Goal: Task Accomplishment & Management: Manage account settings

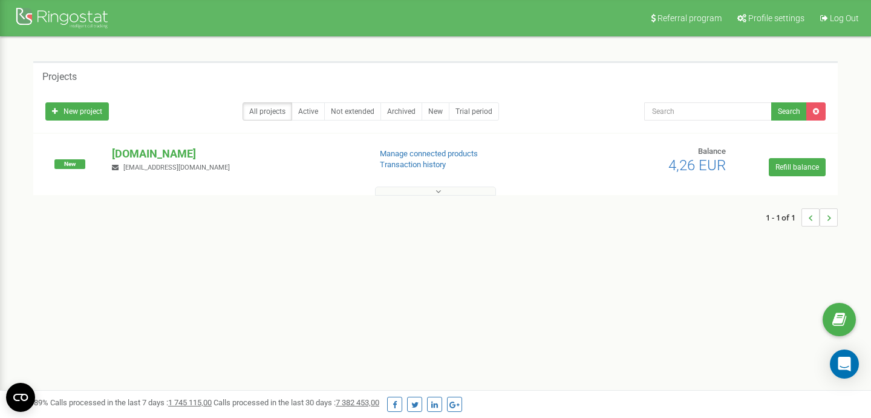
click at [437, 192] on icon at bounding box center [438, 191] width 5 height 8
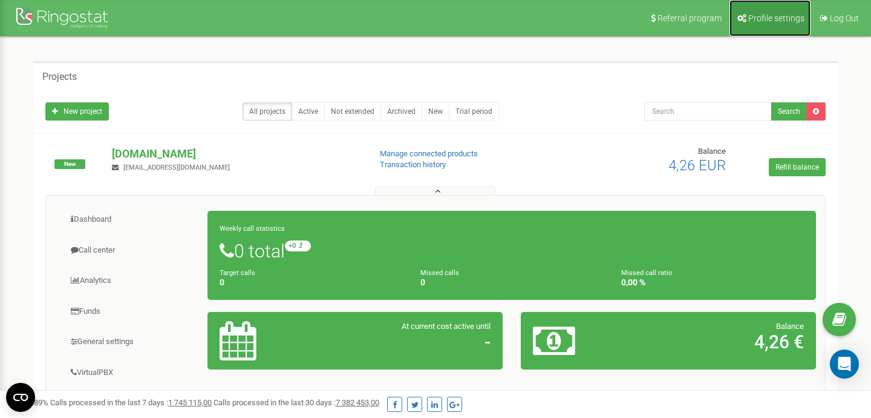
click at [750, 21] on span "Profile settings" at bounding box center [776, 18] width 56 height 10
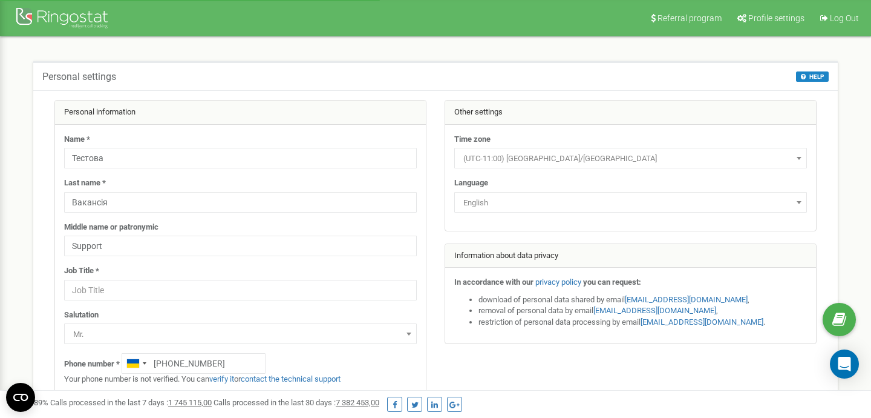
click at [786, 205] on span "English" at bounding box center [631, 202] width 344 height 17
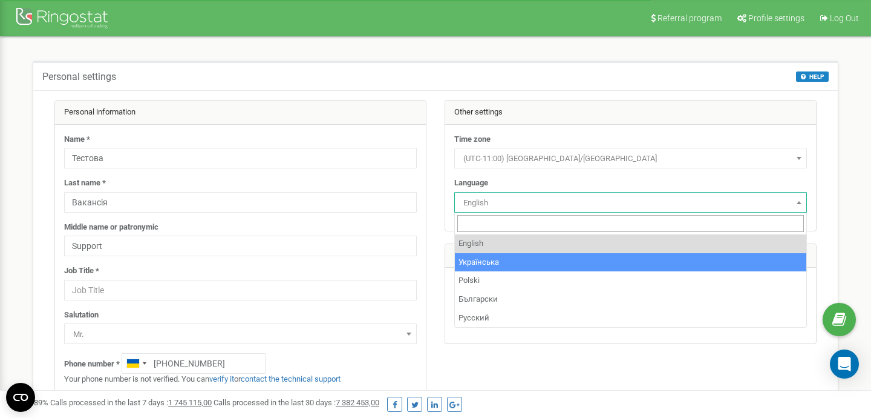
select select "ukr"
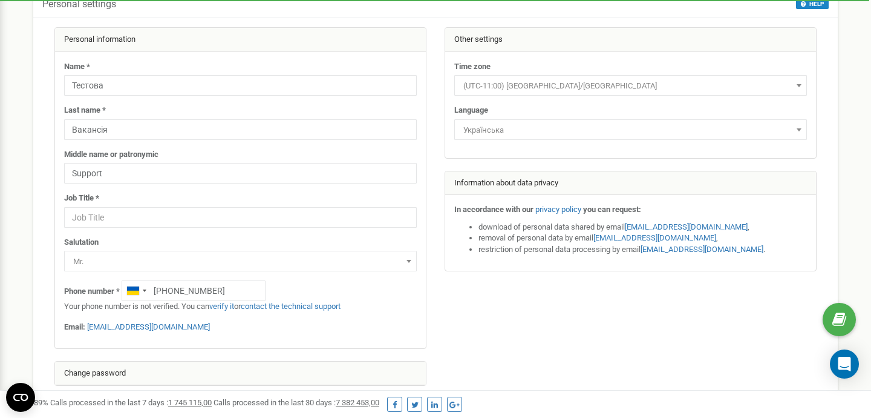
scroll to position [118, 0]
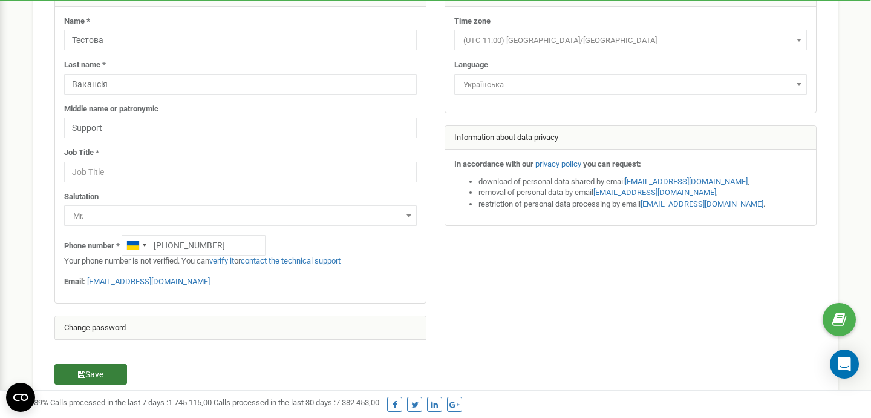
click at [114, 376] on button "Save" at bounding box center [90, 374] width 73 height 21
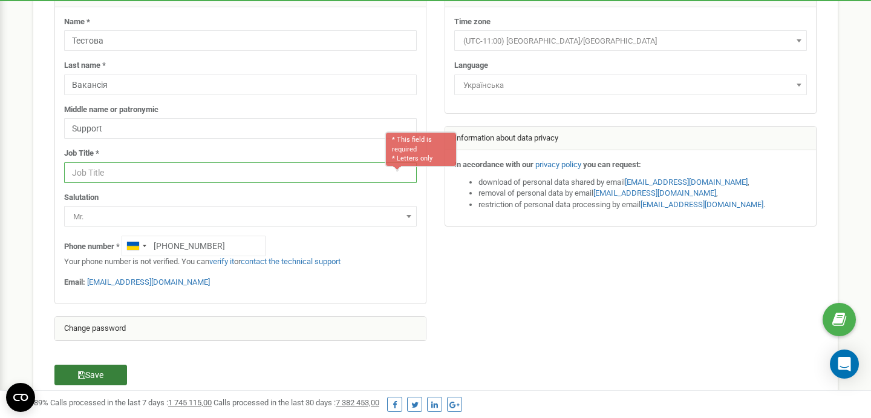
scroll to position [116, 0]
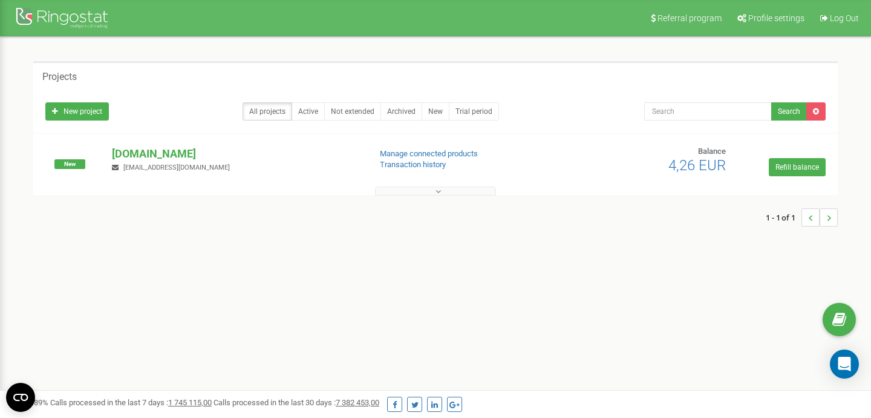
click at [427, 190] on button at bounding box center [435, 190] width 121 height 9
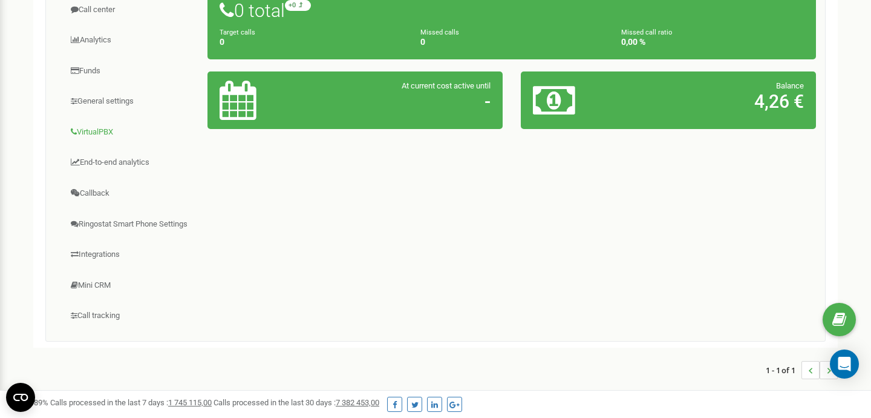
scroll to position [243, 0]
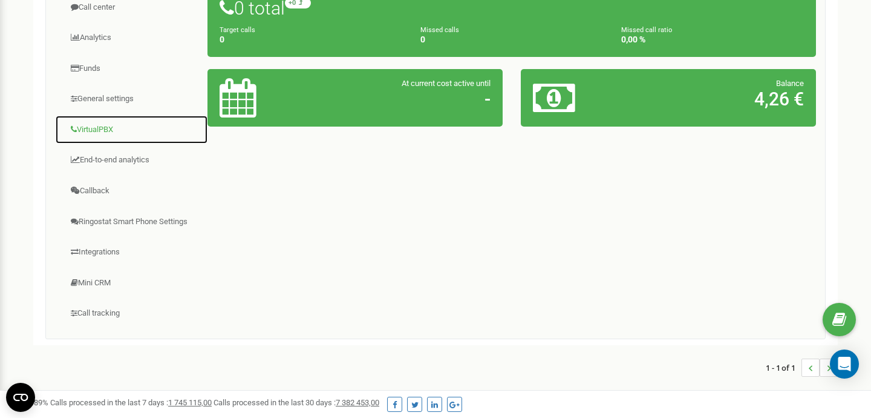
click at [114, 139] on link "VirtualPBX" at bounding box center [131, 130] width 153 height 30
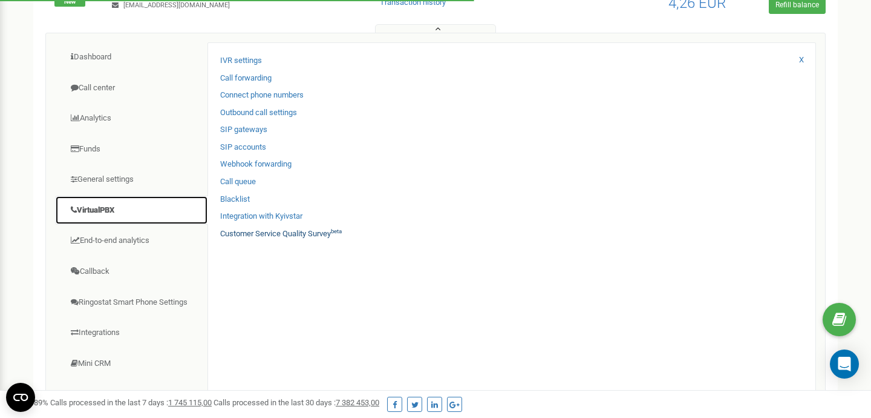
scroll to position [159, 0]
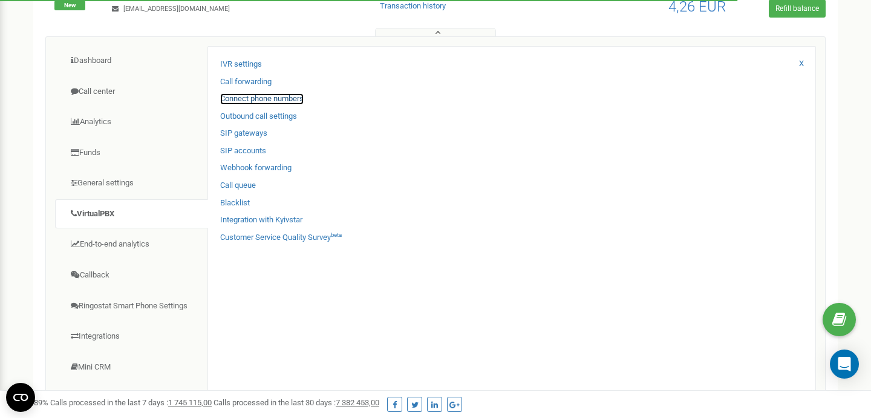
click at [278, 100] on link "Connect phone numbers" at bounding box center [262, 98] width 84 height 11
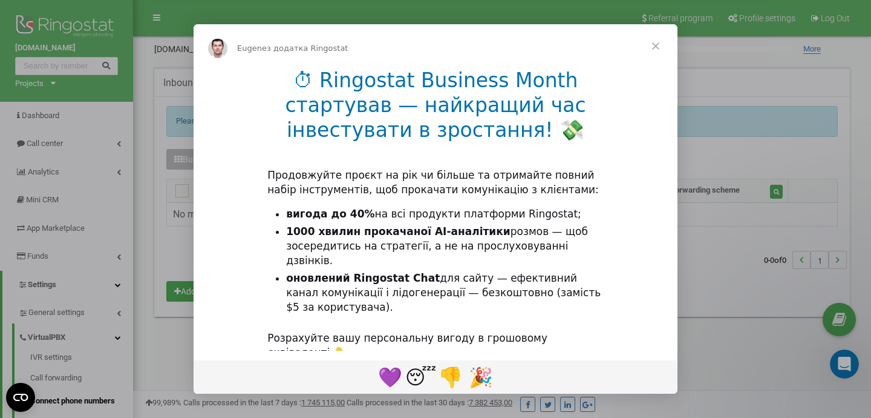
click at [653, 46] on span "Закрити" at bounding box center [656, 46] width 44 height 44
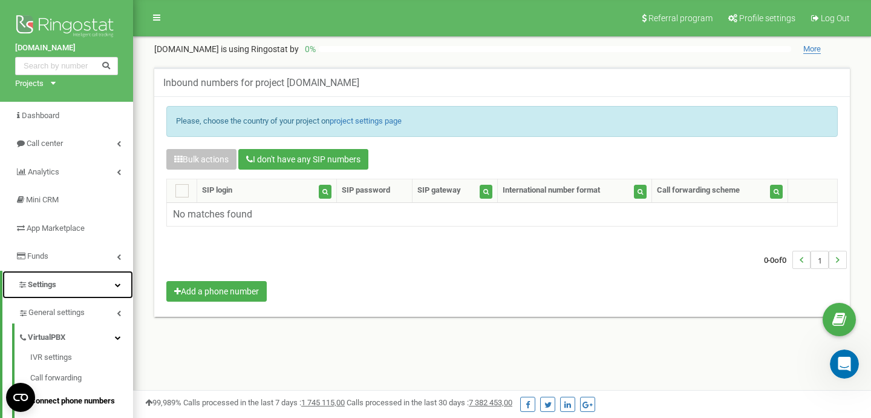
click at [46, 289] on span "Settings" at bounding box center [37, 284] width 39 height 11
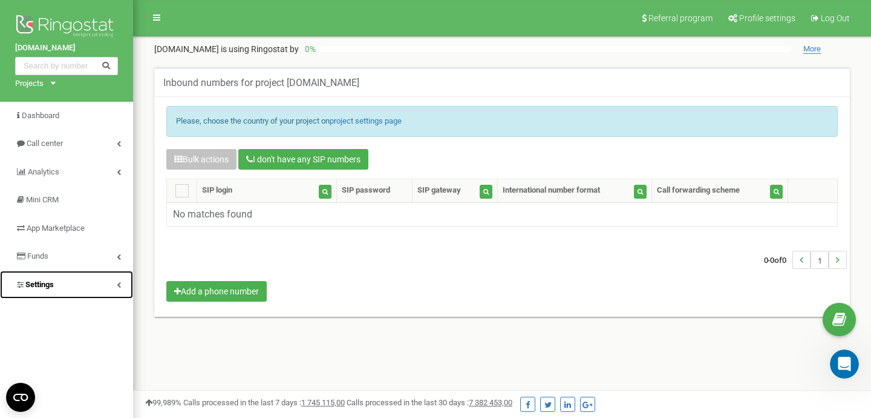
click at [46, 289] on span "Settings" at bounding box center [34, 284] width 39 height 11
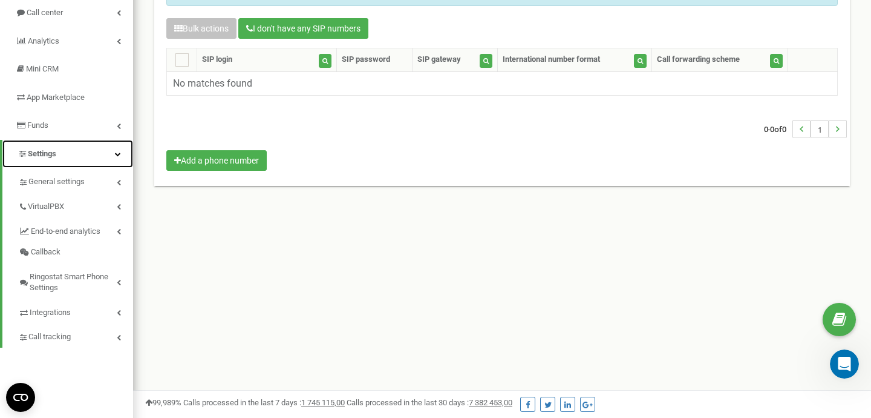
scroll to position [137, 0]
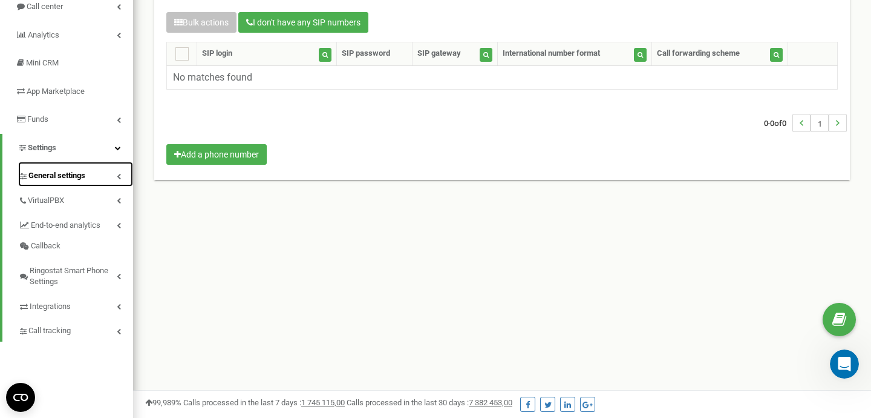
click at [89, 175] on link "General settings" at bounding box center [75, 174] width 115 height 25
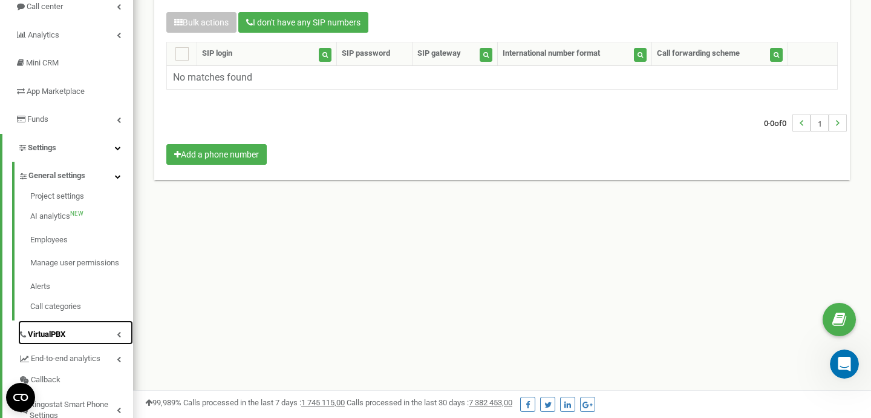
click at [65, 338] on span "VirtualPBX" at bounding box center [47, 334] width 38 height 11
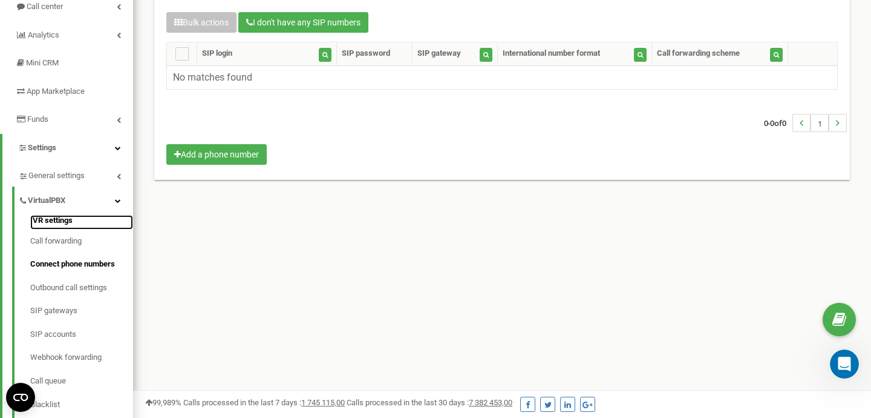
click at [46, 223] on link "IVR settings" at bounding box center [81, 222] width 103 height 15
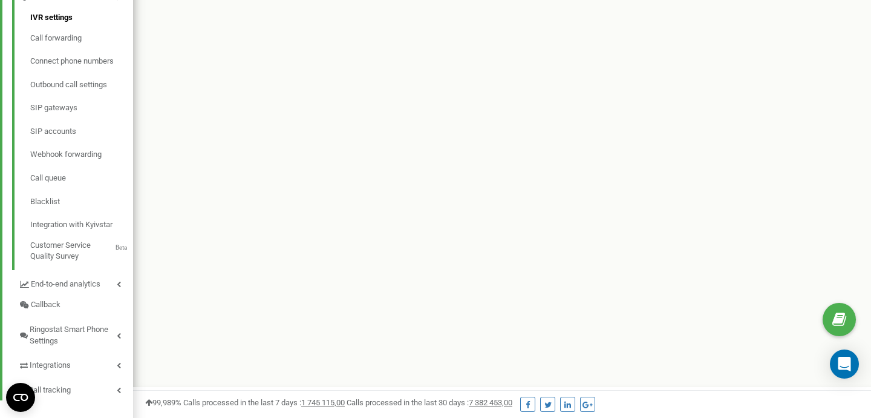
scroll to position [352, 0]
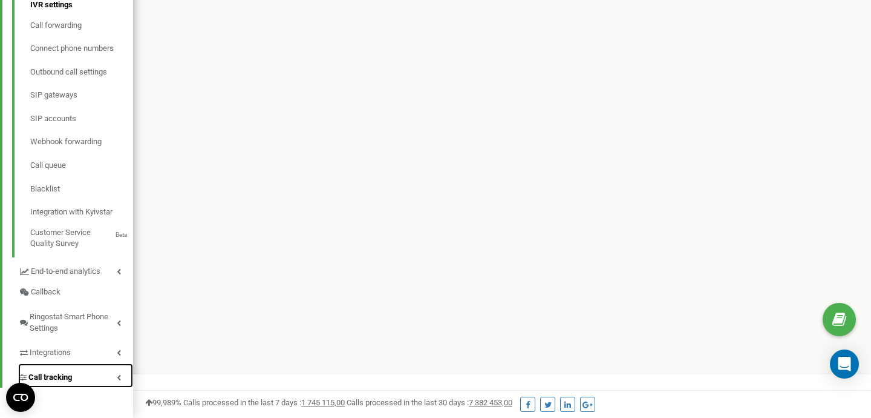
click at [114, 377] on link "Call tracking" at bounding box center [75, 375] width 115 height 25
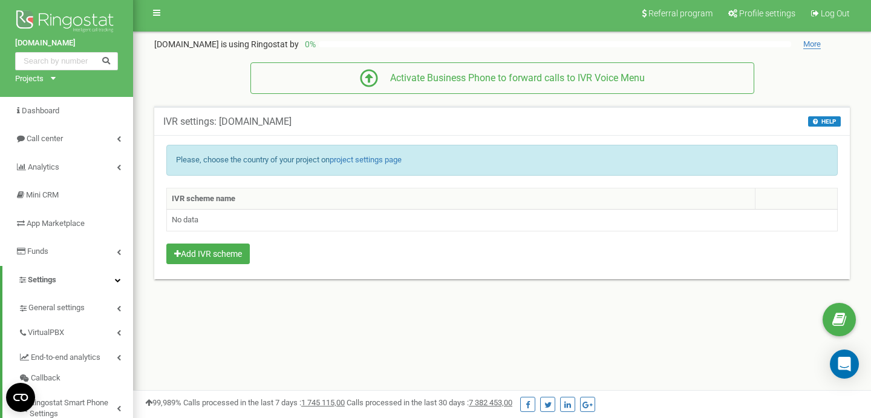
scroll to position [0, 0]
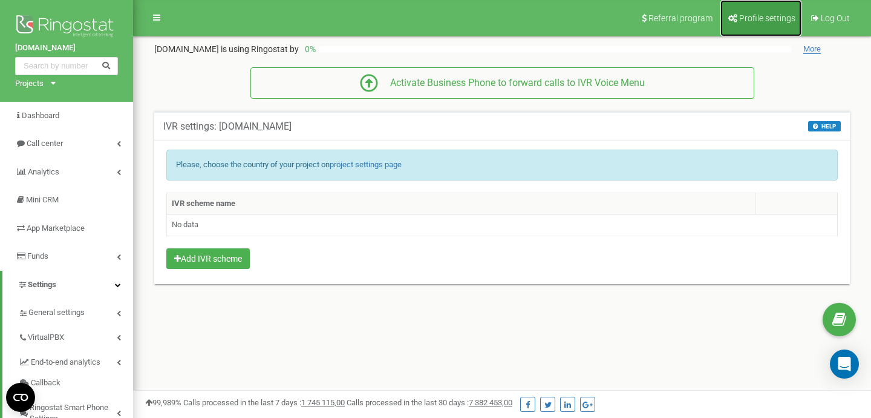
click at [745, 16] on span "Profile settings" at bounding box center [767, 18] width 56 height 10
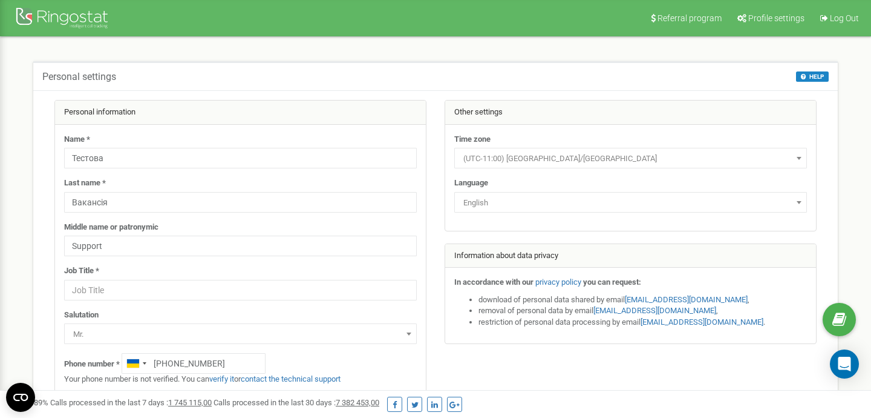
click at [799, 199] on span at bounding box center [799, 202] width 12 height 16
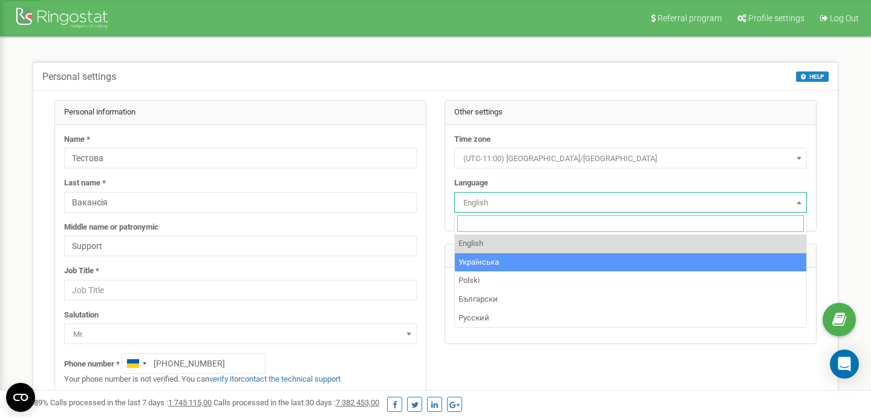
select select "ukr"
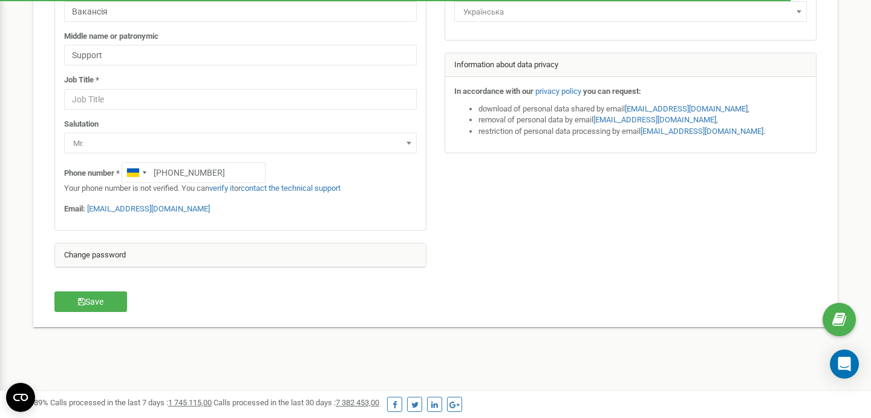
scroll to position [186, 0]
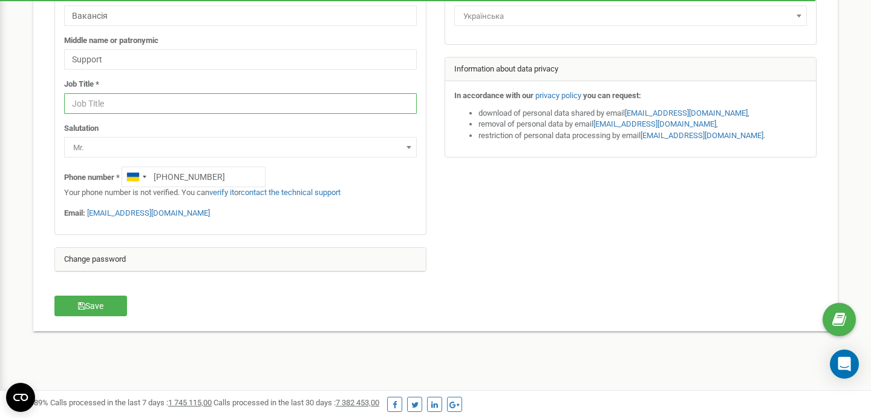
click at [100, 106] on input "text" at bounding box center [240, 103] width 353 height 21
type input "test"
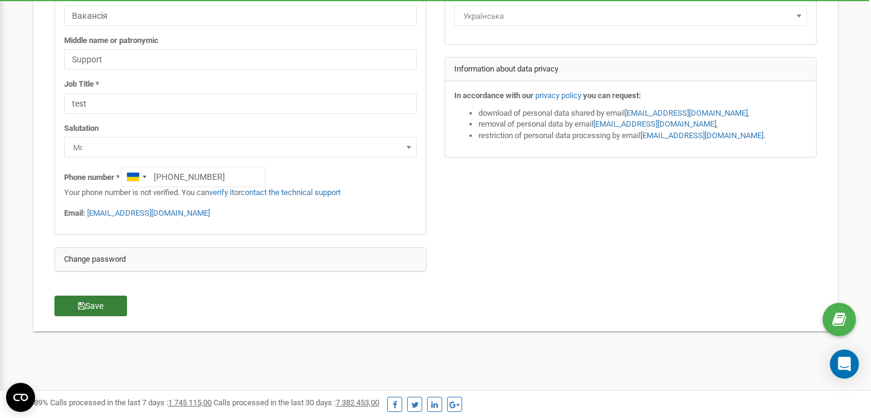
click at [87, 313] on button "Save" at bounding box center [90, 305] width 73 height 21
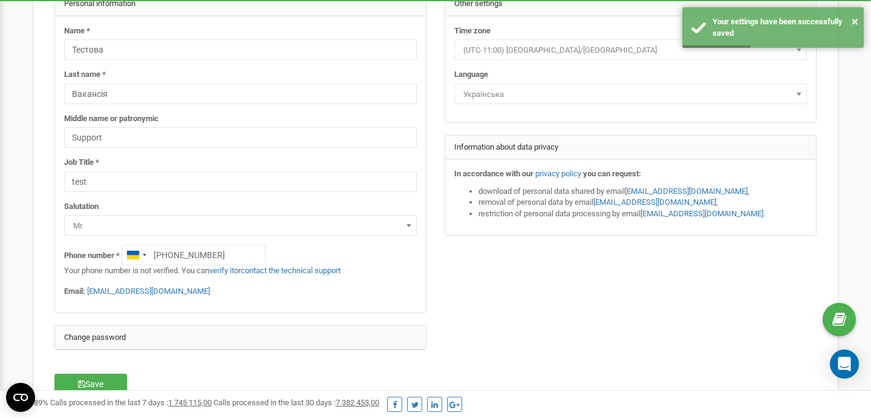
scroll to position [0, 0]
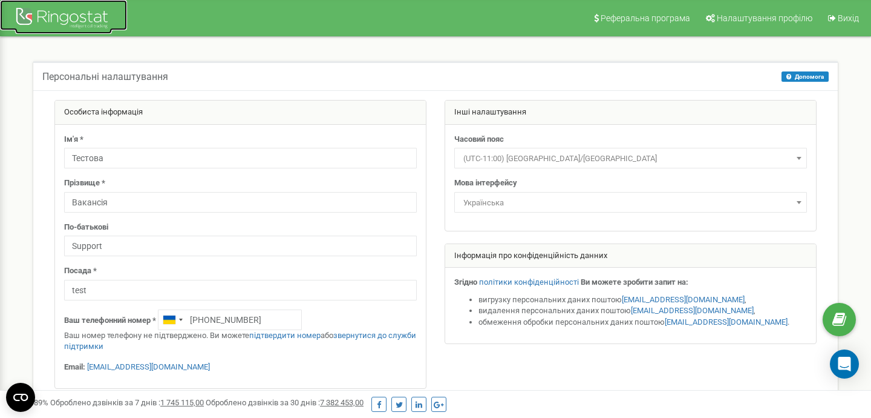
click at [95, 21] on div at bounding box center [63, 19] width 97 height 29
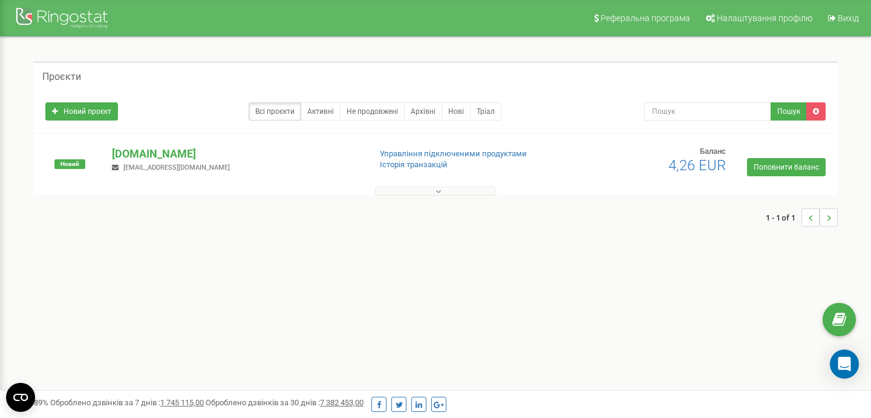
click at [446, 192] on button at bounding box center [435, 190] width 121 height 9
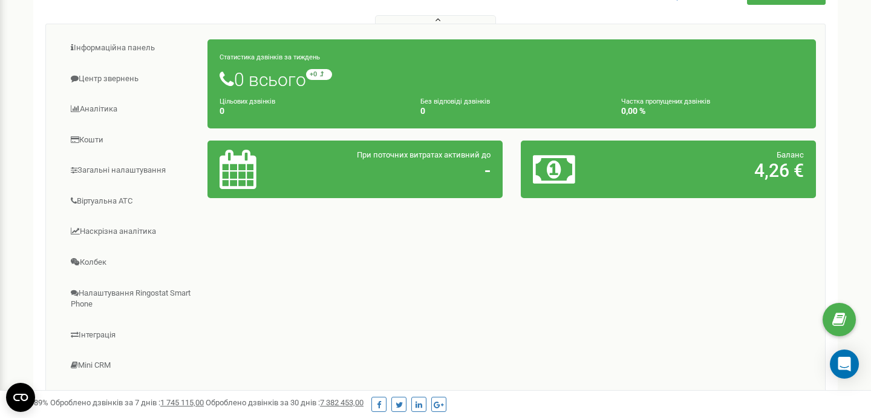
scroll to position [176, 0]
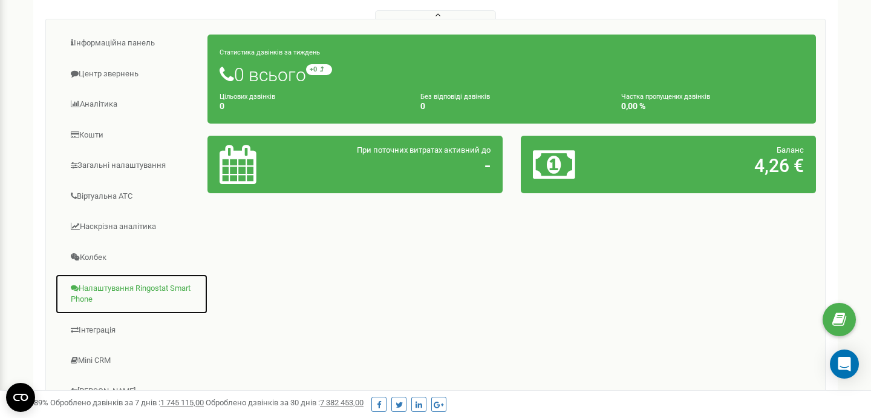
click at [126, 293] on link "Налаштування Ringostat Smart Phone" at bounding box center [131, 294] width 153 height 41
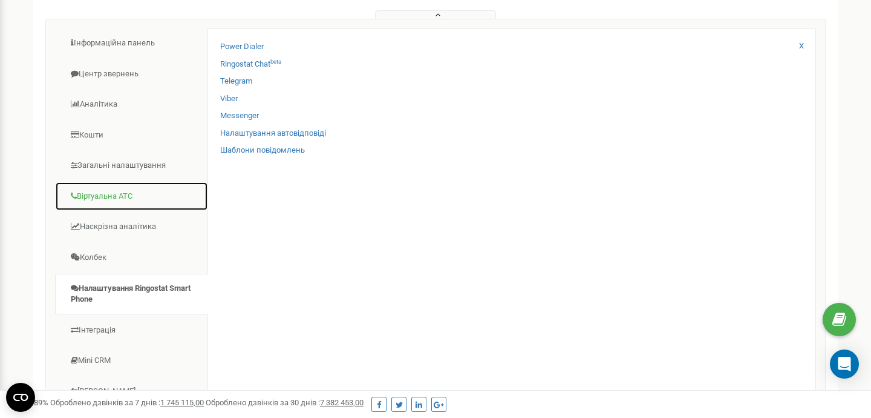
click at [134, 199] on link "Віртуальна АТС" at bounding box center [131, 197] width 153 height 30
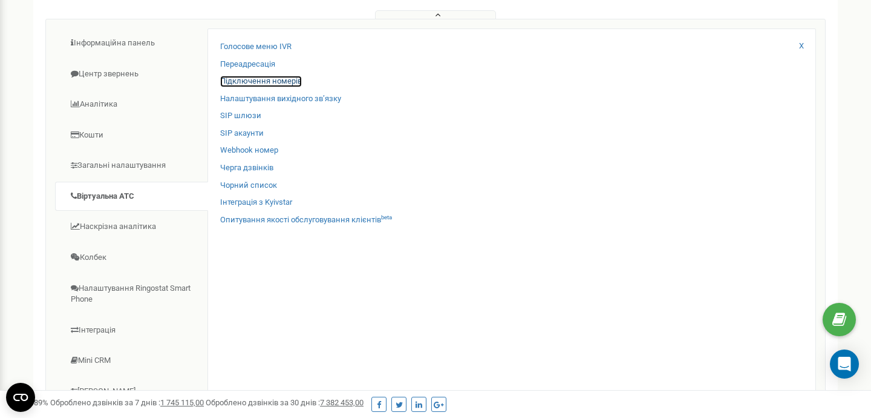
click at [269, 78] on link "Підключення номерів" at bounding box center [261, 81] width 82 height 11
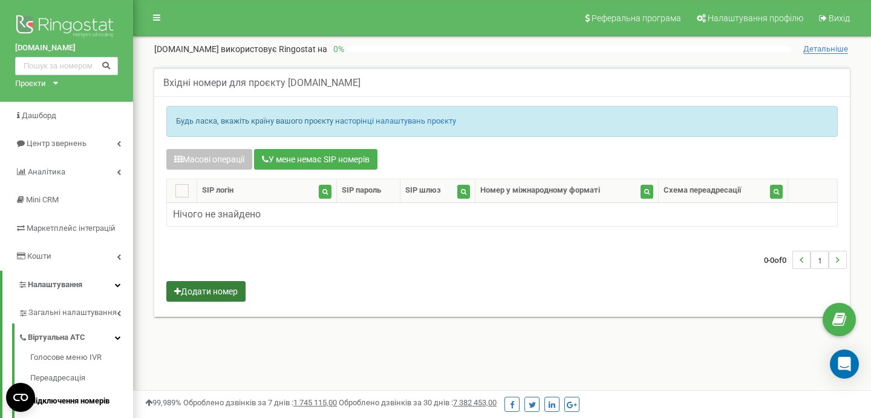
click at [200, 292] on button "Додати номер" at bounding box center [205, 291] width 79 height 21
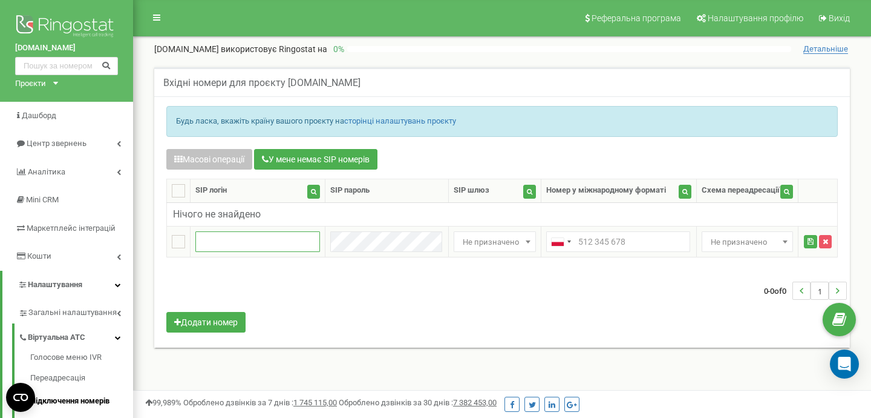
click at [239, 238] on input "text" at bounding box center [257, 241] width 125 height 21
type input "A"
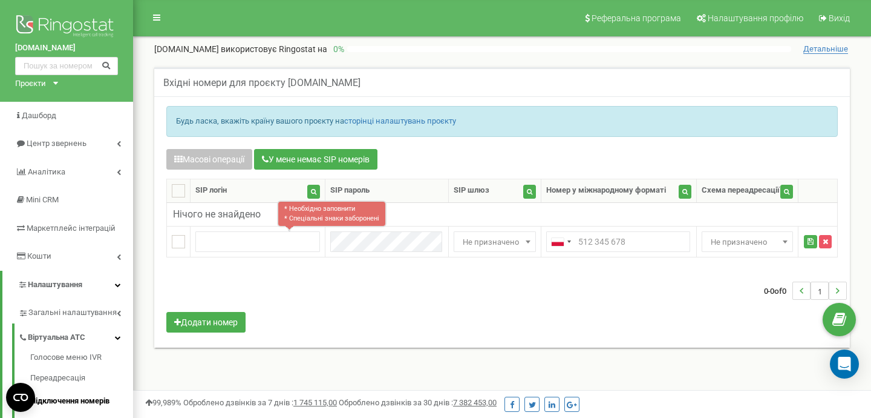
drag, startPoint x: 287, startPoint y: 80, endPoint x: 407, endPoint y: 84, distance: 120.5
click at [361, 84] on h5 "Вхідні номери для проєкту [DOMAIN_NAME]" at bounding box center [261, 82] width 197 height 11
copy h5 "[DOMAIN_NAME]"
click at [232, 243] on input "text" at bounding box center [257, 241] width 125 height 21
paste input "[DOMAIN_NAME]"
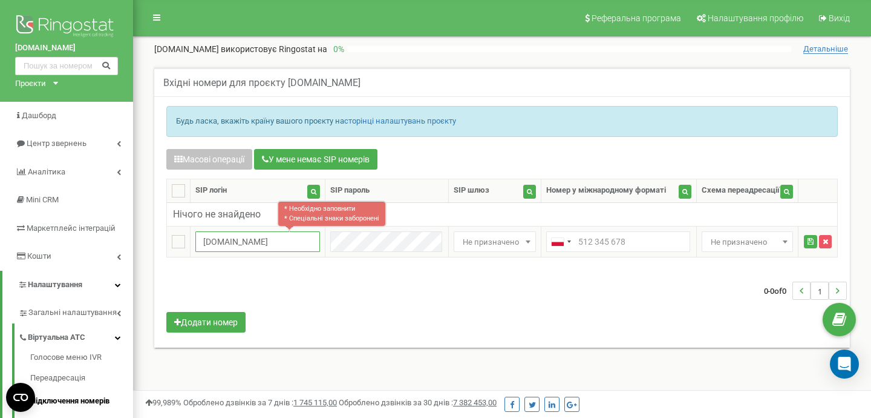
scroll to position [0, 8]
type input "[DOMAIN_NAME]"
click at [563, 241] on div "Telephone country code" at bounding box center [561, 241] width 28 height 19
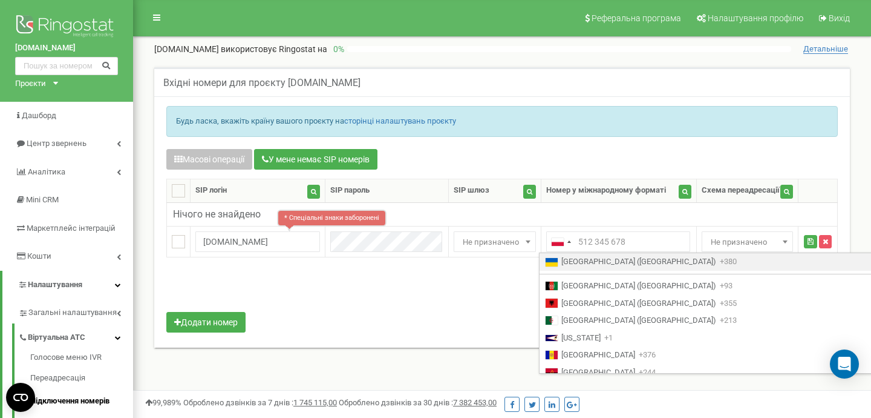
click at [598, 268] on li "Ukraine (Україна) +380" at bounding box center [709, 262] width 338 height 18
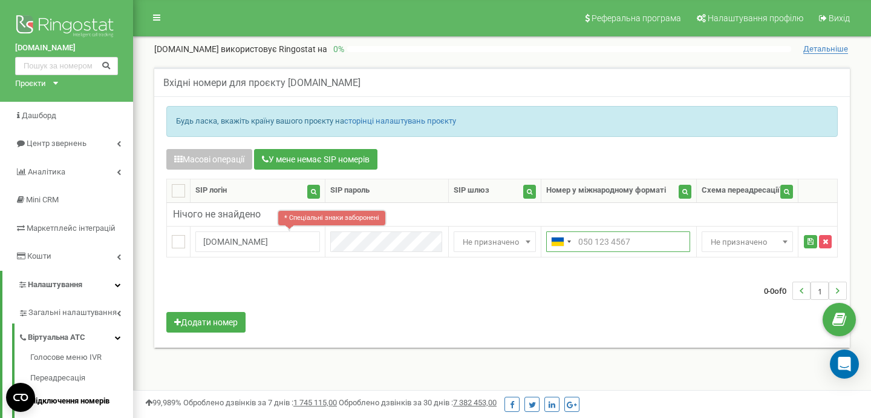
paste input "[PHONE_NUMBER]"
type input "[PHONE_NUMBER]"
click at [522, 244] on span at bounding box center [528, 242] width 12 height 16
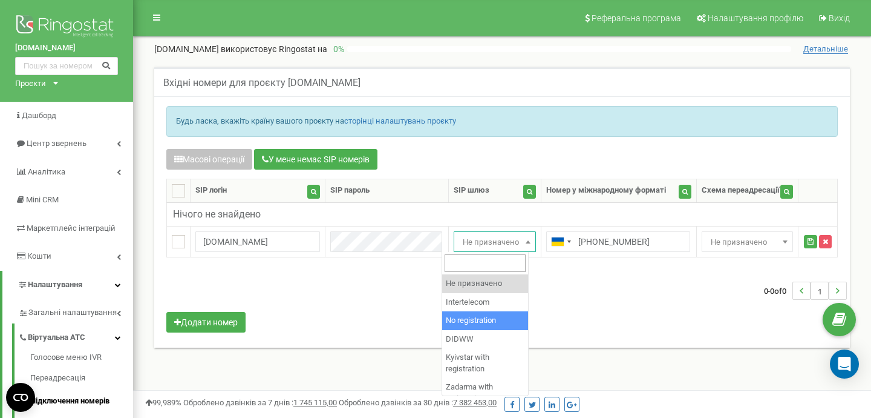
select select "2"
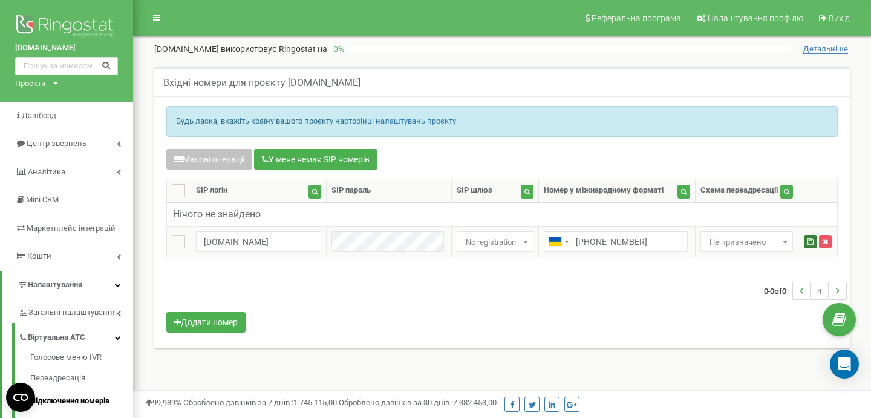
click at [812, 242] on icon "submit" at bounding box center [811, 241] width 6 height 7
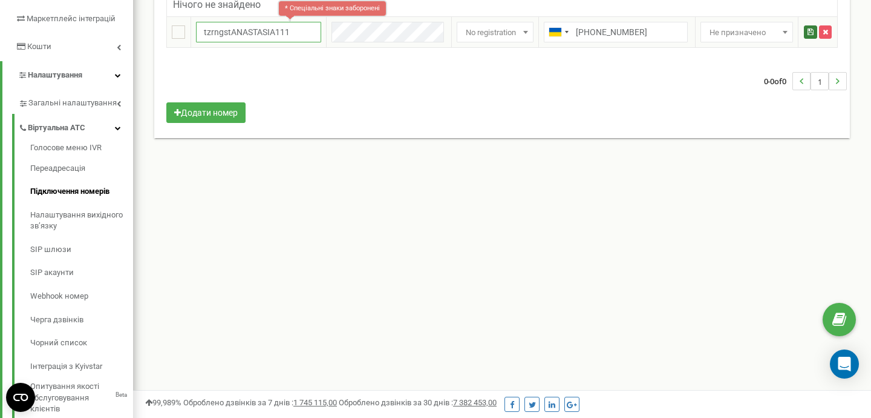
type input "tzrngstANASTASIA111"
click at [808, 31] on icon "submit" at bounding box center [811, 31] width 6 height 7
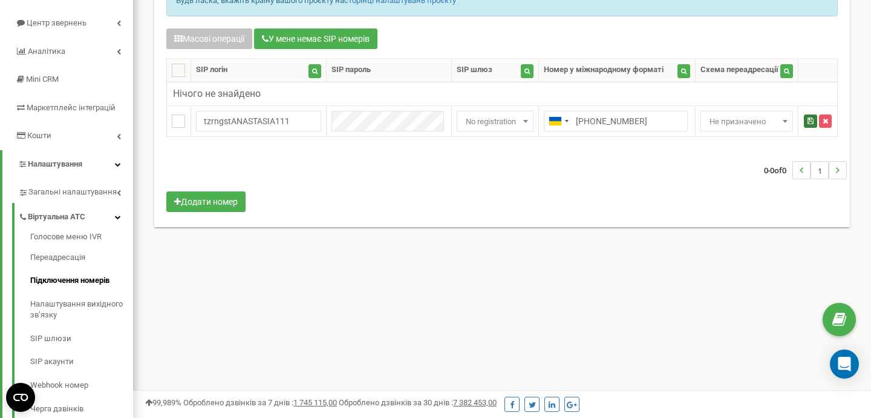
scroll to position [109, 0]
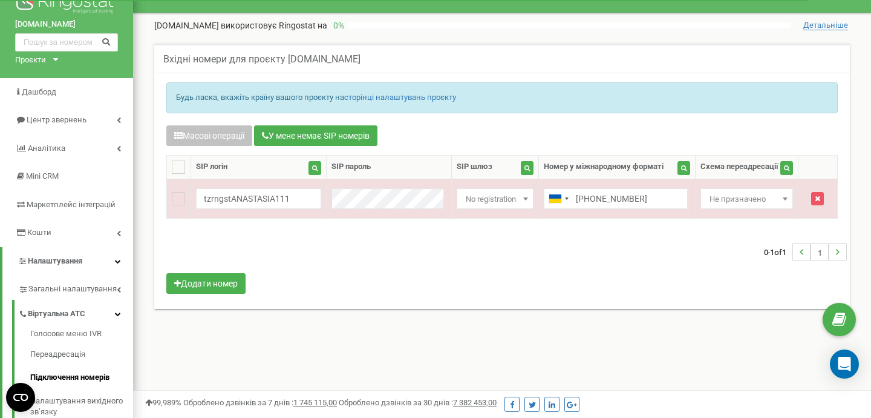
scroll to position [30, 0]
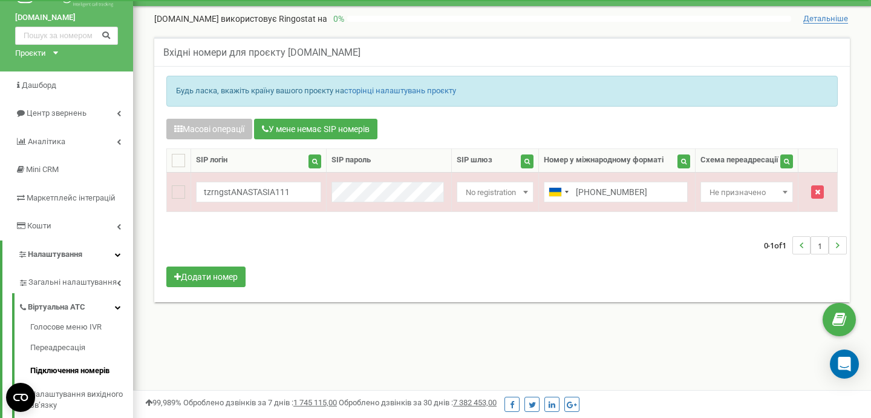
click at [488, 280] on div "Масові операції У мене немає SIP номерів Налаштування Виберіть налаштування для…" at bounding box center [502, 204] width 690 height 171
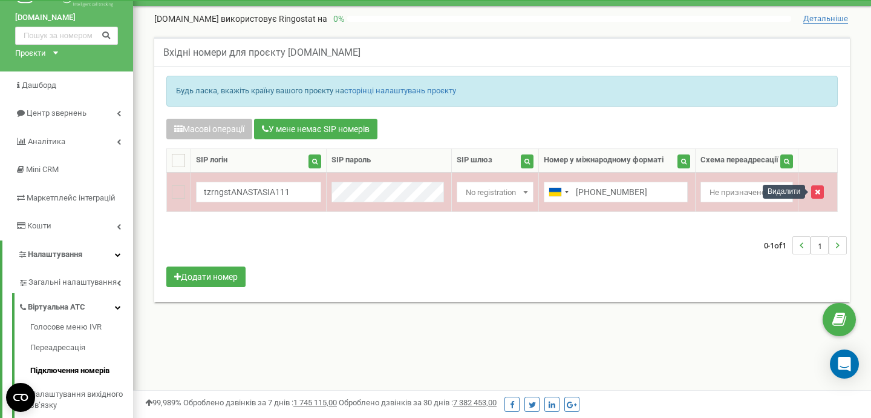
click at [816, 193] on icon "button" at bounding box center [817, 191] width 5 height 7
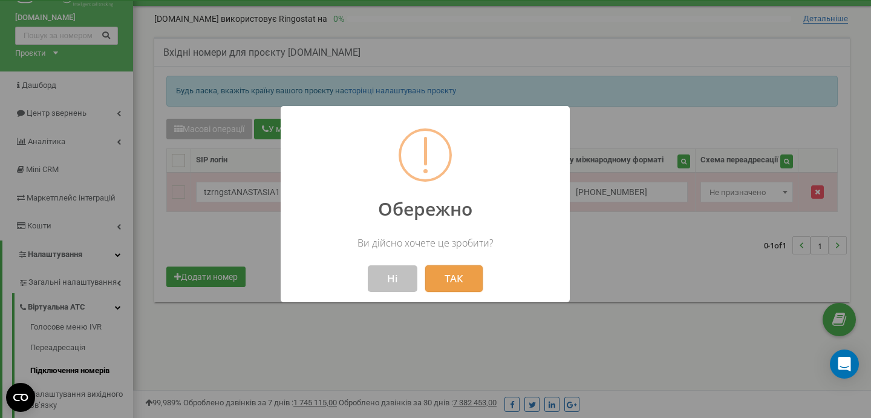
click at [465, 281] on button "ТАК" at bounding box center [453, 278] width 57 height 27
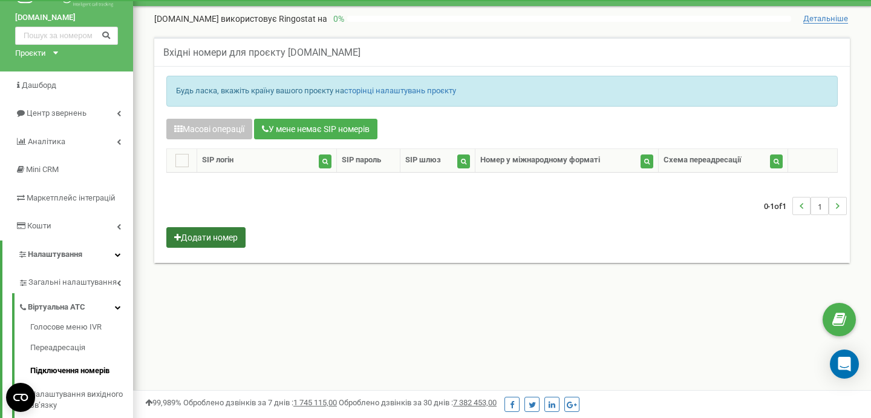
click at [200, 239] on button "Додати номер" at bounding box center [205, 237] width 79 height 21
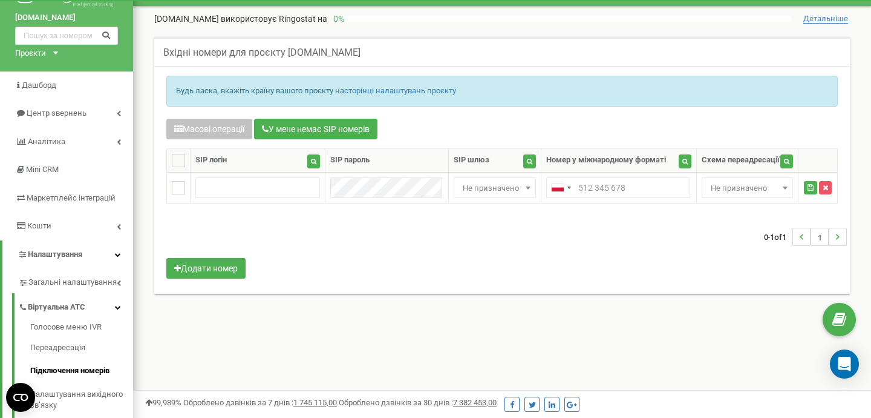
drag, startPoint x: 384, startPoint y: 53, endPoint x: 289, endPoint y: 51, distance: 95.6
click at [289, 51] on h5 "Вхідні номери для проєкту [DOMAIN_NAME]" at bounding box center [261, 52] width 197 height 11
copy h5 "tzrngstANASTASIA111"
click at [239, 192] on input "text" at bounding box center [257, 187] width 125 height 21
paste input "tzrngstANASTASIA111"
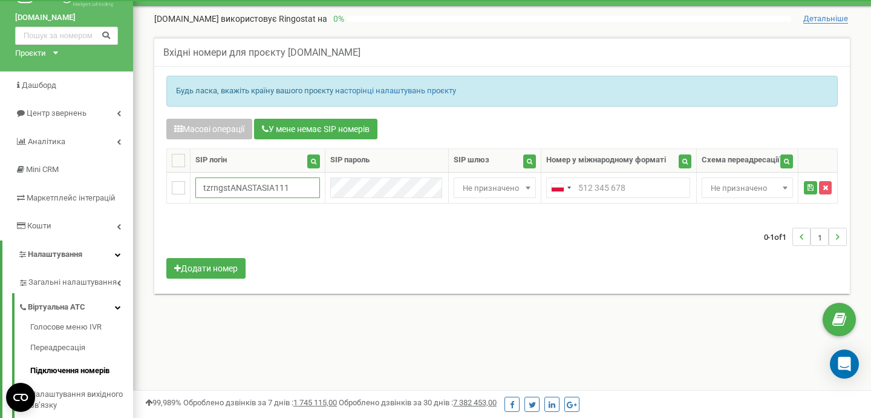
type input "tzrngstANASTASIA111"
click at [587, 188] on input "text" at bounding box center [618, 187] width 144 height 21
paste input "[PHONE_NUMBER]"
type input "[PHONE_NUMBER]"
click at [522, 194] on span at bounding box center [528, 188] width 12 height 16
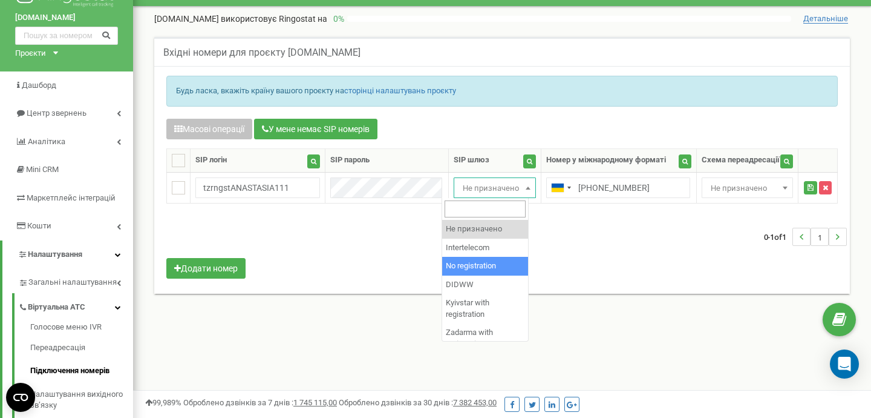
select select "2"
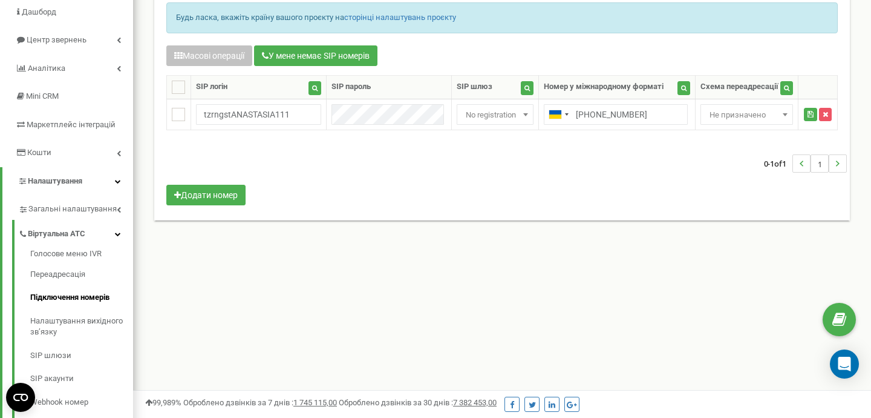
scroll to position [97, 0]
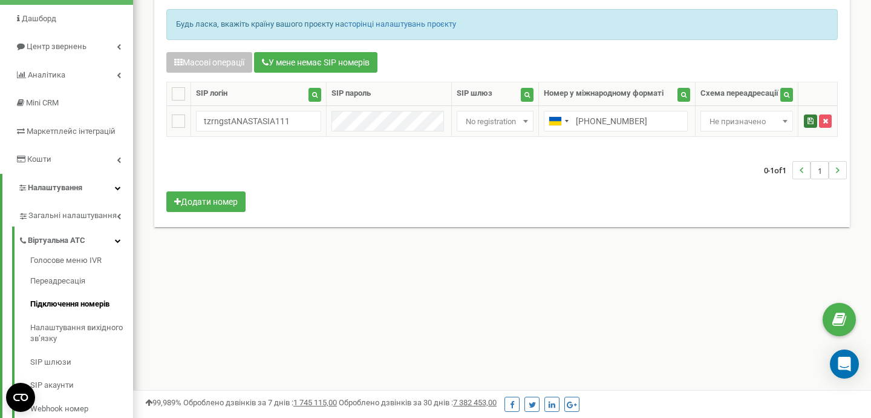
click at [808, 120] on icon "submit" at bounding box center [811, 120] width 6 height 7
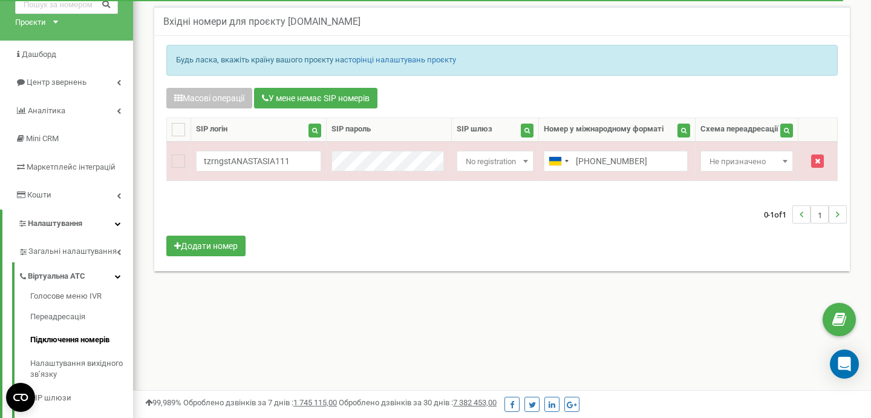
scroll to position [61, 0]
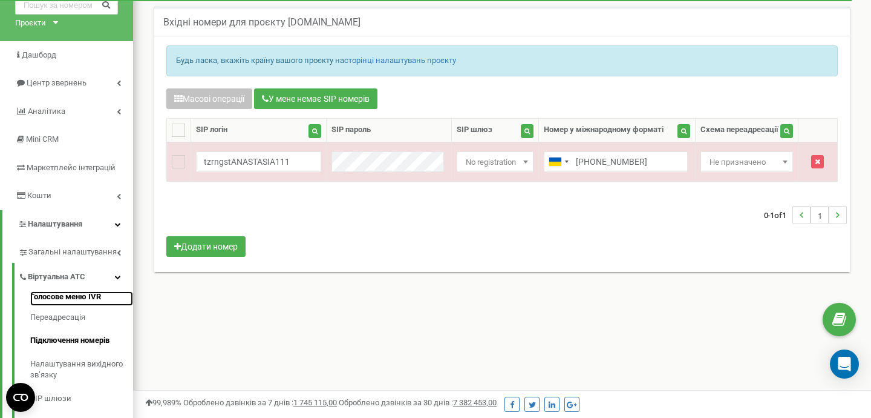
click at [76, 292] on link "Голосове меню IVR" at bounding box center [81, 298] width 103 height 15
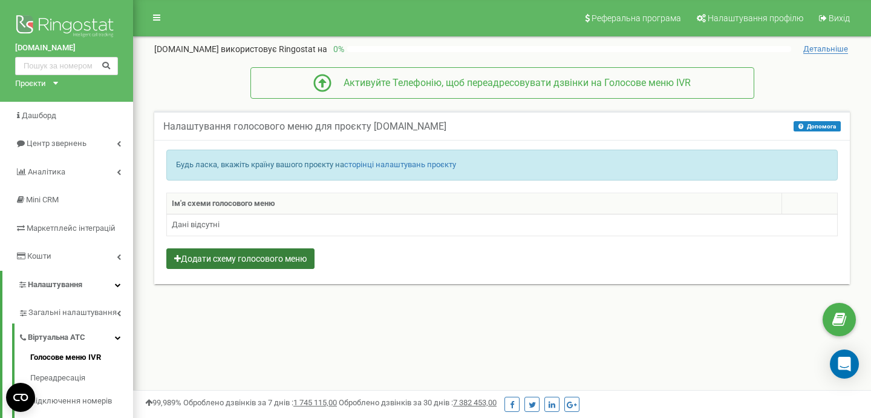
click at [267, 258] on button "Додати схему голосового меню" at bounding box center [240, 258] width 148 height 21
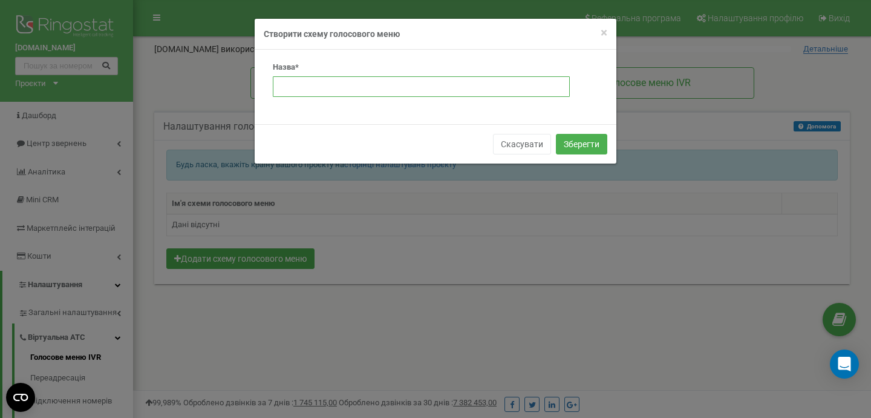
click at [372, 88] on input "text" at bounding box center [421, 86] width 297 height 21
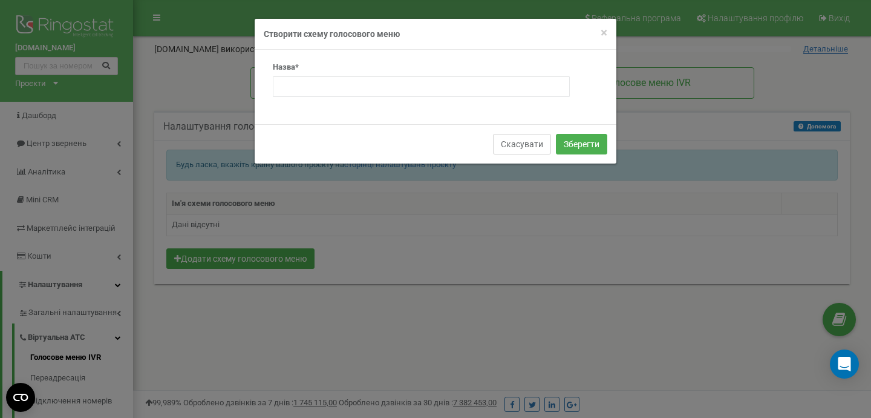
click at [532, 146] on button "Скасувати" at bounding box center [522, 144] width 58 height 21
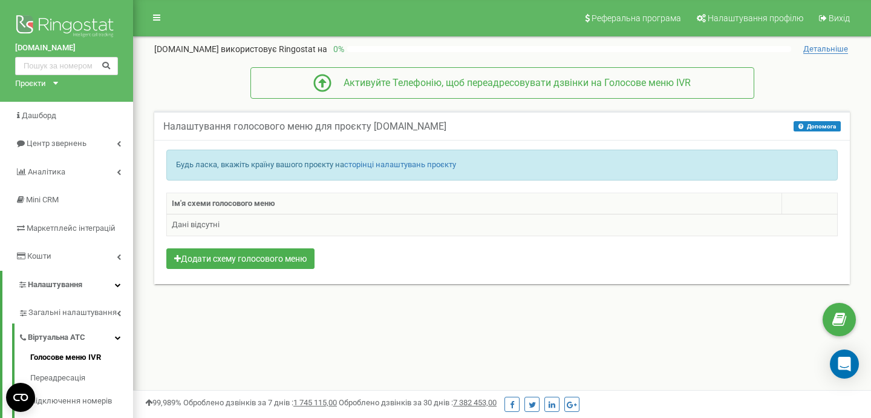
click at [281, 228] on td "Дані відсутні" at bounding box center [502, 225] width 671 height 22
click at [290, 252] on button "Додати схему голосового меню" at bounding box center [240, 258] width 148 height 21
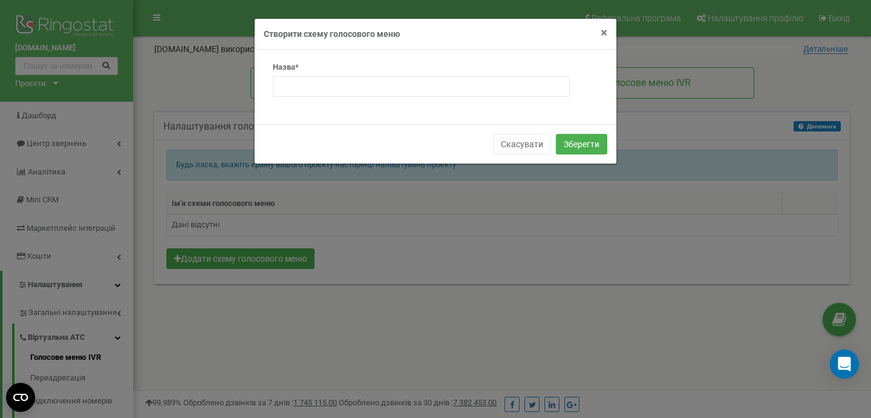
click at [605, 32] on span "×" at bounding box center [604, 32] width 7 height 15
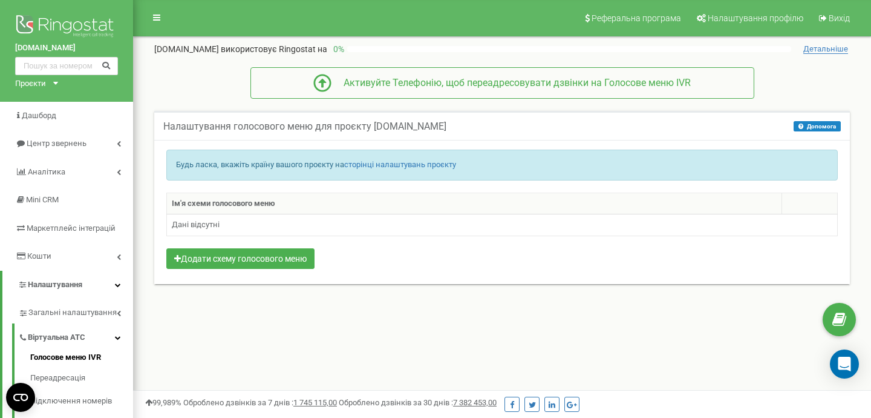
drag, startPoint x: 470, startPoint y: 126, endPoint x: 375, endPoint y: 128, distance: 95.0
click at [375, 128] on h5 "Налаштування голосового меню для проєкту [DOMAIN_NAME]" at bounding box center [304, 126] width 283 height 11
copy h5 "zrngstANASTASIA111"
click at [223, 266] on button "Додати схему голосового меню" at bounding box center [240, 258] width 148 height 21
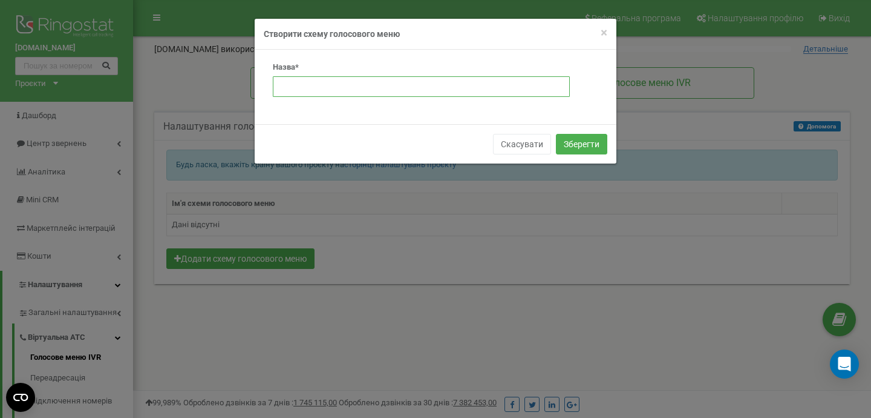
click at [305, 90] on input "text" at bounding box center [421, 86] width 297 height 21
paste input "zrngstANASTASIA111"
type input "tzrngstANASTASIA111"
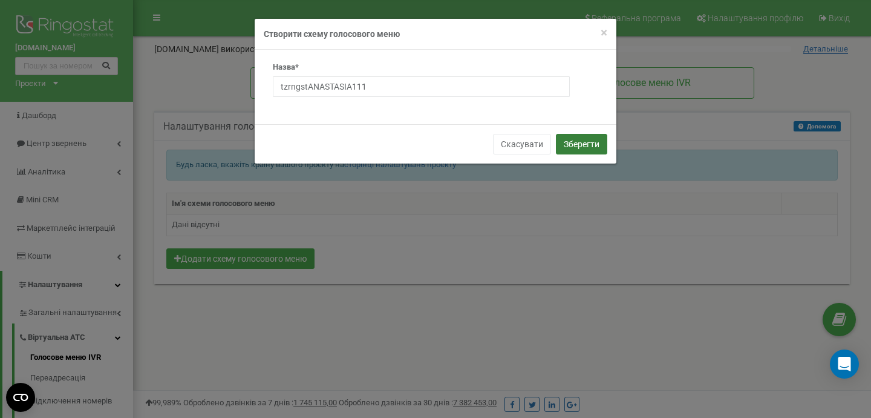
click at [576, 143] on button "Зберегти" at bounding box center [581, 144] width 51 height 21
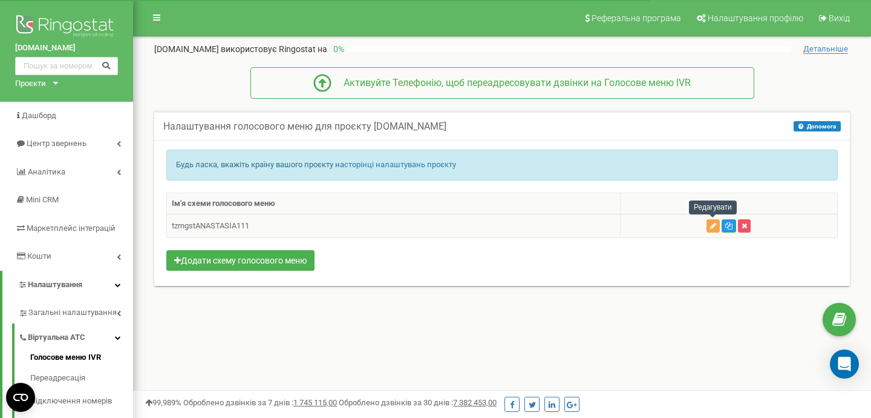
click at [712, 229] on icon "button" at bounding box center [713, 225] width 6 height 7
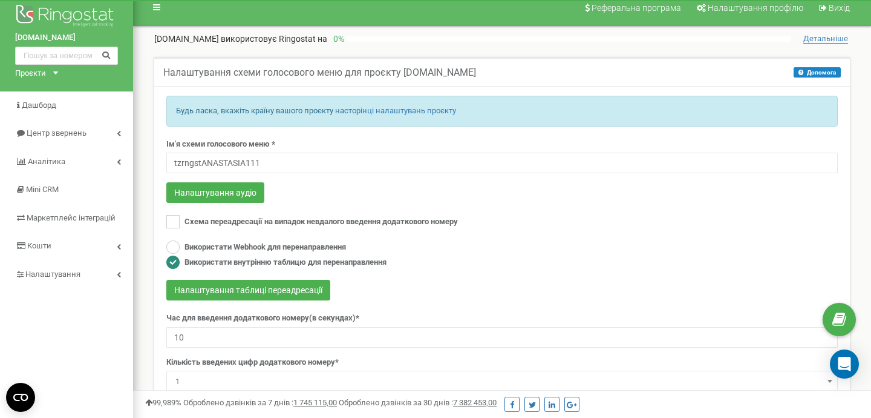
scroll to position [8, 0]
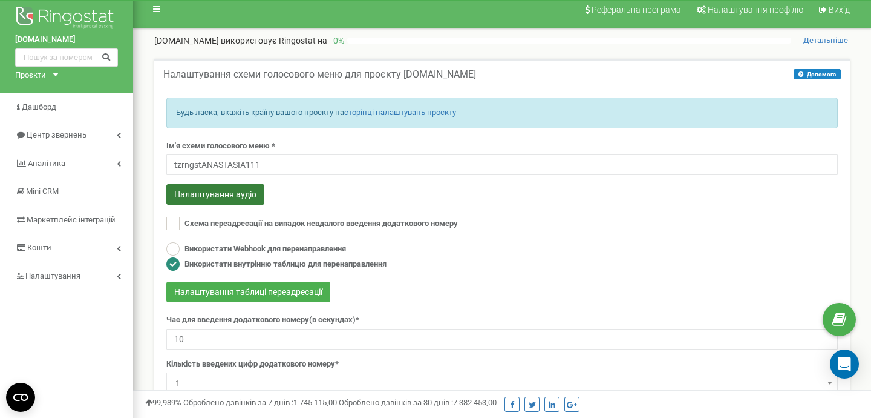
click at [244, 193] on button "Налаштування аудіо" at bounding box center [215, 194] width 98 height 21
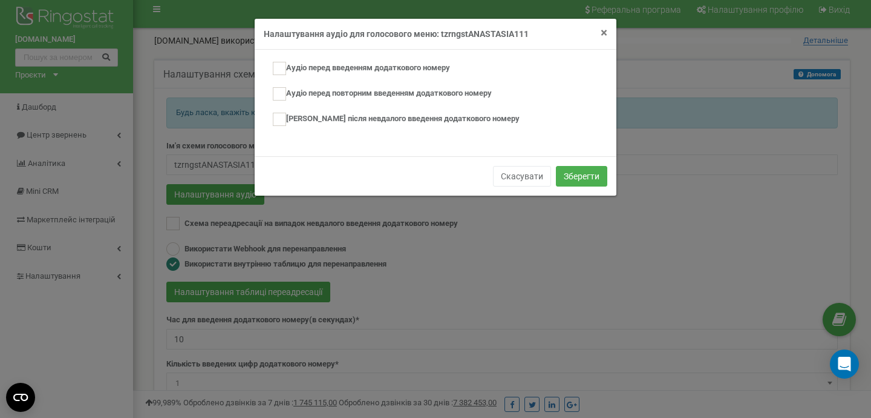
click at [601, 33] on span "×" at bounding box center [604, 32] width 7 height 15
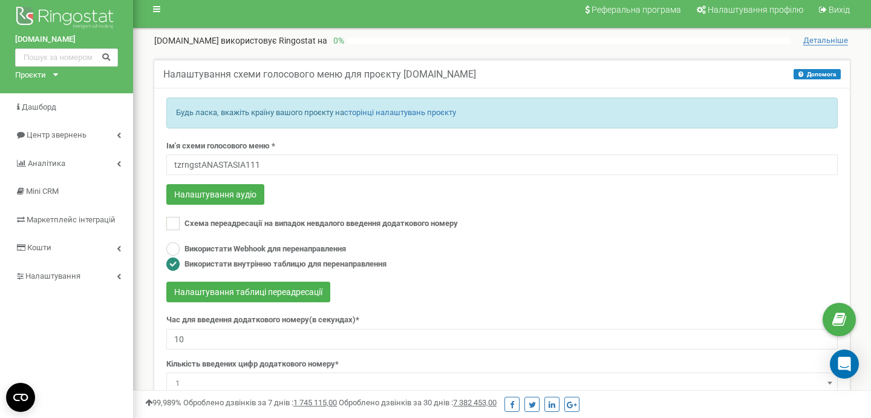
scroll to position [0, 0]
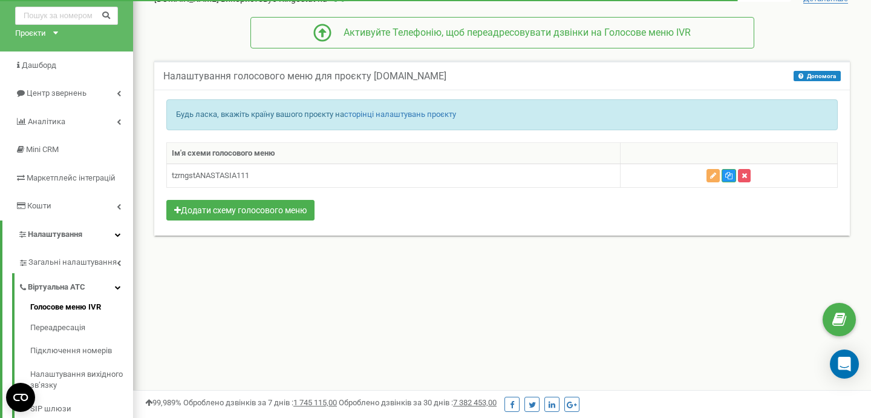
scroll to position [48, 0]
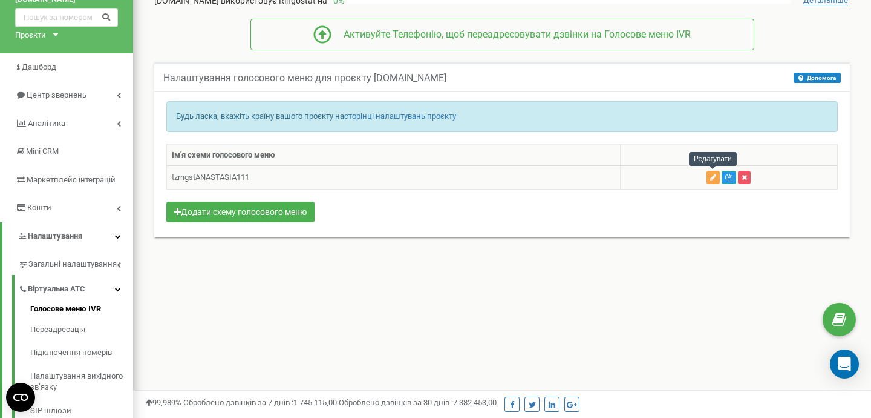
click at [715, 180] on icon "button" at bounding box center [713, 177] width 6 height 7
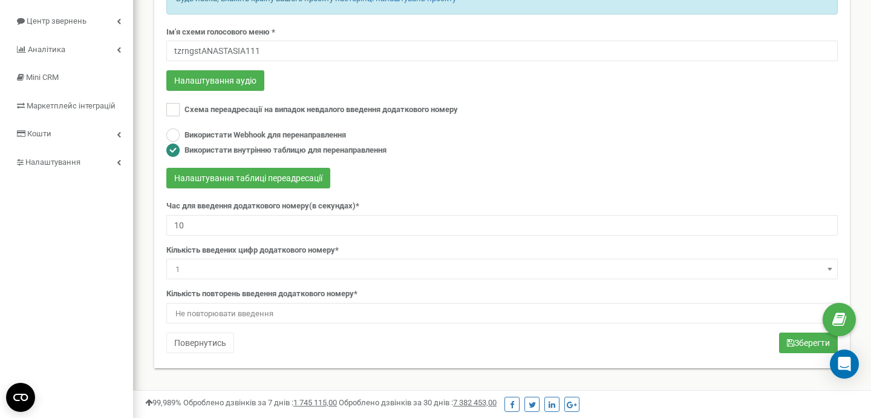
scroll to position [121, 0]
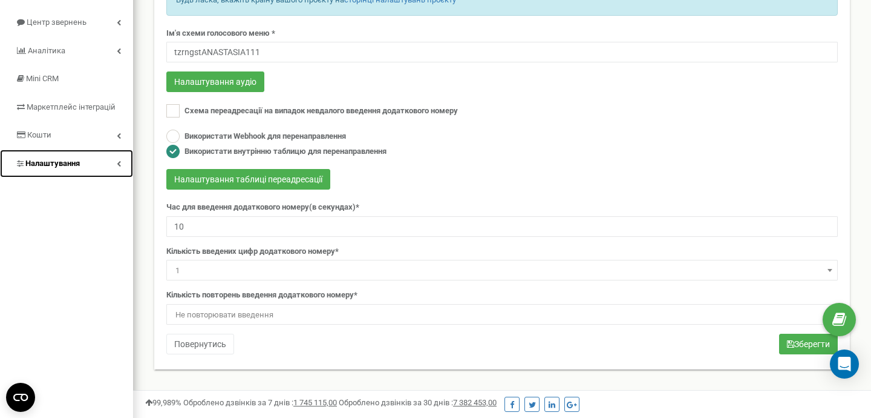
click at [62, 163] on span "Налаштування" at bounding box center [52, 163] width 54 height 9
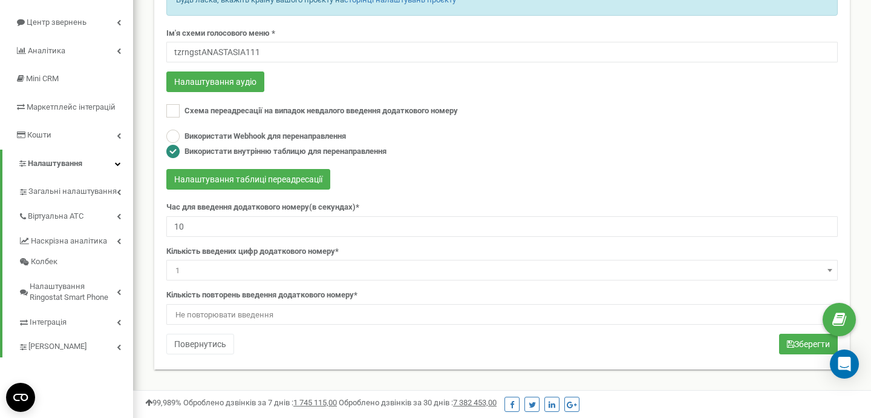
click at [632, 142] on div "Використати Webhook для перенаправлення Використати внутрінню таблицю для перен…" at bounding box center [502, 144] width 672 height 30
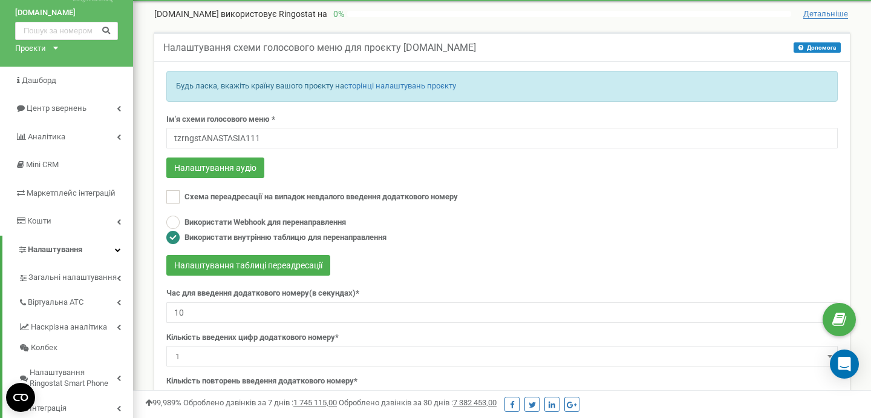
scroll to position [37, 0]
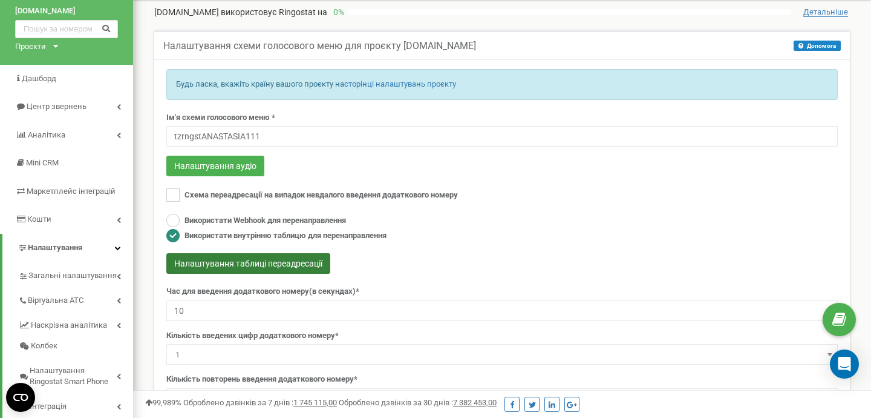
click at [290, 263] on button "Налаштування таблиці переадресації" at bounding box center [248, 263] width 164 height 21
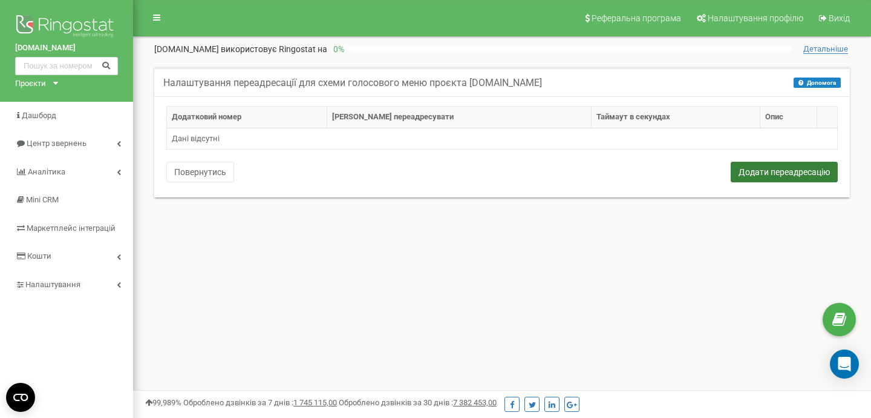
click at [771, 169] on button "Додати переадресацію" at bounding box center [784, 172] width 107 height 21
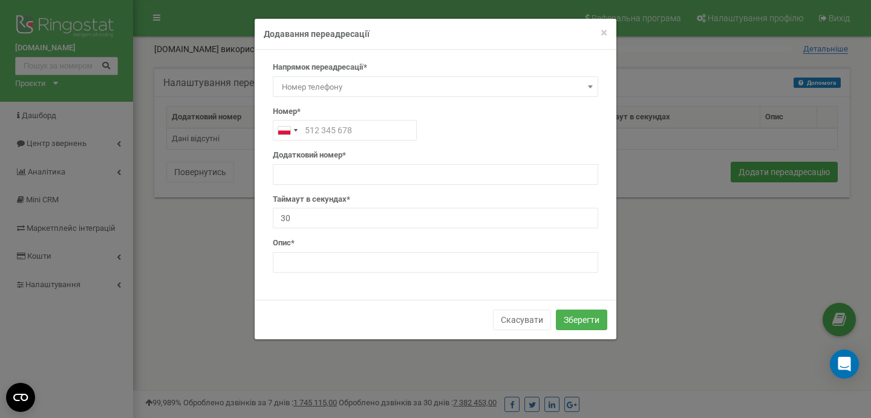
click at [457, 87] on span "Номер телефону" at bounding box center [435, 87] width 317 height 17
click at [358, 132] on input "text" at bounding box center [345, 130] width 144 height 21
type input "380931112314"
click at [295, 133] on div "Telephone country code" at bounding box center [288, 129] width 28 height 19
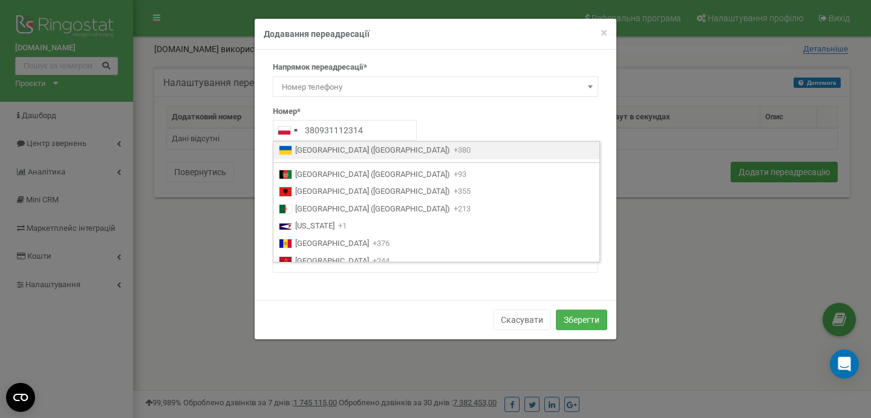
click at [304, 154] on span "Ukraine (Україна)" at bounding box center [372, 150] width 155 height 11
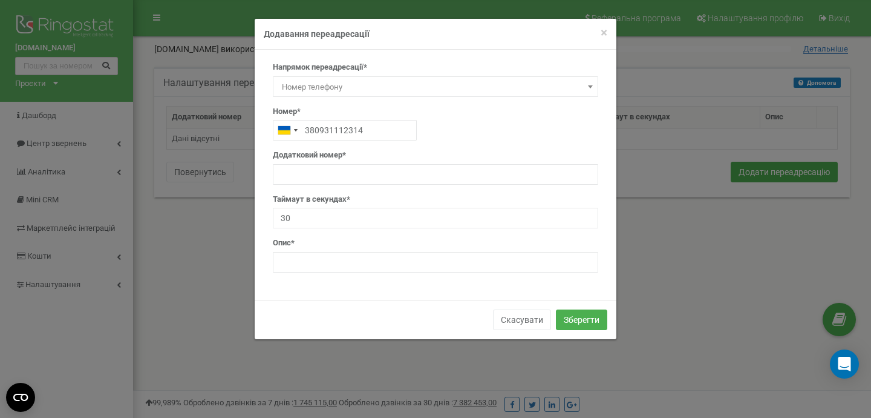
click at [523, 84] on span "Номер телефону" at bounding box center [435, 87] width 317 height 17
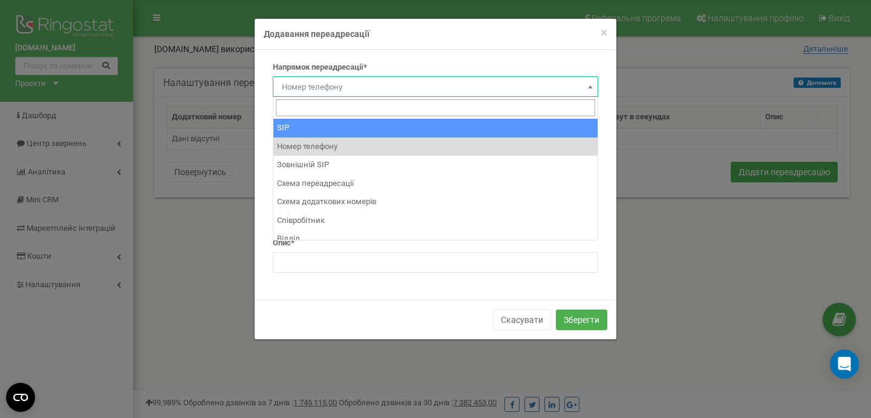
click at [594, 91] on span at bounding box center [591, 87] width 12 height 16
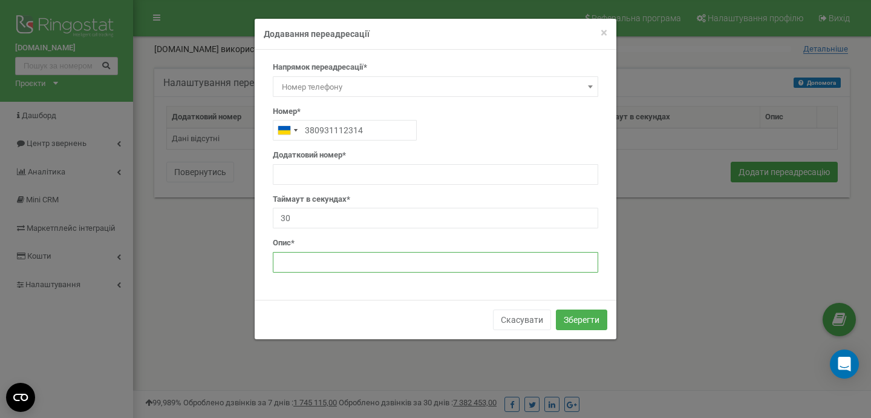
click at [338, 261] on input "text" at bounding box center [436, 262] width 326 height 21
click at [349, 172] on input "text" at bounding box center [436, 174] width 326 height 21
click at [601, 30] on span "×" at bounding box center [604, 32] width 7 height 15
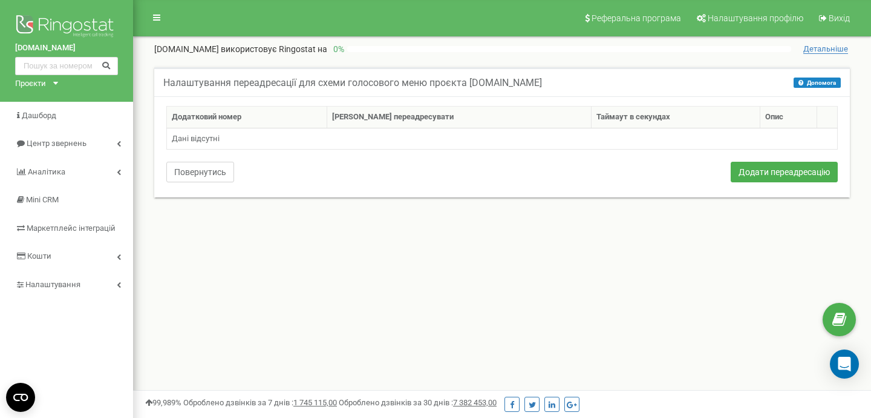
click at [189, 168] on button "Повернутись" at bounding box center [200, 172] width 68 height 21
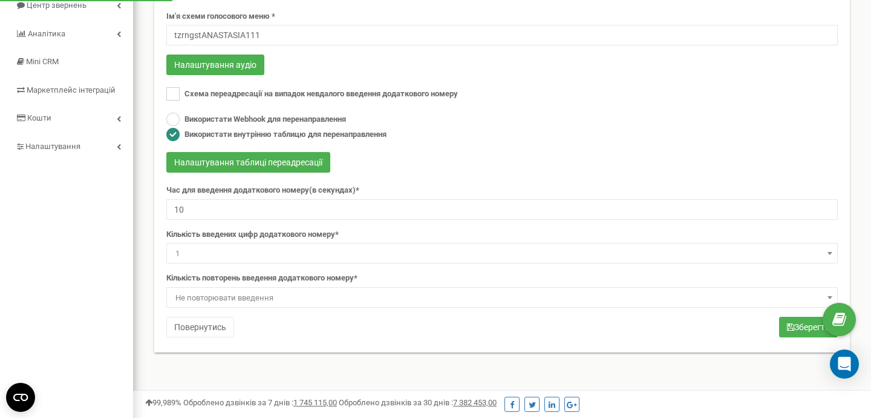
scroll to position [141, 0]
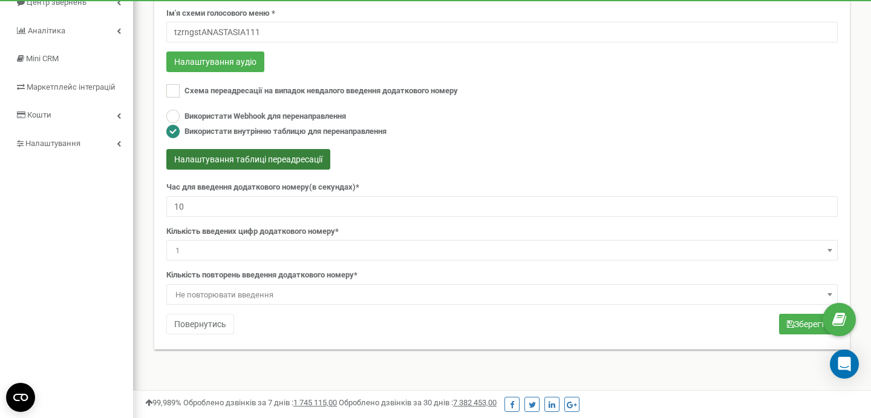
click at [306, 157] on button "Налаштування таблиці переадресації" at bounding box center [248, 159] width 164 height 21
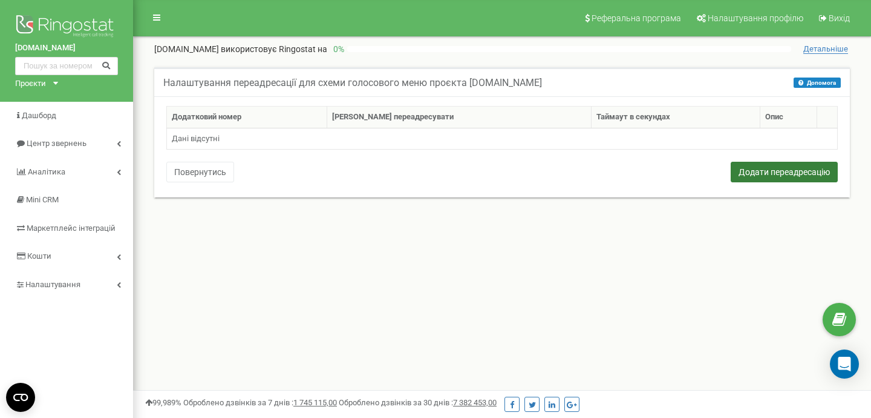
click at [785, 174] on button "Додати переадресацію" at bounding box center [784, 172] width 107 height 21
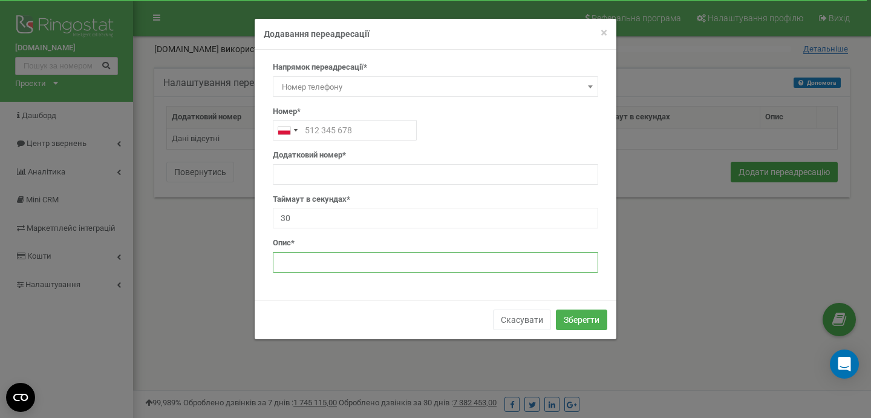
click at [312, 266] on input "text" at bounding box center [436, 262] width 326 height 21
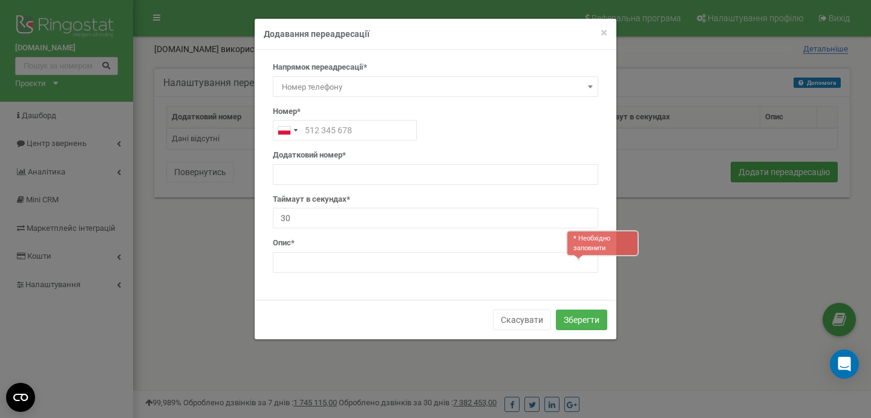
click at [609, 34] on div "× Close Додавання переадресації" at bounding box center [436, 34] width 362 height 31
click at [530, 320] on button "Скасувати" at bounding box center [522, 319] width 58 height 21
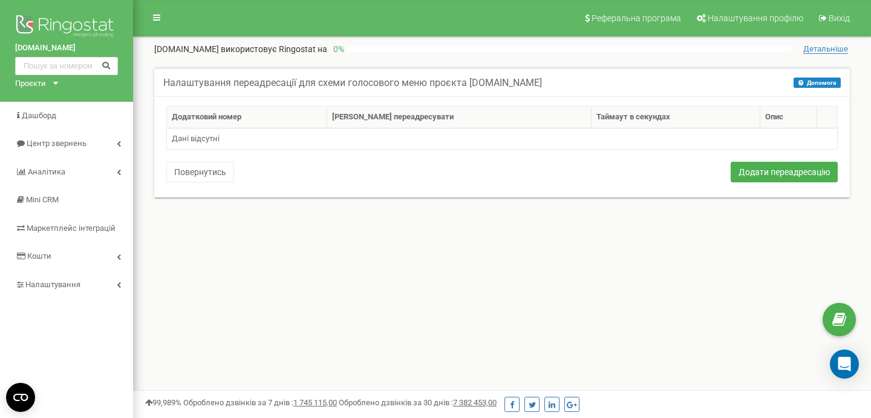
click at [203, 184] on div "Додатковий номер Куди переадресувати Таймаут в секундах Опис Дані відсутні Пове…" at bounding box center [502, 145] width 690 height 79
click at [207, 177] on button "Повернутись" at bounding box center [200, 172] width 68 height 21
click at [211, 177] on button "Повернутись" at bounding box center [200, 172] width 68 height 21
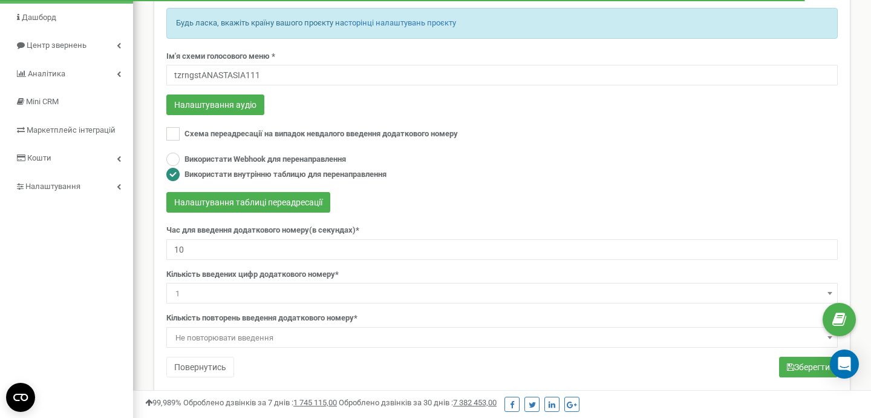
scroll to position [64, 0]
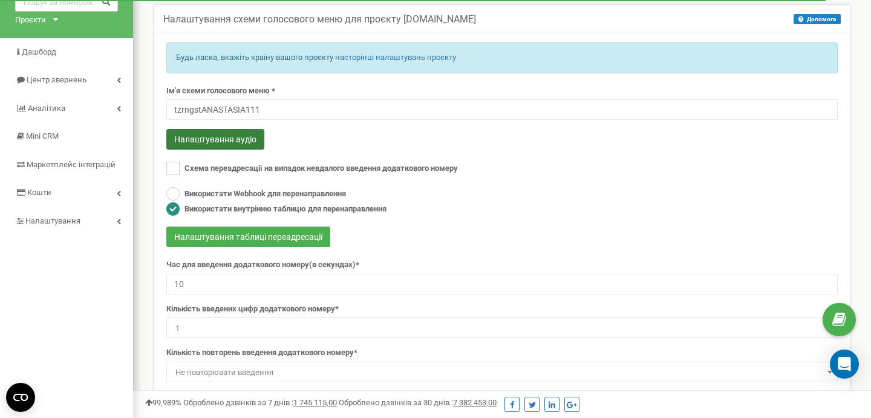
click at [220, 137] on button "Налаштування аудіо" at bounding box center [215, 139] width 98 height 21
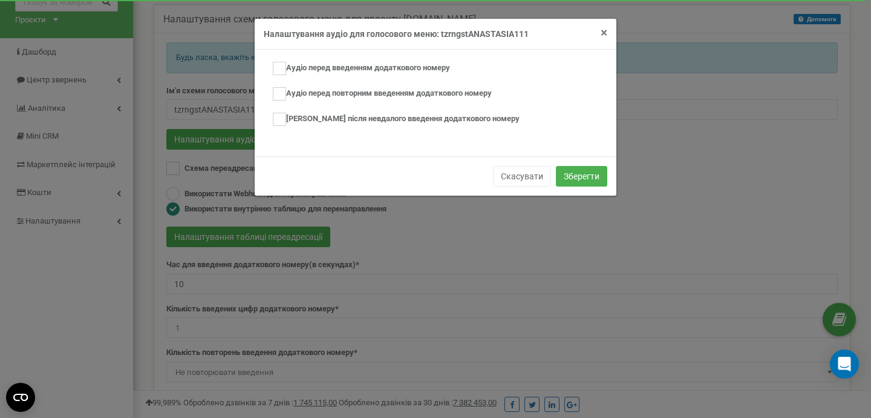
click at [604, 35] on span "×" at bounding box center [604, 32] width 7 height 15
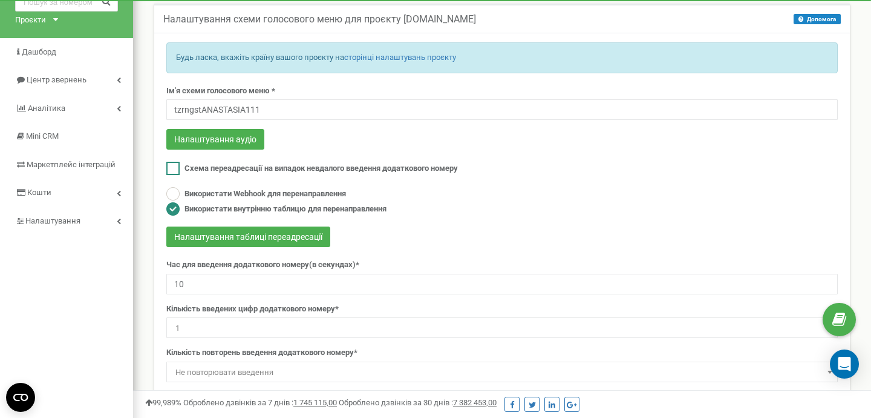
click at [387, 169] on span "Схема переадресації на випадок невдалого введення додаткового номеру" at bounding box center [322, 167] width 274 height 9
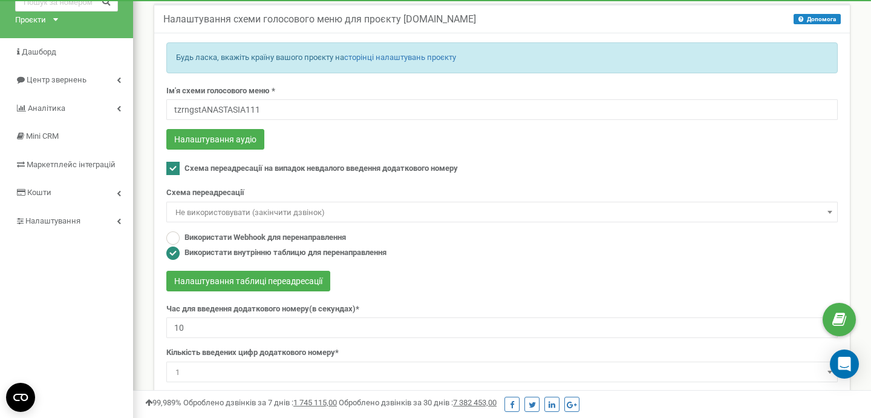
click at [371, 214] on span "Не використовувати (закінчити дзвінок)" at bounding box center [502, 212] width 663 height 17
click at [413, 191] on div "Схема переадресації Не використовувати (закінчити дзвінок) Не використовувати (…" at bounding box center [502, 204] width 672 height 35
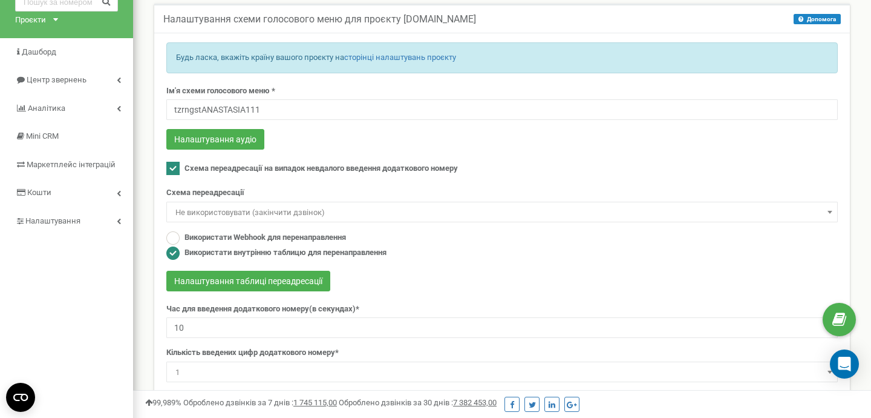
click at [176, 166] on ins at bounding box center [172, 168] width 13 height 13
checkbox input "false"
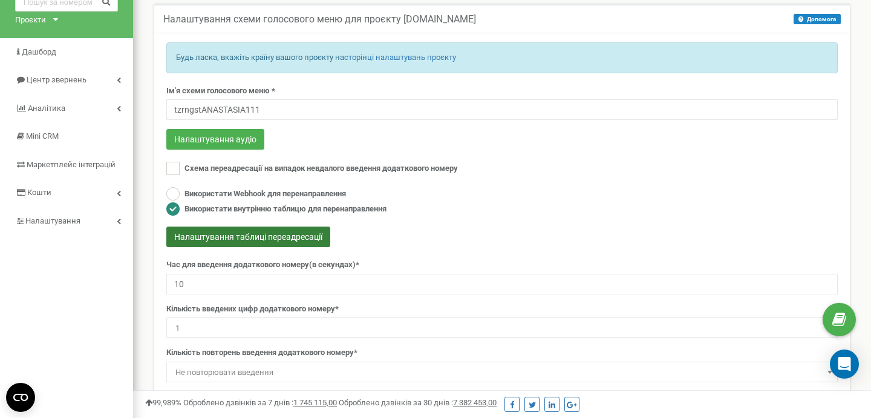
click at [307, 241] on button "Налаштування таблиці переадресації" at bounding box center [248, 236] width 164 height 21
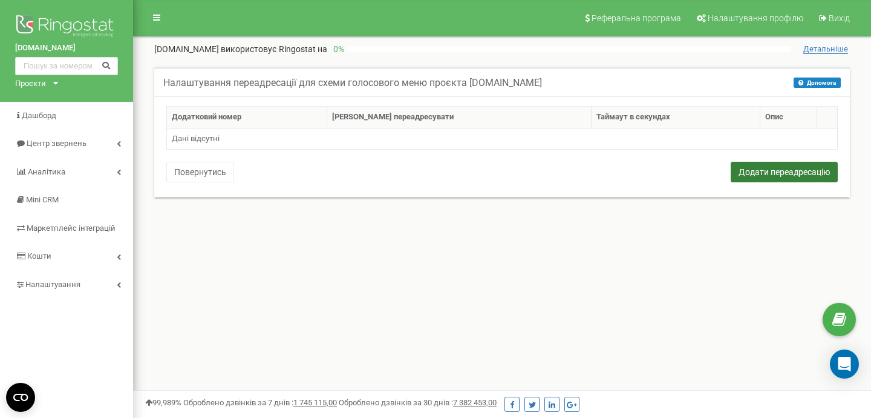
click at [745, 172] on button "Додати переадресацію" at bounding box center [784, 172] width 107 height 21
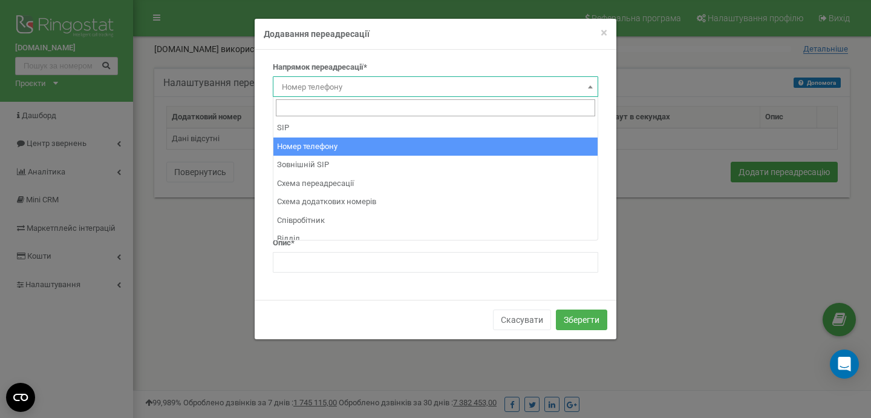
click at [330, 84] on span "Номер телефону" at bounding box center [435, 87] width 317 height 17
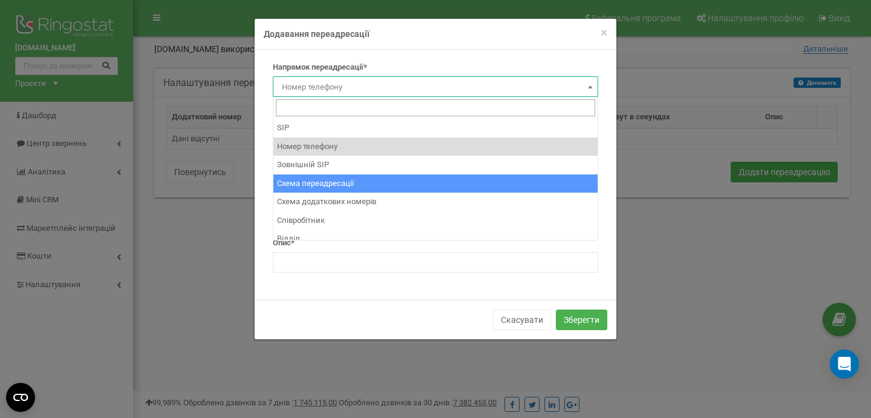
select select "BranchId"
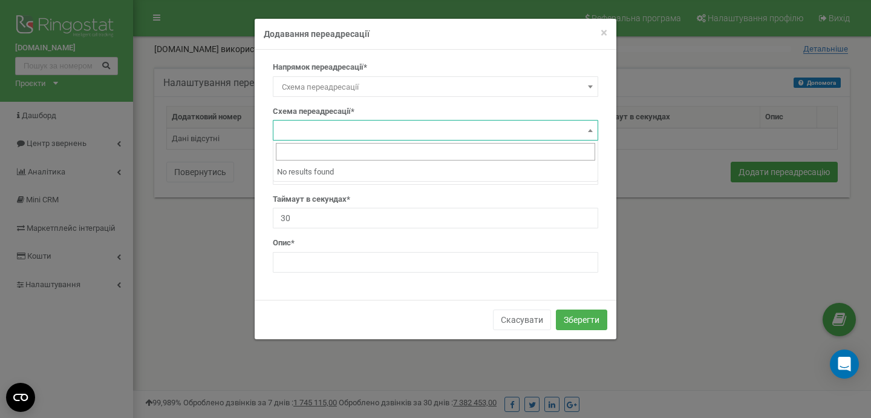
click at [464, 131] on span at bounding box center [436, 130] width 326 height 21
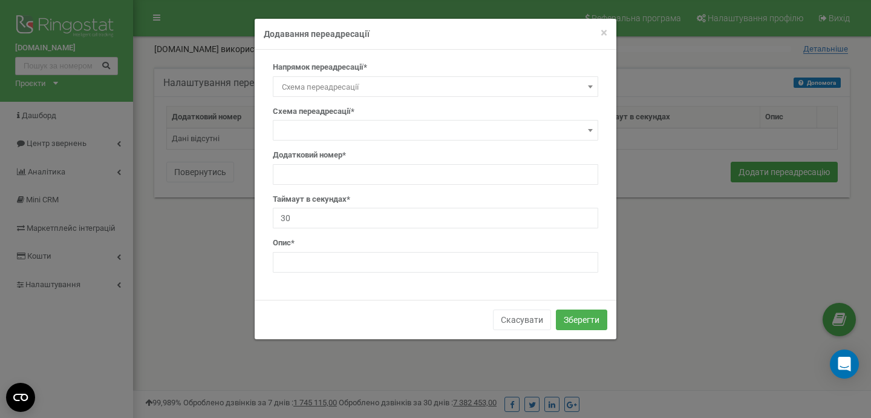
click at [457, 113] on div "Схема переадресації*" at bounding box center [436, 123] width 326 height 35
click at [355, 171] on input "text" at bounding box center [436, 174] width 326 height 21
type input "390931112314"
click at [336, 264] on input "text" at bounding box center [436, 262] width 326 height 21
type input "L"
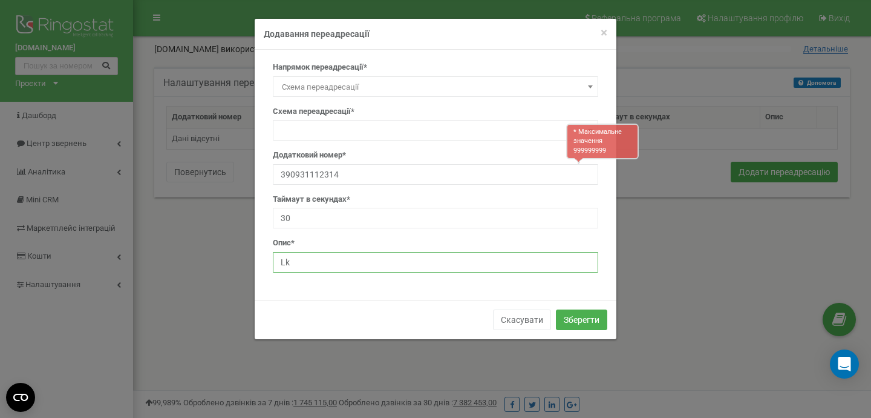
type input "L"
click at [369, 179] on input "390931112314" at bounding box center [436, 174] width 326 height 21
click at [349, 265] on input "Доб" at bounding box center [436, 262] width 326 height 21
type input "Доб. 1"
click at [287, 174] on input "390931112314" at bounding box center [436, 174] width 326 height 21
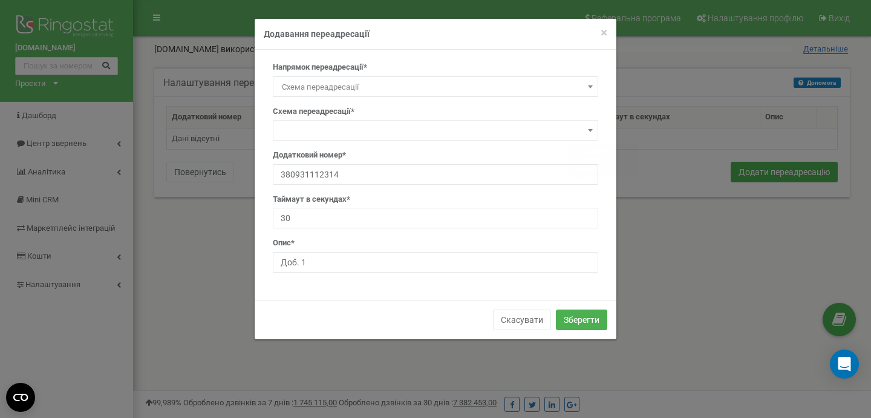
click at [539, 239] on div "Опис* Доб. 1" at bounding box center [436, 254] width 326 height 35
drag, startPoint x: 289, startPoint y: 175, endPoint x: 270, endPoint y: 174, distance: 19.4
click at [270, 174] on div "Напрямок переадресації* SIP Номер телефону Зовнішній SIP Схема переадресації Сх…" at bounding box center [436, 172] width 344 height 220
type input "0931112314"
click at [581, 316] on button "Зберегти" at bounding box center [581, 319] width 51 height 21
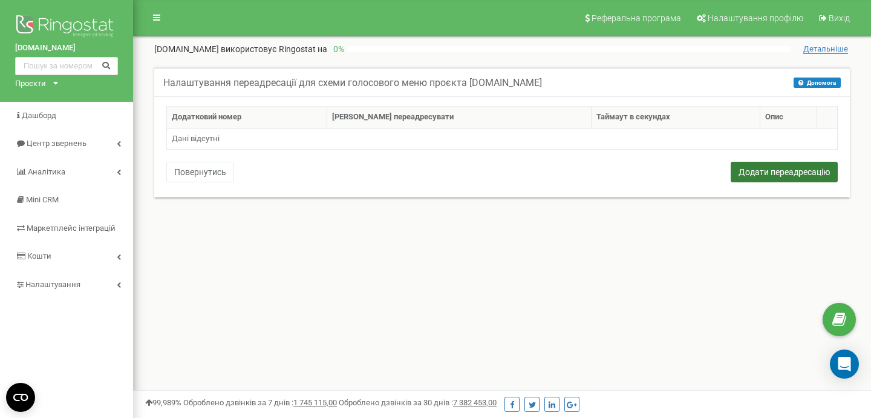
click at [767, 171] on button "Додати переадресацію" at bounding box center [784, 172] width 107 height 21
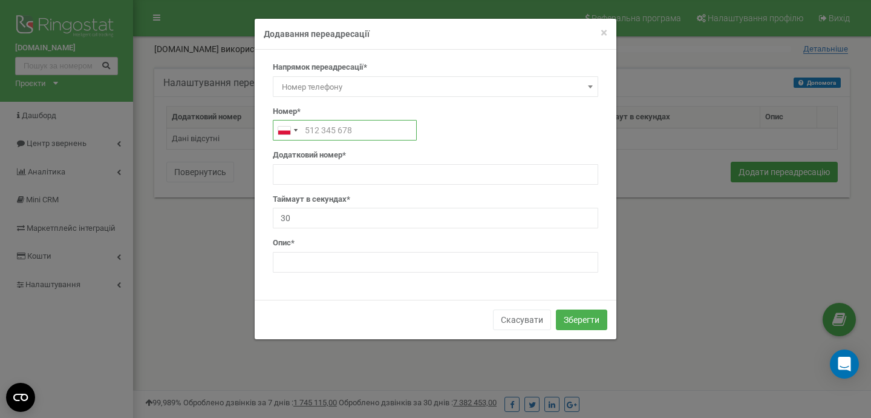
click at [311, 134] on input "text" at bounding box center [345, 130] width 144 height 21
paste input "+380978889911"
type input "+380978889911"
click at [388, 93] on span "Номер телефону" at bounding box center [435, 87] width 317 height 17
click at [416, 88] on span "Схема переадресації" at bounding box center [435, 87] width 317 height 17
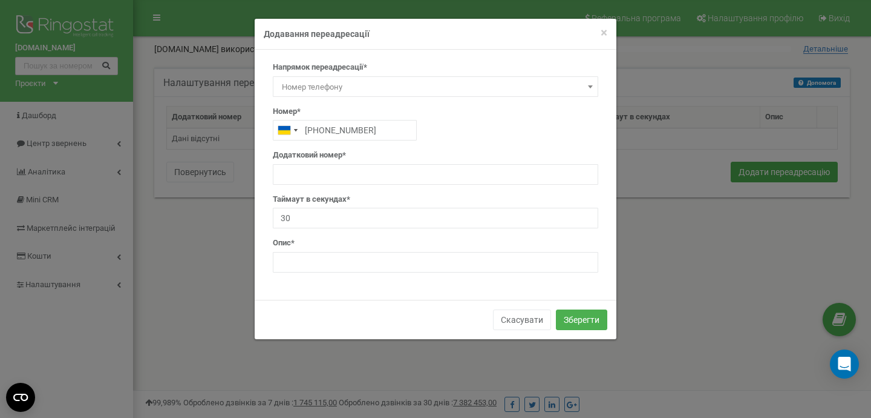
click at [397, 82] on span "Номер телефону" at bounding box center [435, 87] width 317 height 17
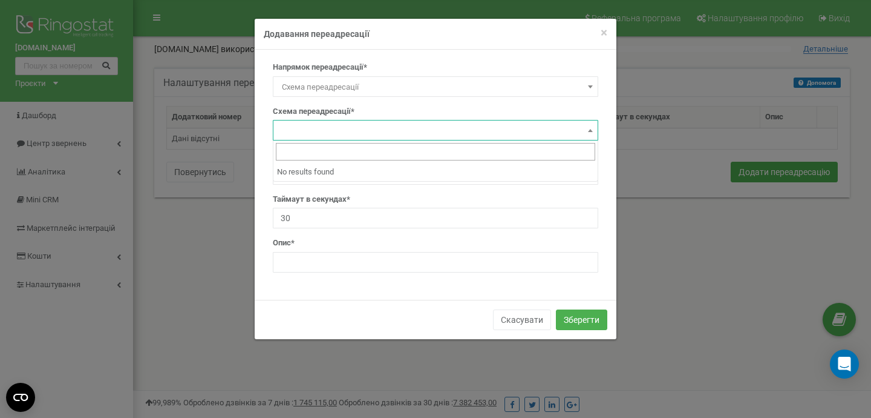
click at [439, 128] on span at bounding box center [436, 130] width 326 height 21
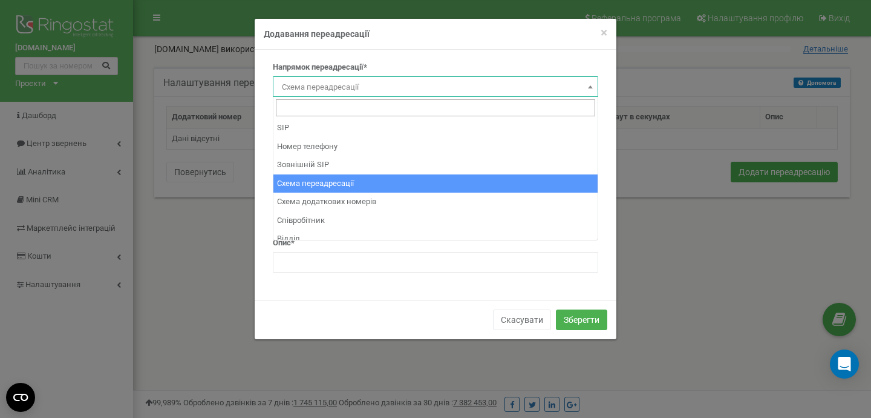
click at [374, 91] on span "Схема переадресації" at bounding box center [435, 87] width 317 height 17
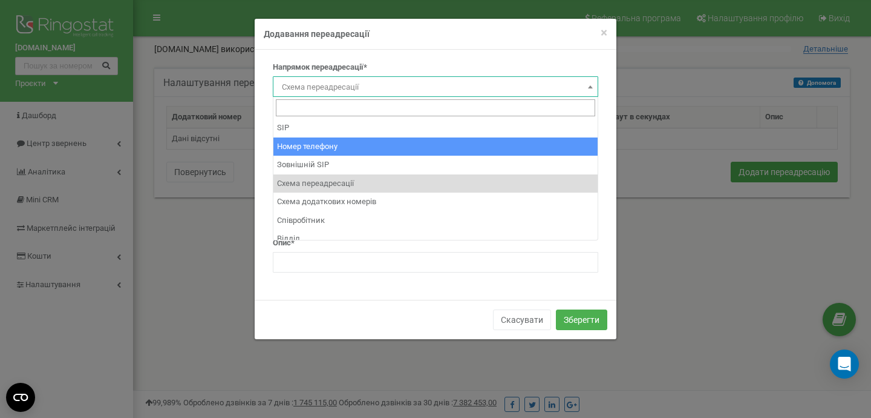
select select "Phone"
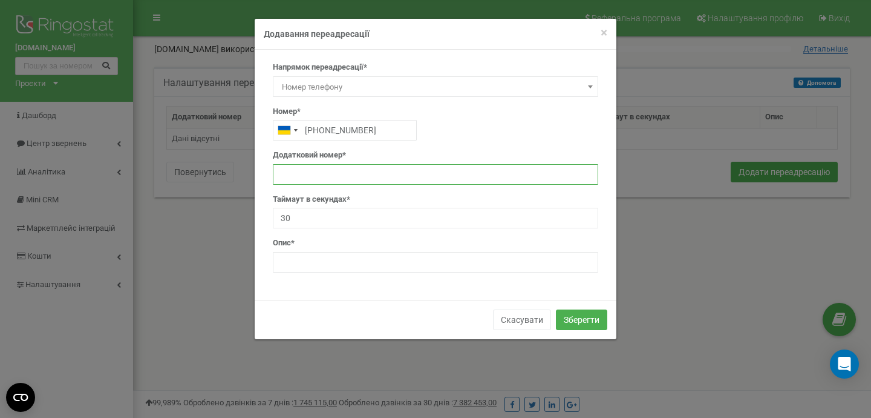
click at [327, 177] on input "text" at bounding box center [436, 174] width 326 height 21
click at [525, 320] on button "Скасувати" at bounding box center [522, 319] width 58 height 21
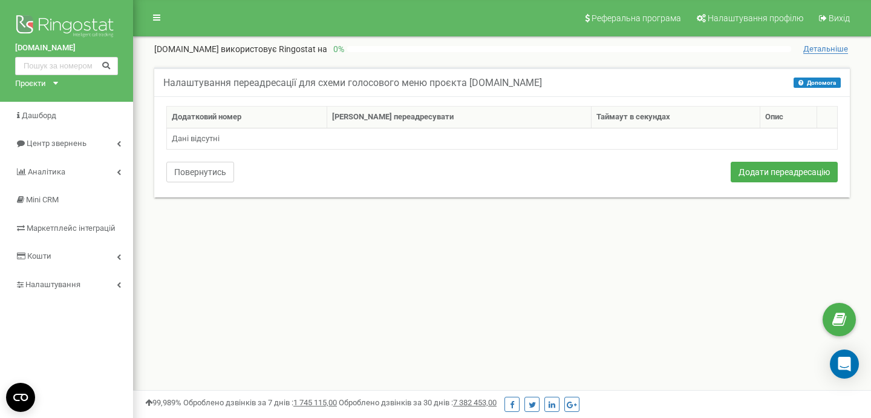
click at [188, 171] on button "Повернутись" at bounding box center [200, 172] width 68 height 21
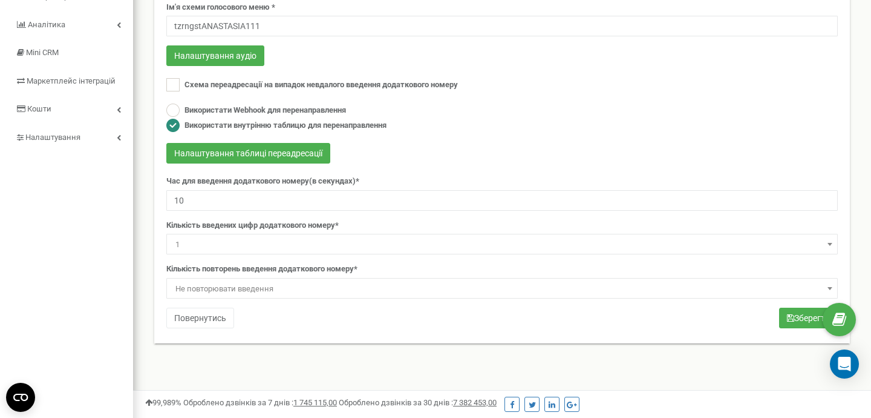
scroll to position [151, 0]
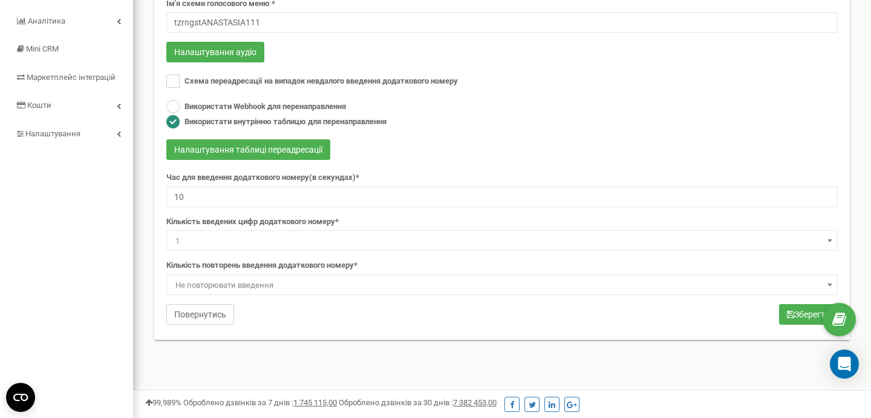
click at [208, 316] on button "Повернутись" at bounding box center [200, 314] width 68 height 21
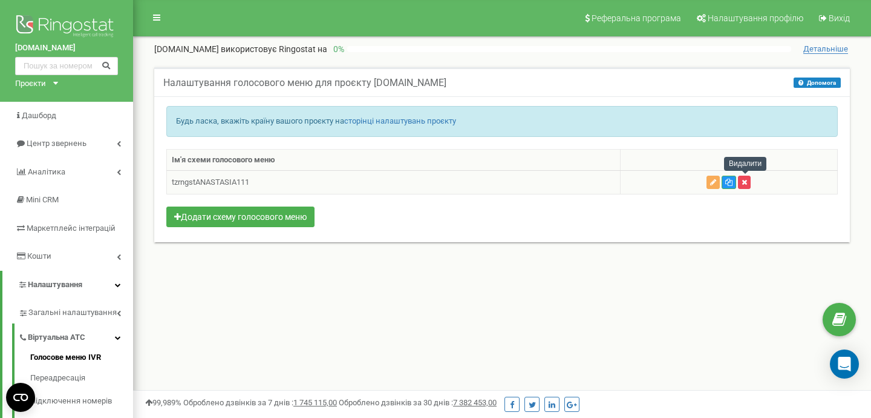
click at [742, 186] on button "button" at bounding box center [744, 181] width 13 height 13
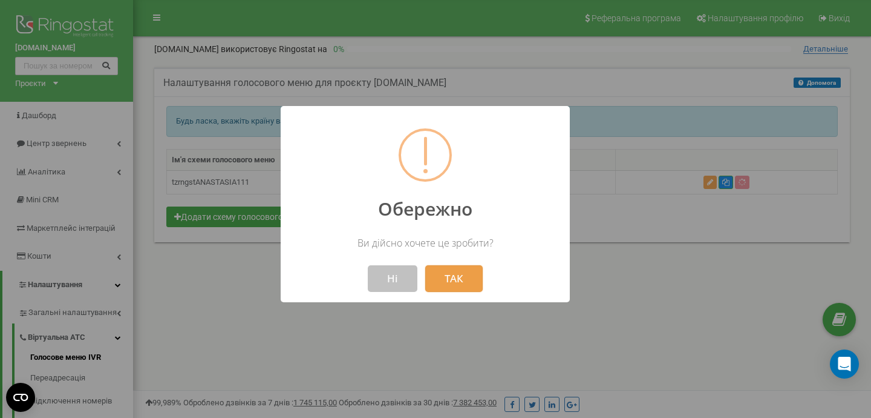
click at [463, 280] on button "ТАК" at bounding box center [453, 278] width 57 height 27
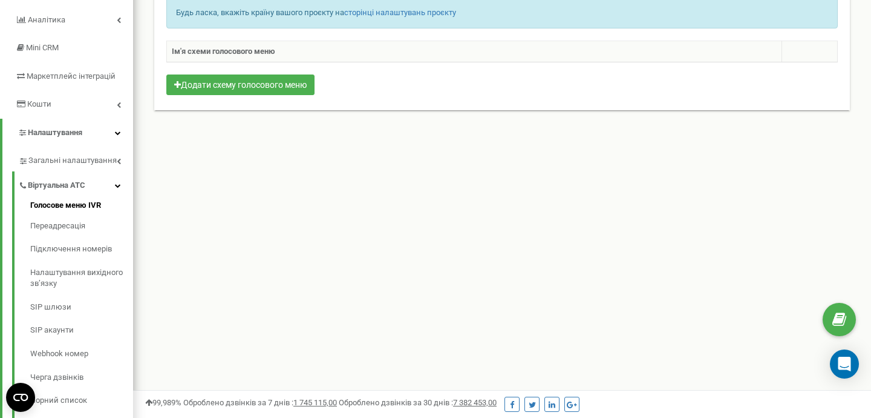
scroll to position [151, 0]
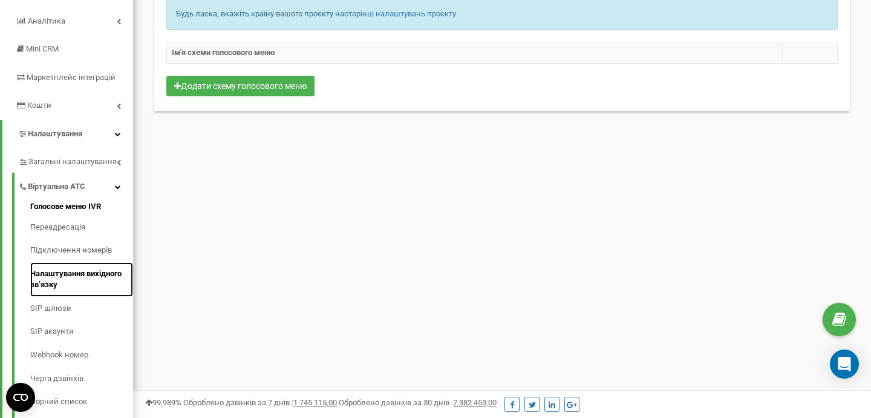
click at [104, 272] on link "Налаштування вихідного зв’язку" at bounding box center [81, 279] width 103 height 34
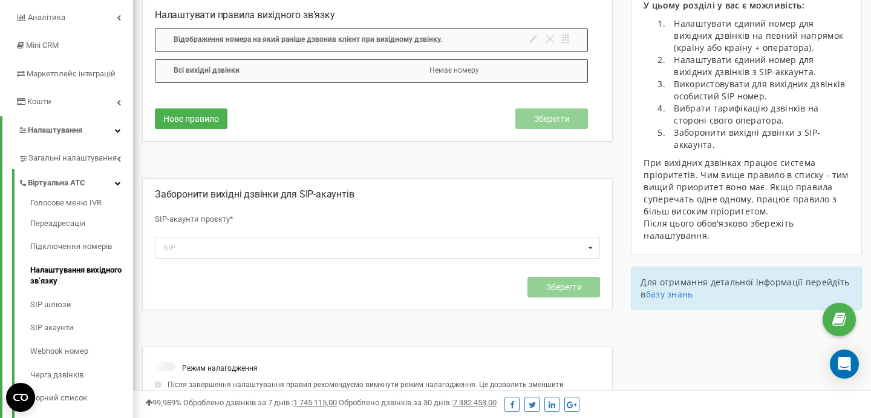
scroll to position [156, 0]
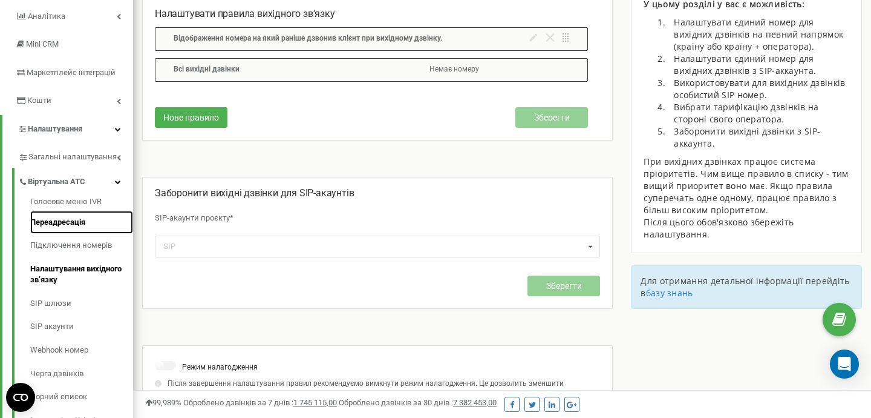
click at [74, 223] on link "Переадресація" at bounding box center [81, 223] width 103 height 24
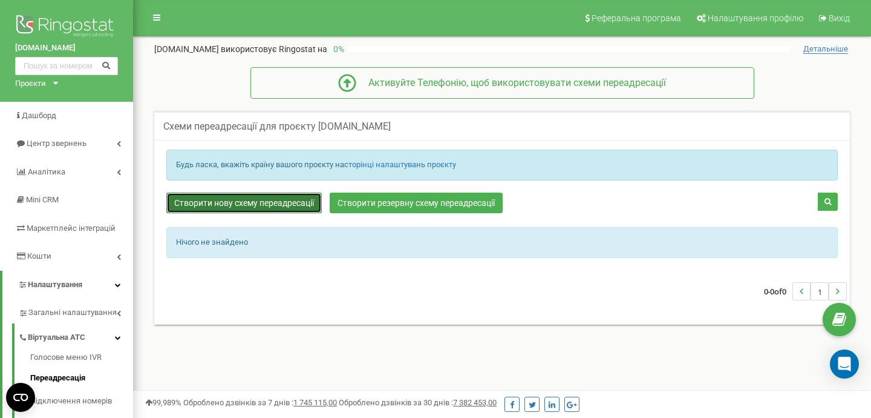
click at [241, 204] on link "Створити нову схему переадресації" at bounding box center [244, 202] width 156 height 21
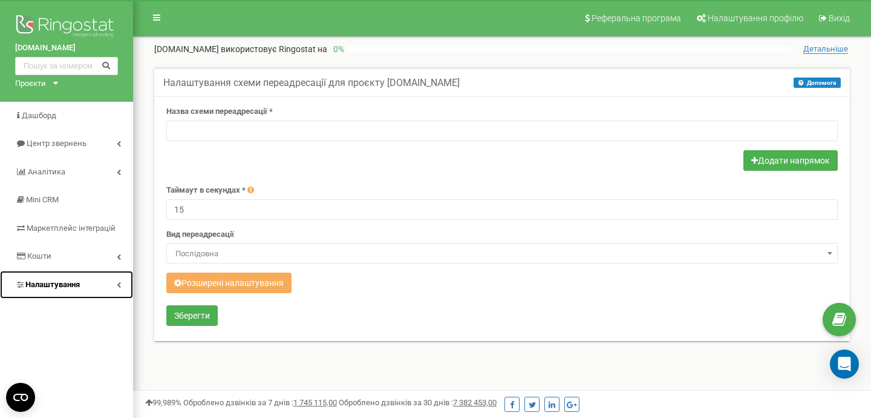
click at [55, 289] on span "Налаштування" at bounding box center [47, 284] width 65 height 11
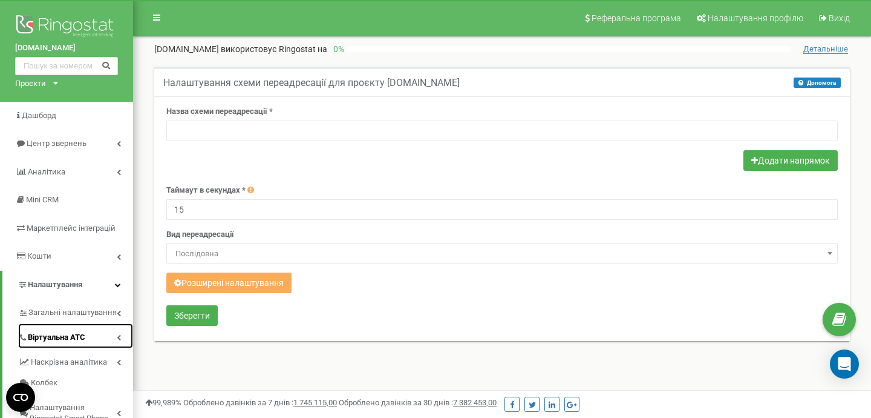
click at [67, 339] on span "Віртуальна АТС" at bounding box center [56, 337] width 57 height 11
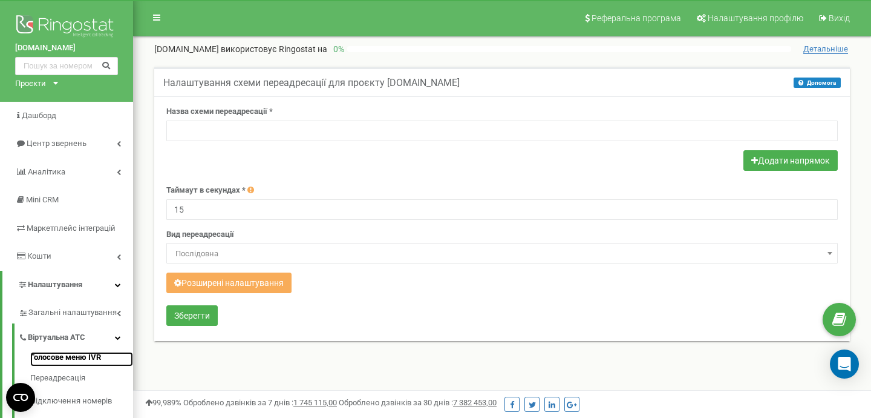
click at [72, 356] on link "Голосове меню IVR" at bounding box center [81, 359] width 103 height 15
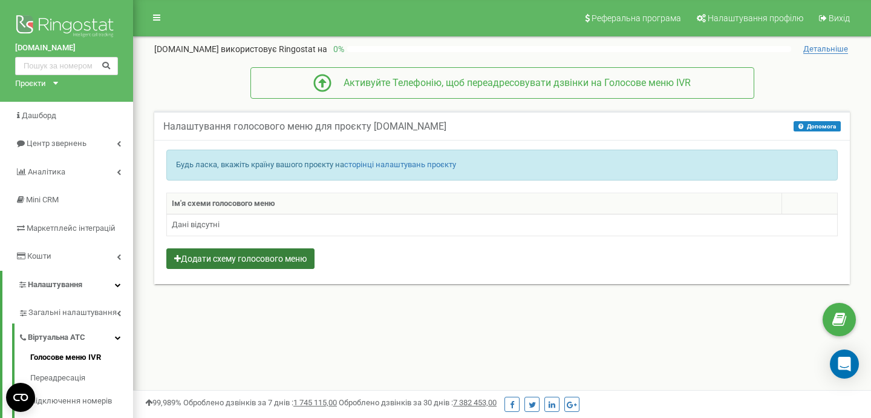
click at [253, 261] on button "Додати схему голосового меню" at bounding box center [240, 258] width 148 height 21
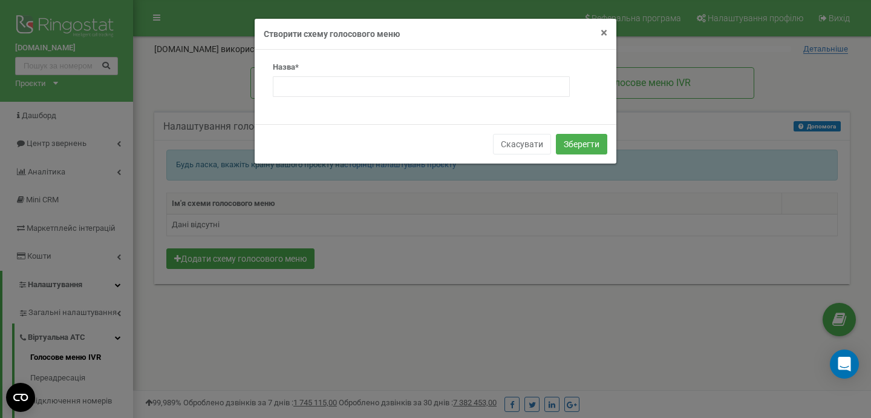
click at [604, 31] on span "×" at bounding box center [604, 32] width 7 height 15
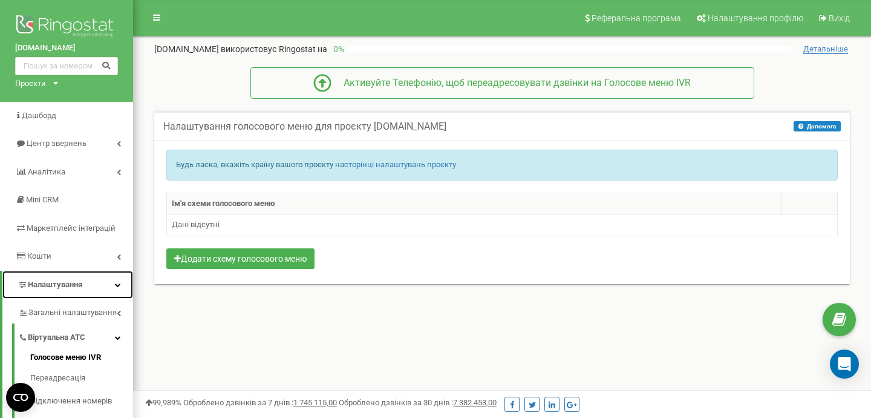
click at [105, 284] on link "Налаштування" at bounding box center [67, 284] width 131 height 28
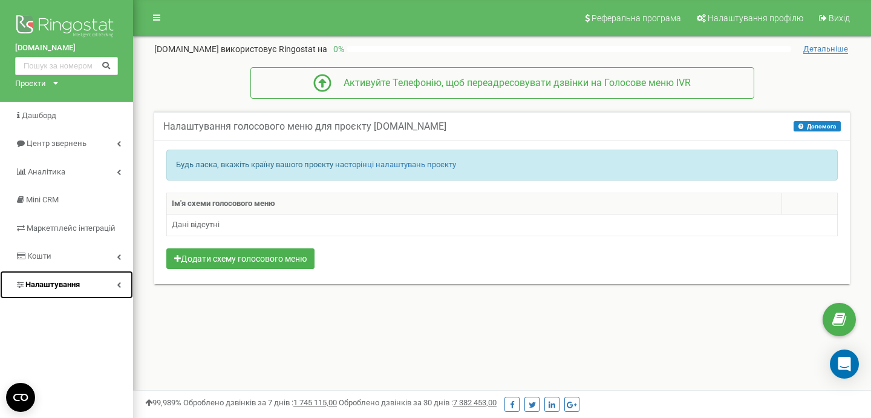
click at [105, 284] on link "Налаштування" at bounding box center [66, 284] width 133 height 28
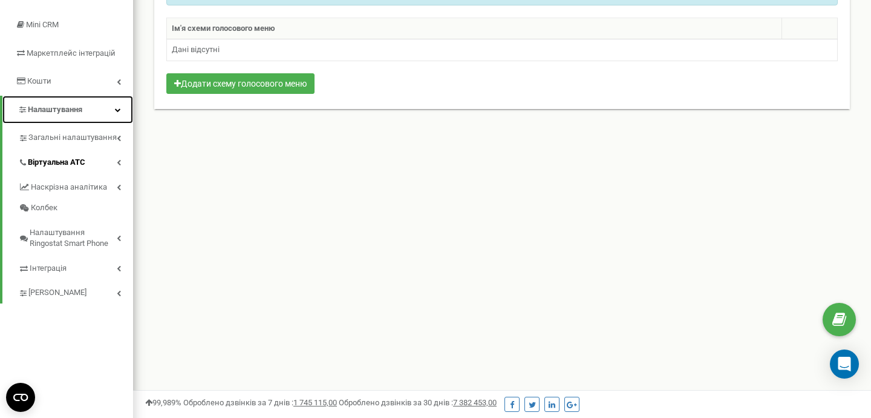
scroll to position [175, 0]
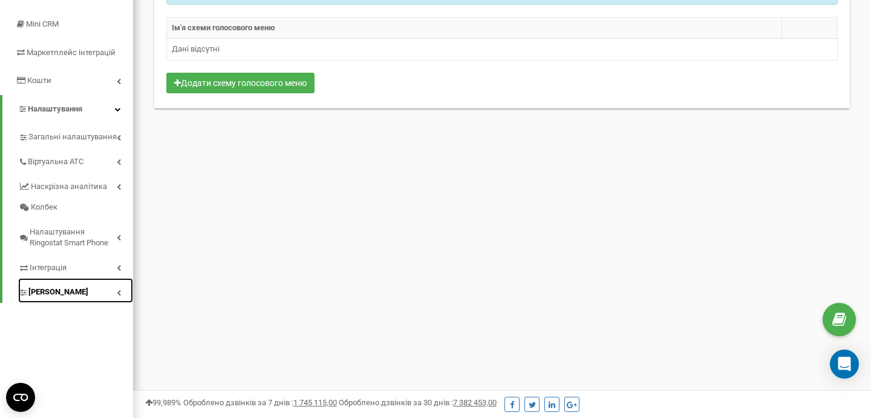
click at [76, 293] on link "[PERSON_NAME]" at bounding box center [75, 290] width 115 height 25
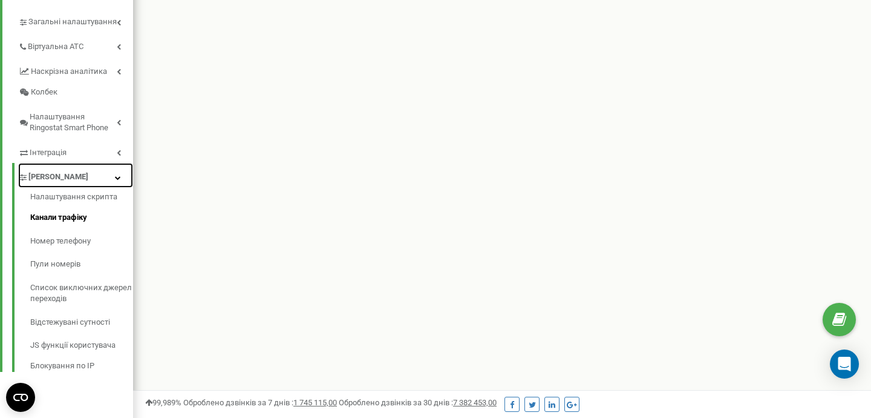
scroll to position [293, 0]
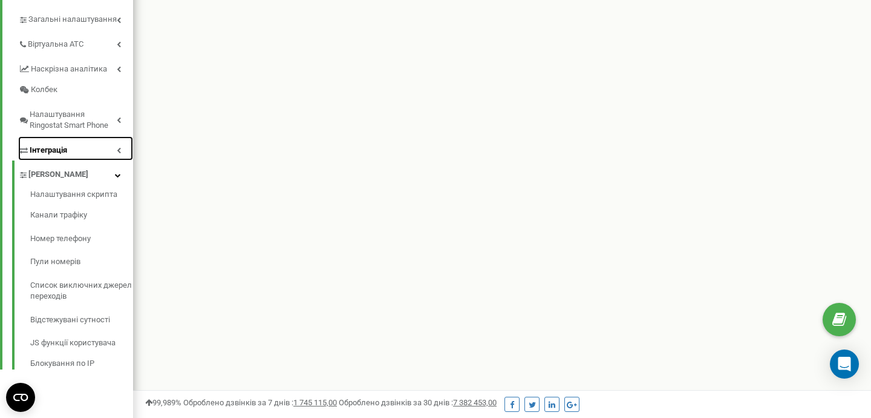
click at [86, 145] on link "Інтеграція" at bounding box center [75, 148] width 115 height 25
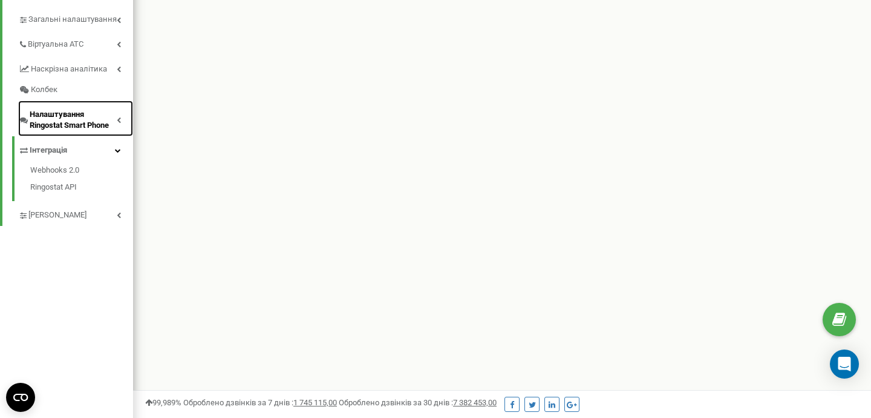
click at [117, 120] on icon at bounding box center [119, 120] width 4 height 6
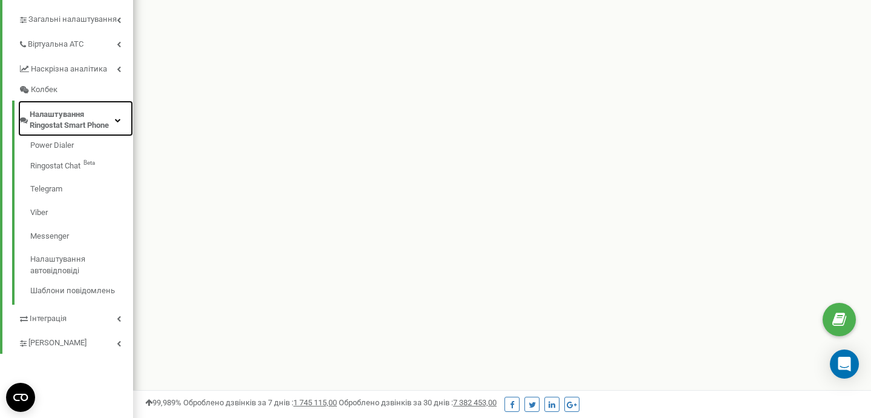
click at [117, 120] on icon at bounding box center [118, 120] width 6 height 6
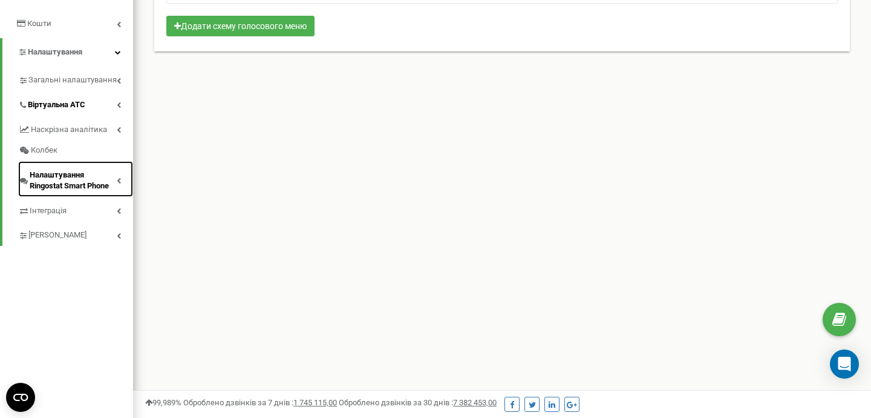
scroll to position [231, 0]
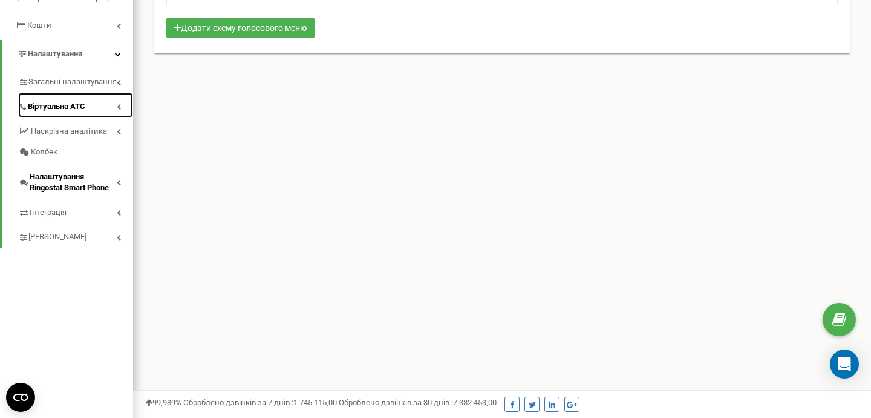
click at [90, 108] on link "Віртуальна АТС" at bounding box center [75, 105] width 115 height 25
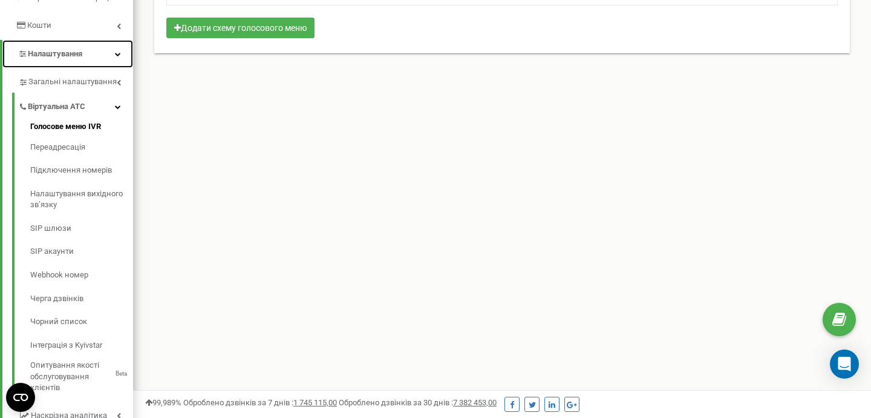
click at [111, 50] on link "Налаштування" at bounding box center [67, 54] width 131 height 28
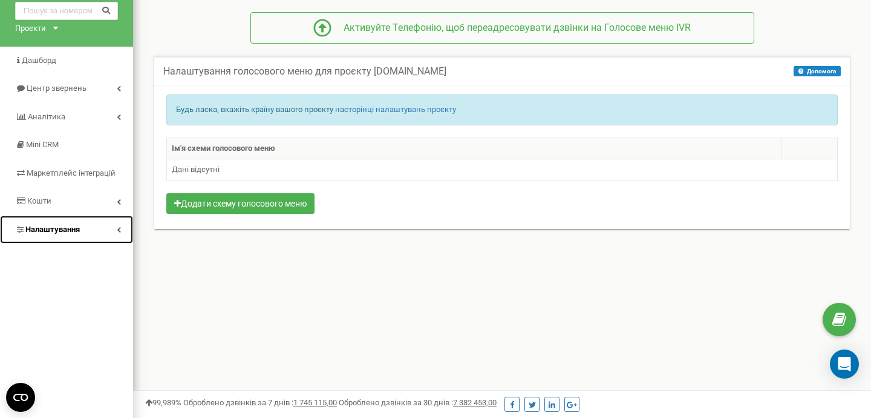
scroll to position [0, 0]
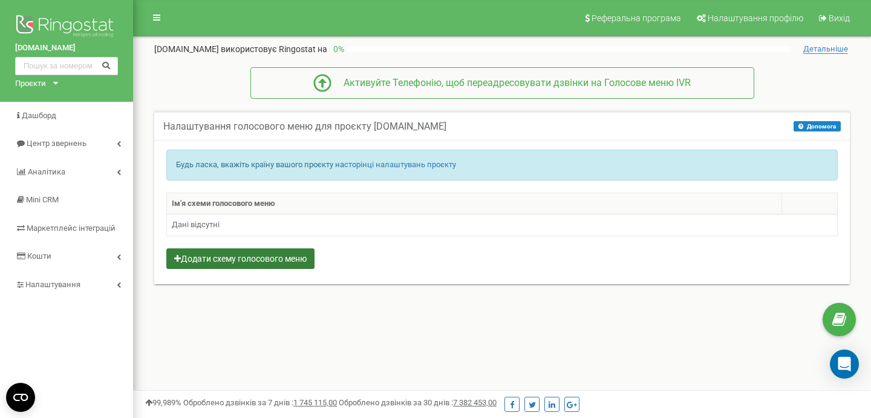
click at [279, 263] on button "Додати схему голосового меню" at bounding box center [240, 258] width 148 height 21
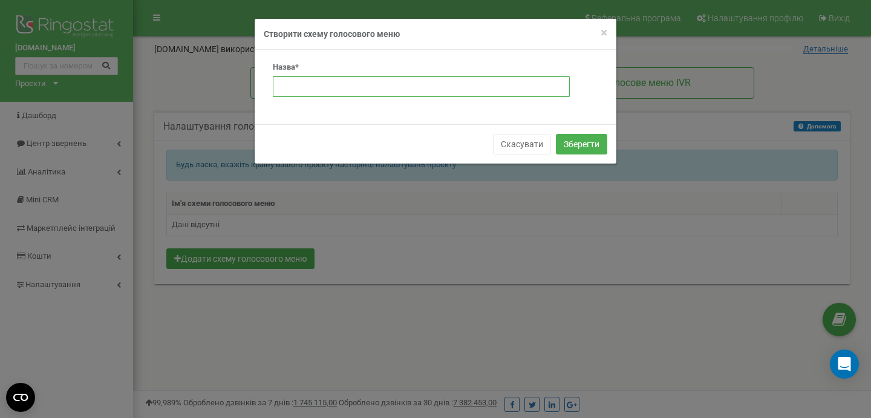
click at [318, 89] on input "text" at bounding box center [421, 86] width 297 height 21
type input "1"
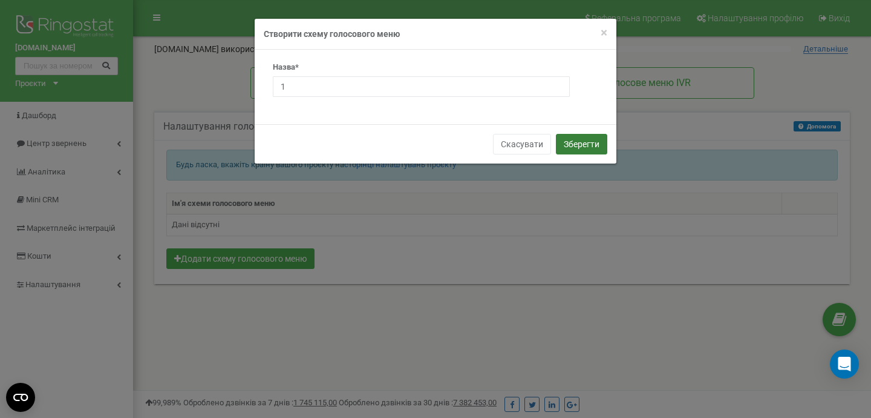
click at [589, 145] on button "Зберегти" at bounding box center [581, 144] width 51 height 21
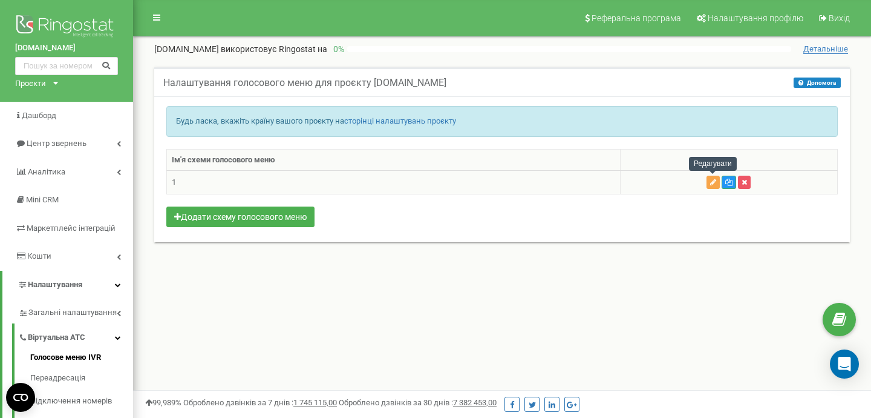
click at [714, 183] on icon "button" at bounding box center [713, 182] width 6 height 7
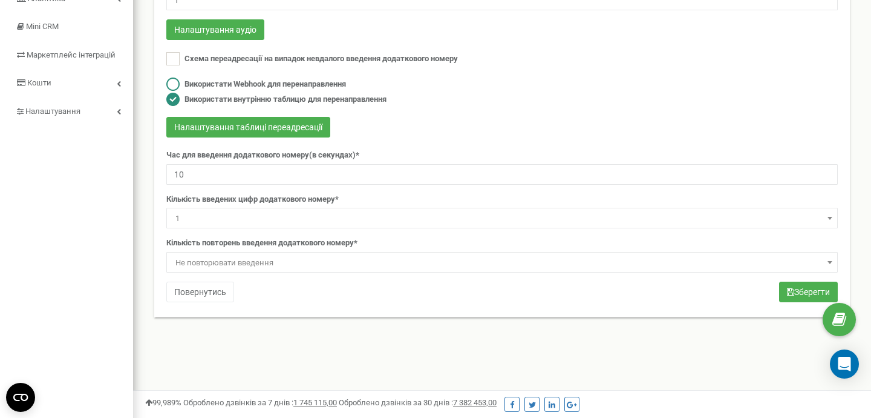
scroll to position [179, 0]
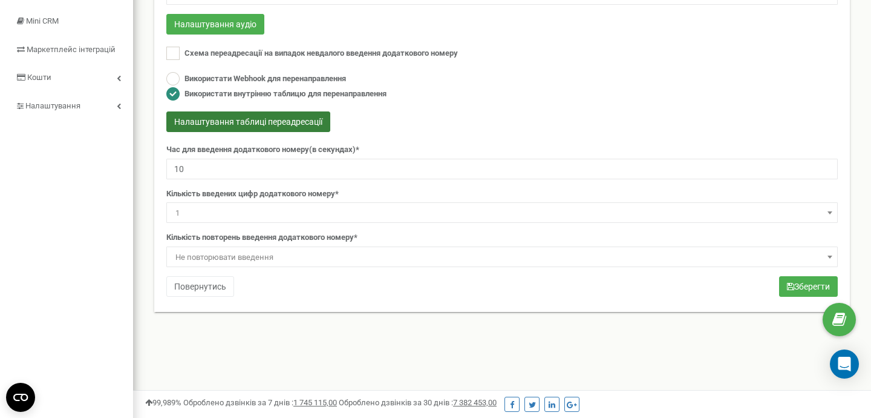
click at [256, 123] on button "Налаштування таблиці переадресації" at bounding box center [248, 121] width 164 height 21
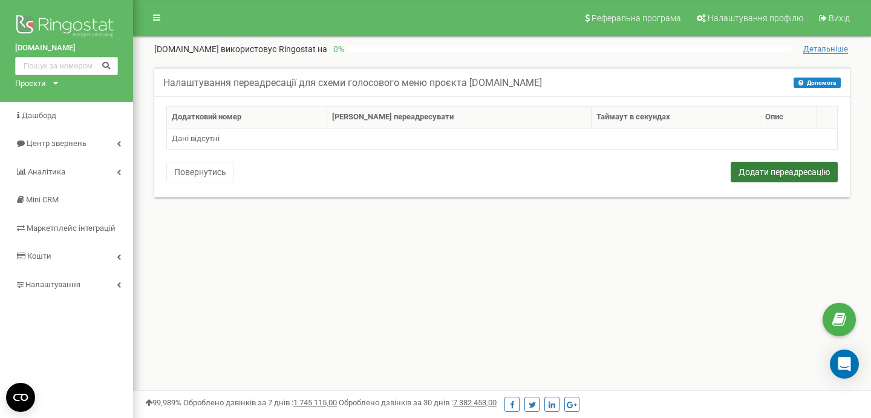
click at [759, 170] on button "Додати переадресацію" at bounding box center [784, 172] width 107 height 21
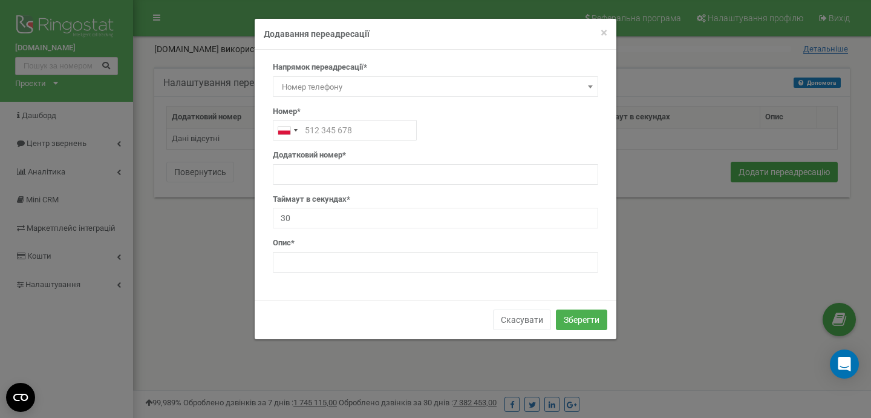
click at [592, 87] on b at bounding box center [590, 86] width 5 height 3
click at [551, 129] on span "1" at bounding box center [435, 130] width 317 height 17
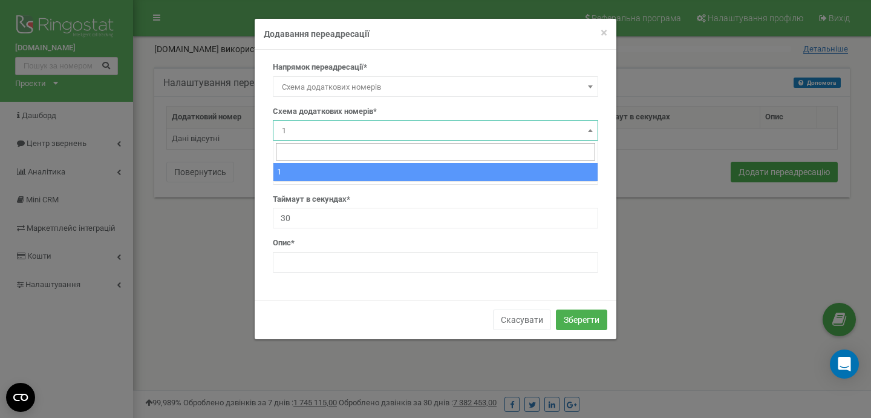
click at [551, 129] on span "1" at bounding box center [435, 130] width 317 height 17
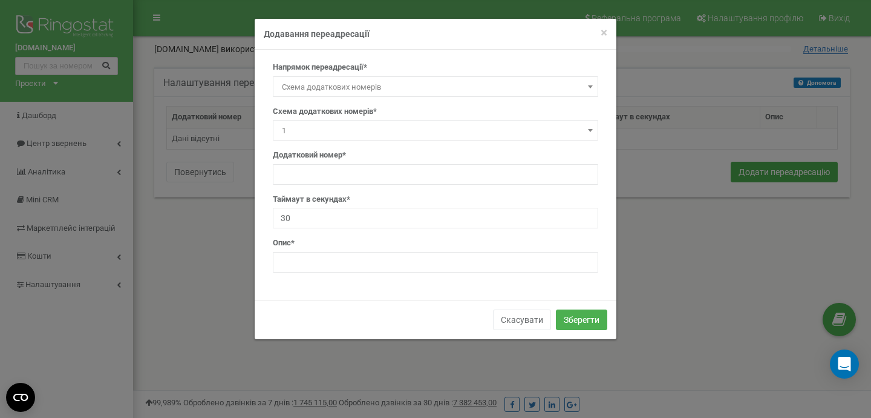
click at [585, 90] on span at bounding box center [591, 87] width 12 height 16
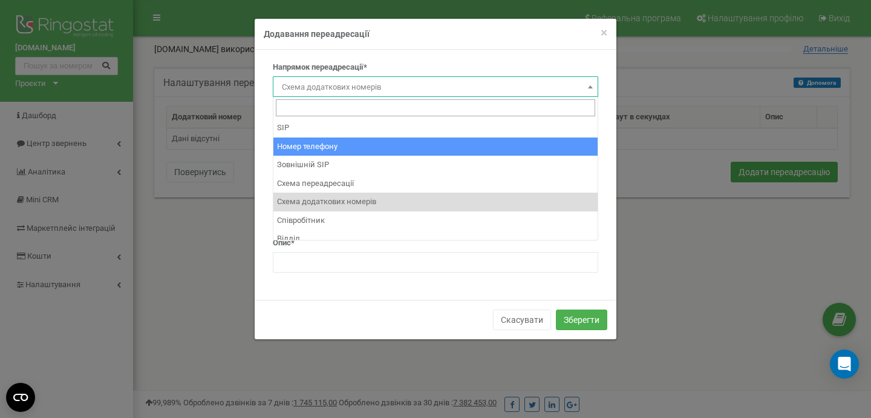
select select "Phone"
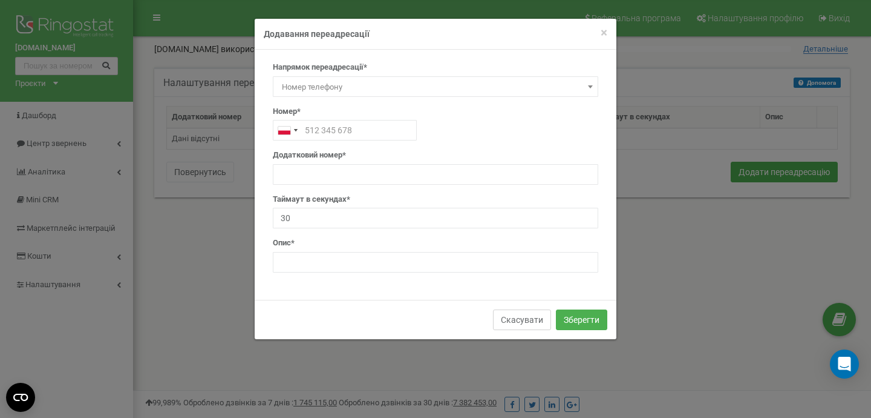
click at [516, 316] on button "Скасувати" at bounding box center [522, 319] width 58 height 21
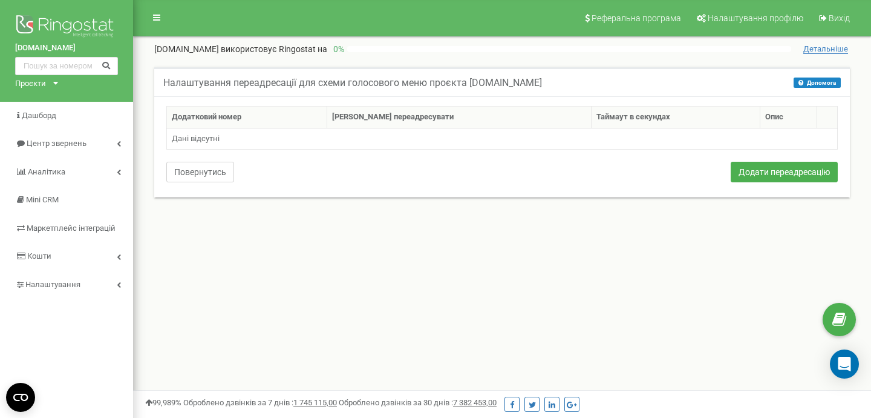
click at [211, 175] on button "Повернутись" at bounding box center [200, 172] width 68 height 21
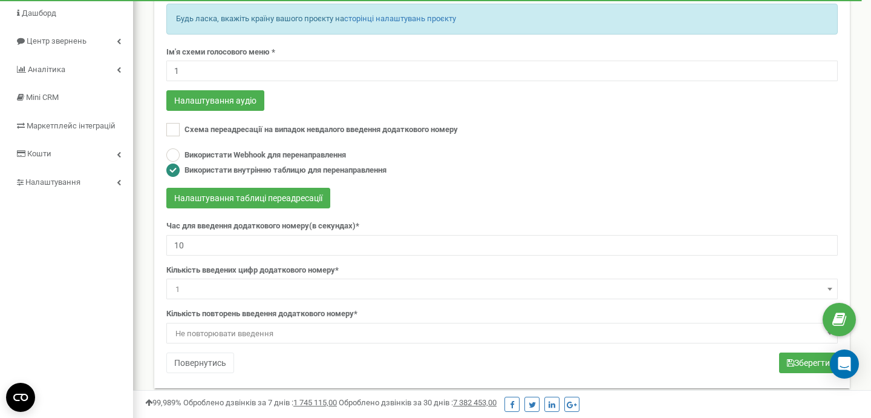
scroll to position [101, 0]
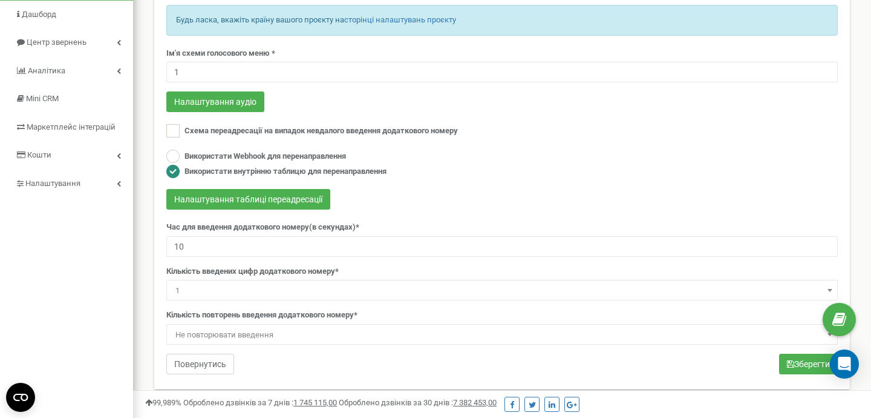
click at [217, 360] on button "Повернутись" at bounding box center [200, 363] width 68 height 21
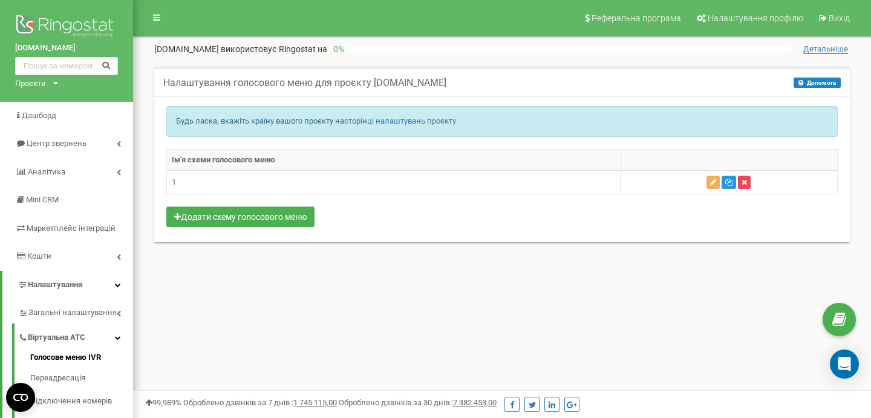
click at [745, 179] on icon "button" at bounding box center [744, 182] width 5 height 7
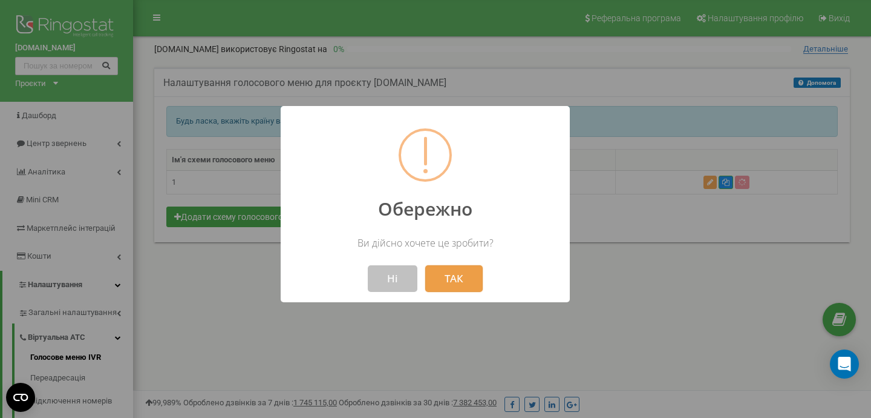
click at [465, 281] on button "ТАК" at bounding box center [453, 278] width 57 height 27
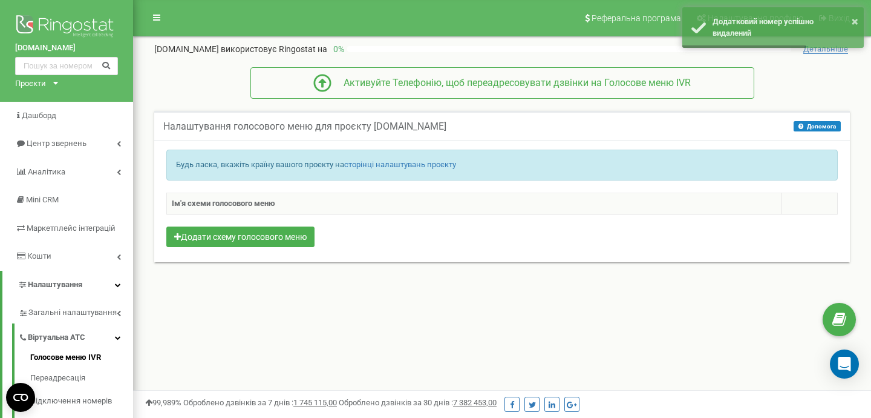
drag, startPoint x: 470, startPoint y: 126, endPoint x: 372, endPoint y: 126, distance: 98.6
click at [372, 126] on h5 "Налаштування голосового меню для проєкту [DOMAIN_NAME]" at bounding box center [304, 126] width 283 height 11
copy h5 "tzrngstANASTASIA111"
click at [252, 231] on button "Додати схему голосового меню" at bounding box center [240, 236] width 148 height 21
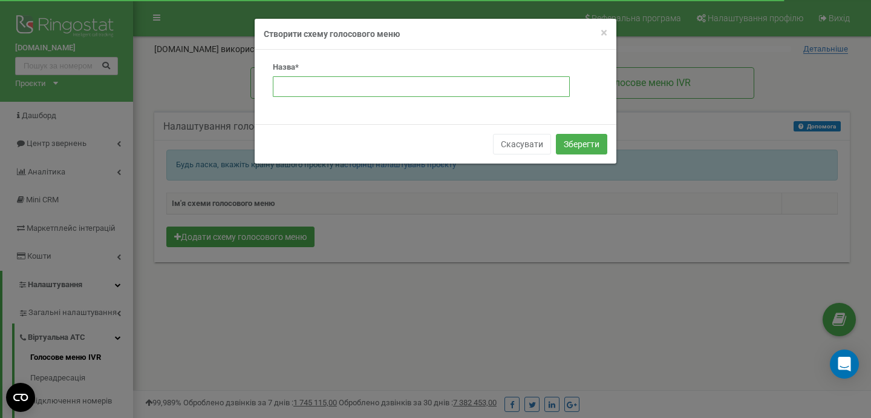
click at [330, 80] on input "text" at bounding box center [421, 86] width 297 height 21
type input "tzrngstANASTASIA111"
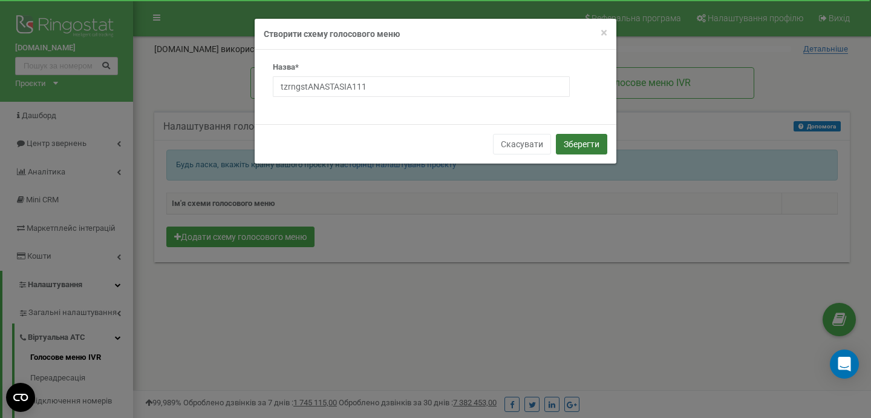
click at [572, 149] on button "Зберегти" at bounding box center [581, 144] width 51 height 21
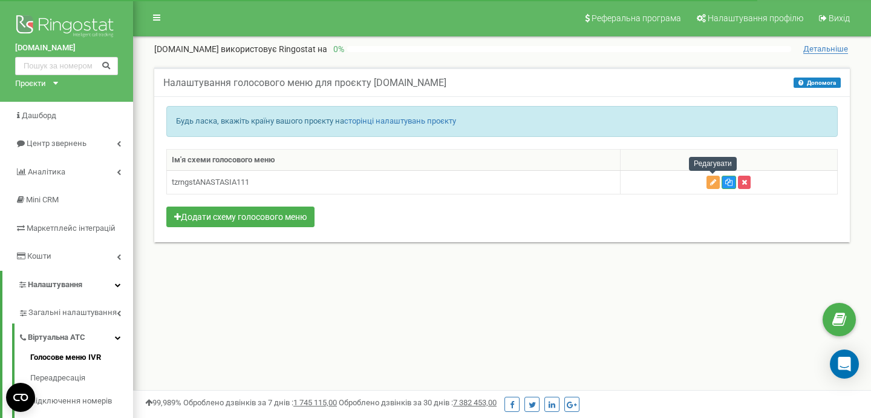
click at [716, 183] on icon "button" at bounding box center [713, 182] width 6 height 7
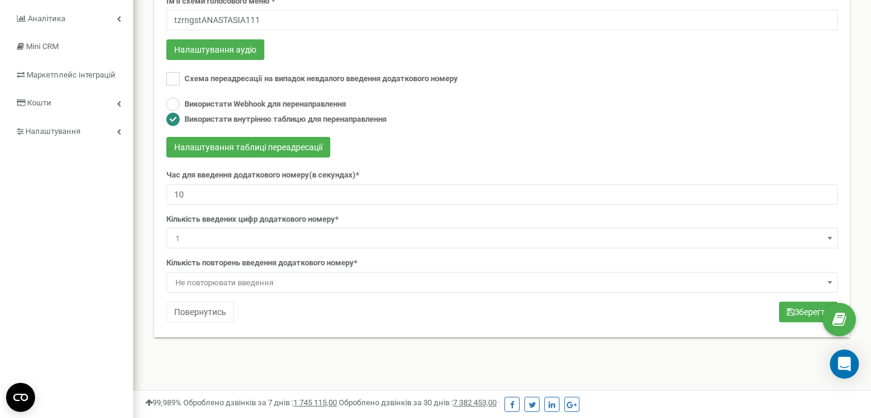
click at [395, 228] on span "1" at bounding box center [502, 238] width 672 height 21
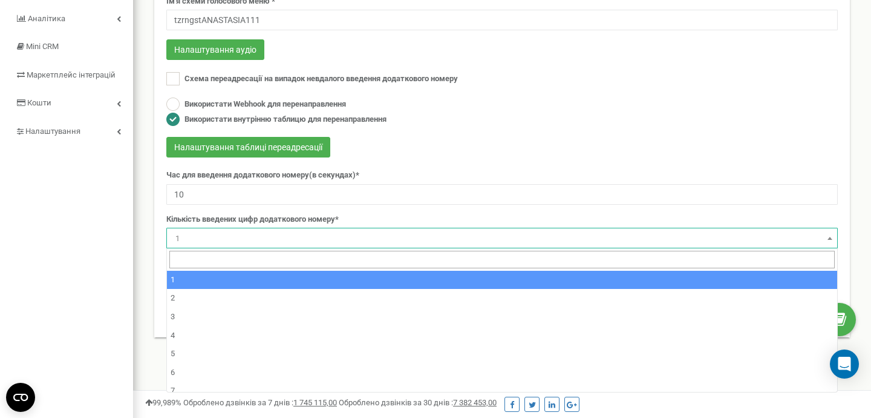
click at [533, 163] on form "Ім'я схеми голосового меню * tzrngstANASTASIA111 Налаштування аудіо Схема переа…" at bounding box center [502, 144] width 672 height 296
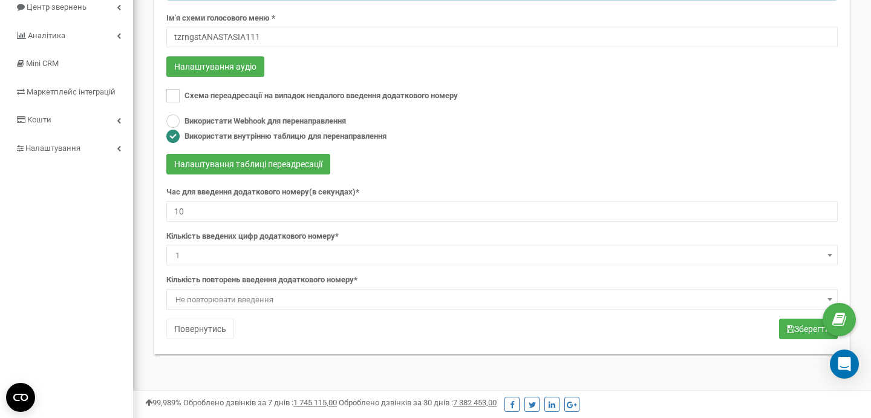
scroll to position [139, 0]
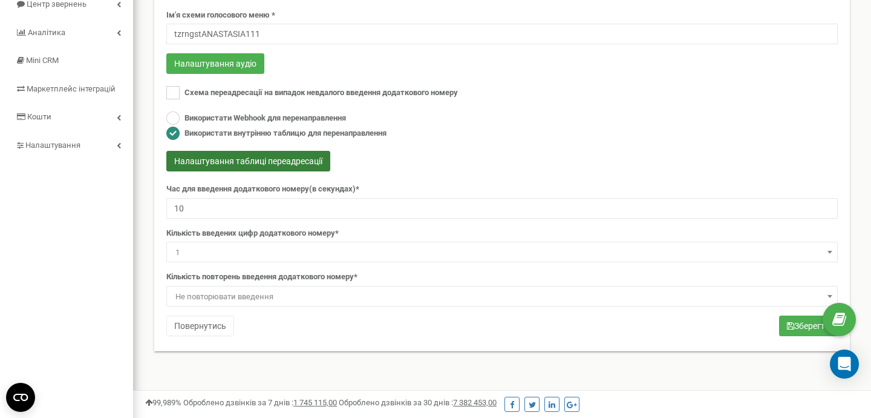
click at [284, 156] on button "Налаштування таблиці переадресації" at bounding box center [248, 161] width 164 height 21
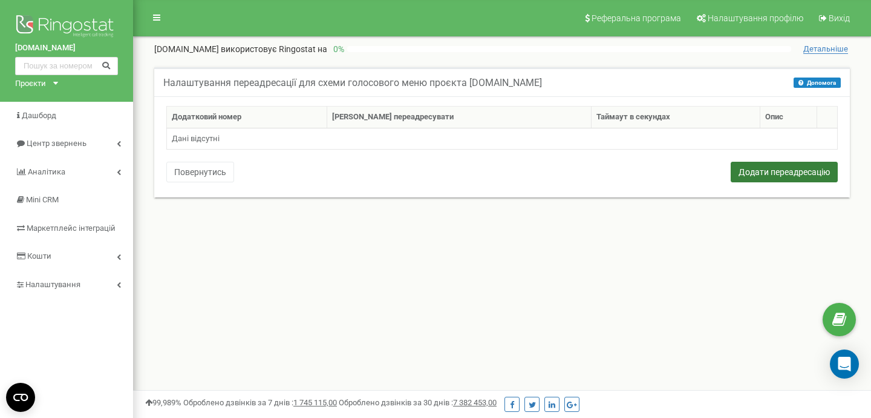
click at [773, 169] on button "Додати переадресацію" at bounding box center [784, 172] width 107 height 21
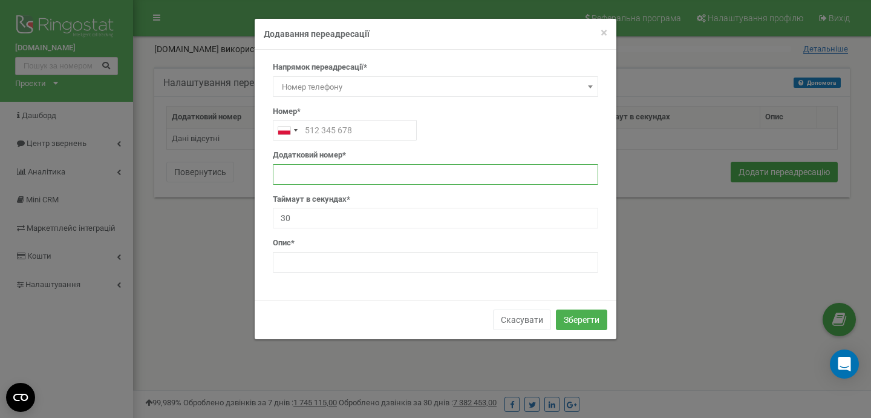
click at [318, 167] on input "text" at bounding box center [436, 174] width 326 height 21
type input "1"
click at [295, 126] on div "Telephone country code" at bounding box center [288, 129] width 28 height 19
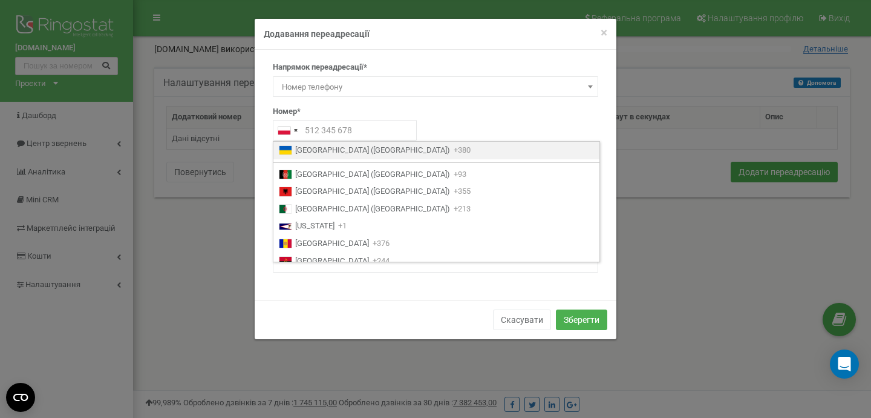
click at [351, 149] on span "[GEOGRAPHIC_DATA] ([GEOGRAPHIC_DATA])" at bounding box center [372, 150] width 155 height 11
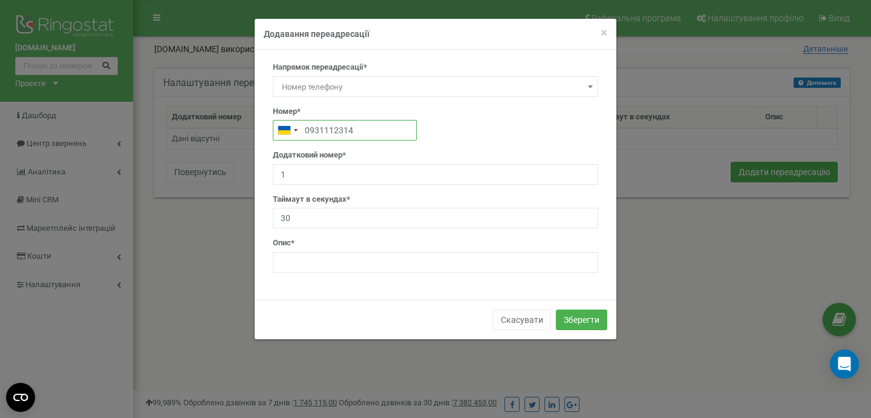
type input "0931112314"
click at [312, 255] on input "text" at bounding box center [436, 262] width 326 height 21
type input "Доб. 1"
click at [571, 318] on button "Зберегти" at bounding box center [581, 319] width 51 height 21
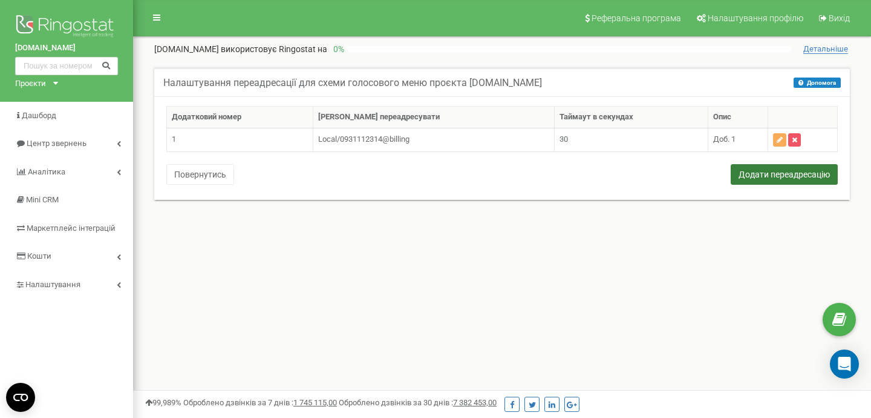
click at [750, 174] on button "Додати переадресацію" at bounding box center [784, 174] width 107 height 21
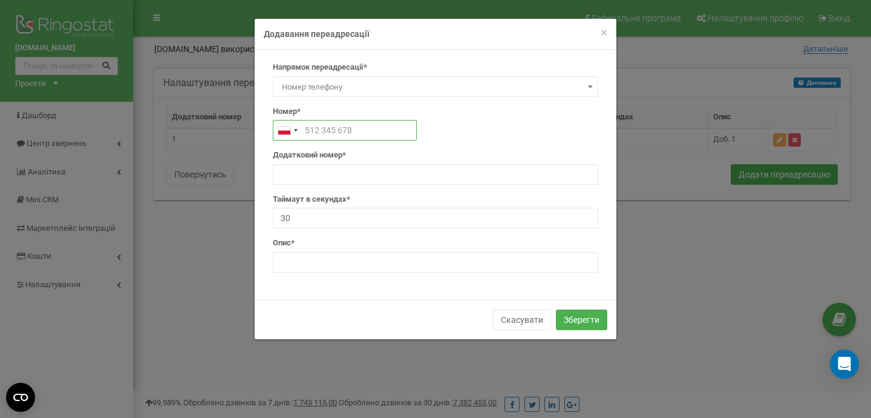
click at [362, 129] on input "text" at bounding box center [345, 130] width 144 height 21
click at [289, 129] on div "Telephone country code" at bounding box center [284, 130] width 12 height 8
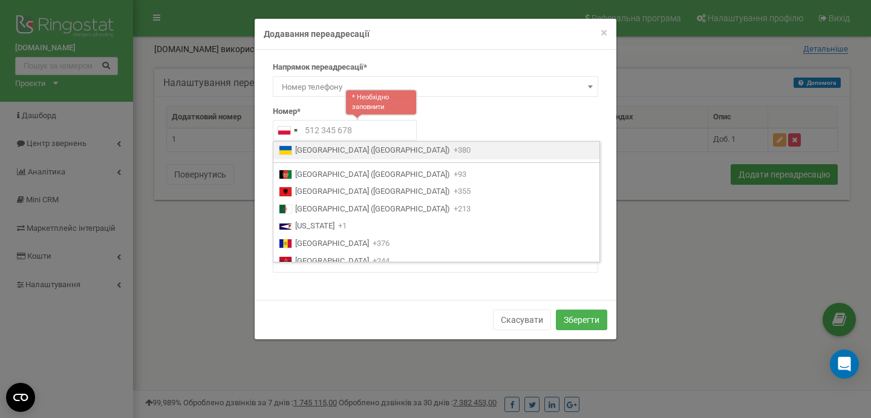
click at [307, 150] on span "Ukraine (Україна)" at bounding box center [372, 150] width 155 height 11
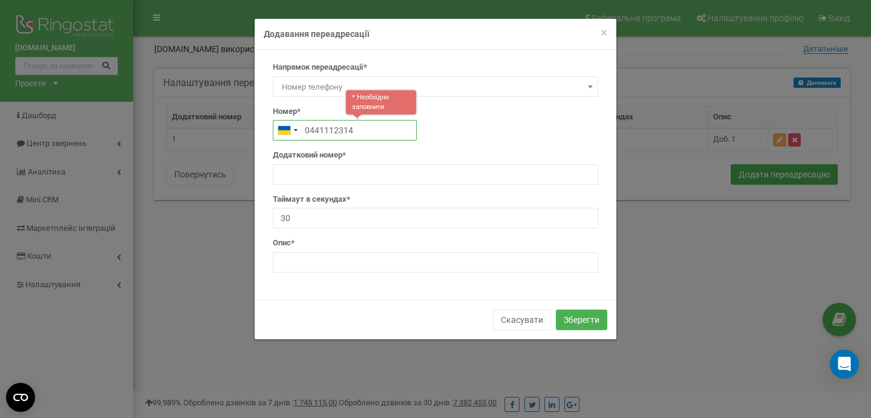
type input "0441112314"
click at [291, 171] on input "text" at bounding box center [436, 174] width 326 height 21
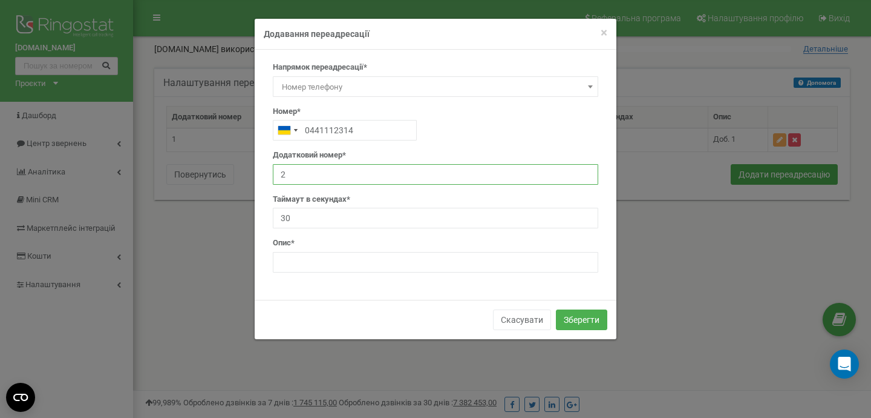
type input "2"
click at [315, 264] on input "text" at bounding box center [436, 262] width 326 height 21
type input "Доб. 2"
click at [569, 318] on button "Зберегти" at bounding box center [581, 319] width 51 height 21
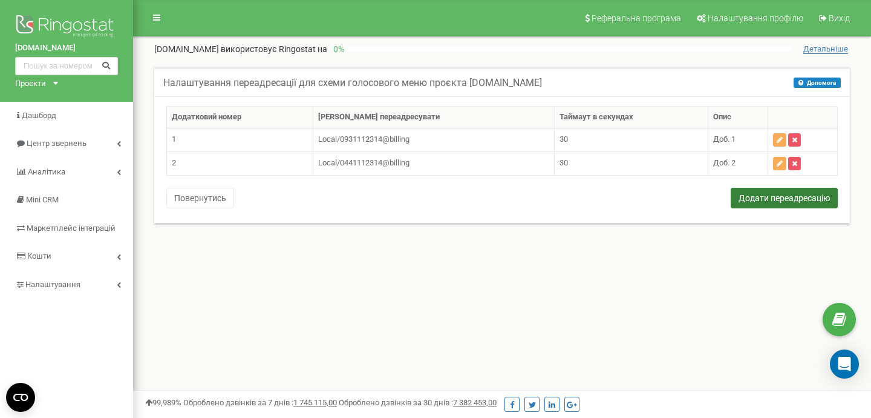
click at [770, 197] on button "Додати переадресацію" at bounding box center [784, 198] width 107 height 21
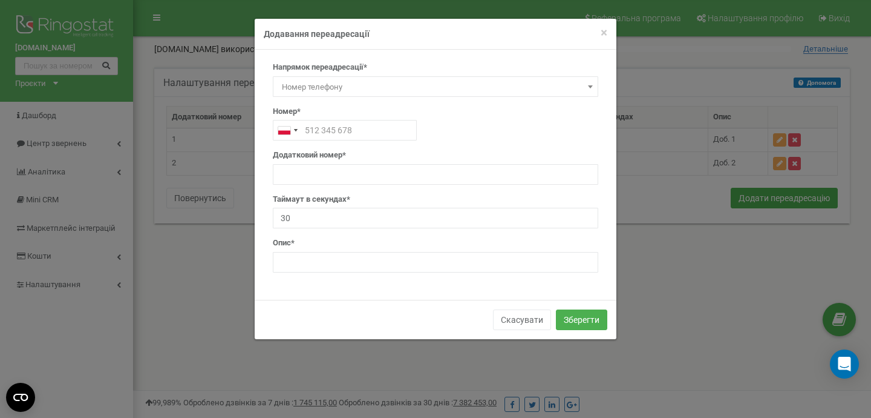
click at [579, 84] on span "Номер телефону" at bounding box center [435, 87] width 317 height 17
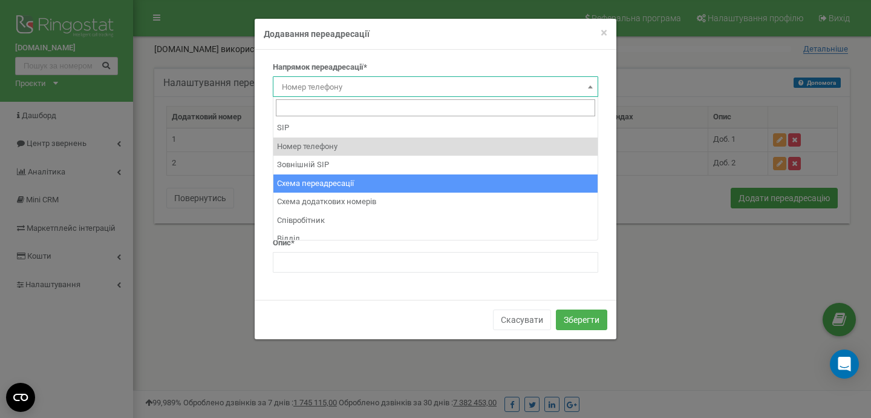
scroll to position [8, 0]
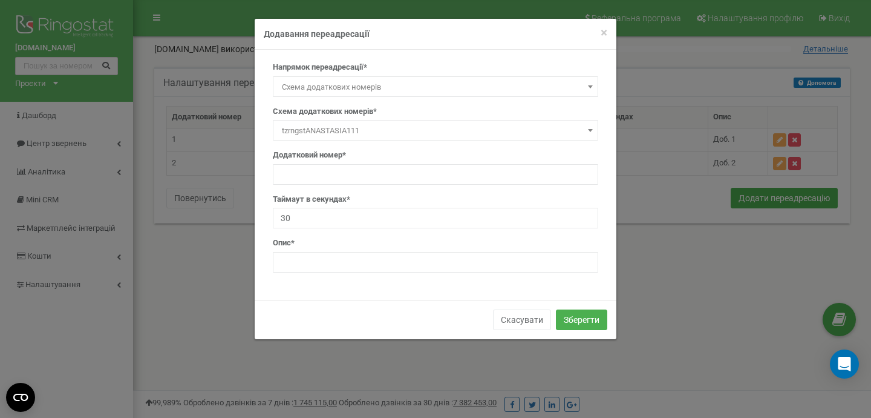
click at [586, 129] on span at bounding box center [591, 130] width 12 height 16
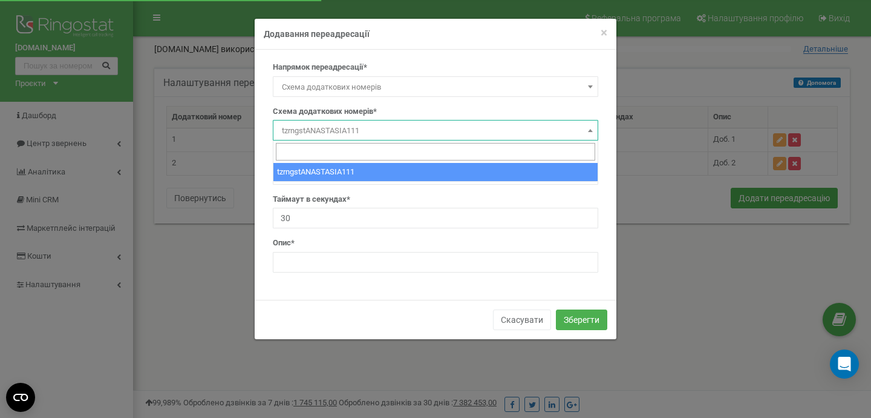
click at [586, 129] on span at bounding box center [591, 130] width 12 height 16
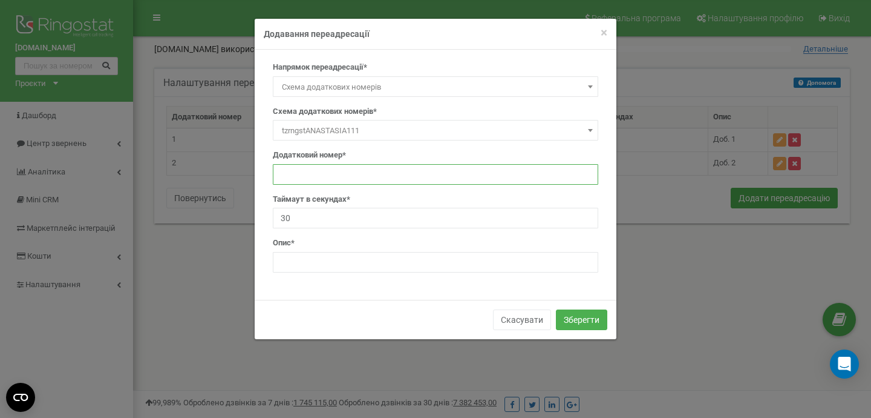
click at [437, 180] on input "text" at bounding box center [436, 174] width 326 height 21
click at [562, 90] on span "Схема додаткових номерів" at bounding box center [435, 87] width 317 height 17
click at [528, 128] on span at bounding box center [436, 130] width 326 height 21
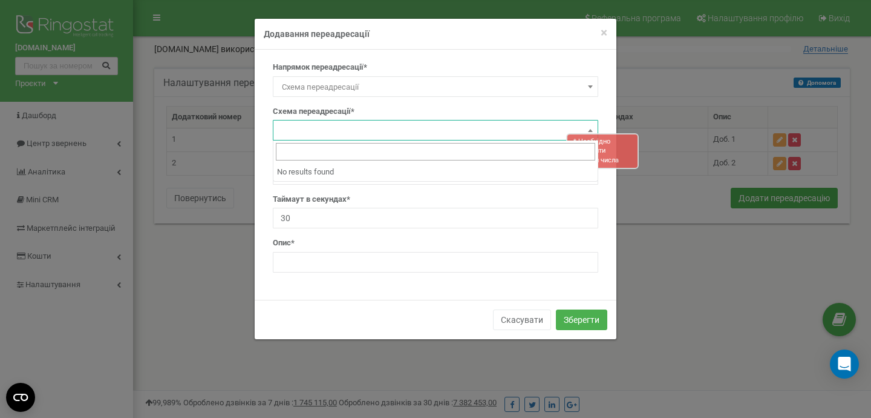
click at [405, 175] on li "No results found" at bounding box center [436, 172] width 324 height 19
click at [289, 172] on li "No results found" at bounding box center [436, 172] width 324 height 19
click at [327, 127] on span at bounding box center [436, 130] width 326 height 21
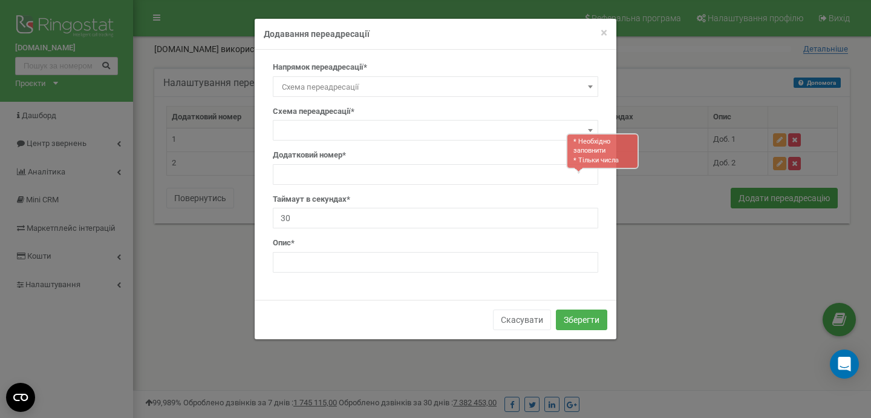
click at [504, 81] on span "Схема переадресації" at bounding box center [435, 87] width 317 height 17
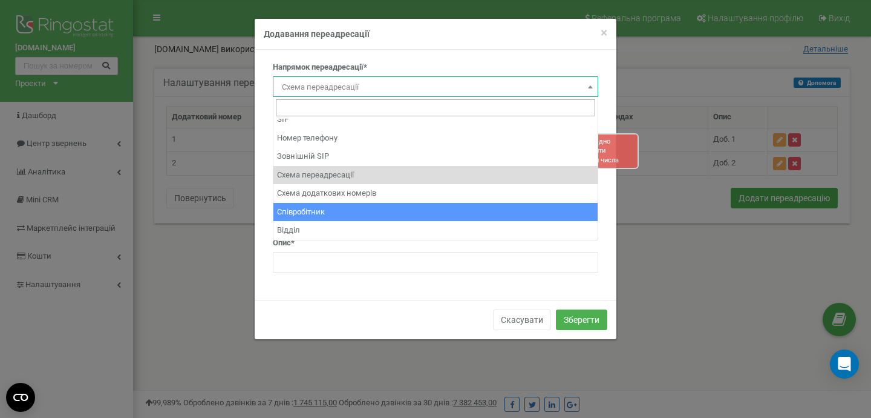
scroll to position [0, 0]
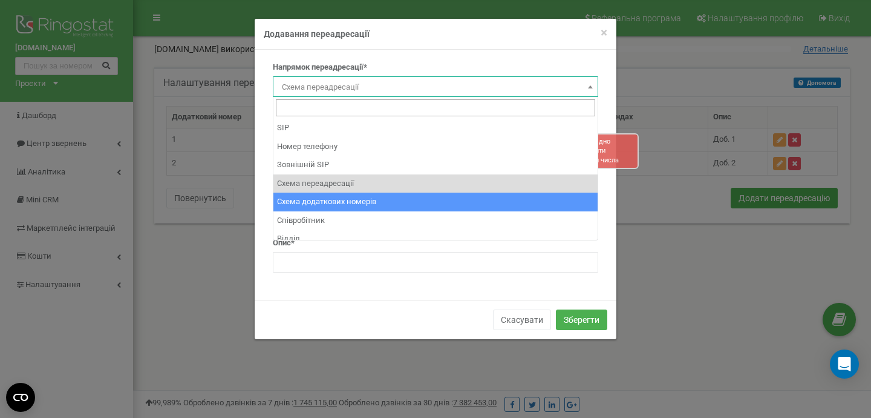
select select "AddNumberId"
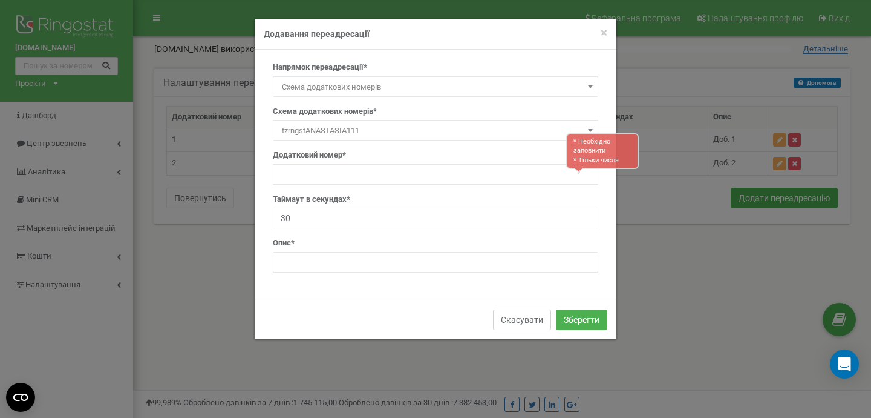
click at [517, 323] on button "Скасувати" at bounding box center [522, 319] width 58 height 21
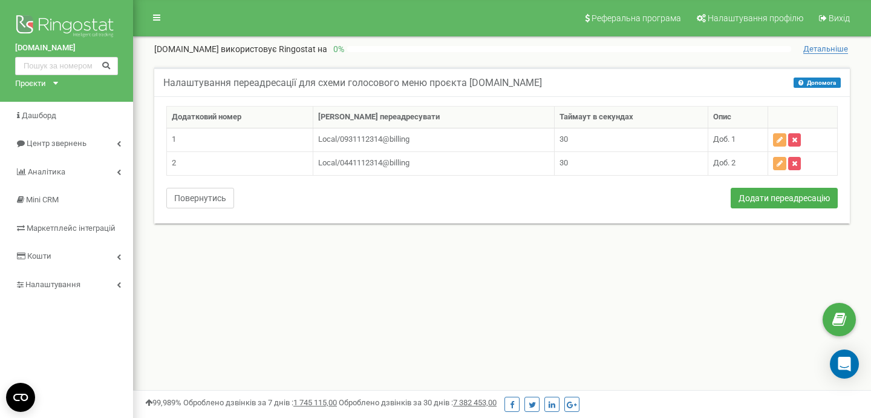
click at [203, 198] on button "Повернутись" at bounding box center [200, 198] width 68 height 21
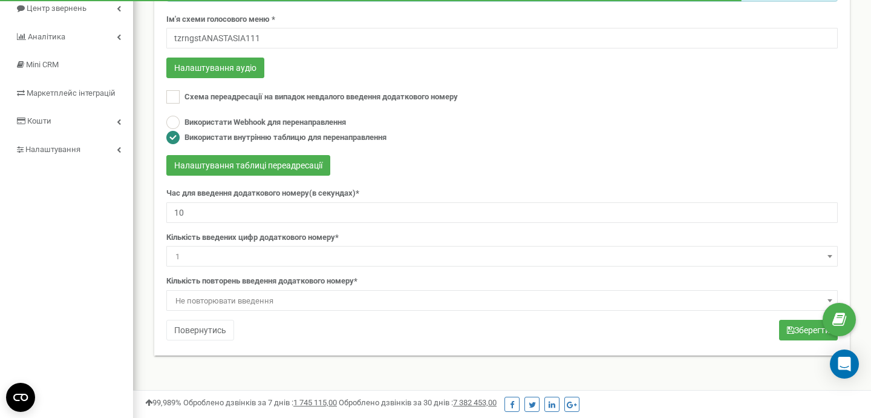
scroll to position [136, 0]
click at [420, 298] on span "Не повторювати введення" at bounding box center [502, 300] width 663 height 17
click at [347, 296] on span "3" at bounding box center [502, 300] width 663 height 17
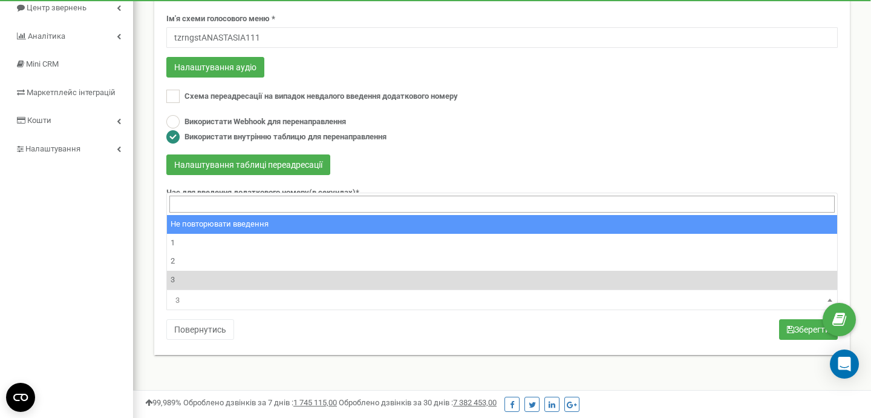
select select "0"
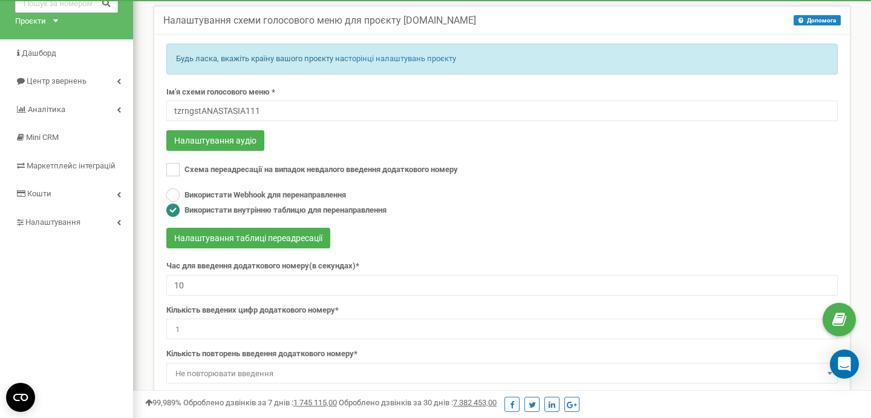
scroll to position [61, 0]
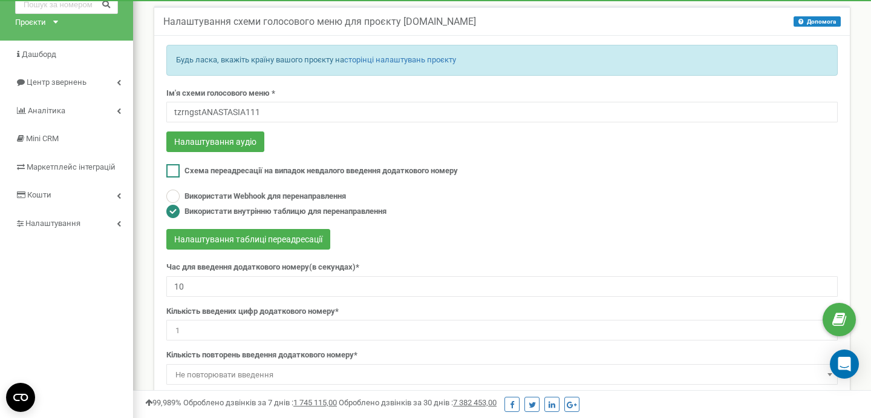
click at [290, 173] on span "Схема переадресації на випадок невдалого введення додаткового номеру" at bounding box center [322, 170] width 274 height 9
checkbox input "true"
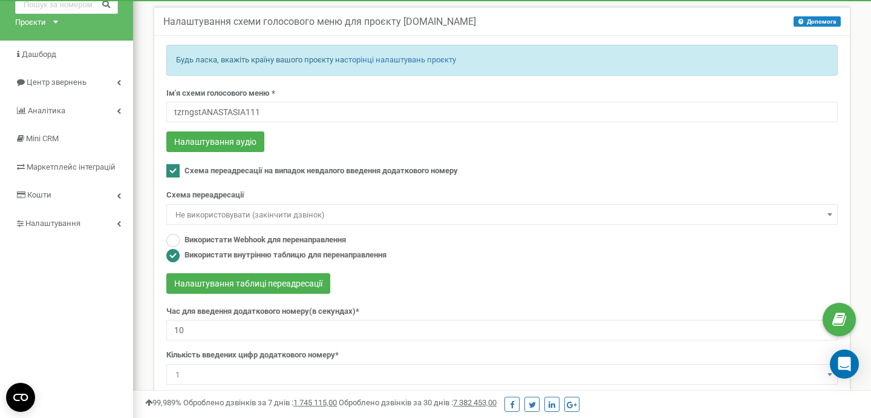
click at [290, 215] on span "Не використовувати (закінчити дзвінок)" at bounding box center [502, 214] width 663 height 17
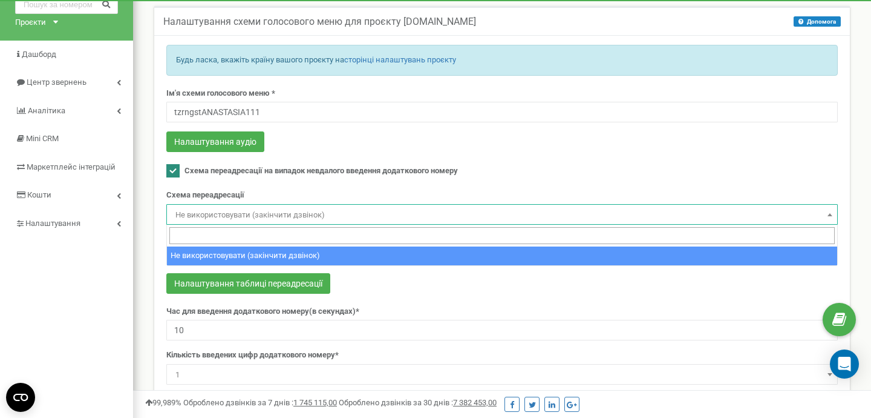
click at [290, 215] on span "Не використовувати (закінчити дзвінок)" at bounding box center [502, 214] width 663 height 17
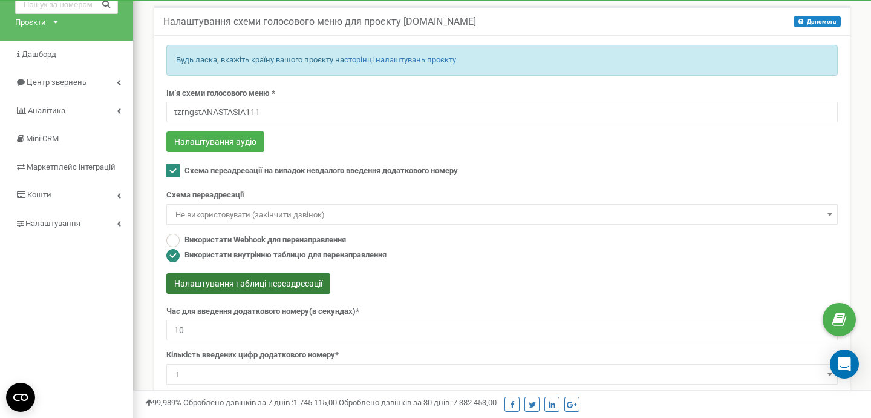
click at [264, 290] on button "Налаштування таблиці переадресації" at bounding box center [248, 283] width 164 height 21
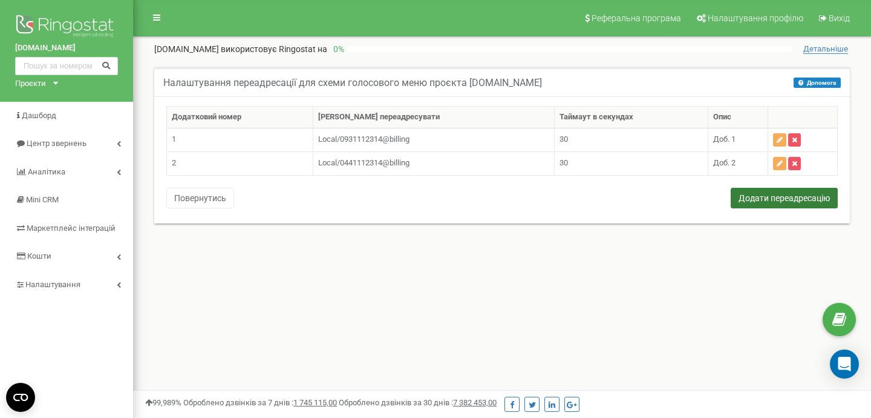
click at [772, 199] on button "Додати переадресацію" at bounding box center [784, 198] width 107 height 21
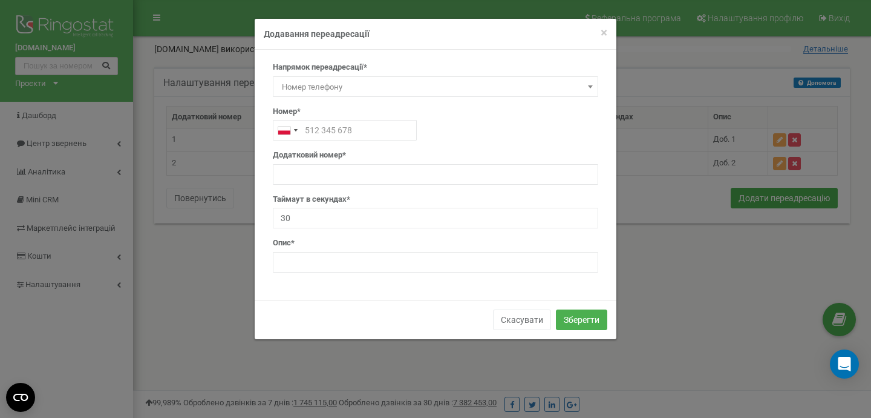
click at [574, 87] on span "Номер телефону" at bounding box center [435, 87] width 317 height 17
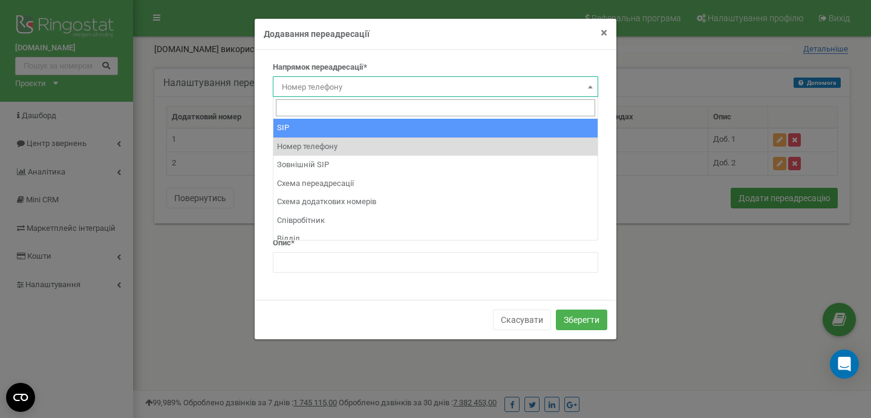
click at [604, 36] on span "×" at bounding box center [604, 32] width 7 height 15
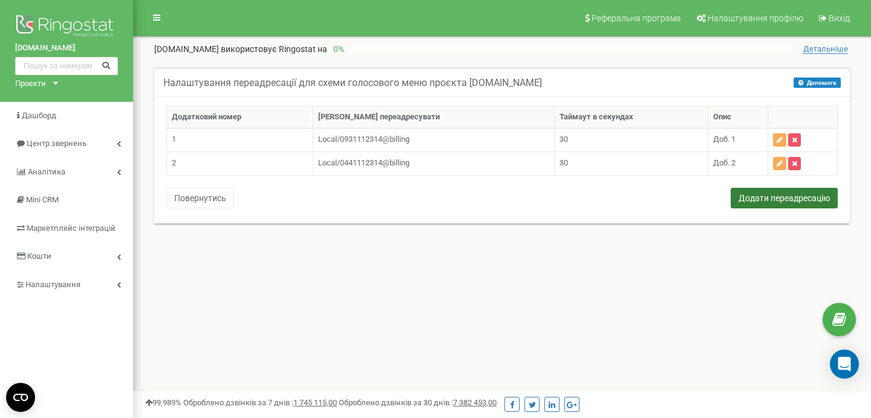
click at [756, 199] on button "Додати переадресацію" at bounding box center [784, 198] width 107 height 21
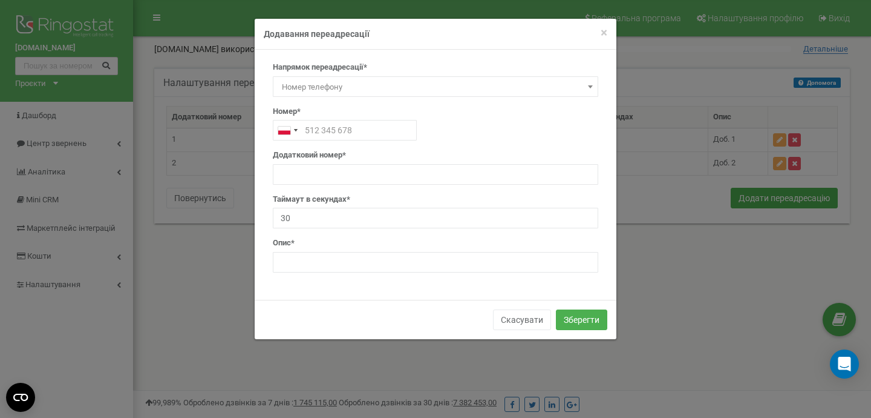
click at [585, 94] on span at bounding box center [591, 87] width 12 height 16
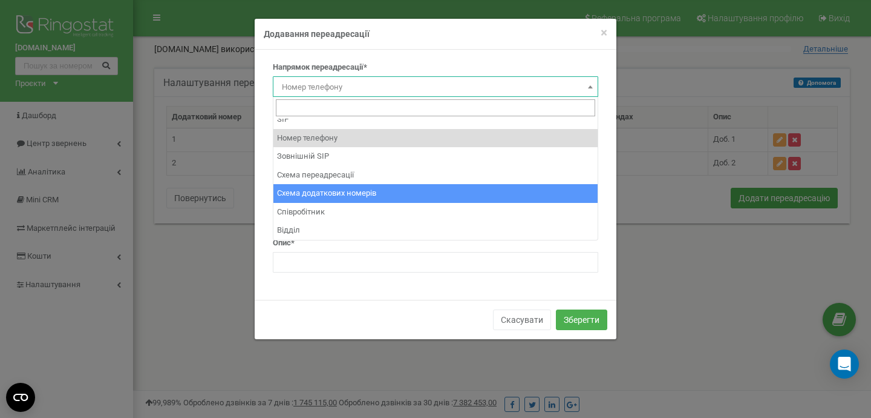
scroll to position [4, 0]
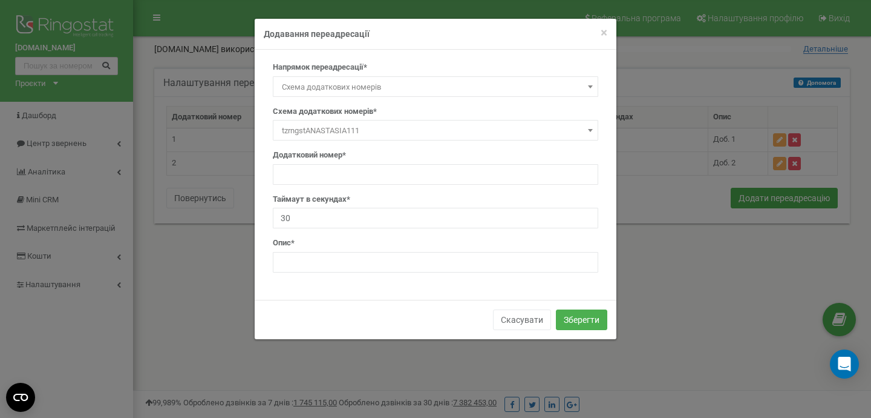
click at [599, 84] on div "Напрямок переадресації* SIP Номер телефону Зовнішній SIP Схема переадресації Сх…" at bounding box center [436, 172] width 344 height 220
click at [582, 84] on span "Схема додаткових номерів" at bounding box center [435, 87] width 317 height 17
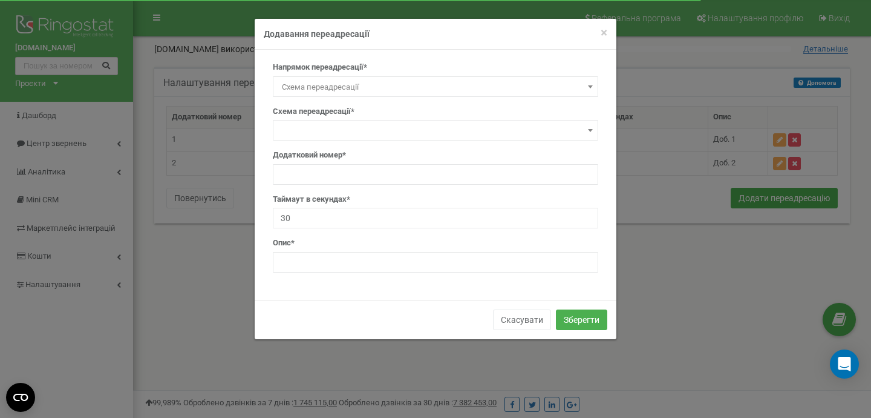
click at [471, 131] on span at bounding box center [436, 130] width 326 height 21
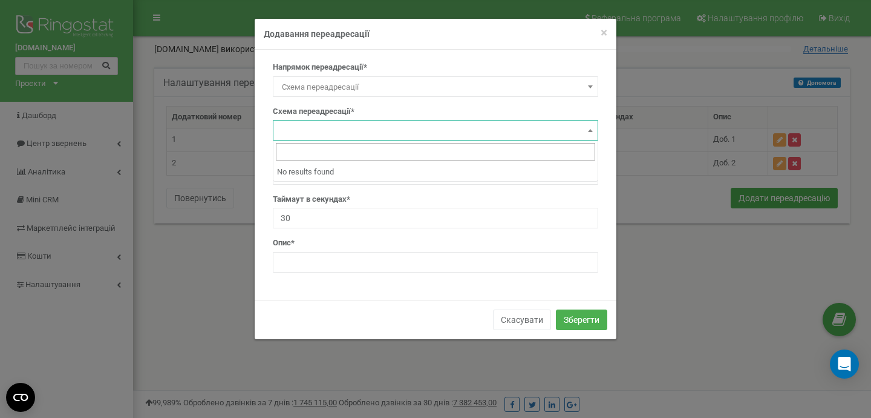
click at [586, 91] on span at bounding box center [591, 87] width 12 height 16
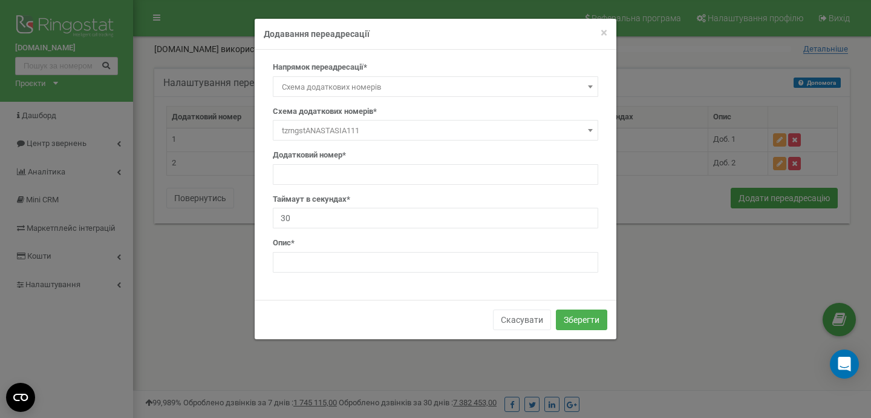
click at [452, 88] on span "Схема додаткових номерів" at bounding box center [435, 87] width 317 height 17
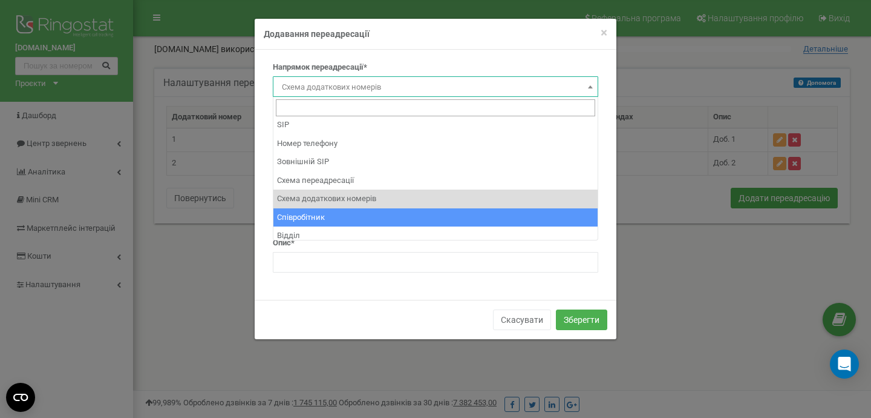
scroll to position [0, 0]
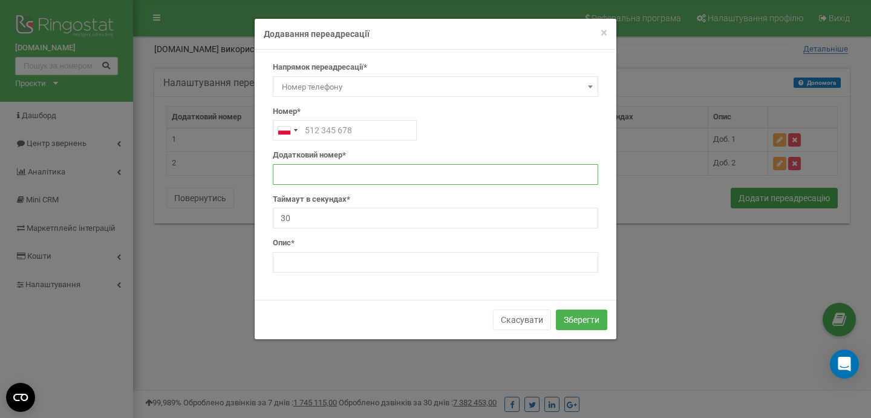
click at [355, 172] on input "text" at bounding box center [436, 174] width 326 height 21
click at [591, 88] on span at bounding box center [591, 87] width 12 height 16
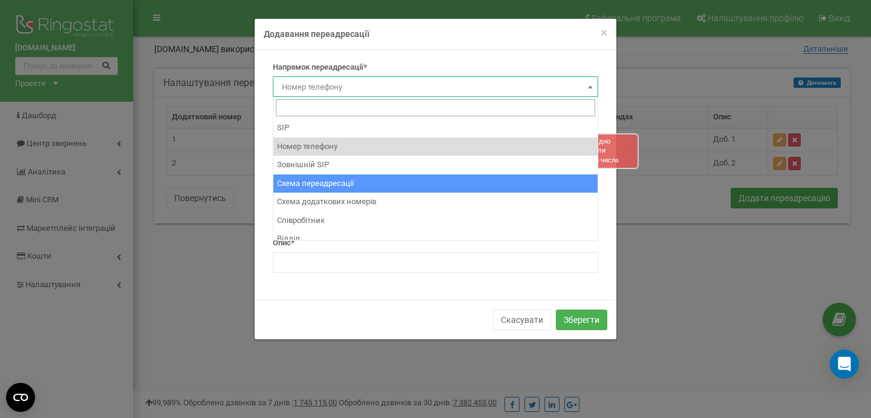
select select "BranchId"
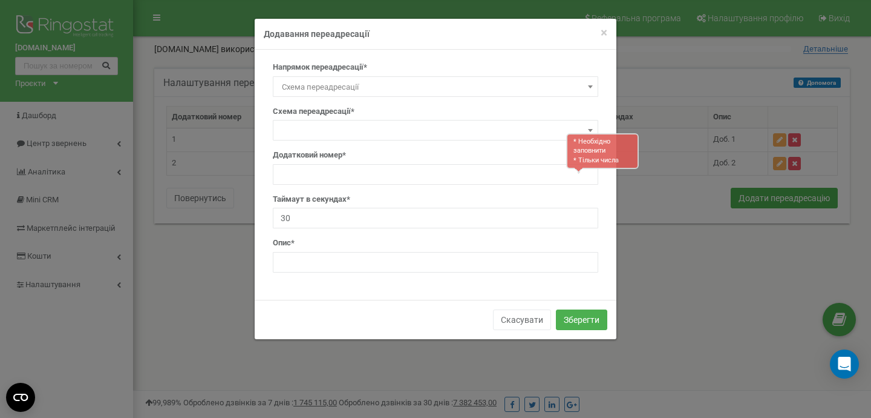
click at [411, 122] on span at bounding box center [436, 130] width 326 height 21
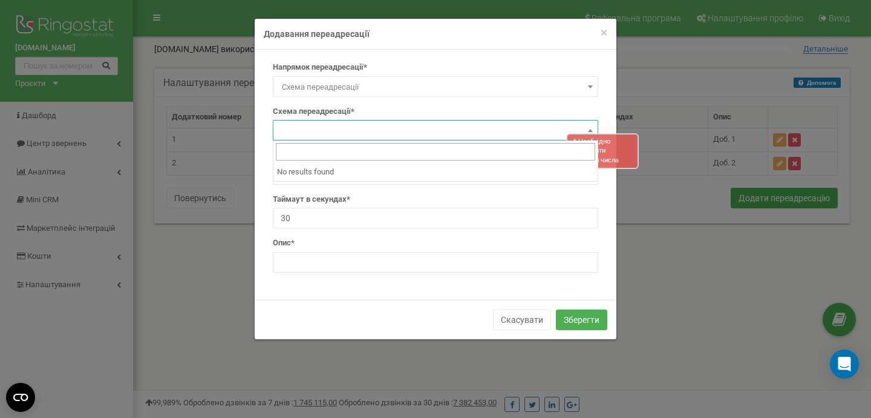
click at [394, 150] on input "search" at bounding box center [435, 152] width 319 height 18
click at [372, 135] on span at bounding box center [436, 130] width 326 height 21
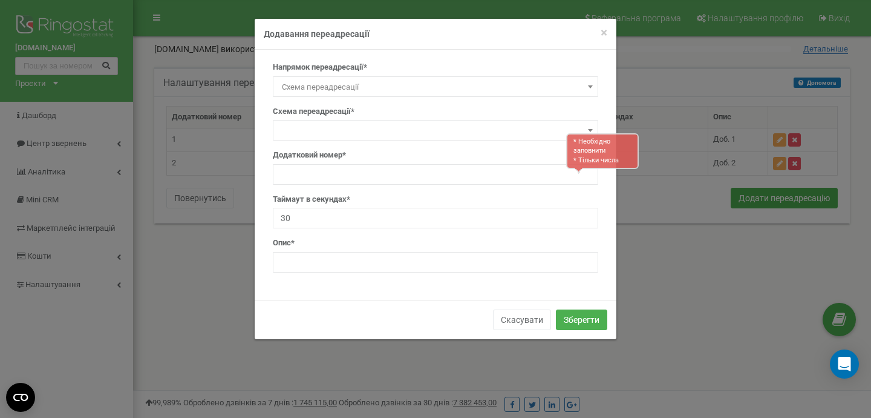
click at [372, 129] on span at bounding box center [436, 130] width 326 height 21
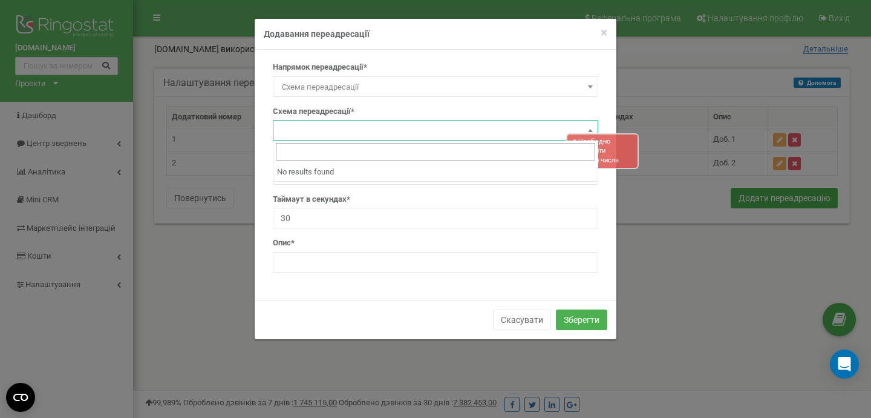
click at [372, 129] on span at bounding box center [436, 130] width 326 height 21
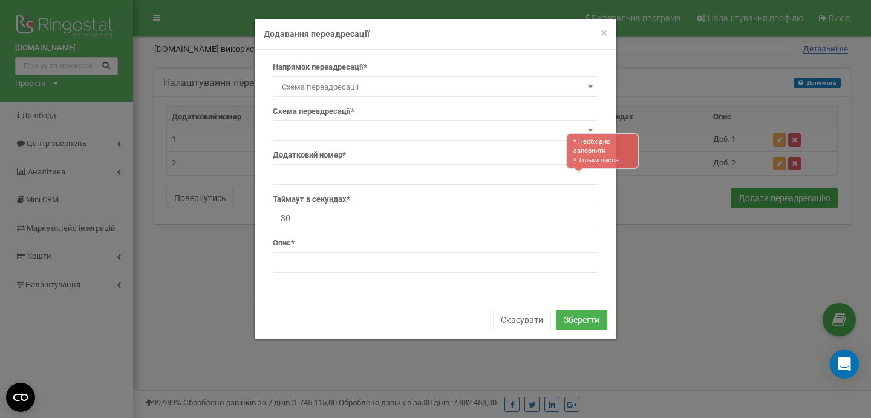
click at [372, 129] on span at bounding box center [436, 130] width 326 height 21
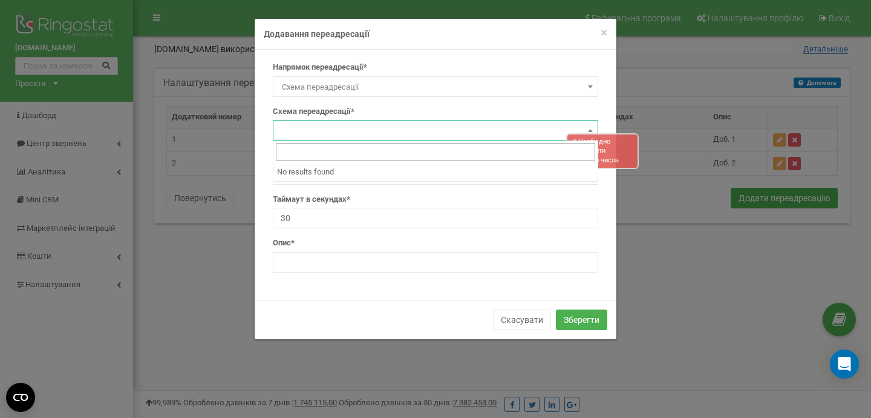
click at [372, 129] on span at bounding box center [436, 130] width 326 height 21
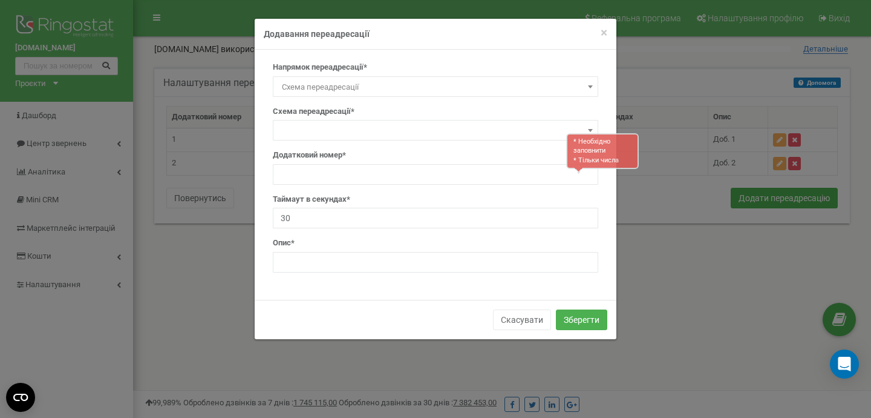
click at [372, 129] on span at bounding box center [436, 130] width 326 height 21
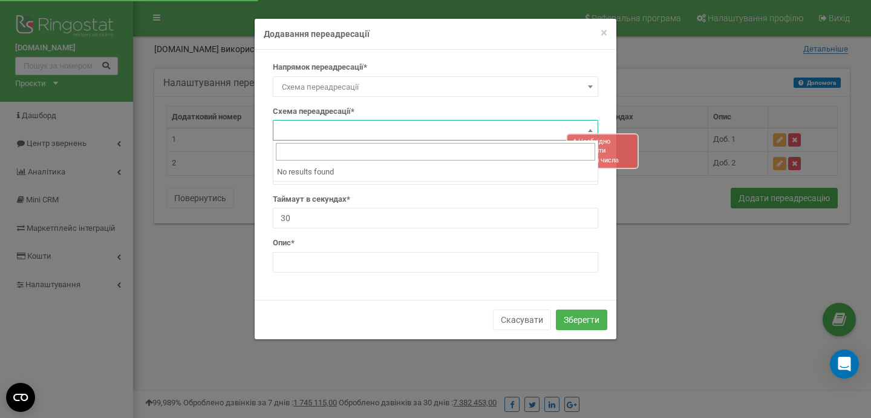
click at [332, 172] on li "No results found" at bounding box center [436, 172] width 324 height 19
click at [337, 202] on label "Таймаут в секундах*" at bounding box center [311, 199] width 77 height 11
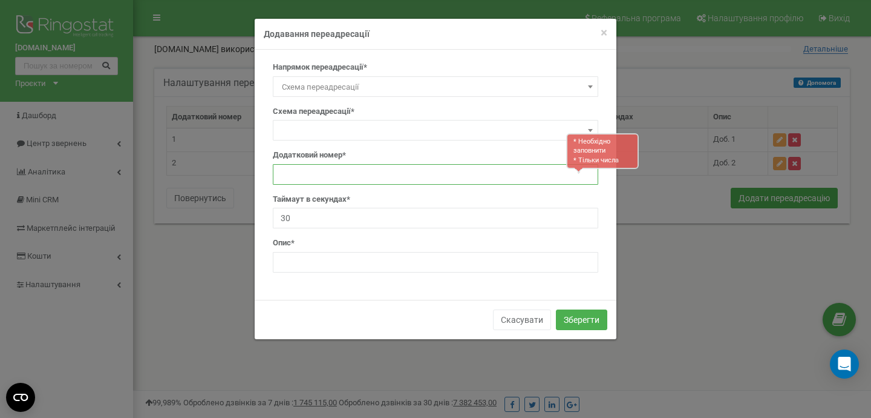
click at [346, 175] on input "text" at bounding box center [436, 174] width 326 height 21
type input "1"
type input "3"
click at [594, 132] on span at bounding box center [591, 130] width 12 height 16
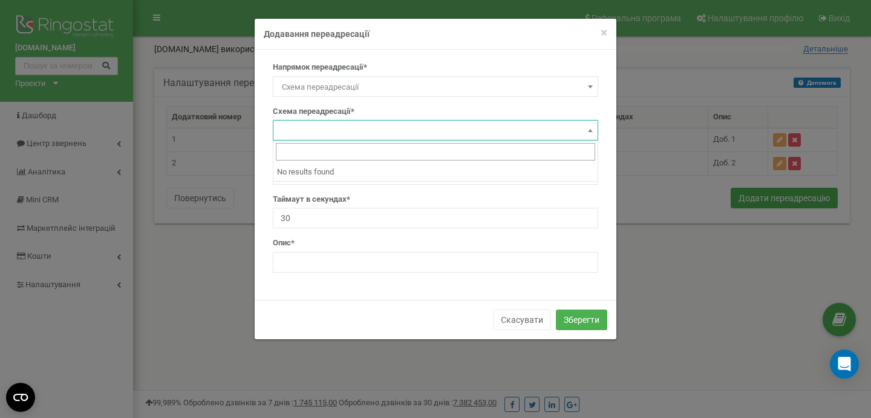
click at [594, 132] on span at bounding box center [591, 130] width 12 height 16
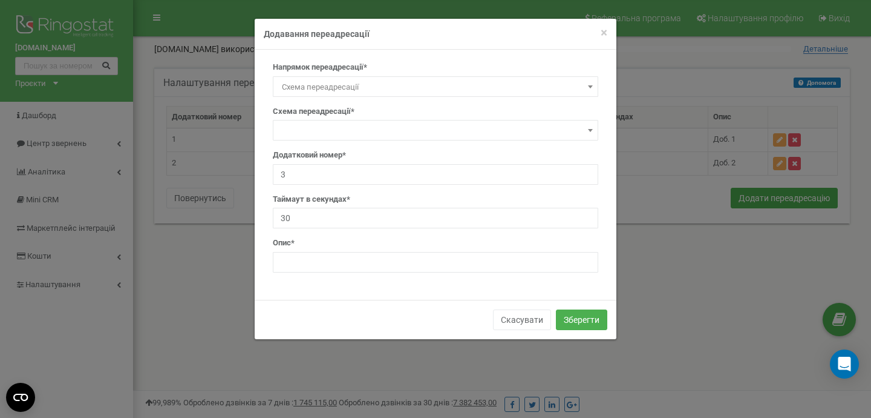
click at [308, 130] on span at bounding box center [436, 130] width 326 height 21
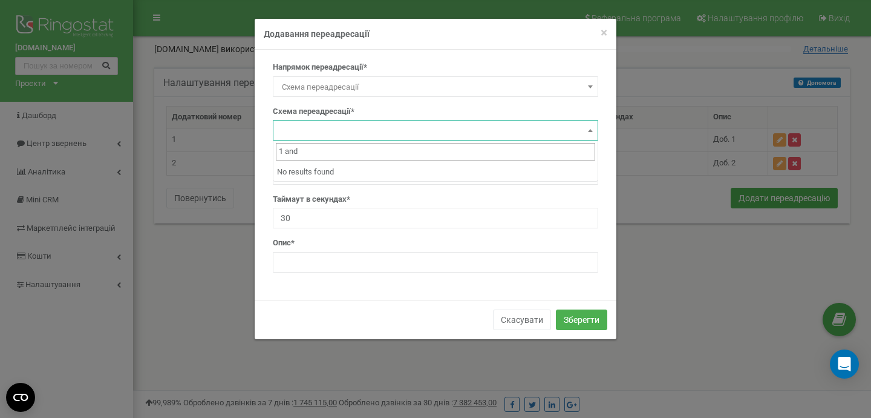
type input "1 and 2"
click at [407, 250] on div "Опис*" at bounding box center [436, 254] width 326 height 35
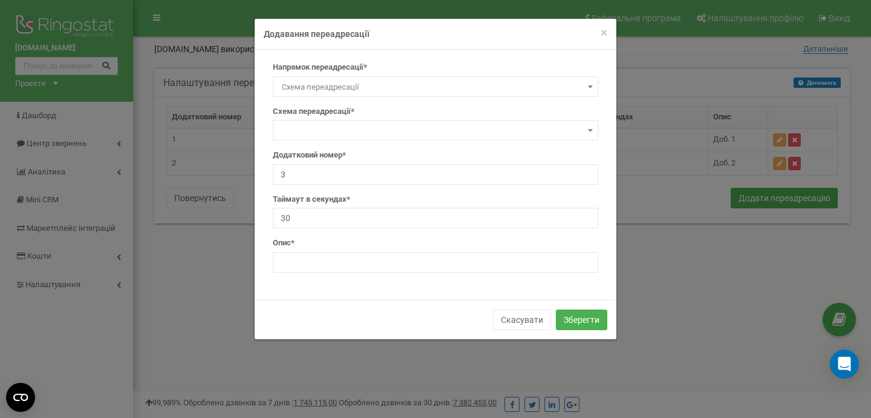
click at [466, 122] on span at bounding box center [436, 130] width 326 height 21
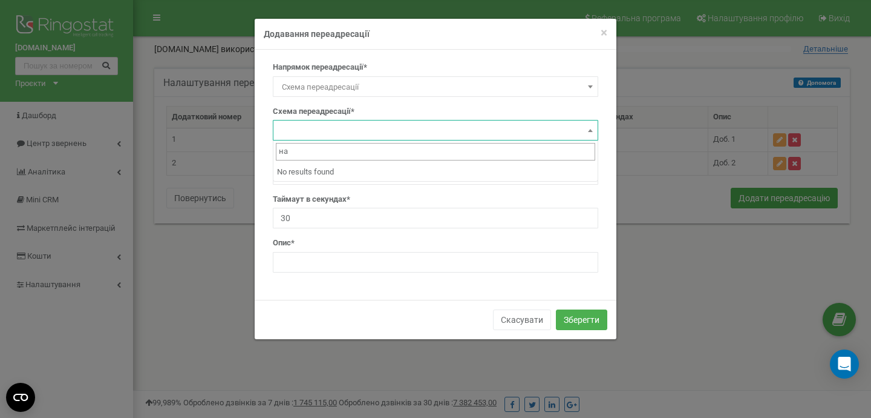
type input "н"
type input "+380"
click at [536, 314] on button "Скасувати" at bounding box center [522, 319] width 58 height 21
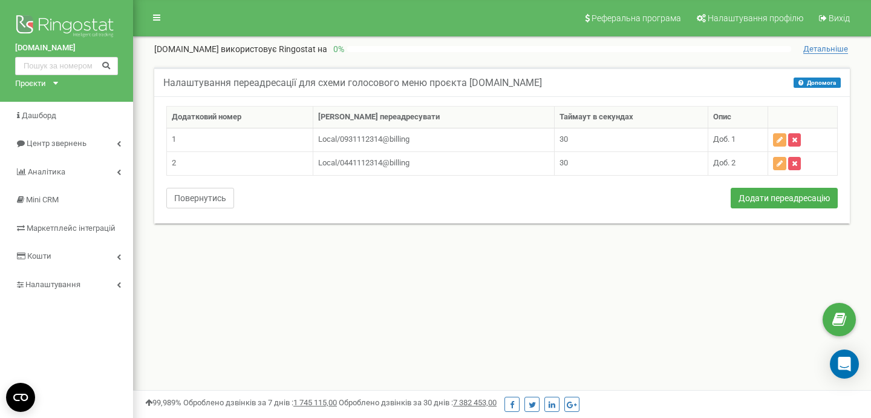
click at [196, 197] on button "Повернутись" at bounding box center [200, 198] width 68 height 21
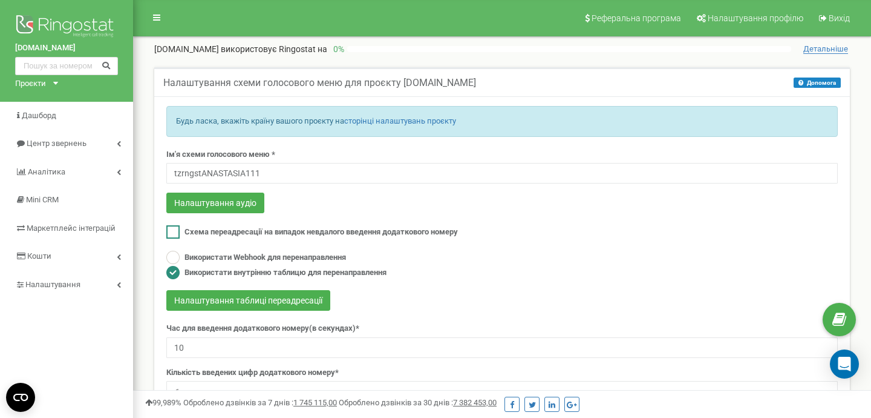
click at [206, 232] on span "Схема переадресації на випадок невдалого введення додаткового номеру" at bounding box center [322, 231] width 274 height 9
checkbox input "true"
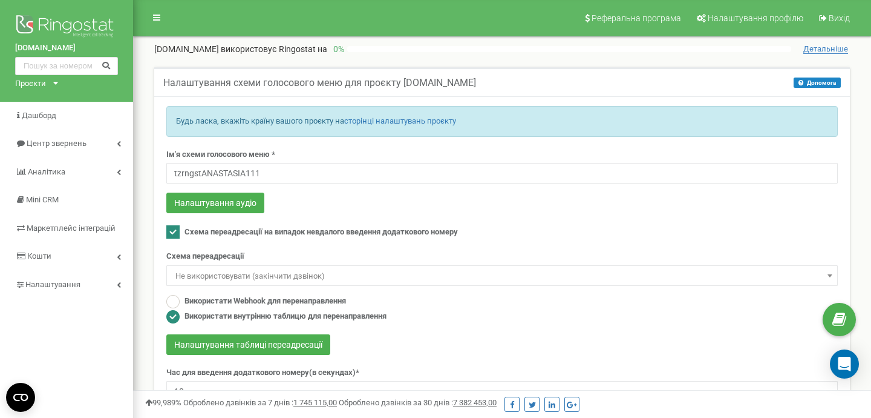
click at [230, 272] on span "Не використовувати (закінчити дзвінок)" at bounding box center [502, 275] width 663 height 17
click at [245, 268] on span "Не використовувати (закінчити дзвінок)" at bounding box center [502, 275] width 663 height 17
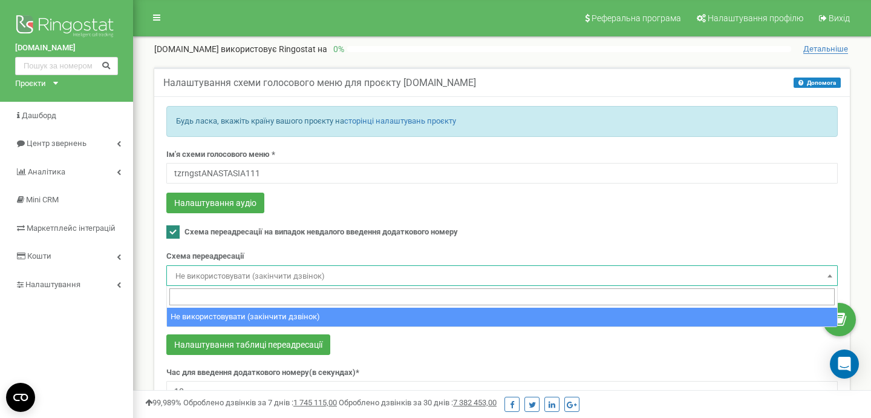
click at [245, 268] on span "Не використовувати (закінчити дзвінок)" at bounding box center [502, 275] width 663 height 17
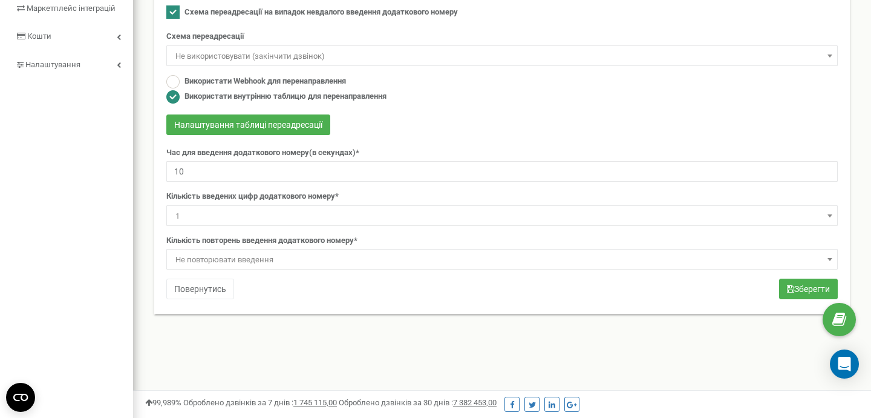
scroll to position [221, 0]
click at [367, 254] on span "Не повторювати введення" at bounding box center [502, 258] width 663 height 17
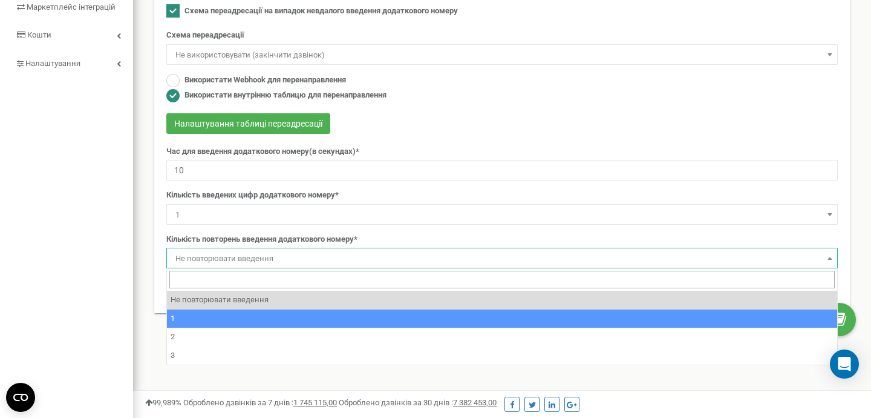
select select "2"
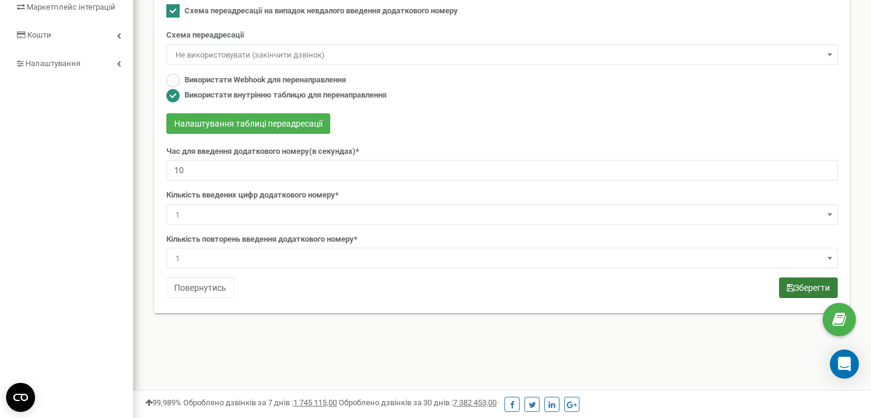
click at [805, 294] on button "Зберегти" at bounding box center [808, 287] width 59 height 21
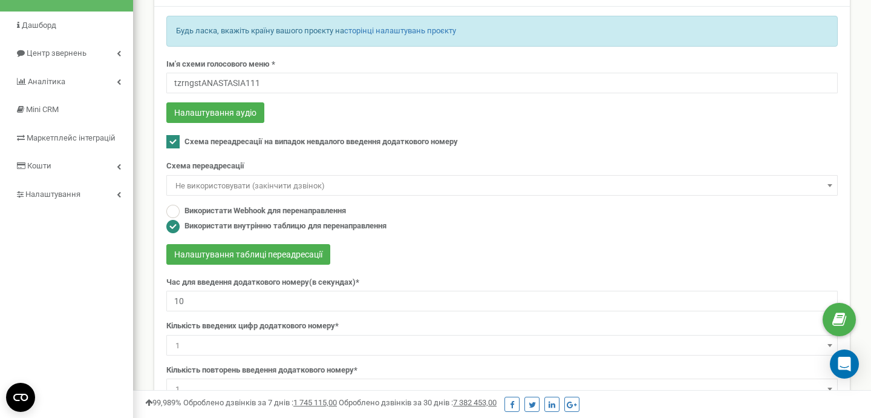
scroll to position [84, 0]
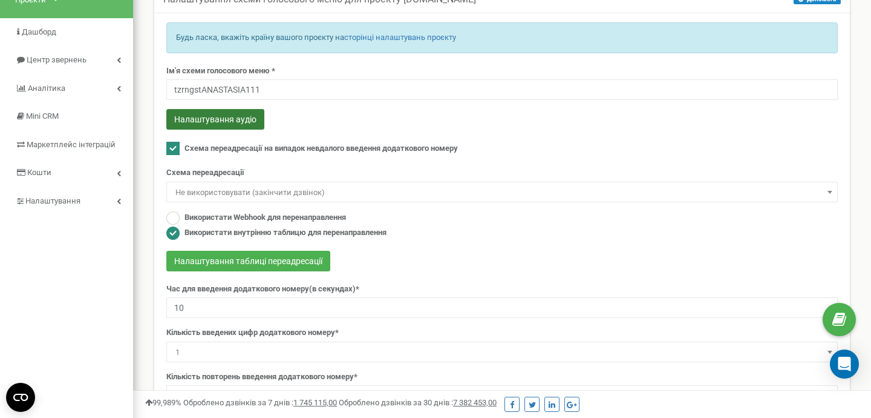
click at [232, 121] on button "Налаштування аудіо" at bounding box center [215, 119] width 98 height 21
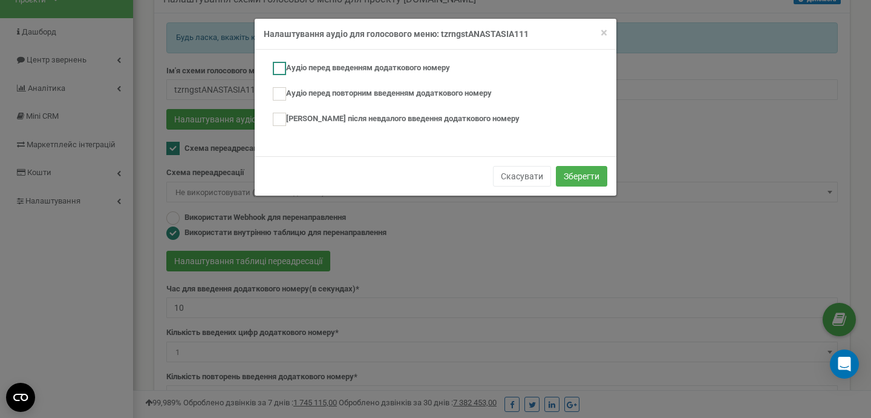
click at [290, 65] on label "Аудіо перед введенням додаткового номеру" at bounding box center [361, 68] width 177 height 13
checkbox input "true"
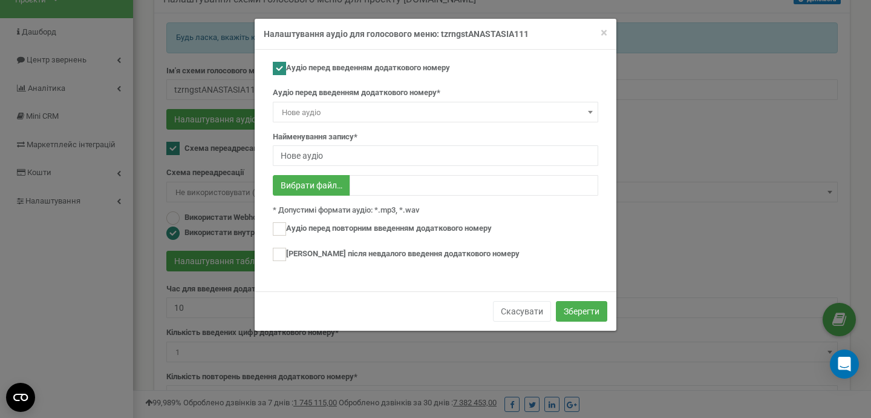
click at [540, 110] on span "Нове аудіо" at bounding box center [435, 112] width 317 height 17
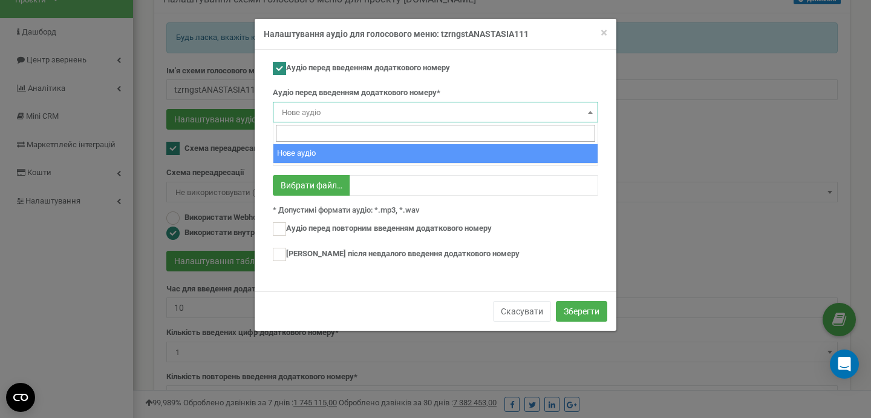
click at [540, 110] on span "Нове аудіо" at bounding box center [435, 112] width 317 height 17
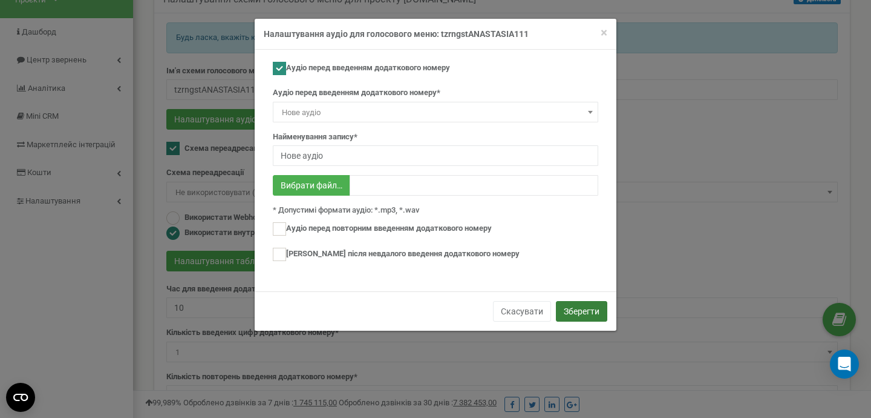
click at [575, 307] on button "Зберегти" at bounding box center [581, 311] width 51 height 21
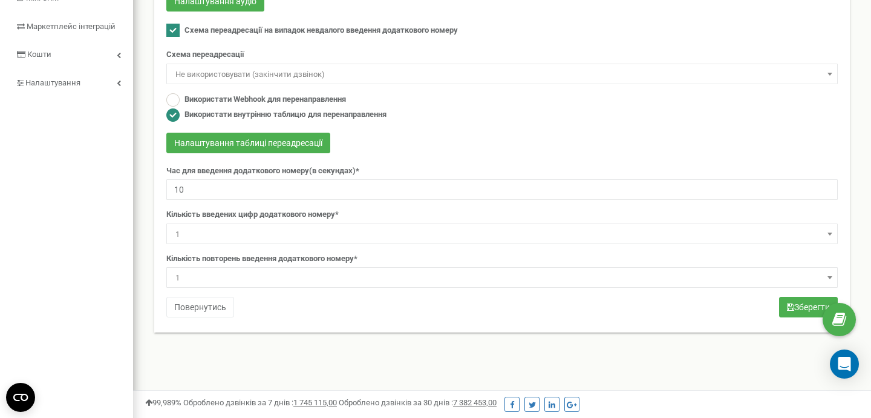
scroll to position [199, 0]
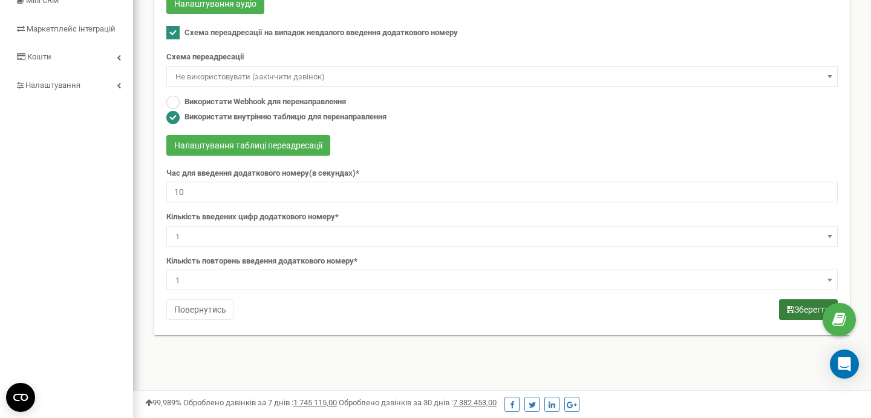
click at [787, 308] on icon "submit" at bounding box center [790, 309] width 7 height 8
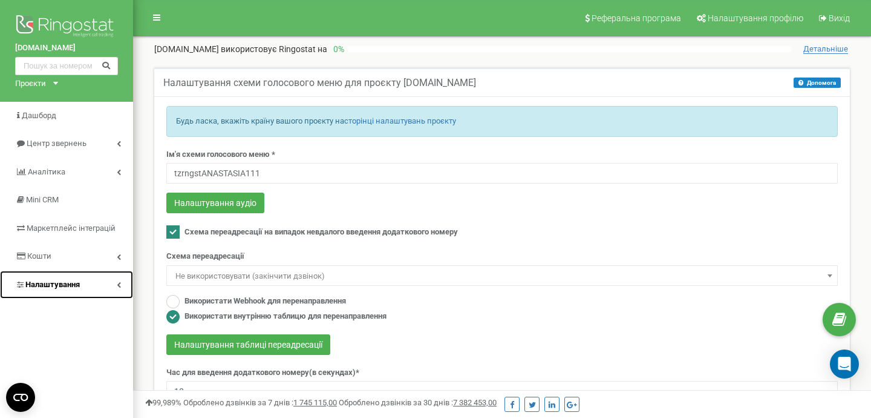
click at [92, 290] on link "Налаштування" at bounding box center [66, 284] width 133 height 28
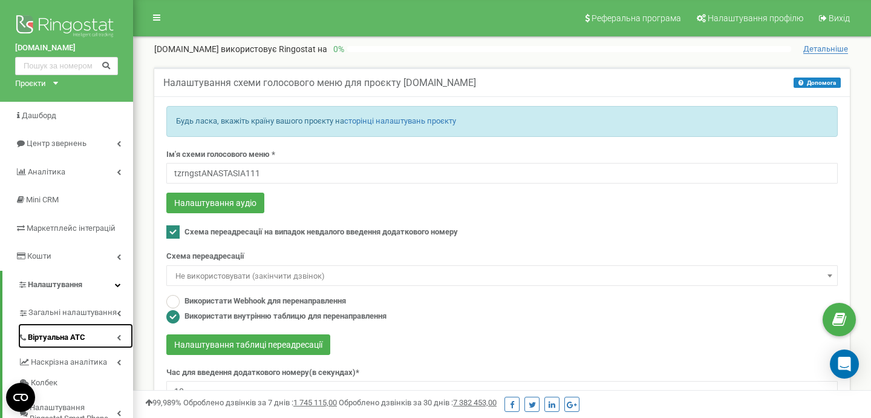
click at [79, 334] on span "Віртуальна АТС" at bounding box center [56, 337] width 57 height 11
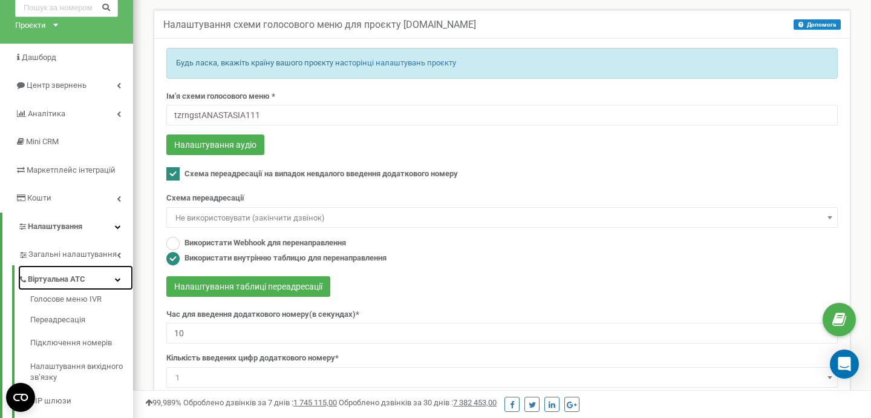
scroll to position [60, 0]
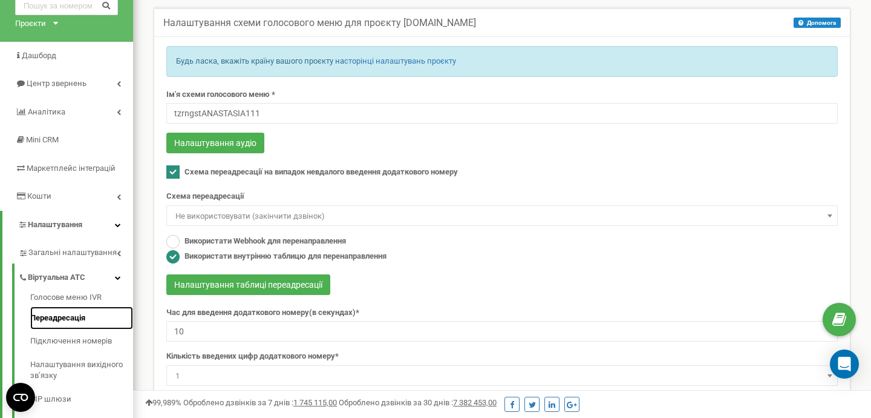
click at [77, 323] on link "Переадресація" at bounding box center [81, 318] width 103 height 24
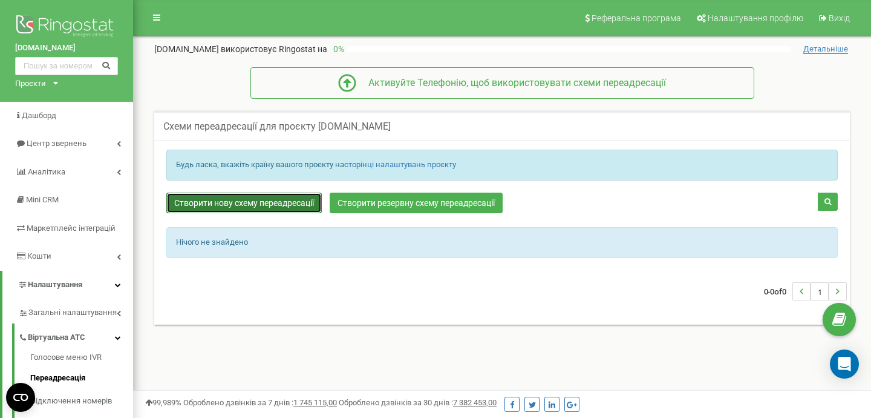
click at [278, 206] on link "Створити нову схему переадресації" at bounding box center [244, 202] width 156 height 21
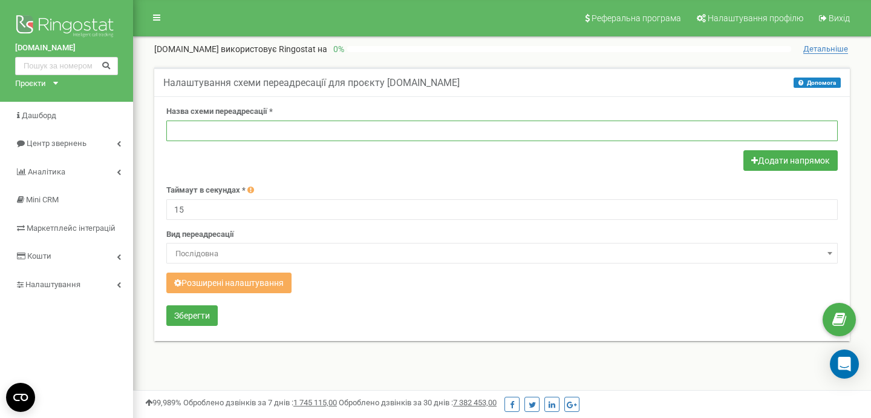
click at [241, 123] on input "text" at bounding box center [502, 130] width 672 height 21
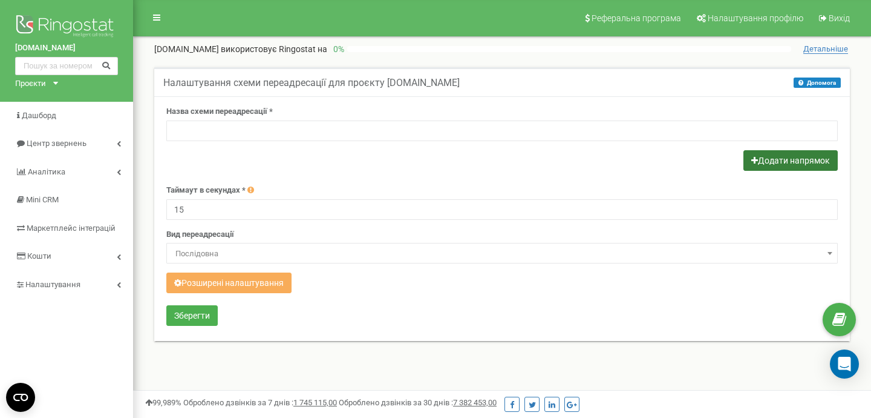
click at [788, 164] on button "Додати напрямок" at bounding box center [791, 160] width 94 height 21
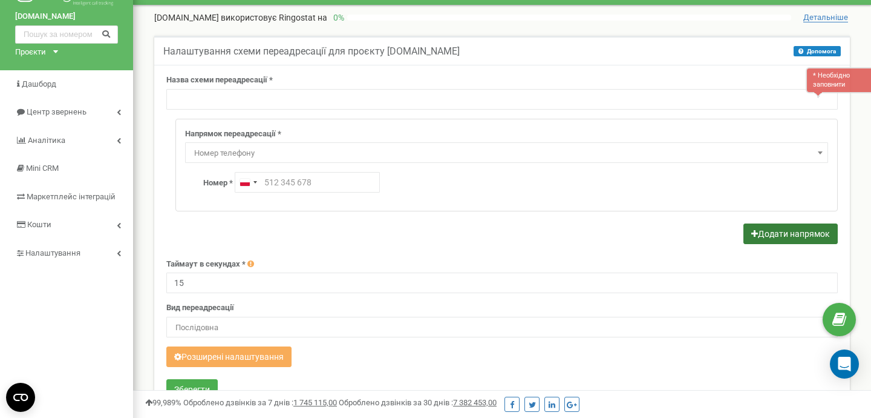
scroll to position [30, 0]
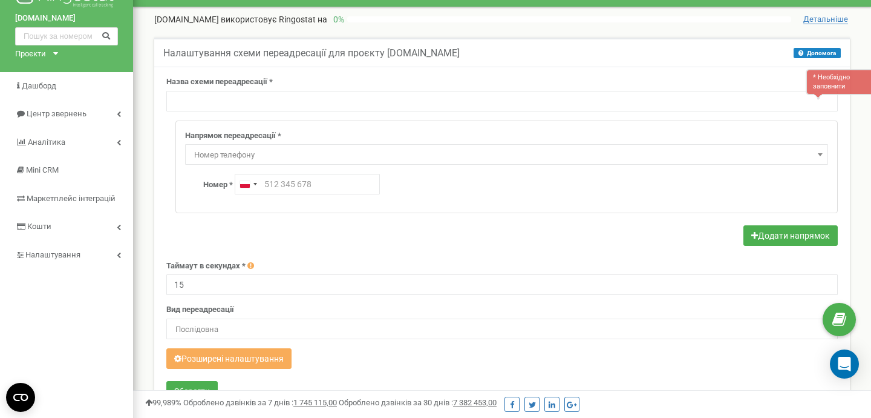
click at [469, 152] on span "Номер телефону" at bounding box center [506, 154] width 635 height 17
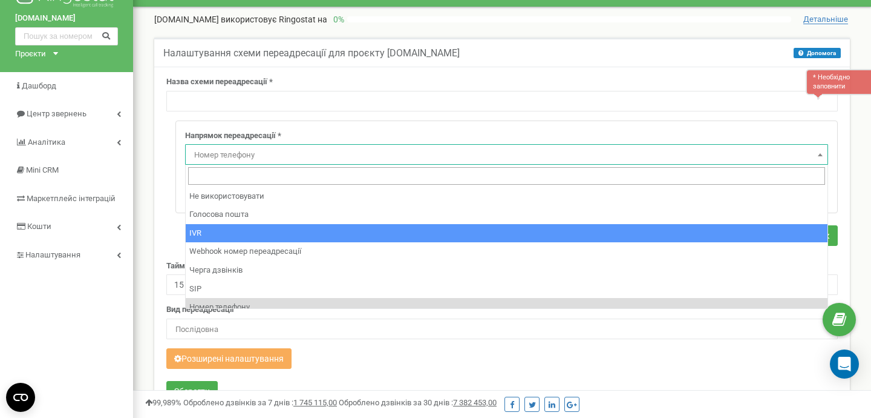
select select "addNumber"
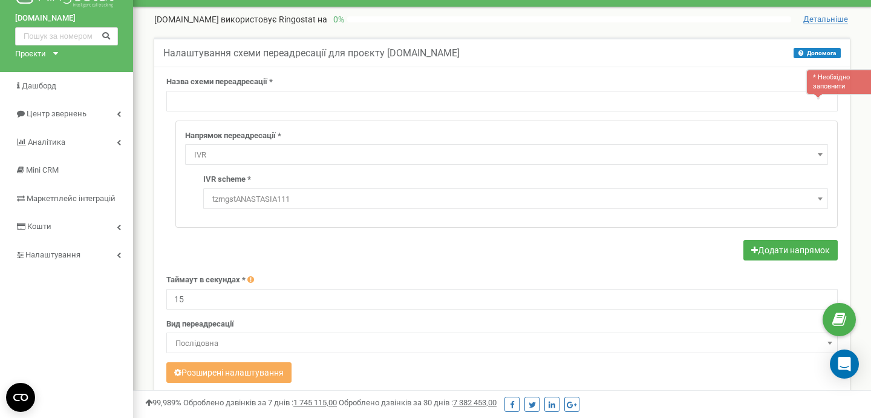
click at [442, 198] on span "tzrngstANASTASIA111" at bounding box center [516, 199] width 617 height 17
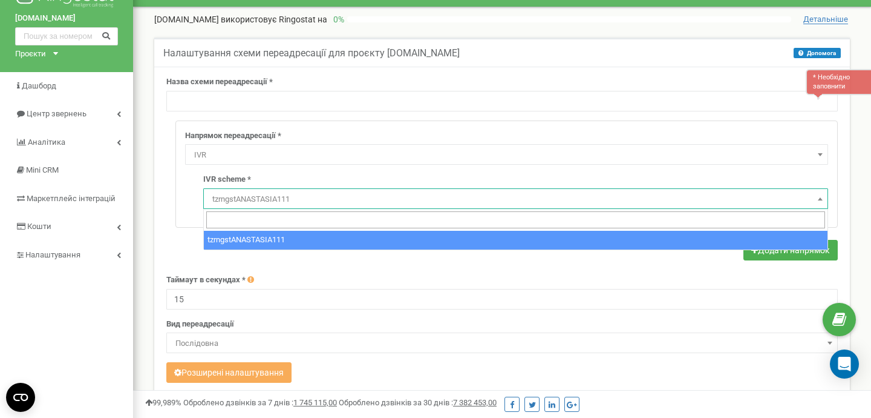
click at [442, 198] on span "tzrngstANASTASIA111" at bounding box center [516, 199] width 617 height 17
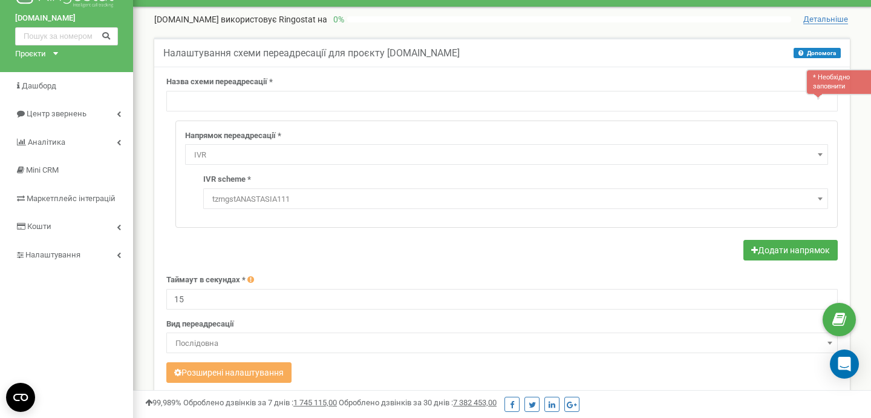
click at [508, 347] on span "Послідовна" at bounding box center [502, 343] width 663 height 17
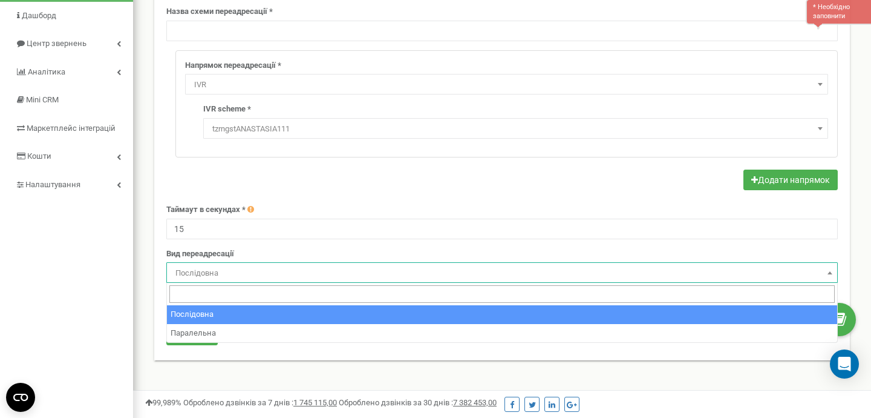
scroll to position [104, 0]
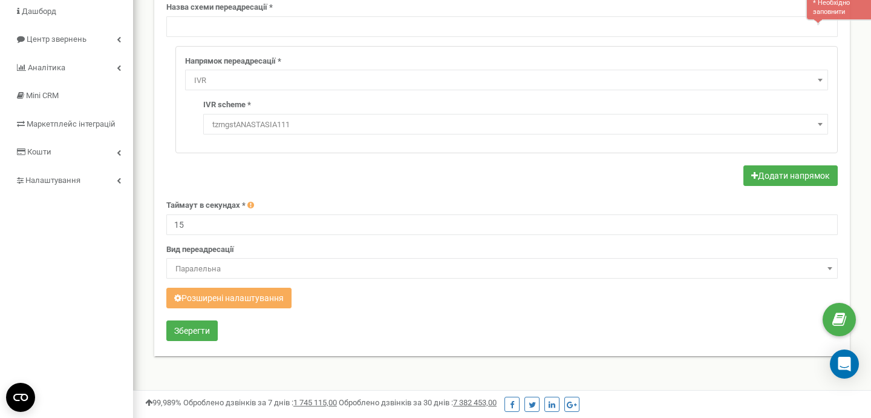
click at [413, 272] on span "Паралельна" at bounding box center [502, 268] width 663 height 17
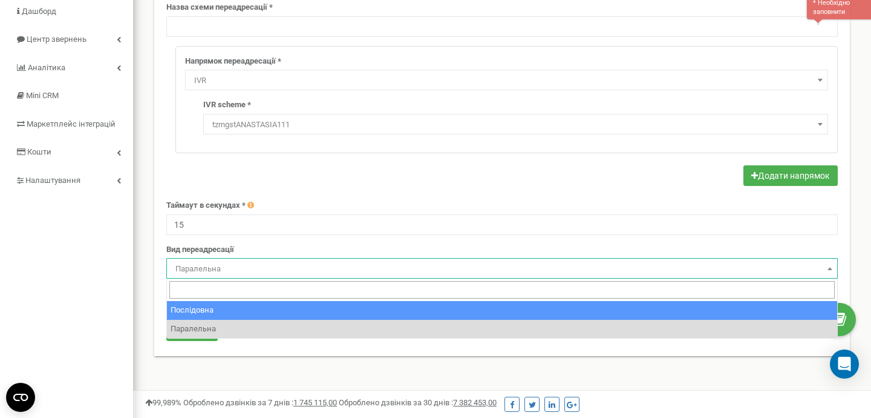
select select "serial"
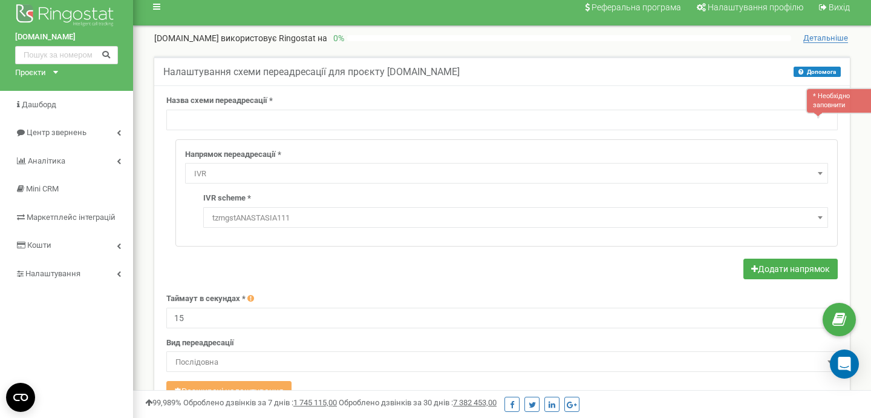
scroll to position [0, 0]
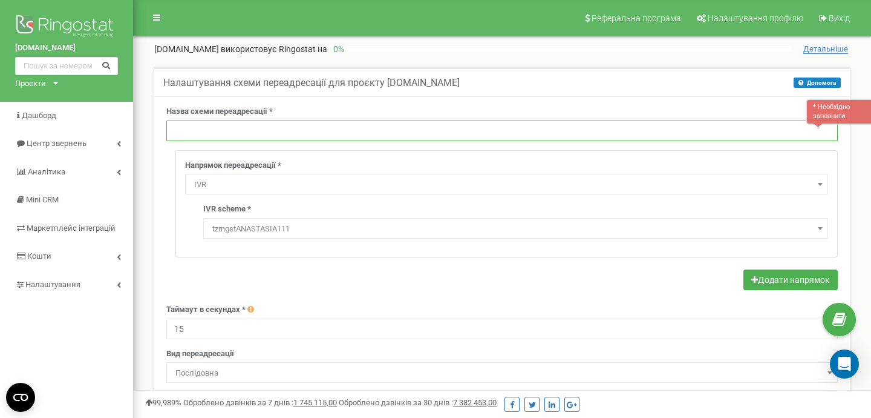
click at [444, 125] on input "text" at bounding box center [502, 130] width 672 height 21
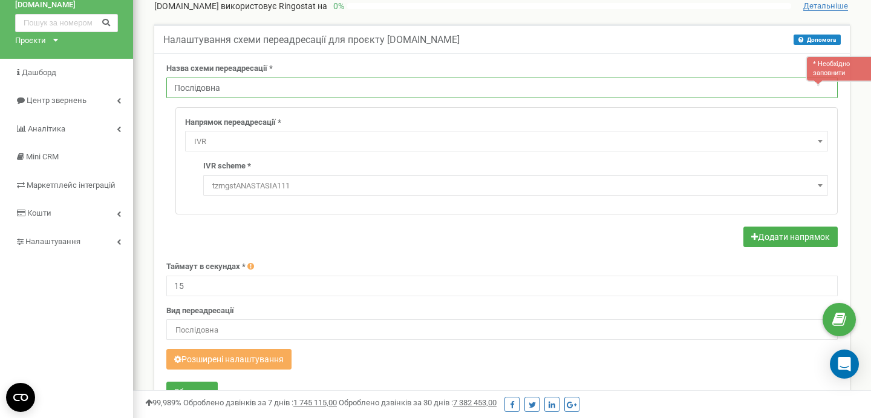
scroll to position [47, 0]
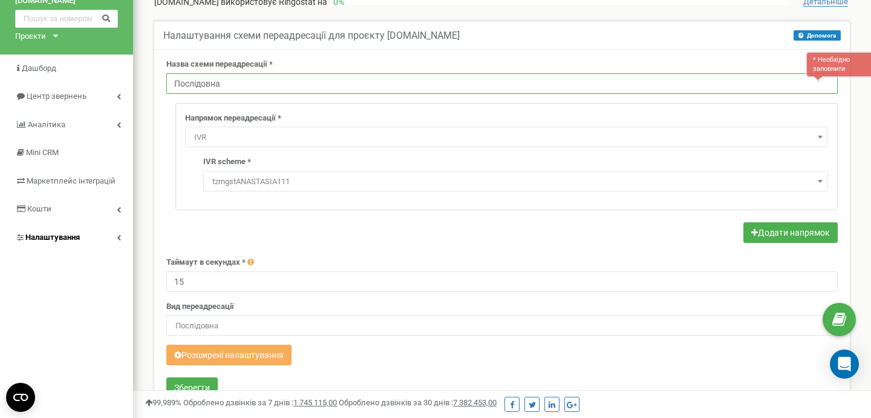
type input "Послідовна"
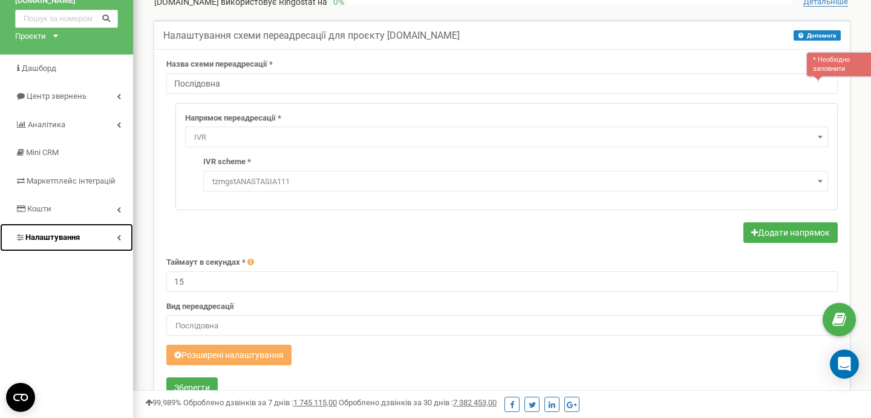
click at [118, 238] on icon at bounding box center [119, 237] width 4 height 6
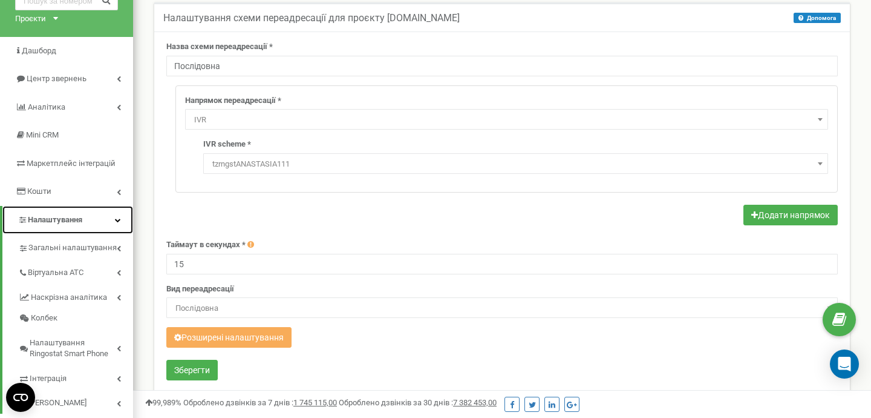
scroll to position [68, 0]
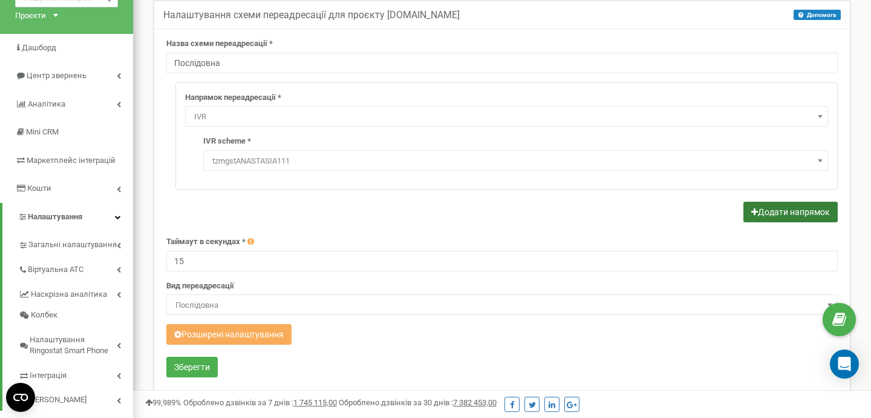
click at [761, 205] on button "Додати напрямок" at bounding box center [791, 211] width 94 height 21
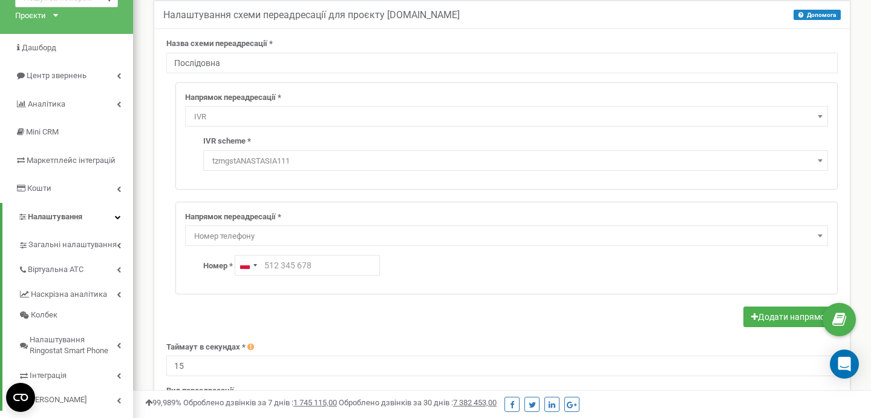
click at [797, 236] on span "Номер телефону" at bounding box center [506, 236] width 635 height 17
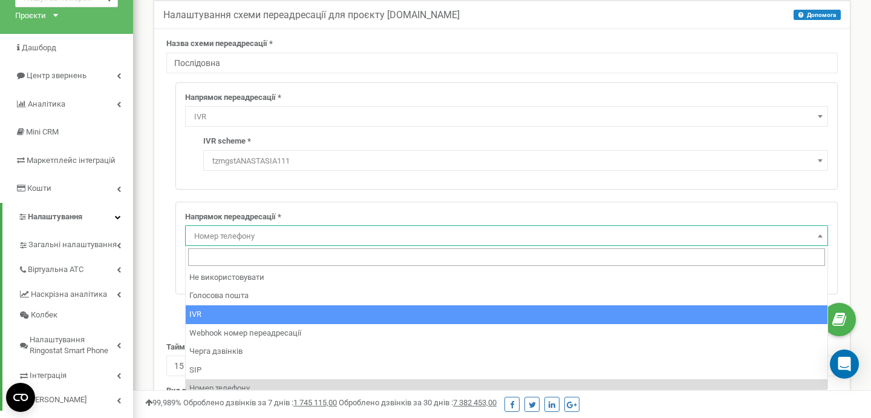
select select "addNumber"
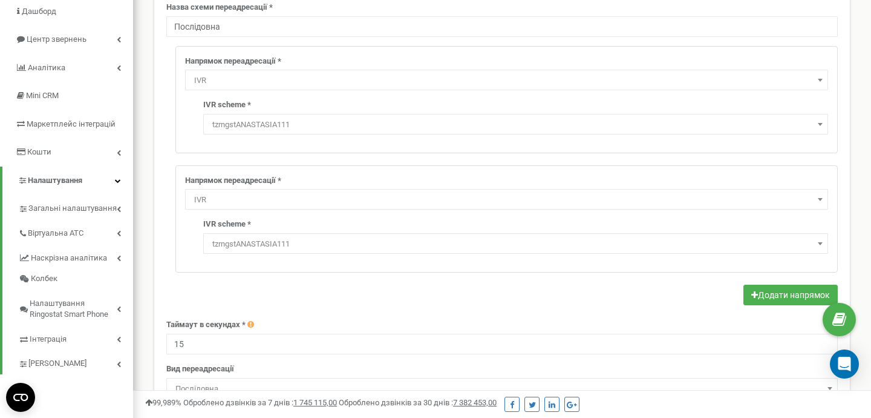
scroll to position [103, 0]
click at [758, 176] on div "Напрямок переадресації * Не використовувати Голосова пошта IVR Webhook номер пе…" at bounding box center [506, 192] width 643 height 35
click at [442, 232] on div "IVR scheme * tzrngstANASTASIA111 tzrngstANASTASIA111" at bounding box center [515, 236] width 625 height 35
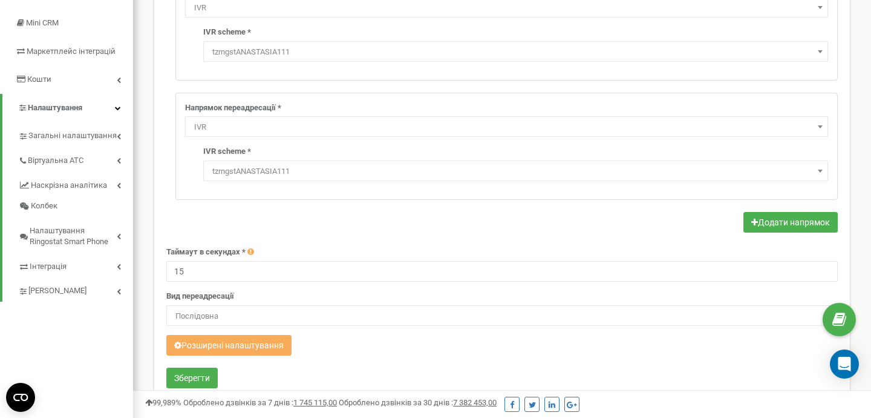
scroll to position [180, 0]
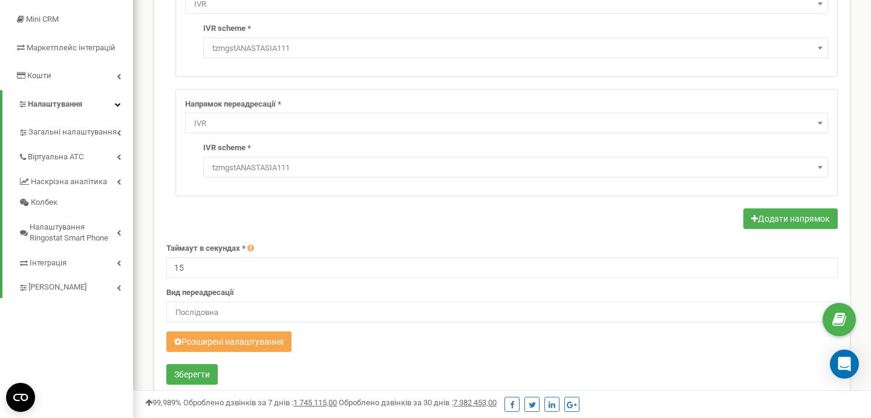
click at [223, 339] on button "Розширені налаштування" at bounding box center [228, 341] width 125 height 21
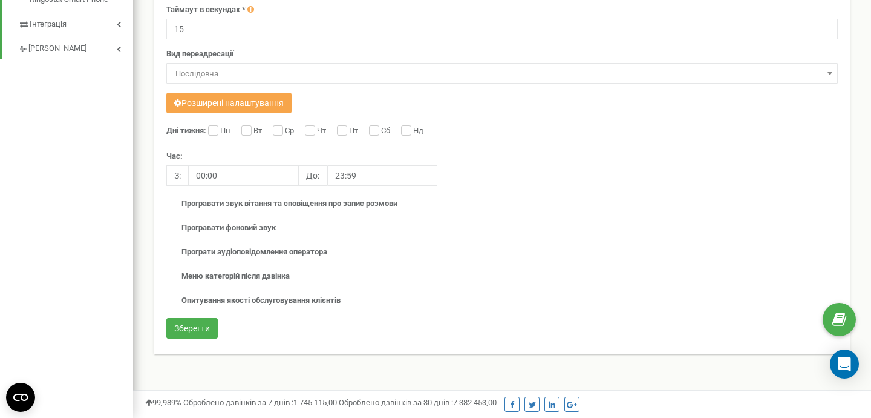
scroll to position [418, 0]
click at [252, 373] on div "Налаштування схеми переадресації для проєкту tzrngstANASTASIA111.com Допомога Д…" at bounding box center [502, 15] width 720 height 756
click at [206, 98] on button "Розширені налаштування" at bounding box center [228, 103] width 125 height 21
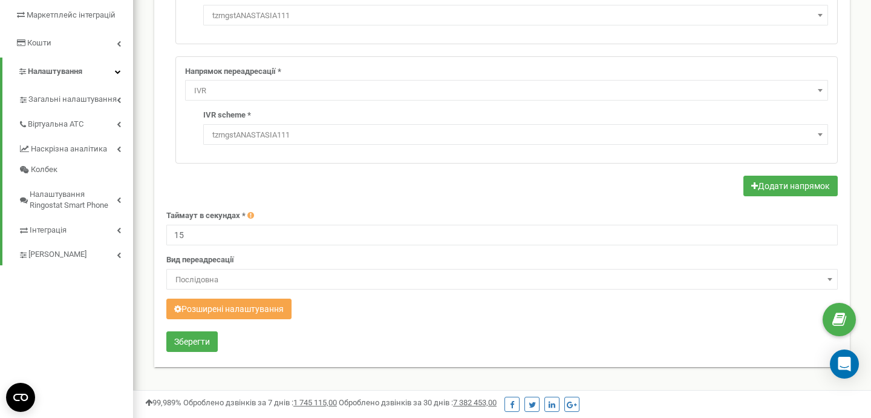
scroll to position [221, 0]
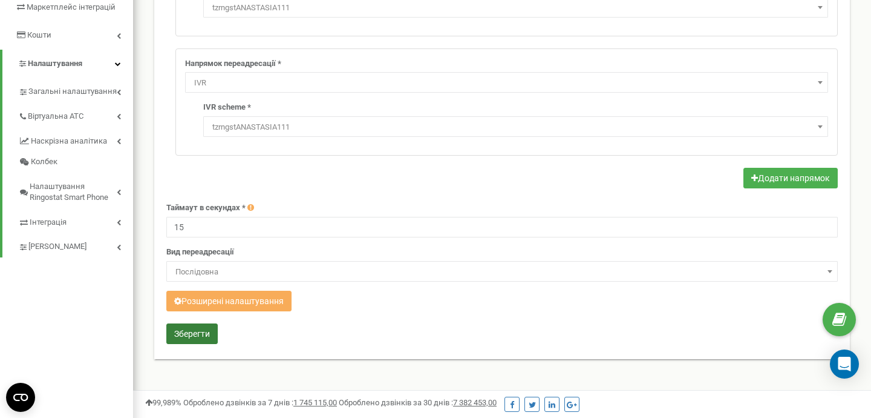
click at [179, 335] on button "Зберегти" at bounding box center [191, 333] width 51 height 21
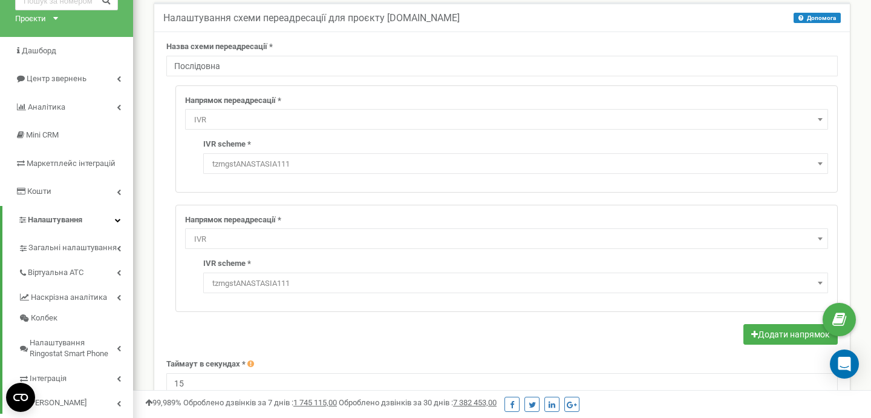
scroll to position [0, 0]
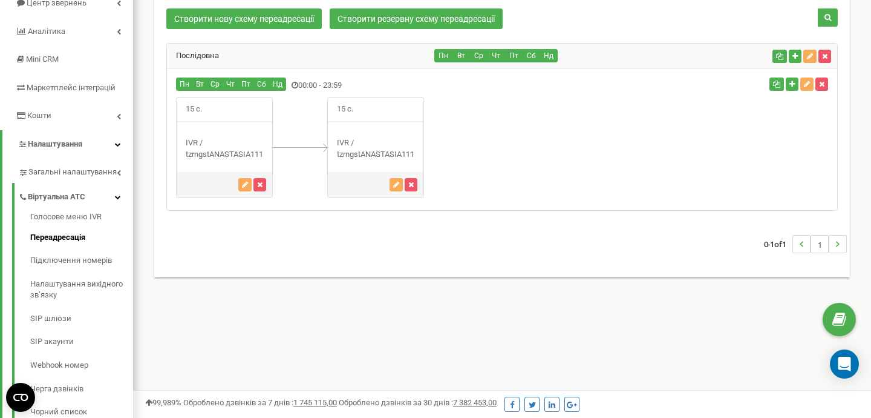
scroll to position [136, 0]
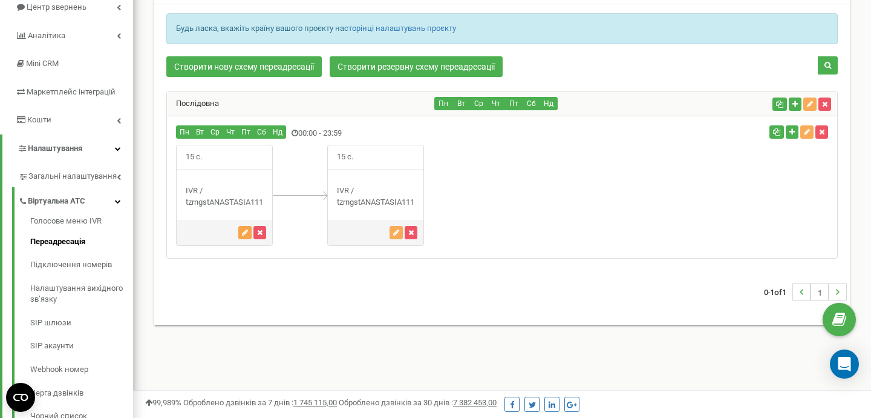
click at [246, 232] on icon "button" at bounding box center [245, 232] width 6 height 7
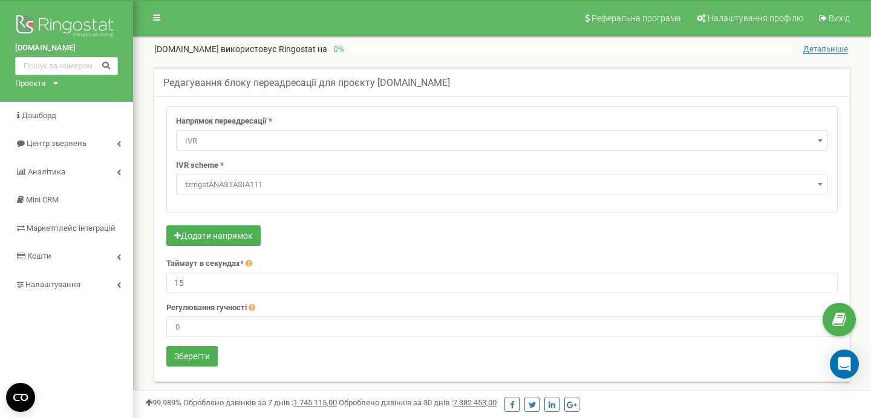
select select "addNumber"
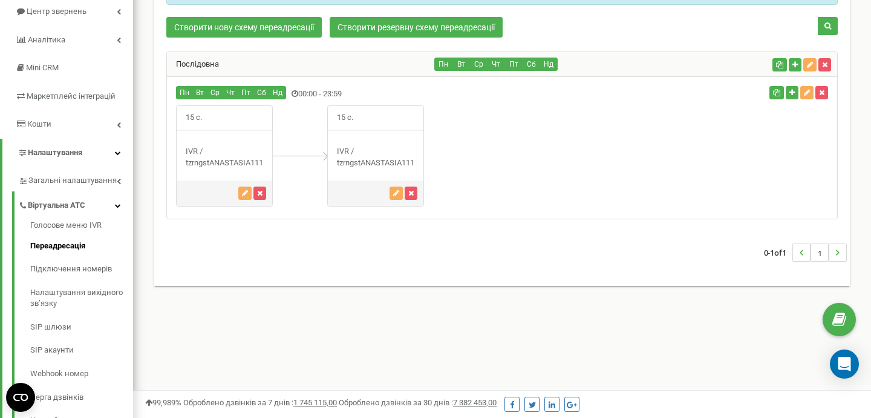
scroll to position [131, 0]
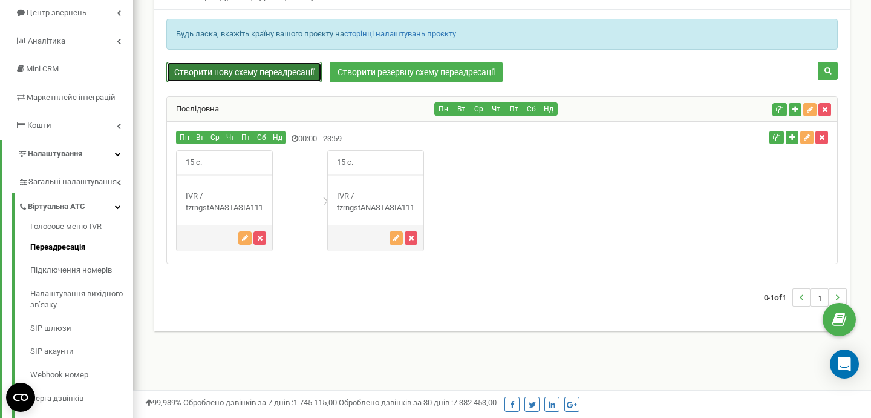
click at [263, 72] on link "Створити нову схему переадресації" at bounding box center [244, 72] width 156 height 21
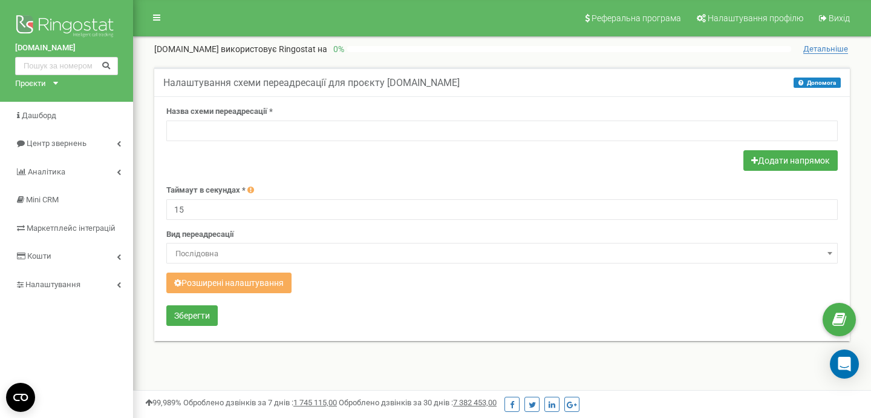
click at [745, 255] on span "Послідовна" at bounding box center [502, 253] width 663 height 17
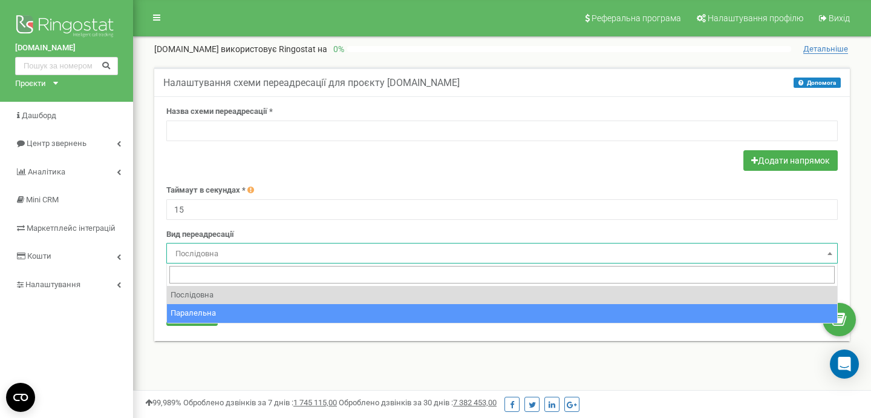
select select "parallel"
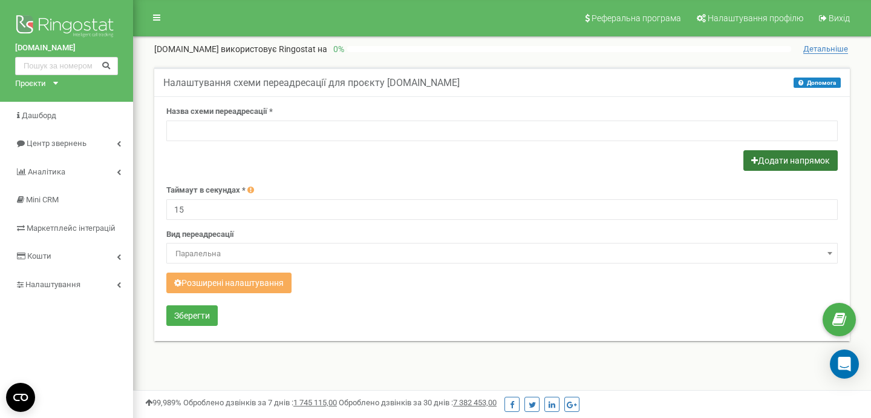
click at [778, 164] on button "Додати напрямок" at bounding box center [791, 160] width 94 height 21
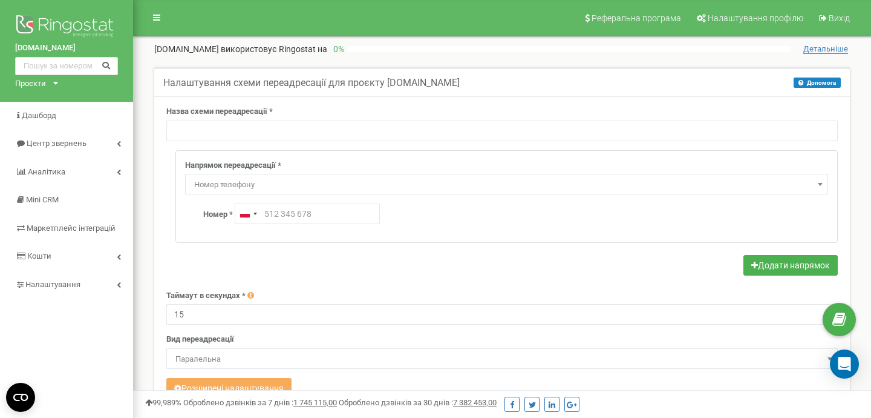
click at [792, 180] on span "Номер телефону" at bounding box center [506, 184] width 635 height 17
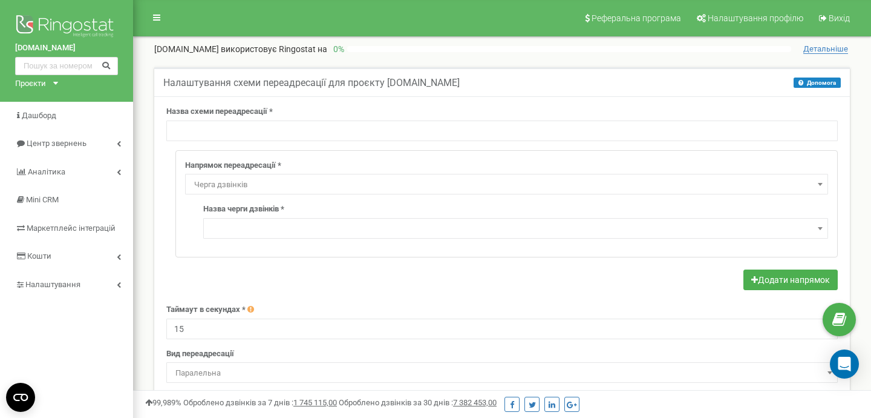
click at [680, 232] on span at bounding box center [515, 228] width 625 height 21
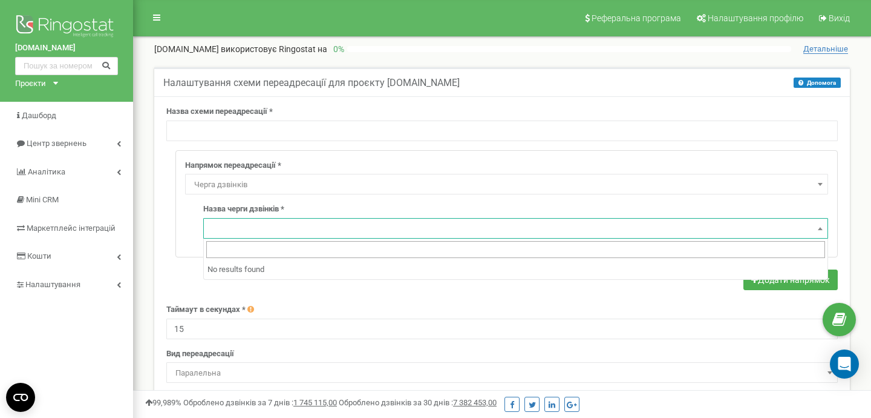
click at [714, 179] on span "Черга дзвінків" at bounding box center [506, 184] width 635 height 17
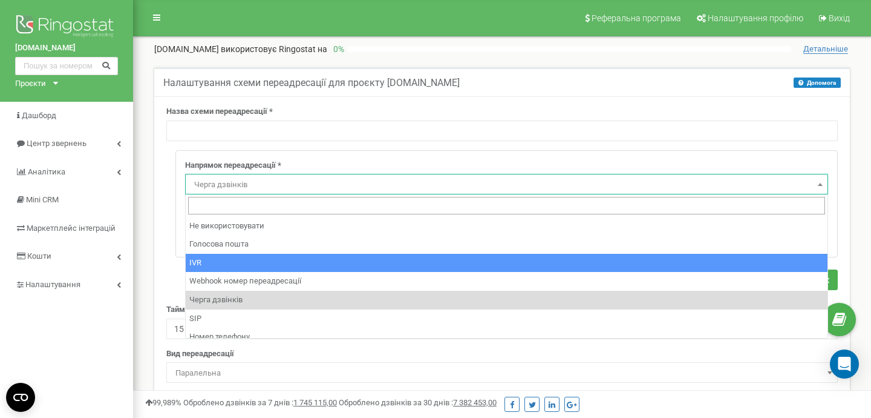
select select "addNumber"
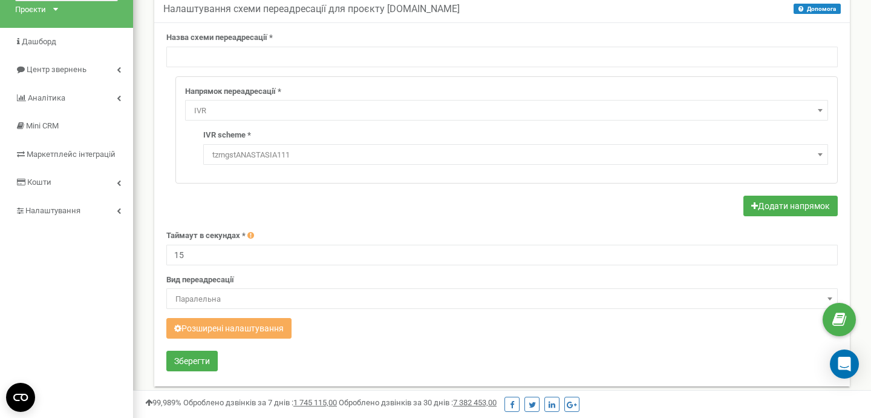
scroll to position [85, 0]
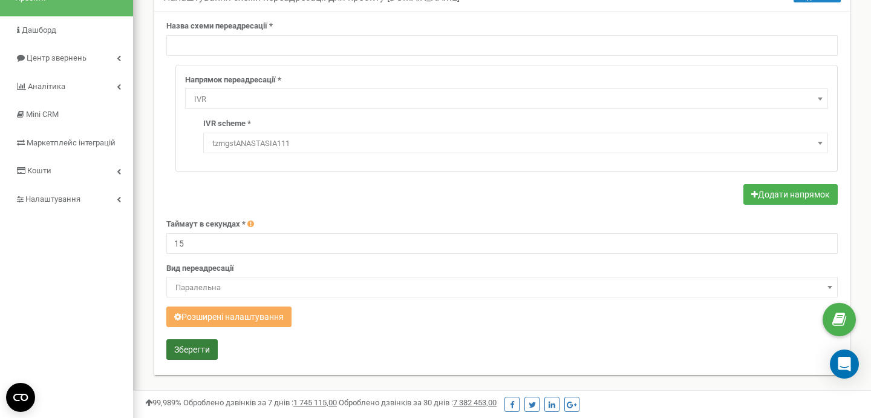
click at [186, 349] on button "Зберегти" at bounding box center [191, 349] width 51 height 21
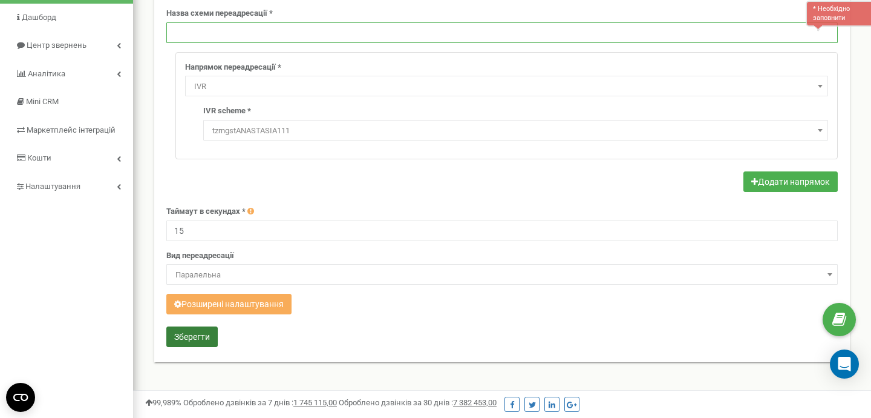
scroll to position [99, 0]
type input "паралельна"
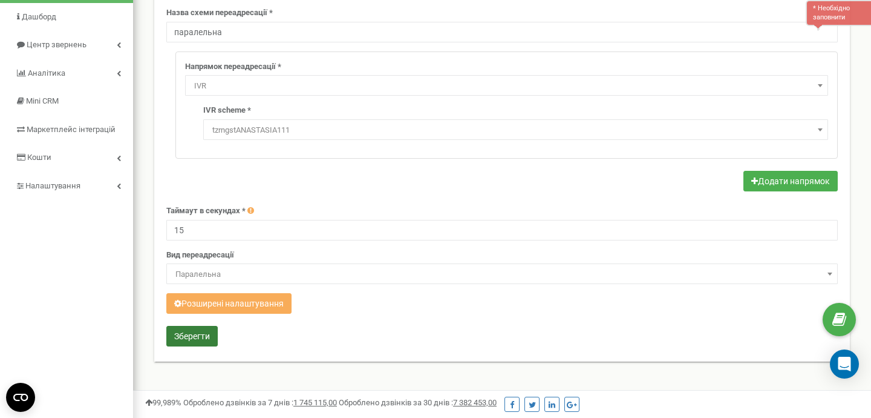
click at [198, 336] on button "Зберегти" at bounding box center [191, 336] width 51 height 21
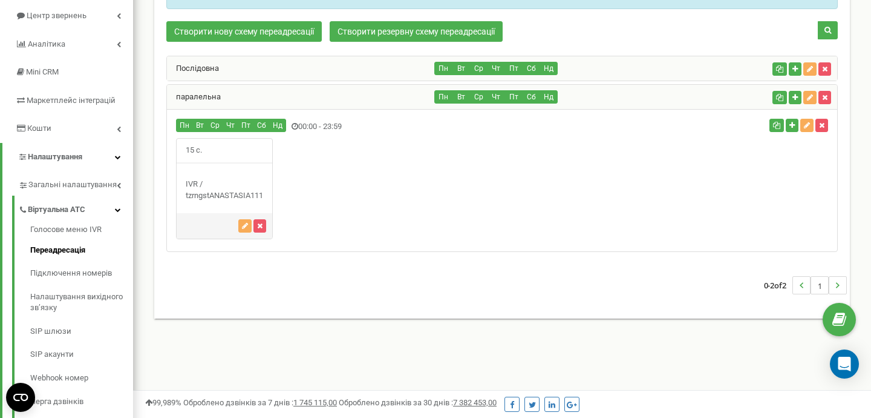
scroll to position [122, 0]
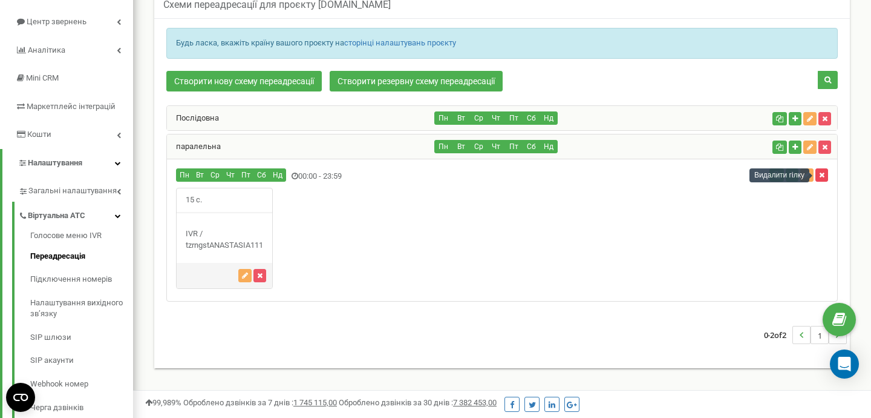
click at [824, 176] on icon "button" at bounding box center [821, 174] width 5 height 7
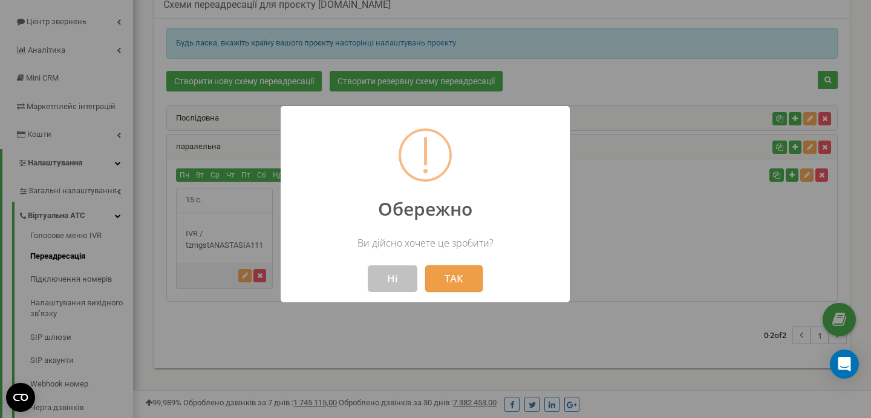
click at [458, 285] on button "ТАК" at bounding box center [453, 278] width 57 height 27
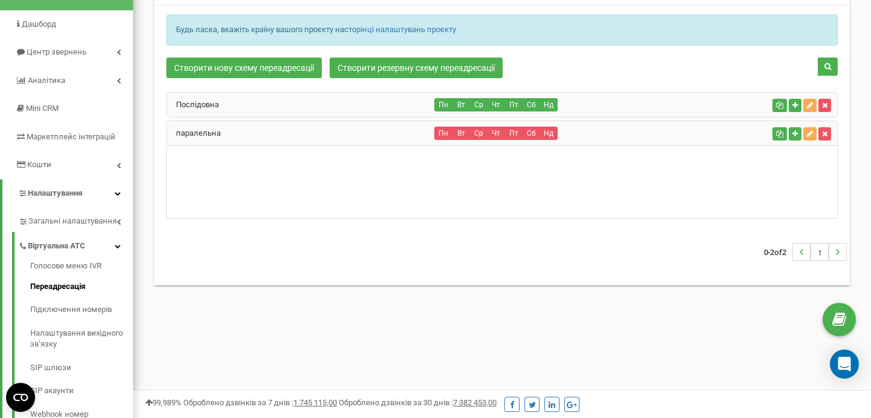
scroll to position [88, 0]
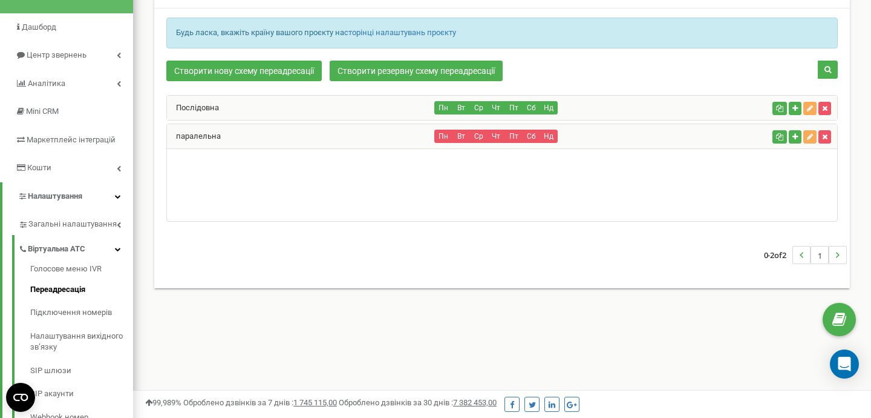
click at [664, 140] on div "Пн Вт Ср Чт Пт Сб Нд" at bounding box center [601, 135] width 333 height 13
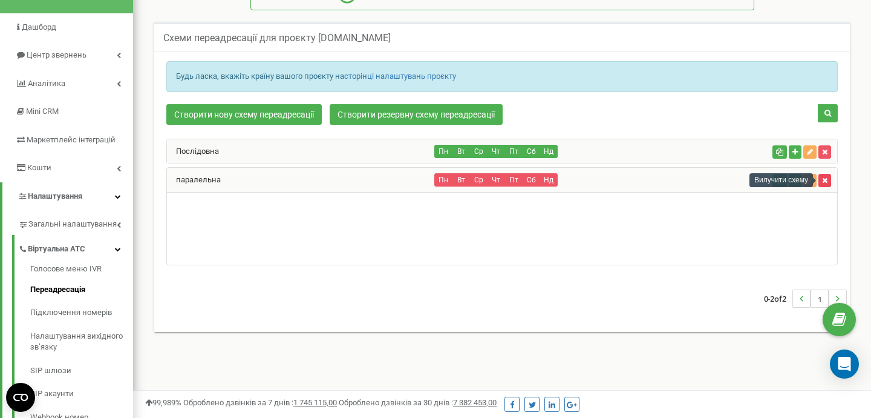
click at [825, 181] on icon "button" at bounding box center [824, 180] width 5 height 7
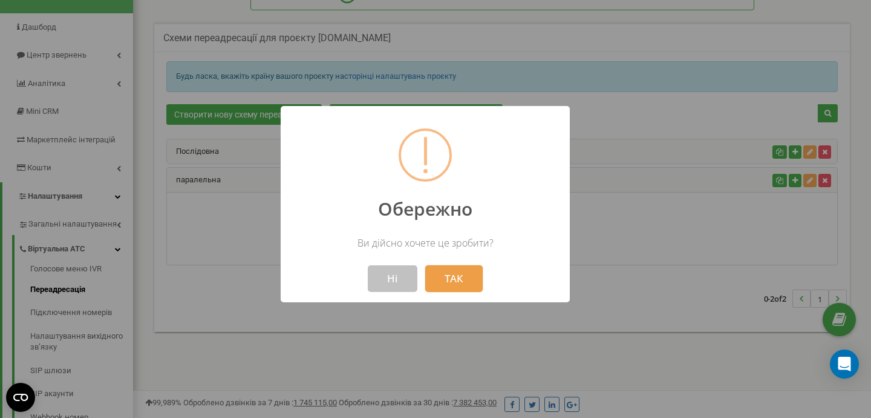
click at [444, 284] on button "ТАК" at bounding box center [453, 278] width 57 height 27
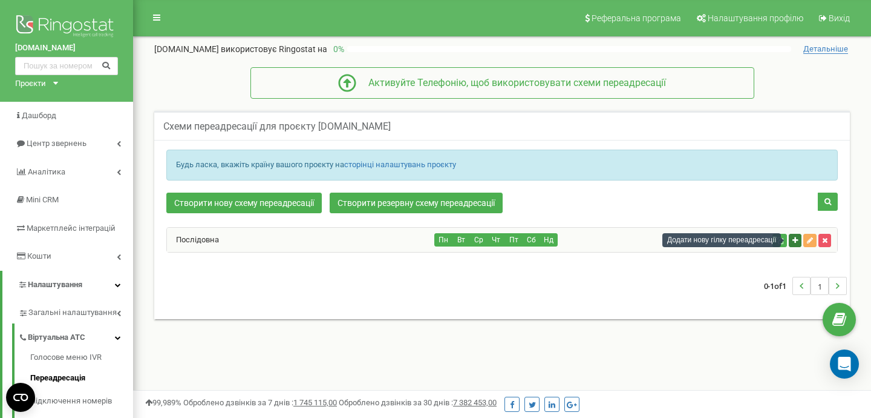
click at [793, 241] on icon "button" at bounding box center [795, 240] width 5 height 7
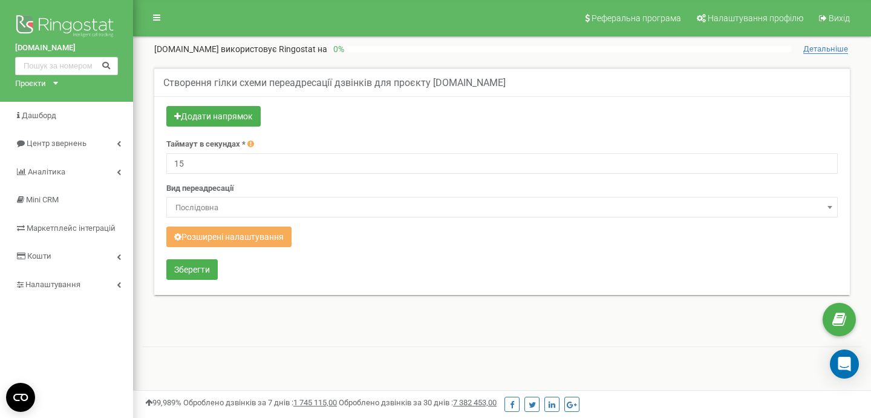
click at [780, 208] on span "Послідовна" at bounding box center [502, 207] width 663 height 17
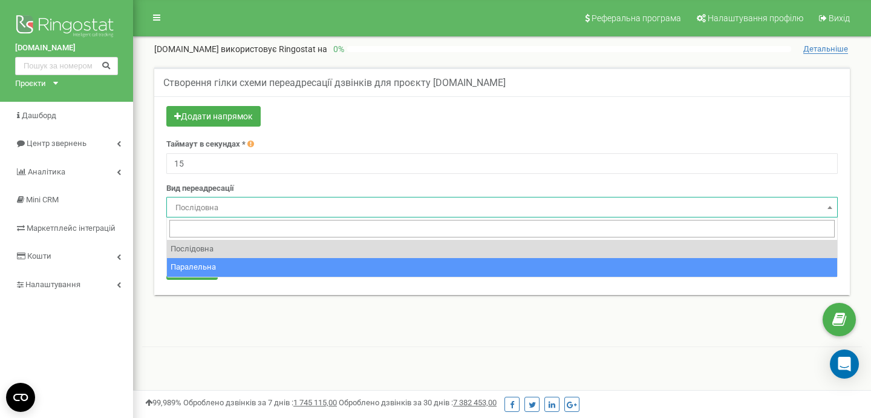
select select "parallel"
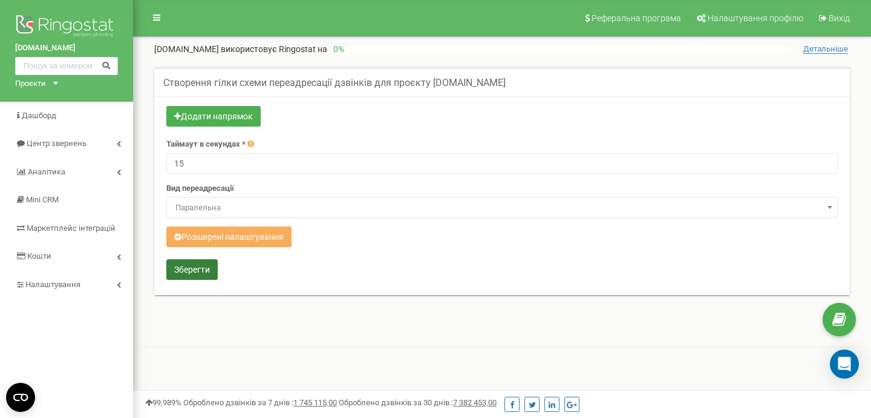
click at [203, 277] on button "Зберегти" at bounding box center [191, 269] width 51 height 21
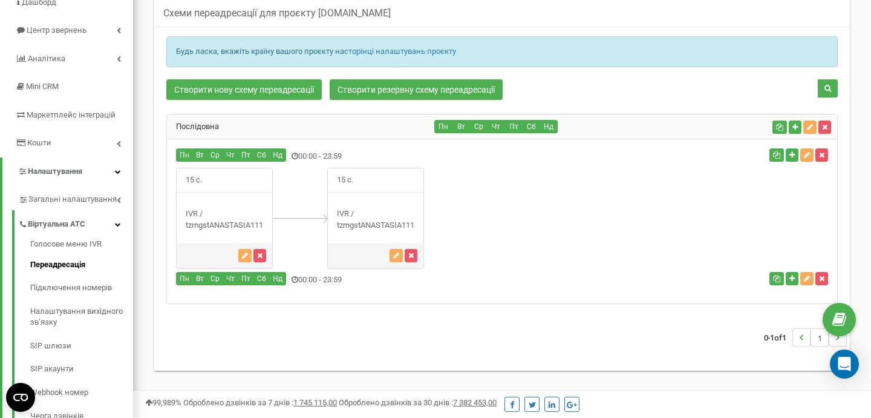
scroll to position [114, 0]
click at [336, 287] on div "Пн Вт Ср" at bounding box center [390, 279] width 447 height 16
click at [824, 275] on icon "button" at bounding box center [821, 277] width 5 height 7
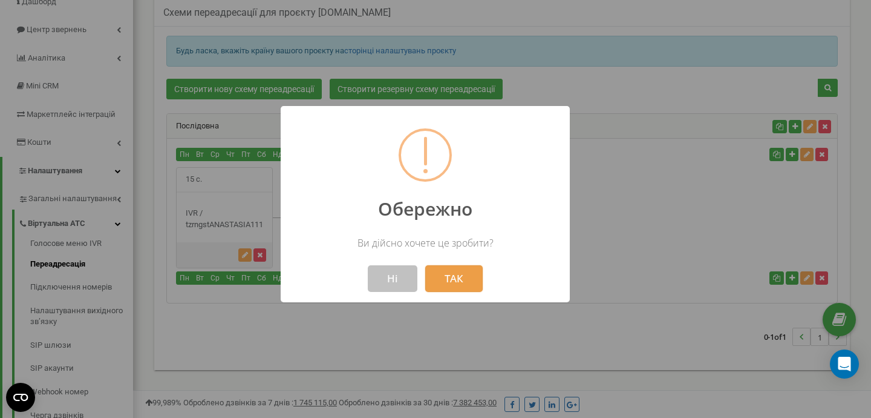
click at [463, 272] on button "ТАК" at bounding box center [453, 278] width 57 height 27
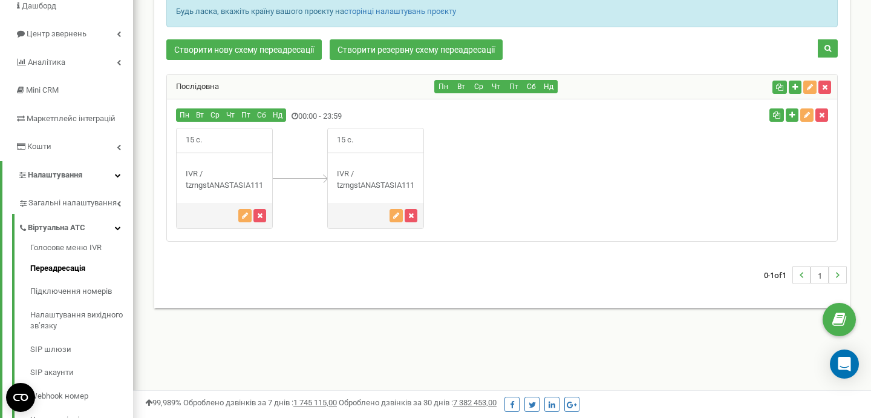
scroll to position [107, 0]
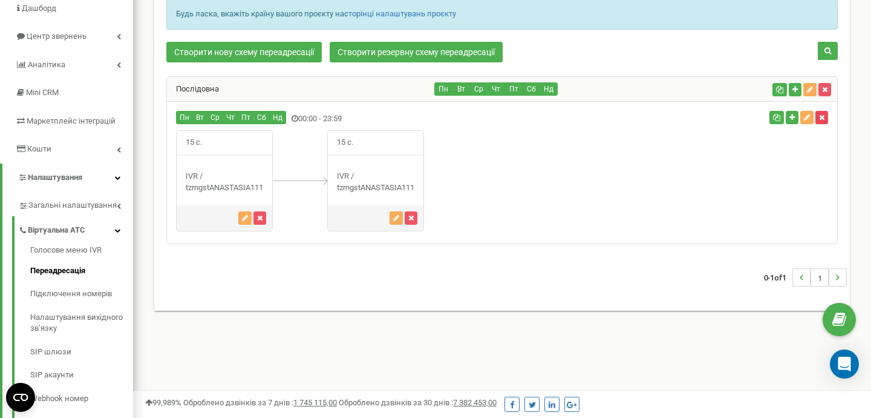
click at [824, 116] on icon "button" at bounding box center [821, 117] width 5 height 7
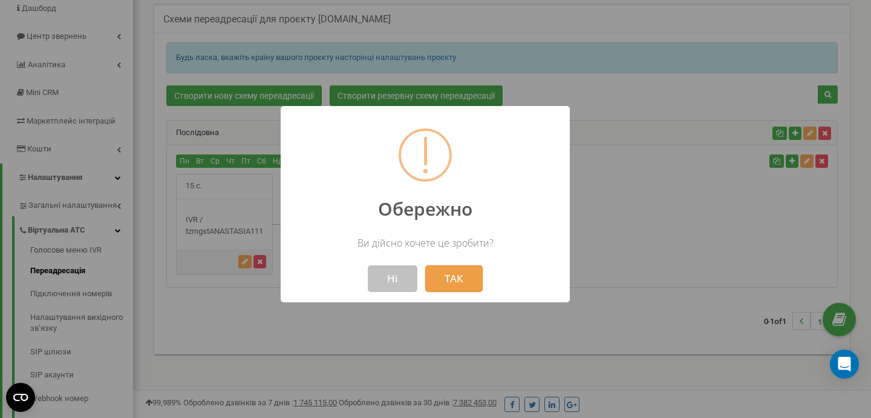
click at [453, 273] on button "ТАК" at bounding box center [453, 278] width 57 height 27
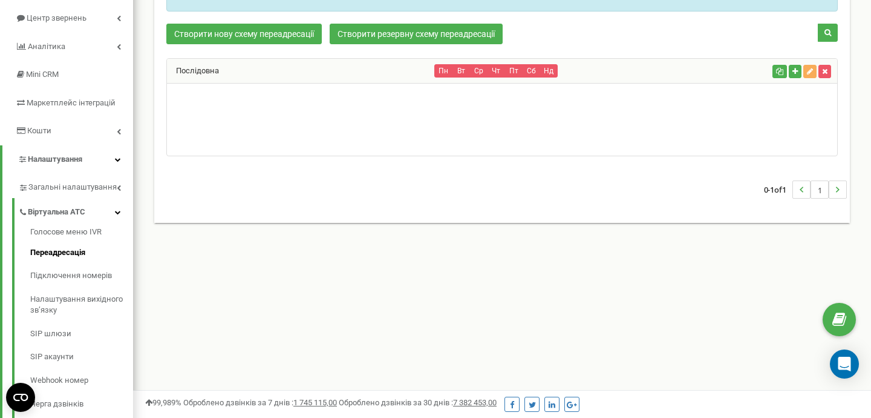
scroll to position [119, 0]
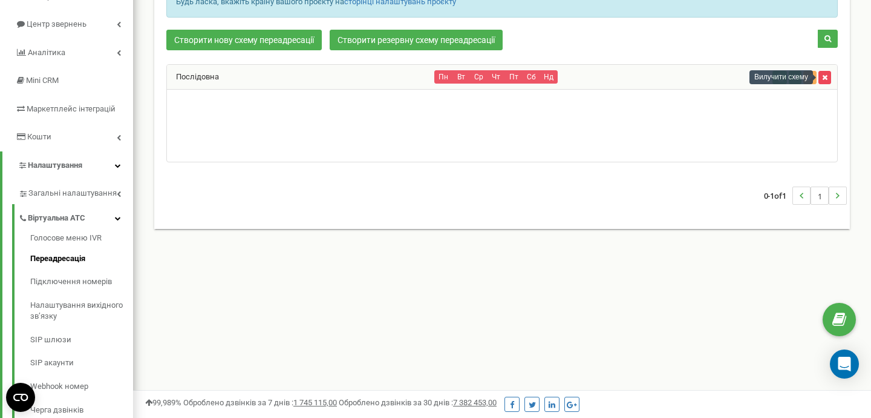
click at [827, 76] on icon "button" at bounding box center [824, 77] width 5 height 7
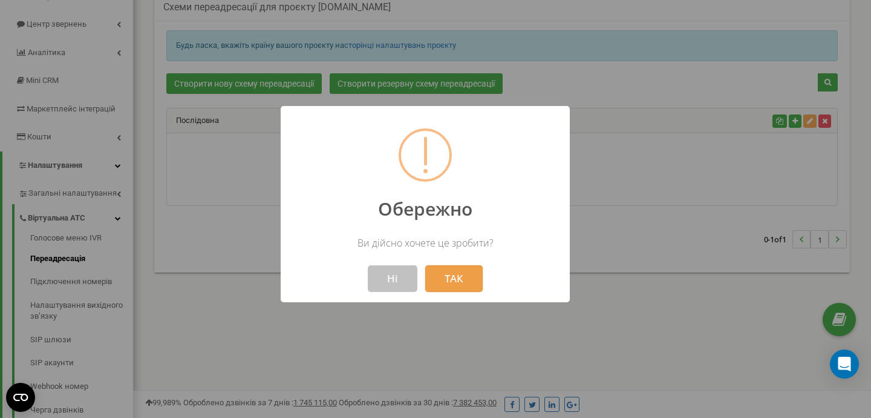
click at [468, 286] on button "ТАК" at bounding box center [453, 278] width 57 height 27
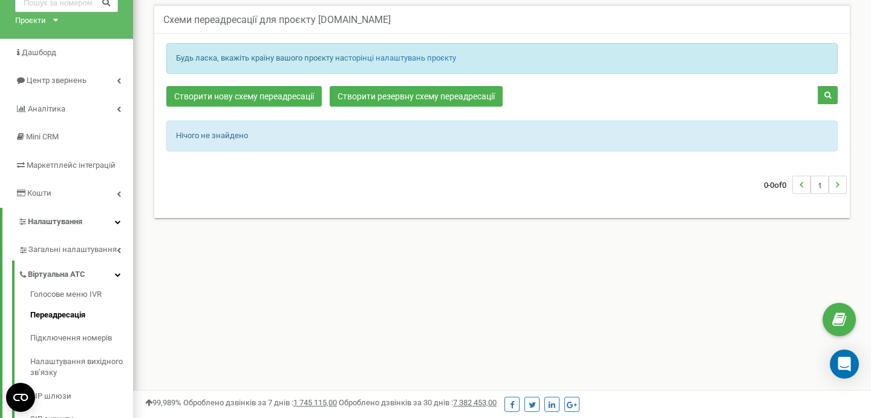
scroll to position [62, 0]
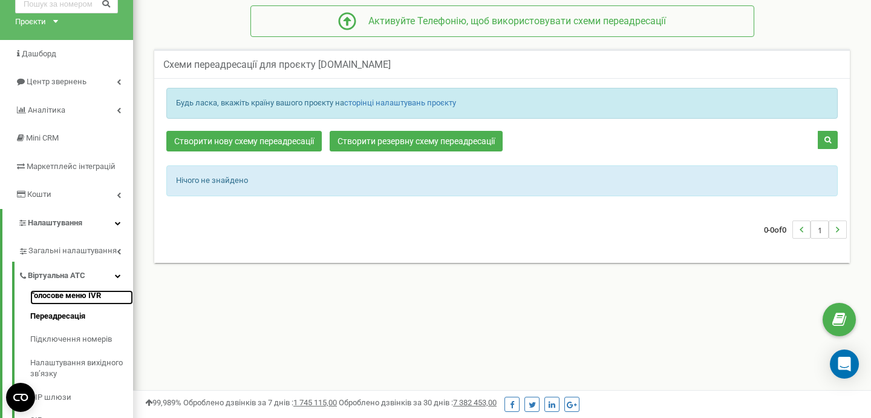
click at [72, 290] on link "Голосове меню IVR" at bounding box center [81, 297] width 103 height 15
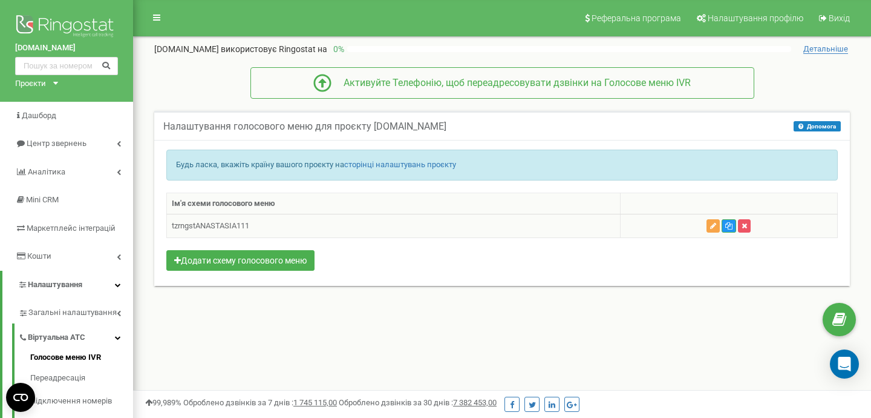
click at [714, 224] on icon "button" at bounding box center [713, 225] width 6 height 7
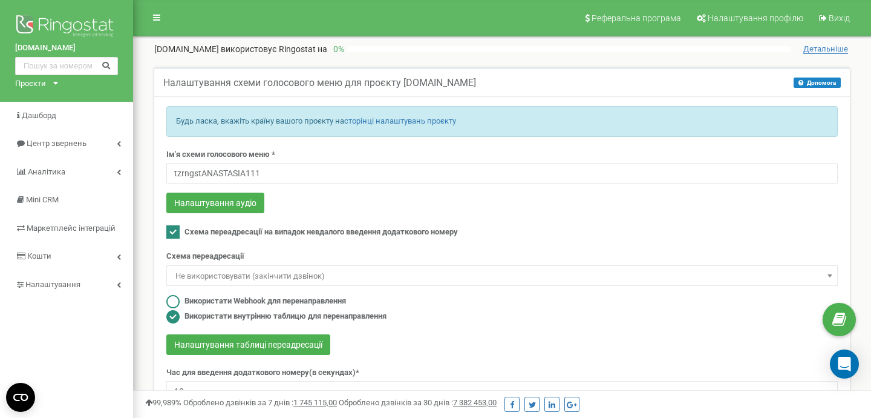
click at [234, 300] on label "Використати Webhook для перенаправлення" at bounding box center [266, 300] width 162 height 11
radio input "true"
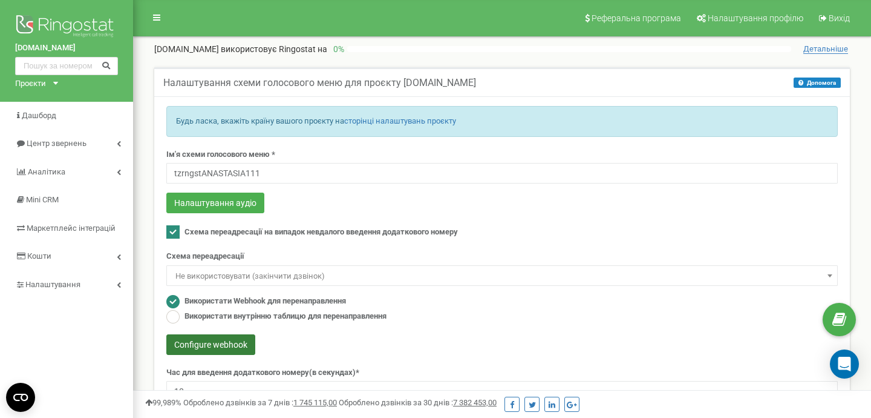
click at [229, 342] on button "Configure webhook" at bounding box center [210, 344] width 89 height 21
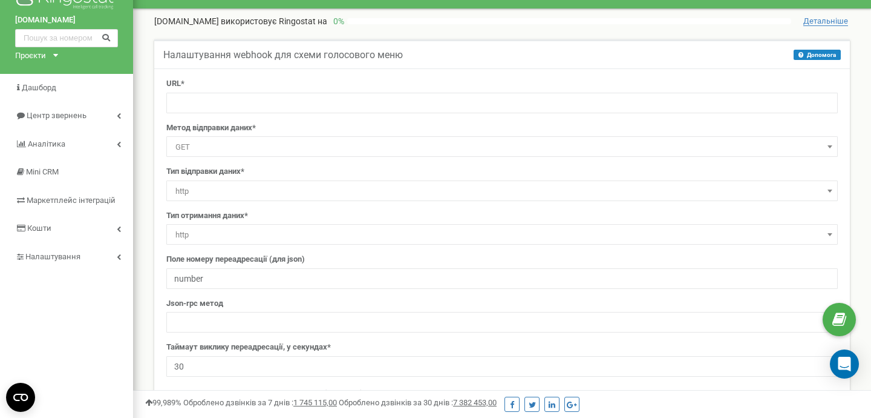
scroll to position [26, 0]
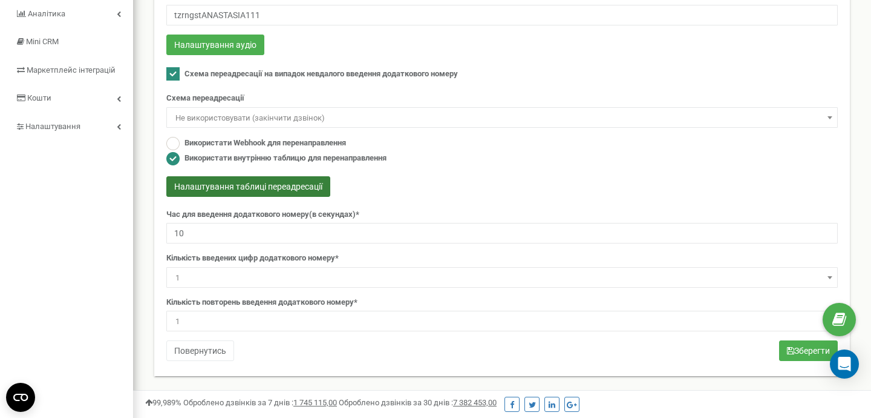
scroll to position [157, 0]
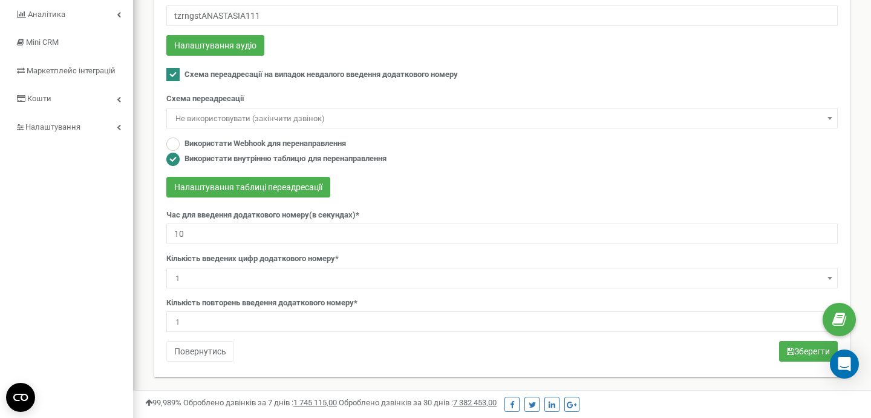
click at [278, 286] on span "1" at bounding box center [502, 278] width 663 height 17
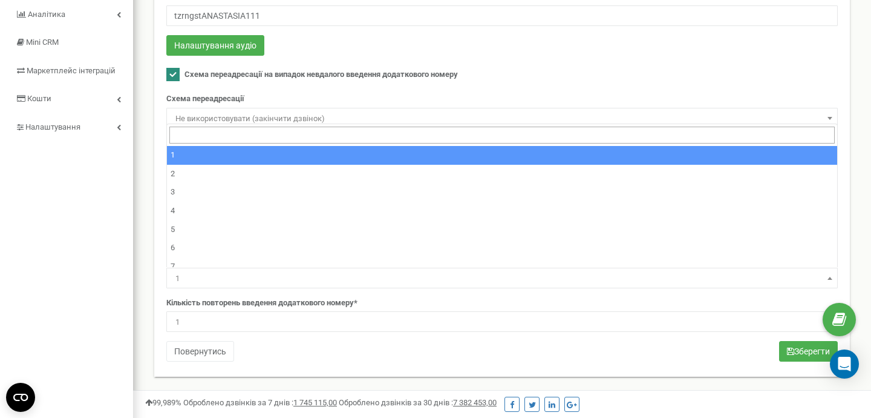
click at [278, 286] on span "1" at bounding box center [502, 278] width 663 height 17
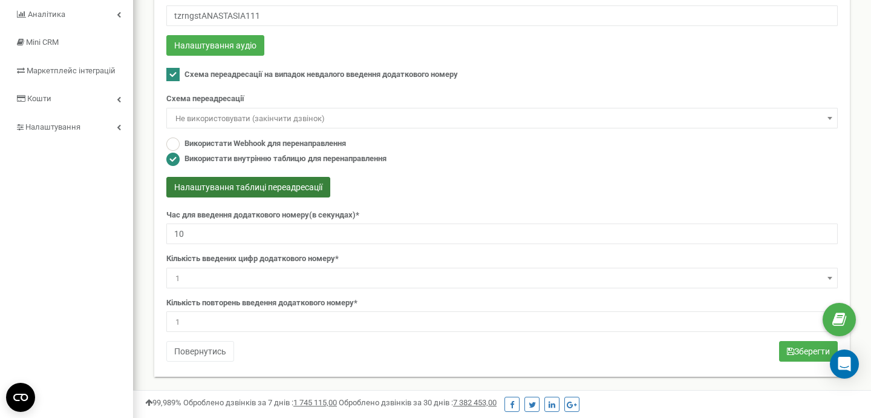
click at [287, 183] on button "Налаштування таблиці переадресації" at bounding box center [248, 187] width 164 height 21
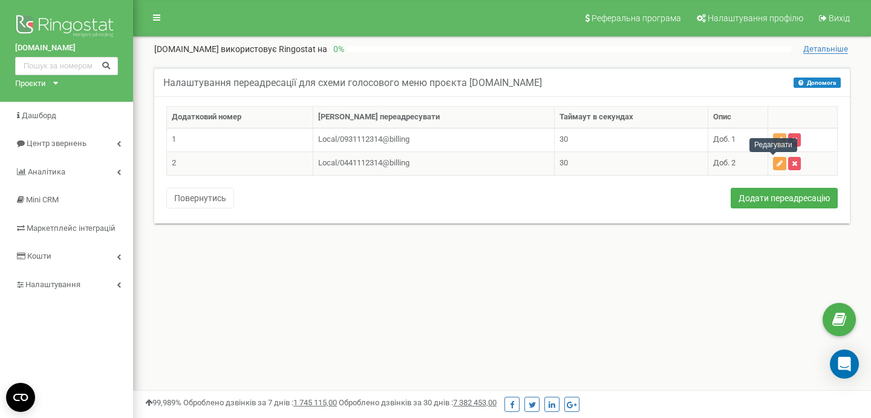
click at [777, 164] on icon "button" at bounding box center [780, 163] width 6 height 7
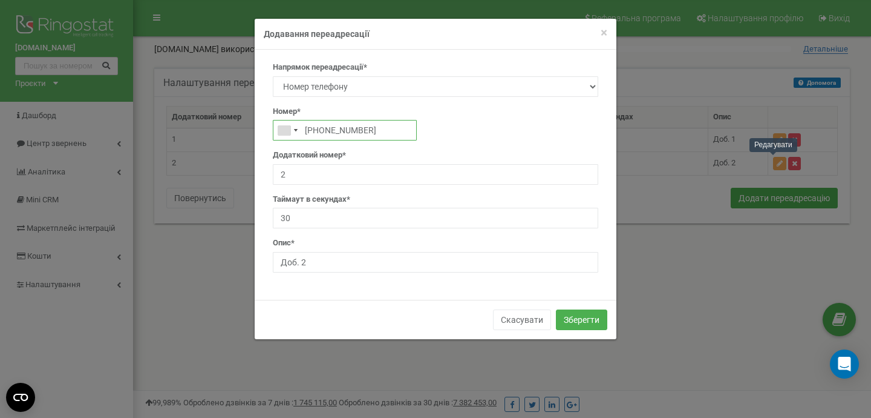
click at [313, 125] on input "[PHONE_NUMBER]" at bounding box center [345, 130] width 144 height 21
click at [295, 133] on div "Telephone country code" at bounding box center [288, 129] width 28 height 19
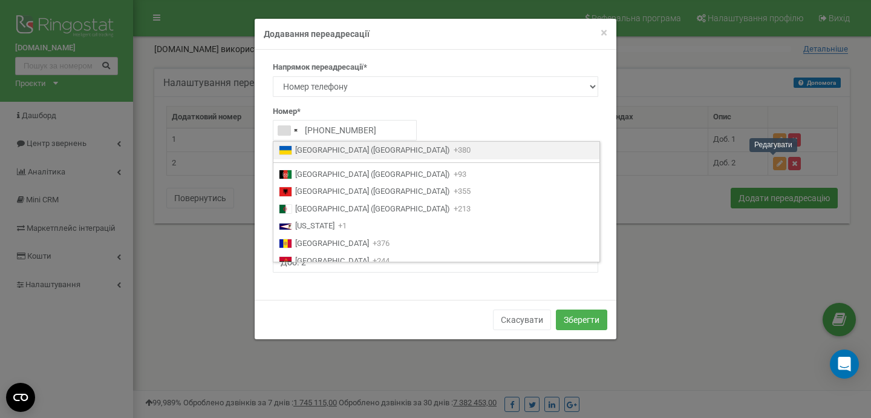
click at [303, 152] on span "Ukraine (Україна)" at bounding box center [372, 150] width 155 height 11
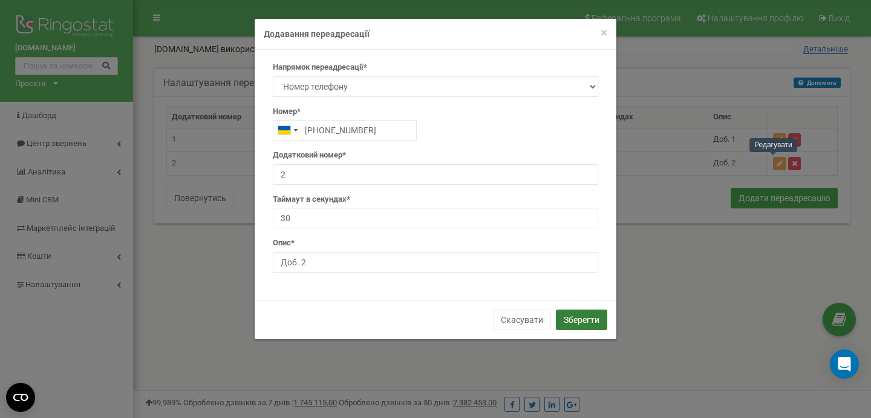
click at [574, 322] on button "Зберегти" at bounding box center [581, 319] width 51 height 21
type input "380441112314"
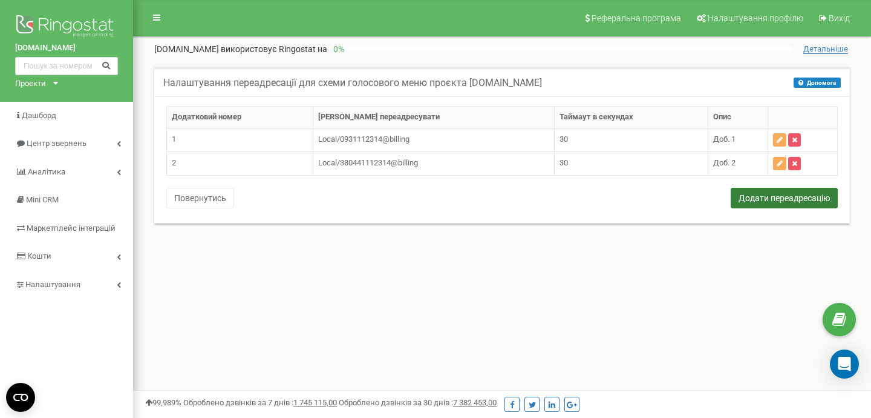
click at [771, 197] on button "Додати переадресацію" at bounding box center [784, 198] width 107 height 21
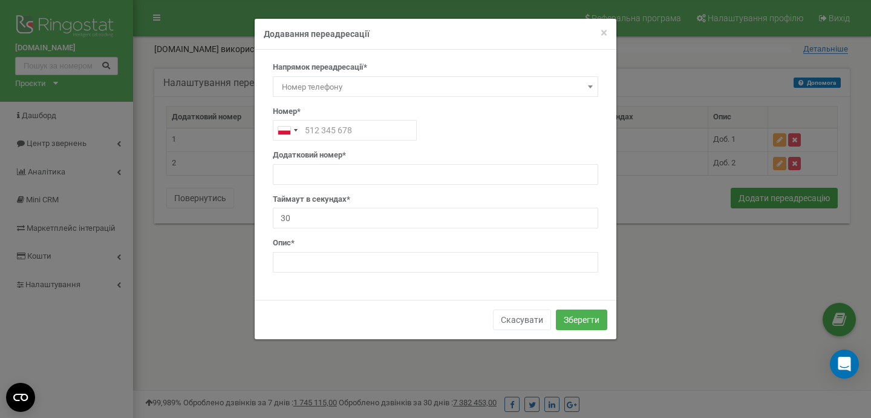
click at [556, 81] on span "Номер телефону" at bounding box center [435, 87] width 317 height 17
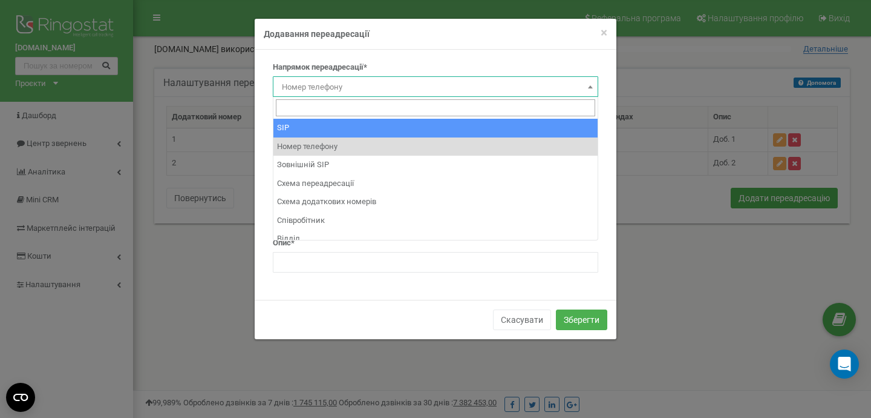
click at [691, 206] on form "× Close Додавання переадресації Напрямок переадресації* SIP Номер телефону Зовн…" at bounding box center [435, 178] width 871 height 321
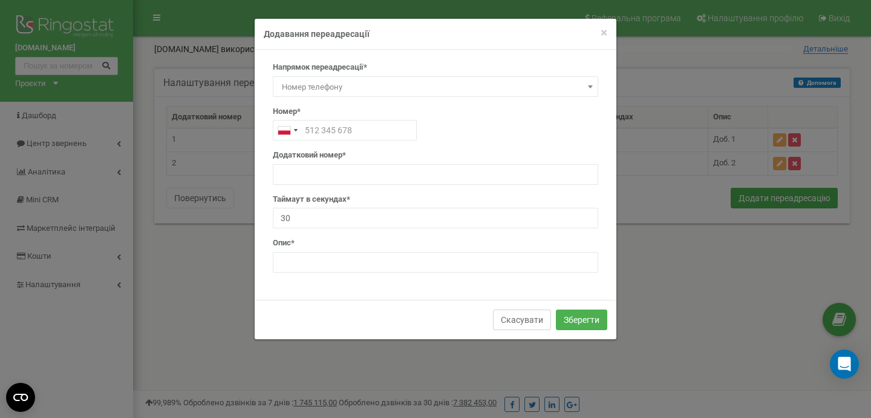
click at [516, 315] on button "Скасувати" at bounding box center [522, 319] width 58 height 21
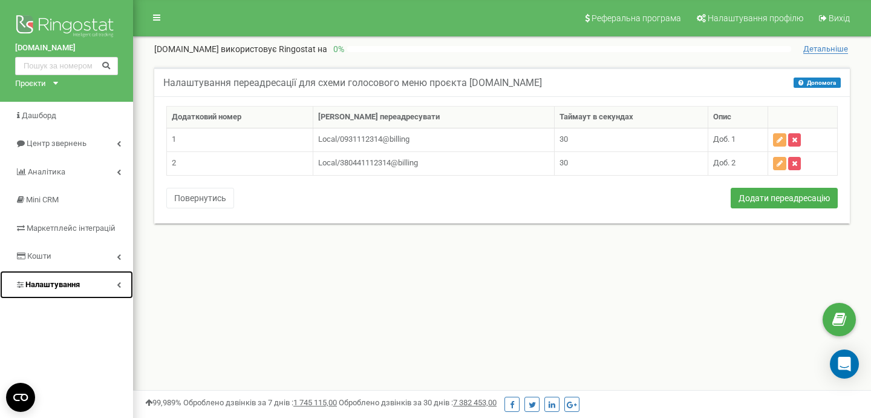
click at [84, 288] on link "Налаштування" at bounding box center [66, 284] width 133 height 28
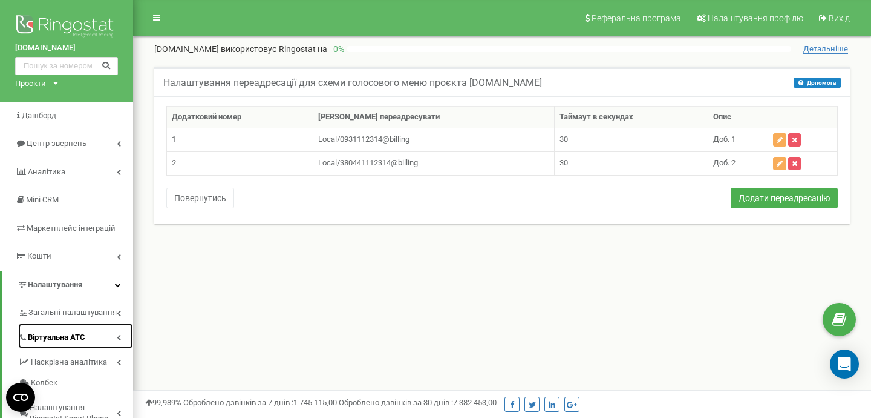
click at [117, 337] on icon at bounding box center [119, 337] width 4 height 6
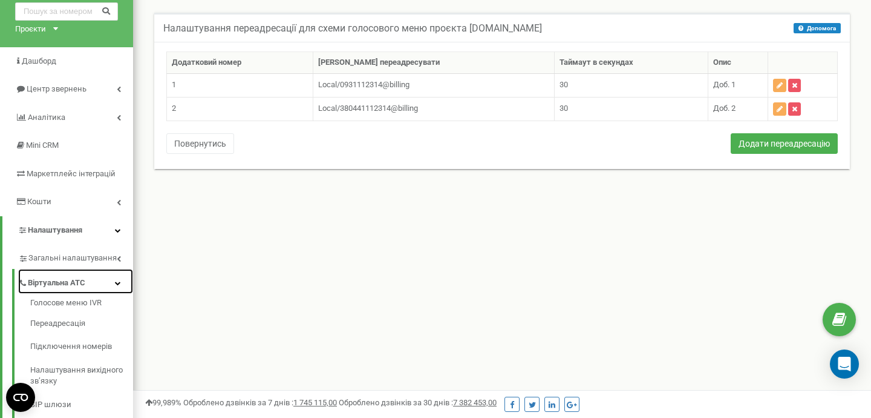
scroll to position [61, 0]
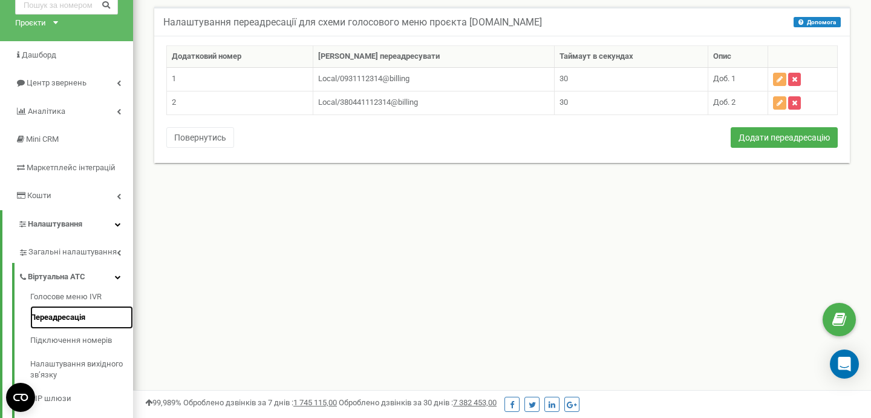
click at [59, 319] on link "Переадресація" at bounding box center [81, 318] width 103 height 24
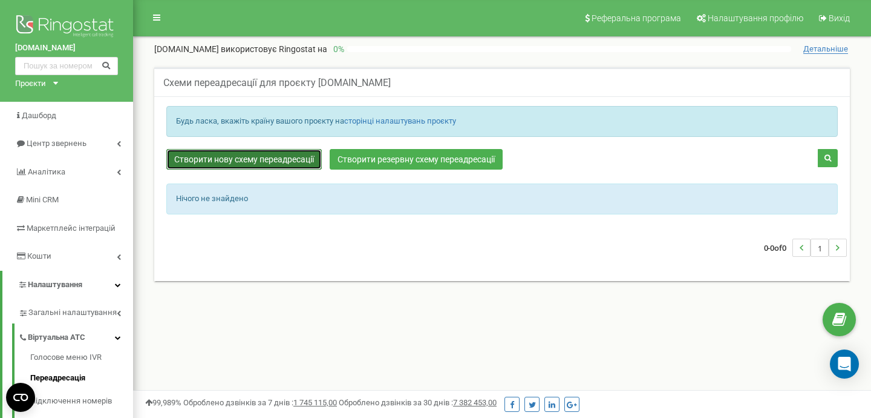
click at [298, 157] on link "Створити нову схему переадресації" at bounding box center [244, 159] width 156 height 21
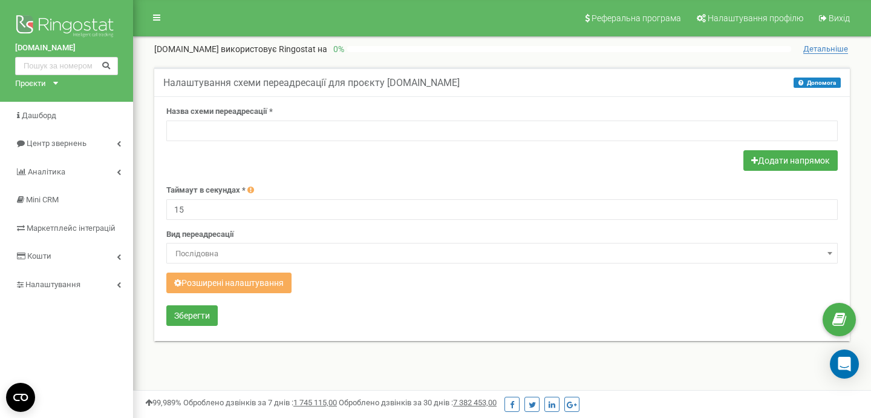
click at [341, 257] on span "Послідовна" at bounding box center [502, 253] width 663 height 17
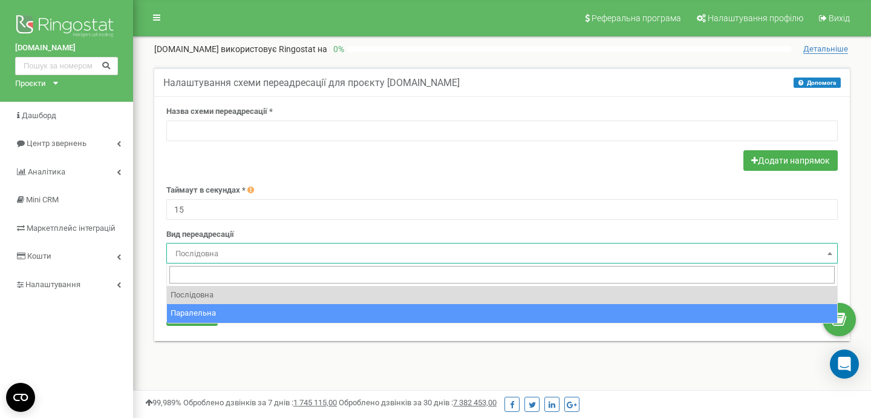
select select "parallel"
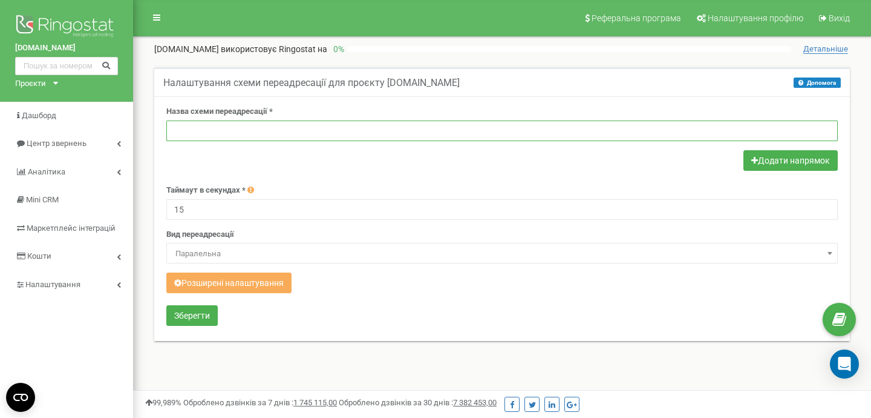
click at [740, 131] on input "text" at bounding box center [502, 130] width 672 height 21
type input "паралельна"
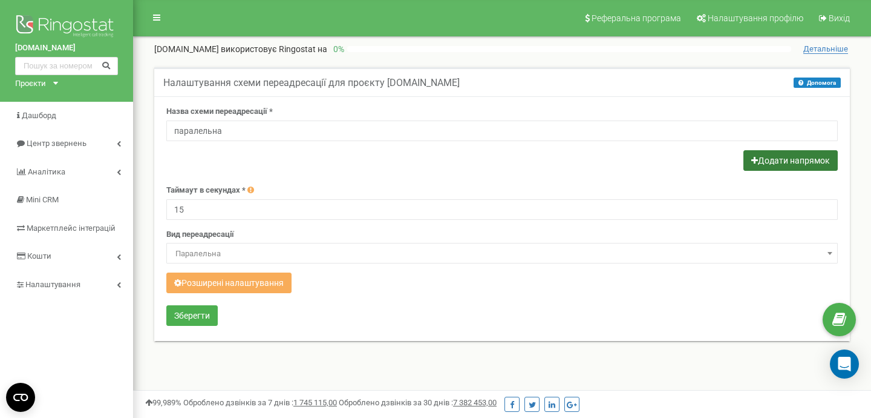
click at [792, 162] on button "Додати напрямок" at bounding box center [791, 160] width 94 height 21
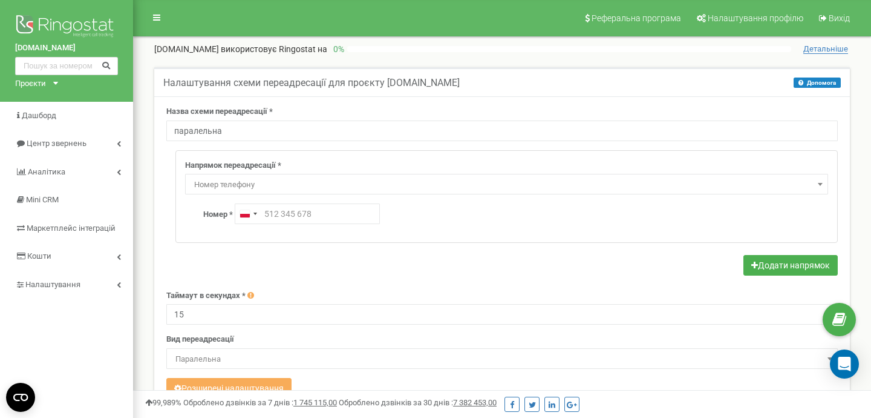
click at [774, 184] on span "Номер телефону" at bounding box center [506, 184] width 635 height 17
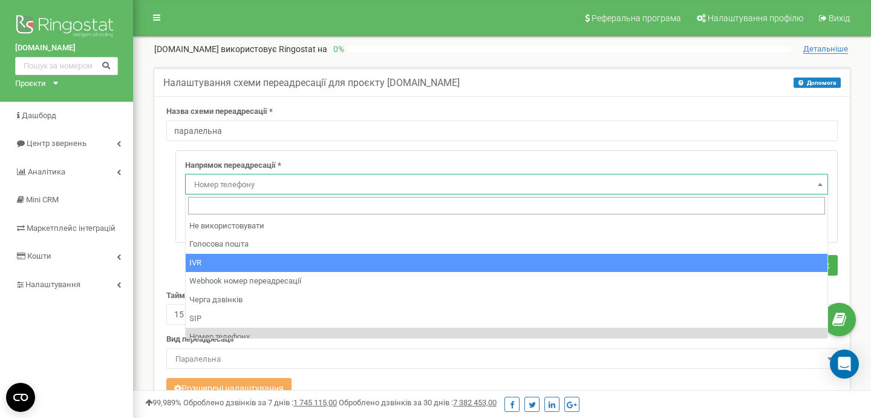
select select "addNumber"
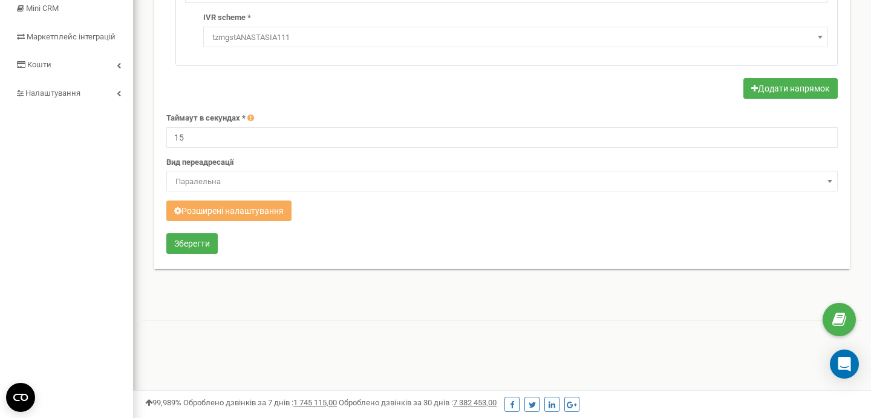
scroll to position [192, 0]
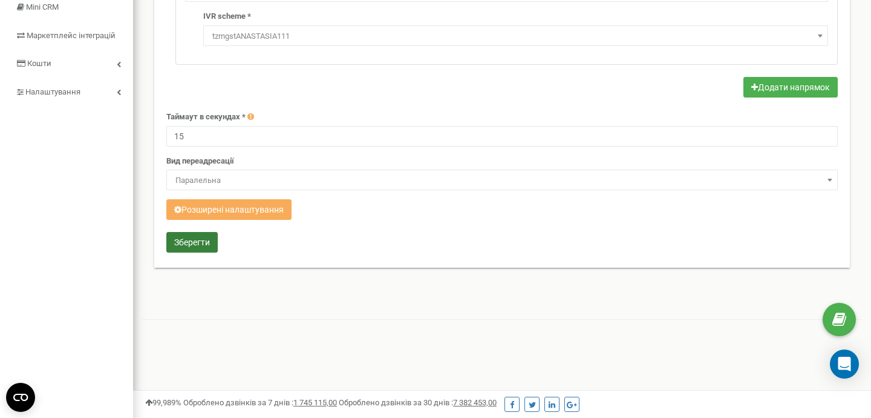
click at [199, 243] on button "Зберегти" at bounding box center [191, 242] width 51 height 21
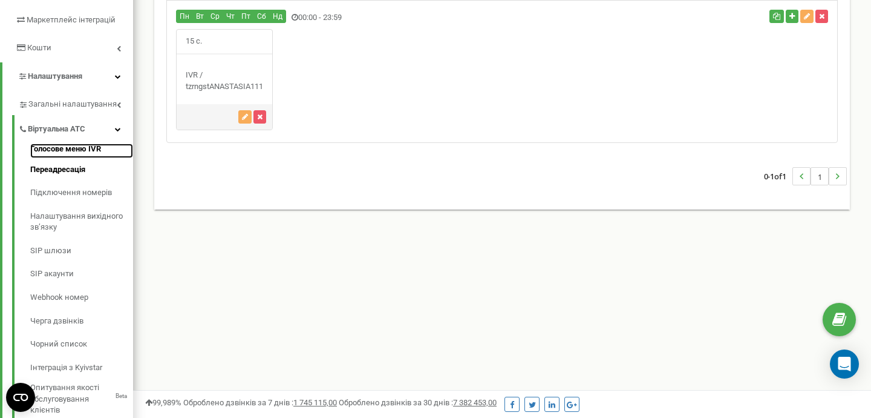
click at [78, 152] on link "Голосове меню IVR" at bounding box center [81, 150] width 103 height 15
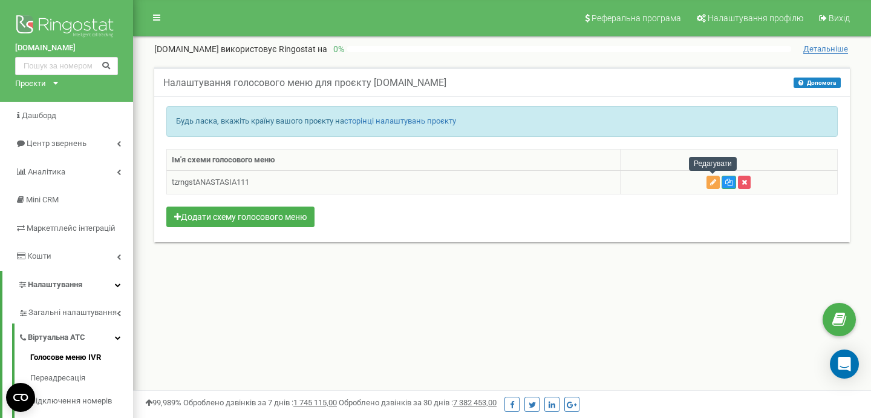
click at [710, 186] on button "button" at bounding box center [713, 181] width 13 height 13
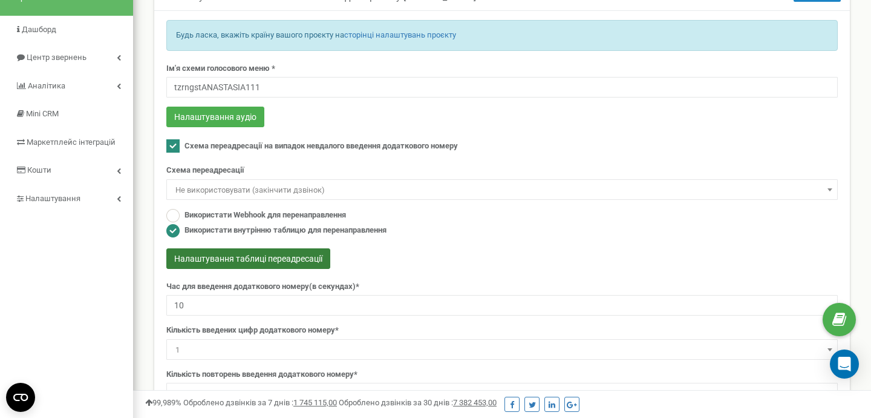
click at [231, 255] on button "Налаштування таблиці переадресації" at bounding box center [248, 258] width 164 height 21
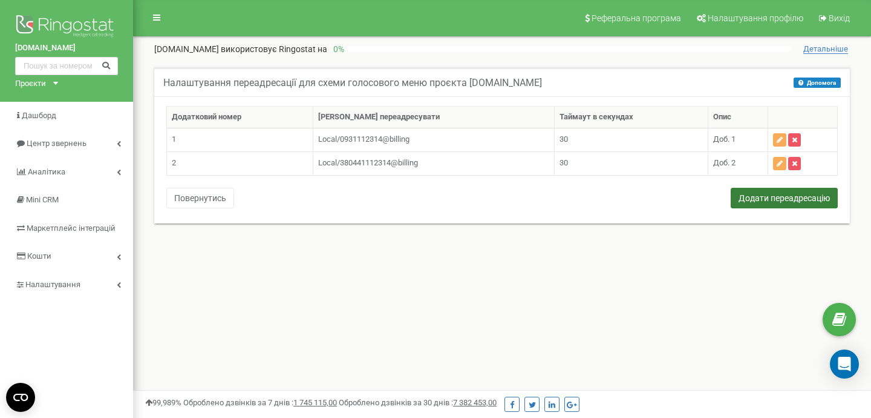
click at [736, 197] on button "Додати переадресацію" at bounding box center [784, 198] width 107 height 21
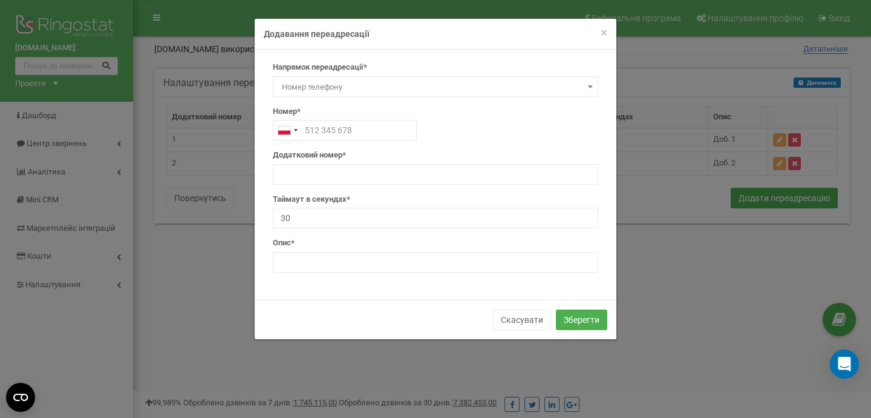
click at [575, 87] on span "Номер телефону" at bounding box center [435, 87] width 317 height 17
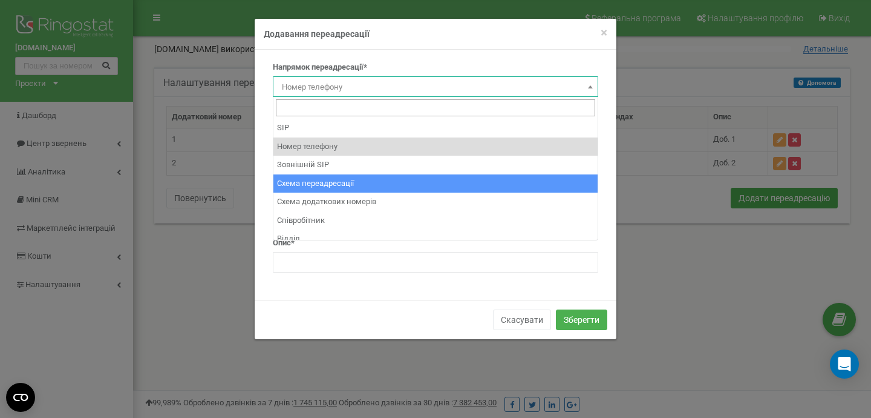
select select "BranchId"
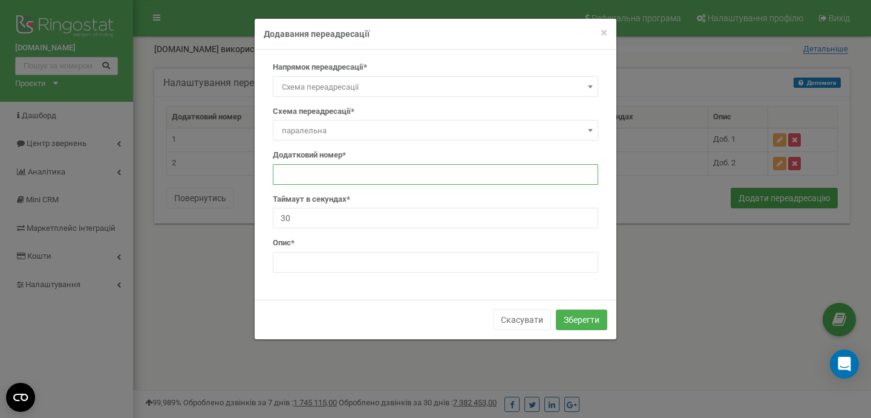
click at [426, 176] on input "text" at bounding box center [436, 174] width 326 height 21
type input "1"
type input "3"
click at [321, 264] on input "text" at bounding box center [436, 262] width 326 height 21
type input "неіснуючий добавочний"
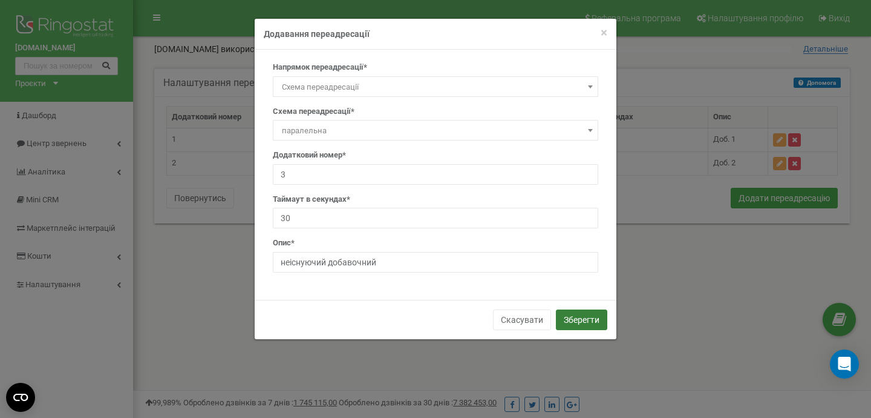
click at [594, 318] on button "Зберегти" at bounding box center [581, 319] width 51 height 21
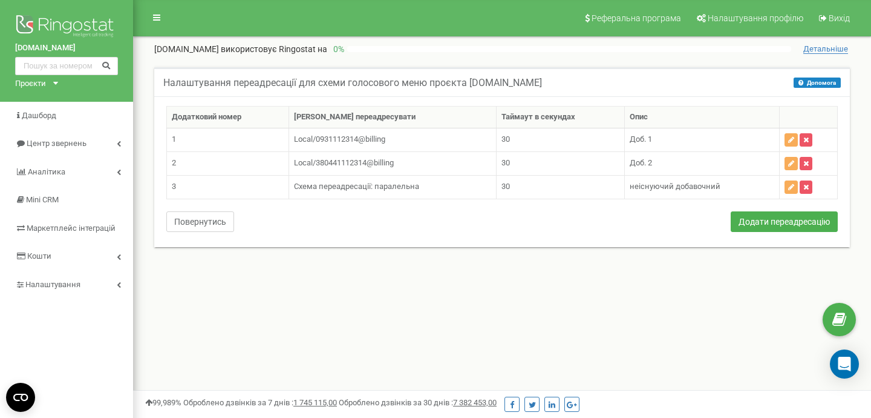
click at [182, 226] on button "Повернутись" at bounding box center [200, 221] width 68 height 21
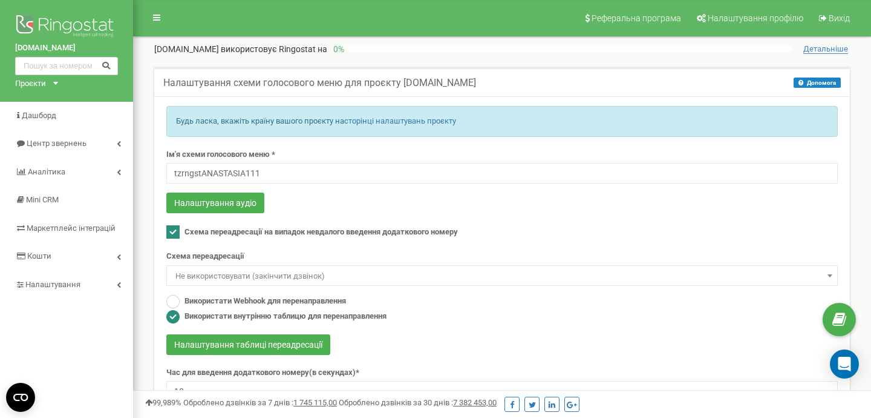
click at [243, 271] on span "Не використовувати (закінчити дзвінок)" at bounding box center [502, 275] width 663 height 17
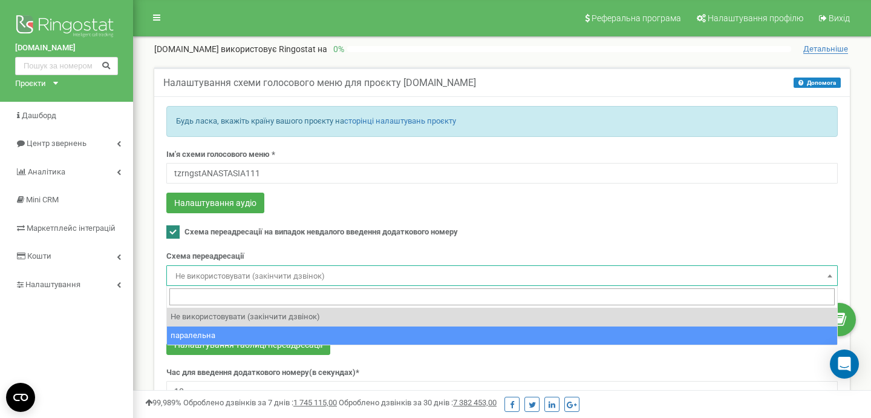
select select "270041"
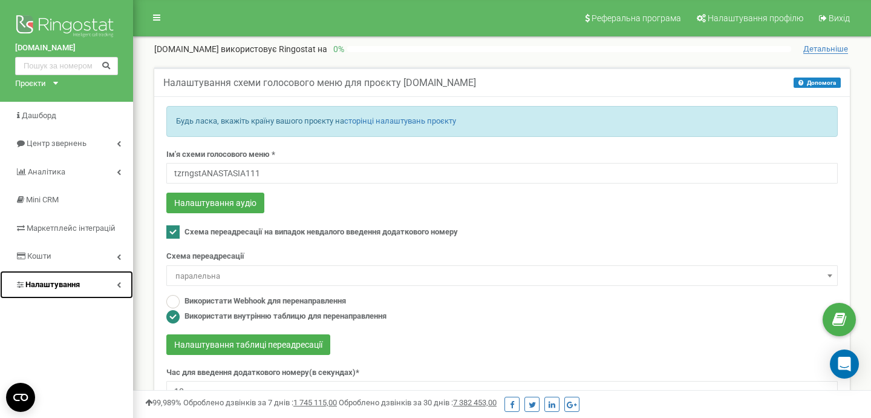
click at [96, 286] on link "Налаштування" at bounding box center [66, 284] width 133 height 28
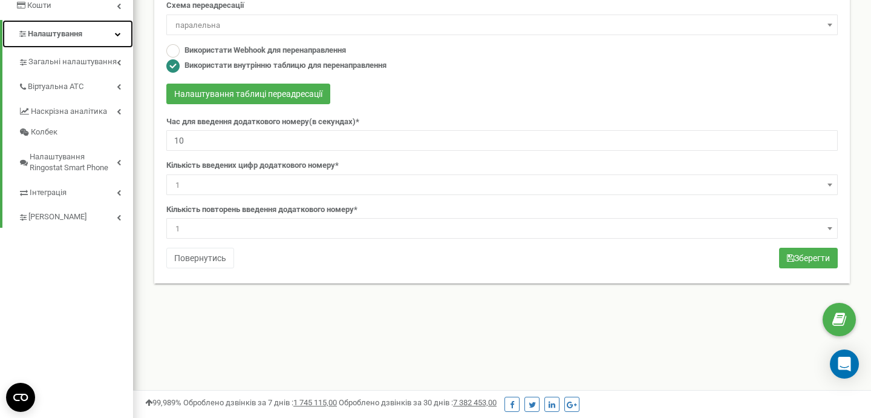
scroll to position [249, 0]
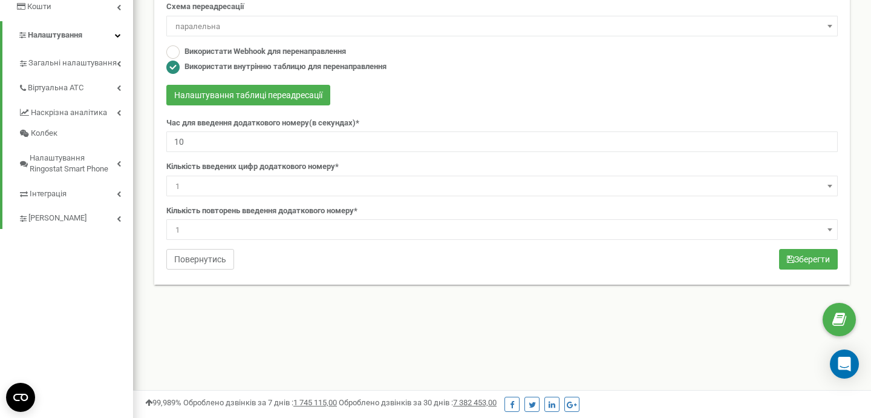
click at [192, 258] on button "Повернутись" at bounding box center [200, 259] width 68 height 21
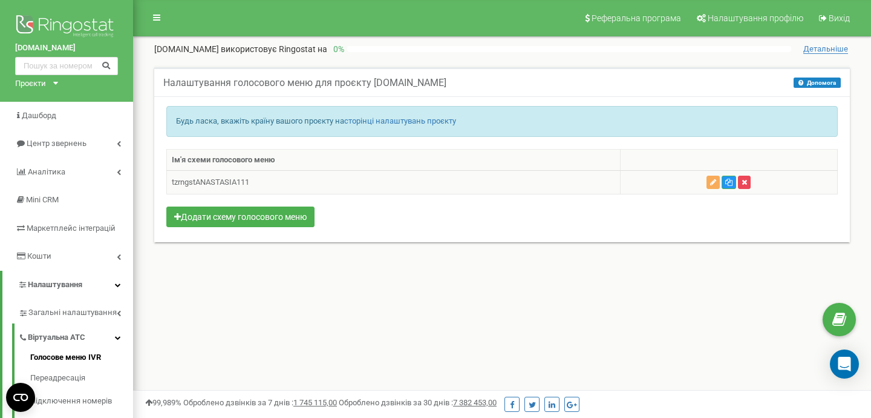
click at [746, 185] on icon "button" at bounding box center [744, 182] width 5 height 7
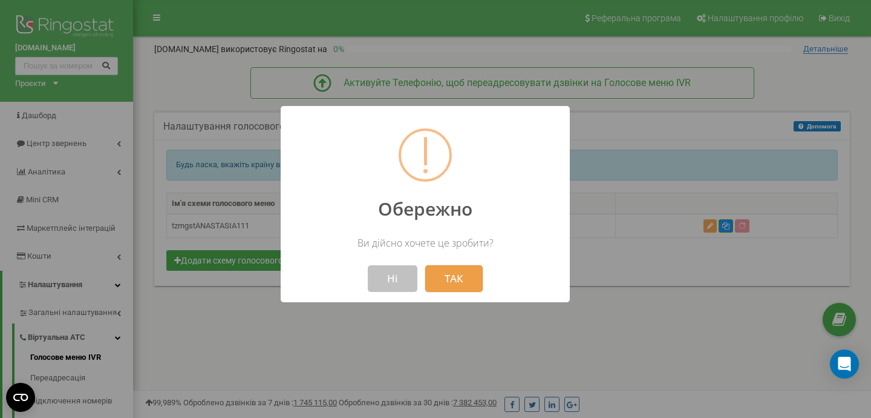
click at [455, 280] on button "ТАК" at bounding box center [453, 278] width 57 height 27
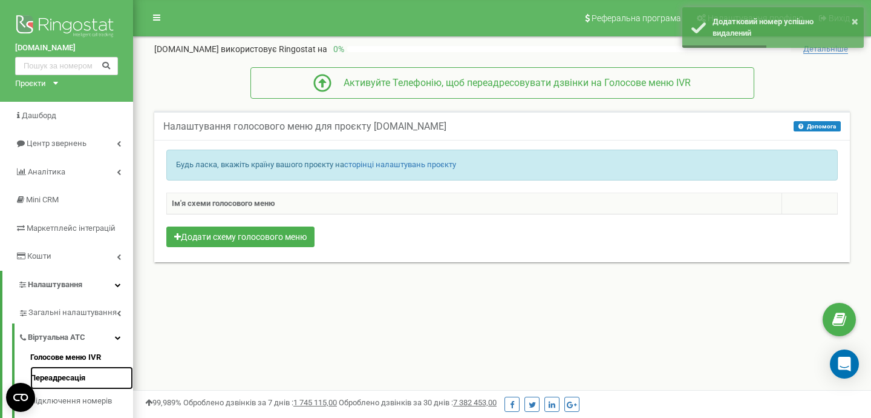
click at [62, 372] on link "Переадресація" at bounding box center [81, 378] width 103 height 24
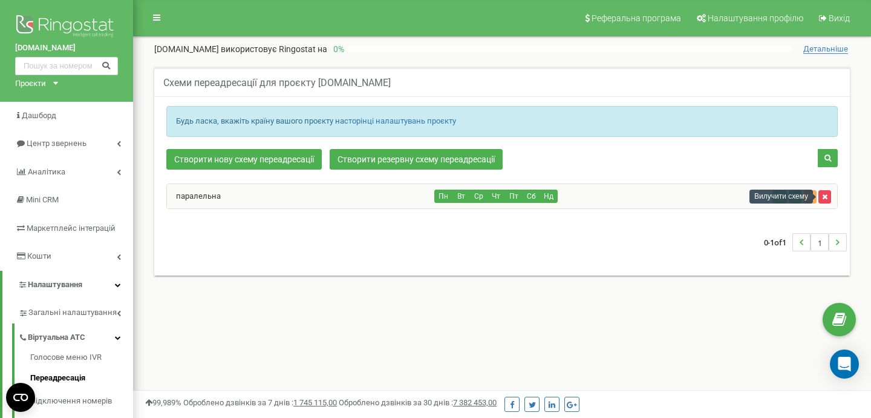
click at [826, 198] on icon "button" at bounding box center [824, 196] width 5 height 7
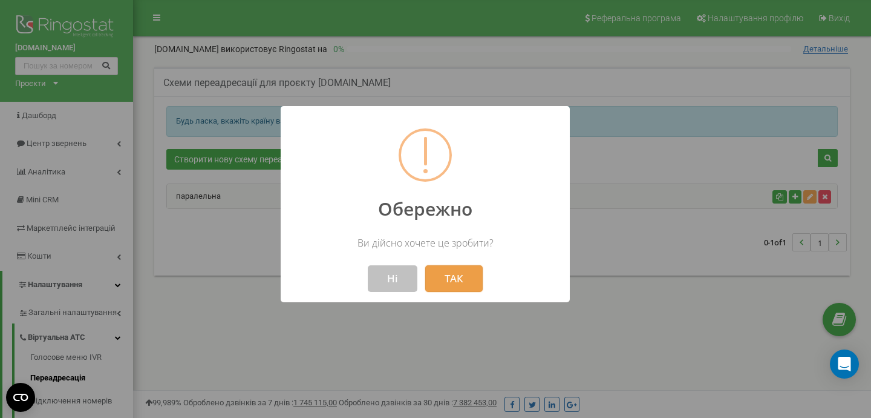
click at [448, 275] on button "ТАК" at bounding box center [453, 278] width 57 height 27
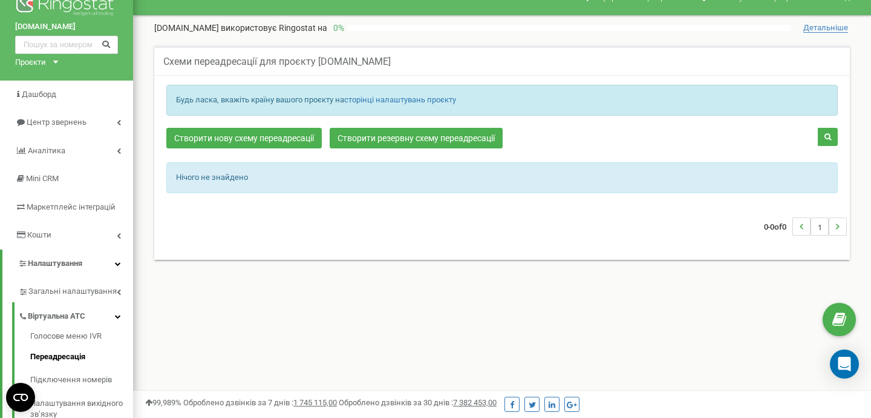
scroll to position [29, 0]
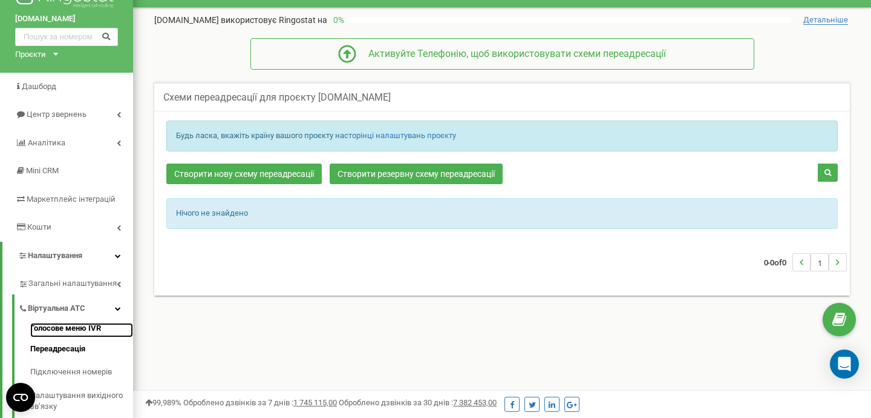
click at [64, 327] on link "Голосове меню IVR" at bounding box center [81, 330] width 103 height 15
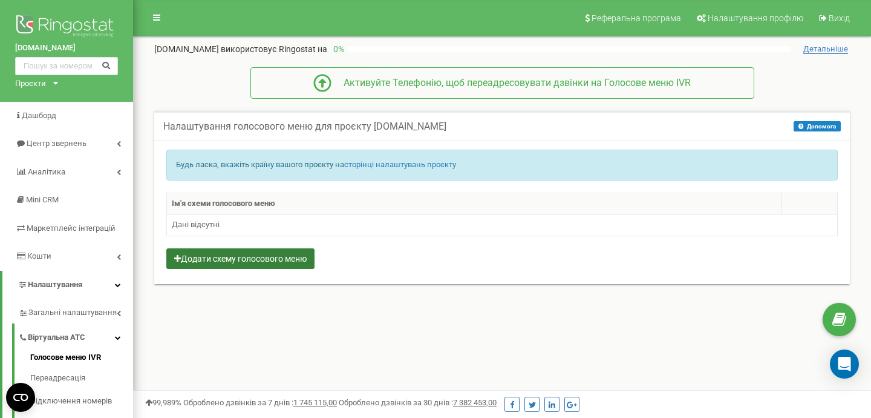
click at [258, 260] on button "Додати схему голосового меню" at bounding box center [240, 258] width 148 height 21
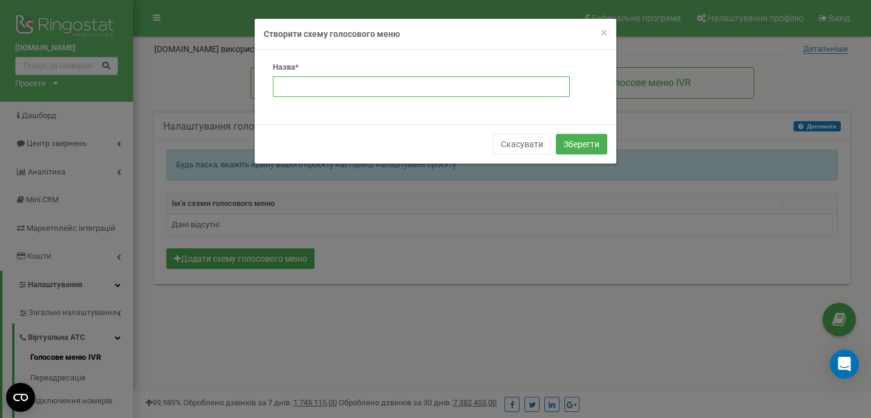
click at [416, 91] on input "text" at bounding box center [421, 86] width 297 height 21
type input "tzrngstANASTASIA111"
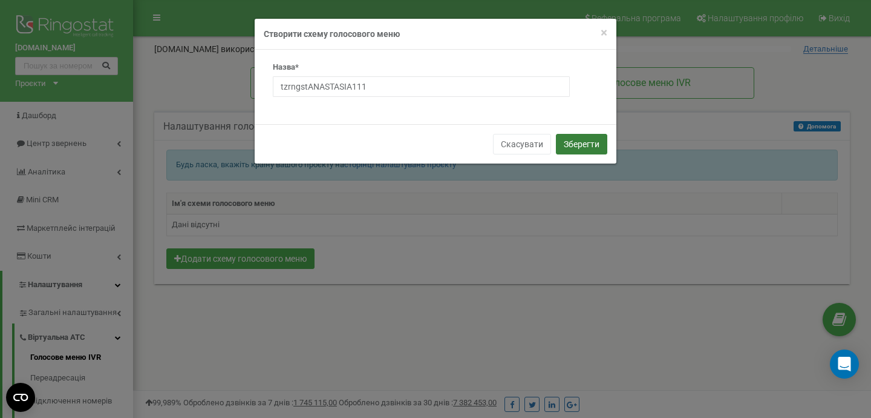
click at [567, 145] on button "Зберегти" at bounding box center [581, 144] width 51 height 21
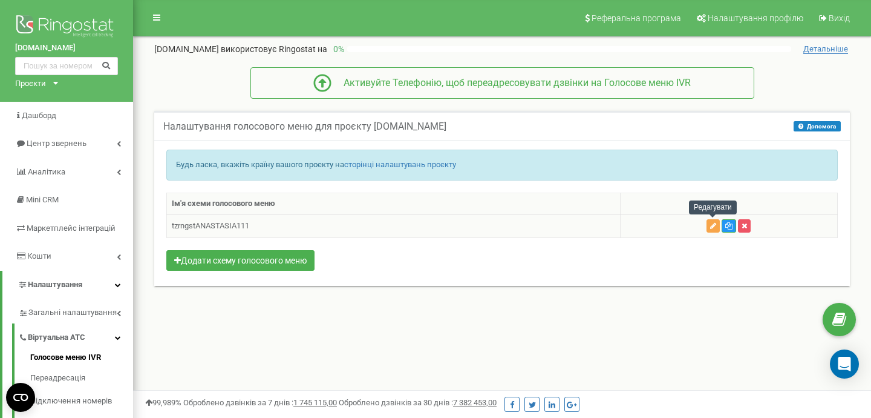
click at [712, 225] on icon "button" at bounding box center [713, 225] width 6 height 7
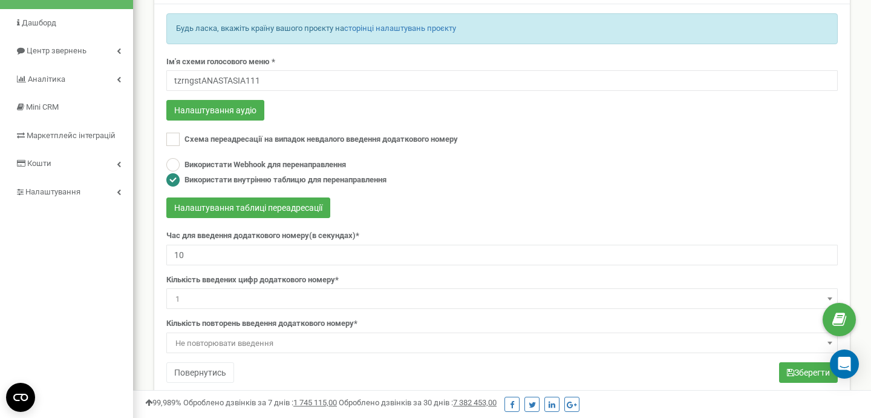
scroll to position [92, 0]
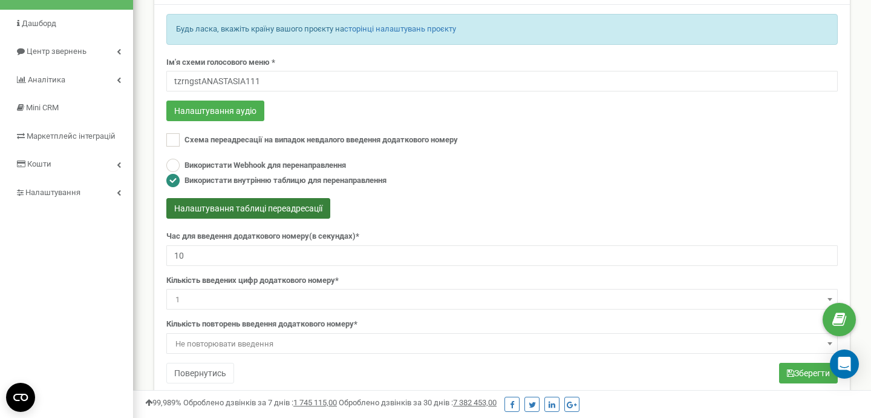
click at [293, 208] on button "Налаштування таблиці переадресації" at bounding box center [248, 208] width 164 height 21
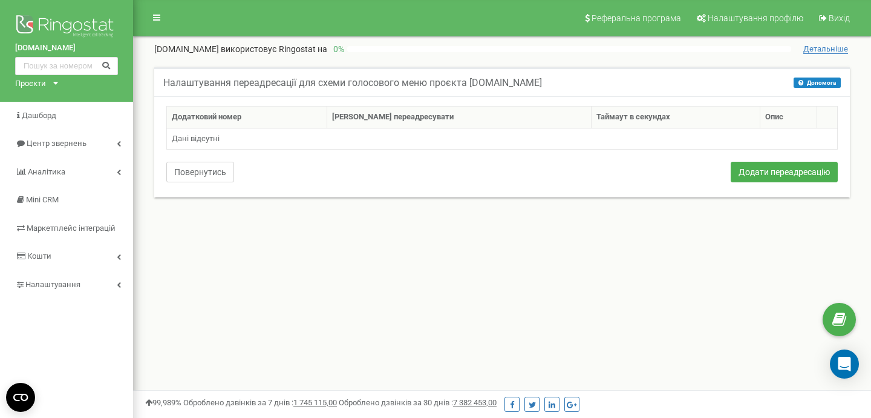
click at [201, 171] on button "Повернутись" at bounding box center [200, 172] width 68 height 21
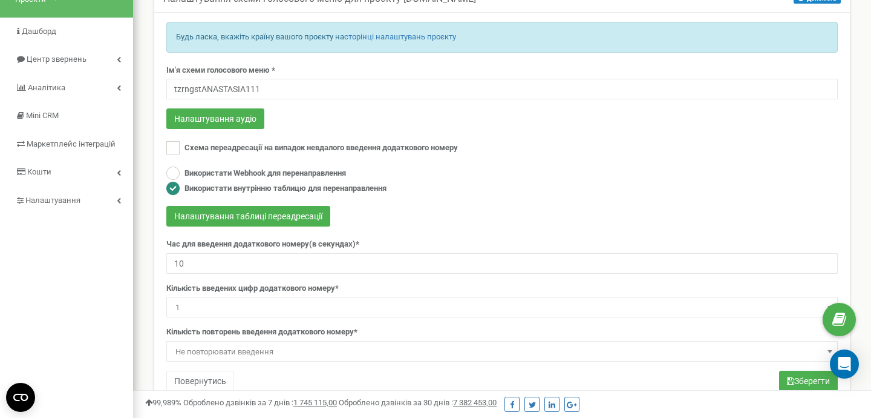
scroll to position [84, 0]
click at [174, 152] on ins at bounding box center [172, 148] width 13 height 13
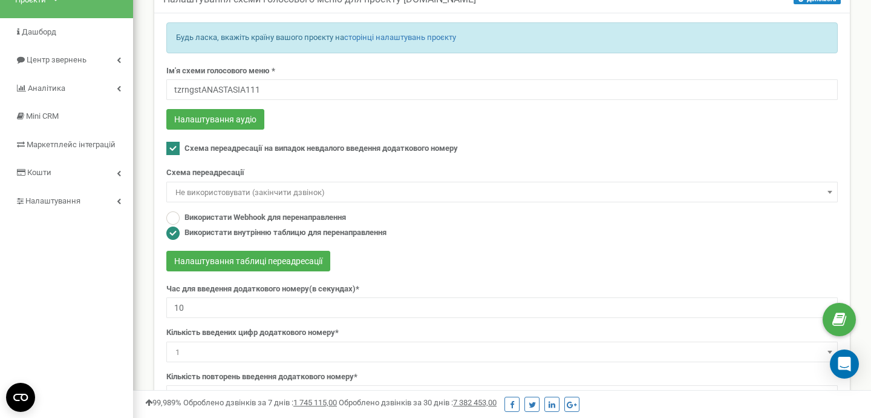
click at [309, 193] on span "Не використовувати (закінчити дзвінок)" at bounding box center [502, 192] width 663 height 17
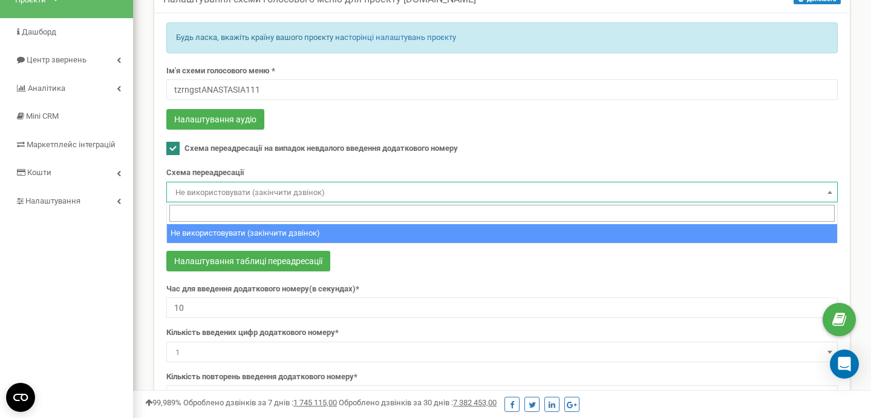
click at [309, 193] on span "Не використовувати (закінчити дзвінок)" at bounding box center [502, 192] width 663 height 17
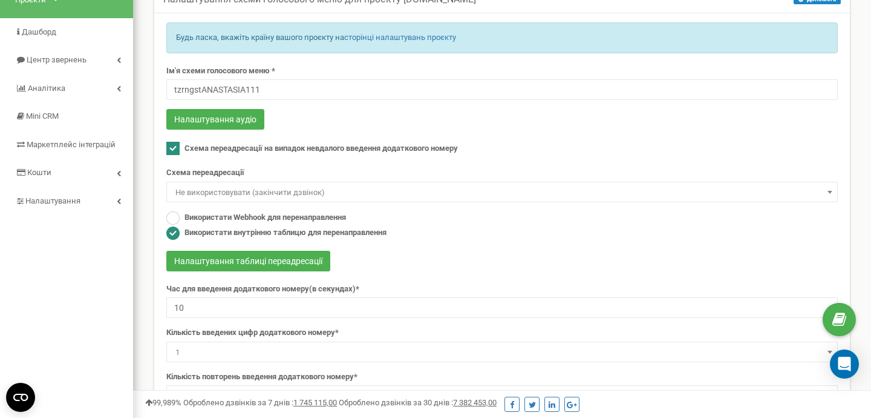
click at [177, 146] on ins at bounding box center [172, 148] width 13 height 13
checkbox input "false"
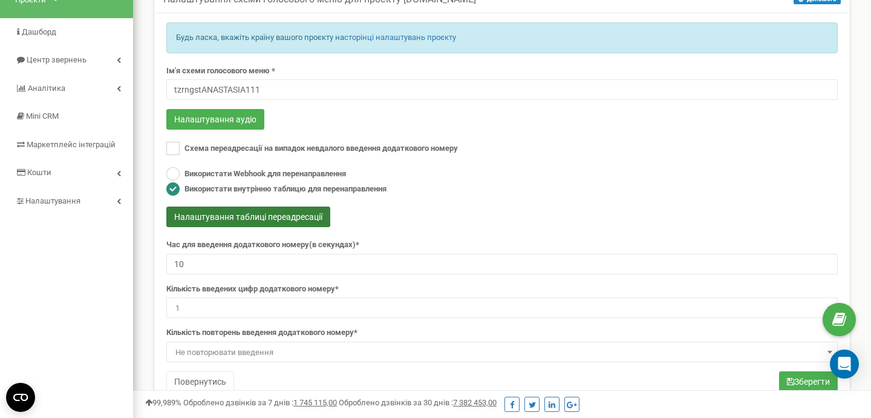
click at [214, 218] on button "Налаштування таблиці переадресації" at bounding box center [248, 216] width 164 height 21
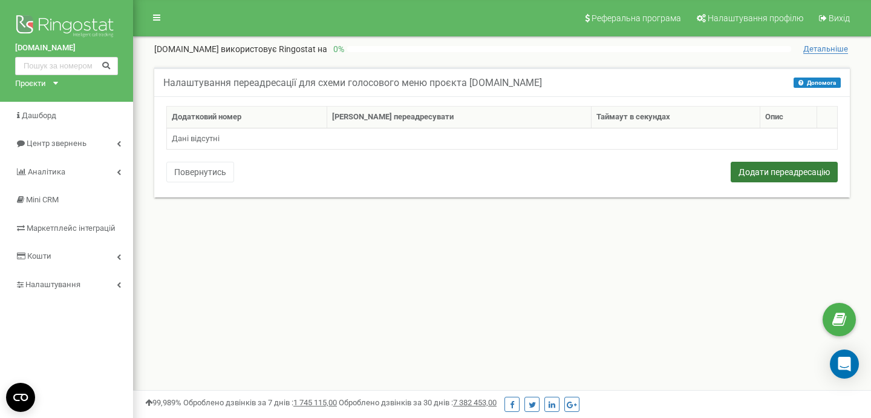
click at [781, 171] on button "Додати переадресацію" at bounding box center [784, 172] width 107 height 21
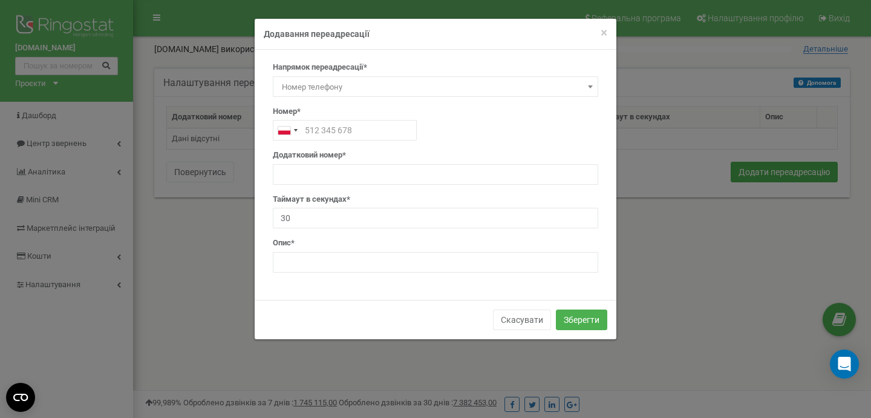
click at [562, 86] on span "Номер телефону" at bounding box center [435, 87] width 317 height 17
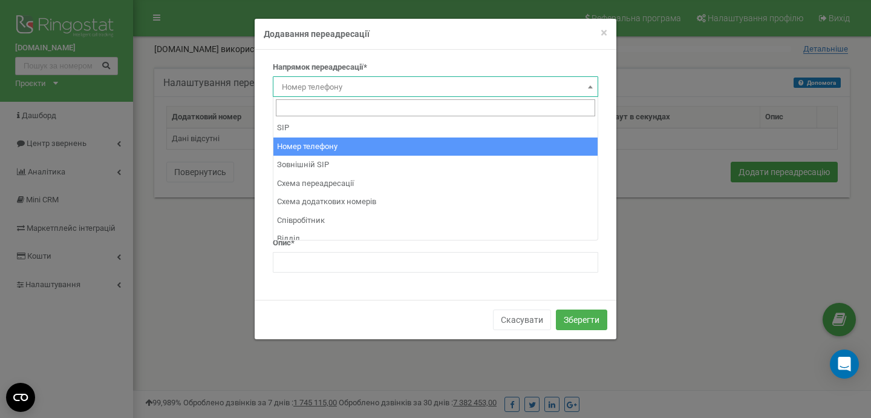
click at [562, 86] on span "Номер телефону" at bounding box center [435, 87] width 317 height 17
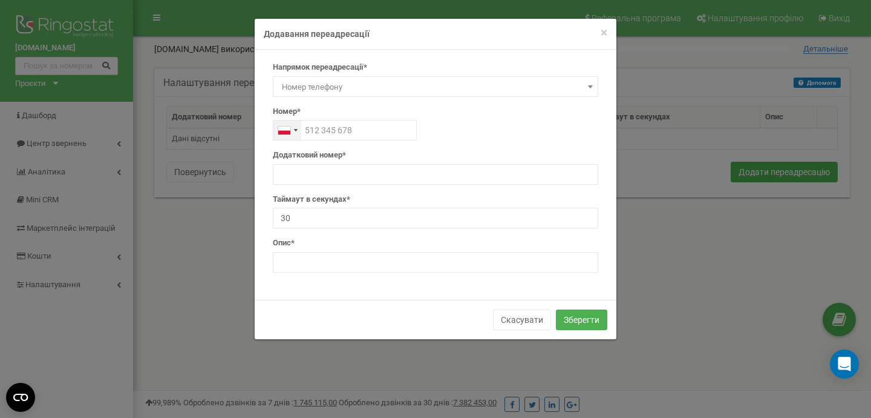
click at [295, 130] on div "Telephone country code" at bounding box center [296, 130] width 4 height 2
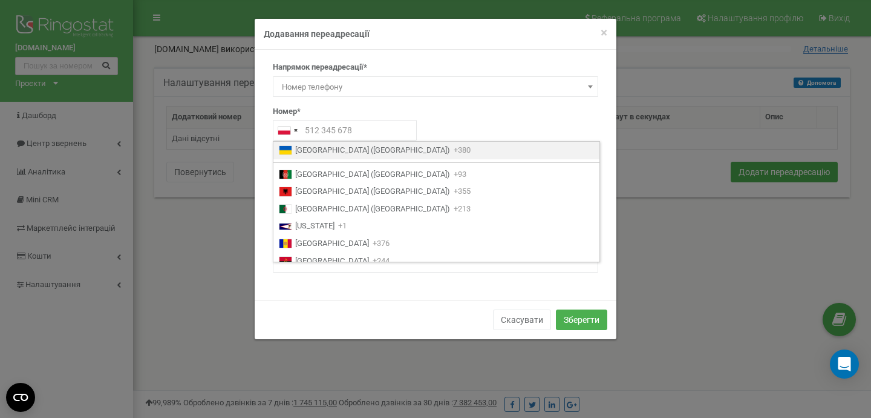
click at [310, 145] on span "[GEOGRAPHIC_DATA] ([GEOGRAPHIC_DATA])" at bounding box center [372, 150] width 155 height 11
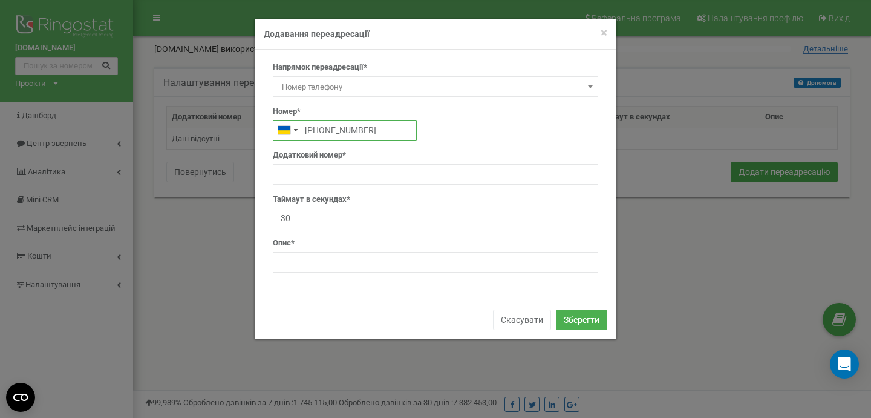
type input "+380931112314"
click at [329, 172] on input "text" at bounding box center [436, 174] width 326 height 21
type input "1"
click at [344, 269] on input "text" at bounding box center [436, 262] width 326 height 21
type input "Доб. 1"
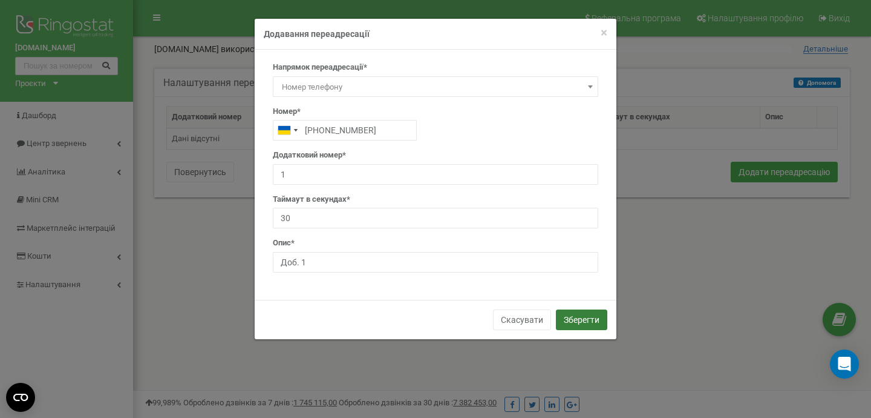
click at [581, 321] on button "Зберегти" at bounding box center [581, 319] width 51 height 21
type input "380931112314"
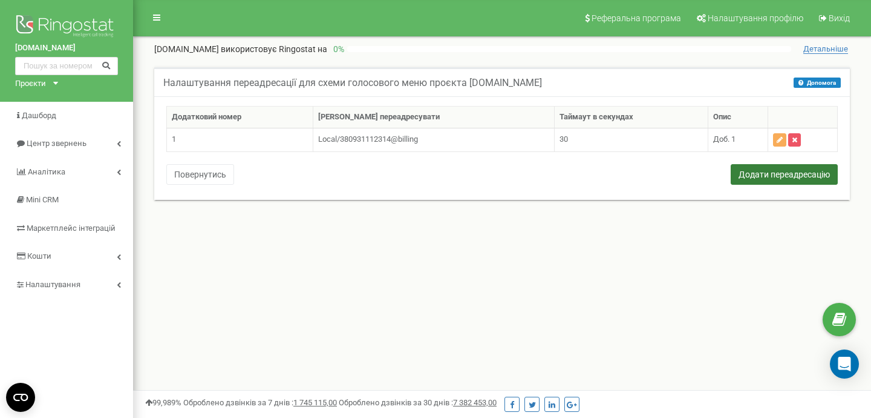
click at [766, 176] on button "Додати переадресацію" at bounding box center [784, 174] width 107 height 21
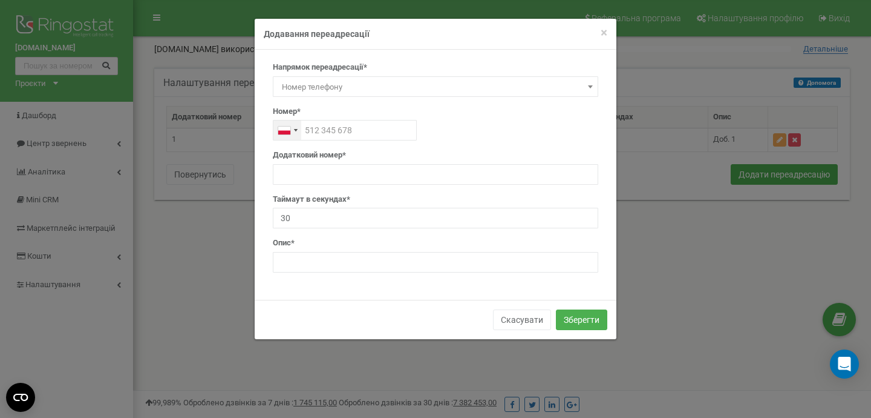
click at [295, 137] on div "Telephone country code" at bounding box center [288, 129] width 28 height 19
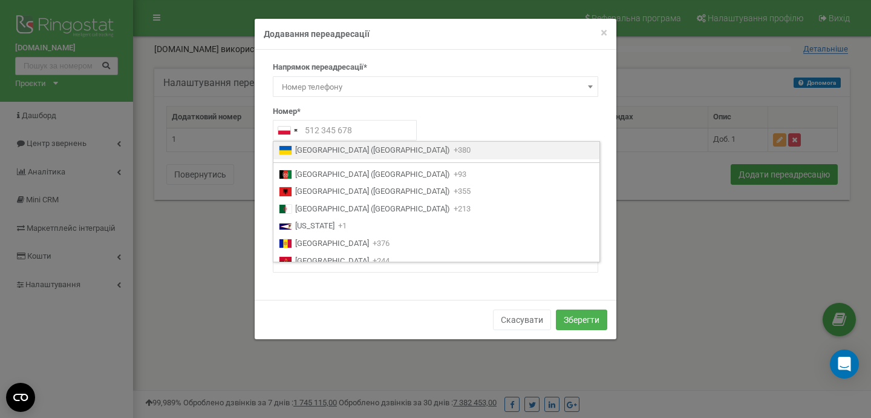
click at [326, 145] on span "[GEOGRAPHIC_DATA] ([GEOGRAPHIC_DATA])" at bounding box center [372, 150] width 155 height 11
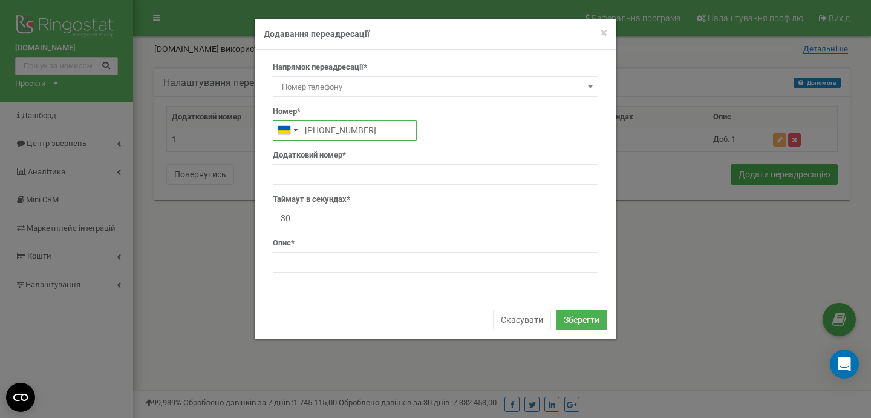
type input "[PHONE_NUMBER]"
click at [316, 179] on input "text" at bounding box center [436, 174] width 326 height 21
type input "2"
click at [327, 261] on input "text" at bounding box center [436, 262] width 326 height 21
type input "Доб. 2"
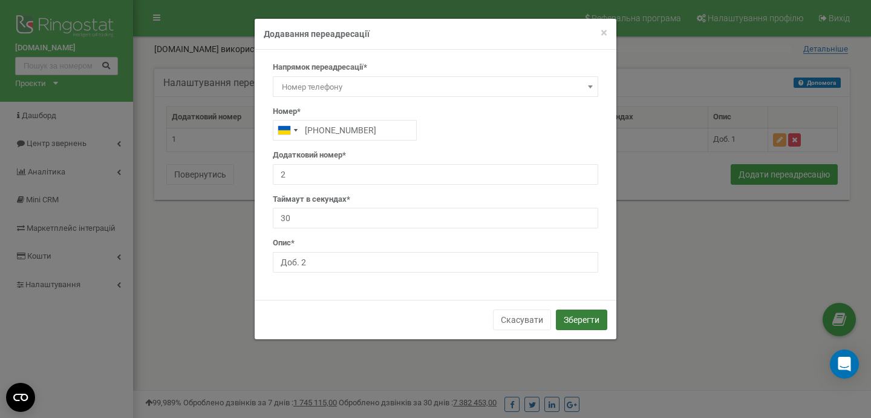
click at [592, 316] on button "Зберегти" at bounding box center [581, 319] width 51 height 21
type input "380441112314"
click at [592, 316] on button "Зберегти" at bounding box center [581, 319] width 51 height 21
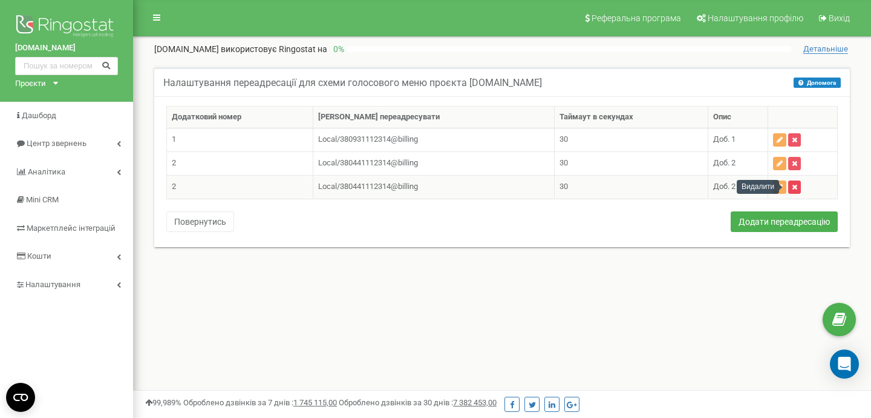
click at [792, 188] on icon "button" at bounding box center [794, 186] width 5 height 7
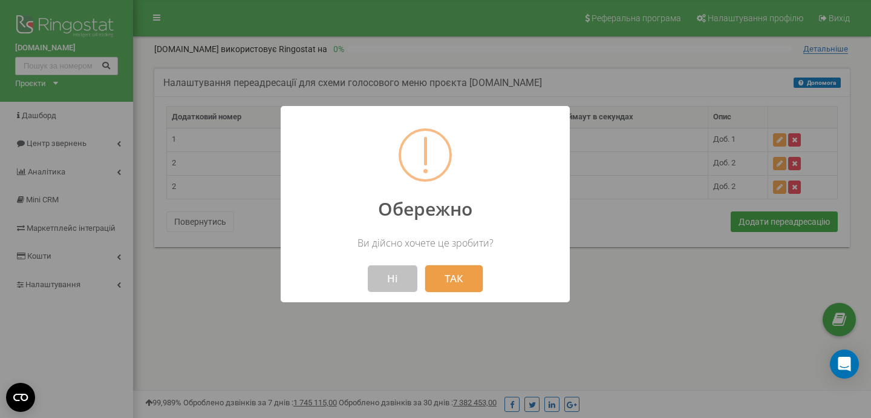
click at [475, 285] on button "ТАК" at bounding box center [453, 278] width 57 height 27
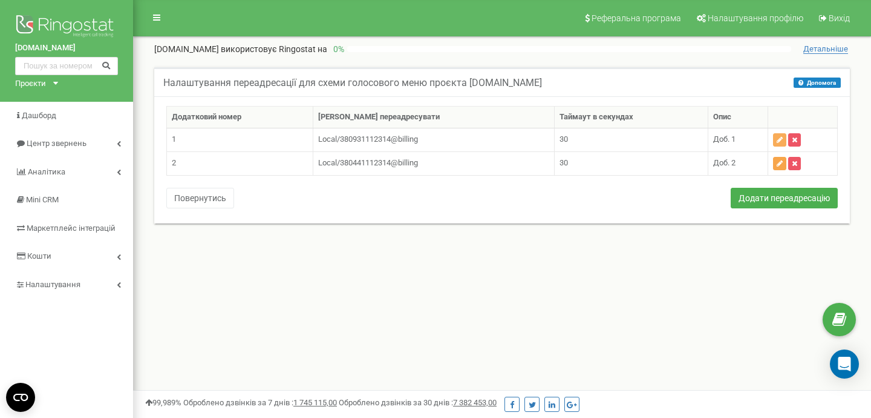
click at [777, 163] on icon "button" at bounding box center [780, 163] width 6 height 7
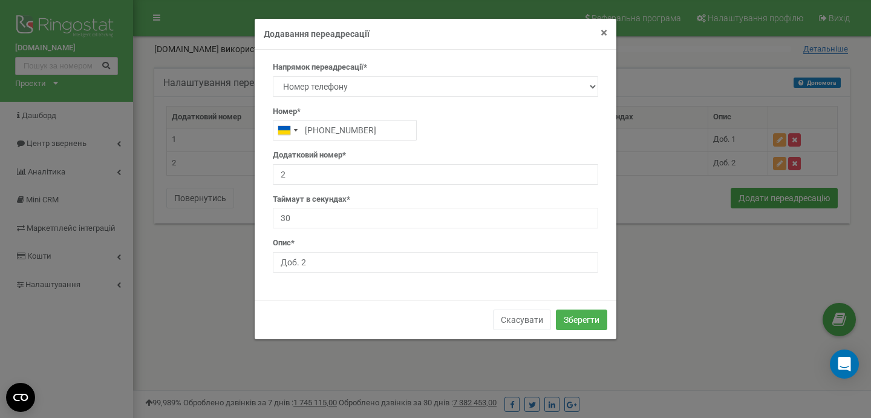
click at [603, 36] on span "×" at bounding box center [604, 32] width 7 height 15
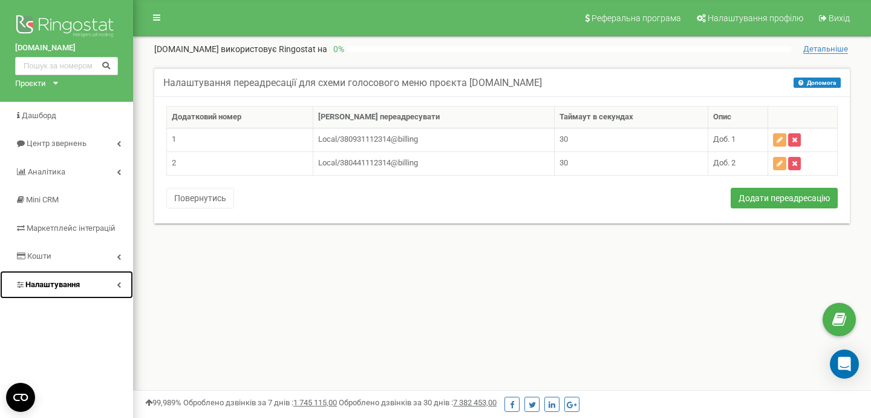
click at [117, 285] on icon at bounding box center [119, 284] width 4 height 6
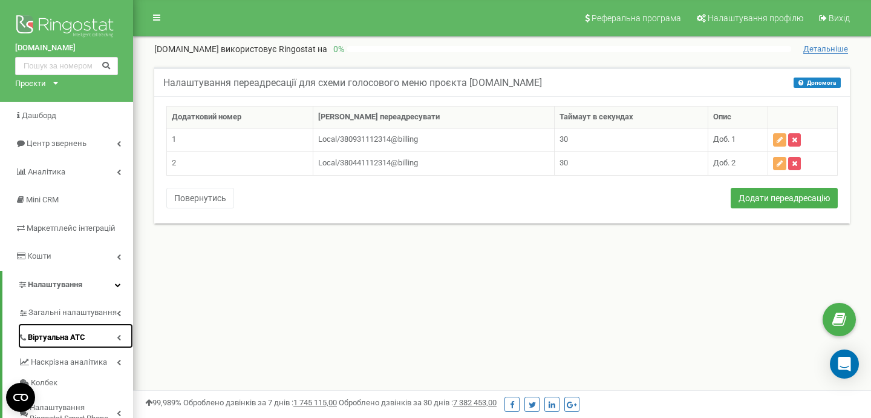
click at [119, 338] on icon at bounding box center [119, 337] width 4 height 6
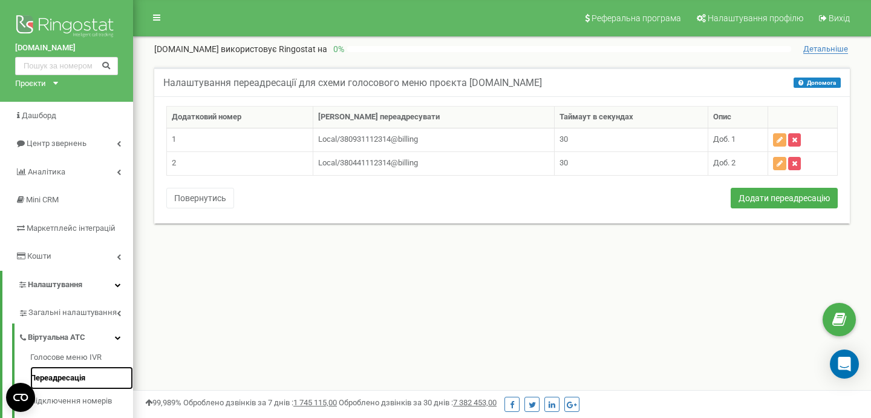
click at [74, 380] on link "Переадресація" at bounding box center [81, 378] width 103 height 24
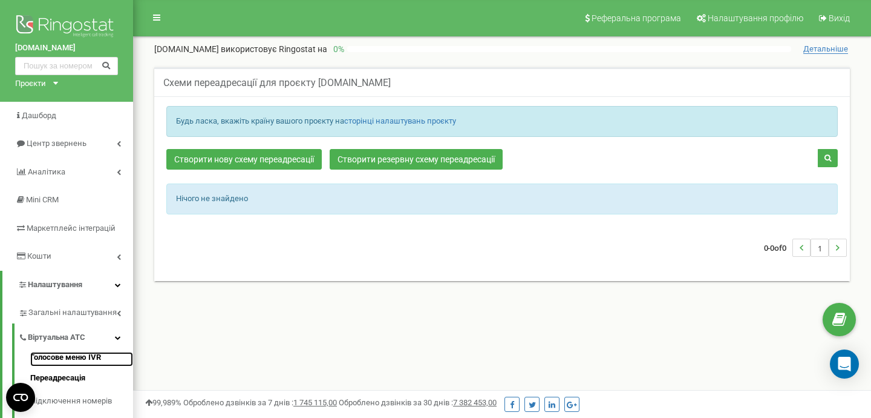
click at [73, 359] on link "Голосове меню IVR" at bounding box center [81, 359] width 103 height 15
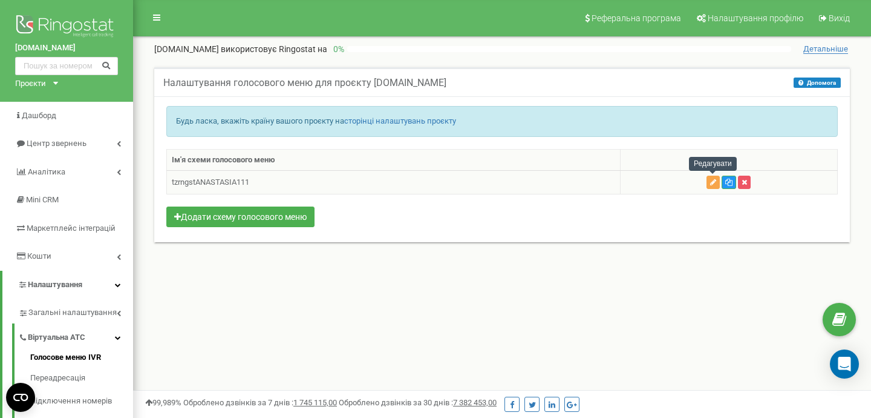
click at [713, 184] on icon "button" at bounding box center [713, 182] width 6 height 7
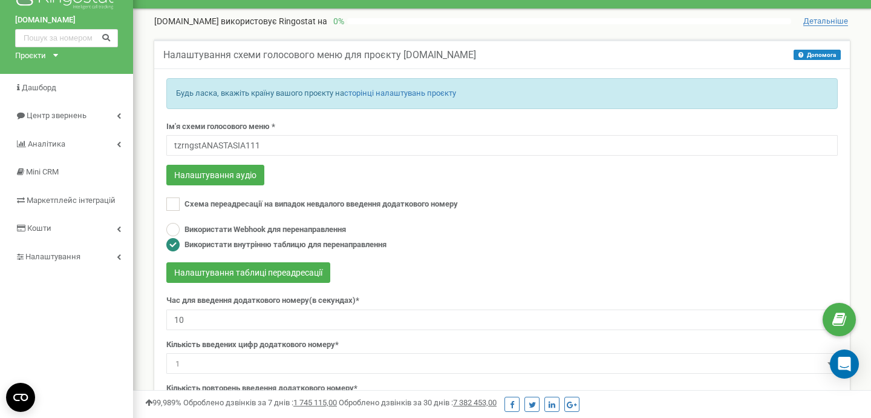
scroll to position [1, 0]
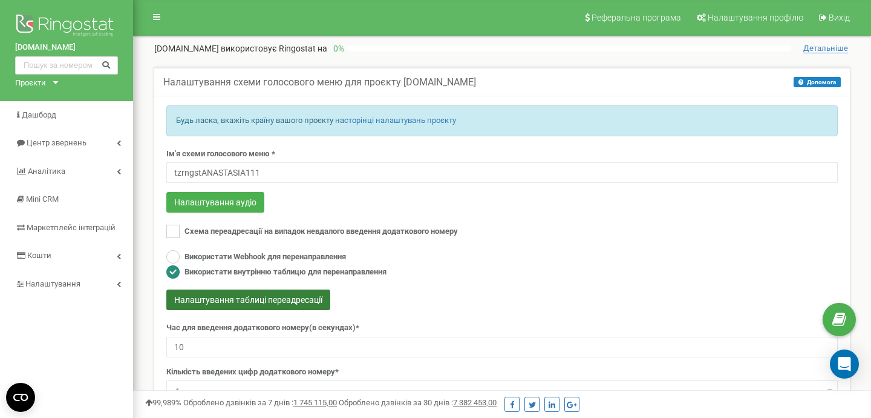
click at [277, 298] on button "Налаштування таблиці переадресації" at bounding box center [248, 299] width 164 height 21
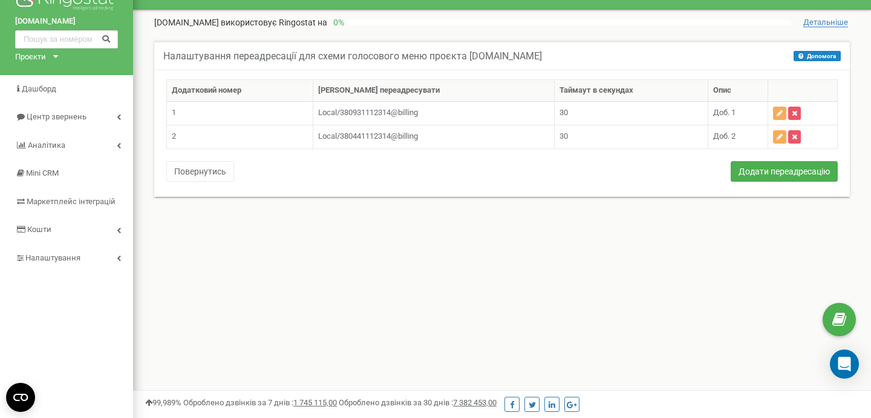
scroll to position [19, 0]
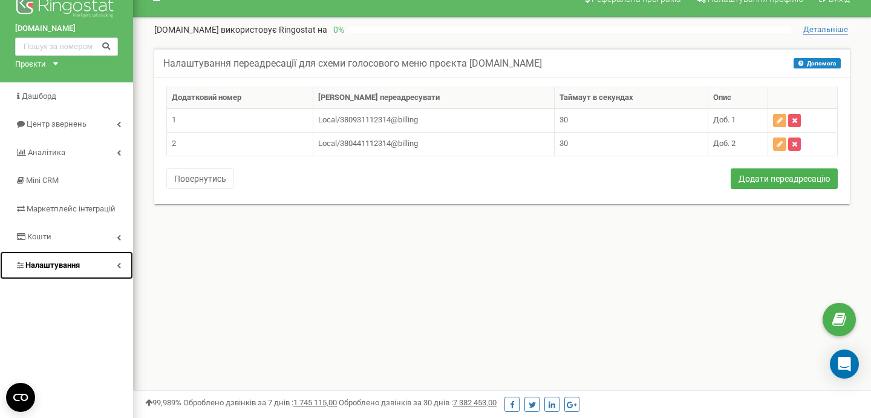
click at [117, 269] on link "Налаштування" at bounding box center [66, 265] width 133 height 28
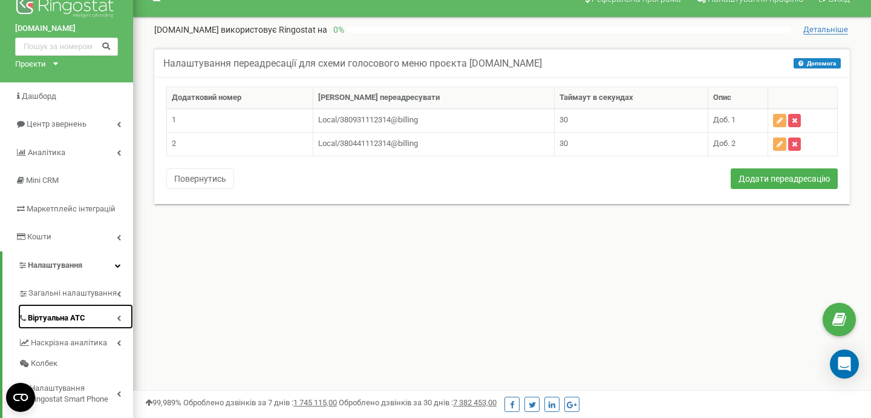
click at [119, 316] on icon at bounding box center [119, 318] width 4 height 6
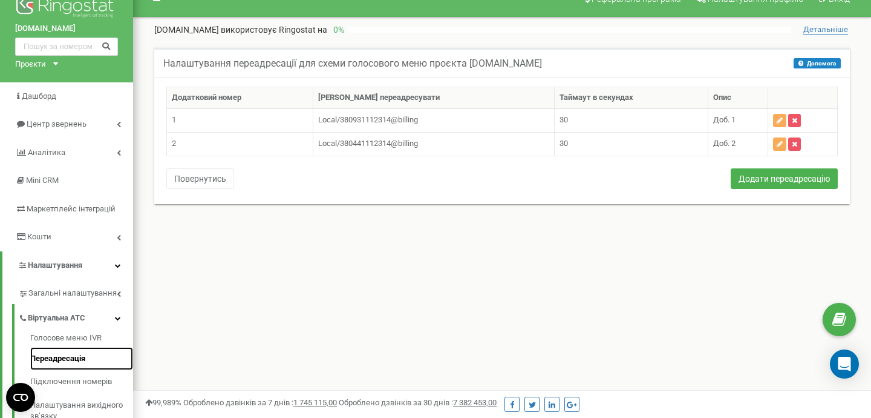
click at [69, 356] on link "Переадресація" at bounding box center [81, 359] width 103 height 24
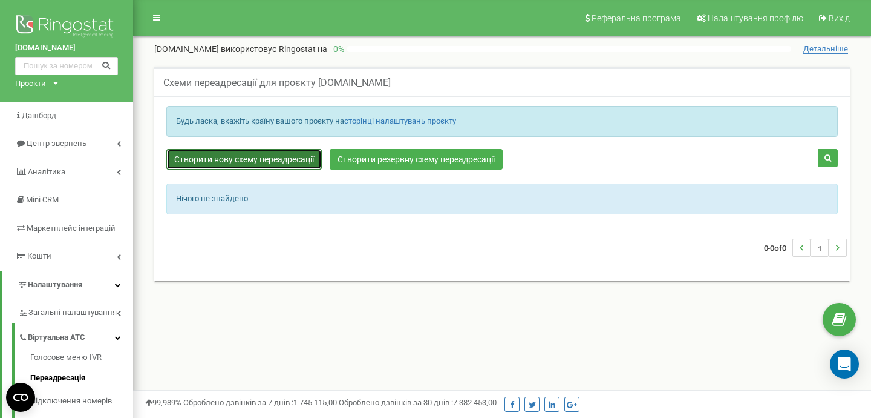
click at [268, 157] on link "Створити нову схему переадресації" at bounding box center [244, 159] width 156 height 21
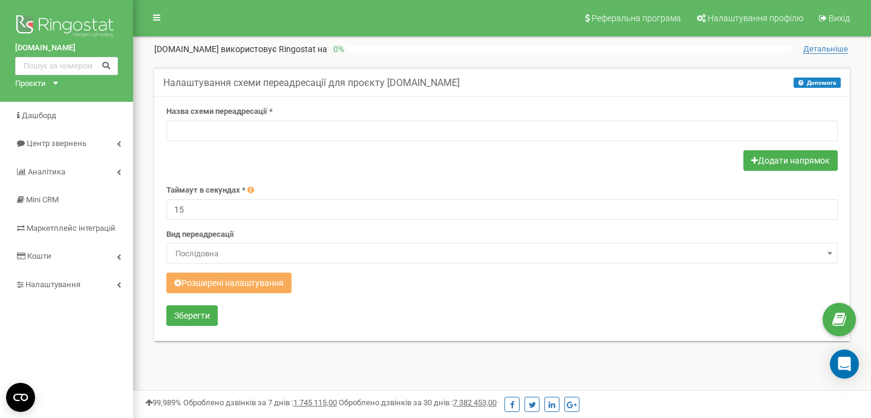
click at [532, 254] on span "Послідовна" at bounding box center [502, 253] width 663 height 17
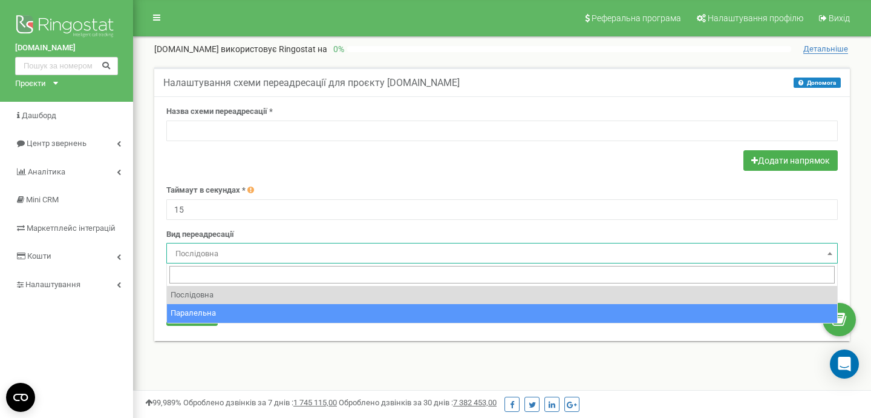
select select "parallel"
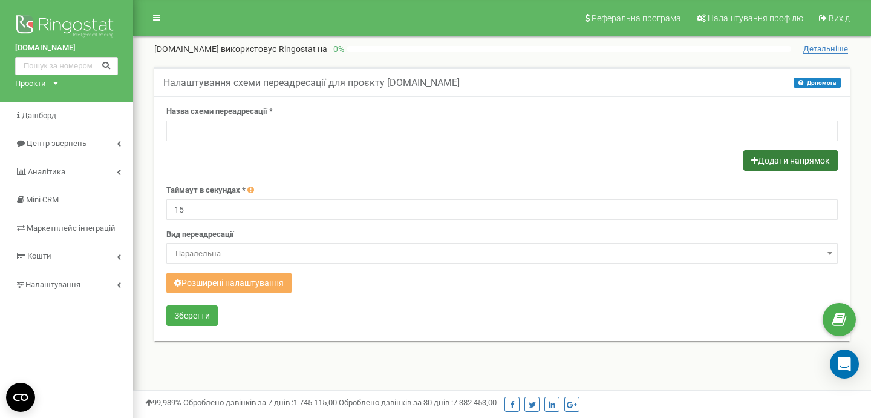
click at [773, 156] on button "Додати напрямок" at bounding box center [791, 160] width 94 height 21
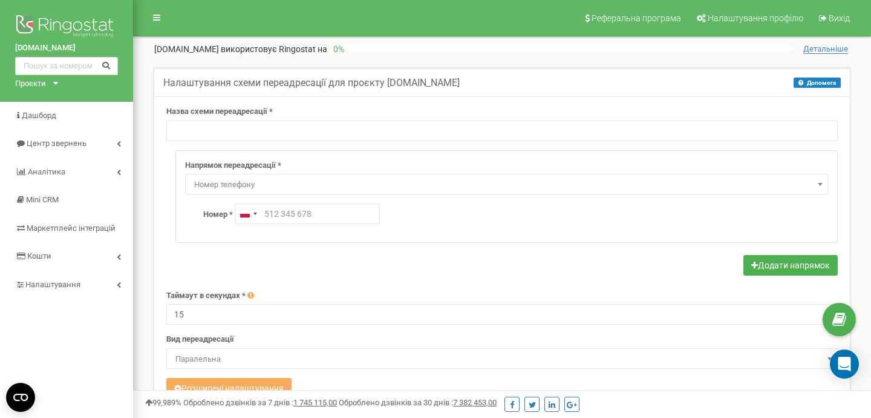
click at [741, 183] on span "Номер телефону" at bounding box center [506, 184] width 635 height 17
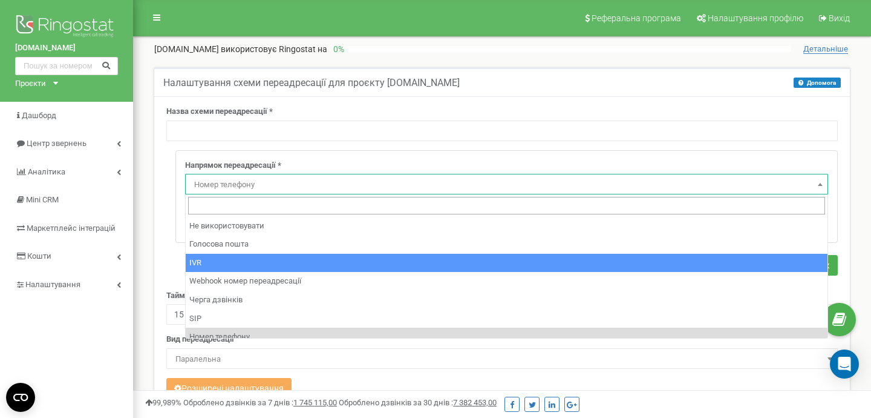
select select "addNumber"
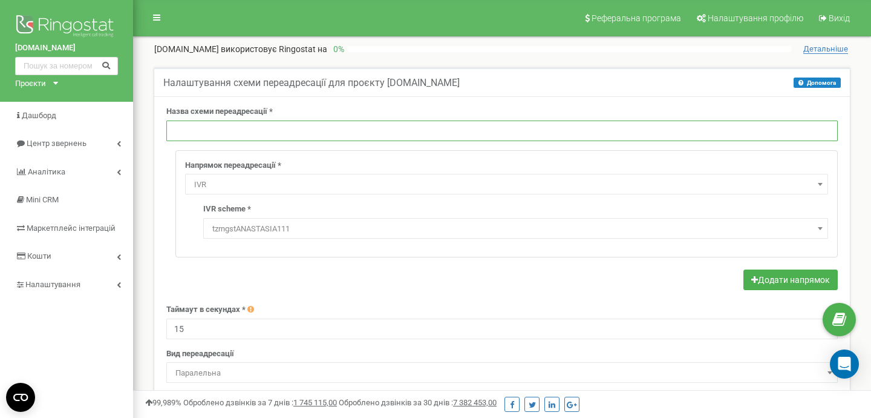
click at [212, 120] on input "text" at bounding box center [502, 130] width 672 height 21
type input "паралельна"
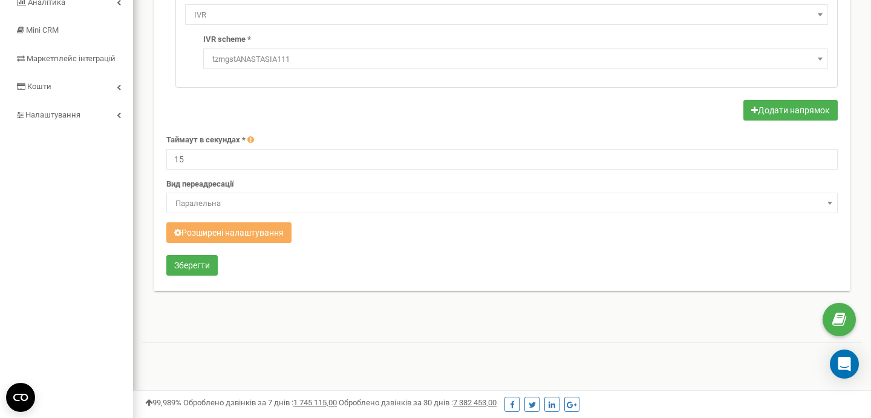
scroll to position [217, 0]
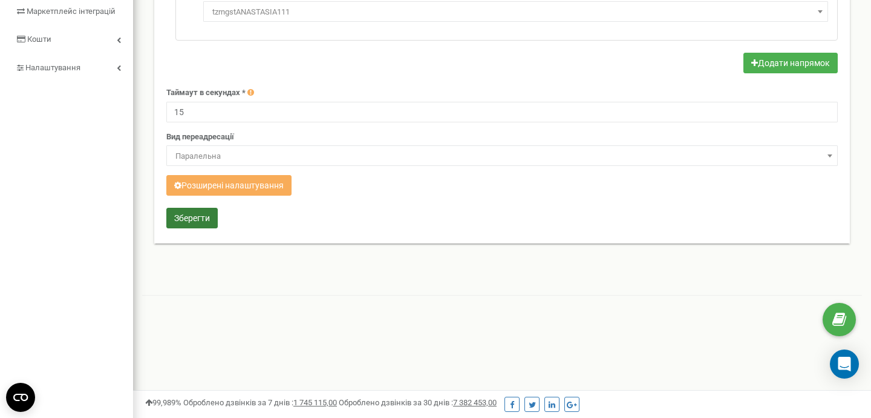
click at [202, 221] on button "Зберегти" at bounding box center [191, 218] width 51 height 21
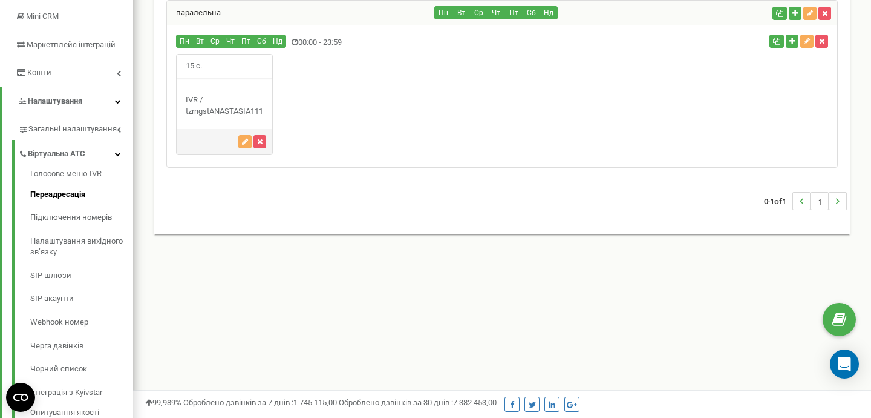
scroll to position [170, 0]
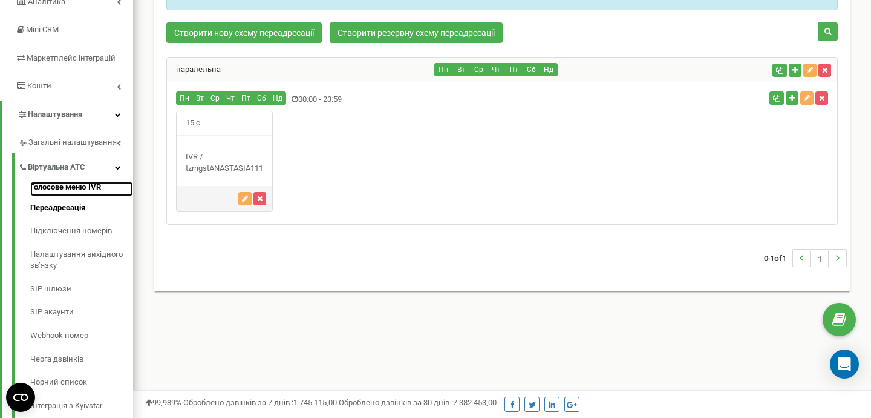
click at [72, 186] on link "Голосове меню IVR" at bounding box center [81, 189] width 103 height 15
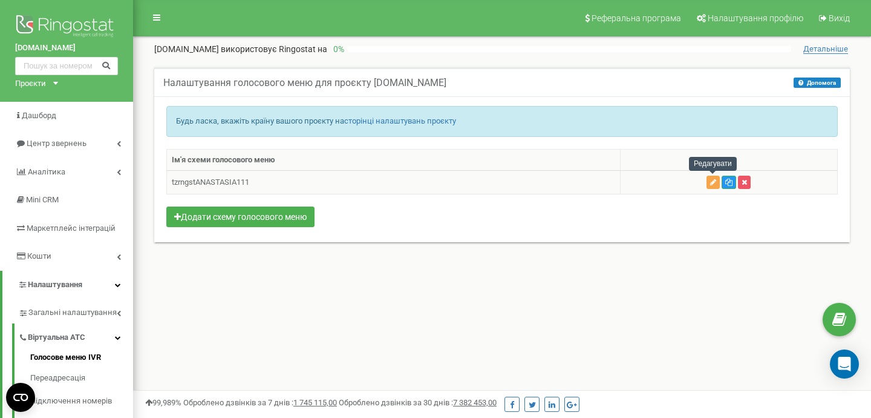
click at [710, 183] on icon "button" at bounding box center [713, 182] width 6 height 7
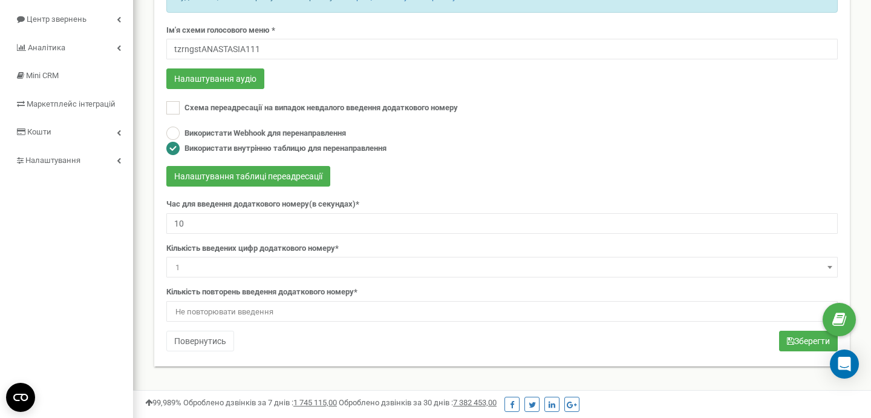
scroll to position [119, 0]
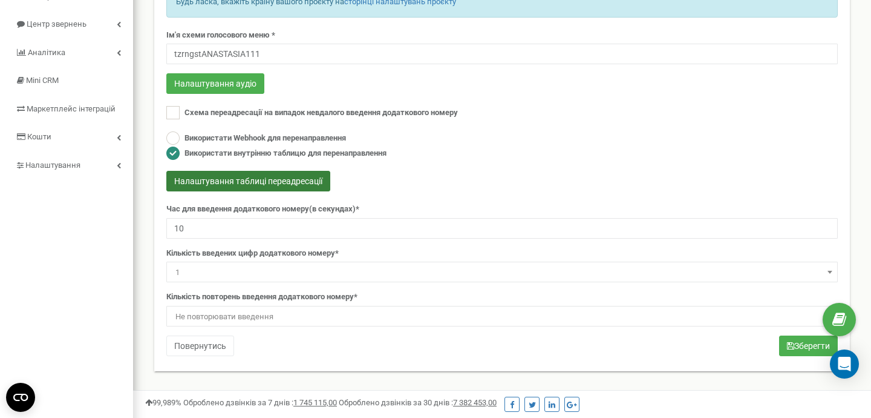
click at [289, 188] on button "Налаштування таблиці переадресації" at bounding box center [248, 181] width 164 height 21
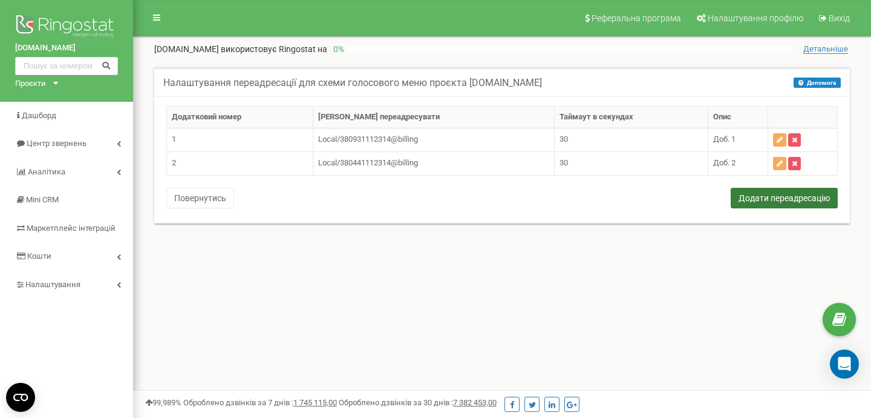
click at [783, 200] on button "Додати переадресацію" at bounding box center [784, 198] width 107 height 21
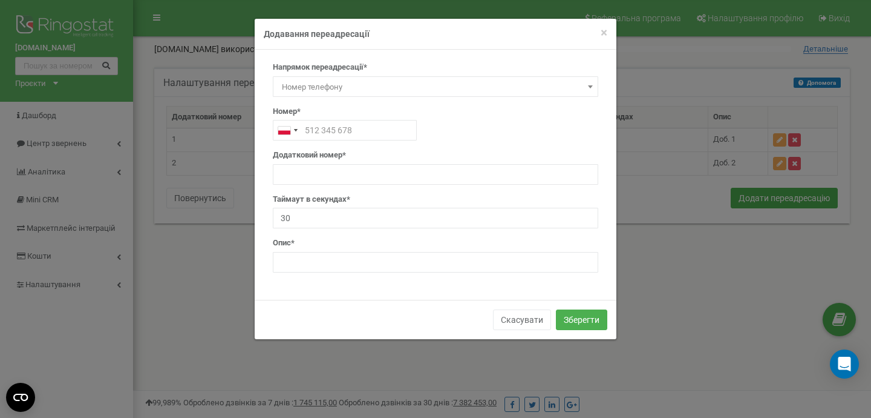
click at [548, 84] on span "Номер телефону" at bounding box center [435, 87] width 317 height 17
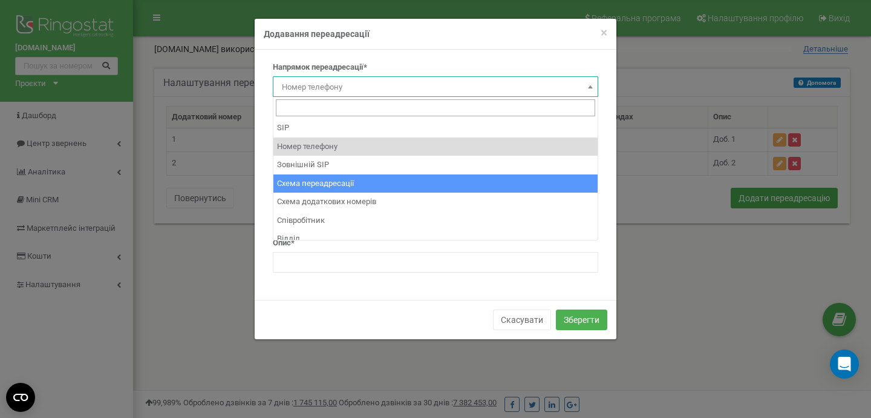
select select "BranchId"
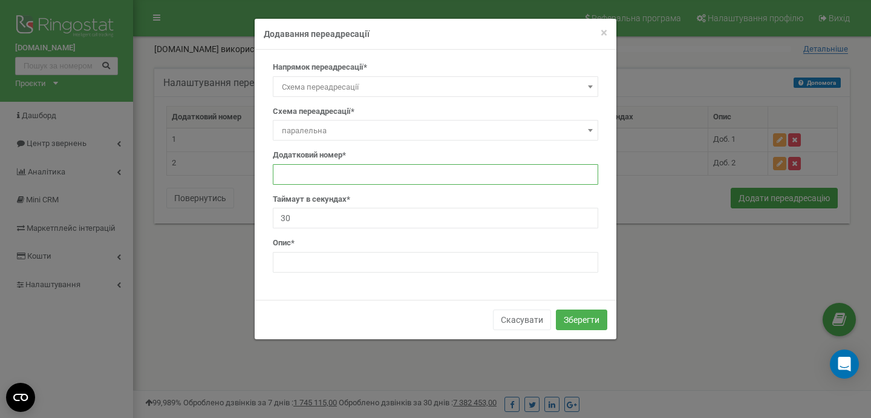
click at [332, 180] on input "text" at bounding box center [436, 174] width 326 height 21
type input "3"
click at [313, 260] on input "text" at bounding box center [436, 262] width 326 height 21
type input "неіснуючий добавочний"
click at [581, 325] on button "Зберегти" at bounding box center [581, 319] width 51 height 21
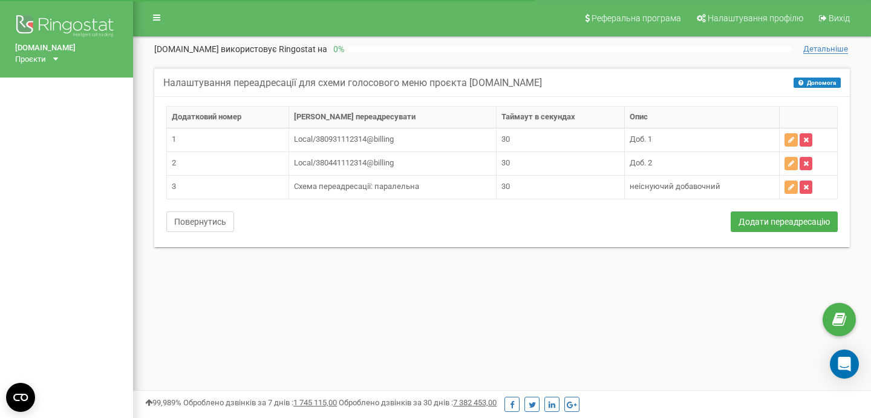
click at [203, 223] on button "Повернутись" at bounding box center [200, 221] width 68 height 21
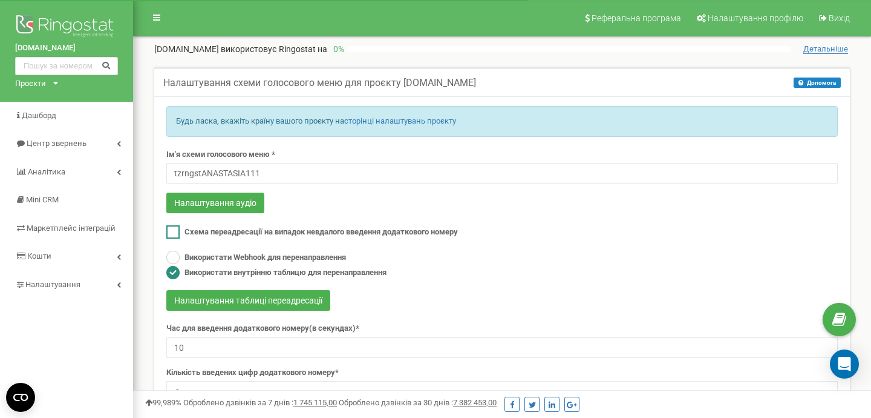
click at [172, 232] on ins at bounding box center [172, 231] width 13 height 13
checkbox input "true"
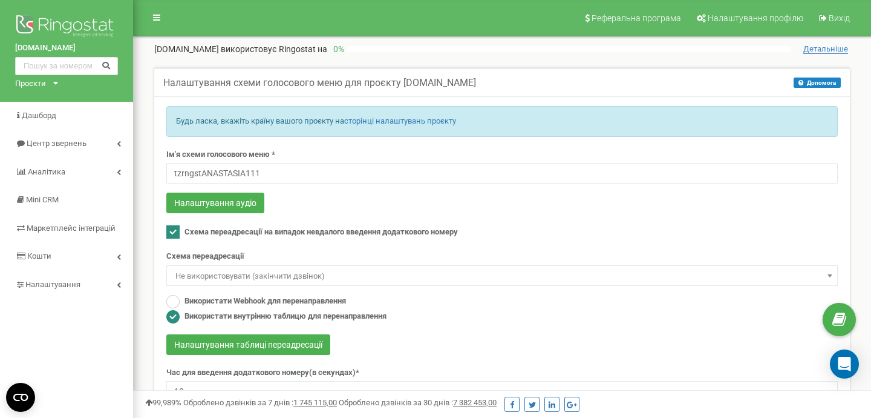
click at [346, 271] on span "Не використовувати (закінчити дзвінок)" at bounding box center [502, 275] width 663 height 17
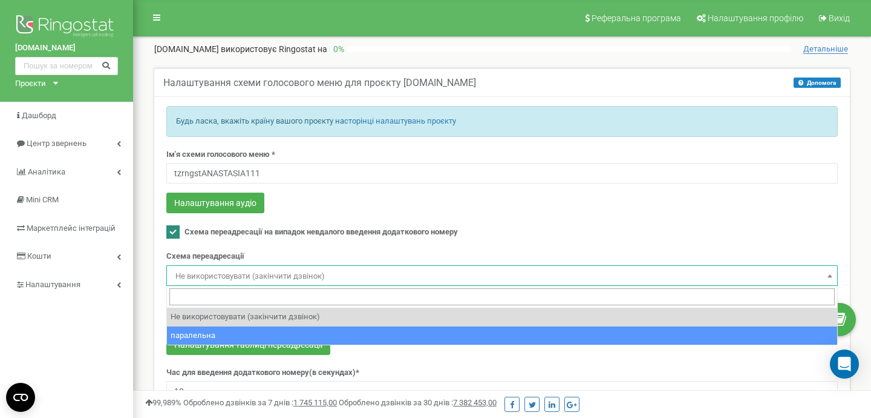
select select "270046"
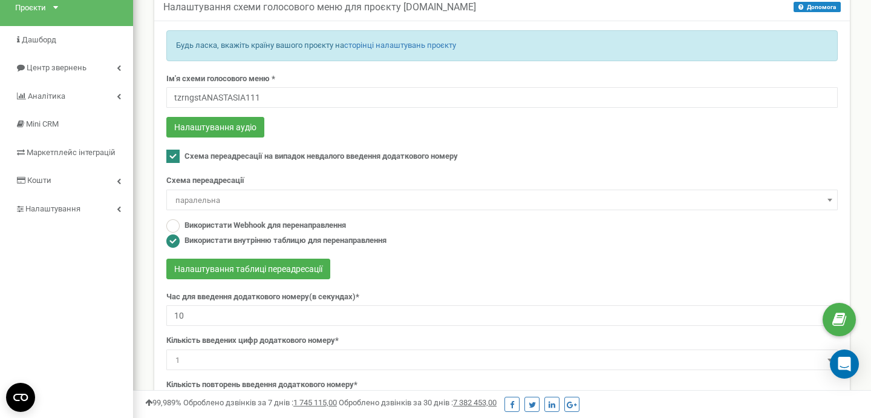
scroll to position [75, 0]
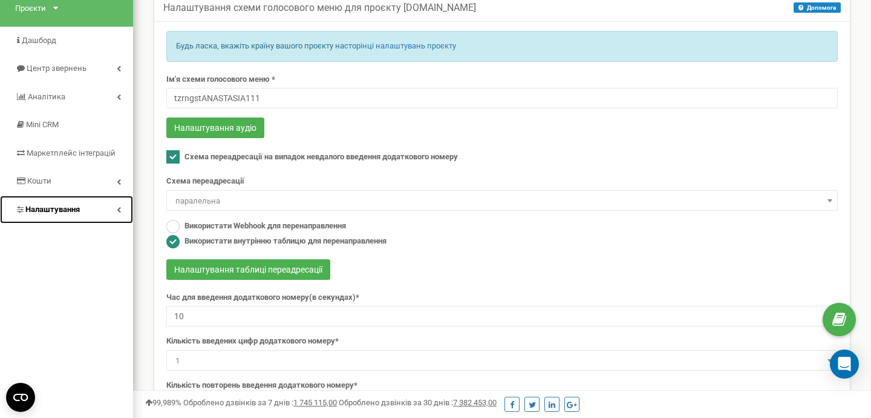
click at [81, 217] on link "Налаштування" at bounding box center [66, 209] width 133 height 28
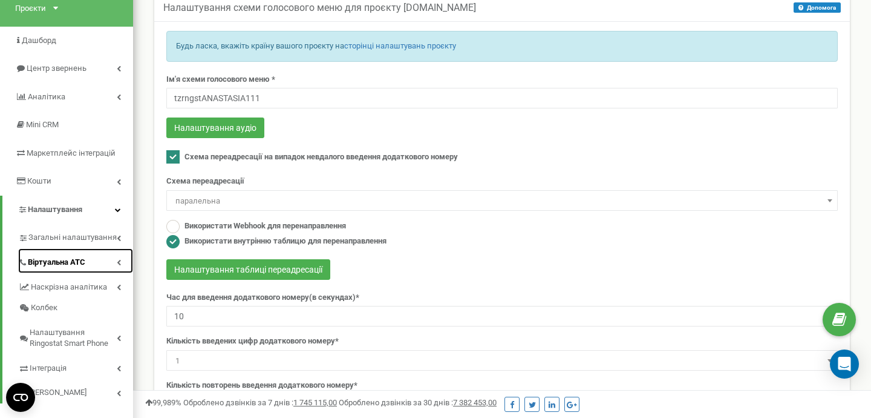
click at [116, 266] on link "Віртуальна АТС" at bounding box center [75, 260] width 115 height 25
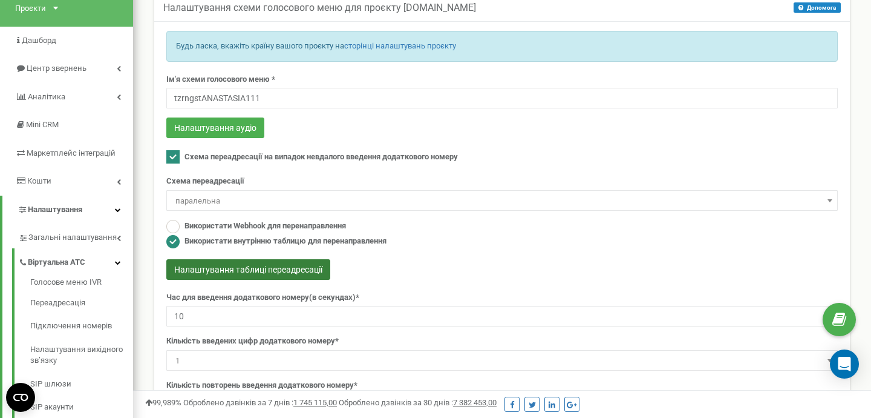
click at [250, 267] on button "Налаштування таблиці переадресації" at bounding box center [248, 269] width 164 height 21
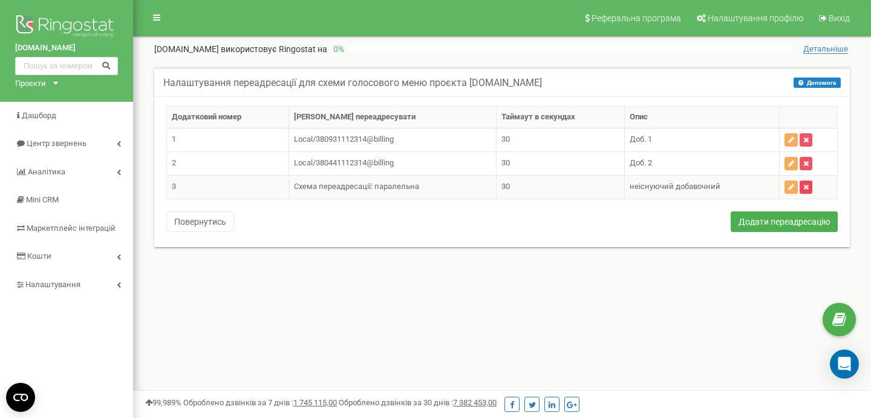
click at [807, 189] on icon "button" at bounding box center [806, 186] width 5 height 7
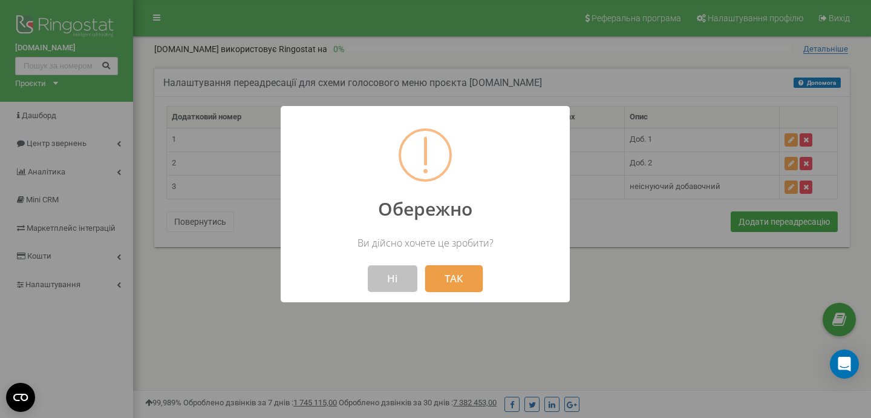
click at [458, 275] on button "ТАК" at bounding box center [453, 278] width 57 height 27
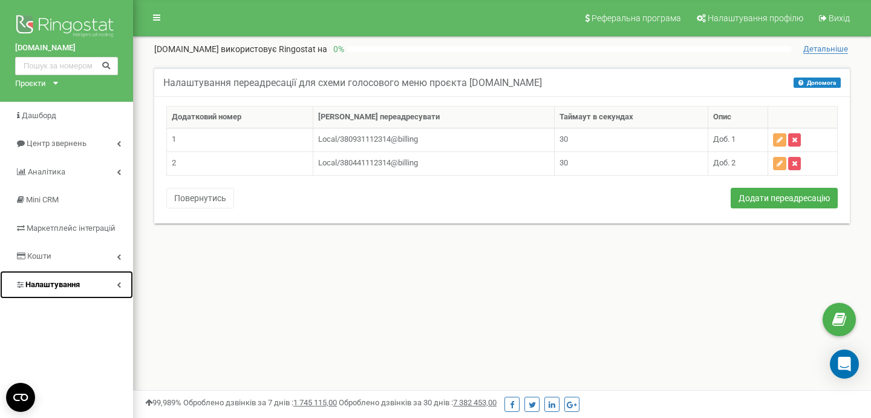
click at [111, 287] on link "Налаштування" at bounding box center [66, 284] width 133 height 28
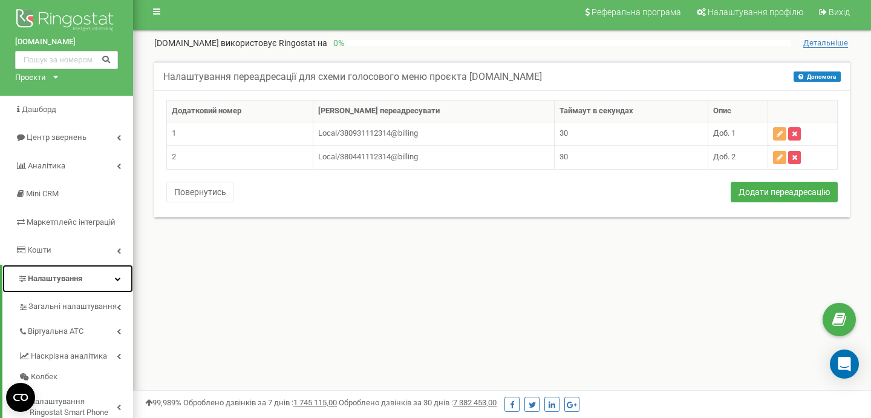
scroll to position [5, 0]
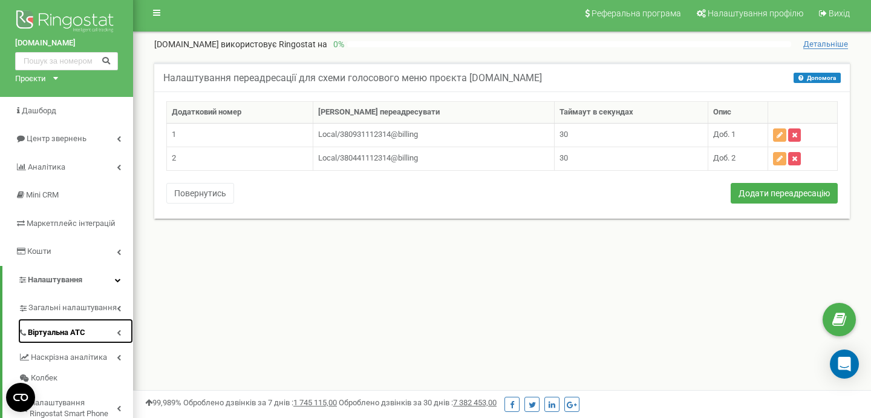
click at [110, 330] on link "Віртуальна АТС" at bounding box center [75, 330] width 115 height 25
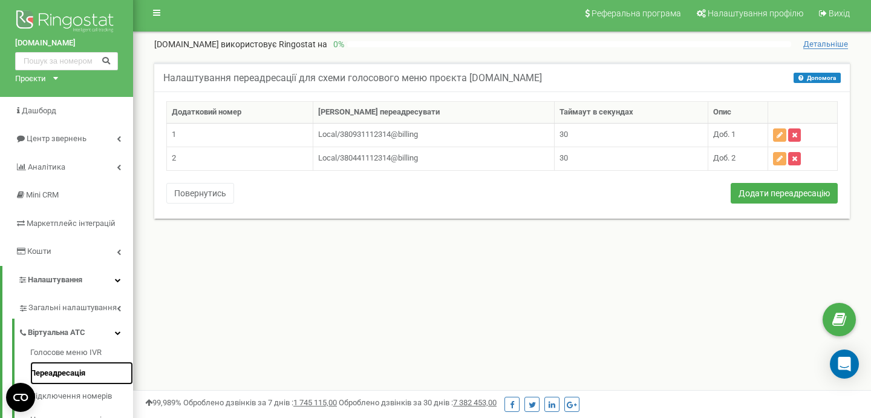
click at [65, 375] on link "Переадресація" at bounding box center [81, 373] width 103 height 24
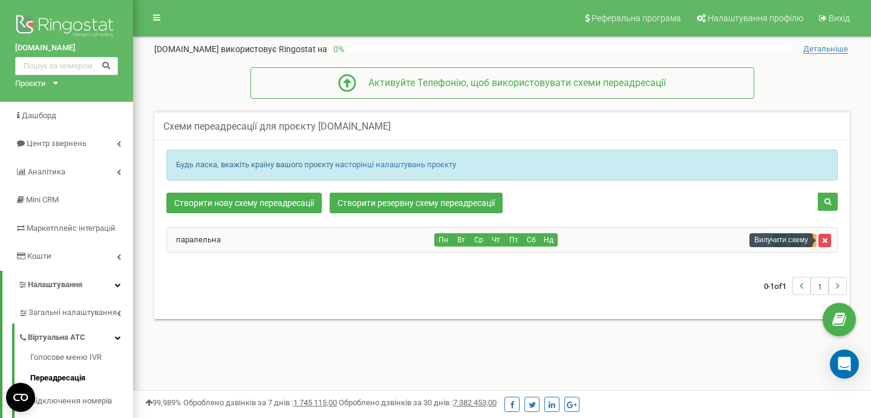
click at [827, 240] on icon "button" at bounding box center [824, 240] width 5 height 7
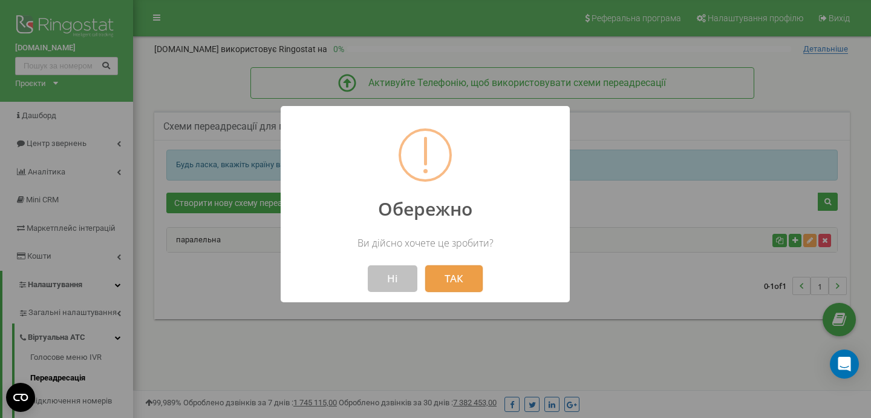
click at [441, 281] on button "ТАК" at bounding box center [453, 278] width 57 height 27
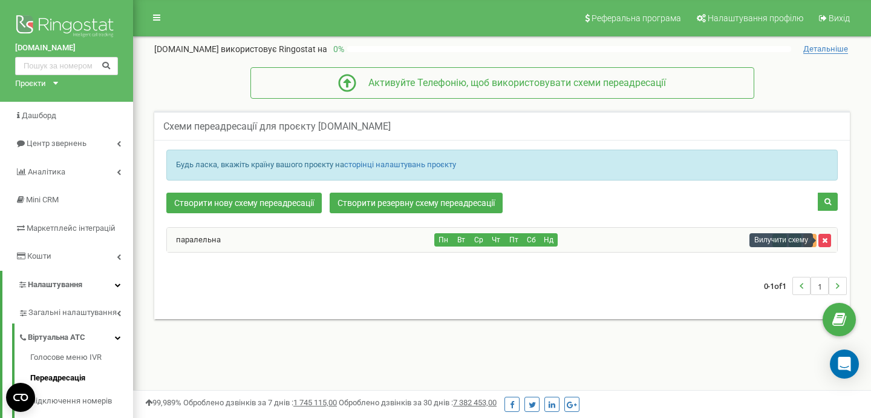
click at [828, 243] on button "button" at bounding box center [825, 240] width 13 height 13
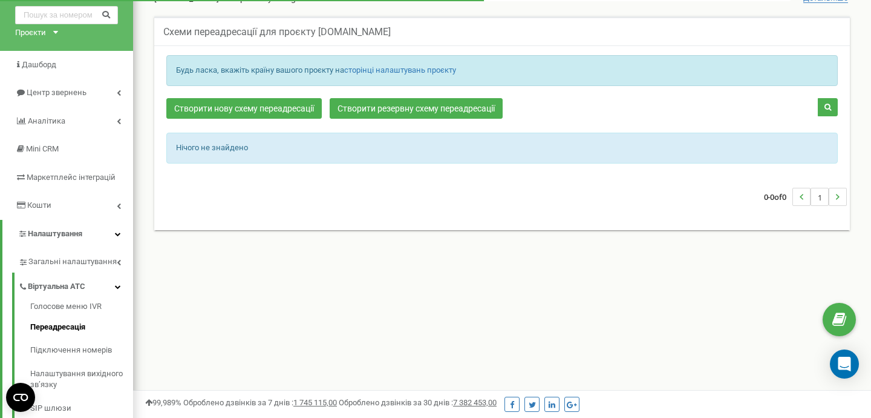
scroll to position [50, 0]
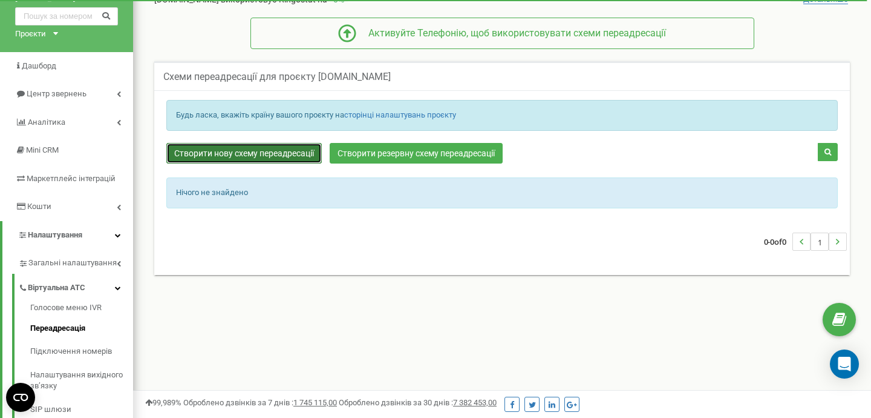
click at [203, 152] on link "Створити нову схему переадресації" at bounding box center [244, 153] width 156 height 21
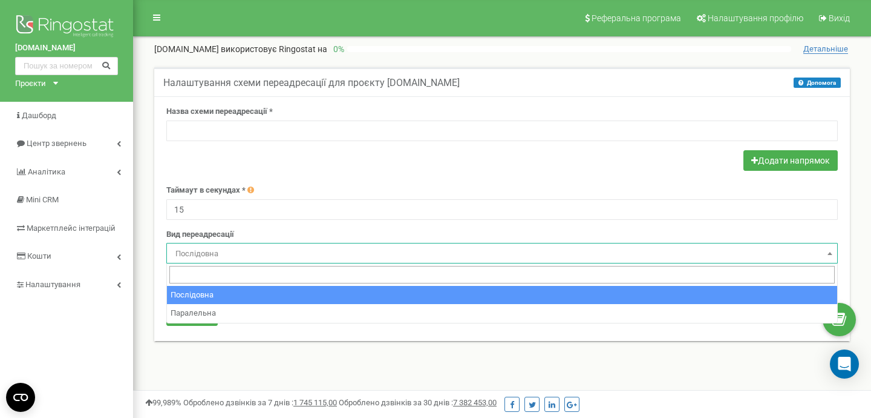
click at [768, 257] on span "Послідовна" at bounding box center [502, 253] width 663 height 17
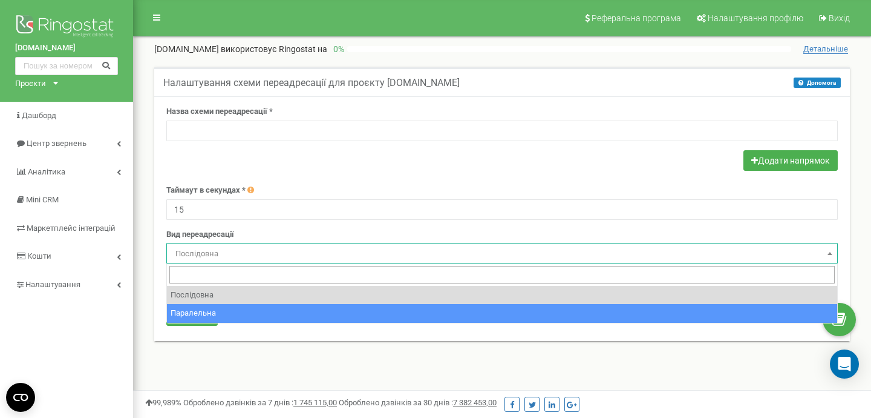
select select "parallel"
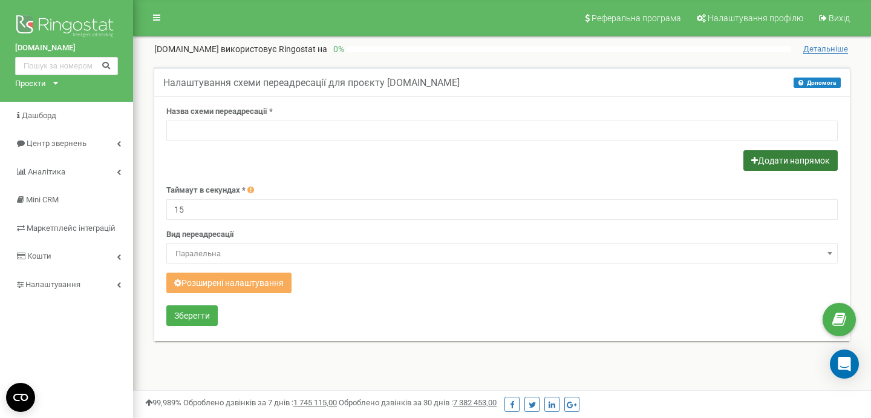
click at [778, 156] on button "Додати напрямок" at bounding box center [791, 160] width 94 height 21
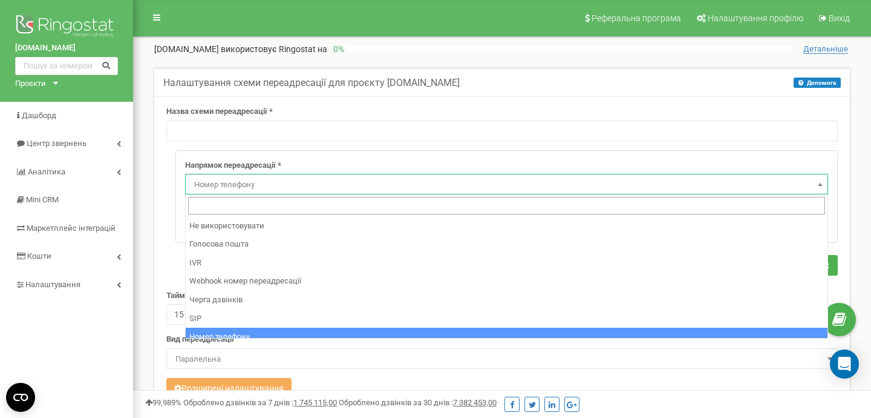
click at [800, 182] on span "Номер телефону" at bounding box center [506, 184] width 635 height 17
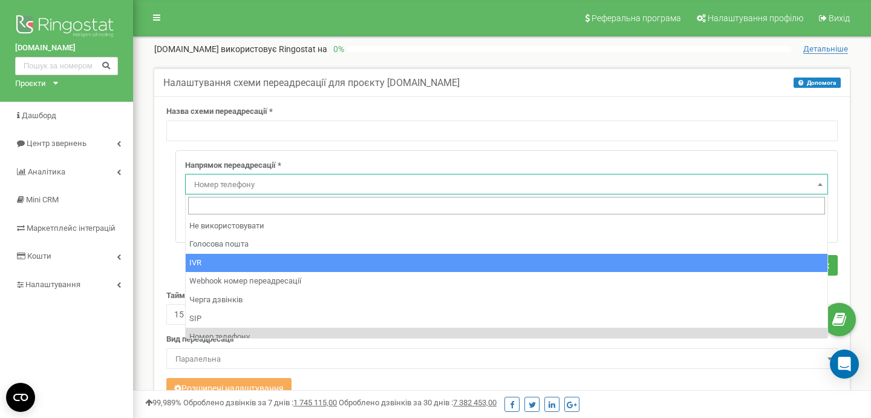
select select "addNumber"
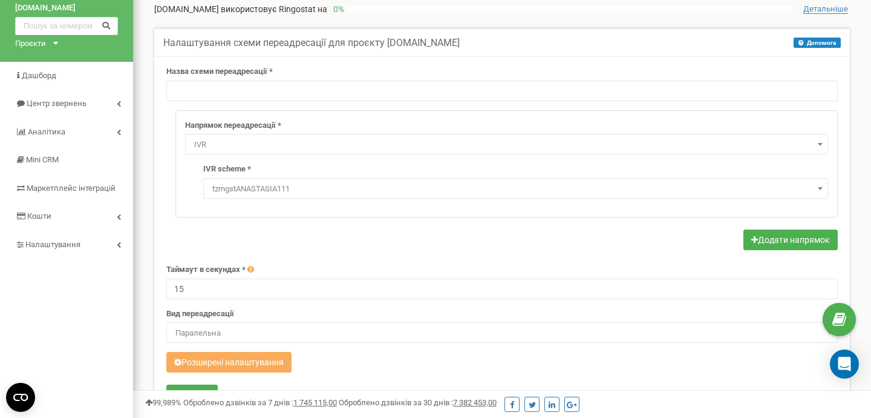
scroll to position [47, 0]
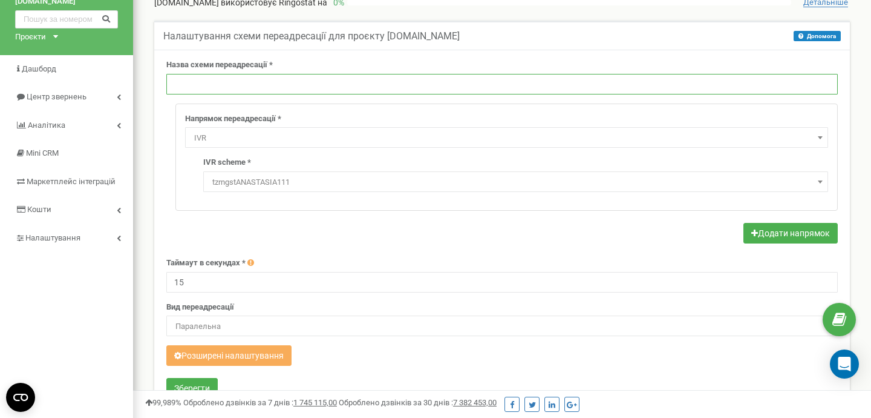
click at [294, 82] on input "text" at bounding box center [502, 84] width 672 height 21
type input "паралельна"
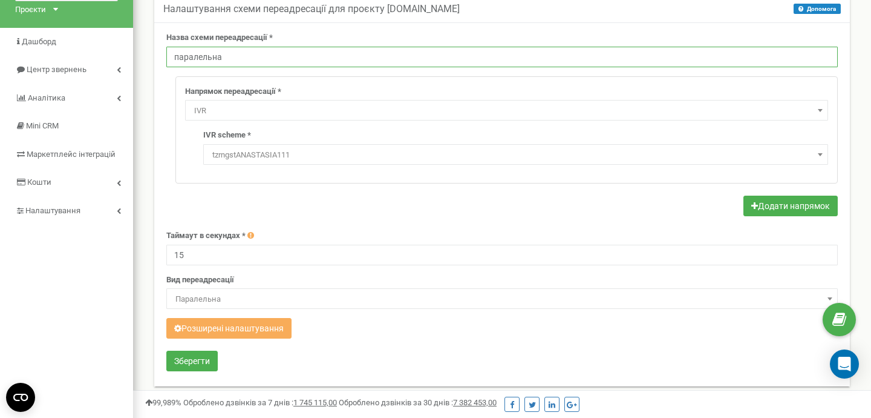
scroll to position [72, 0]
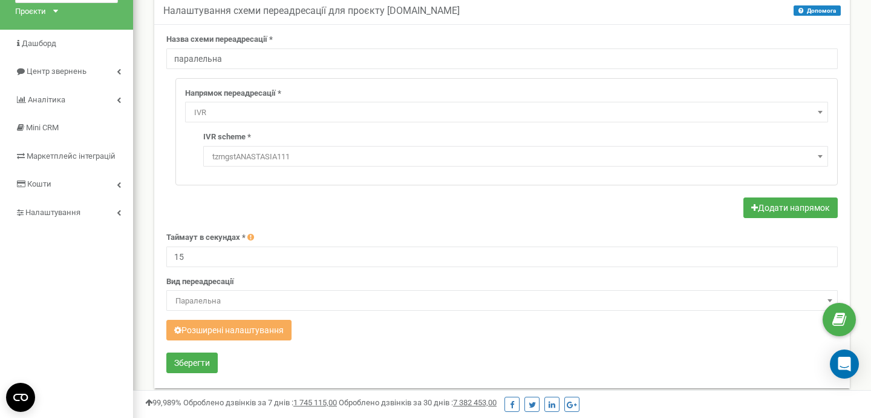
click at [335, 219] on div at bounding box center [502, 209] width 672 height 24
click at [187, 365] on button "Зберегти" at bounding box center [191, 362] width 51 height 21
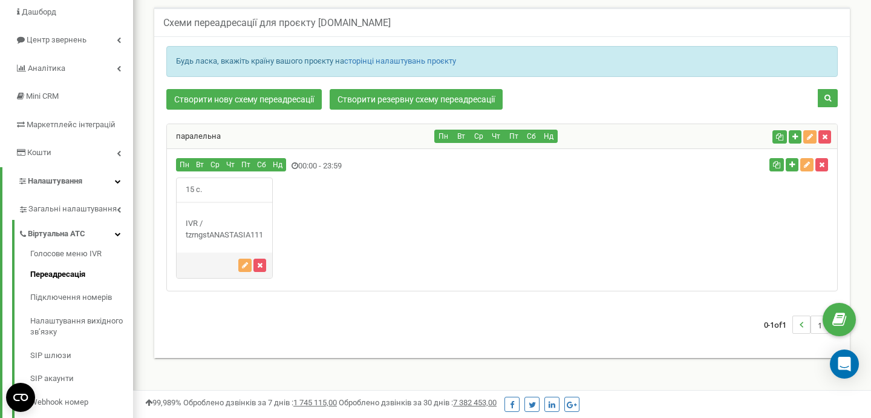
scroll to position [108, 0]
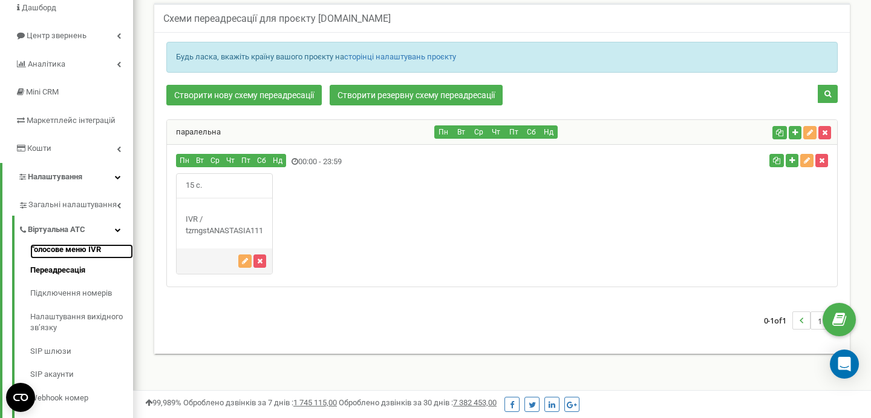
click link "Голосове меню IVR"
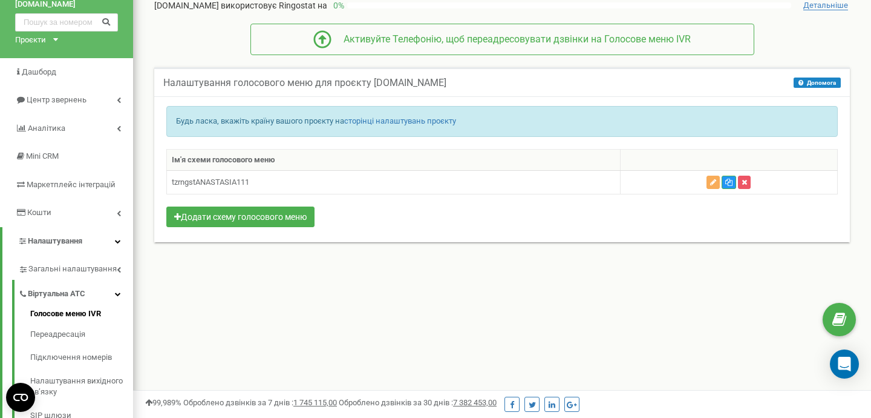
scroll to position [42, 0]
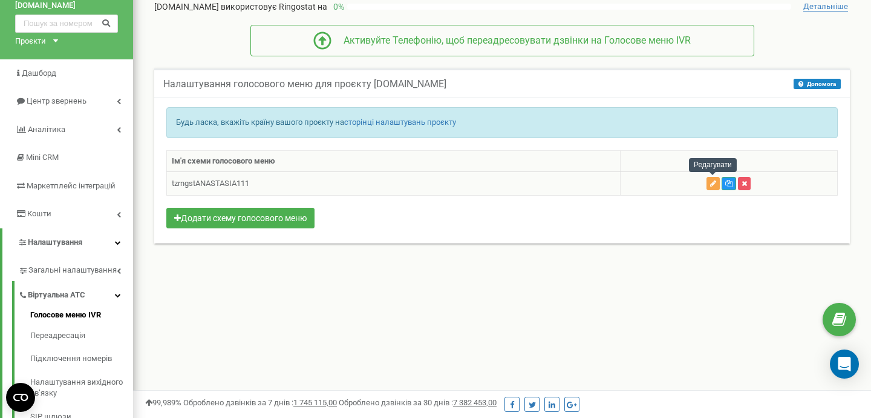
click at [713, 189] on button "button" at bounding box center [713, 183] width 13 height 13
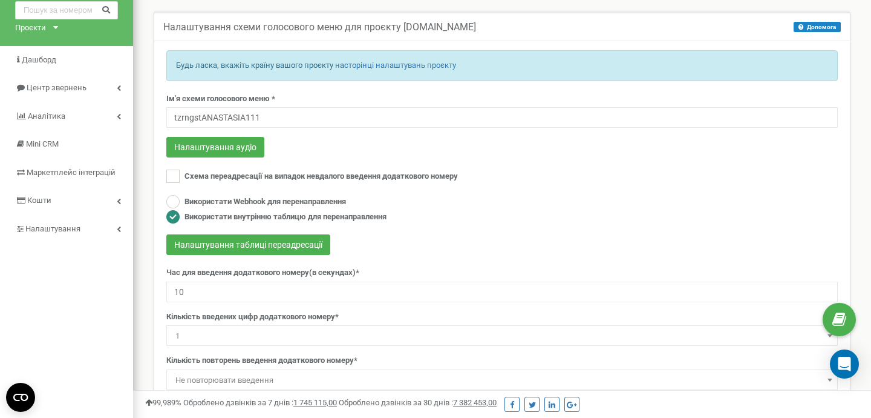
scroll to position [55, 0]
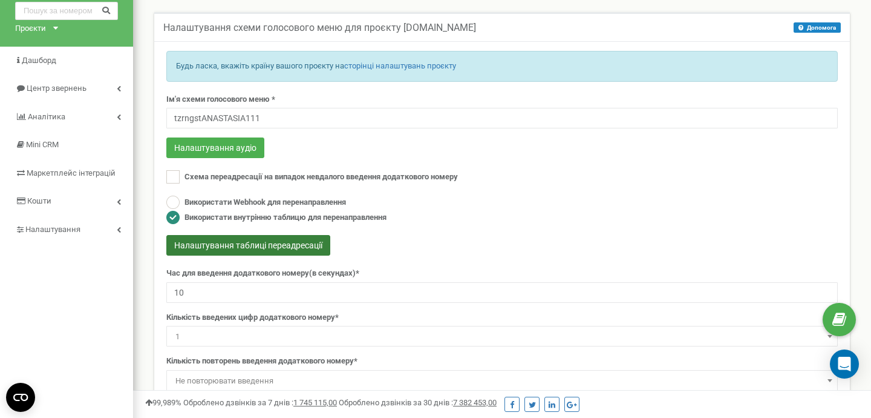
click at [271, 242] on button "Налаштування таблиці переадресації" at bounding box center [248, 245] width 164 height 21
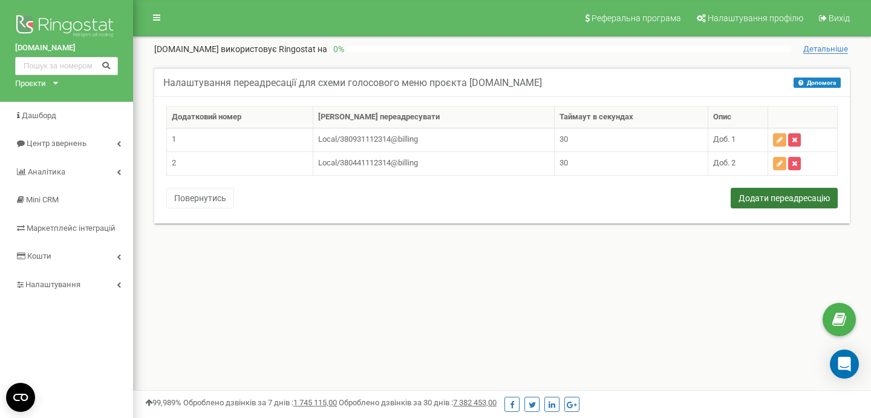
click at [776, 201] on button "Додати переадресацію" at bounding box center [784, 198] width 107 height 21
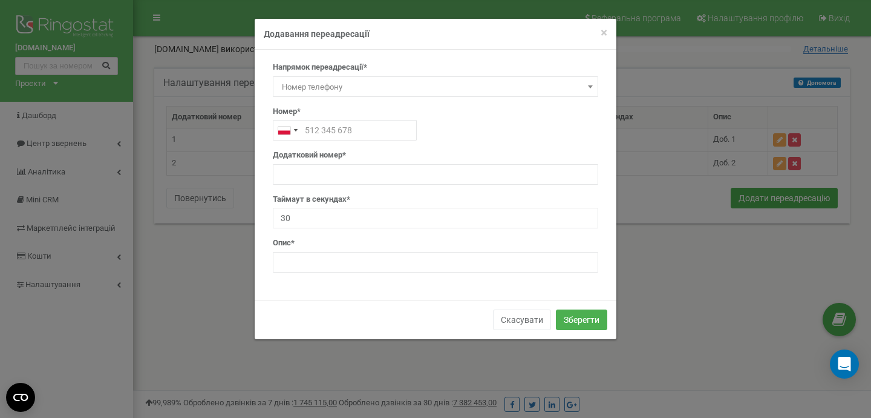
click at [519, 84] on span "Номер телефону" at bounding box center [435, 87] width 317 height 17
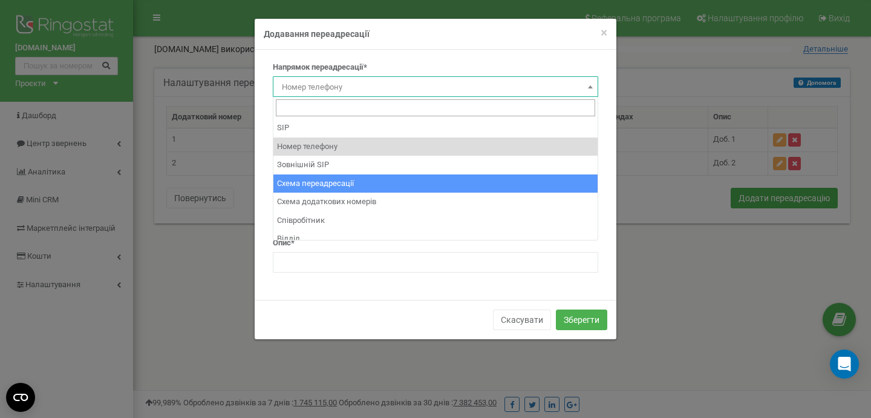
select select "BranchId"
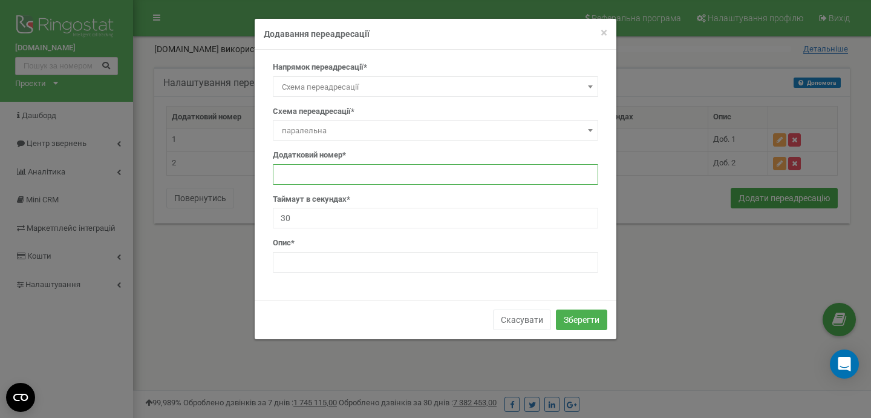
click at [509, 180] on input "text" at bounding box center [436, 174] width 326 height 21
type input "0, 3"
click at [298, 258] on input "text" at bounding box center [436, 262] width 326 height 21
type input "неіснуючий добавочний"
click at [321, 175] on input "0, 3" at bounding box center [436, 174] width 326 height 21
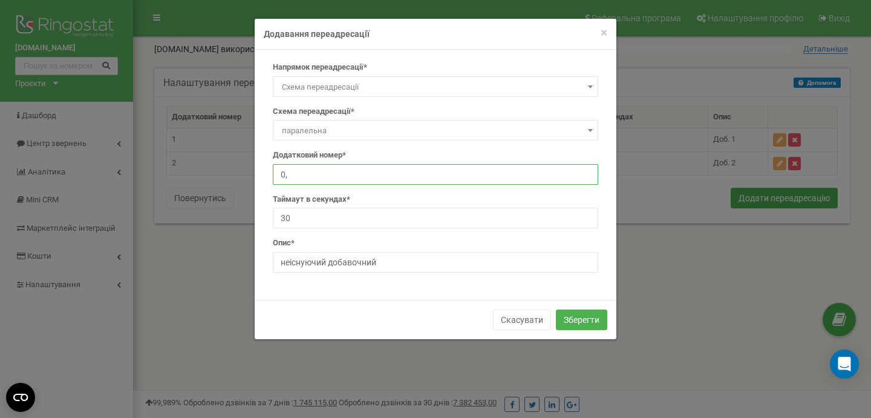
type input "0"
type input "_"
click at [377, 215] on input "30" at bounding box center [436, 218] width 326 height 21
click at [312, 171] on input "-1" at bounding box center [436, 174] width 326 height 21
type input "-"
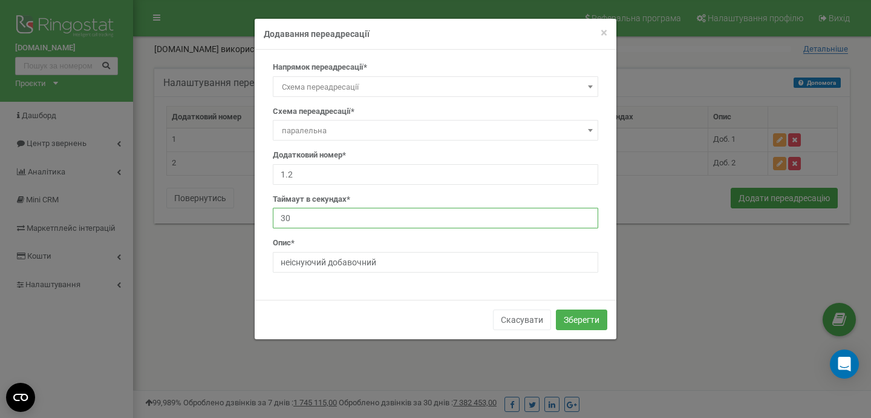
click at [321, 219] on input "30" at bounding box center [436, 218] width 326 height 21
click at [303, 175] on input "1.2" at bounding box center [436, 174] width 326 height 21
click at [314, 223] on input "30" at bounding box center [436, 218] width 326 height 21
click at [306, 178] on input "1,1" at bounding box center [436, 174] width 326 height 21
type input "1"
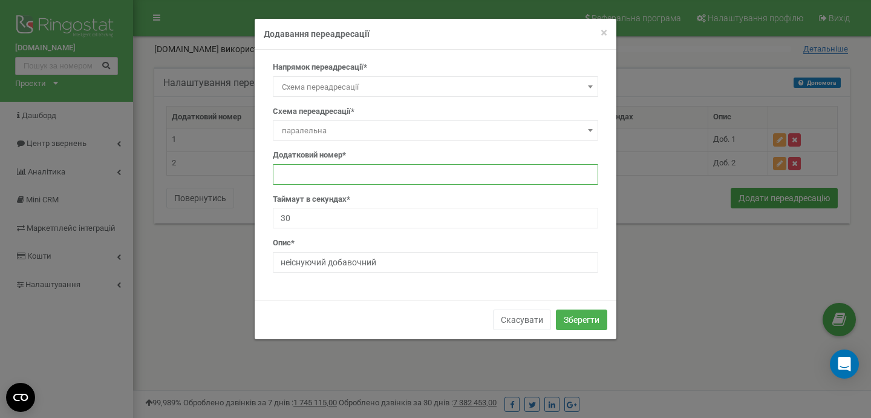
type input "1"
click at [501, 80] on span "Схема переадресації" at bounding box center [435, 87] width 317 height 17
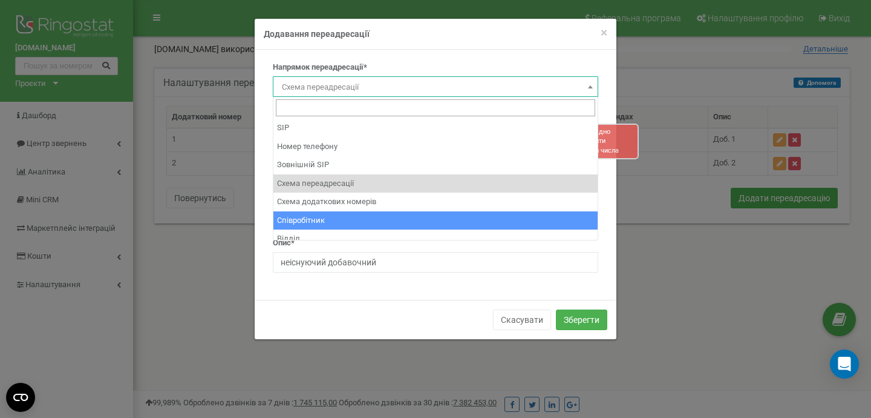
scroll to position [8, 0]
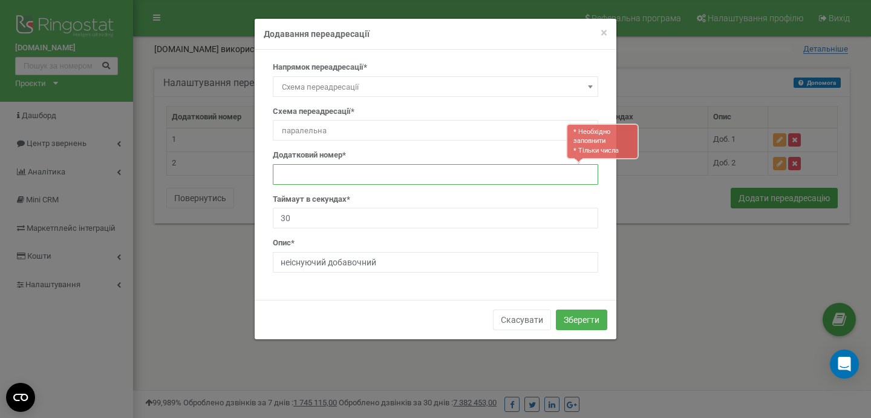
click at [471, 182] on input "text" at bounding box center [436, 174] width 326 height 21
type input "0"
click at [368, 221] on input "30" at bounding box center [436, 218] width 326 height 21
click at [602, 36] on span "×" at bounding box center [604, 32] width 7 height 15
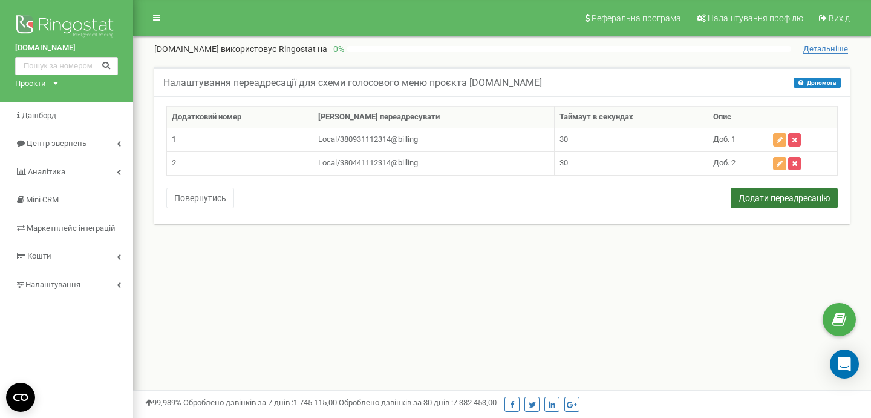
click at [776, 198] on button "Додати переадресацію" at bounding box center [784, 198] width 107 height 21
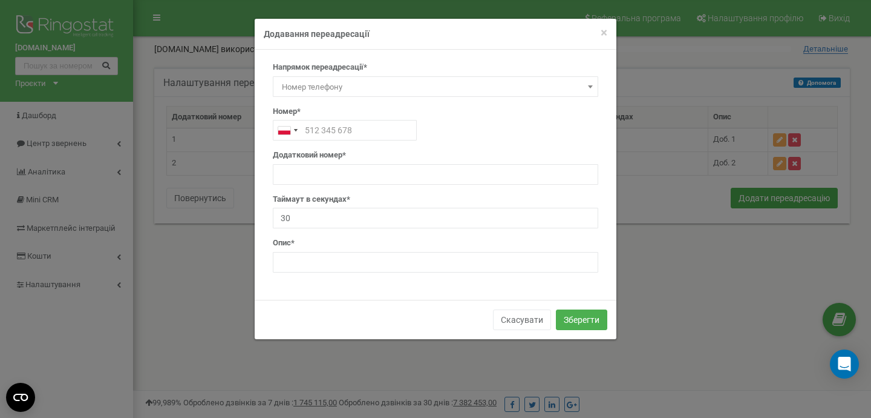
click at [398, 87] on span "Номер телефону" at bounding box center [435, 87] width 317 height 17
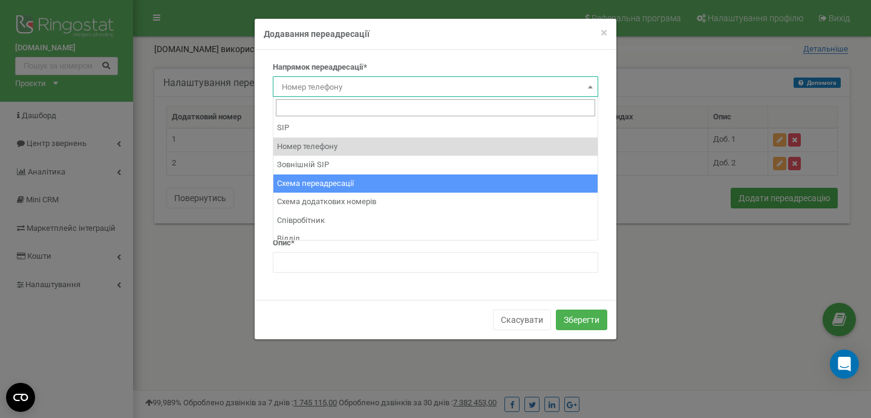
select select "BranchId"
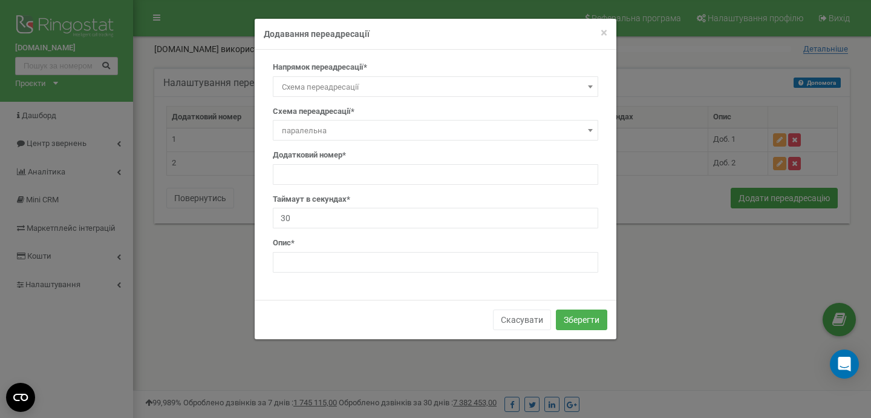
click at [373, 136] on span "паралельна" at bounding box center [435, 130] width 317 height 17
click at [418, 106] on div "Схема переадресації* паралельна паралельна" at bounding box center [436, 123] width 326 height 35
click at [356, 166] on input "text" at bounding box center [436, 174] width 326 height 21
type input "300"
click at [318, 264] on input "text" at bounding box center [436, 262] width 326 height 21
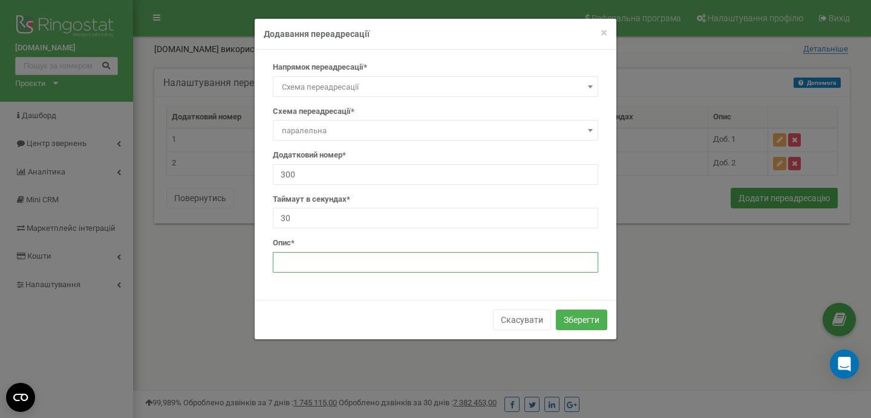
type input "неіснуючий добавочний"
click at [571, 320] on button "Зберегти" at bounding box center [581, 319] width 51 height 21
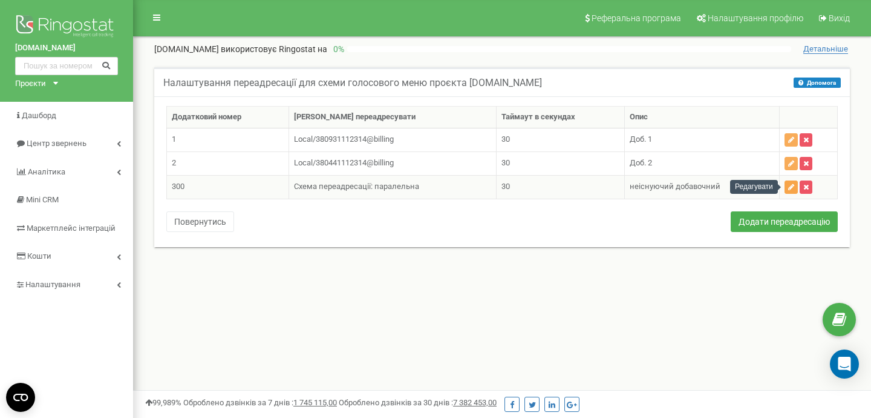
click at [791, 189] on icon "button" at bounding box center [791, 186] width 6 height 7
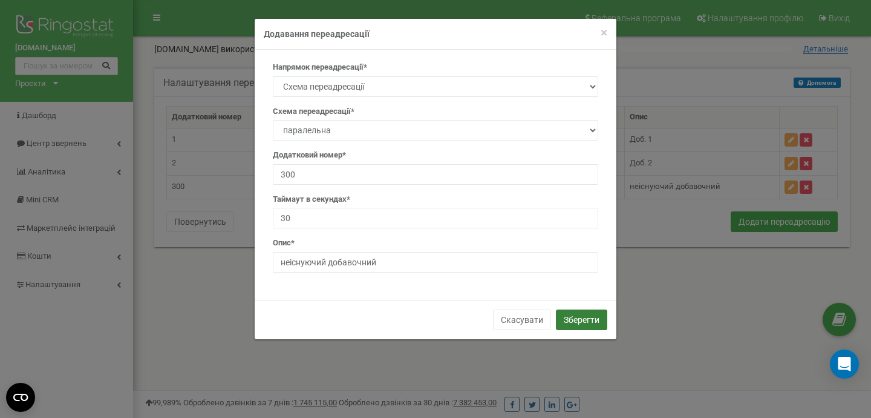
click at [582, 317] on button "Зберегти" at bounding box center [581, 319] width 51 height 21
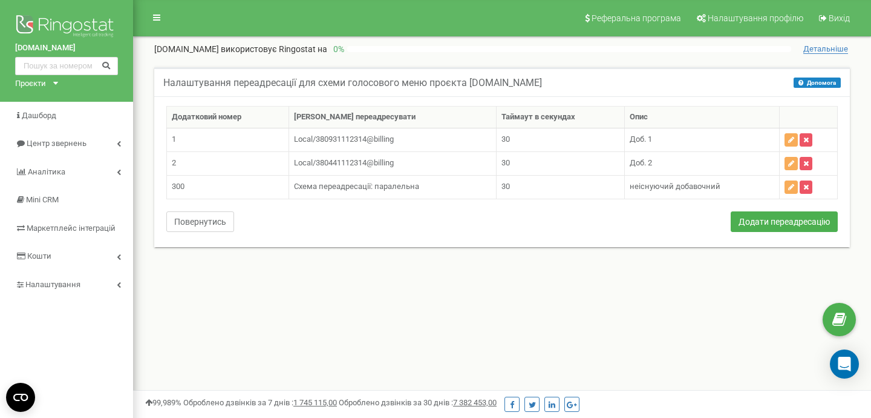
click at [201, 229] on button "Повернутись" at bounding box center [200, 221] width 68 height 21
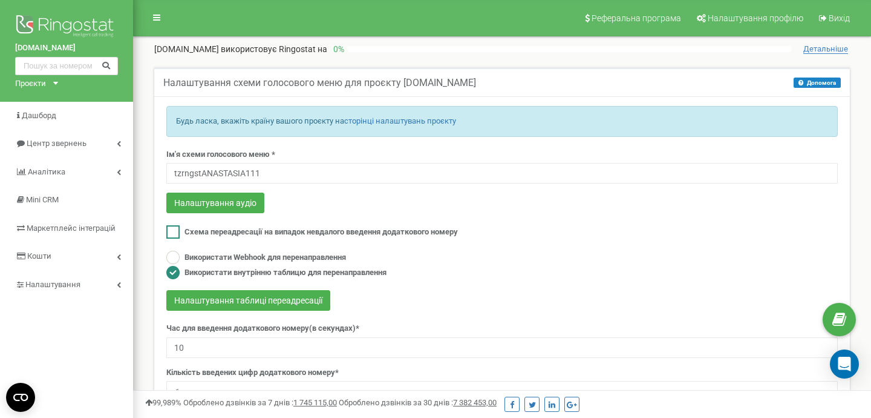
click at [168, 234] on ins at bounding box center [172, 231] width 13 height 13
checkbox input "true"
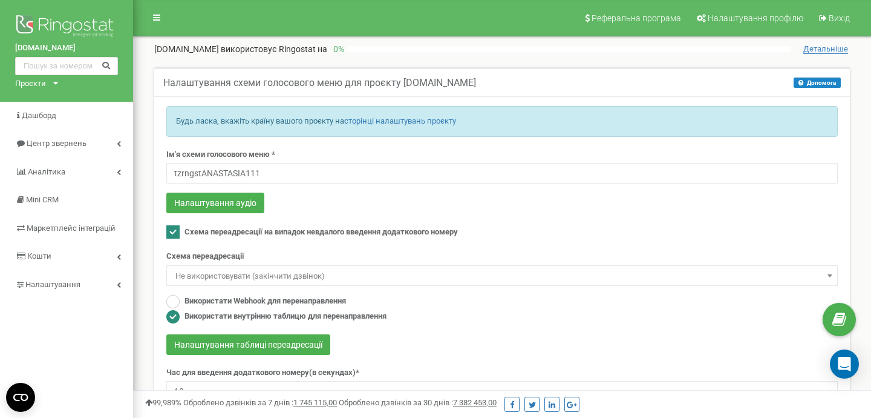
click at [364, 277] on span "Не використовувати (закінчити дзвінок)" at bounding box center [502, 275] width 663 height 17
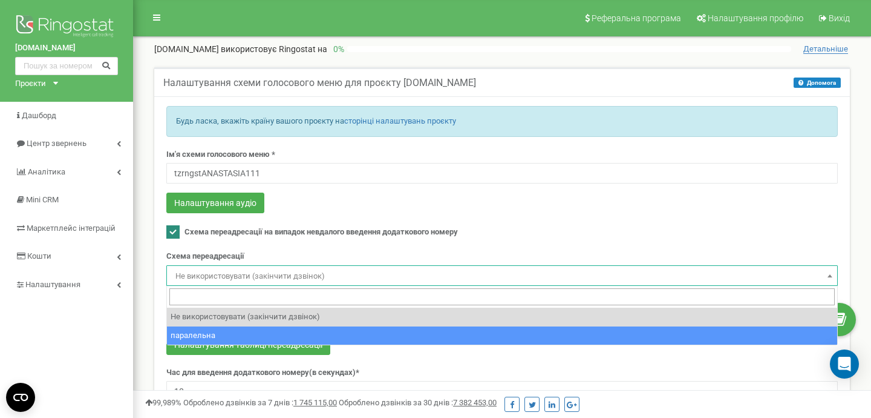
select select "270051"
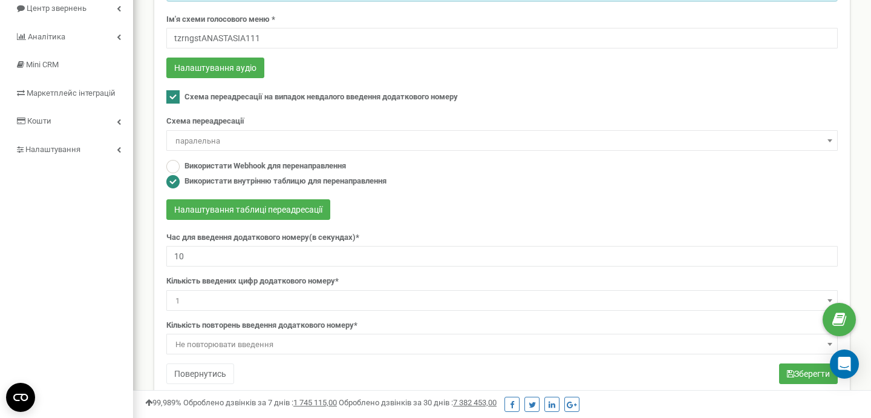
scroll to position [134, 0]
click at [787, 371] on icon "submit" at bounding box center [790, 374] width 7 height 8
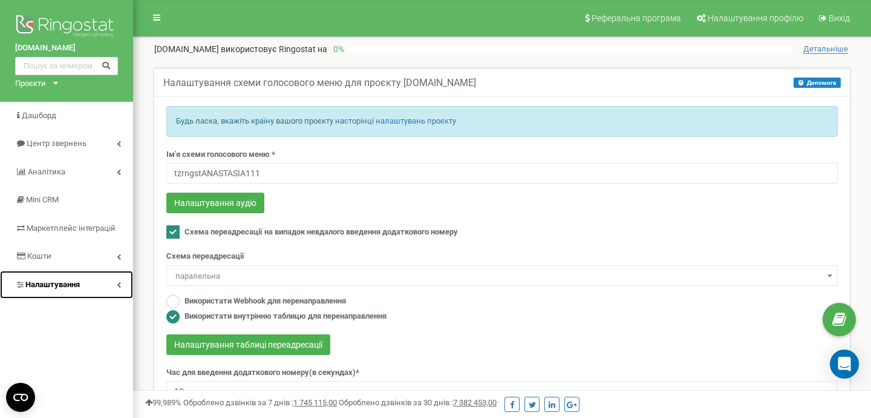
click at [59, 281] on span "Налаштування" at bounding box center [52, 284] width 54 height 9
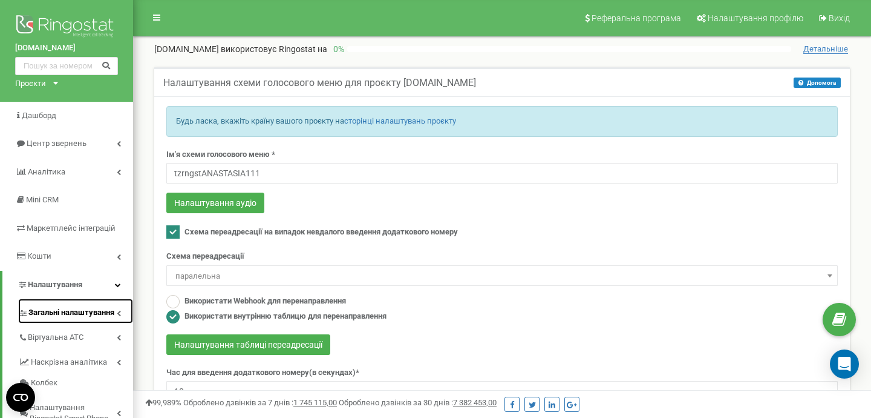
click at [84, 307] on span "Загальні налаштування" at bounding box center [71, 312] width 86 height 11
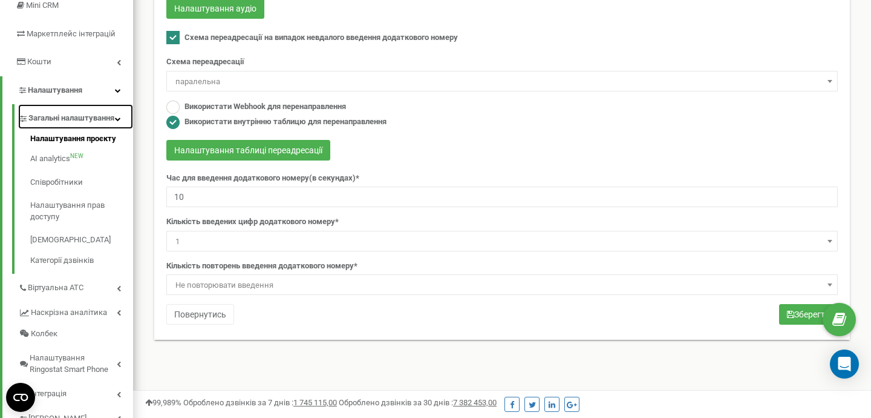
scroll to position [192, 0]
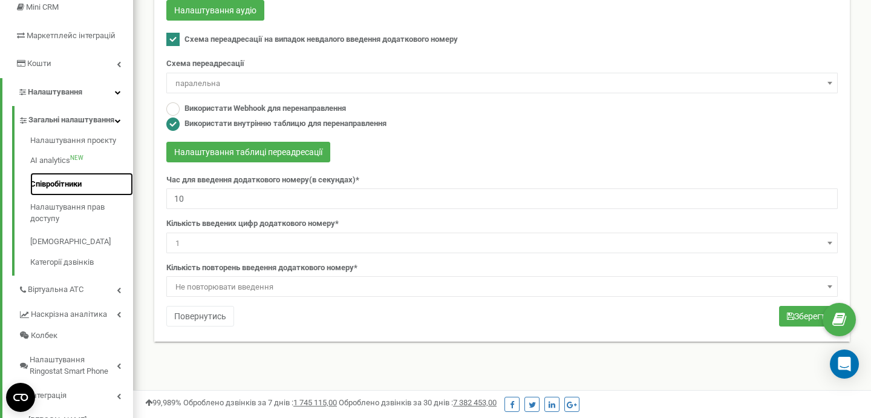
click at [55, 191] on link "Співробітники" at bounding box center [81, 184] width 103 height 24
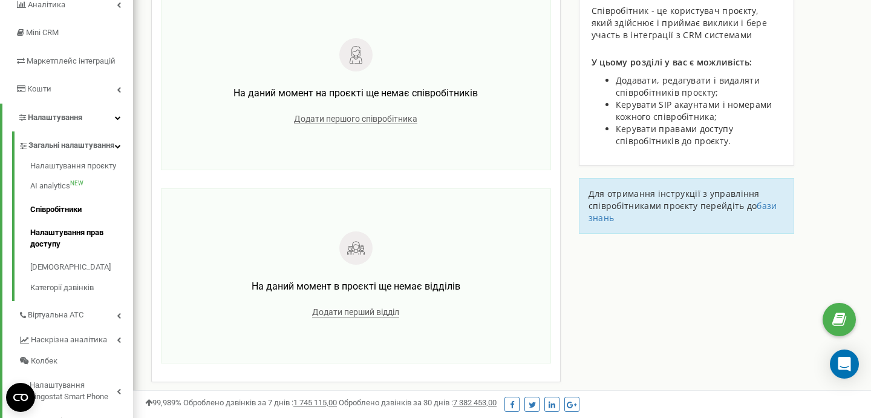
scroll to position [175, 0]
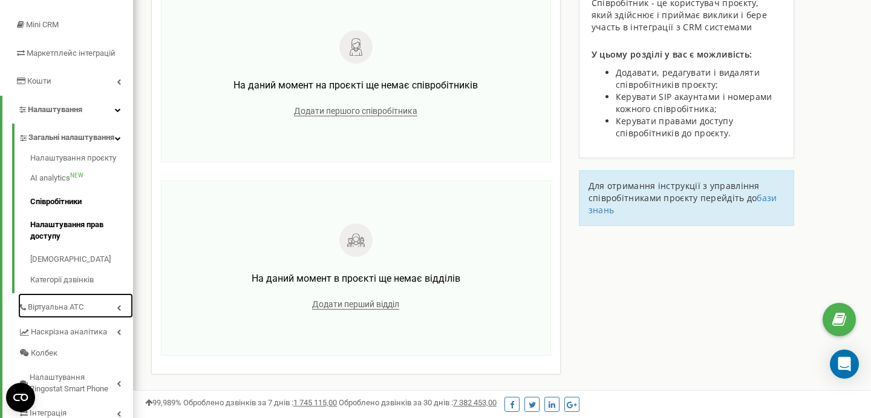
click at [71, 318] on link "Віртуальна АТС" at bounding box center [75, 305] width 115 height 25
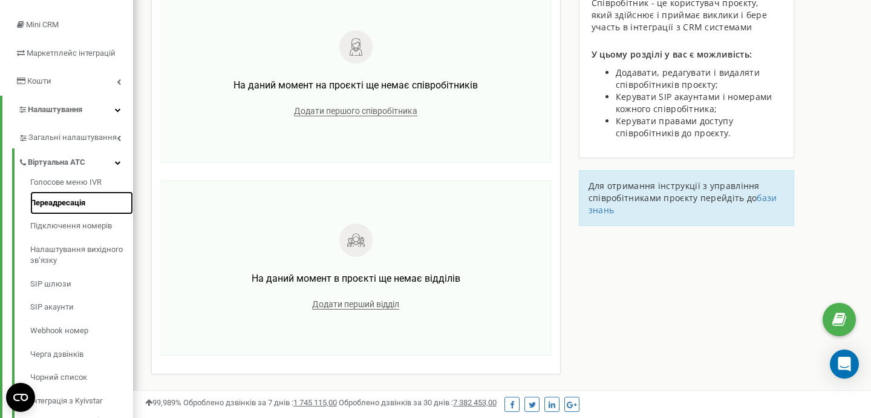
click at [63, 205] on link "Переадресація" at bounding box center [81, 203] width 103 height 24
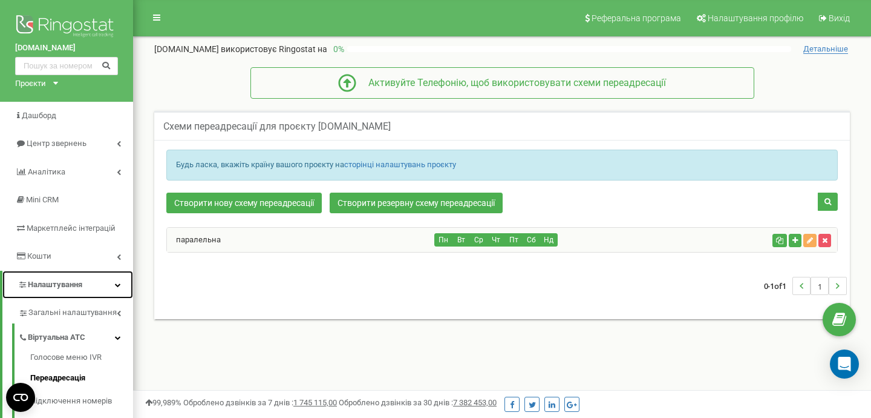
click at [108, 284] on link "Налаштування" at bounding box center [67, 284] width 131 height 28
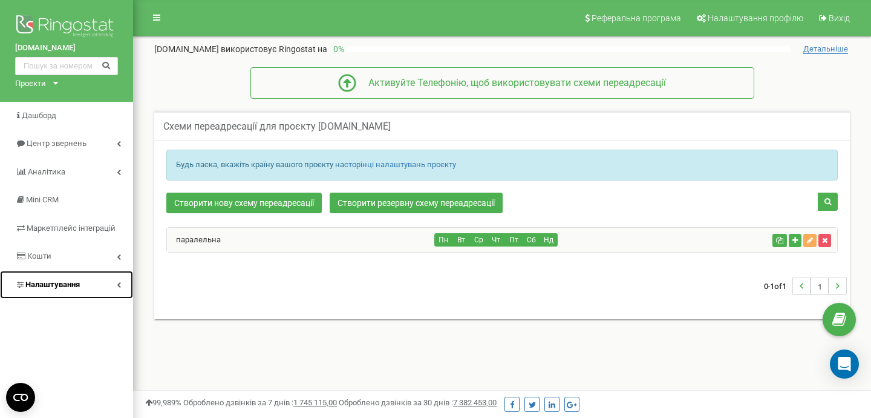
click at [108, 284] on link "Налаштування" at bounding box center [66, 284] width 133 height 28
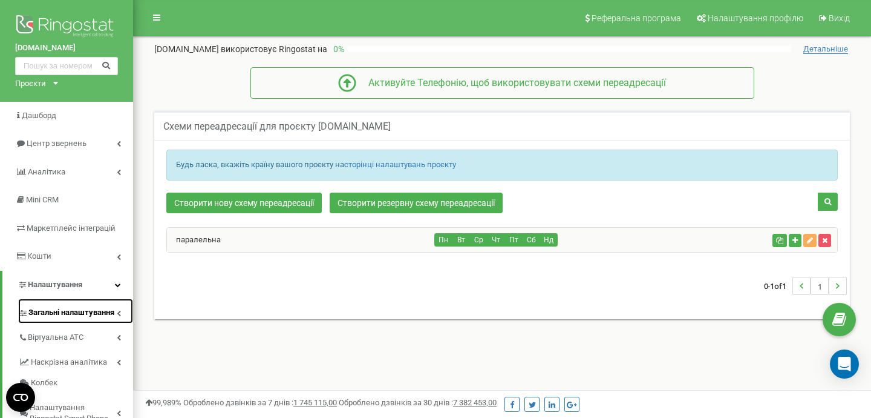
click at [98, 312] on span "Загальні налаштування" at bounding box center [71, 312] width 86 height 11
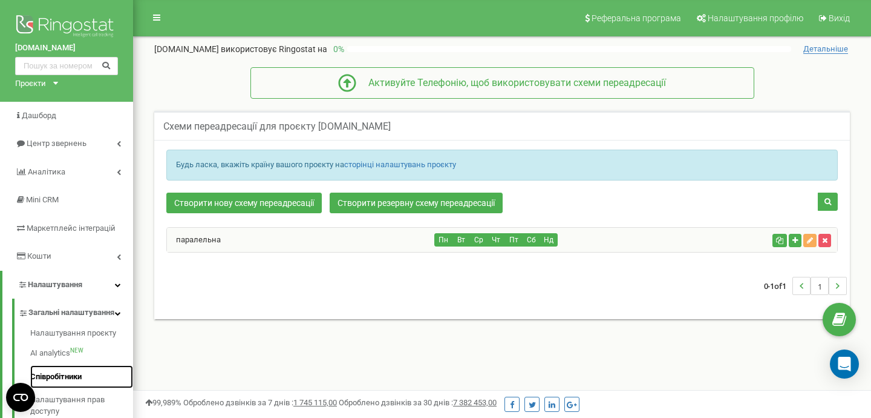
click at [71, 385] on link "Співробітники" at bounding box center [81, 377] width 103 height 24
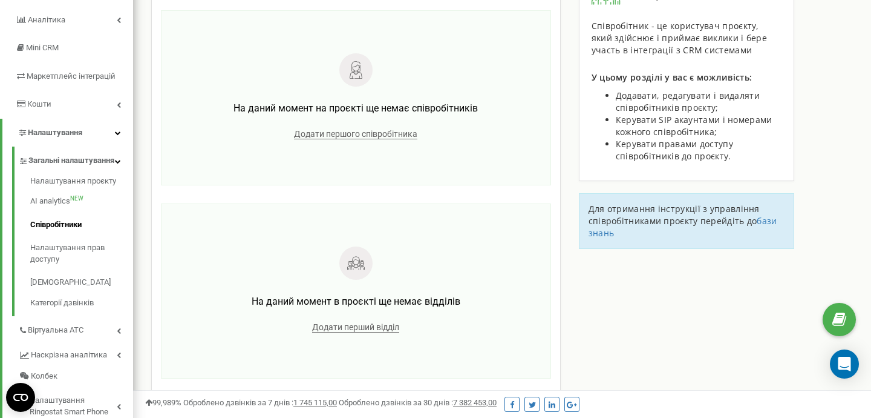
scroll to position [154, 0]
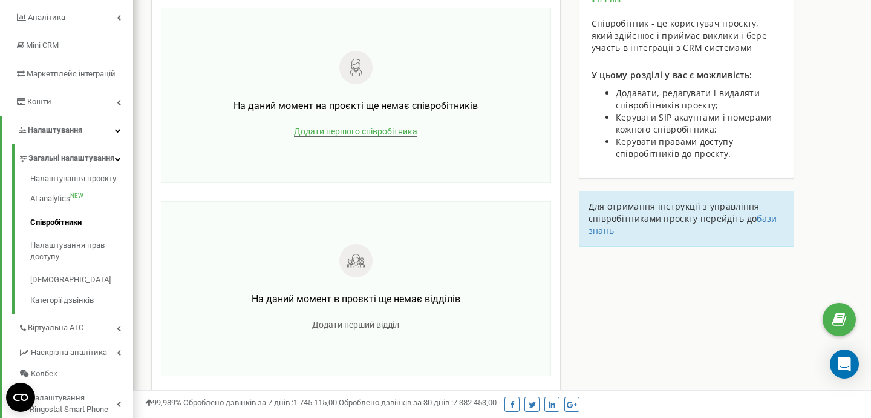
click at [388, 133] on span "Додати першого співробітника" at bounding box center [355, 131] width 123 height 10
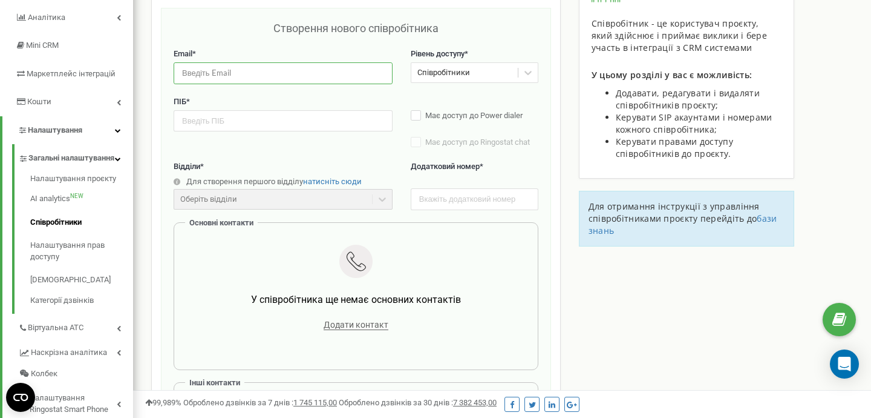
click at [262, 70] on input "email" at bounding box center [283, 72] width 219 height 21
paste input "[EMAIL_ADDRESS][DOMAIN_NAME]"
type input "[EMAIL_ADDRESS][DOMAIN_NAME]"
click at [196, 122] on input "text" at bounding box center [283, 120] width 219 height 21
paste input "[PERSON_NAME]"
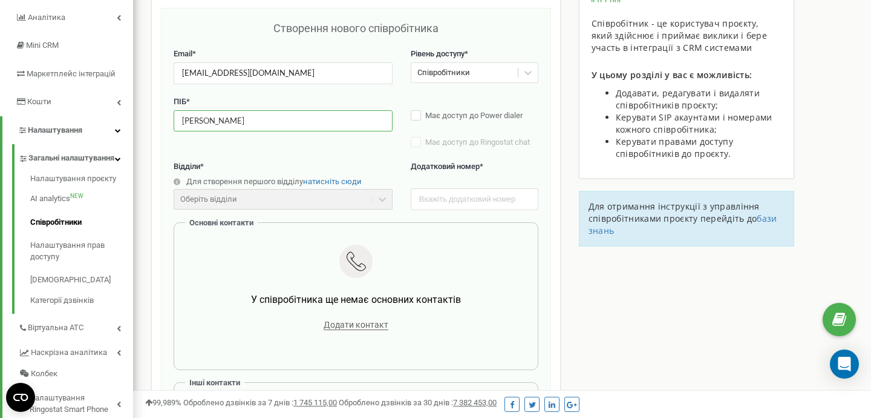
type input "[PERSON_NAME]"
click at [527, 73] on icon at bounding box center [528, 73] width 12 height 12
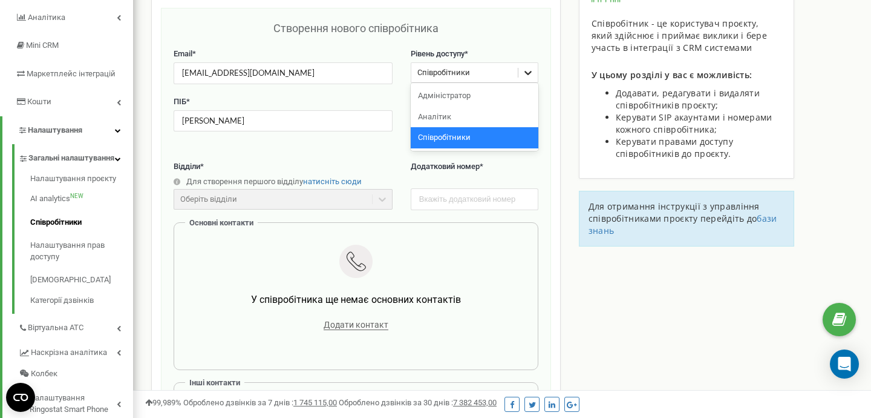
click at [527, 73] on icon at bounding box center [528, 73] width 12 height 12
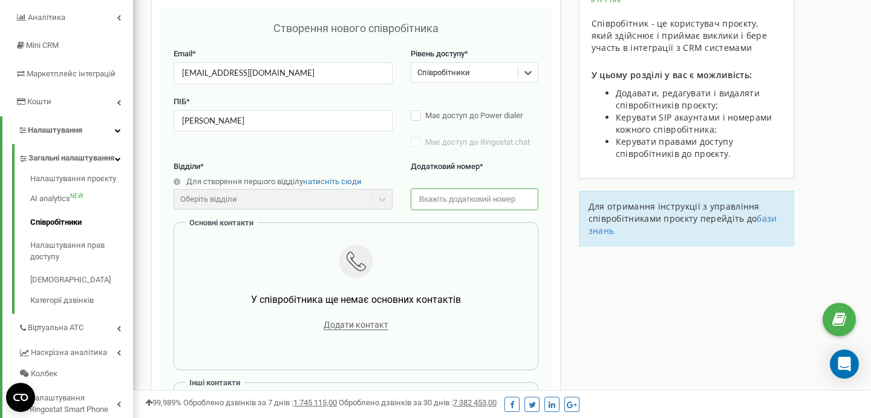
click at [466, 203] on input "text" at bounding box center [475, 198] width 128 height 21
type input "101"
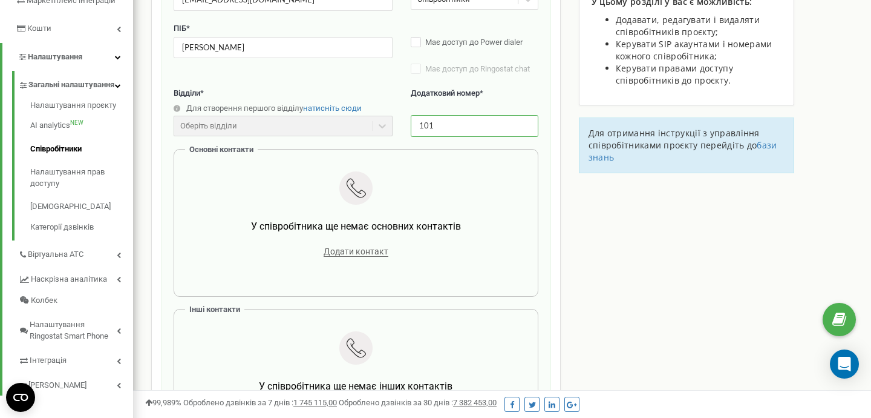
scroll to position [228, 0]
click at [364, 252] on span "Додати контакт" at bounding box center [356, 251] width 65 height 10
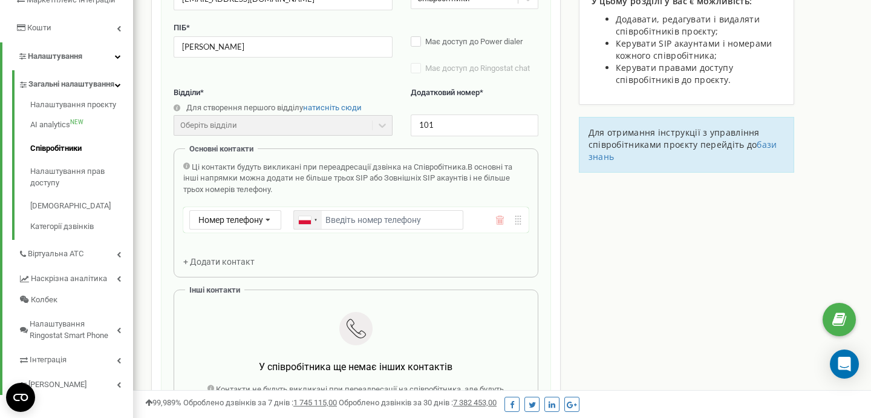
click at [309, 218] on div at bounding box center [305, 220] width 12 height 8
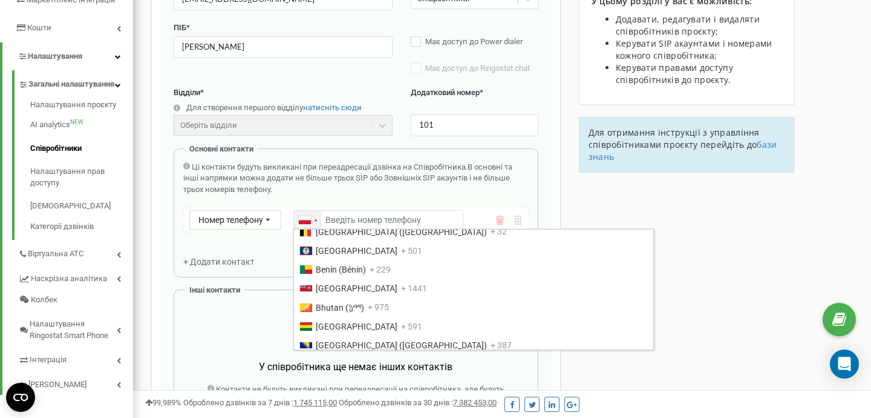
scroll to position [0, 0]
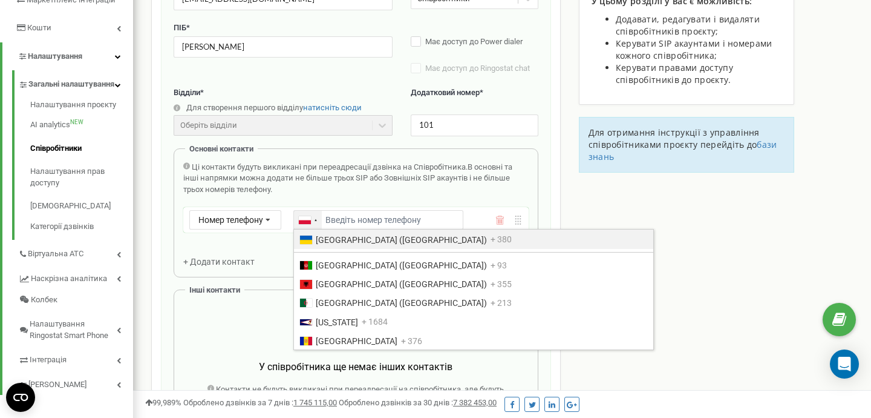
click at [322, 240] on span "[GEOGRAPHIC_DATA] ([GEOGRAPHIC_DATA])" at bounding box center [401, 240] width 171 height 10
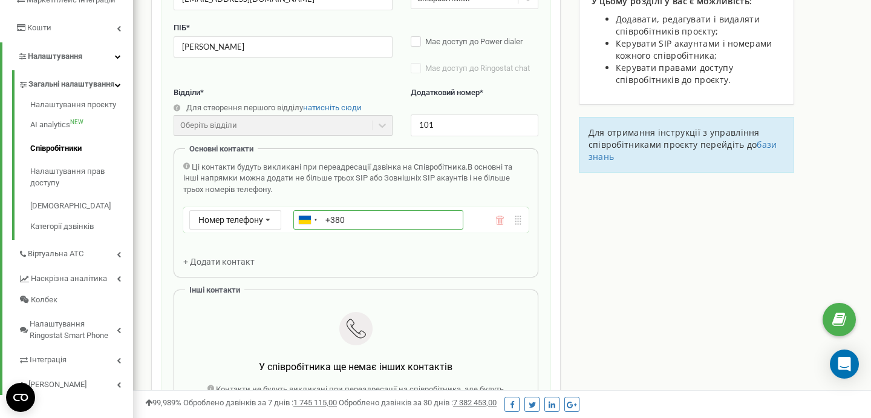
click at [364, 218] on input "+380" at bounding box center [378, 219] width 170 height 19
paste input "380931112314"
click at [359, 220] on input "[PHONE_NUMBER]" at bounding box center [378, 219] width 170 height 19
type input "[PHONE_NUMBER]"
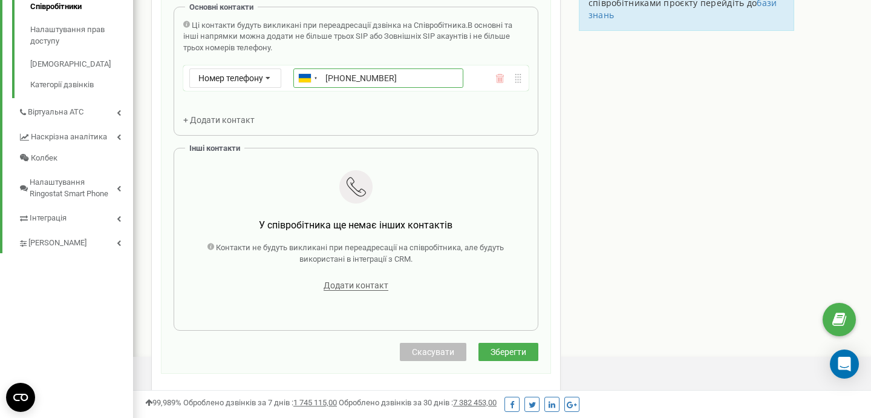
scroll to position [370, 0]
click at [351, 287] on span "Додати контакт" at bounding box center [356, 285] width 65 height 10
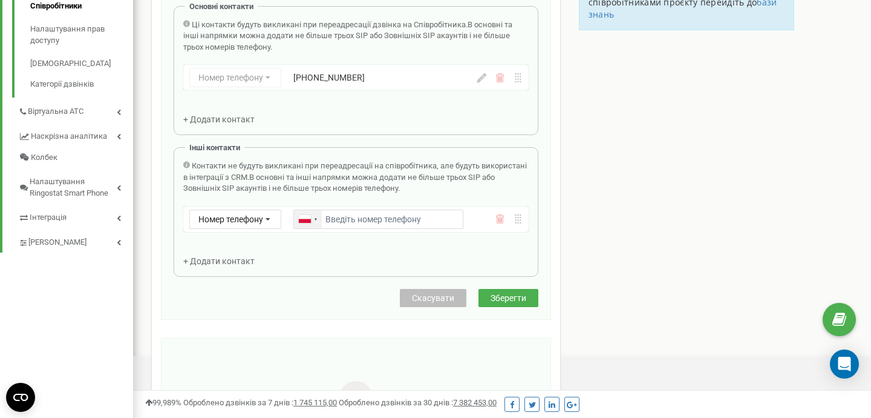
click at [313, 215] on div at bounding box center [308, 219] width 28 height 18
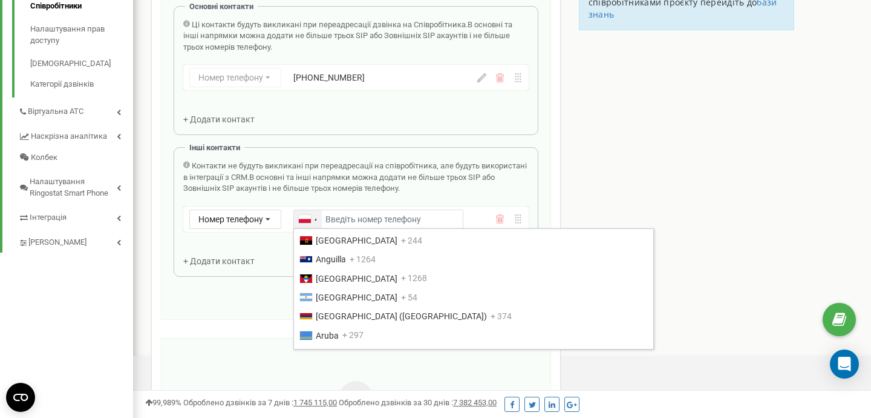
scroll to position [0, 0]
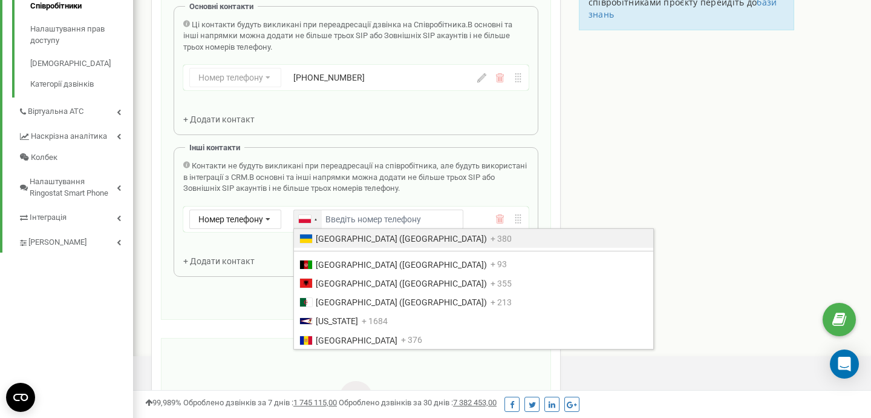
click at [343, 238] on span "[GEOGRAPHIC_DATA] ([GEOGRAPHIC_DATA])" at bounding box center [401, 239] width 171 height 10
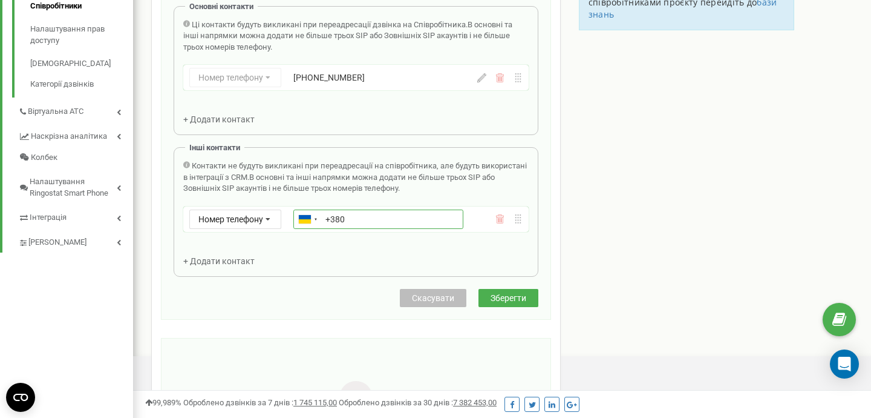
click at [362, 218] on input "+380" at bounding box center [378, 218] width 170 height 19
paste input "441112314"
type input "[PHONE_NUMBER]"
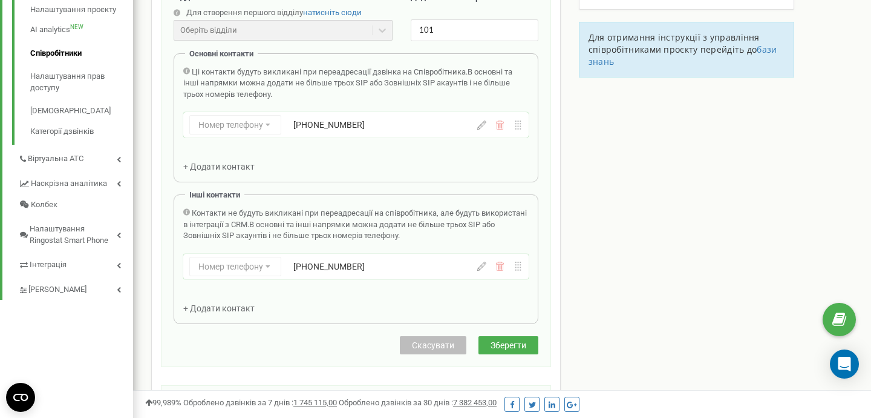
scroll to position [315, 0]
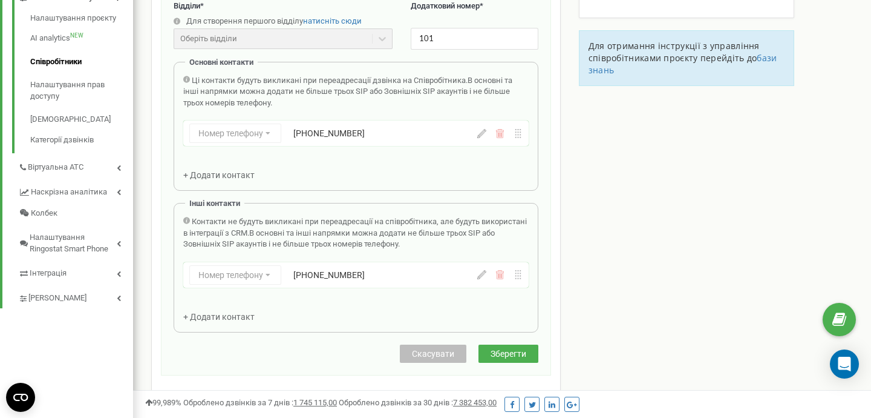
click at [514, 352] on span "Зберегти" at bounding box center [509, 354] width 36 height 10
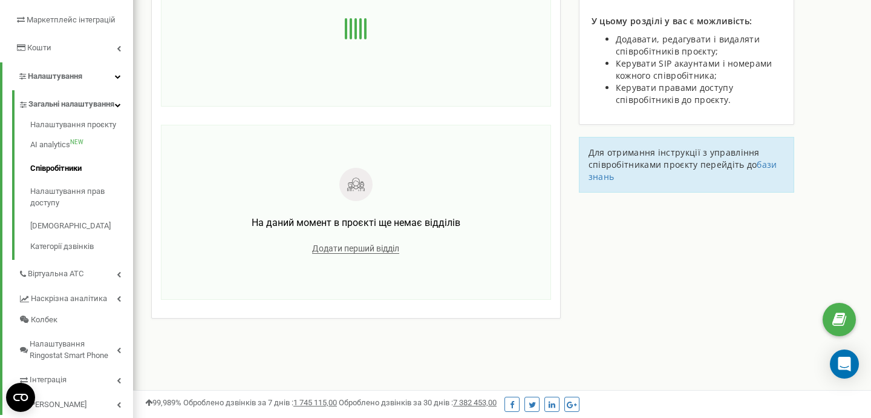
scroll to position [0, 0]
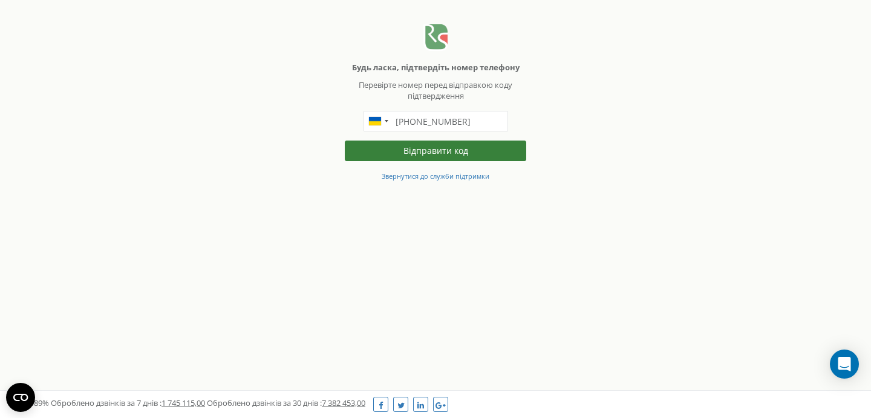
click at [450, 152] on button "Відправити код" at bounding box center [436, 150] width 182 height 21
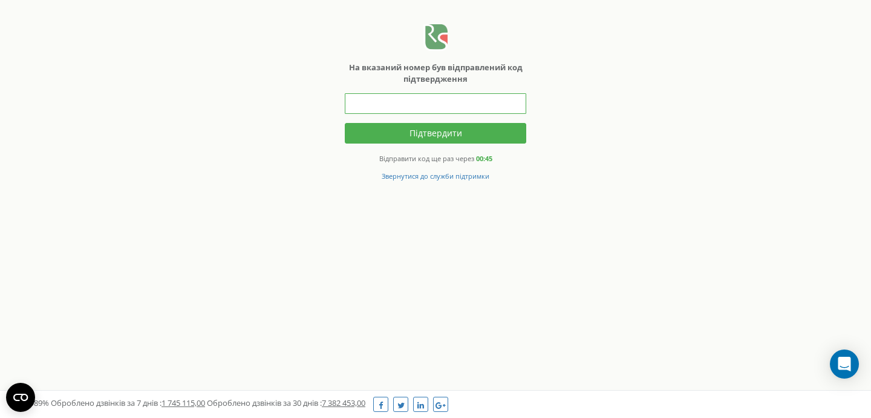
click at [430, 97] on input "text" at bounding box center [436, 103] width 182 height 21
type input "440151"
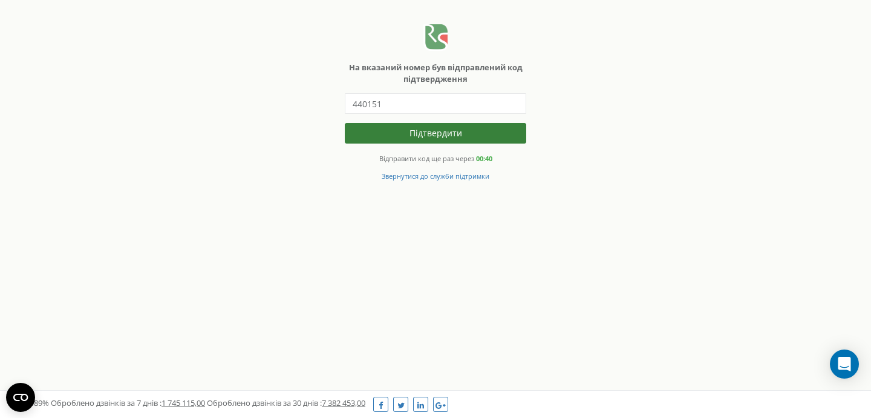
click at [411, 128] on button "Підтвердити" at bounding box center [436, 133] width 182 height 21
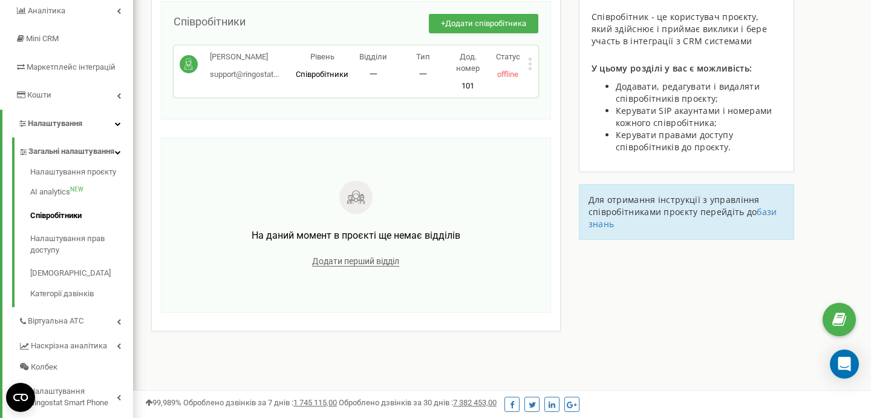
scroll to position [165, 0]
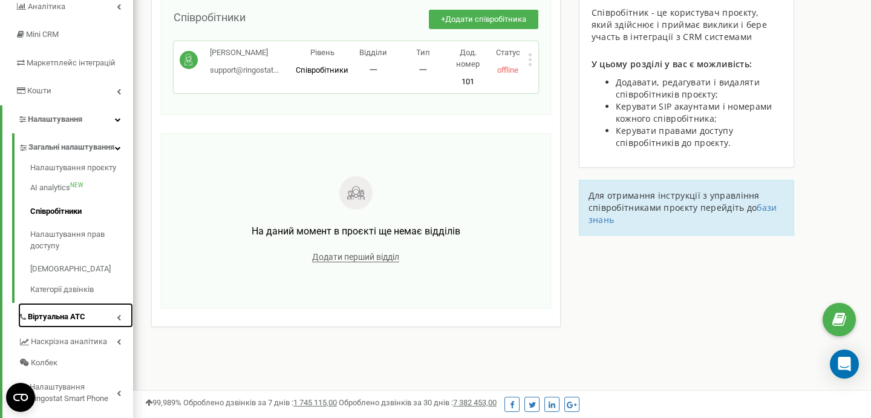
click at [113, 325] on link "Віртуальна АТС" at bounding box center [75, 315] width 115 height 25
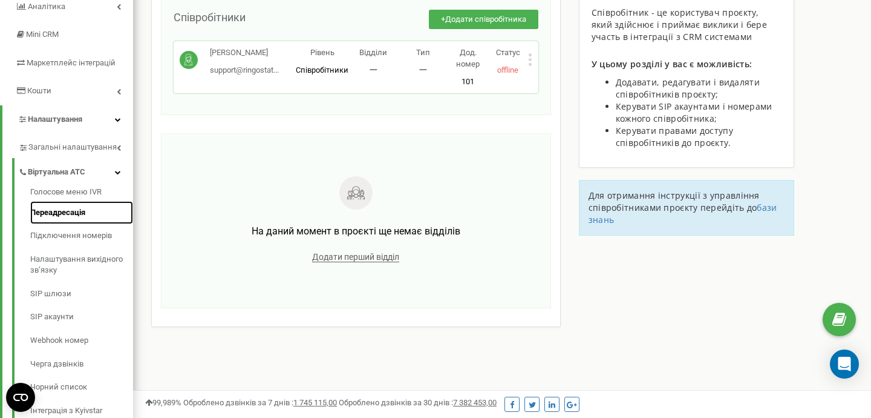
click at [64, 212] on link "Переадресація" at bounding box center [81, 213] width 103 height 24
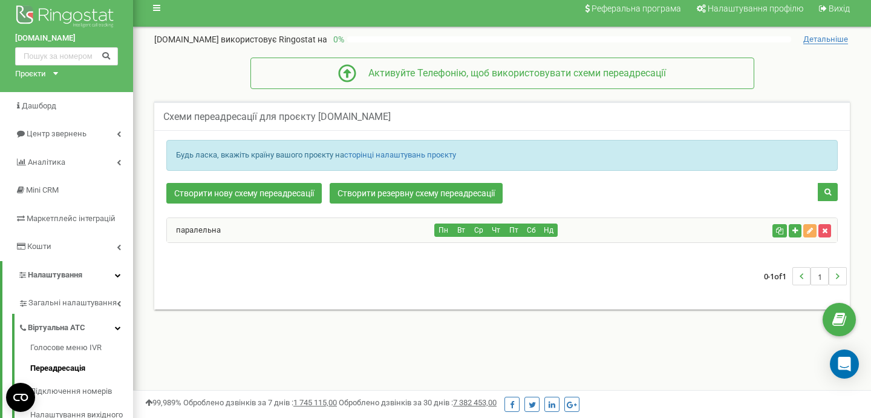
scroll to position [12, 0]
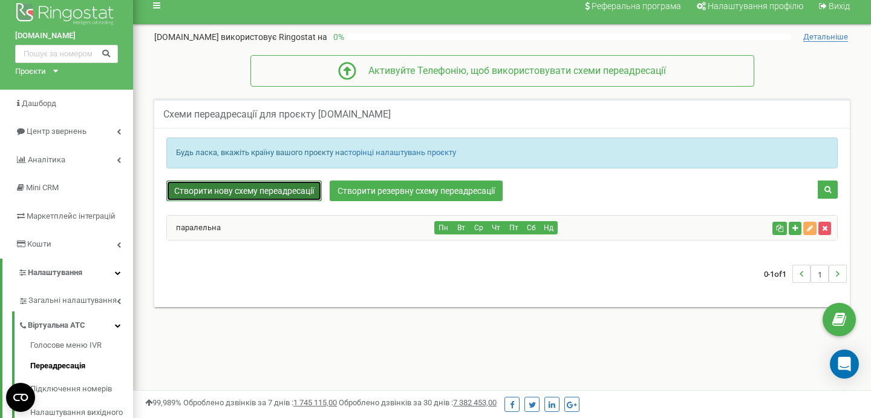
click at [288, 188] on link "Створити нову схему переадресації" at bounding box center [244, 190] width 156 height 21
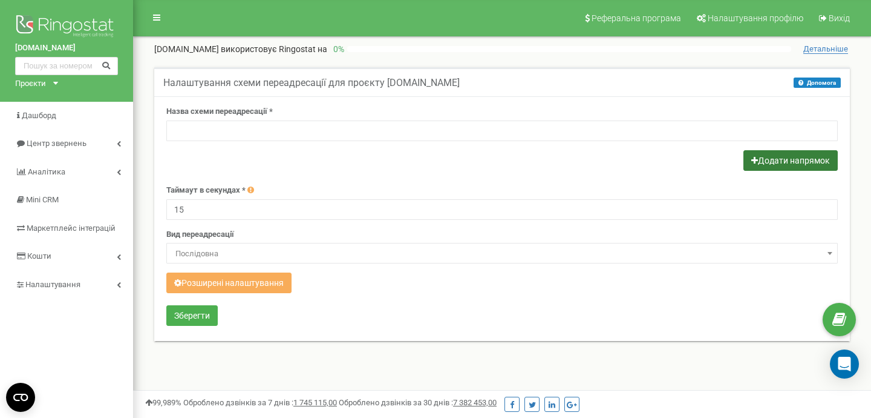
click at [814, 162] on button "Додати напрямок" at bounding box center [791, 160] width 94 height 21
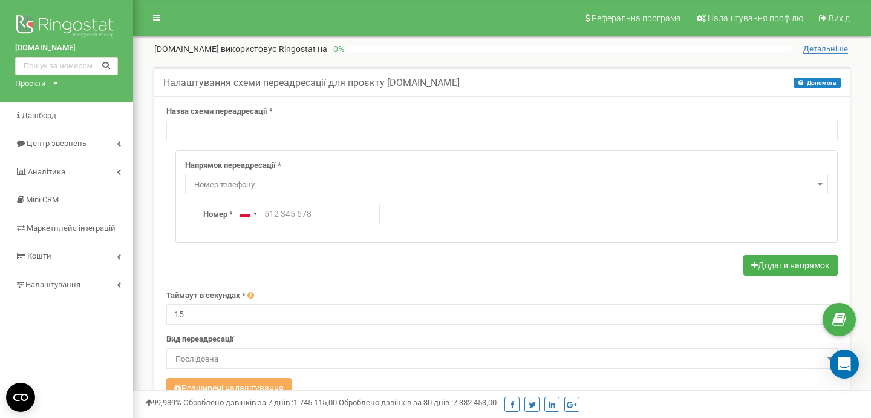
click at [769, 186] on span "Номер телефону" at bounding box center [506, 184] width 635 height 17
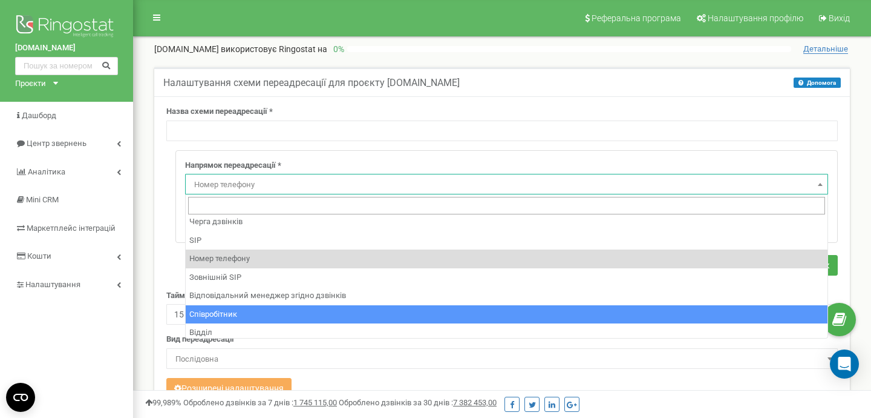
scroll to position [82, 0]
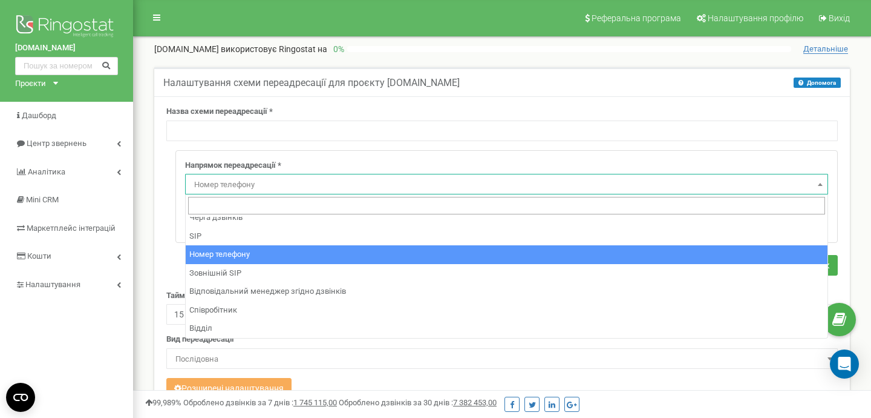
click at [857, 267] on div "Налаштування схеми переадресації для проєкту [DOMAIN_NAME] Допомога Допомога У …" at bounding box center [502, 264] width 714 height 394
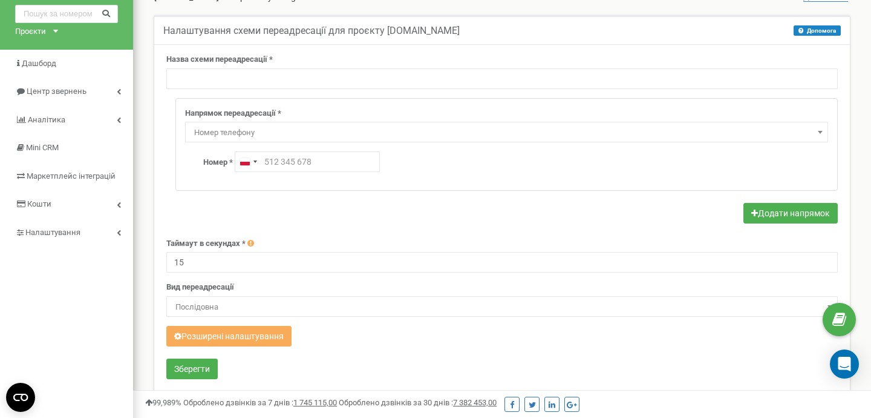
scroll to position [73, 0]
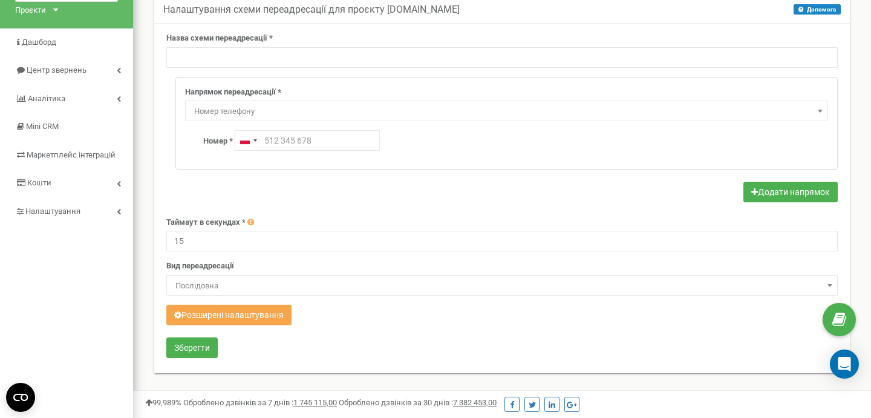
click at [273, 323] on button "Розширені налаштування" at bounding box center [228, 314] width 125 height 21
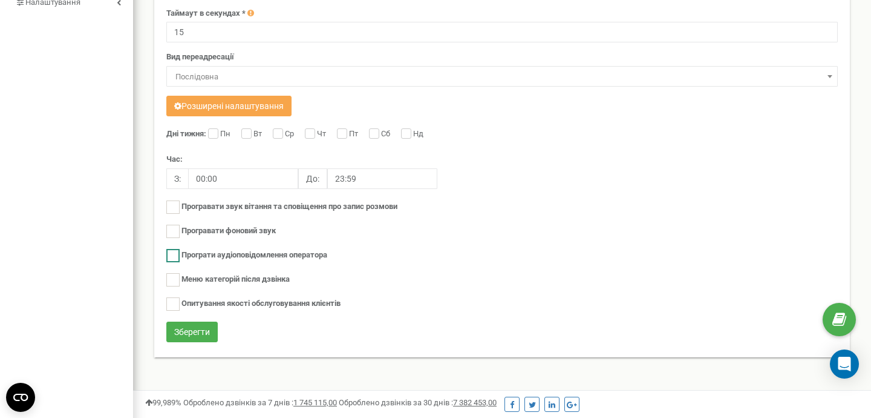
scroll to position [286, 0]
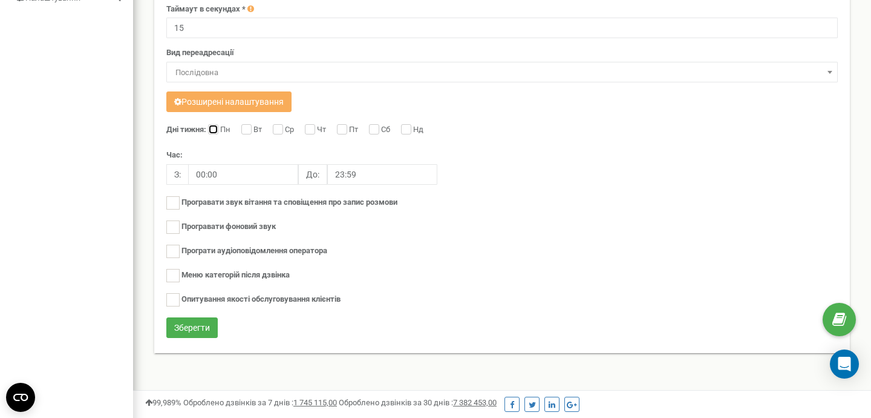
click at [214, 129] on input "Пн" at bounding box center [212, 130] width 8 height 8
checkbox input "true"
click at [252, 131] on div "Вт" at bounding box center [253, 130] width 24 height 12
click at [249, 131] on input "Вт" at bounding box center [245, 130] width 8 height 8
checkbox input "true"
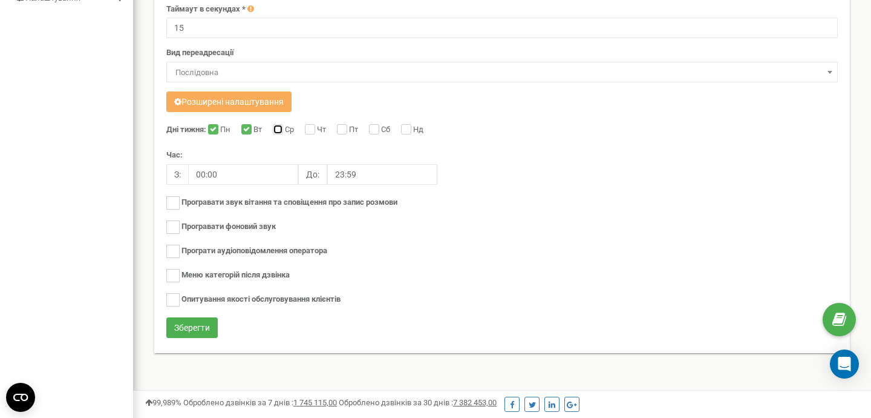
click at [276, 131] on input "Ср" at bounding box center [277, 130] width 8 height 8
checkbox input "true"
click at [312, 133] on input "Чт" at bounding box center [309, 130] width 8 height 8
checkbox input "true"
click at [345, 130] on input "Пт" at bounding box center [341, 130] width 8 height 8
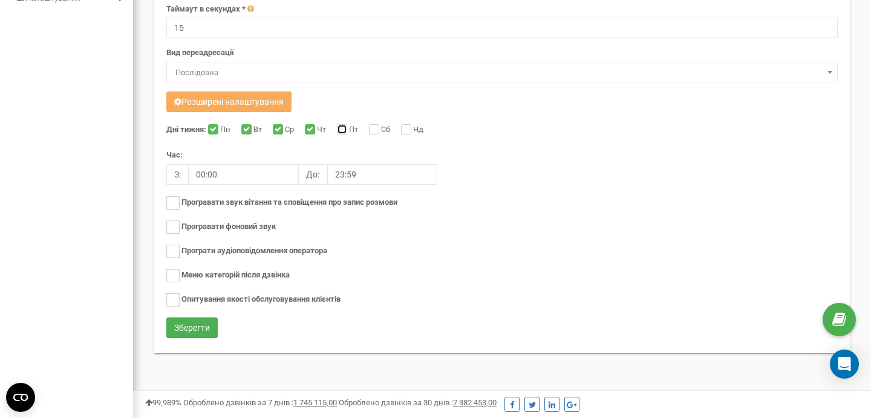
checkbox input "true"
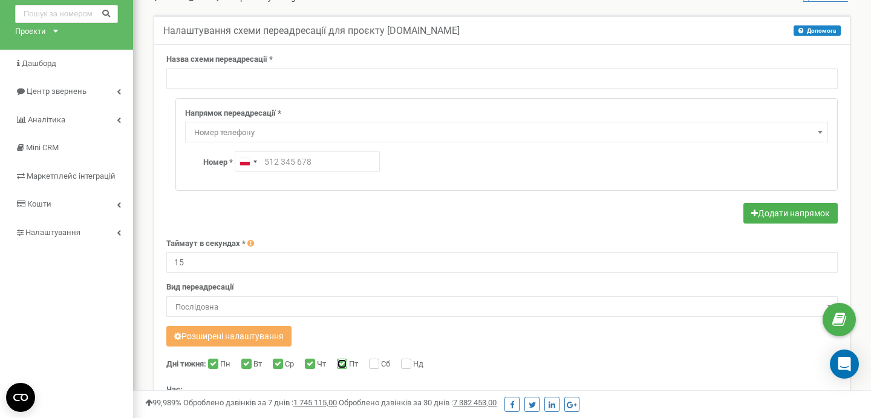
scroll to position [0, 0]
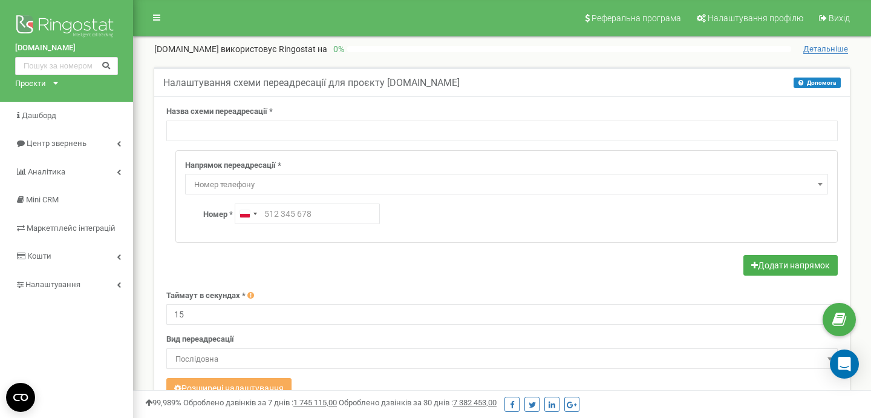
click at [798, 178] on span "Номер телефону" at bounding box center [506, 184] width 635 height 17
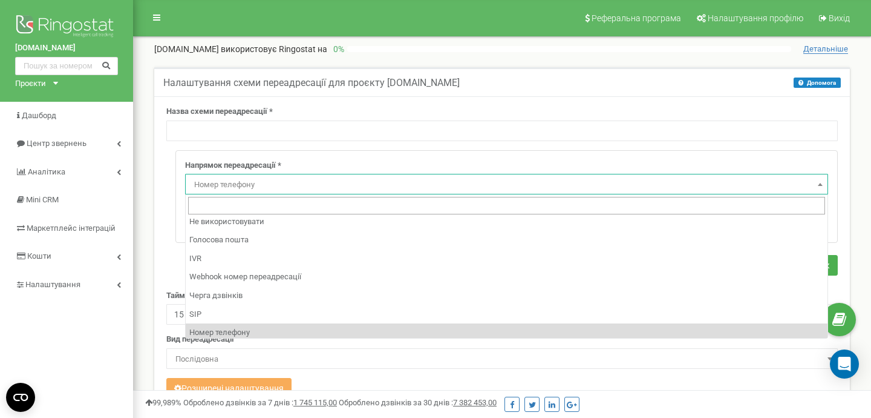
scroll to position [1, 0]
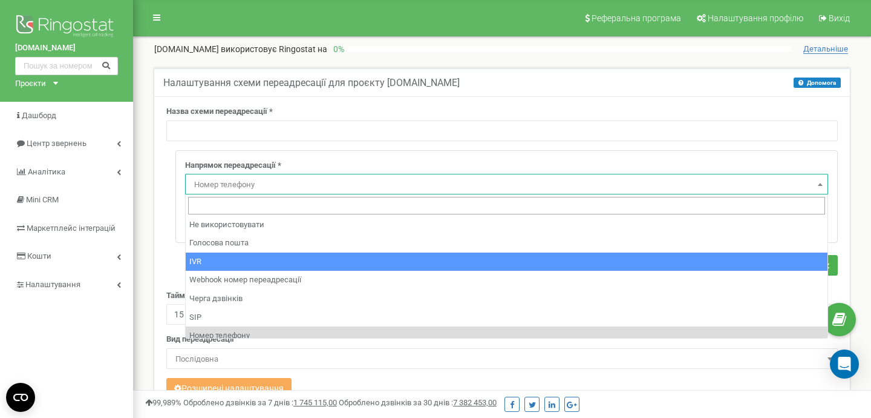
select select "addNumber"
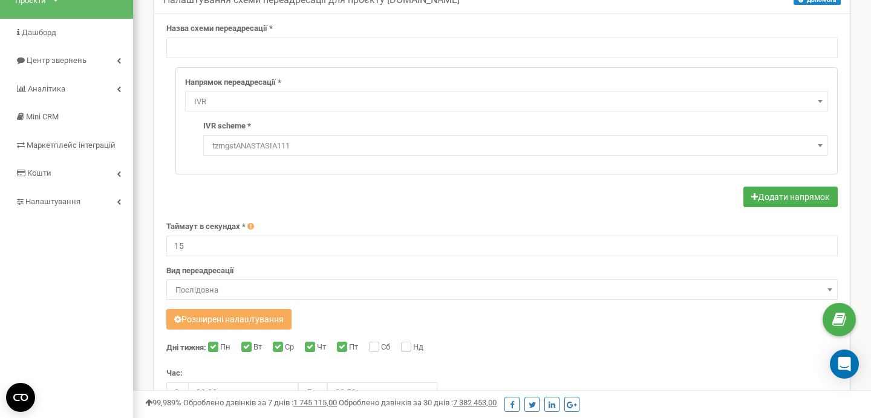
scroll to position [100, 0]
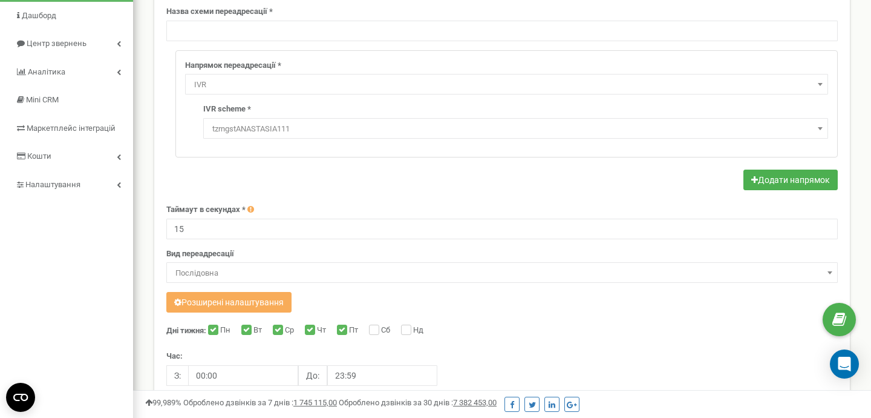
click at [425, 266] on span "Послідовна" at bounding box center [502, 272] width 663 height 17
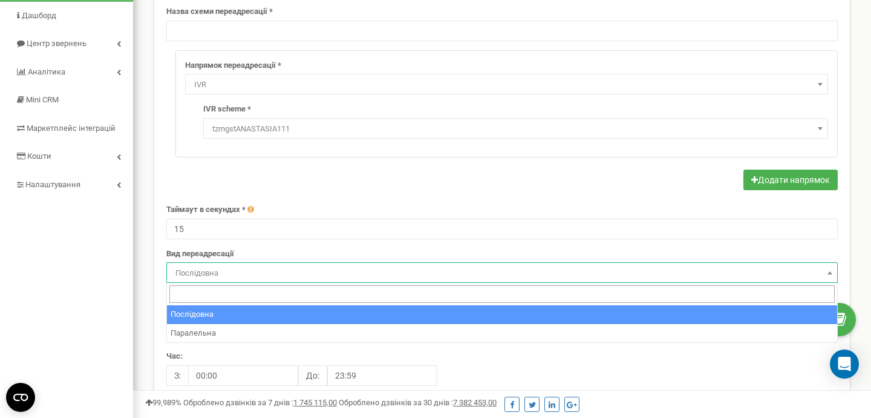
click at [425, 266] on span "Послідовна" at bounding box center [502, 272] width 663 height 17
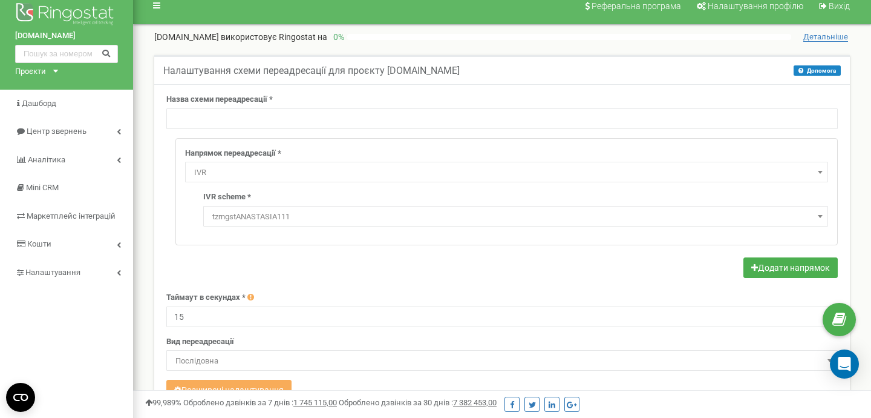
scroll to position [0, 0]
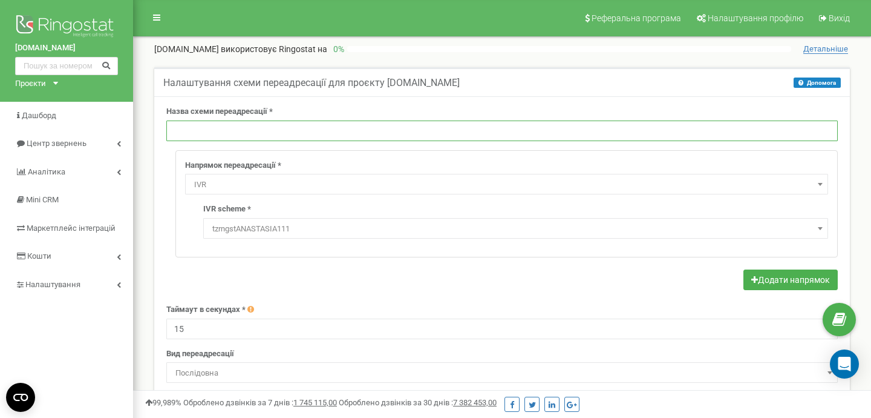
click at [265, 140] on input "text" at bounding box center [502, 130] width 672 height 21
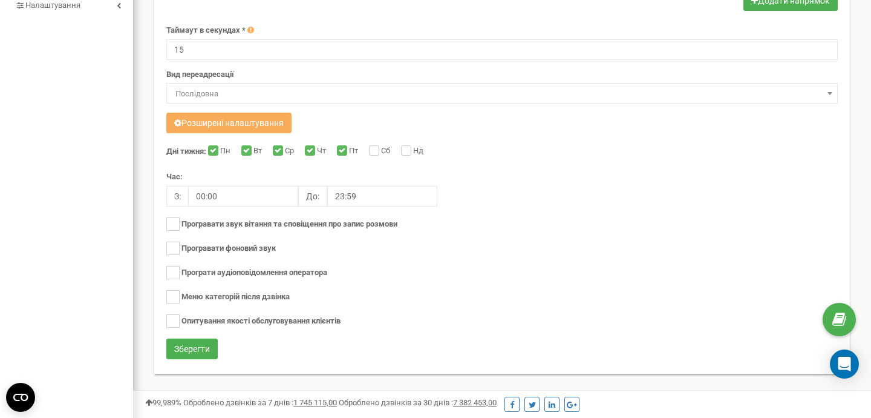
scroll to position [309, 0]
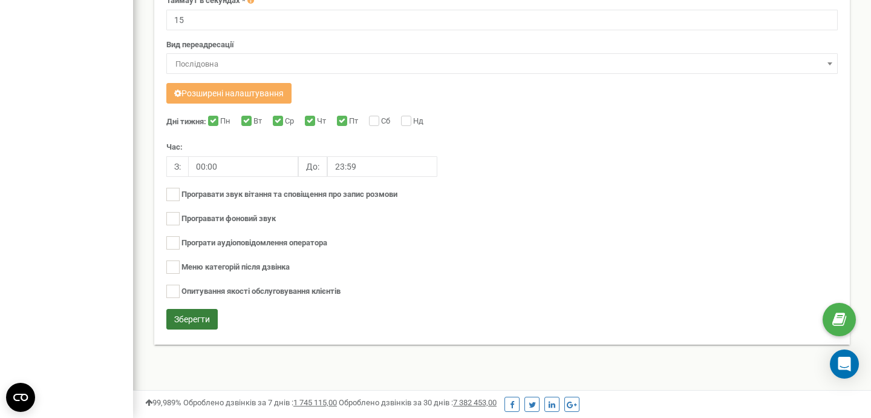
type input "переадресація на будні дні"
click at [185, 318] on button "Зберегти" at bounding box center [191, 319] width 51 height 21
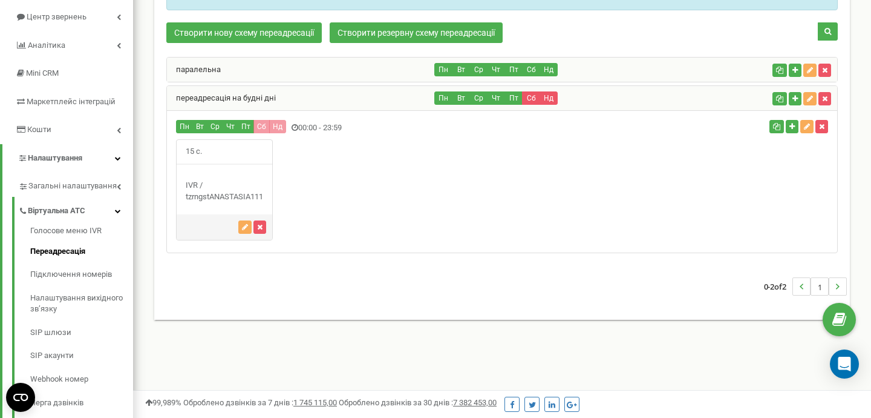
scroll to position [123, 0]
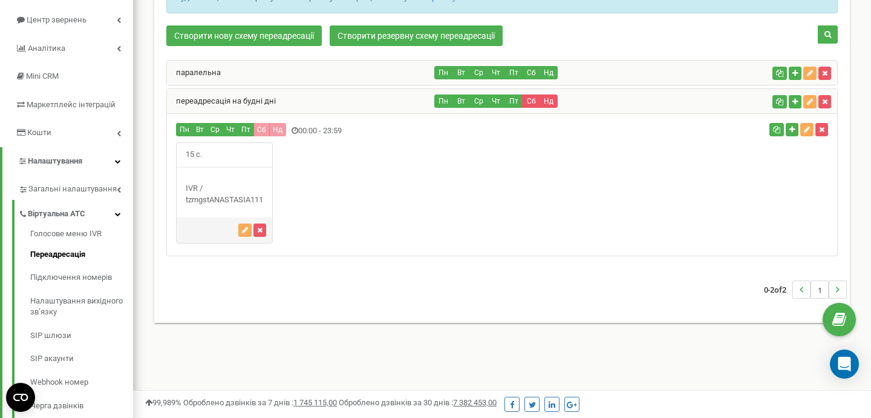
click at [336, 105] on div "переадресація на будні дні" at bounding box center [301, 101] width 268 height 24
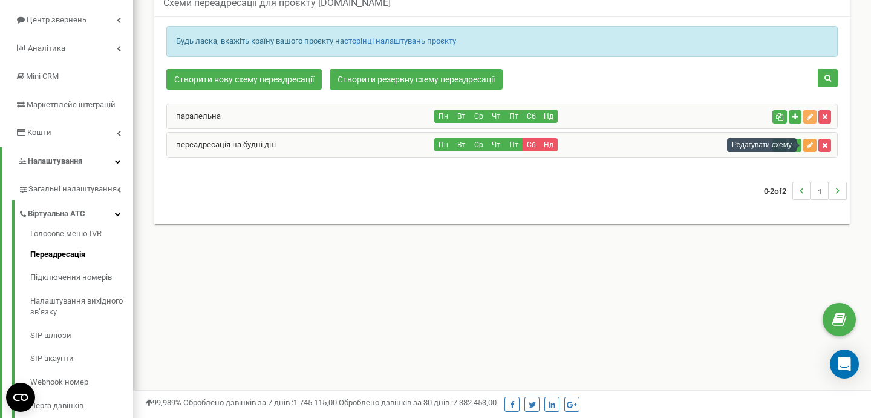
click at [812, 142] on icon "button" at bounding box center [810, 145] width 6 height 7
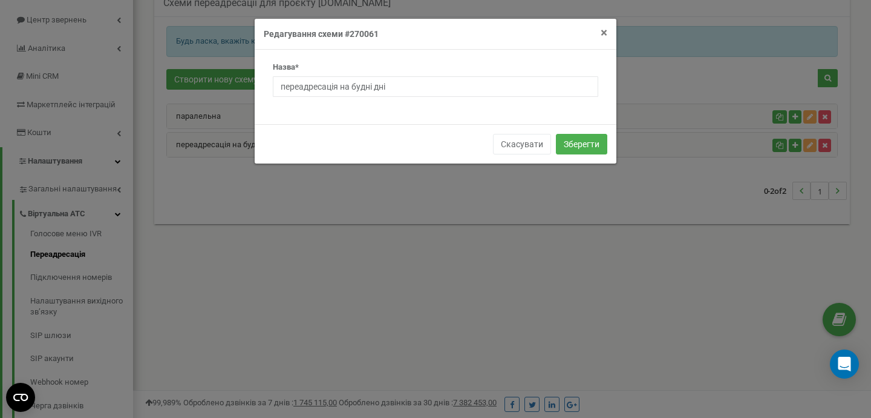
click at [604, 34] on span "×" at bounding box center [604, 32] width 7 height 15
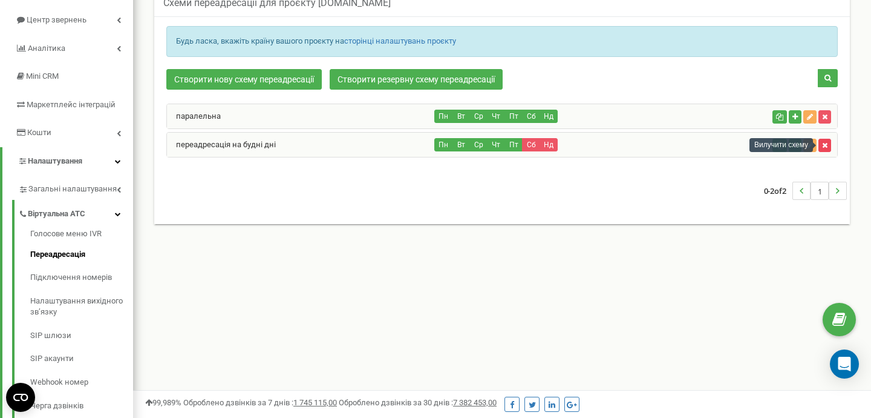
click at [822, 149] on button "button" at bounding box center [825, 145] width 13 height 13
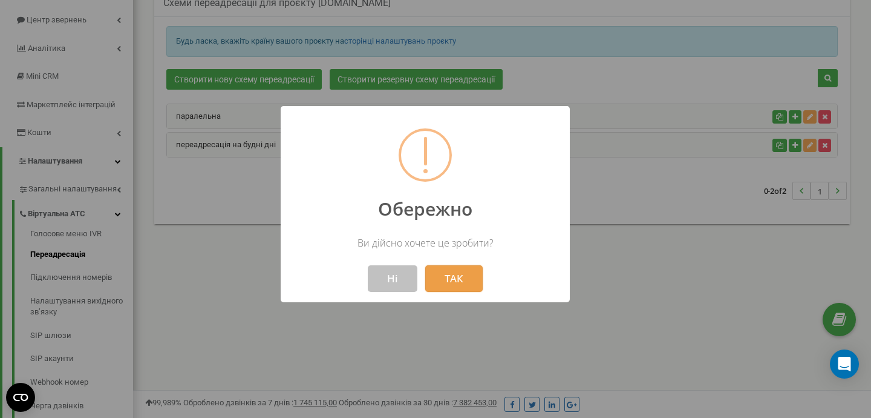
click at [459, 287] on button "ТАК" at bounding box center [453, 278] width 57 height 27
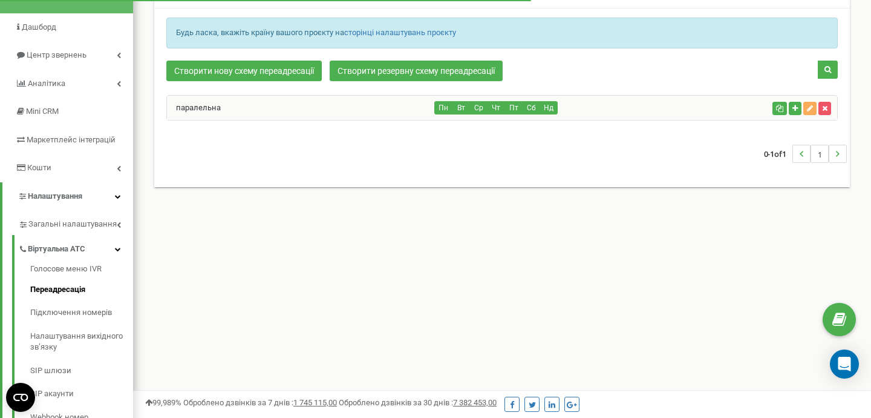
scroll to position [84, 0]
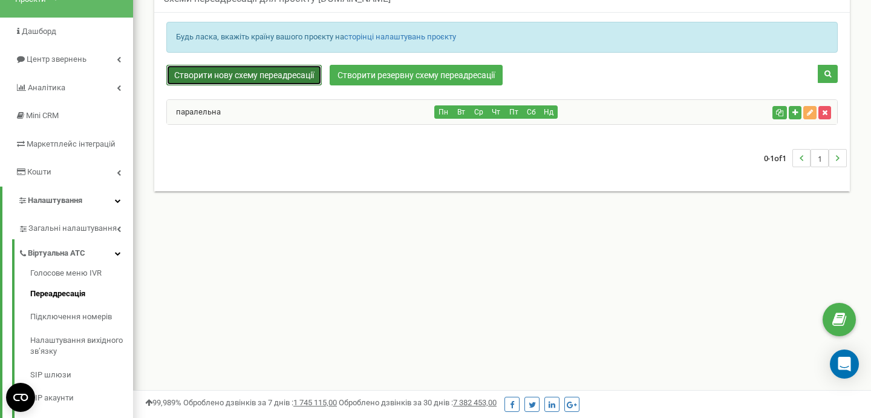
click at [255, 70] on link "Створити нову схему переадресації" at bounding box center [244, 75] width 156 height 21
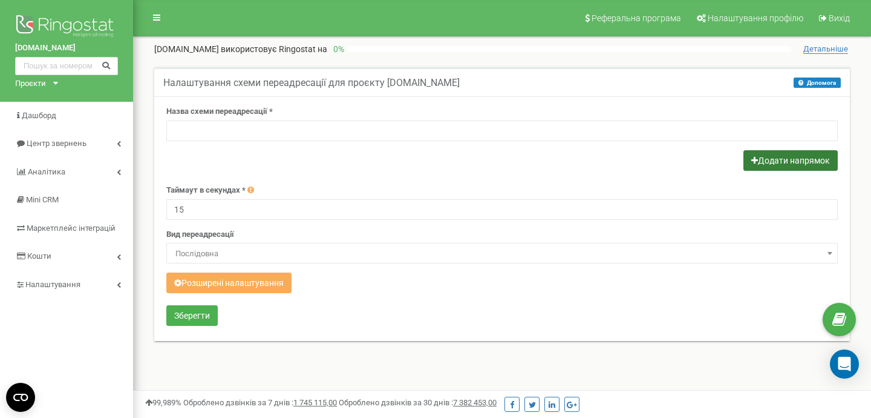
click at [773, 160] on button "Додати напрямок" at bounding box center [791, 160] width 94 height 21
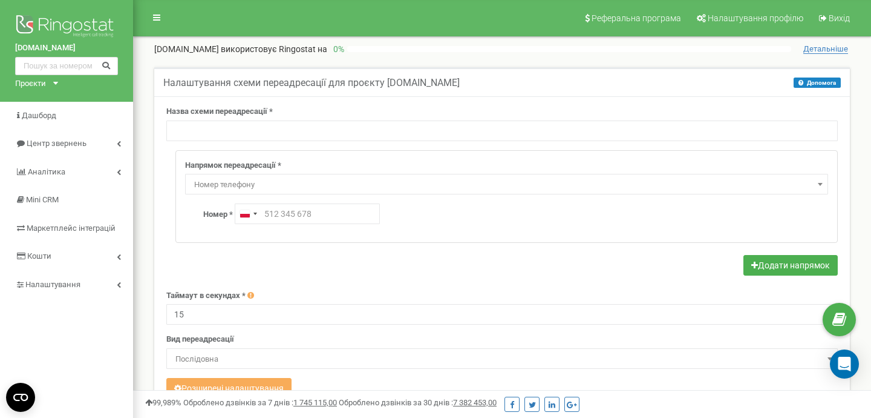
click at [638, 188] on span "Номер телефону" at bounding box center [506, 184] width 635 height 17
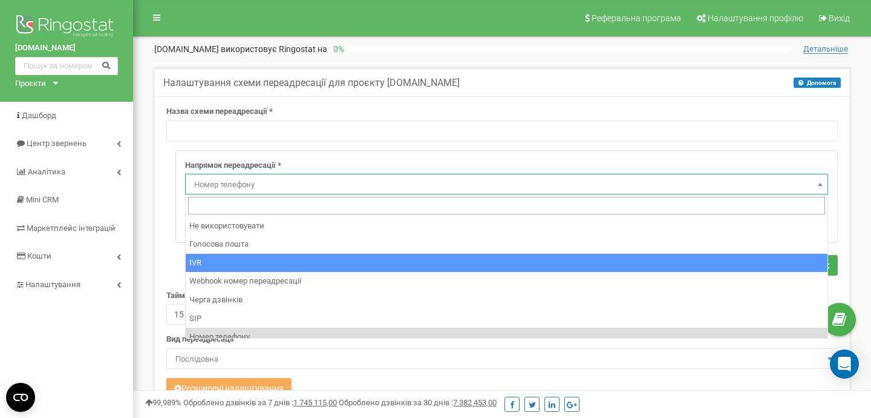
select select "addNumber"
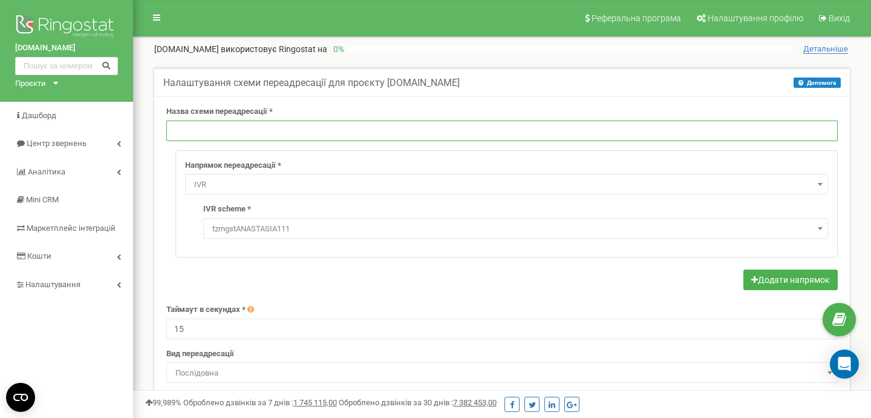
click at [324, 136] on input "text" at bounding box center [502, 130] width 672 height 21
type input "переадресація на будні дні"
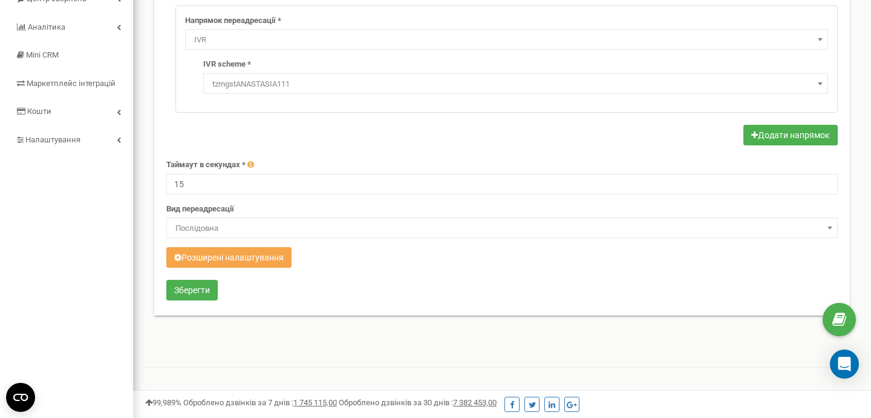
scroll to position [155, 0]
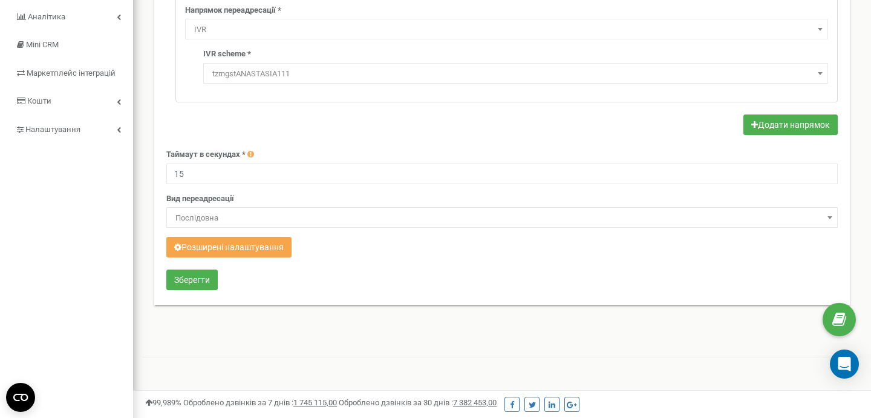
click at [269, 249] on button "Розширені налаштування" at bounding box center [228, 247] width 125 height 21
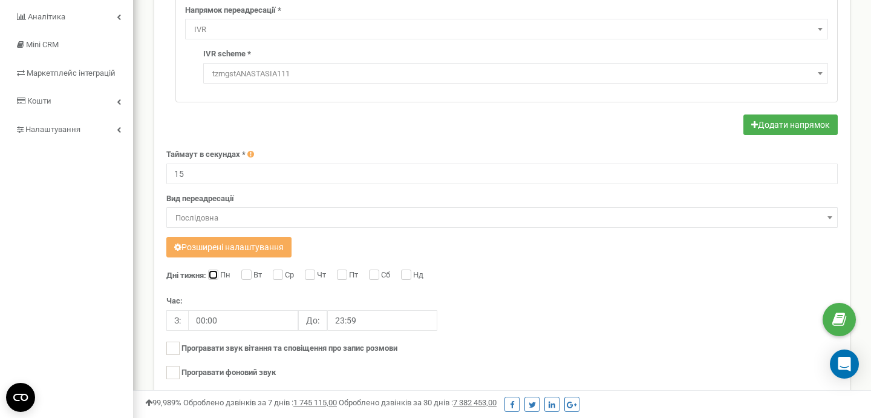
click at [211, 275] on input "Пн" at bounding box center [212, 276] width 8 height 8
checkbox input "true"
click at [254, 277] on label "Вт" at bounding box center [259, 275] width 11 height 12
click at [249, 277] on input "Вт" at bounding box center [245, 276] width 8 height 8
checkbox input "true"
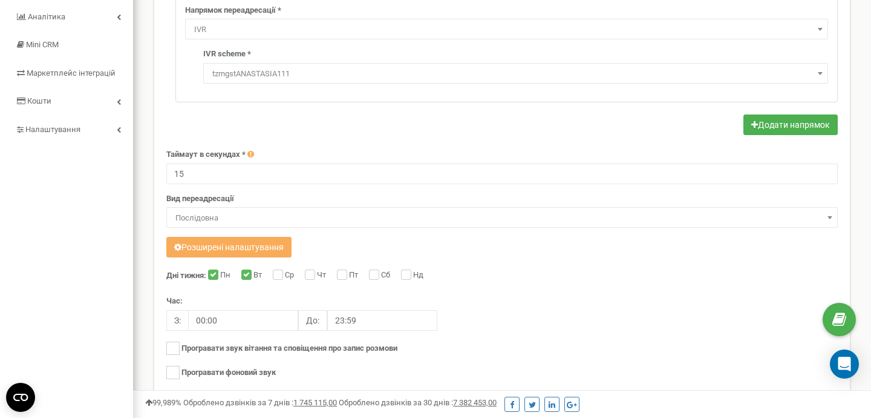
click at [285, 277] on div "Ср" at bounding box center [285, 275] width 24 height 12
click at [280, 273] on input "Ср" at bounding box center [277, 276] width 8 height 8
checkbox input "true"
click at [313, 274] on input "Чт" at bounding box center [309, 276] width 8 height 8
checkbox input "true"
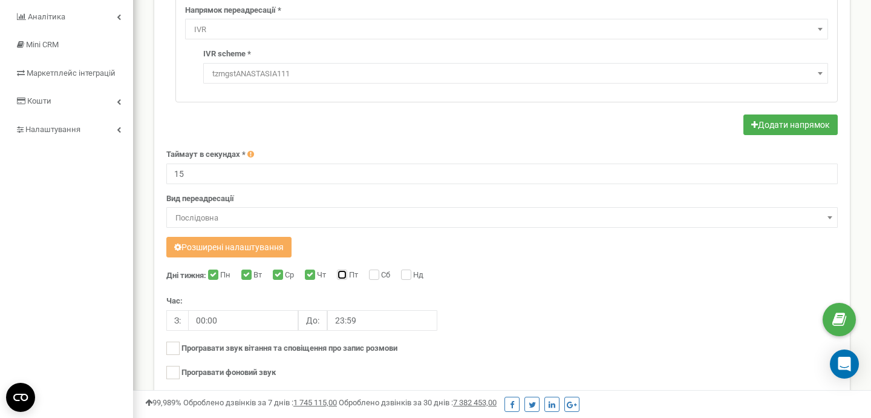
click at [345, 275] on input "Пт" at bounding box center [341, 276] width 8 height 8
checkbox input "true"
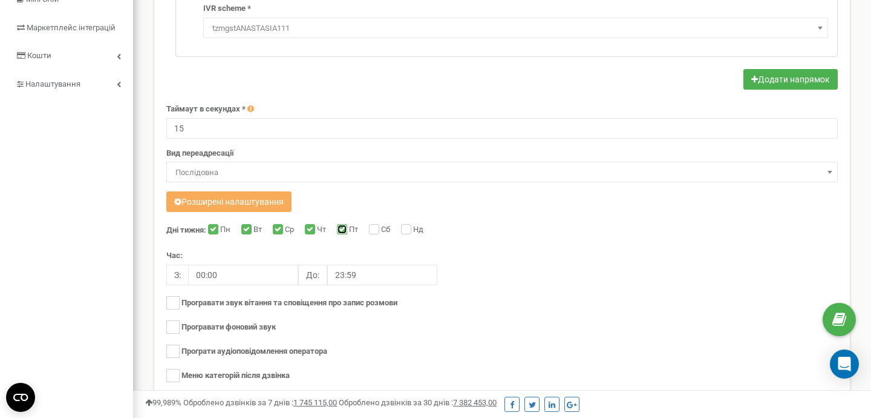
scroll to position [309, 0]
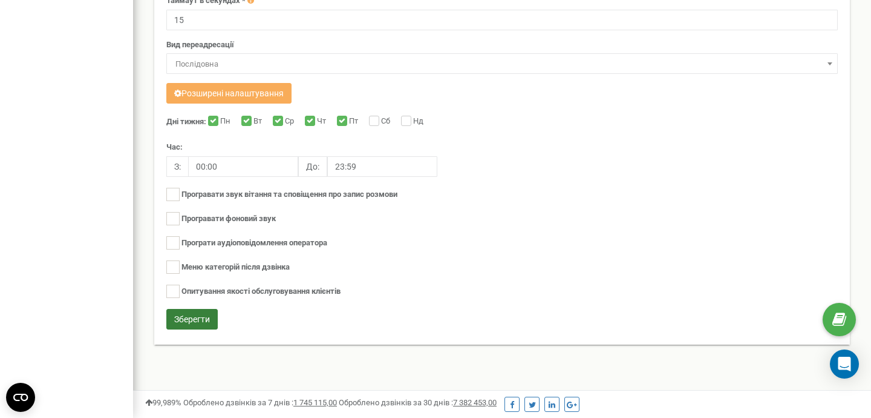
click at [202, 324] on button "Зберегти" at bounding box center [191, 319] width 51 height 21
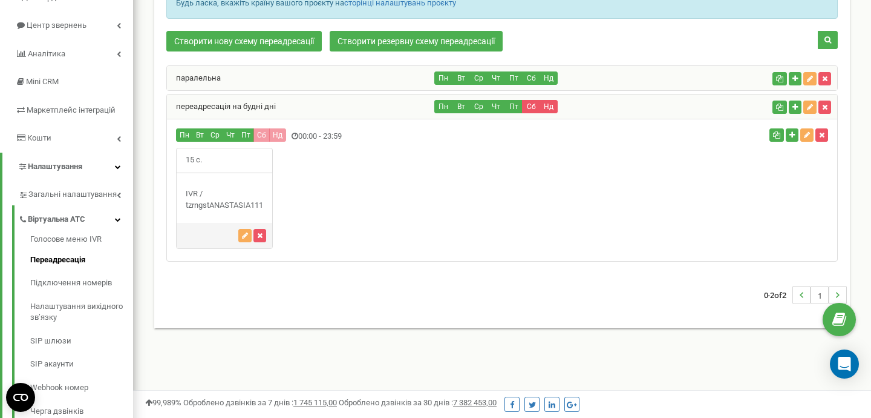
scroll to position [100, 0]
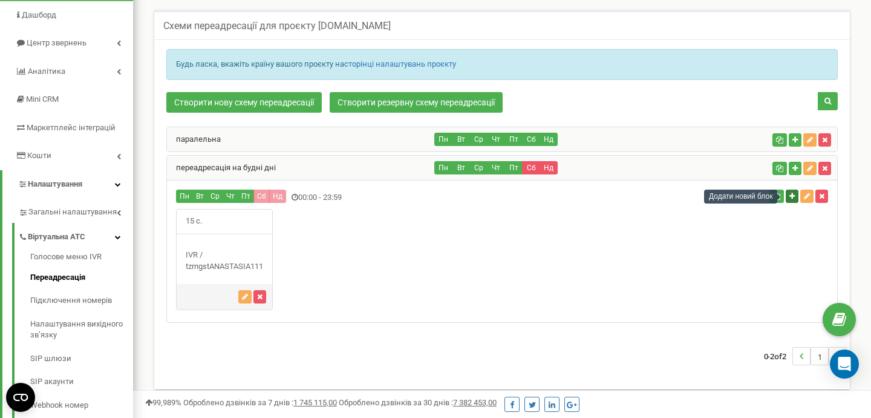
click at [790, 197] on icon "button" at bounding box center [792, 195] width 5 height 7
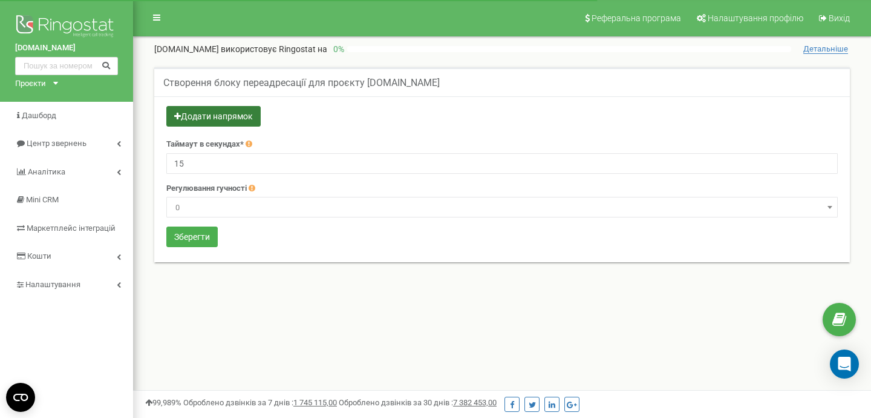
click at [257, 117] on button "Додати напрямок" at bounding box center [213, 116] width 94 height 21
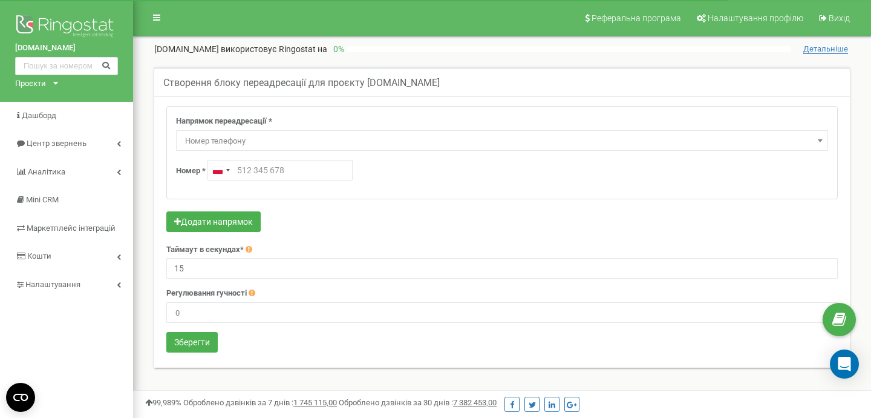
click at [760, 140] on span "Номер телефону" at bounding box center [502, 141] width 644 height 17
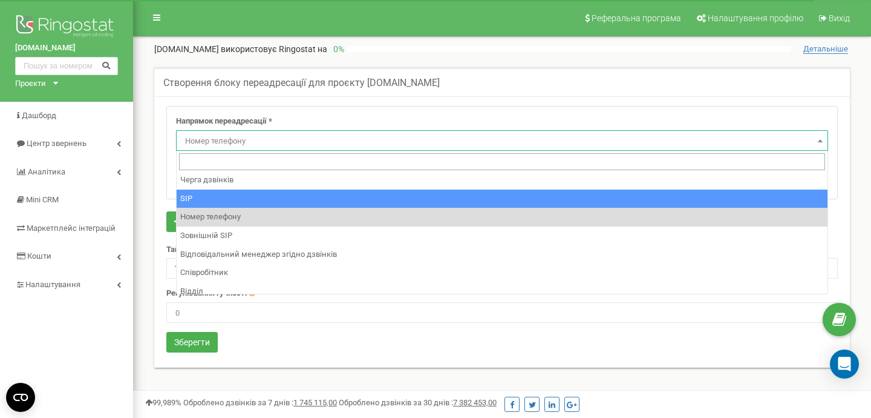
scroll to position [82, 0]
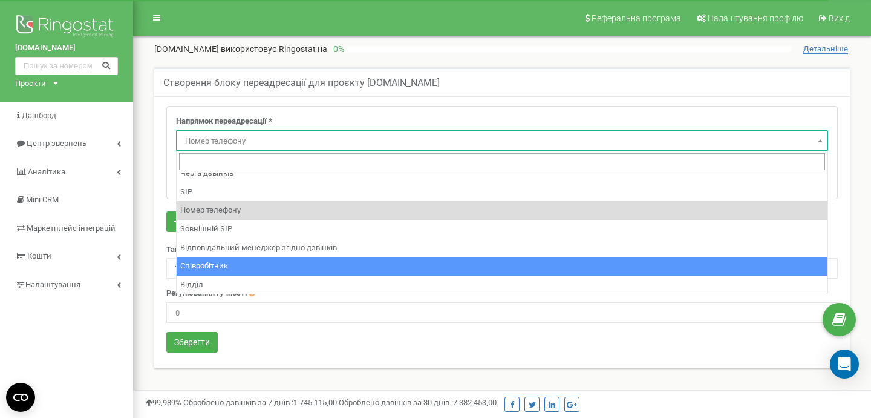
select select "Employee"
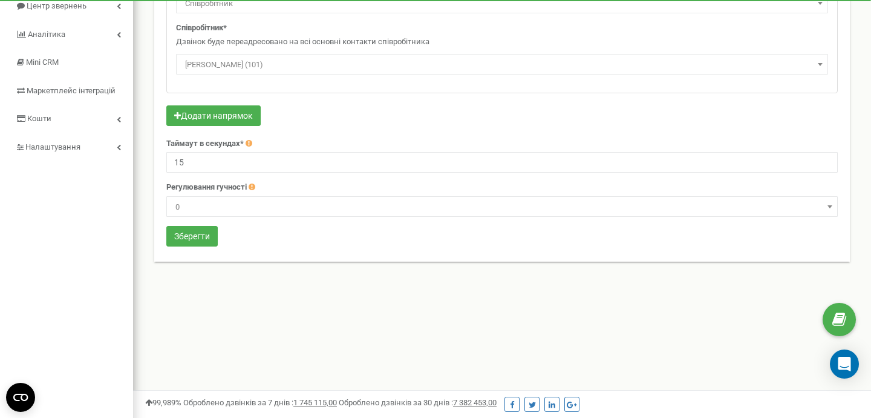
scroll to position [136, 0]
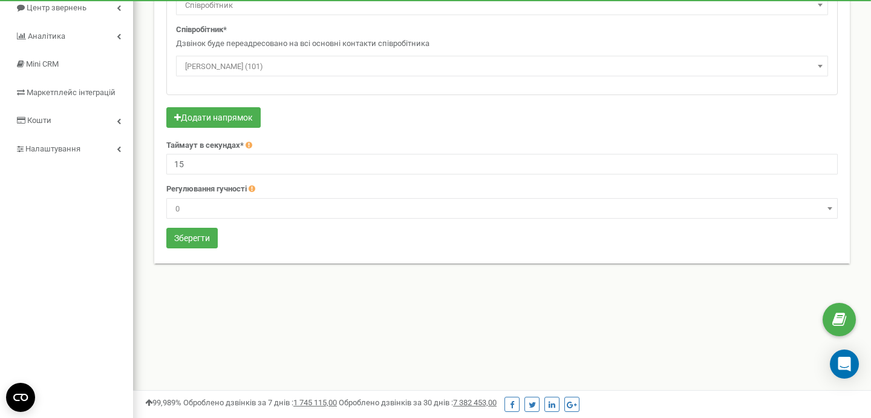
click at [211, 214] on span "0" at bounding box center [502, 208] width 663 height 17
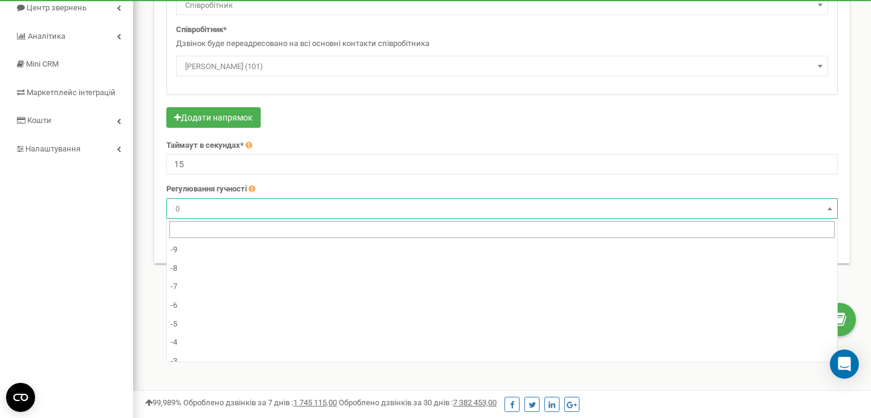
click at [211, 214] on span "0" at bounding box center [502, 208] width 663 height 17
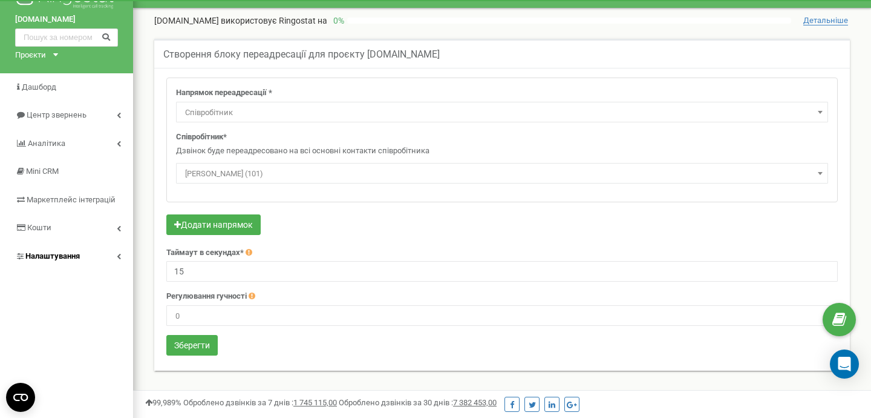
scroll to position [0, 0]
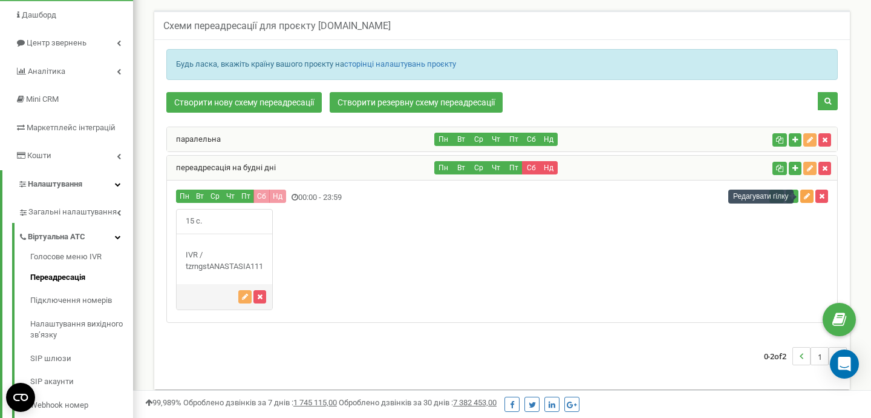
click at [807, 197] on icon "button" at bounding box center [807, 195] width 6 height 7
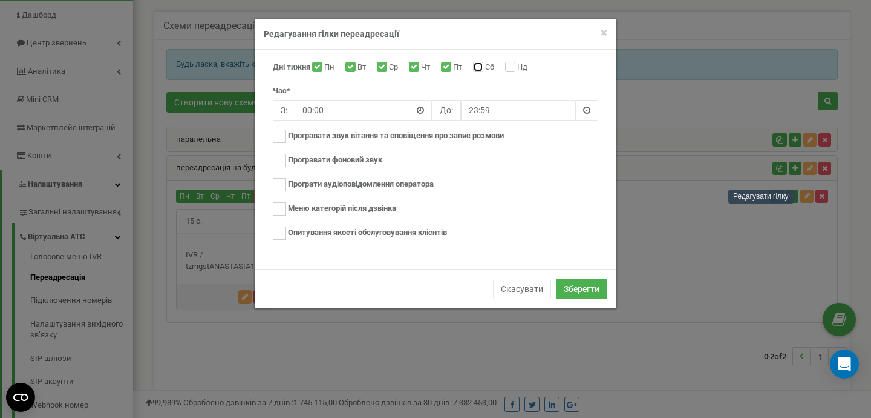
click at [481, 69] on input "Сб" at bounding box center [477, 68] width 8 height 8
checkbox input "false"
click at [604, 31] on span "×" at bounding box center [604, 32] width 7 height 15
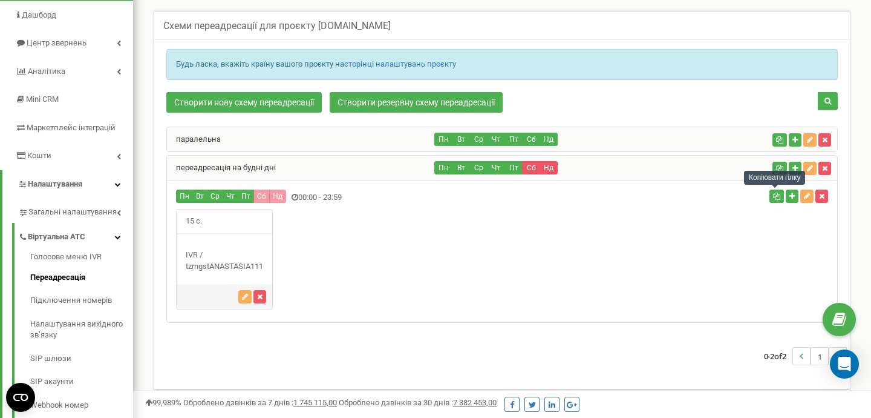
click at [775, 198] on icon "button" at bounding box center [776, 195] width 7 height 7
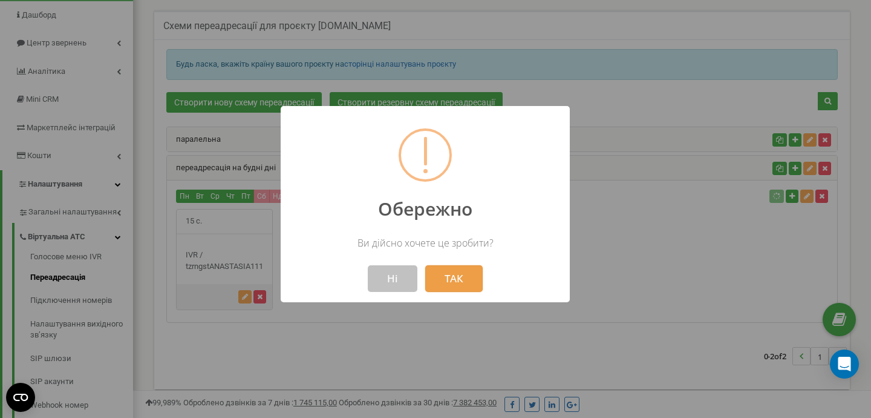
click at [442, 279] on button "ТАК" at bounding box center [453, 278] width 57 height 27
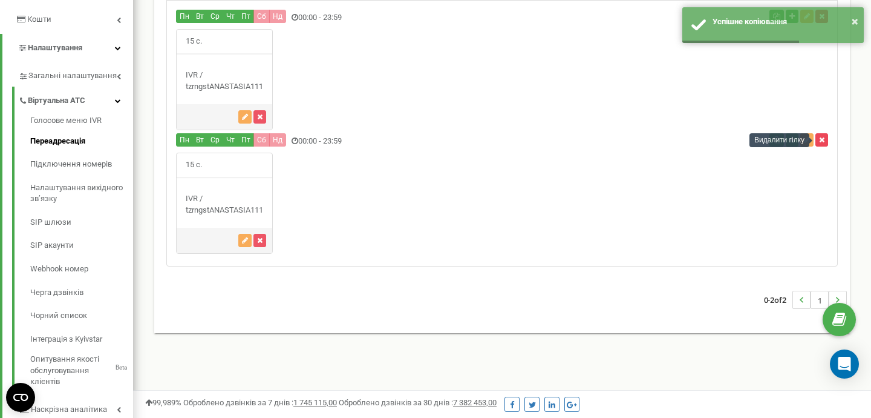
click at [821, 139] on icon "button" at bounding box center [821, 139] width 5 height 7
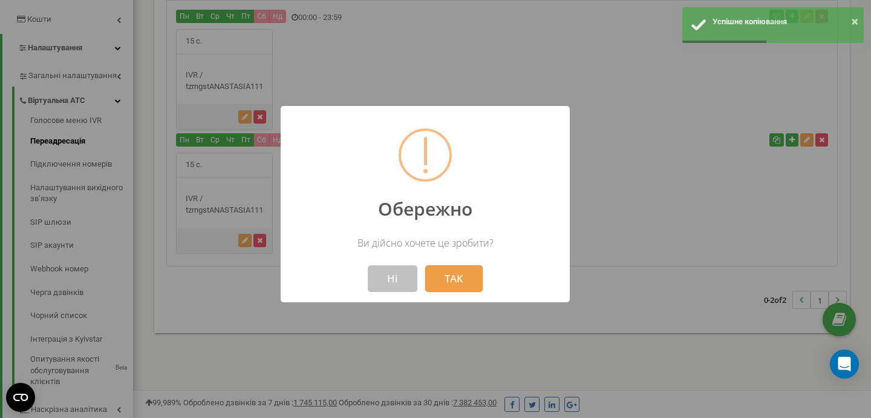
click at [468, 277] on button "ТАК" at bounding box center [453, 278] width 57 height 27
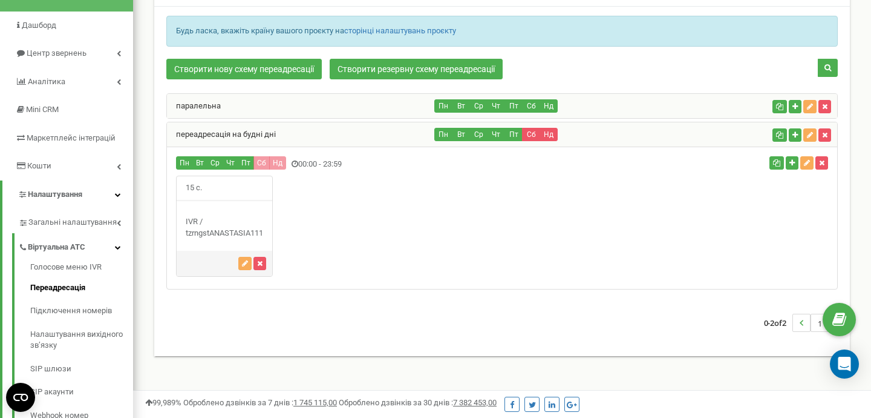
scroll to position [83, 0]
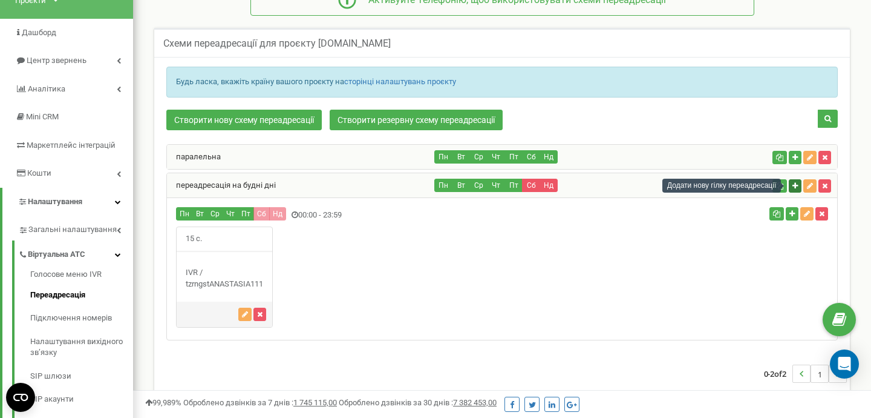
click at [790, 184] on button "button" at bounding box center [795, 185] width 13 height 13
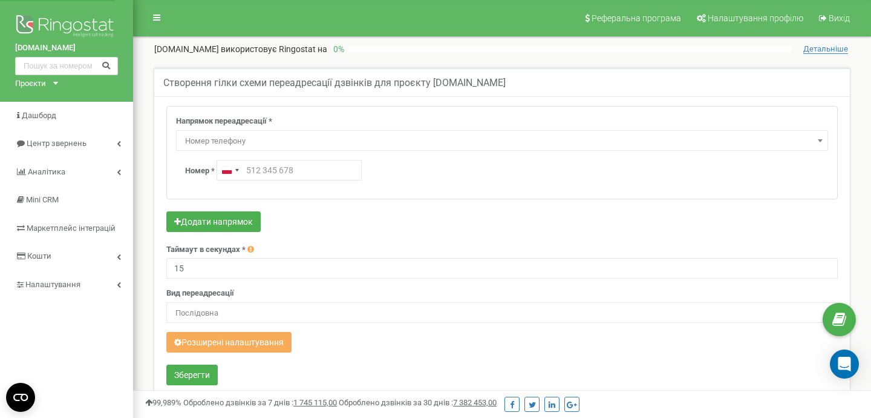
click at [690, 137] on span "Номер телефону" at bounding box center [502, 141] width 644 height 17
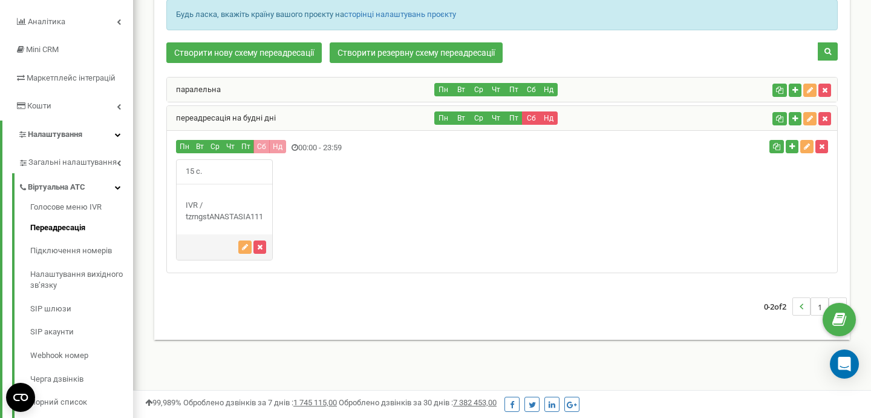
scroll to position [108, 0]
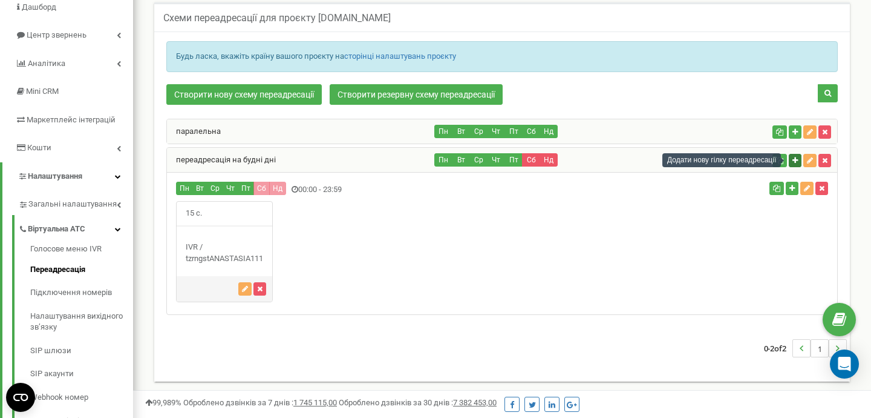
click at [793, 165] on button "button" at bounding box center [795, 160] width 13 height 13
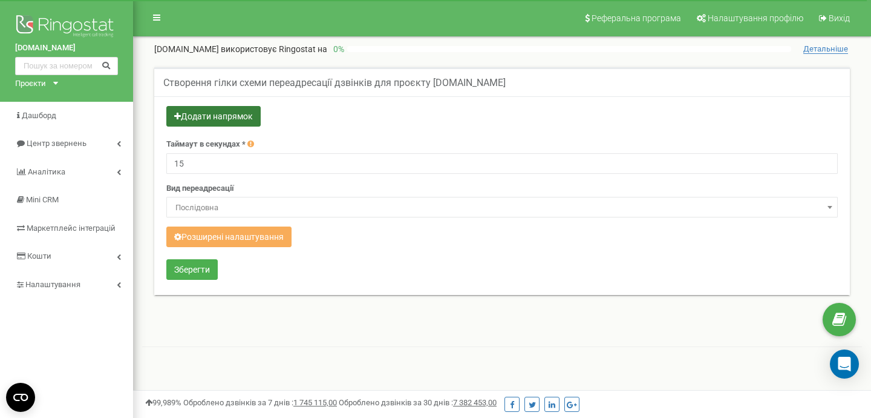
click at [213, 111] on button "Додати напрямок" at bounding box center [213, 116] width 94 height 21
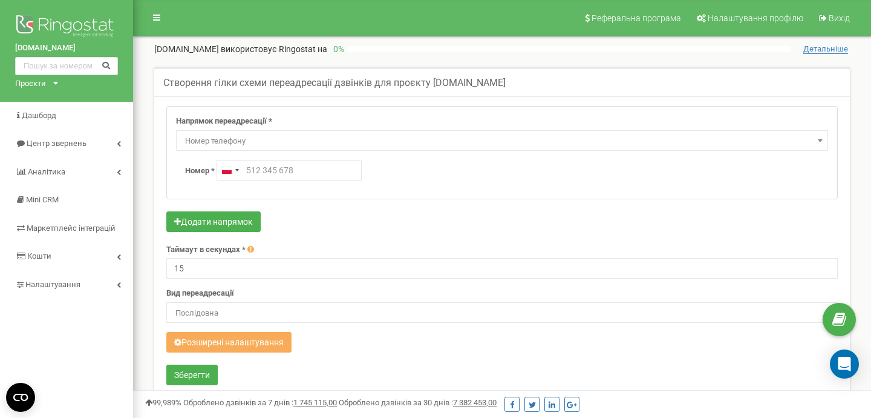
click at [823, 138] on span at bounding box center [820, 141] width 12 height 16
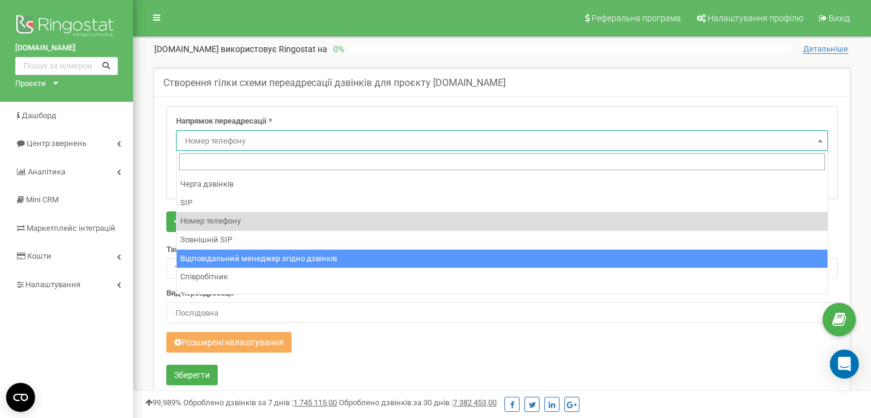
scroll to position [82, 0]
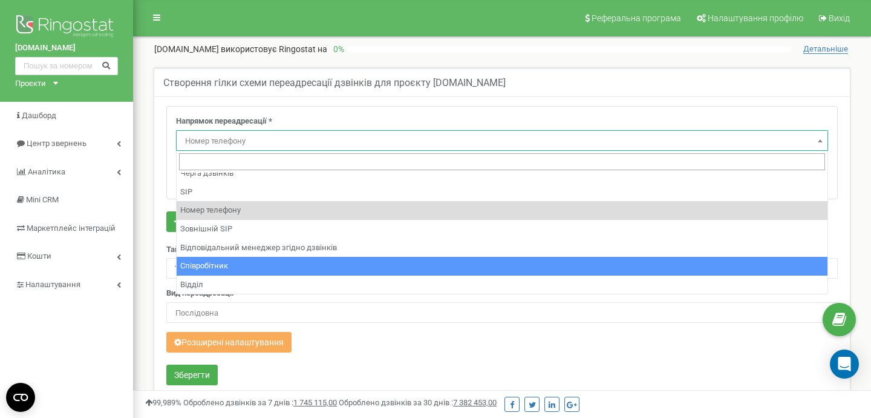
select select "Employee"
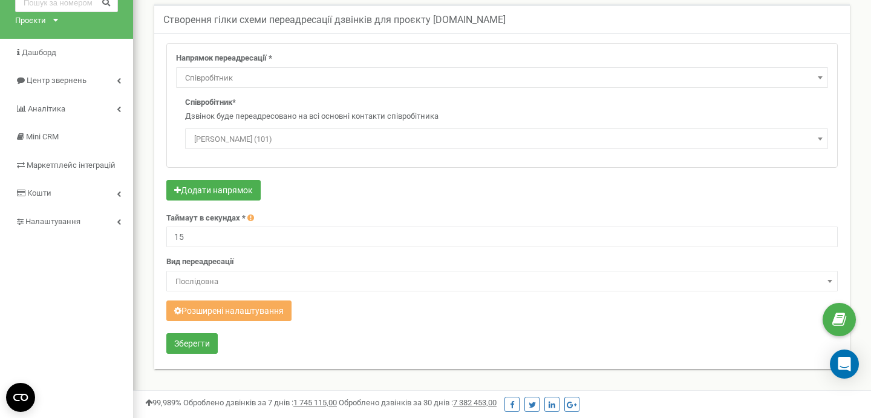
scroll to position [62, 0]
click at [270, 312] on button "Розширені налаштування" at bounding box center [228, 311] width 125 height 21
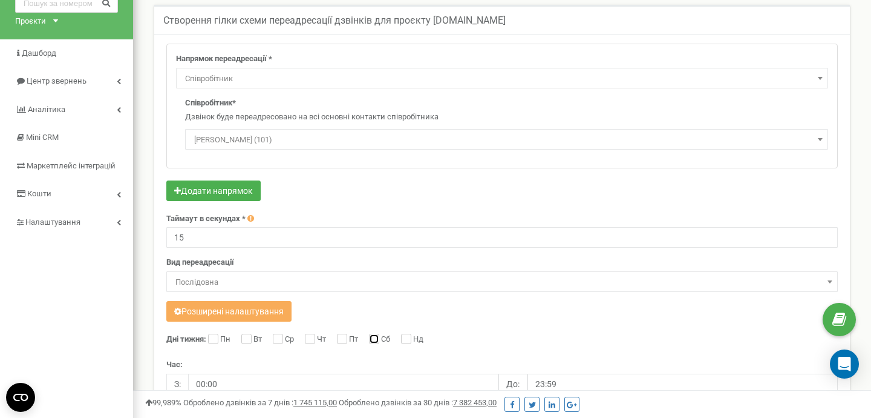
click at [377, 338] on input "Сб" at bounding box center [373, 340] width 8 height 8
checkbox input "true"
click at [414, 339] on div "Нд" at bounding box center [413, 339] width 25 height 12
click at [409, 338] on input "Нд" at bounding box center [405, 340] width 8 height 8
checkbox input "true"
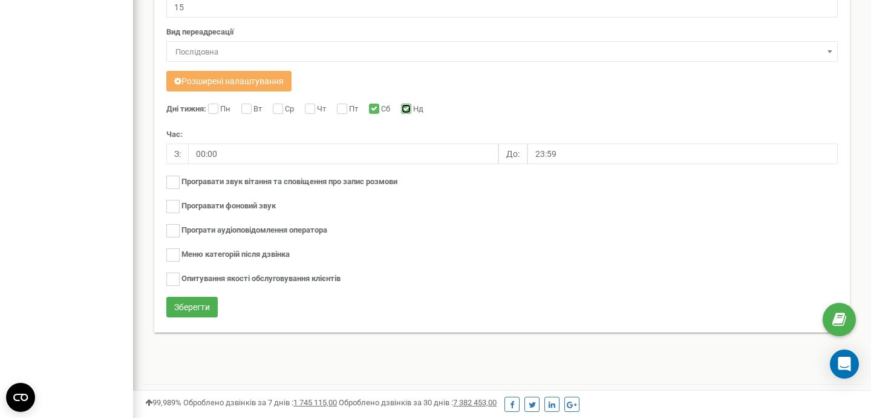
scroll to position [301, 0]
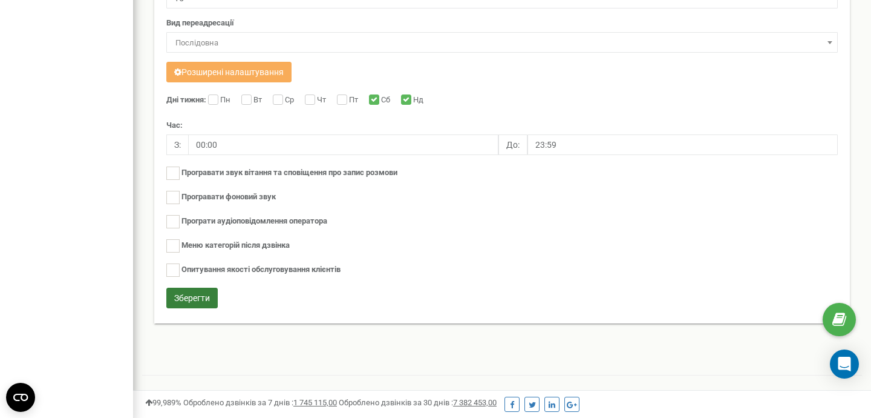
click at [197, 296] on button "Зберегти" at bounding box center [191, 297] width 51 height 21
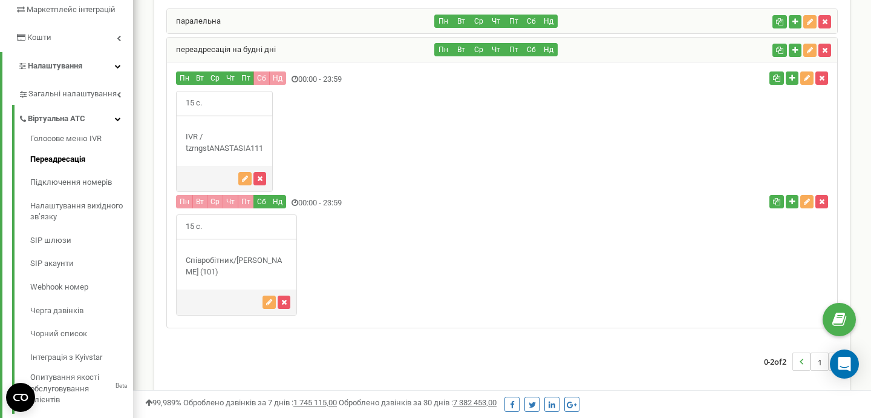
scroll to position [218, 0]
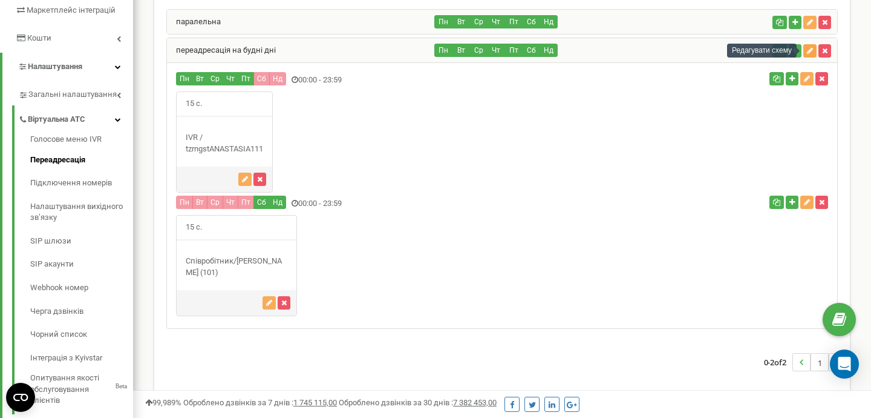
click at [808, 50] on icon "button" at bounding box center [810, 50] width 6 height 7
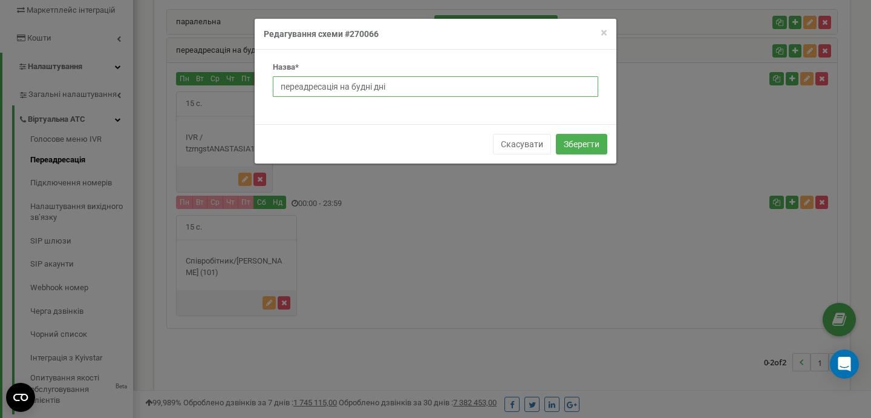
click at [398, 87] on input "переадресація на будні дні" at bounding box center [436, 86] width 326 height 21
type input "переадресація"
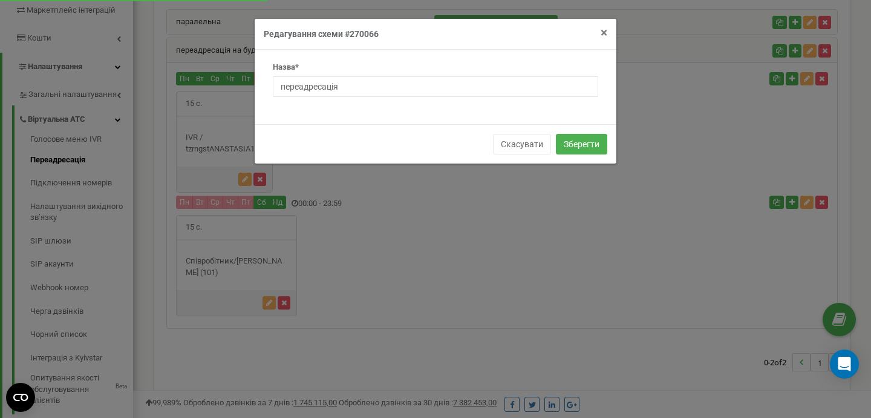
click at [605, 30] on span "×" at bounding box center [604, 32] width 7 height 15
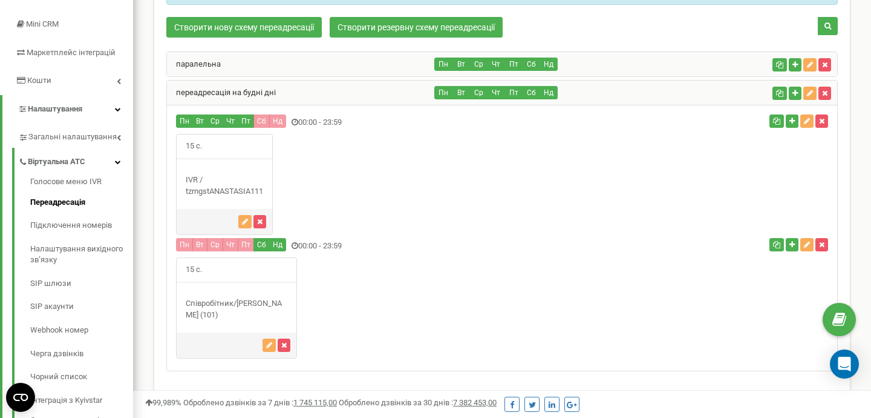
scroll to position [182, 0]
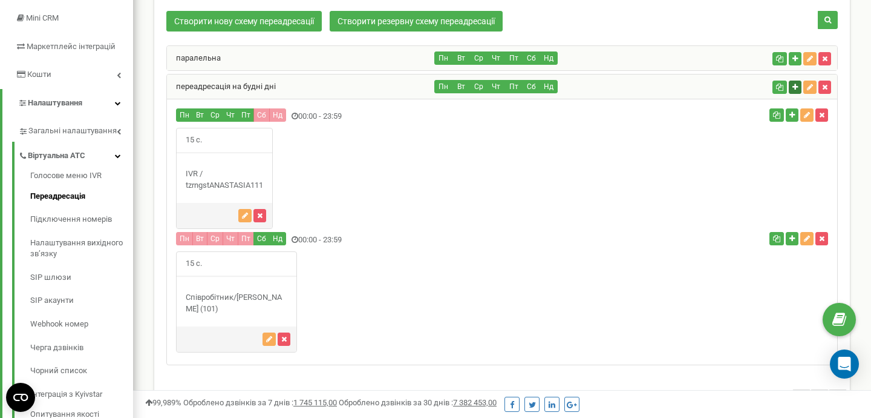
click at [793, 86] on icon "button" at bounding box center [795, 87] width 5 height 7
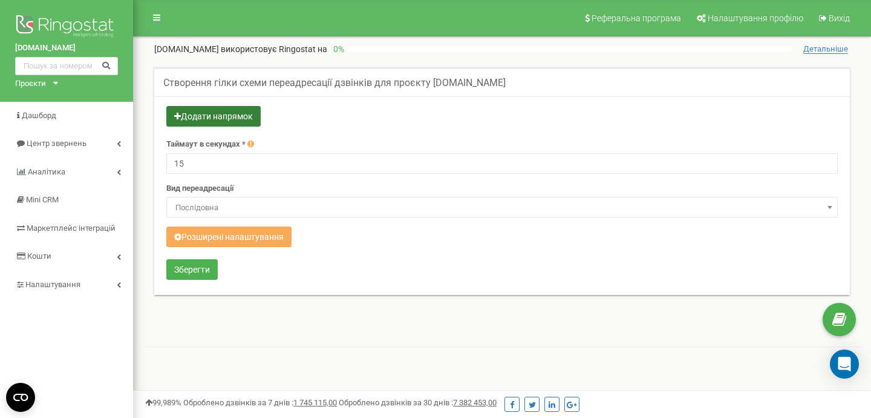
click at [218, 114] on button "Додати напрямок" at bounding box center [213, 116] width 94 height 21
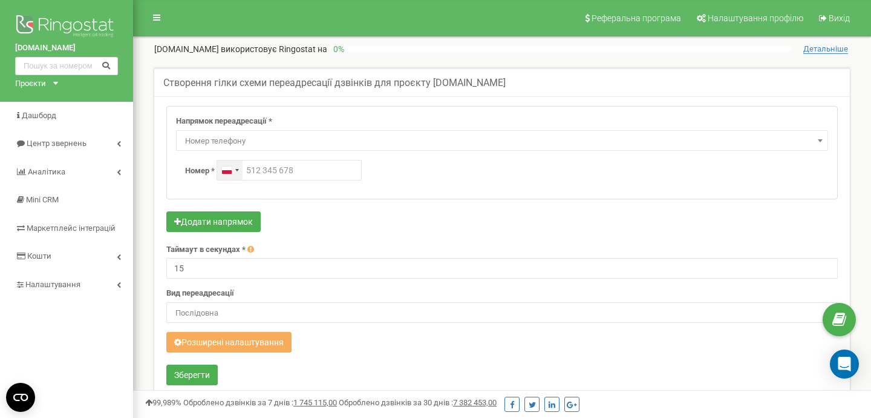
click at [235, 171] on div "Selected country" at bounding box center [237, 170] width 4 height 2
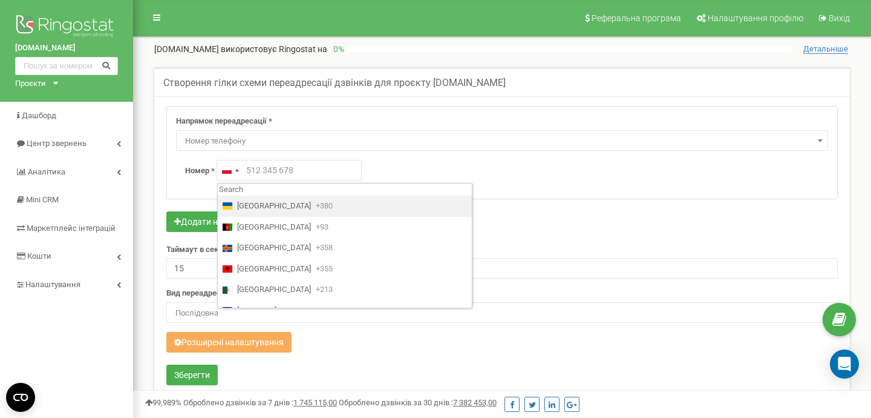
click at [243, 208] on span "Ukraine" at bounding box center [274, 205] width 74 height 11
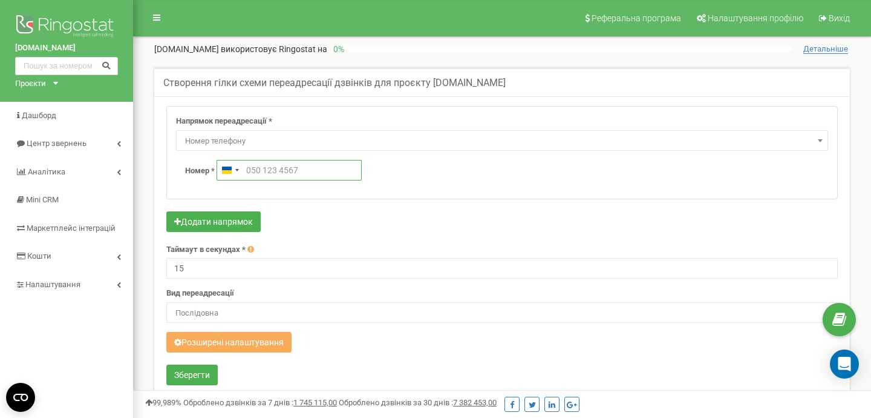
paste input "+380 97 888 9911"
type input "+380 97 888 9911"
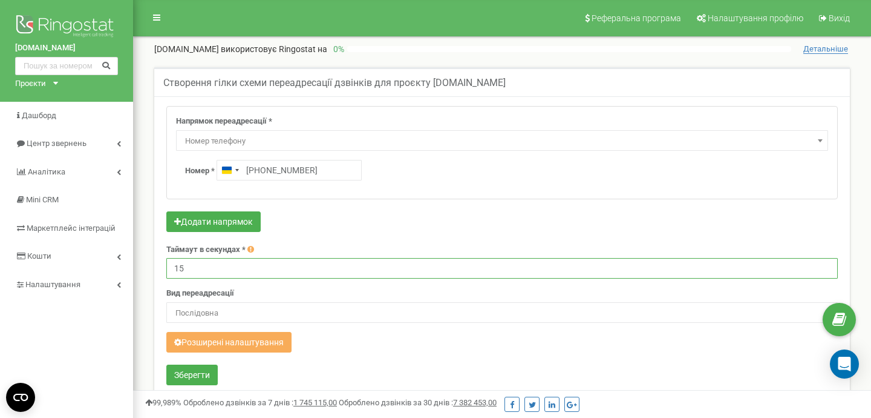
click at [232, 269] on input "15" at bounding box center [502, 268] width 672 height 21
type input "1"
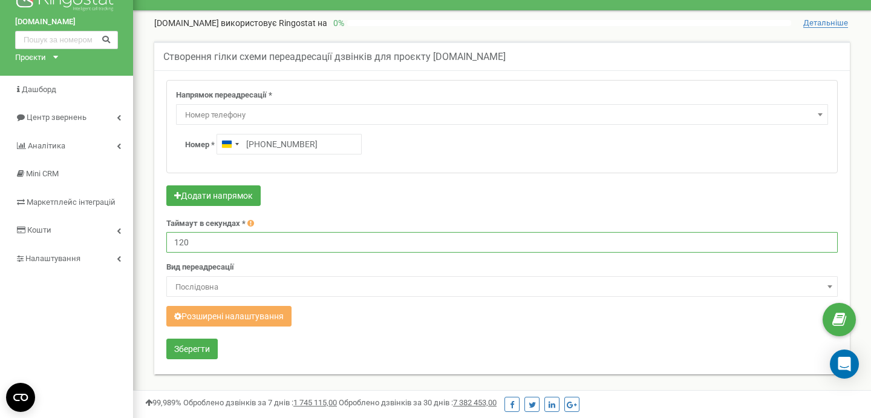
scroll to position [29, 0]
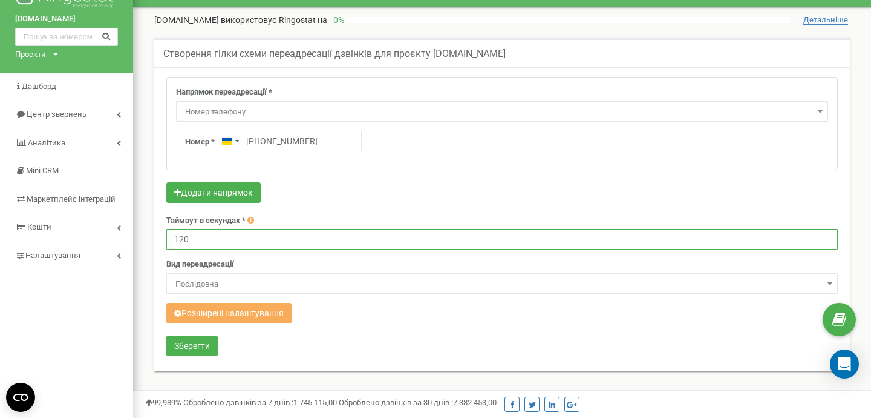
type input "120"
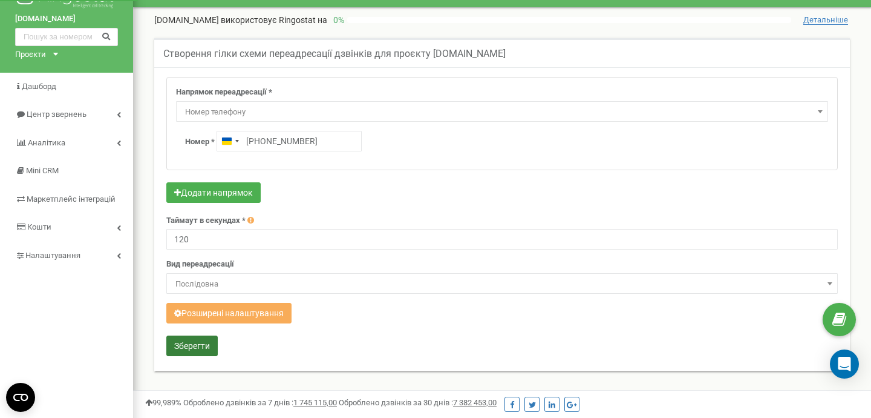
click at [208, 348] on button "Зберегти" at bounding box center [191, 345] width 51 height 21
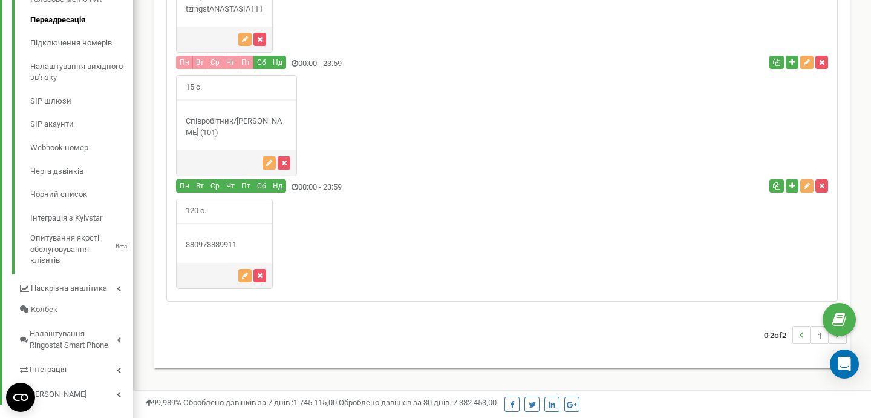
scroll to position [375, 0]
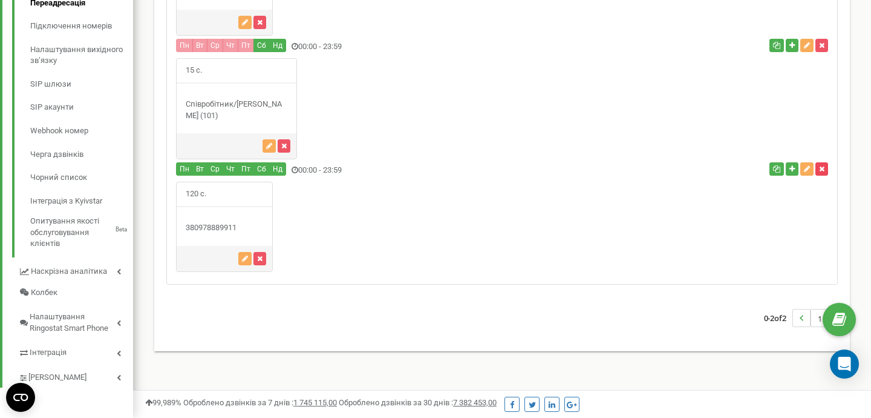
click at [822, 167] on icon "button" at bounding box center [821, 168] width 5 height 7
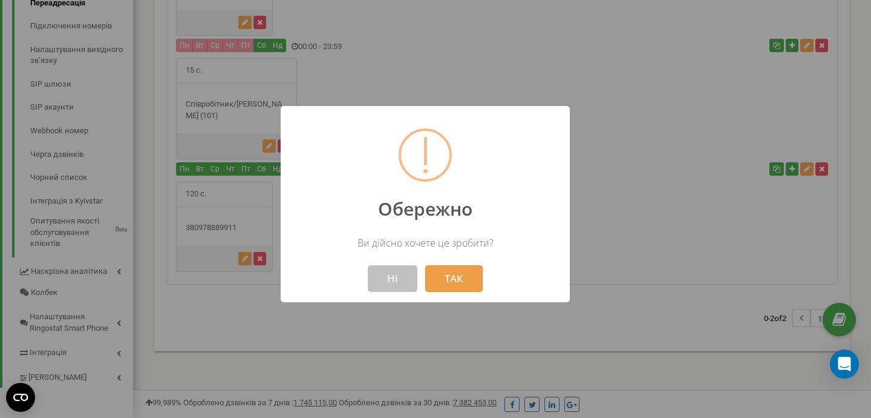
click at [456, 282] on button "ТАК" at bounding box center [453, 278] width 57 height 27
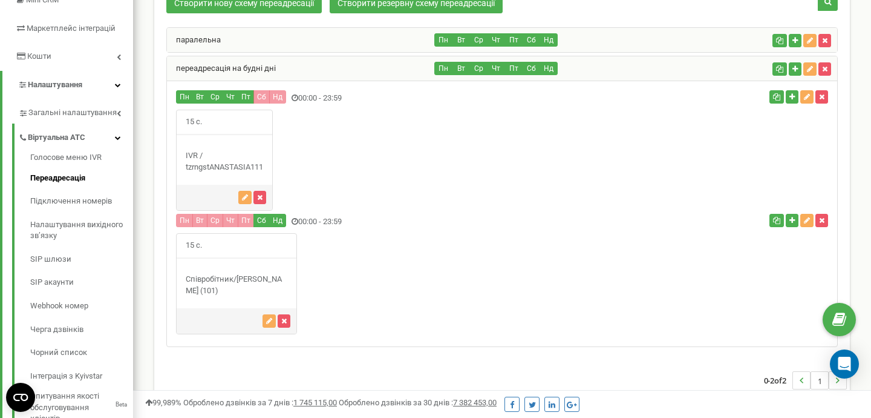
scroll to position [213, 0]
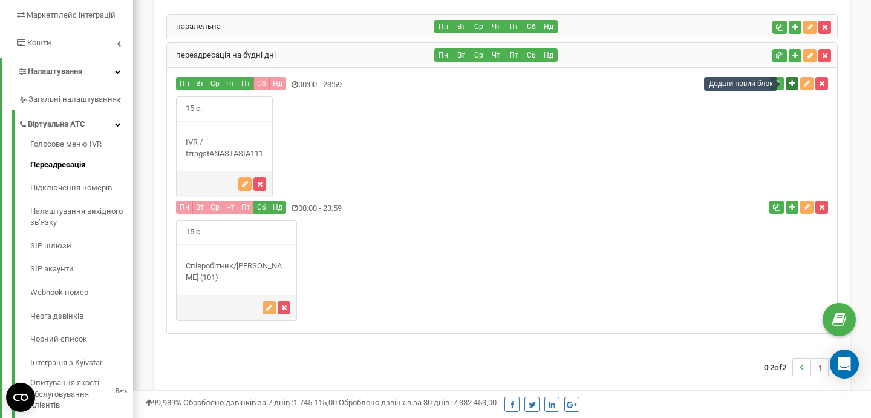
click at [792, 83] on icon "button" at bounding box center [792, 83] width 5 height 7
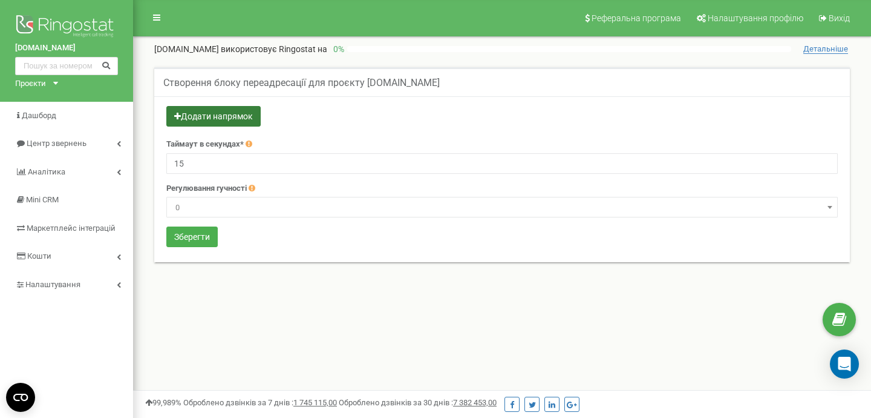
click at [222, 118] on button "Додати напрямок" at bounding box center [213, 116] width 94 height 21
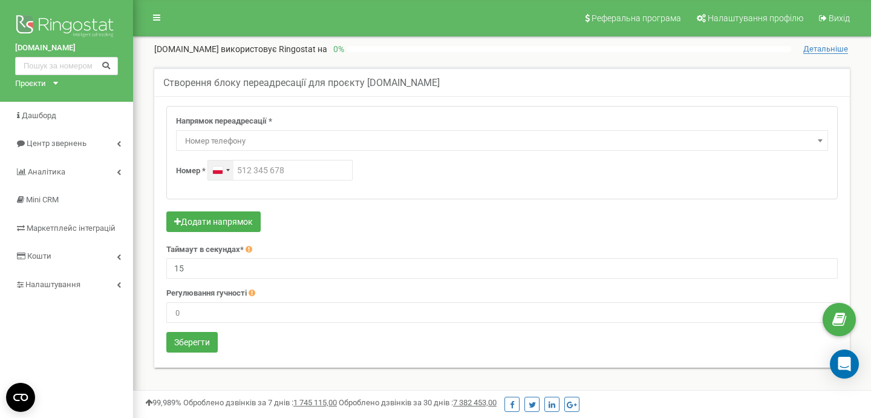
click at [222, 169] on div "[GEOGRAPHIC_DATA] +48" at bounding box center [218, 169] width 10 height 7
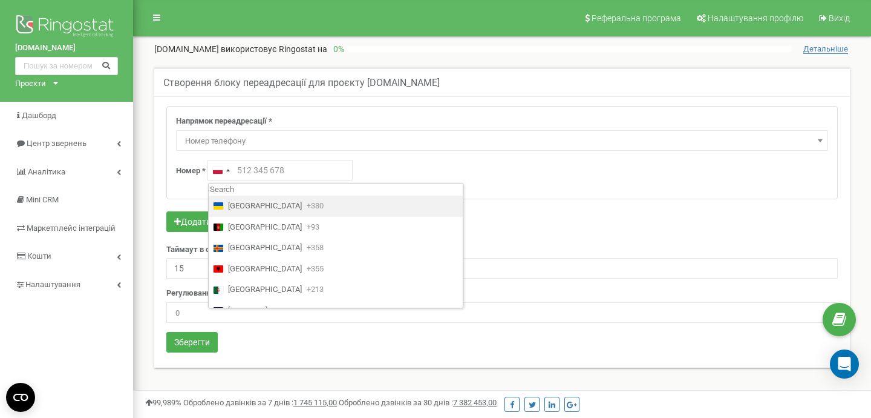
click at [226, 204] on li "[GEOGRAPHIC_DATA] +380" at bounding box center [336, 205] width 254 height 21
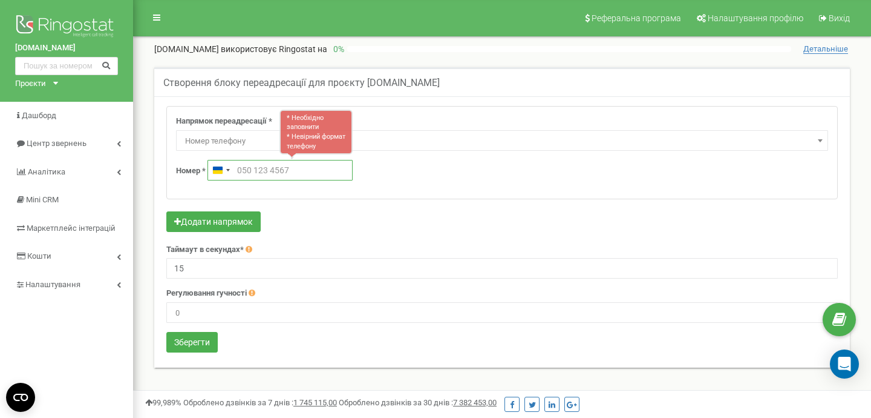
paste input "[PHONE_NUMBER]"
type input "[PHONE_NUMBER]"
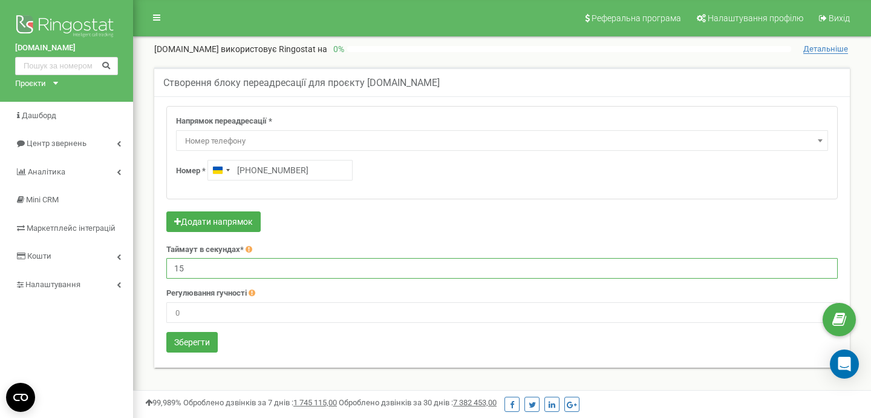
click at [217, 272] on input "15" at bounding box center [502, 268] width 672 height 21
type input "1"
type input "120"
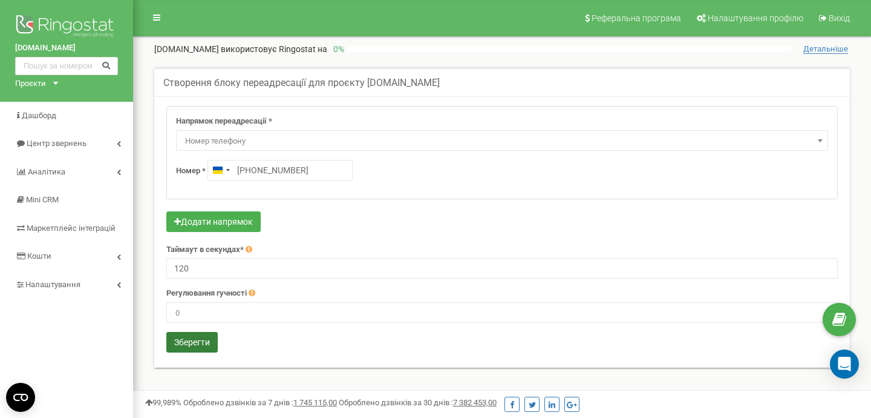
click at [195, 339] on button "Зберегти" at bounding box center [191, 342] width 51 height 21
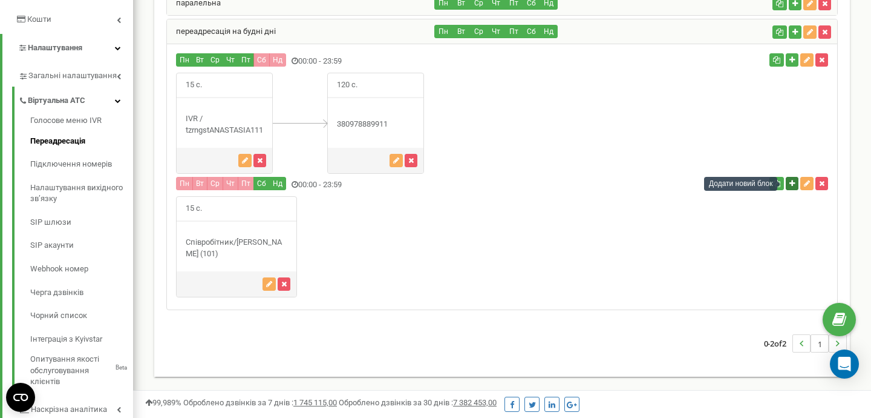
click at [791, 185] on icon "button" at bounding box center [792, 183] width 5 height 7
click at [793, 188] on button "button" at bounding box center [792, 183] width 13 height 13
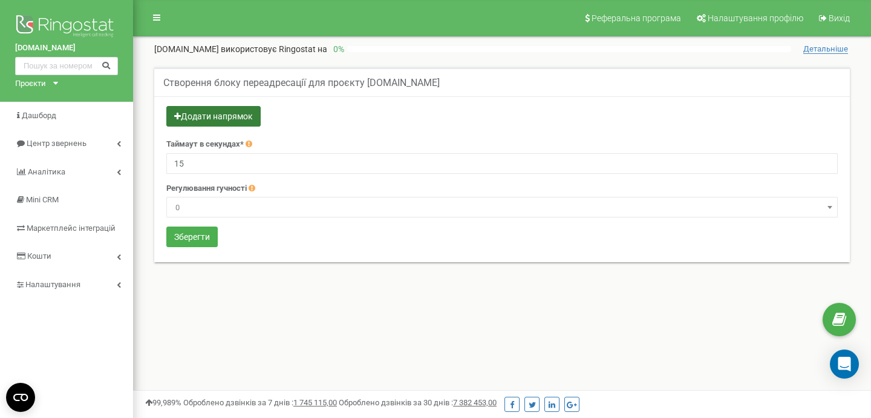
click at [231, 119] on button "Додати напрямок" at bounding box center [213, 116] width 94 height 21
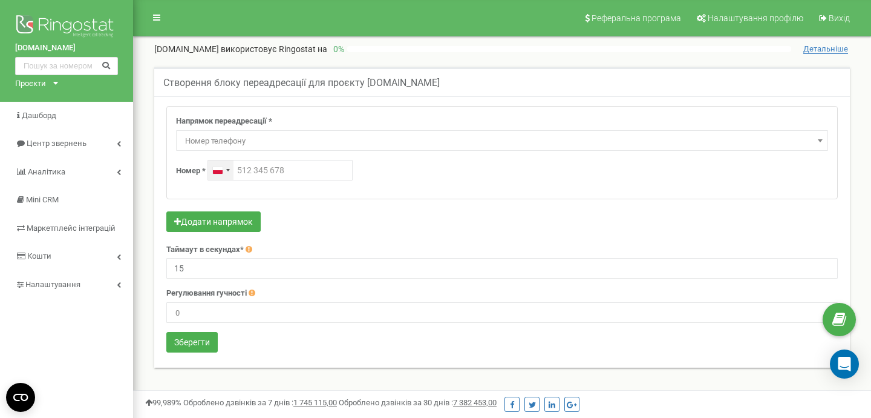
click at [224, 169] on div "Poland +48" at bounding box center [220, 169] width 25 height 19
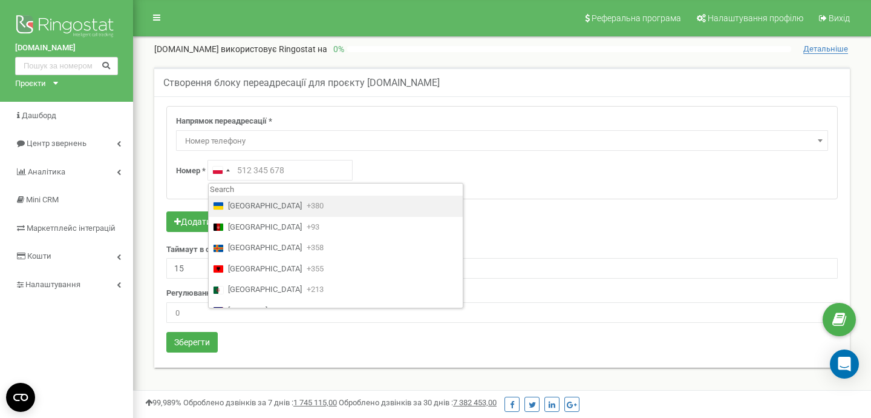
click at [231, 208] on span "[GEOGRAPHIC_DATA]" at bounding box center [265, 205] width 74 height 11
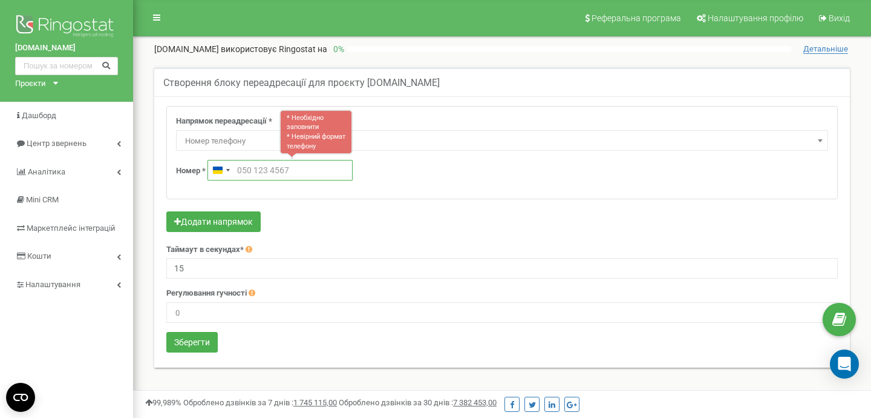
paste input "+380 97 888 9911"
type input "+380 97 888 9911"
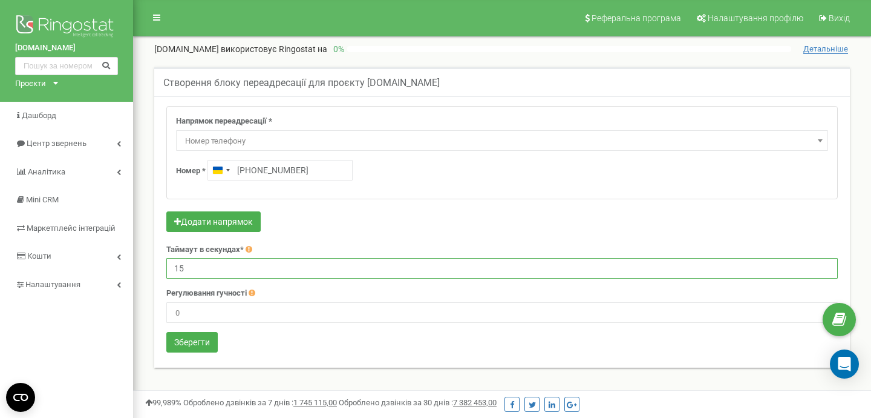
click at [207, 267] on input "15" at bounding box center [502, 268] width 672 height 21
type input "120"
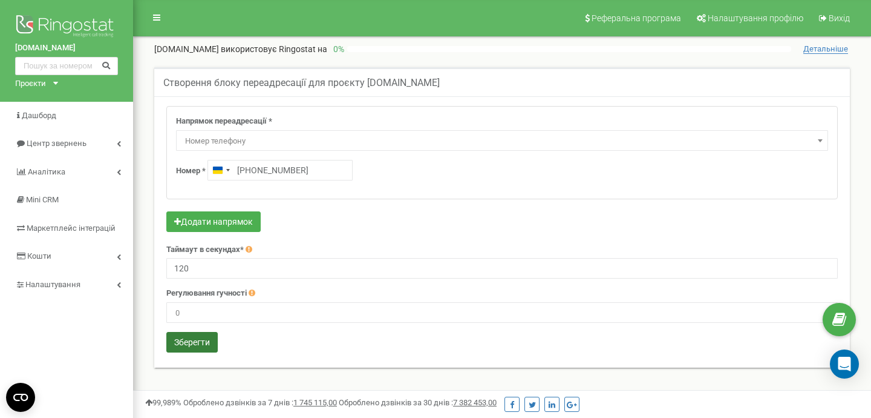
click at [189, 346] on button "Зберегти" at bounding box center [191, 342] width 51 height 21
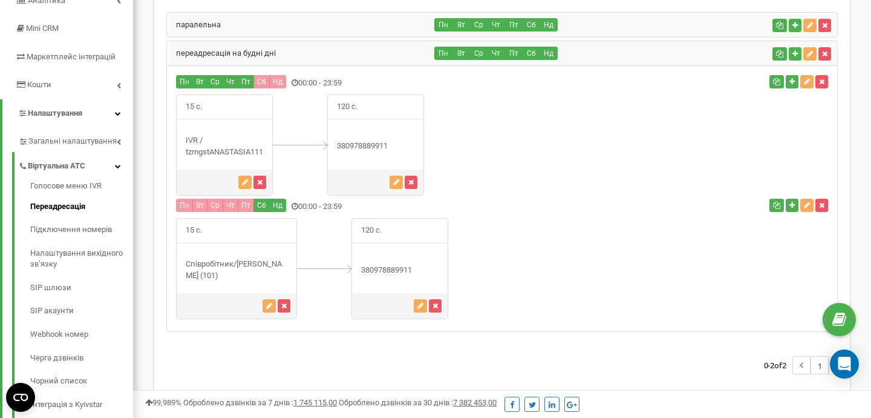
scroll to position [168, 0]
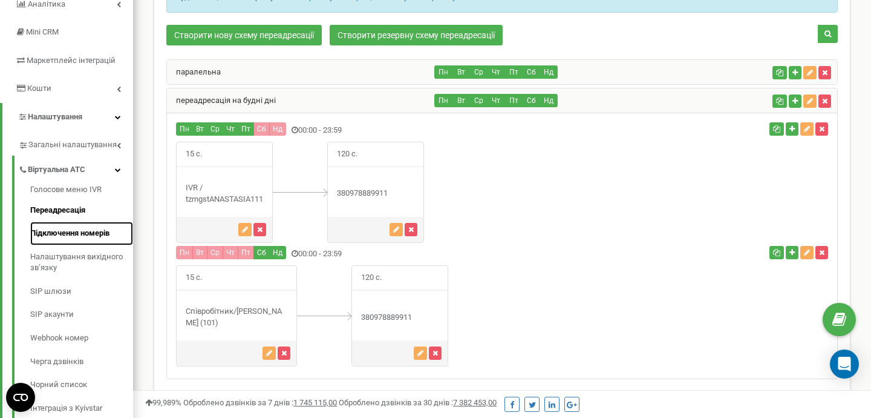
click at [97, 232] on link "Підключення номерів" at bounding box center [81, 233] width 103 height 24
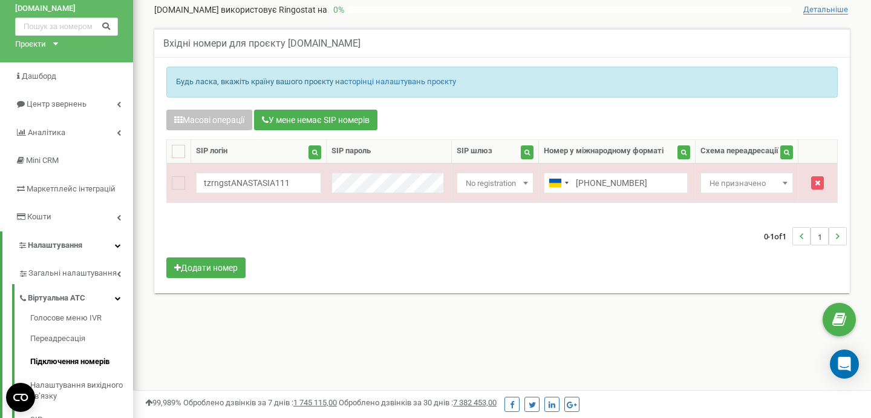
scroll to position [42, 0]
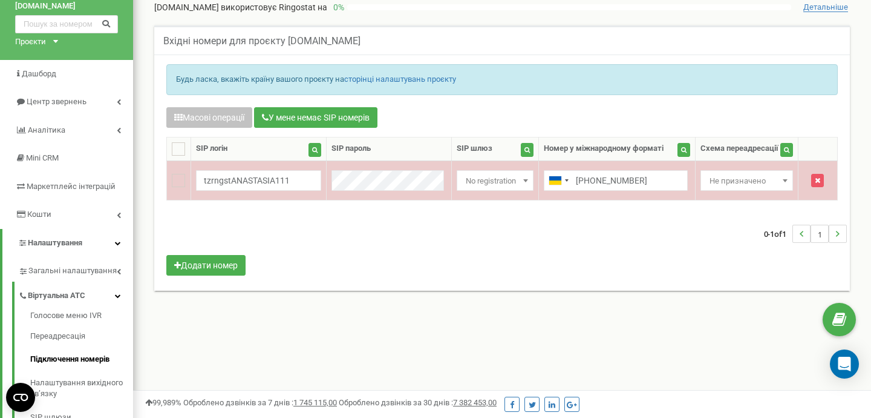
click at [783, 180] on b at bounding box center [785, 180] width 5 height 3
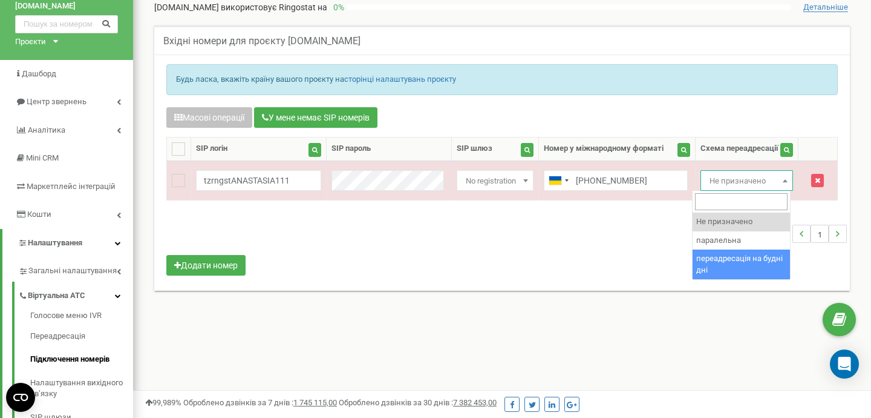
select select "270066"
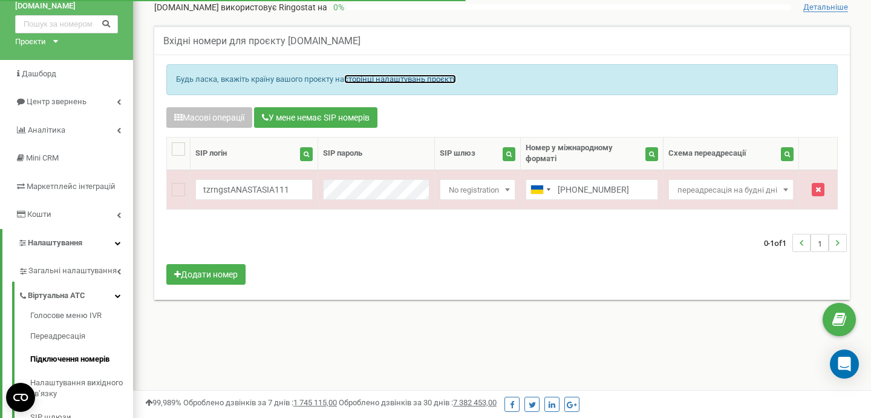
click at [397, 79] on link "сторінці налаштувань проєкту" at bounding box center [400, 78] width 112 height 9
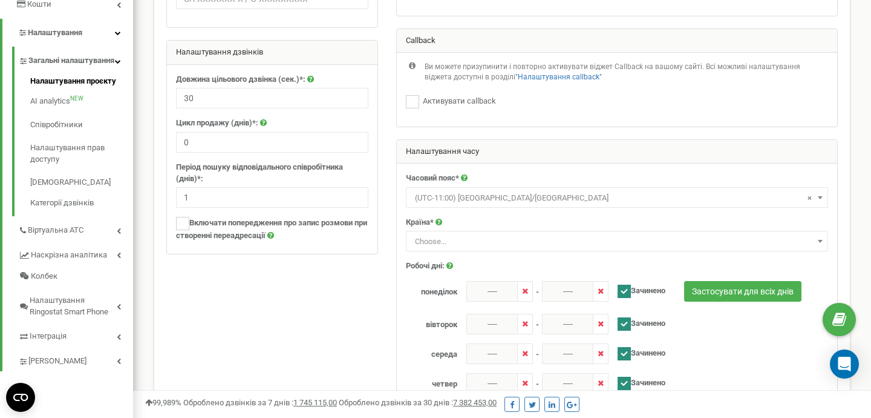
scroll to position [263, 0]
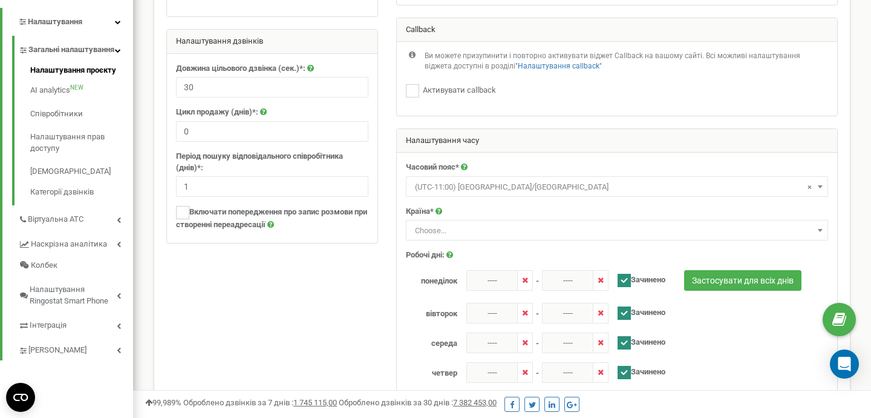
click at [787, 231] on span "Choose..." at bounding box center [617, 230] width 414 height 17
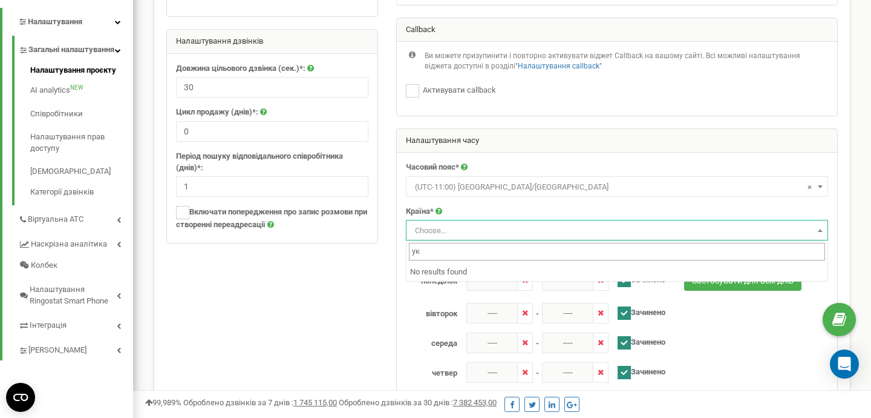
type input "у"
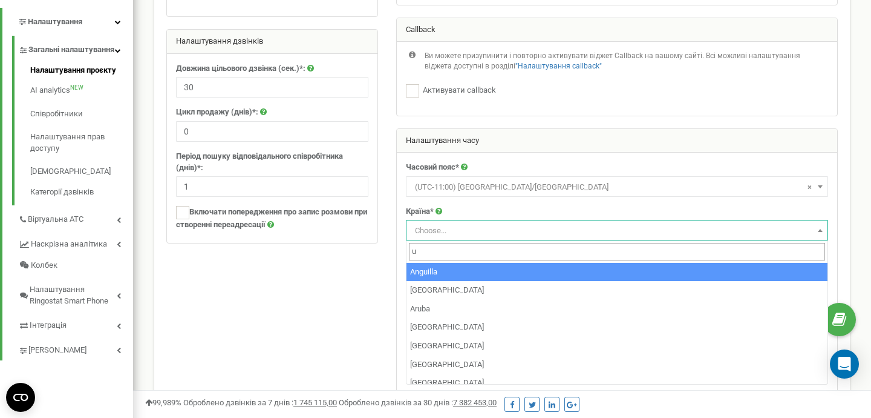
type input "uk"
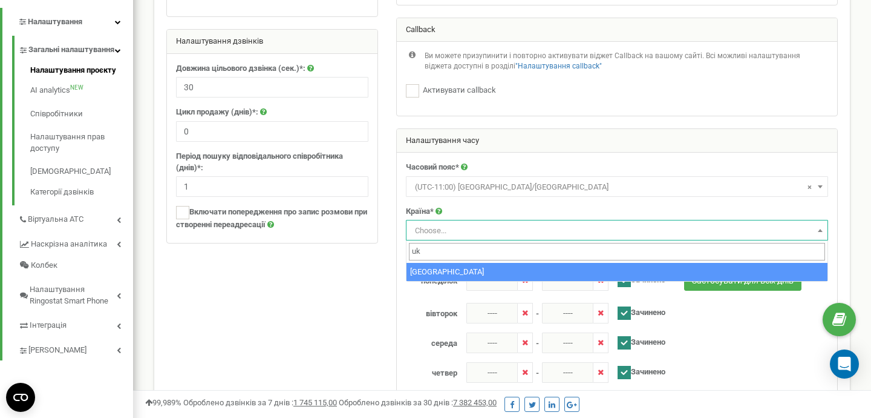
select select "UKR"
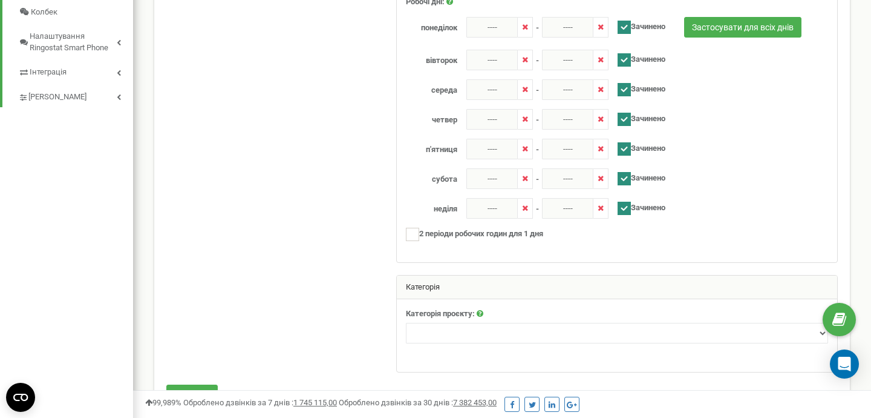
scroll to position [557, 0]
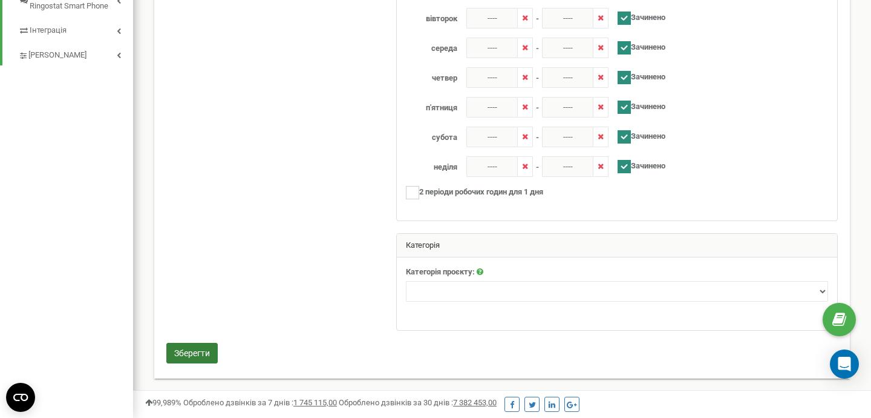
click at [182, 356] on button "Зберегти" at bounding box center [191, 352] width 51 height 21
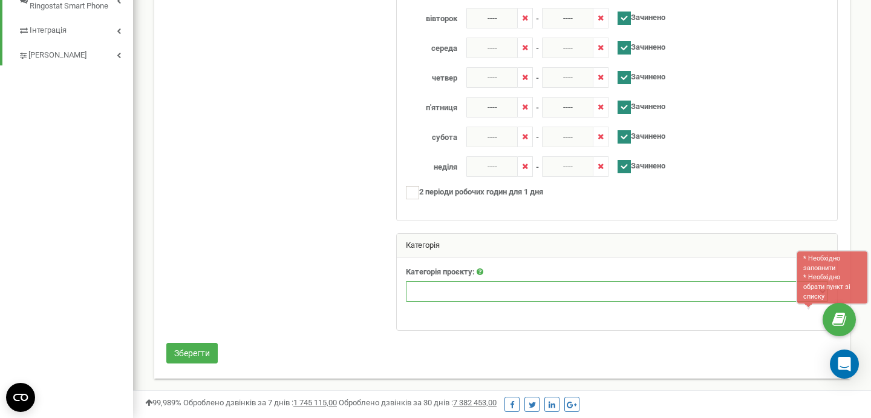
click at [465, 289] on select "Нерухомість Туризм Юридичні послуги Промислові та спеціалізовані товари Товари …" at bounding box center [617, 291] width 422 height 21
select select "13"
click at [406, 281] on select "Нерухомість Туризм Юридичні послуги Промислові та спеціалізовані товари Товари …" at bounding box center [617, 291] width 422 height 21
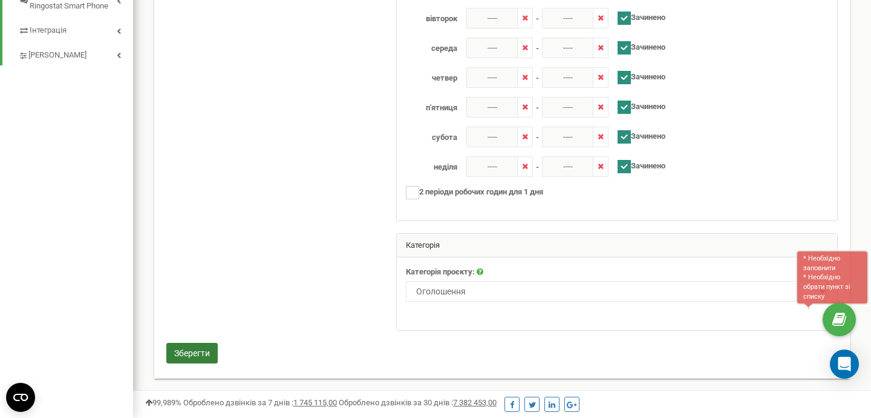
click at [187, 352] on button "Зберегти" at bounding box center [191, 352] width 51 height 21
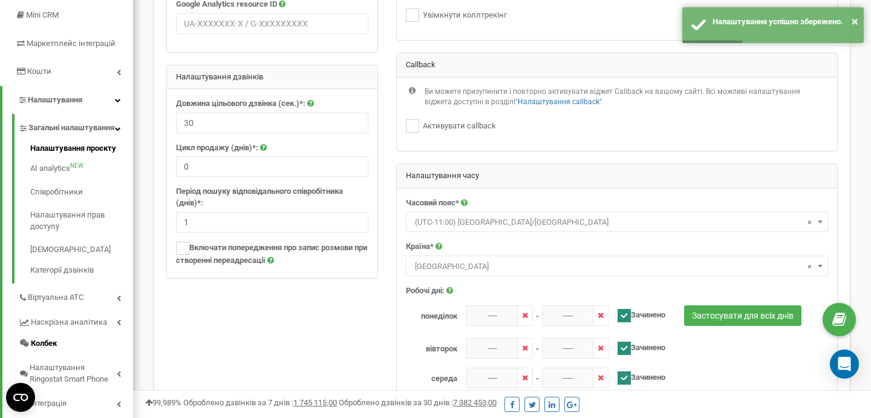
scroll to position [183, 0]
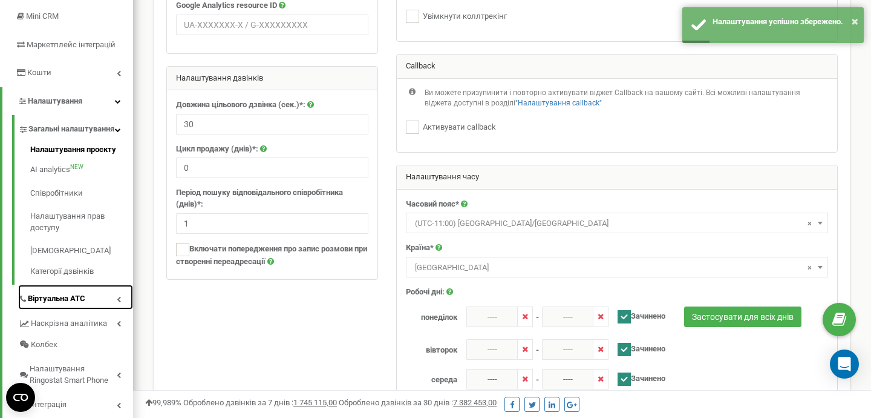
click at [76, 309] on link "Віртуальна АТС" at bounding box center [75, 296] width 115 height 25
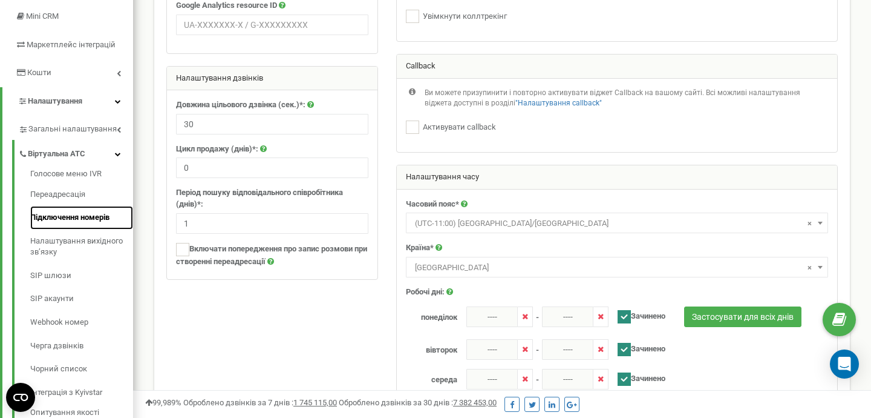
click at [72, 216] on link "Підключення номерів" at bounding box center [81, 218] width 103 height 24
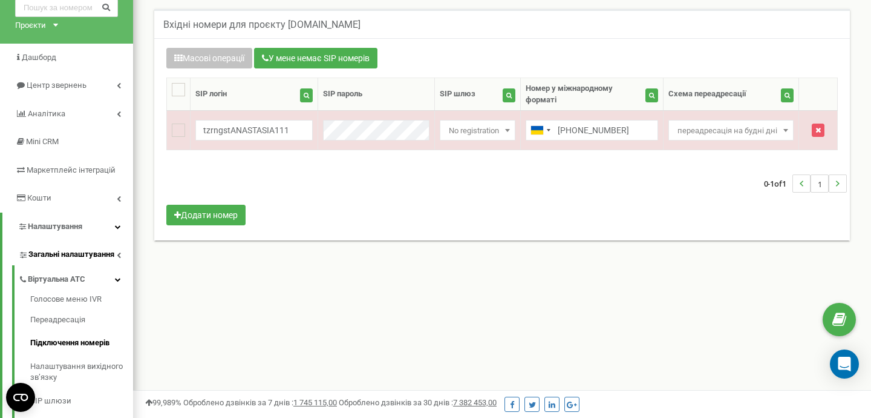
scroll to position [62, 0]
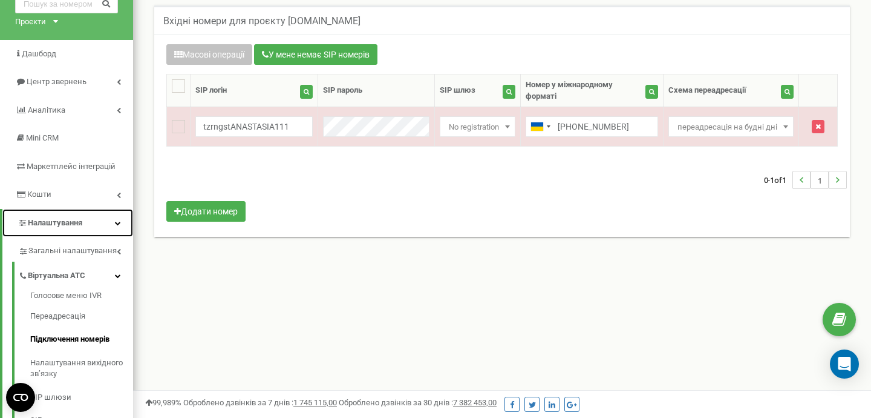
click at [90, 223] on link "Налаштування" at bounding box center [67, 223] width 131 height 28
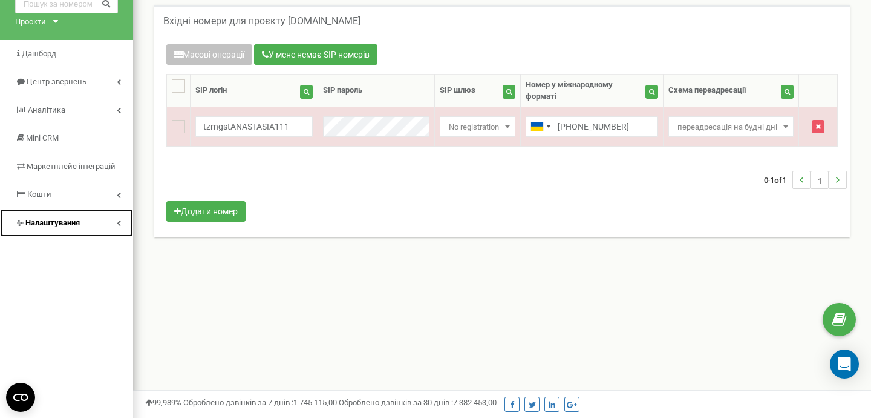
click at [90, 223] on link "Налаштування" at bounding box center [66, 223] width 133 height 28
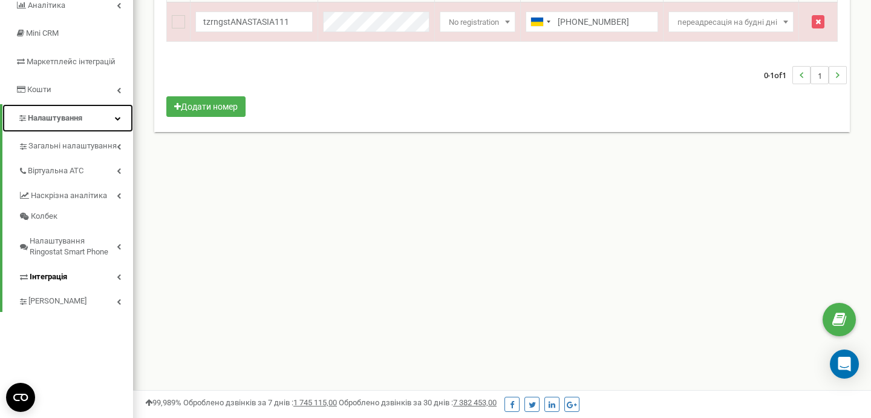
scroll to position [169, 0]
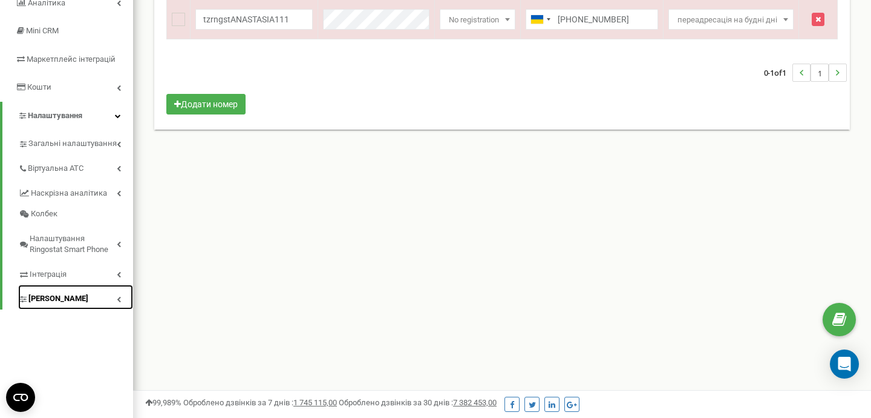
click at [61, 303] on span "[PERSON_NAME]" at bounding box center [58, 298] width 60 height 11
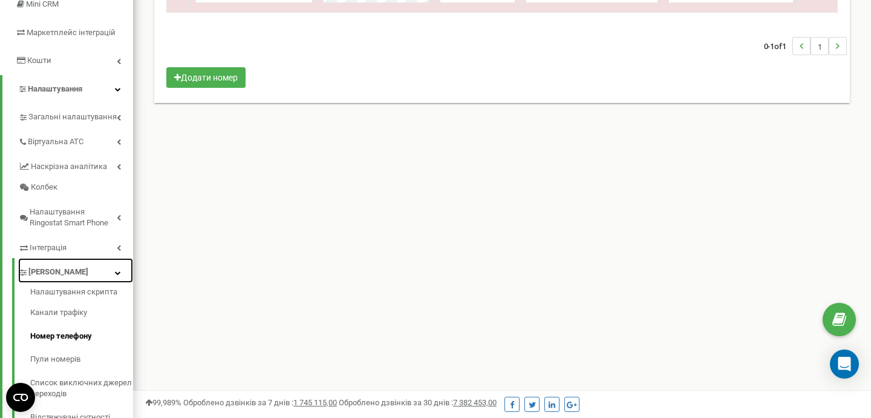
scroll to position [175, 0]
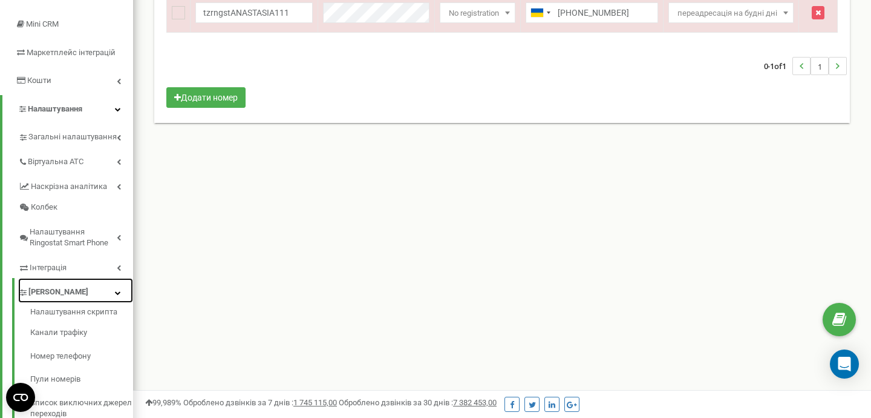
click at [99, 292] on link "[PERSON_NAME]" at bounding box center [75, 290] width 115 height 25
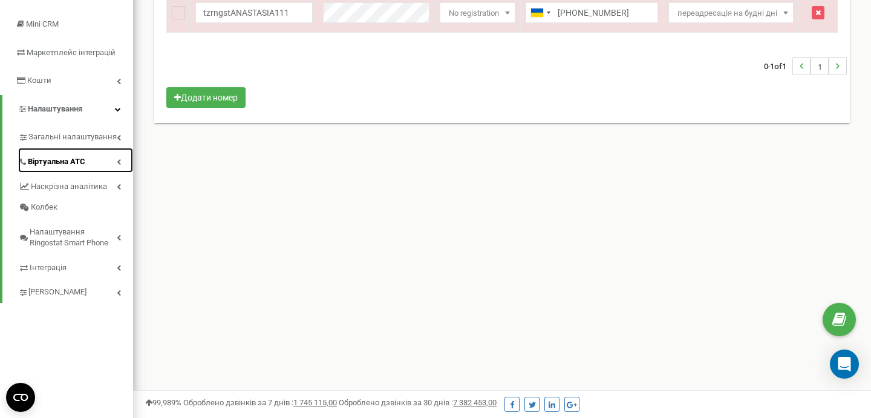
click at [81, 160] on span "Віртуальна АТС" at bounding box center [56, 161] width 57 height 11
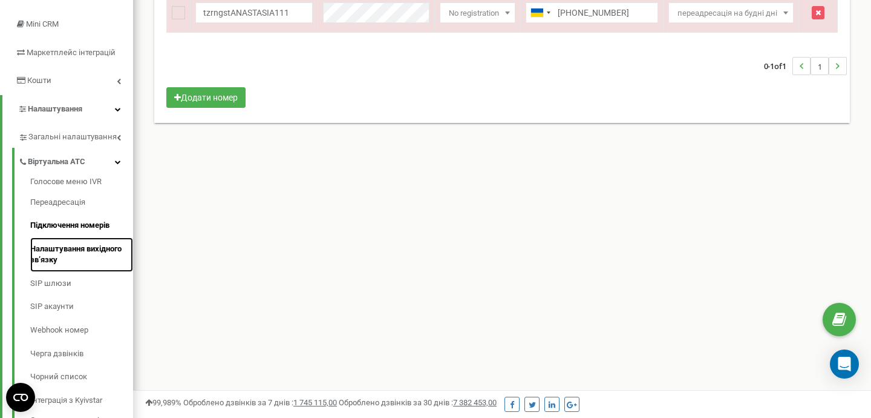
click at [73, 247] on link "Налаштування вихідного зв’язку" at bounding box center [81, 254] width 103 height 34
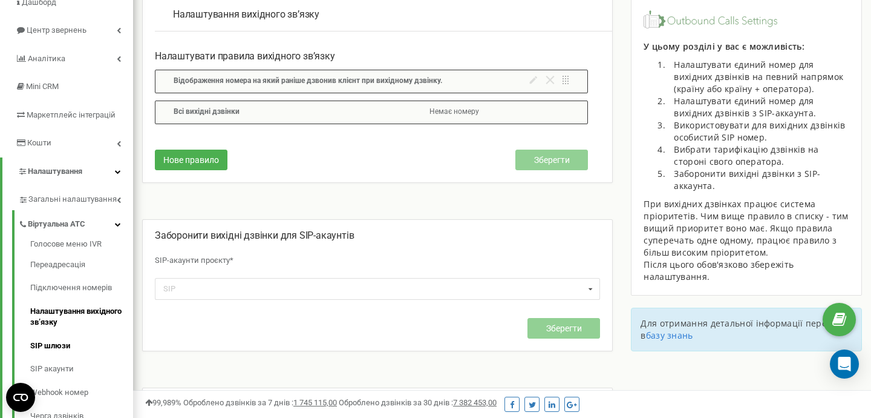
scroll to position [112, 0]
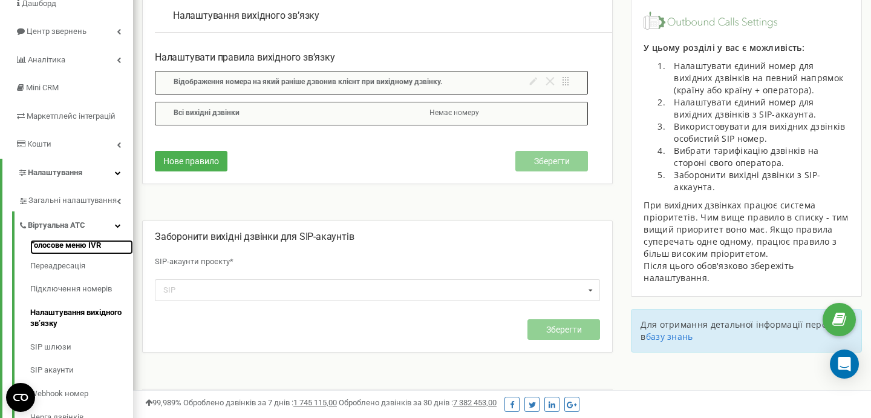
click at [64, 242] on link "Голосове меню IVR" at bounding box center [81, 247] width 103 height 15
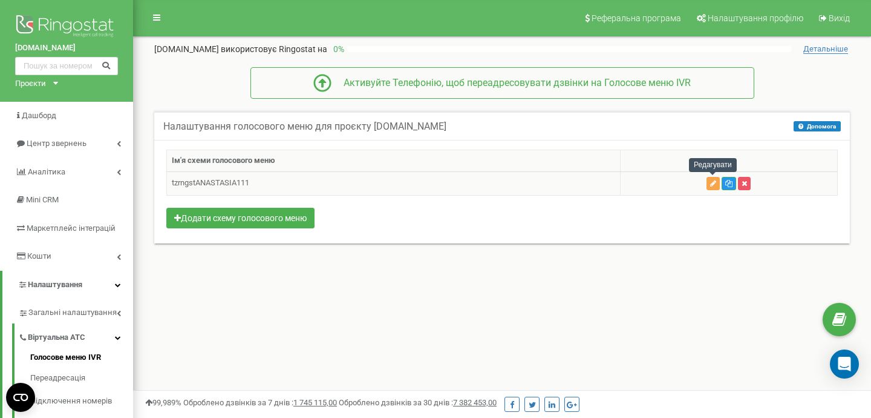
click at [715, 186] on button "button" at bounding box center [713, 183] width 13 height 13
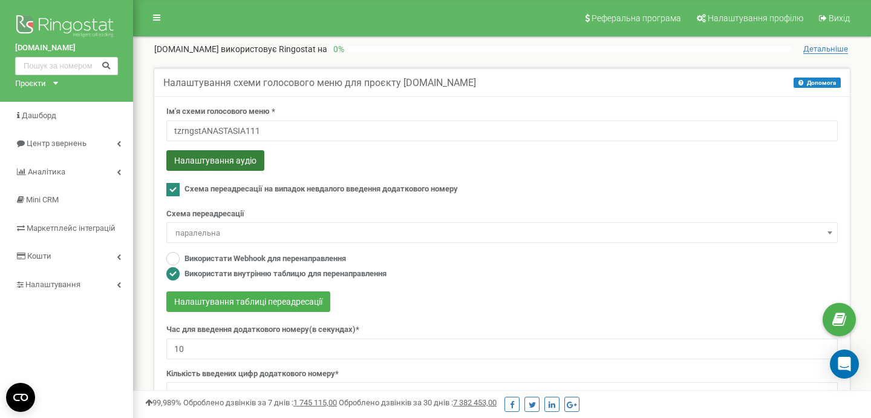
click at [201, 159] on button "Налаштування аудіо" at bounding box center [215, 160] width 98 height 21
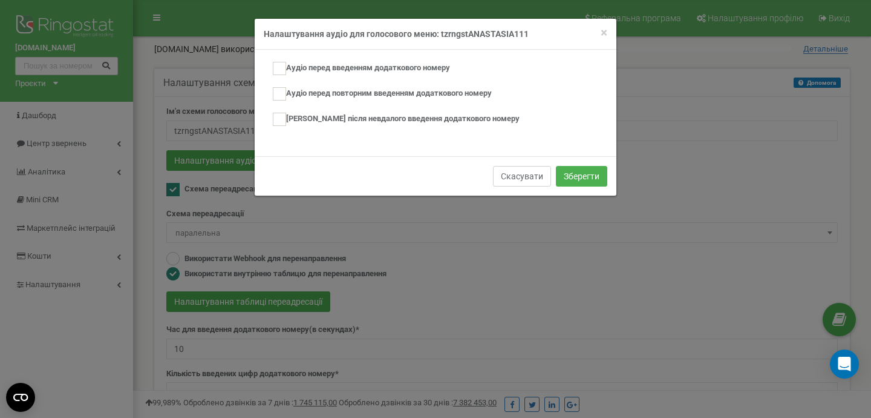
click at [523, 182] on button "Скасувати" at bounding box center [522, 176] width 58 height 21
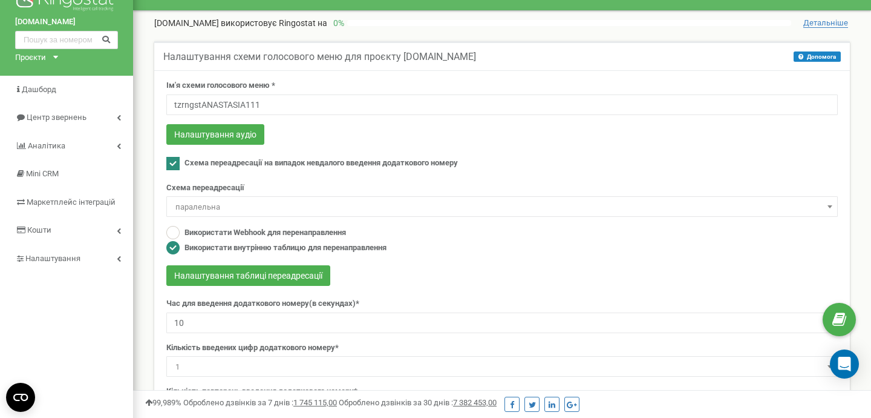
scroll to position [33, 0]
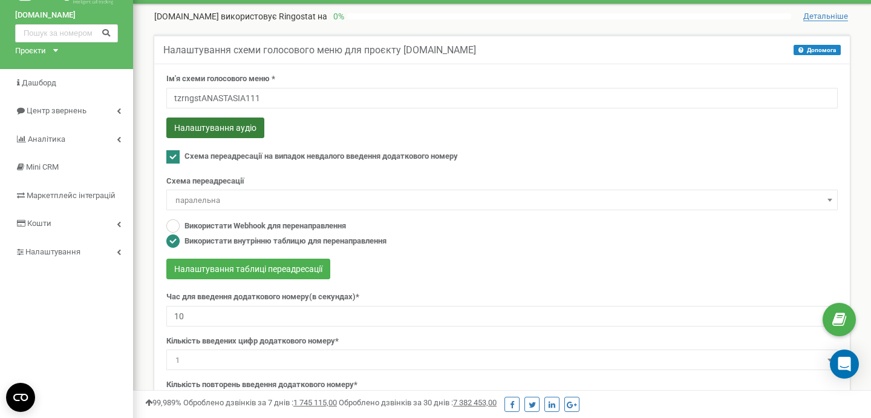
click at [241, 120] on button "Налаштування аудіо" at bounding box center [215, 127] width 98 height 21
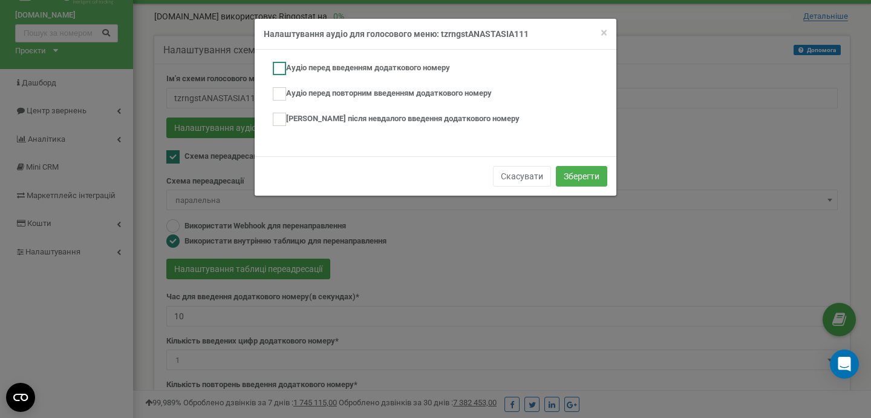
click at [293, 65] on label "Аудіо перед введенням додаткового номеру" at bounding box center [361, 68] width 177 height 13
checkbox input "true"
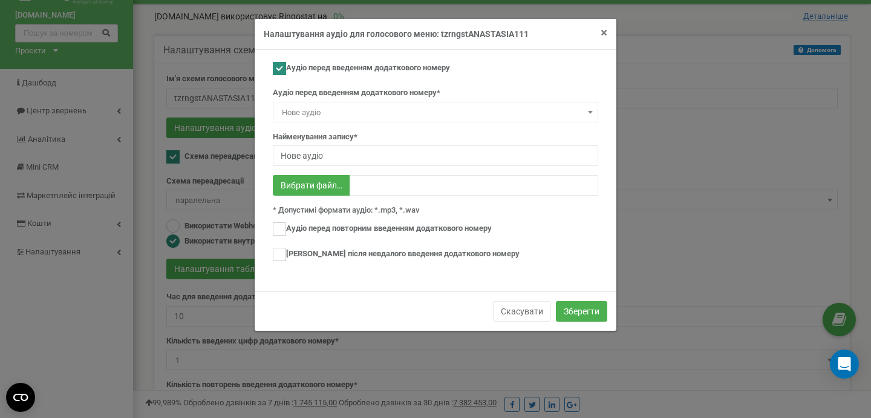
click at [604, 34] on span "×" at bounding box center [604, 32] width 7 height 15
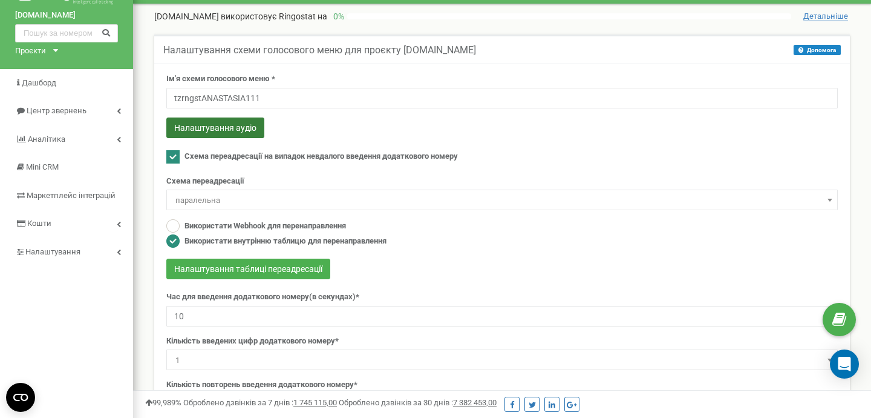
click at [198, 123] on button "Налаштування аудіо" at bounding box center [215, 127] width 98 height 21
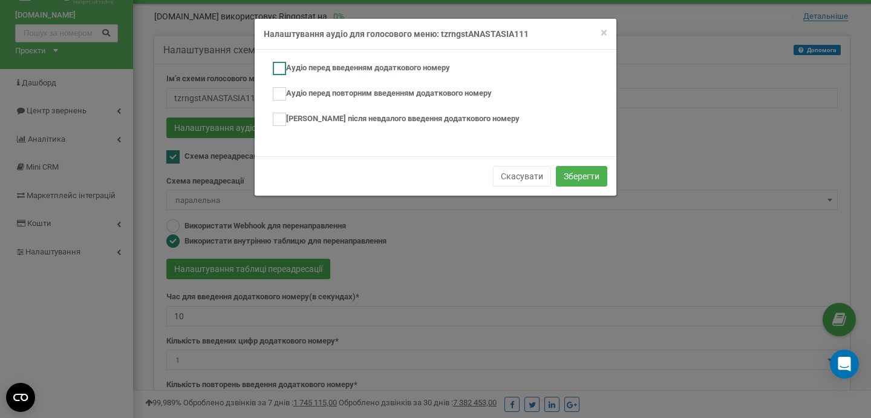
click at [352, 62] on label "Аудіо перед введенням додаткового номеру" at bounding box center [361, 68] width 177 height 13
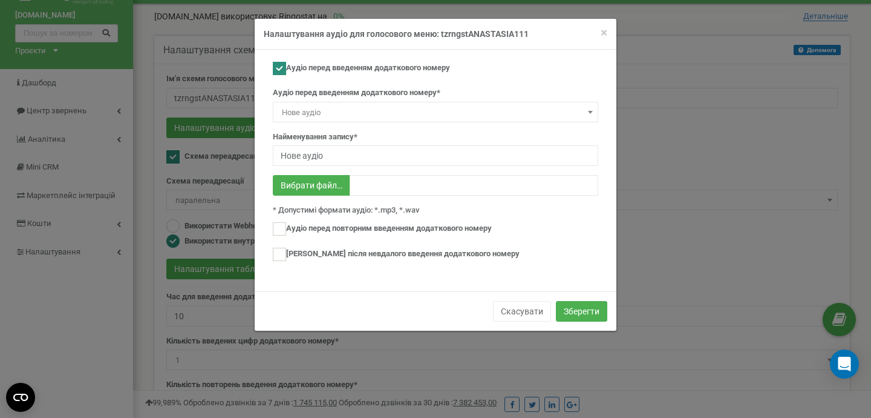
click at [416, 111] on span "Нове аудіо" at bounding box center [435, 112] width 317 height 17
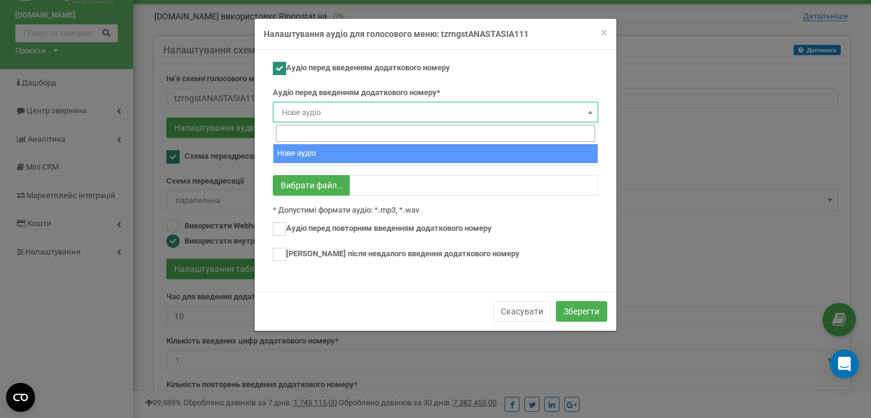
click at [416, 111] on span "Нове аудіо" at bounding box center [435, 112] width 317 height 17
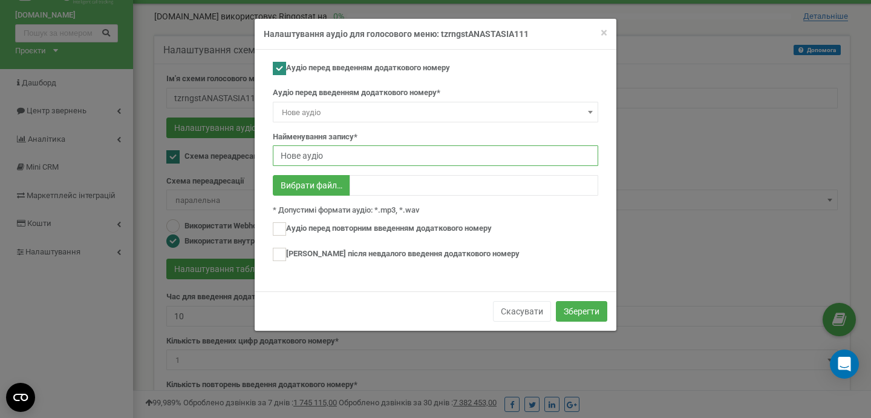
click at [411, 158] on input "Нове аудіо" at bounding box center [436, 155] width 326 height 21
click at [284, 71] on ins at bounding box center [279, 68] width 13 height 13
checkbox input "false"
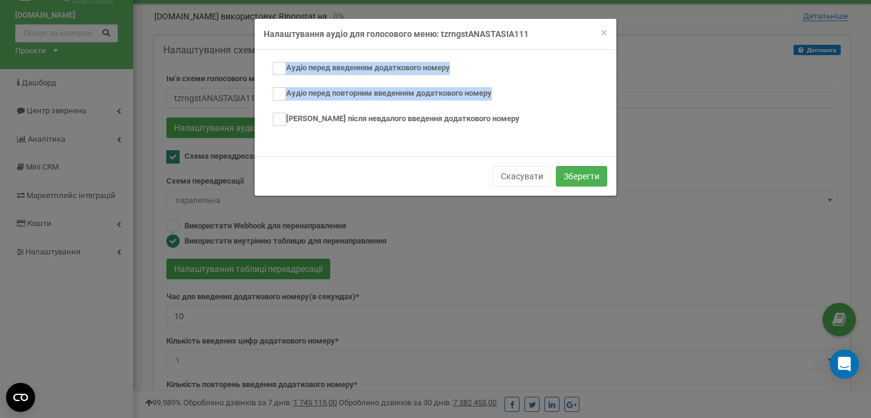
drag, startPoint x: 557, startPoint y: 34, endPoint x: 646, endPoint y: 107, distance: 115.3
click at [646, 107] on div "× Close Налаштування аудіо для голосового меню: tzrngstANASTASIA111 Аудіо перед…" at bounding box center [435, 209] width 871 height 418
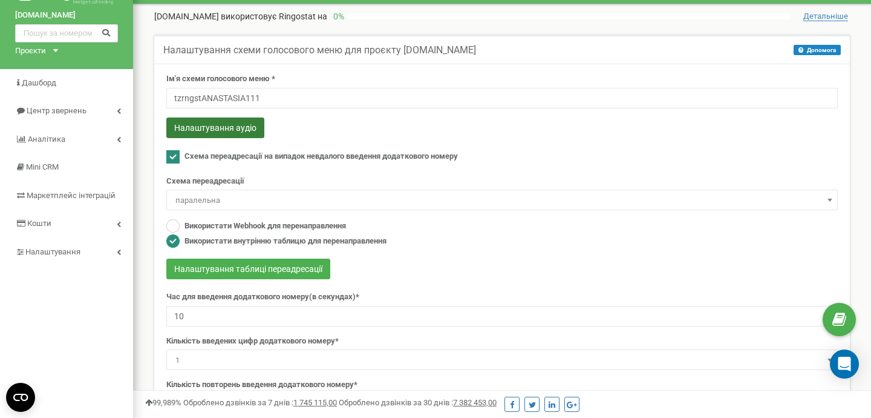
click at [224, 128] on button "Налаштування аудіо" at bounding box center [215, 127] width 98 height 21
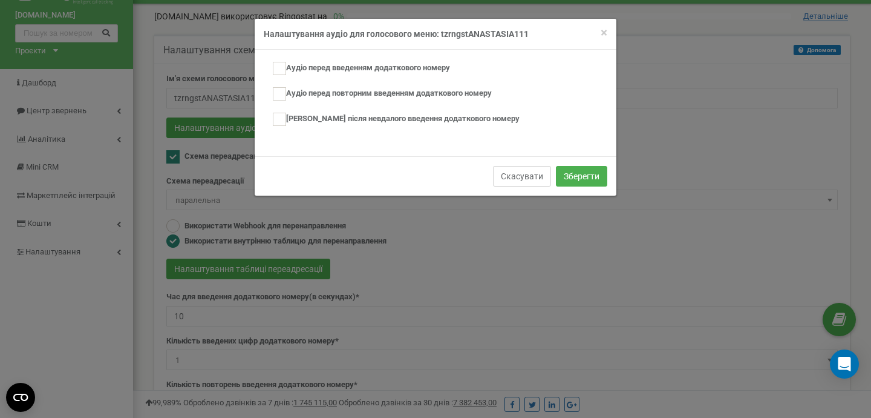
click at [519, 178] on button "Скасувати" at bounding box center [522, 176] width 58 height 21
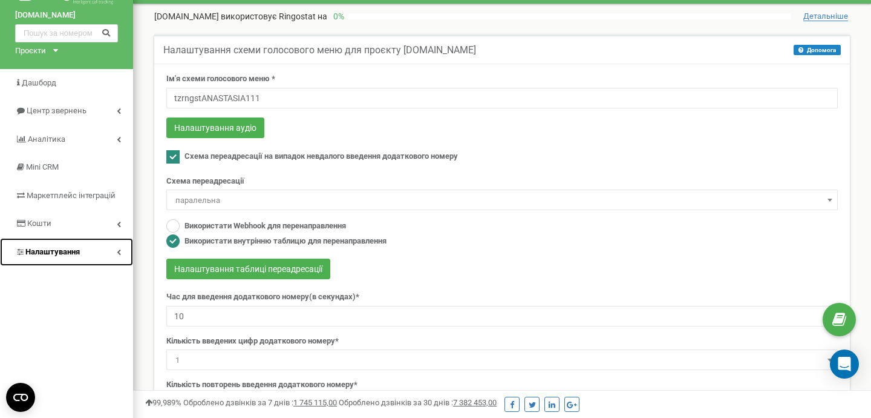
click at [103, 254] on link "Налаштування" at bounding box center [66, 252] width 133 height 28
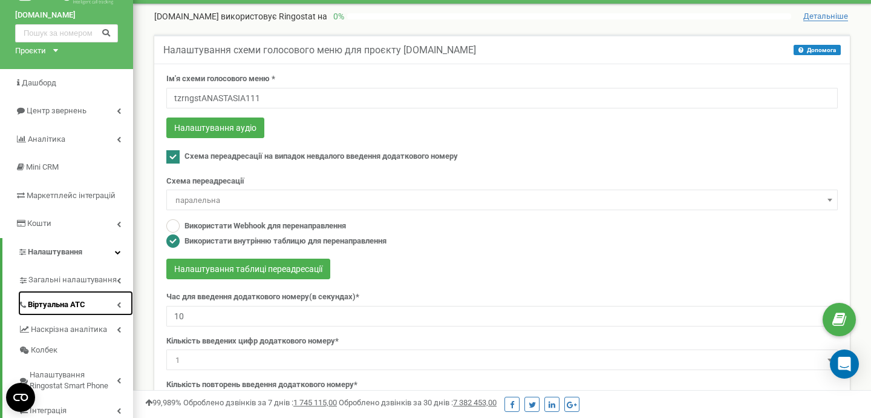
click at [116, 304] on link "Віртуальна АТС" at bounding box center [75, 302] width 115 height 25
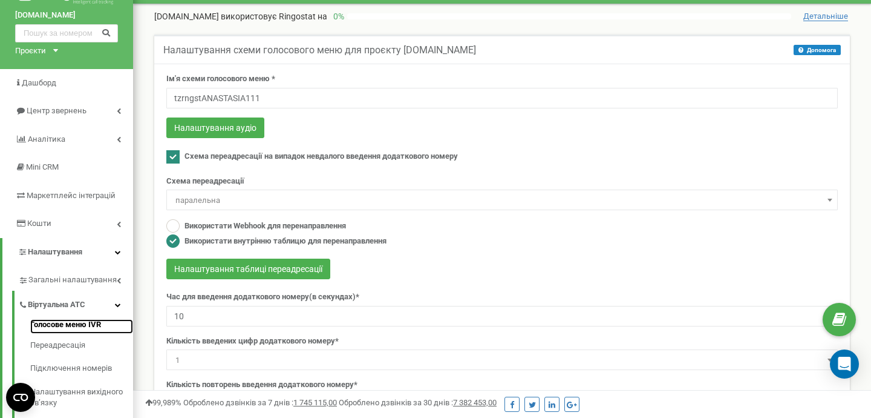
click at [74, 326] on link "Голосове меню IVR" at bounding box center [81, 326] width 103 height 15
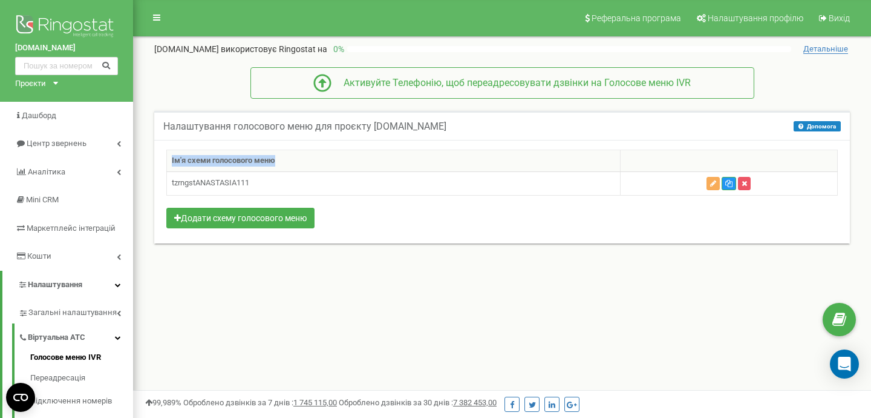
drag, startPoint x: 277, startPoint y: 160, endPoint x: 153, endPoint y: 165, distance: 123.5
click at [153, 165] on div "Налаштування голосового меню для проєкту [DOMAIN_NAME] Допомога Допомога IVR al…" at bounding box center [502, 185] width 714 height 148
copy div "Ім'я схеми голосового меню"
click at [715, 180] on icon "button" at bounding box center [713, 183] width 6 height 7
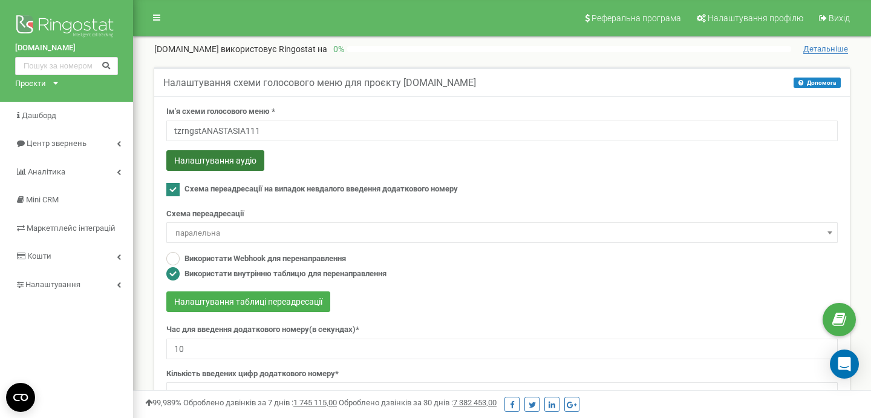
click at [215, 161] on button "Налаштування аудіо" at bounding box center [215, 160] width 98 height 21
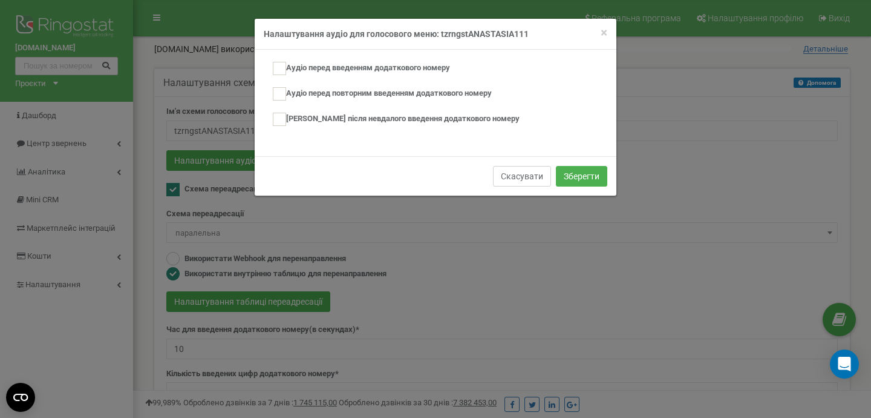
click at [523, 176] on button "Скасувати" at bounding box center [522, 176] width 58 height 21
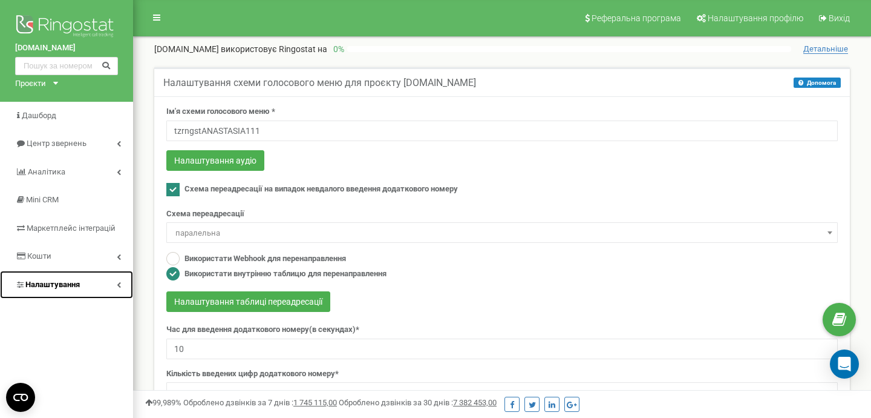
click at [73, 286] on span "Налаштування" at bounding box center [52, 284] width 54 height 9
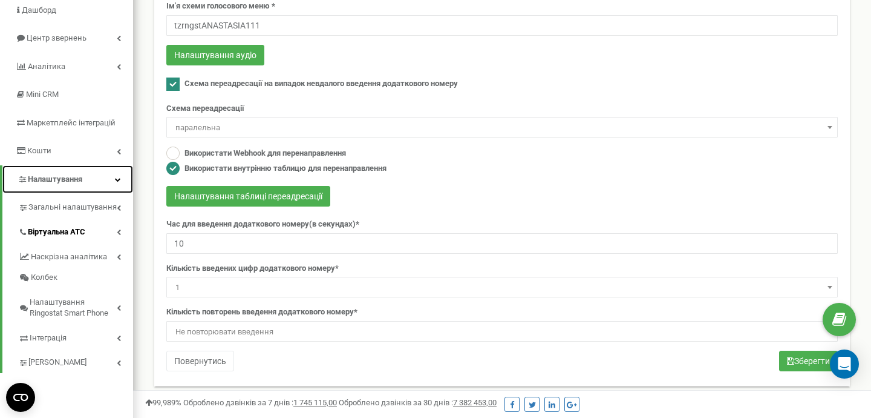
scroll to position [115, 0]
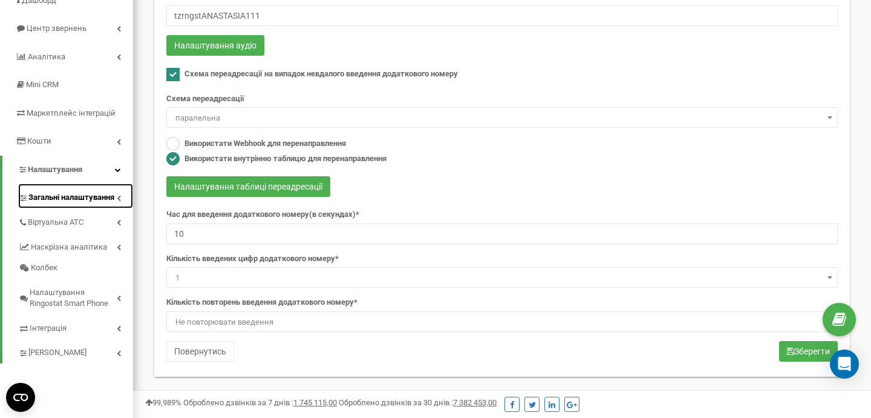
click at [83, 186] on link "Загальні налаштування" at bounding box center [75, 195] width 115 height 25
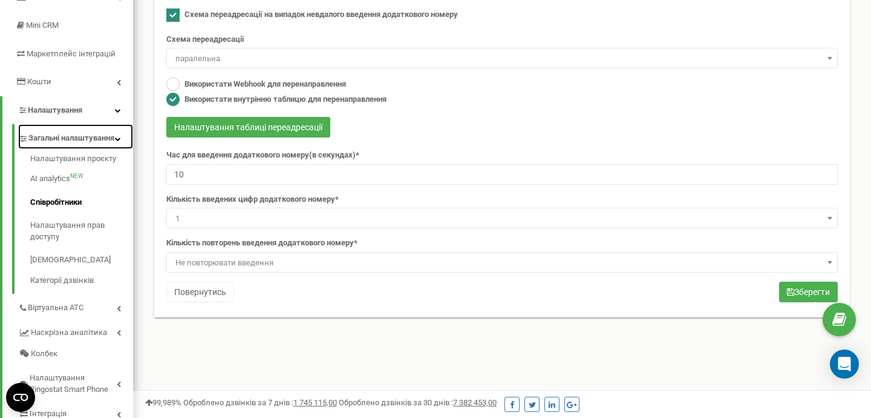
scroll to position [172, 0]
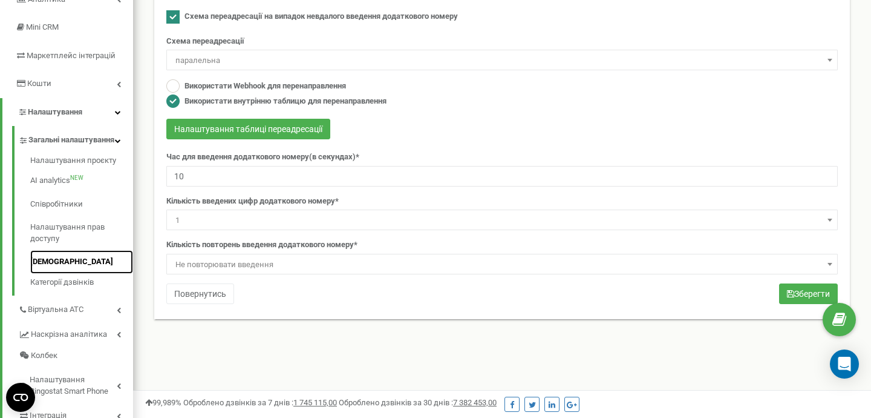
click at [71, 274] on link "[DEMOGRAPHIC_DATA]" at bounding box center [81, 262] width 103 height 24
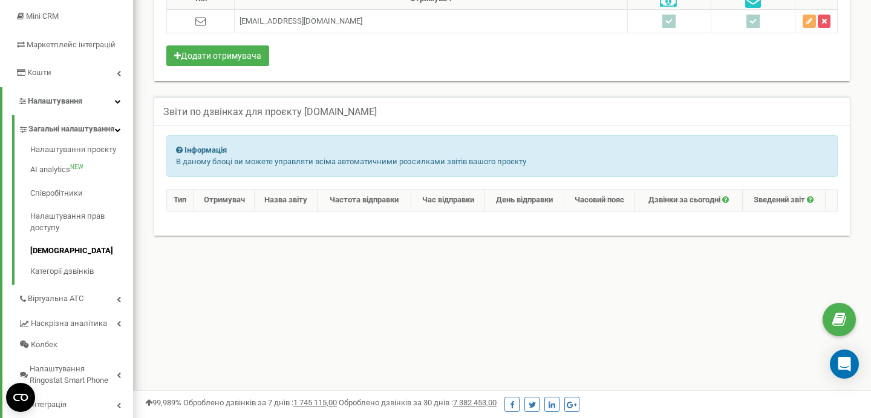
scroll to position [189, 0]
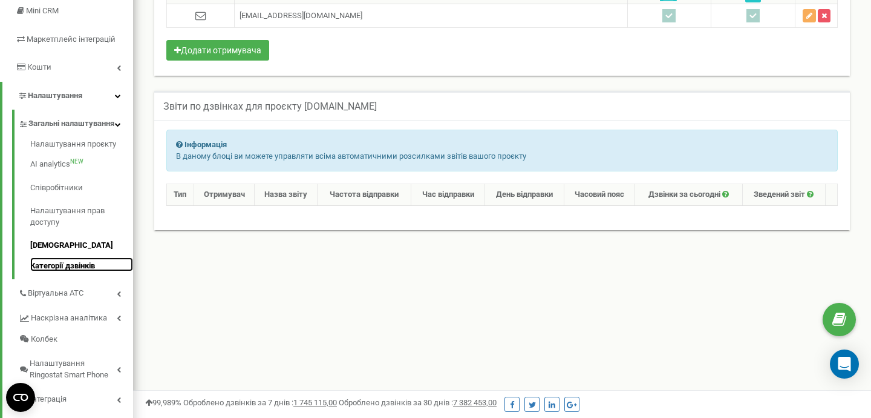
click at [78, 272] on link "Категорії дзвінків" at bounding box center [81, 264] width 103 height 15
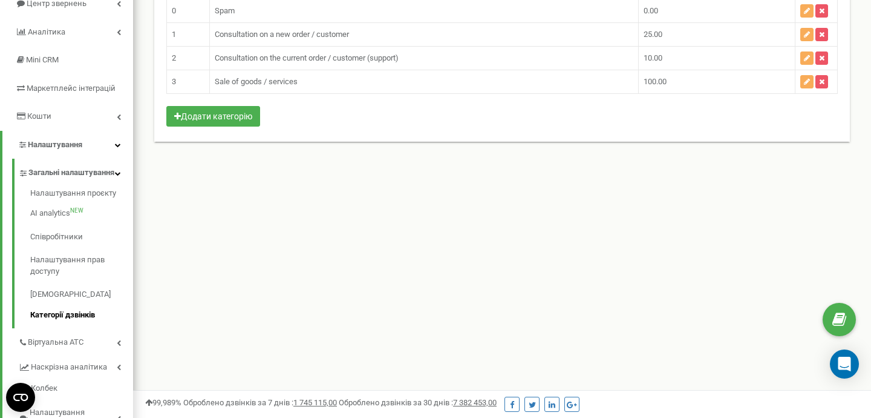
scroll to position [159, 0]
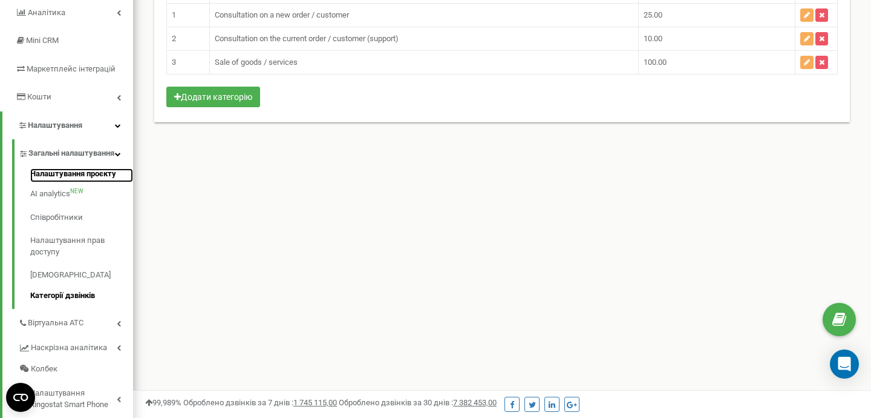
click at [82, 183] on link "Налаштування проєкту" at bounding box center [81, 175] width 103 height 15
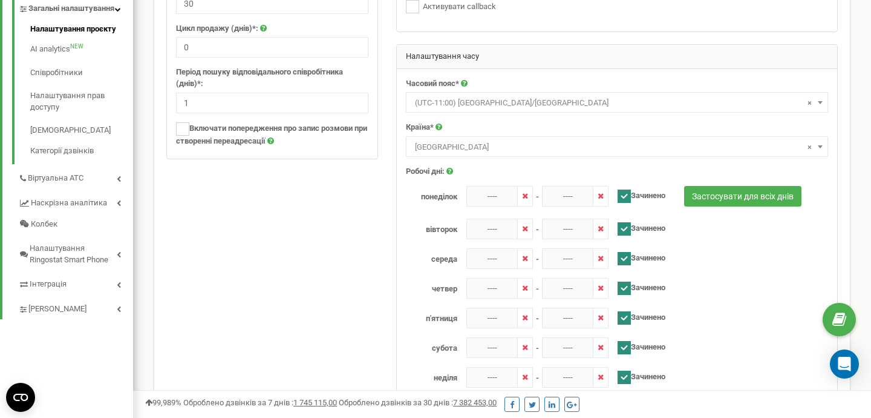
scroll to position [260, 0]
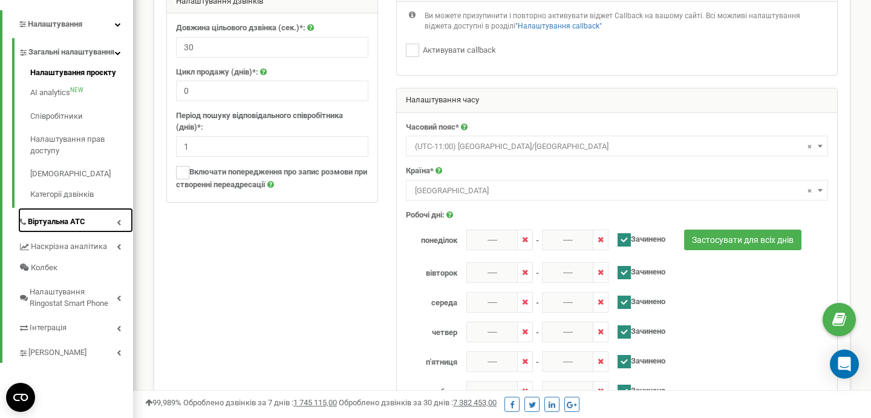
click at [80, 228] on span "Віртуальна АТС" at bounding box center [56, 221] width 57 height 11
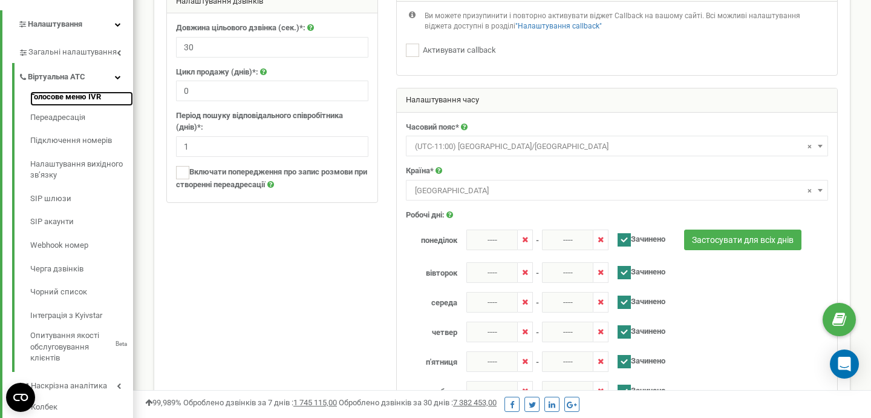
click at [82, 92] on link "Голосове меню IVR" at bounding box center [81, 98] width 103 height 15
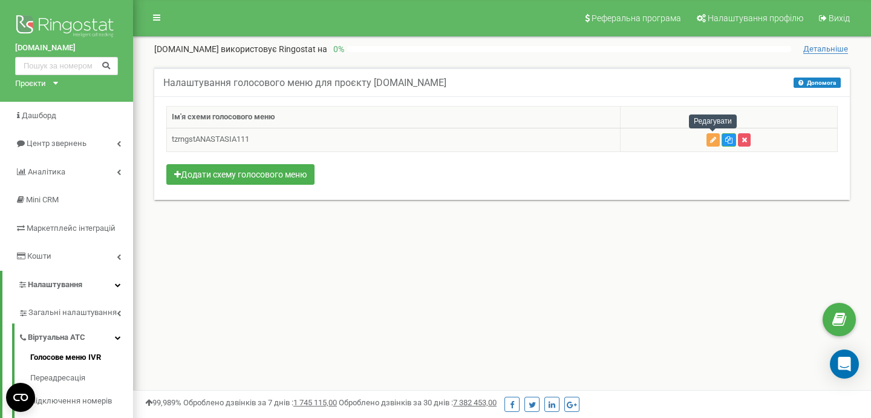
click at [714, 142] on icon "button" at bounding box center [713, 139] width 6 height 7
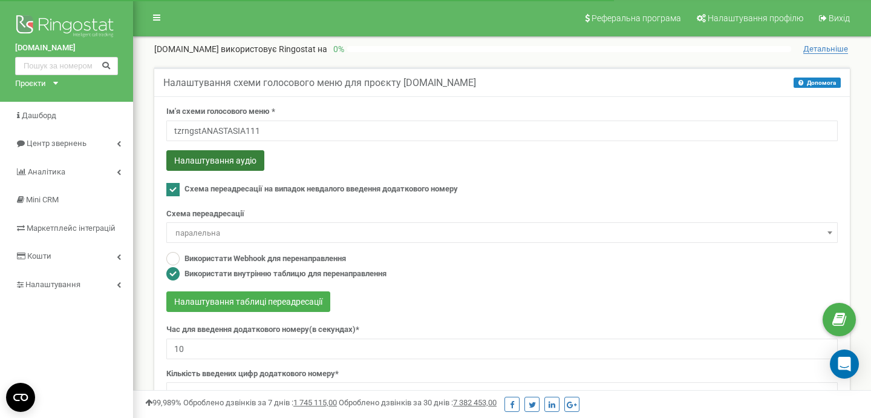
click at [217, 157] on button "Налаштування аудіо" at bounding box center [215, 160] width 98 height 21
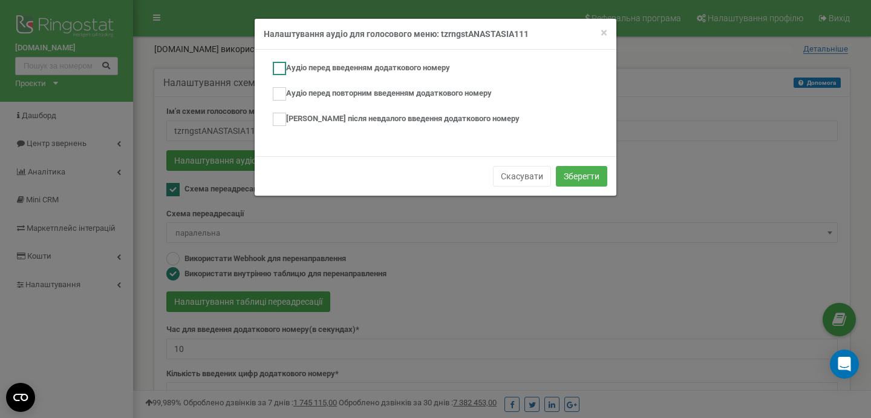
click at [369, 63] on label "Аудіо перед введенням додаткового номеру" at bounding box center [361, 68] width 177 height 13
checkbox input "true"
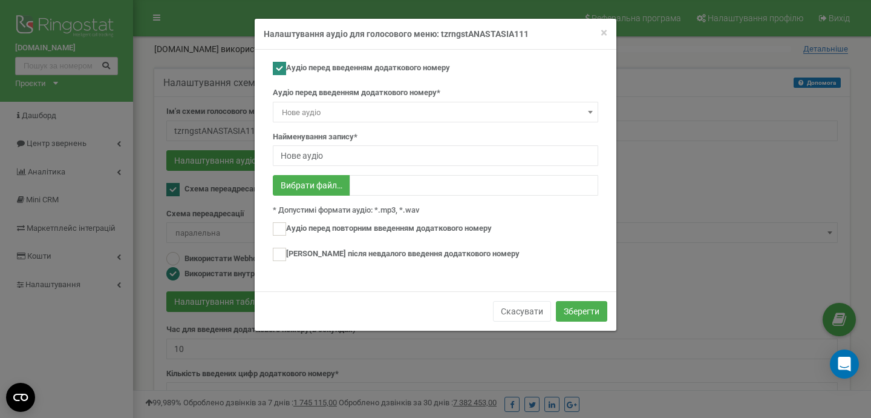
click at [422, 110] on span "Нове аудіо" at bounding box center [435, 112] width 317 height 17
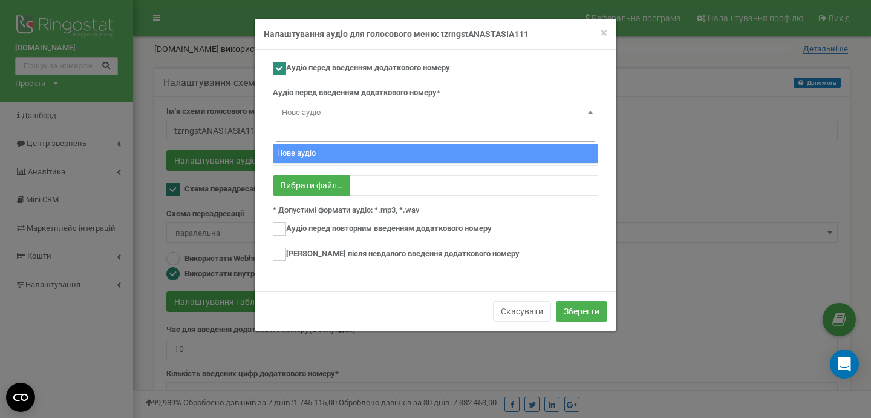
click at [422, 110] on span "Нове аудіо" at bounding box center [435, 112] width 317 height 17
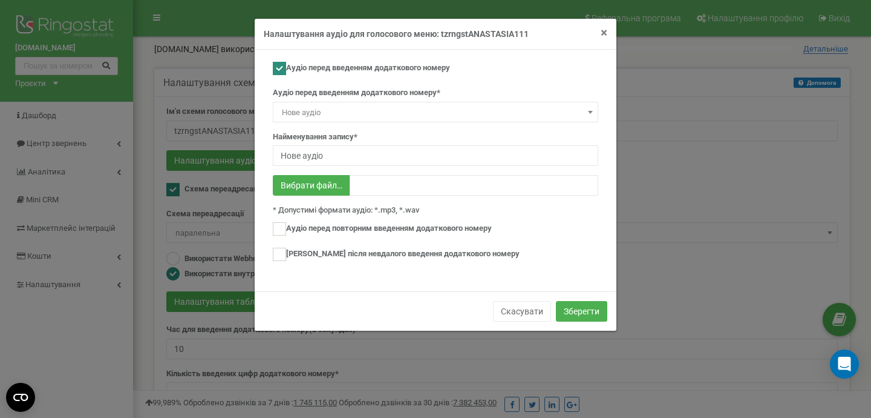
click at [606, 28] on span "×" at bounding box center [604, 32] width 7 height 15
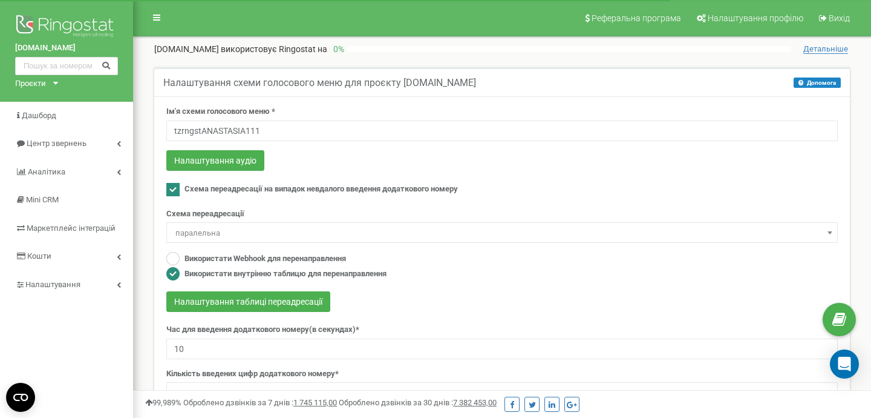
scroll to position [1, 0]
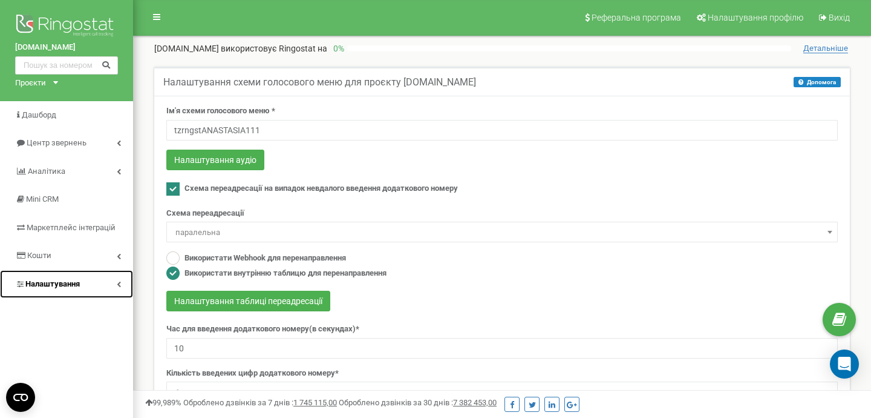
click at [71, 287] on span "Налаштування" at bounding box center [52, 283] width 54 height 9
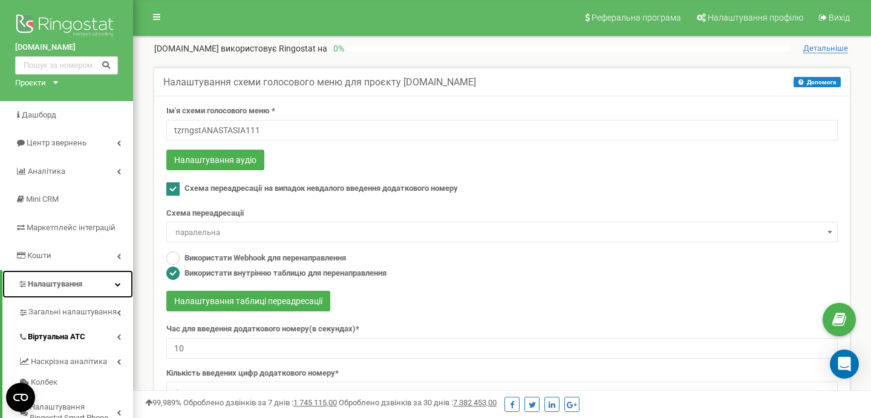
scroll to position [0, 0]
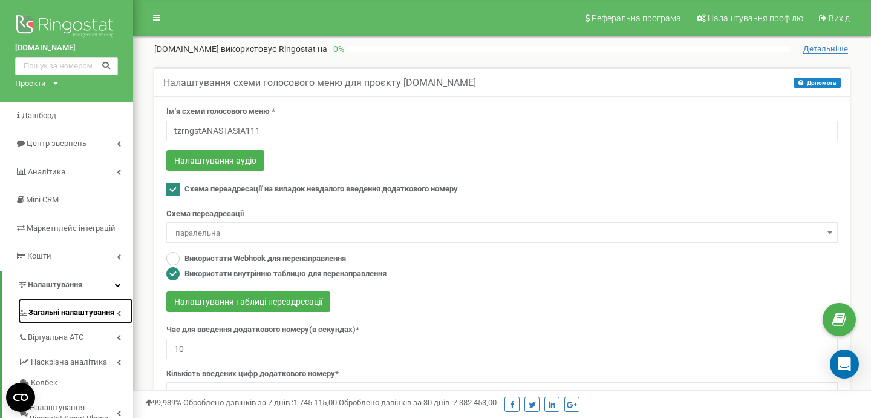
click at [94, 313] on span "Загальні налаштування" at bounding box center [71, 312] width 86 height 11
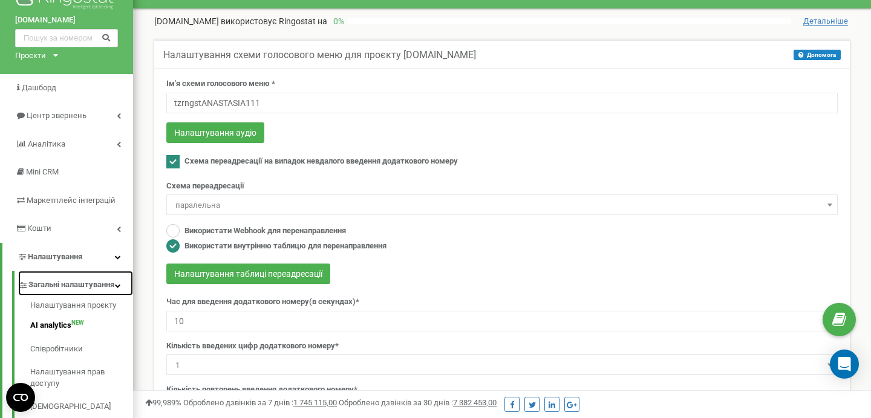
scroll to position [44, 0]
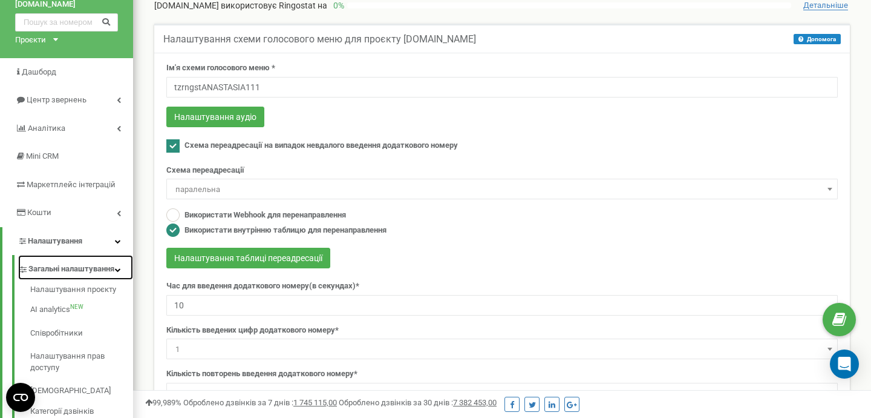
click at [116, 272] on icon at bounding box center [118, 269] width 6 height 6
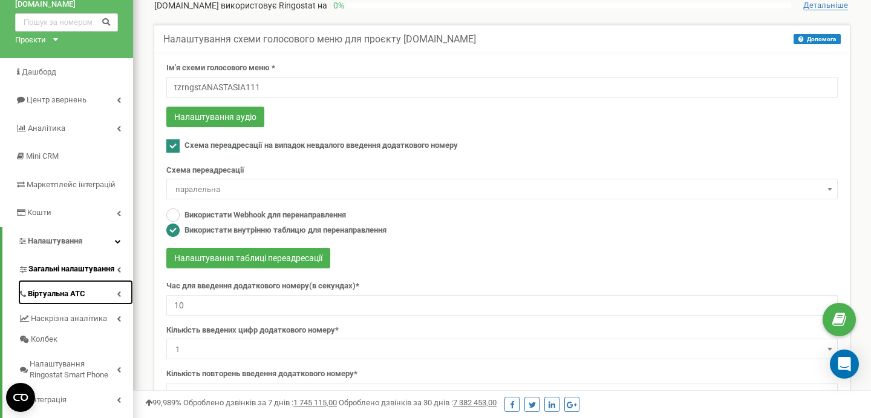
click at [108, 291] on link "Віртуальна АТС" at bounding box center [75, 292] width 115 height 25
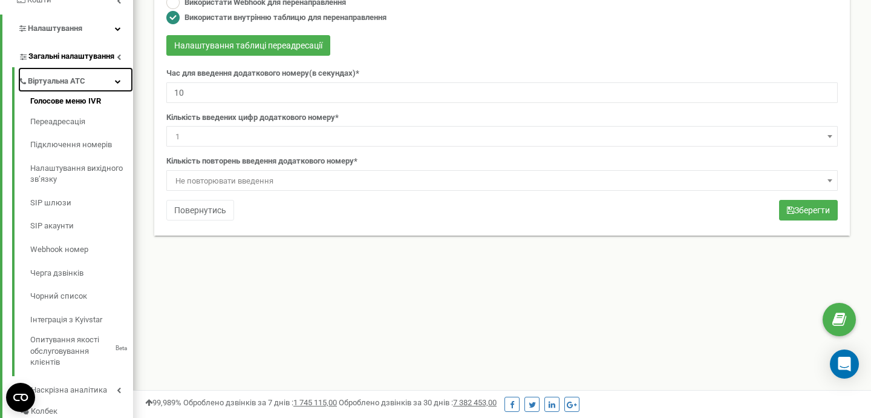
scroll to position [255, 0]
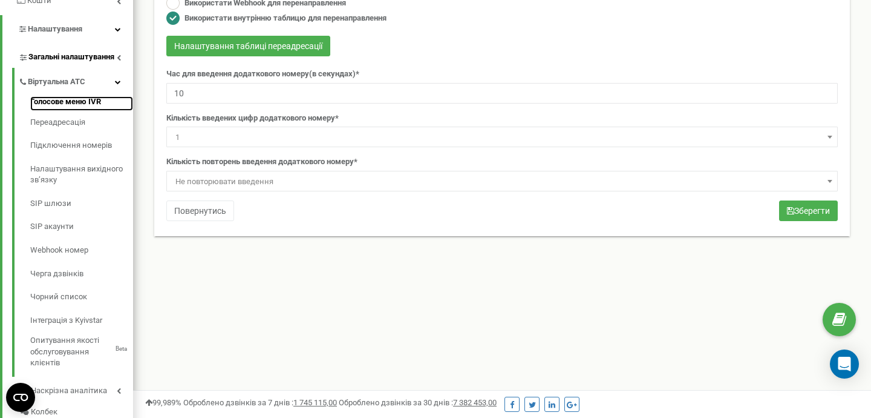
click at [91, 105] on link "Голосове меню IVR" at bounding box center [81, 103] width 103 height 15
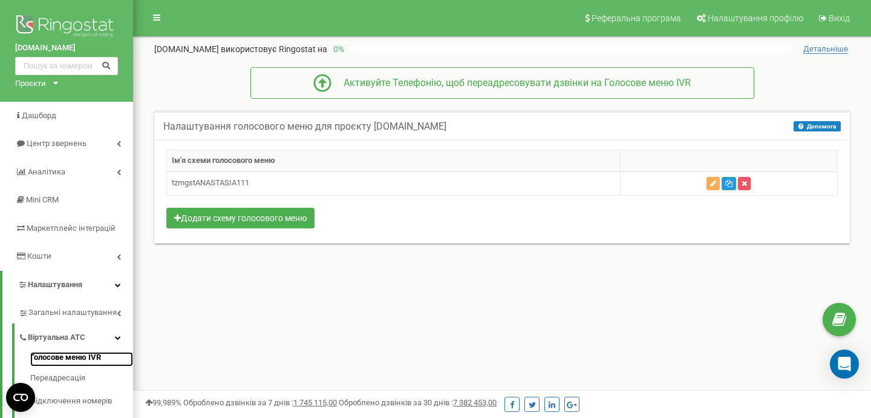
click at [84, 356] on link "Голосове меню IVR" at bounding box center [81, 359] width 103 height 15
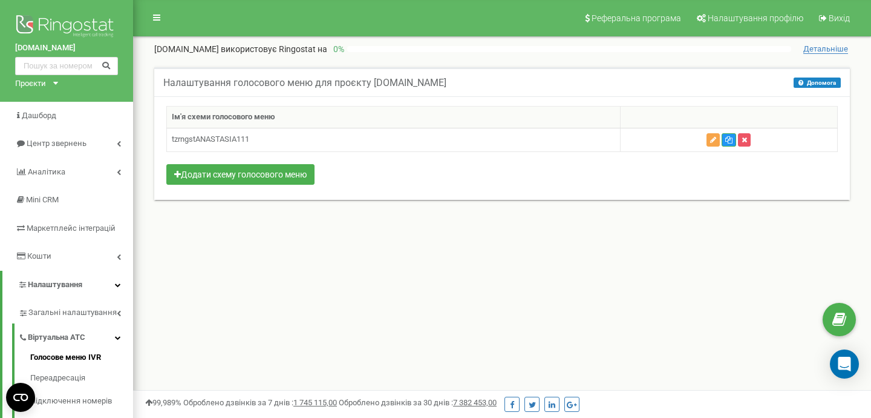
click at [715, 141] on icon "button" at bounding box center [713, 139] width 6 height 7
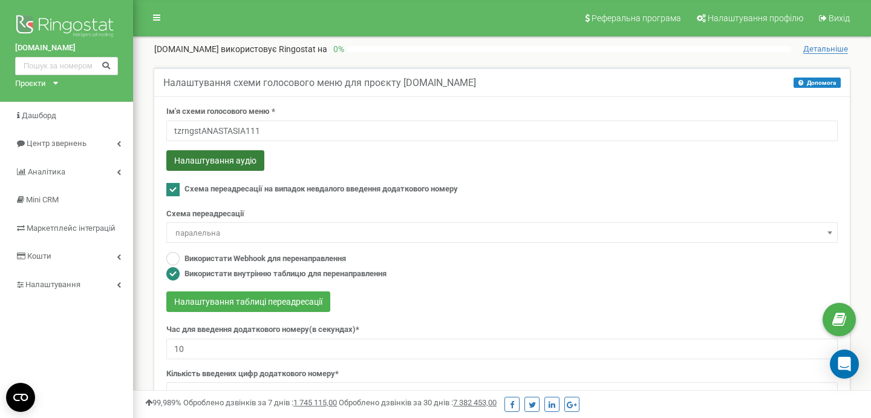
click at [246, 163] on button "Налаштування аудіо" at bounding box center [215, 160] width 98 height 21
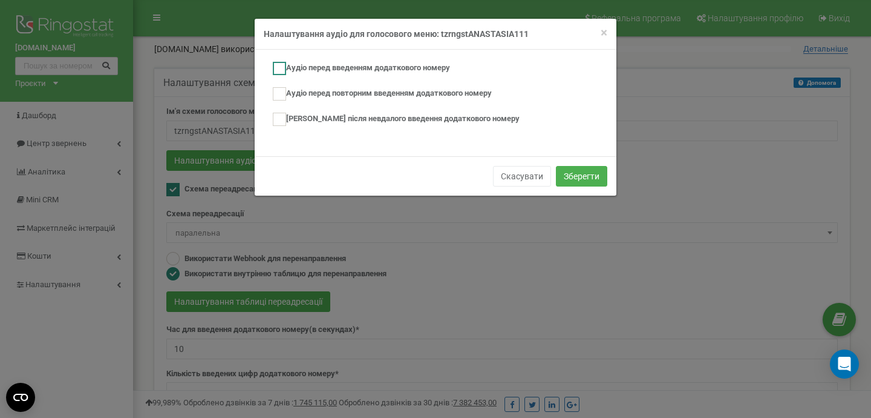
click at [378, 71] on label "Аудіо перед введенням додаткового номеру" at bounding box center [361, 68] width 177 height 13
checkbox input "true"
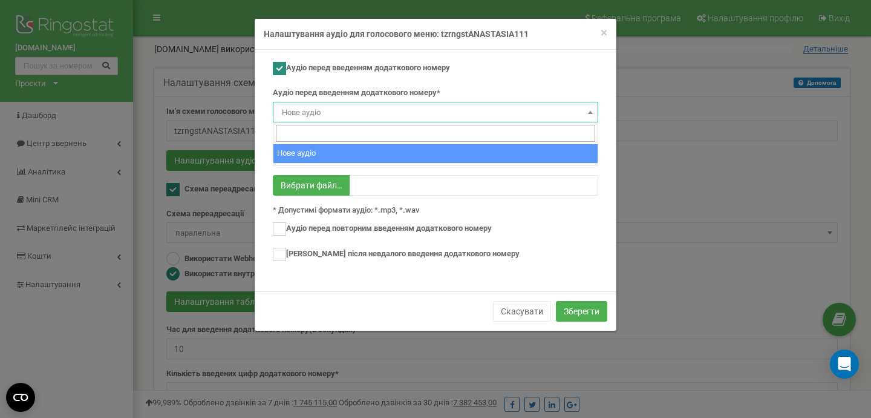
click at [416, 114] on span "Нове аудіо" at bounding box center [435, 112] width 317 height 17
click at [511, 71] on div "Аудіо перед введенням додаткового номеру" at bounding box center [436, 70] width 326 height 16
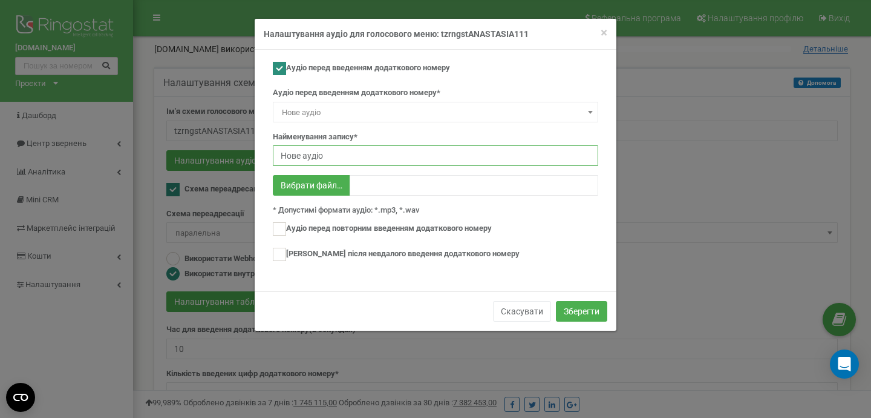
click at [327, 147] on input "Нове аудіо" at bounding box center [436, 155] width 326 height 21
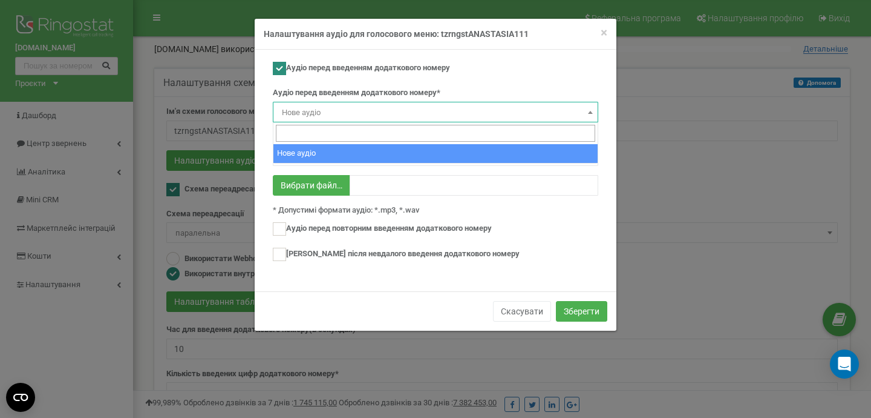
click at [381, 112] on span "Нове аудіо" at bounding box center [435, 112] width 317 height 17
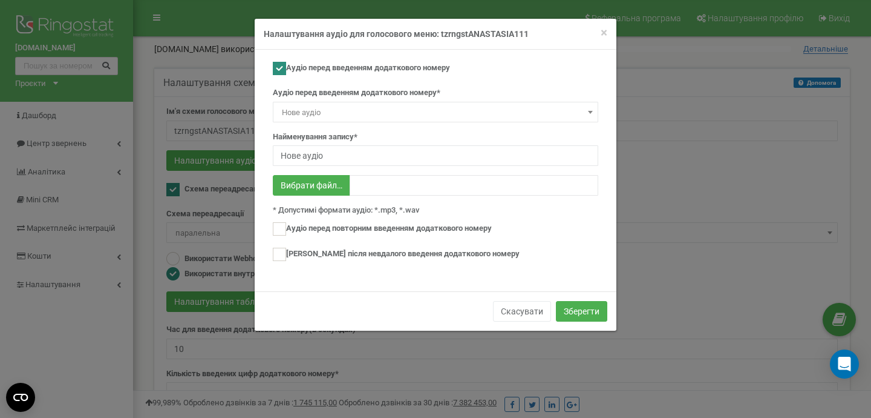
type input "C:\fakepath\prime-facts7-nature-sound-1-291485.mp3"
type input "prime-facts7-nature-sound-1-291485.mp3"
click at [457, 163] on input "Нове аудіо" at bounding box center [436, 155] width 326 height 21
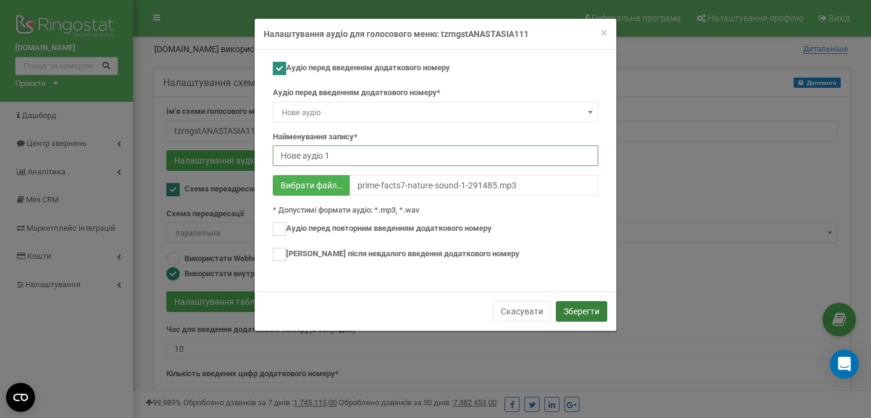
type input "Нове аудіо 1"
click at [597, 306] on button "Зберегти" at bounding box center [581, 311] width 51 height 21
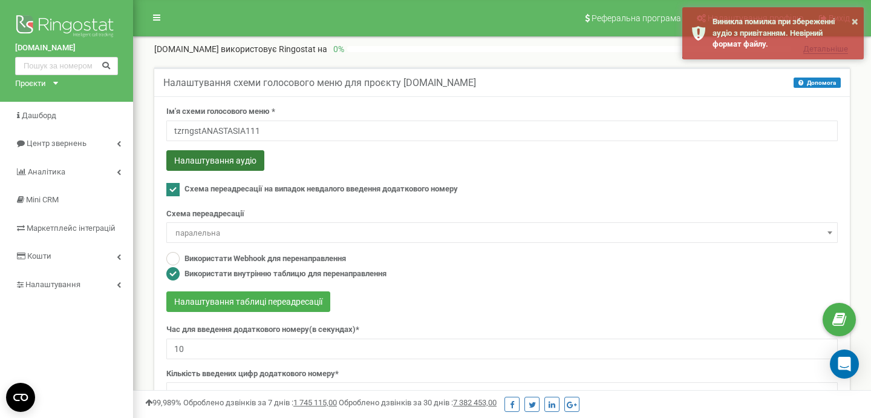
click at [244, 157] on button "Налаштування аудіо" at bounding box center [215, 160] width 98 height 21
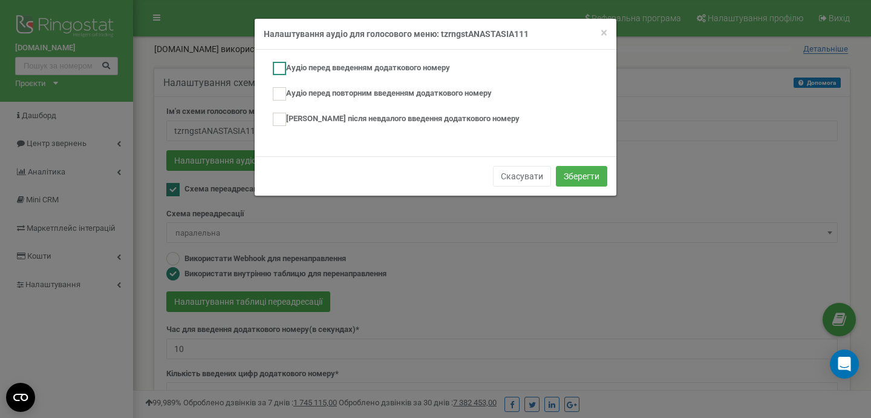
click at [338, 67] on label "Аудіо перед введенням додаткового номеру" at bounding box center [361, 68] width 177 height 13
checkbox input "true"
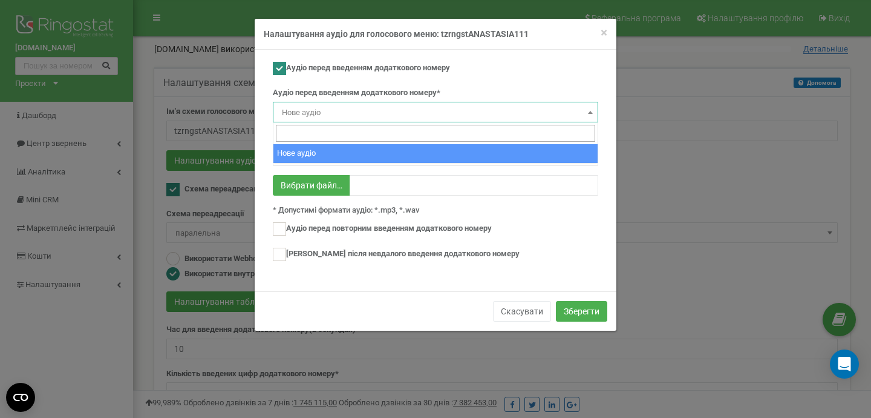
click at [479, 108] on span "Нове аудіо" at bounding box center [435, 112] width 317 height 17
click at [435, 116] on span "Нове аудіо" at bounding box center [435, 112] width 317 height 17
type input "т"
click at [603, 170] on div "Аудіо перед введенням додаткового номеру Аудіо перед введенням додаткового номе…" at bounding box center [436, 167] width 344 height 211
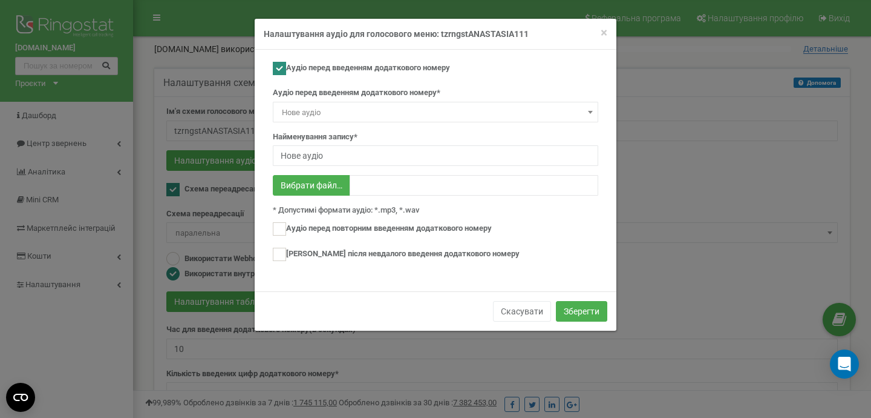
click at [351, 99] on div "Аудіо перед введенням додаткового номеру* [GEOGRAPHIC_DATA]" at bounding box center [436, 104] width 326 height 35
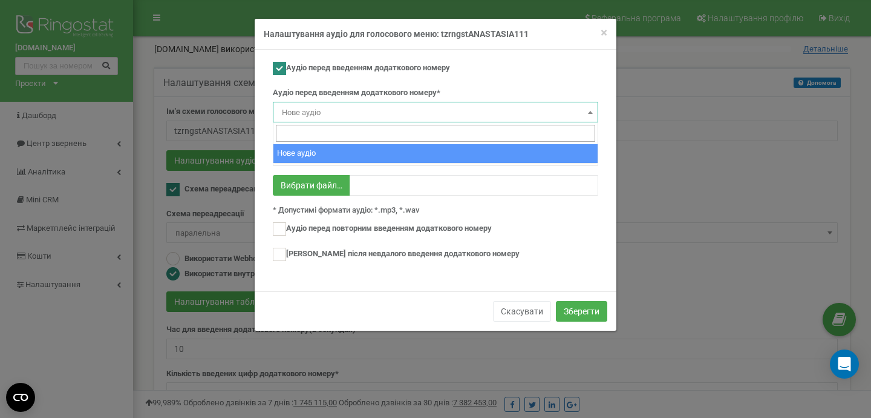
click at [341, 116] on span "Нове аудіо" at bounding box center [435, 112] width 317 height 17
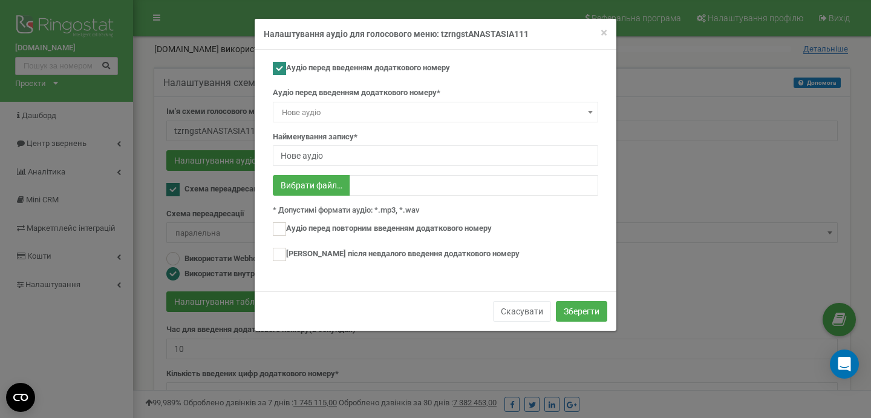
click at [608, 145] on div "Аудіо перед введенням додаткового номеру Аудіо перед введенням додаткового номе…" at bounding box center [436, 170] width 362 height 241
type input "C:\fakepath\pianos-by-jtwayne-7-174717.mp3"
type input "pianos-by-jtwayne-7-174717.mp3"
click at [347, 152] on input "Нове аудіо" at bounding box center [436, 155] width 326 height 21
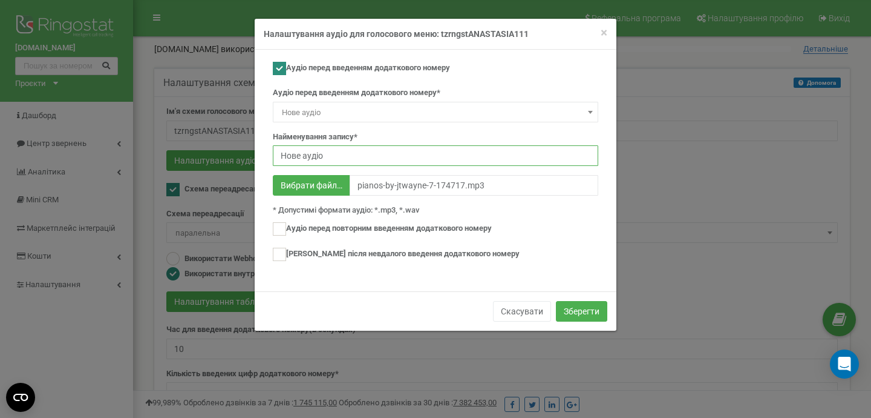
type input "Нове аудіо 1"
click at [568, 309] on button "Зберегти" at bounding box center [581, 311] width 51 height 21
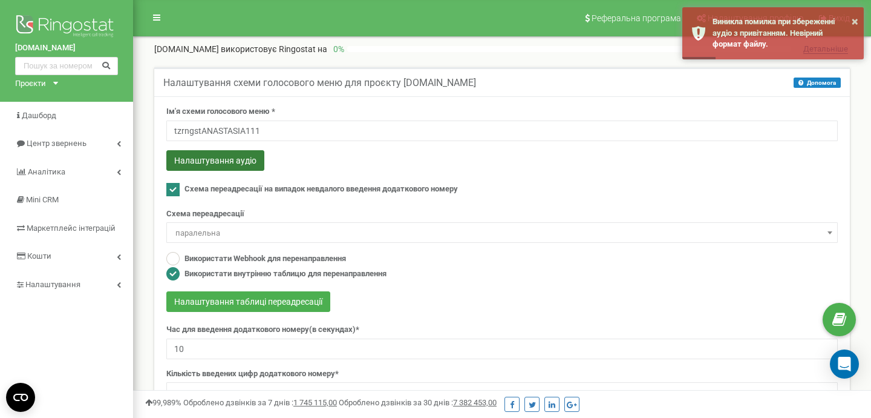
click at [206, 162] on button "Налаштування аудіо" at bounding box center [215, 160] width 98 height 21
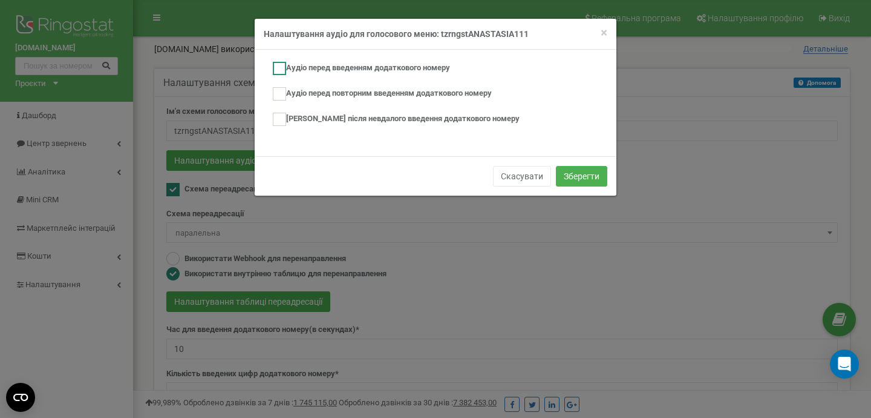
click at [280, 72] on ins at bounding box center [279, 68] width 13 height 13
checkbox input "true"
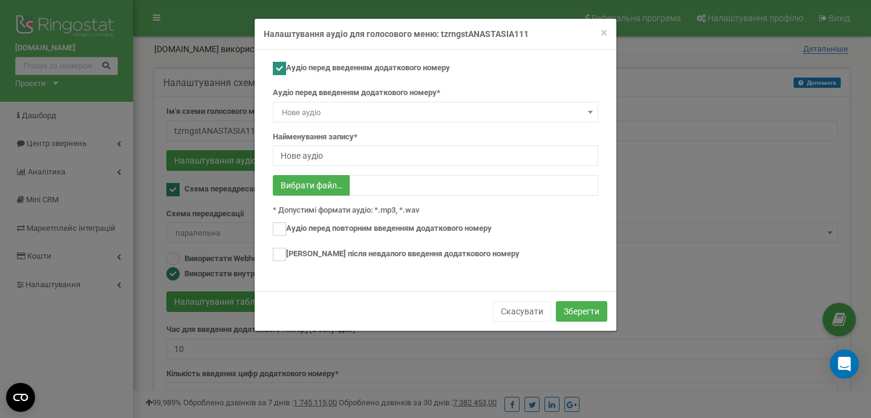
click at [337, 116] on span "Нове аудіо" at bounding box center [435, 112] width 317 height 17
click at [323, 156] on input "Нове аудіо" at bounding box center [436, 155] width 326 height 21
click at [280, 231] on ins at bounding box center [279, 228] width 13 height 13
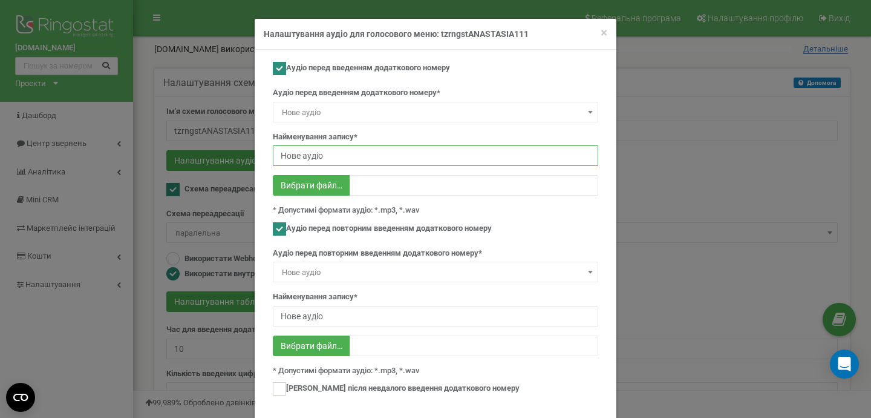
click at [280, 231] on ins at bounding box center [279, 228] width 13 height 13
checkbox input "false"
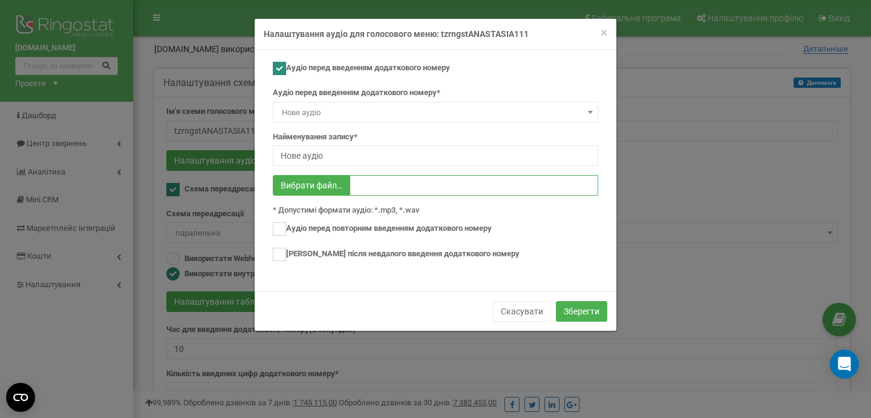
click at [486, 180] on input "text" at bounding box center [474, 185] width 249 height 21
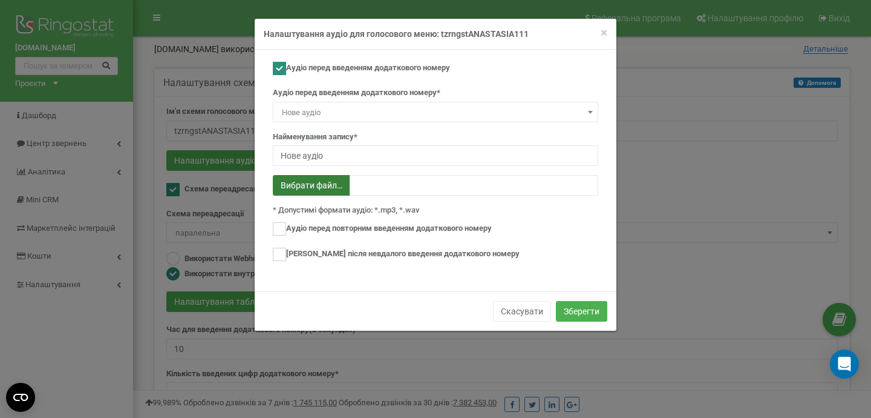
type input "C:\fakepath\1713258905_zozulya-os-kava-remix.mp3"
type input "1713258905_zozulya-os-kava-remix.mp3"
click at [579, 310] on button "Зберегти" at bounding box center [581, 311] width 51 height 21
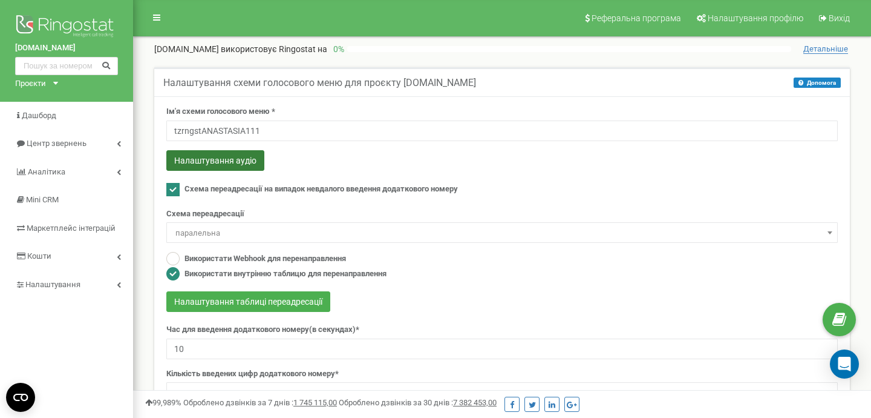
click at [221, 160] on button "Налаштування аудіо" at bounding box center [215, 160] width 98 height 21
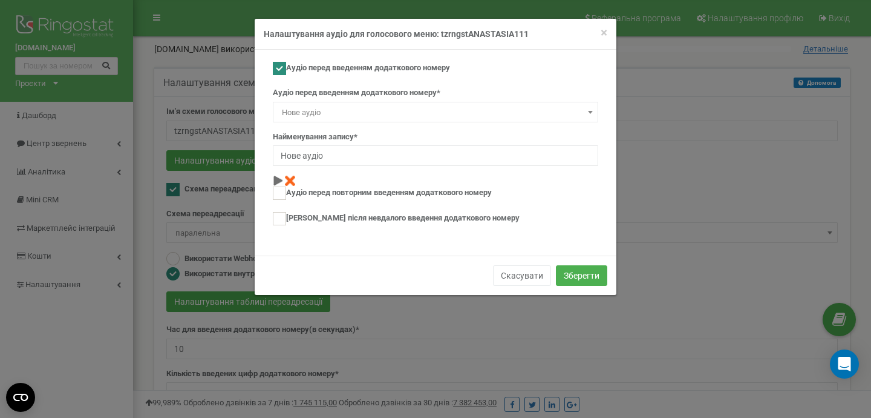
click at [512, 114] on span "Нове аудіо" at bounding box center [435, 112] width 317 height 17
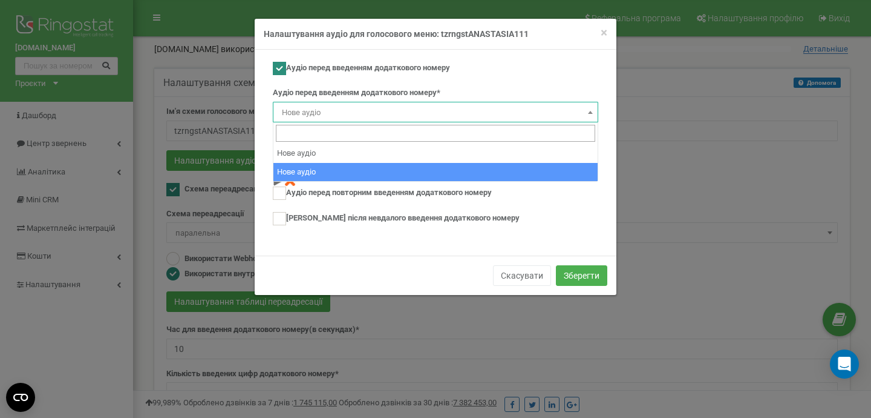
click at [512, 114] on span "Нове аудіо" at bounding box center [435, 112] width 317 height 17
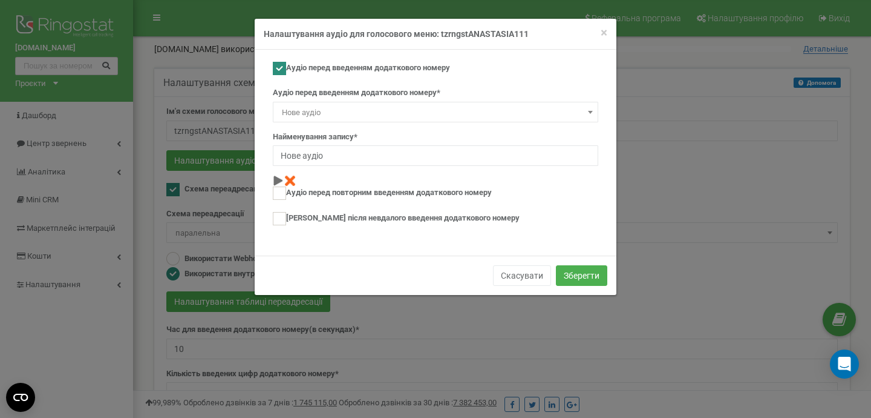
click at [512, 114] on span "Нове аудіо" at bounding box center [435, 112] width 317 height 17
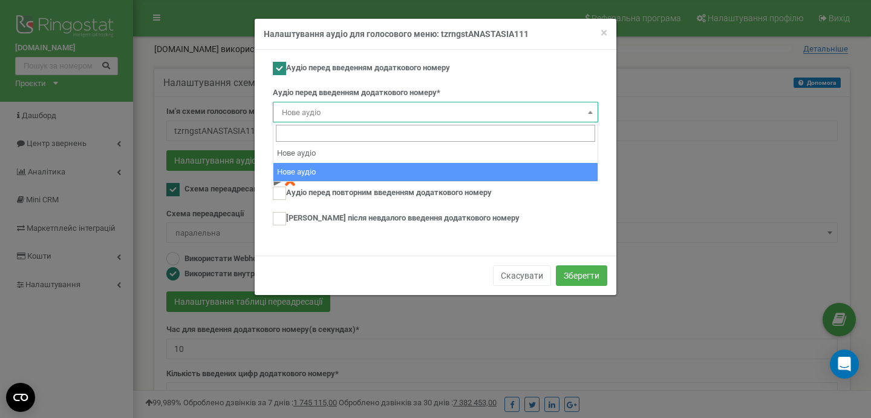
click at [512, 114] on span "Нове аудіо" at bounding box center [435, 112] width 317 height 17
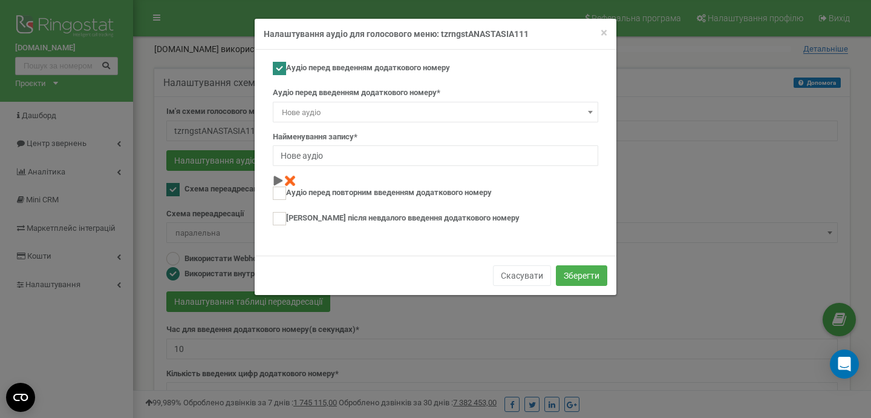
click at [512, 114] on span "Нове аудіо" at bounding box center [435, 112] width 317 height 17
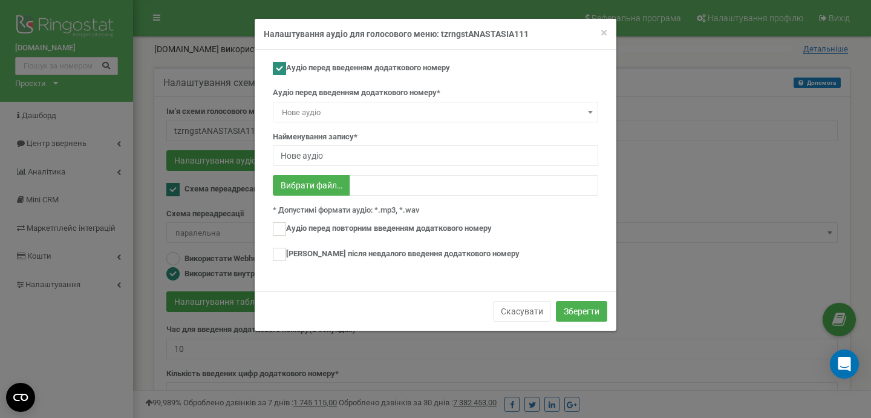
click at [537, 113] on span "Нове аудіо" at bounding box center [435, 112] width 317 height 17
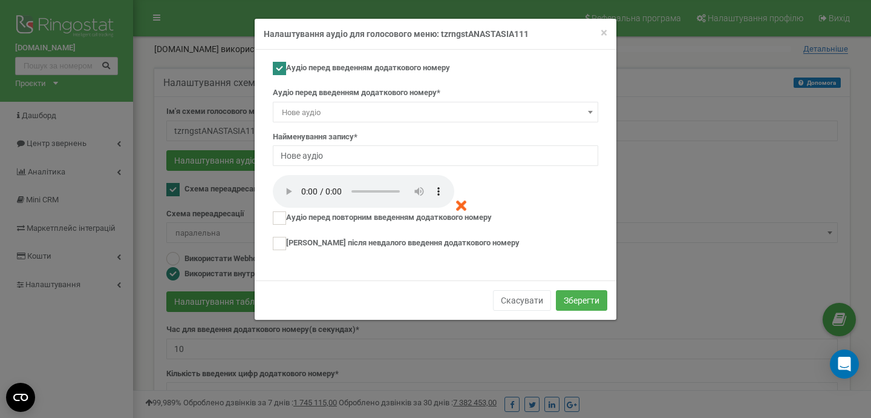
click at [591, 114] on span at bounding box center [591, 112] width 12 height 16
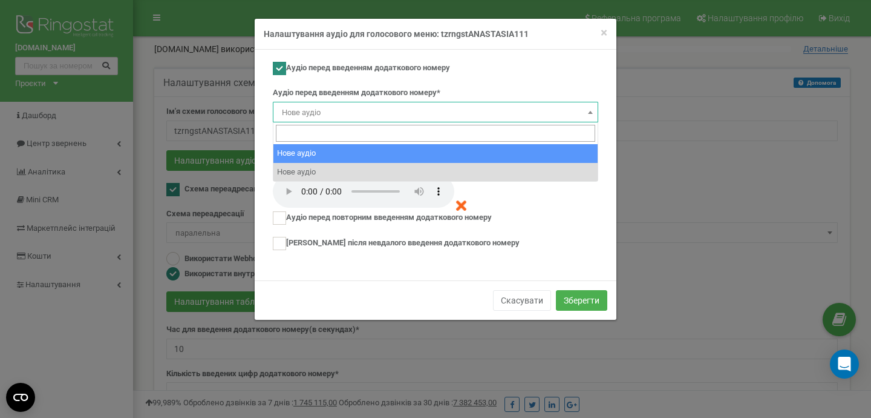
select select "nan"
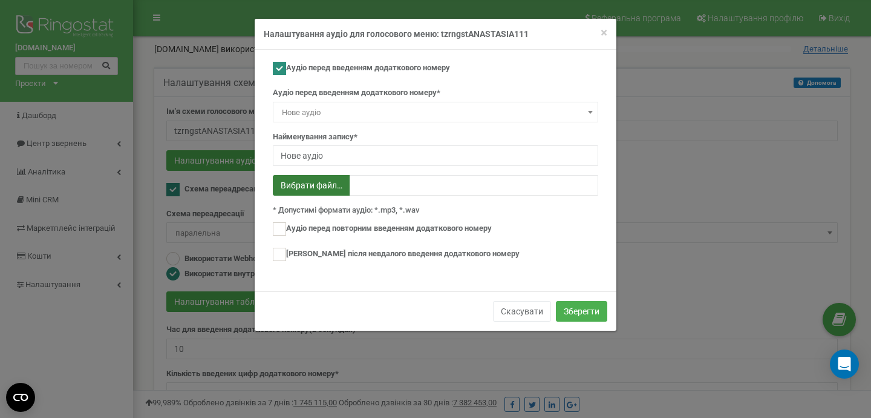
type input "C:\fakepath\1694328736_obmezhen-dim.mp3"
type input "1694328736_obmezhen-dim.mp3"
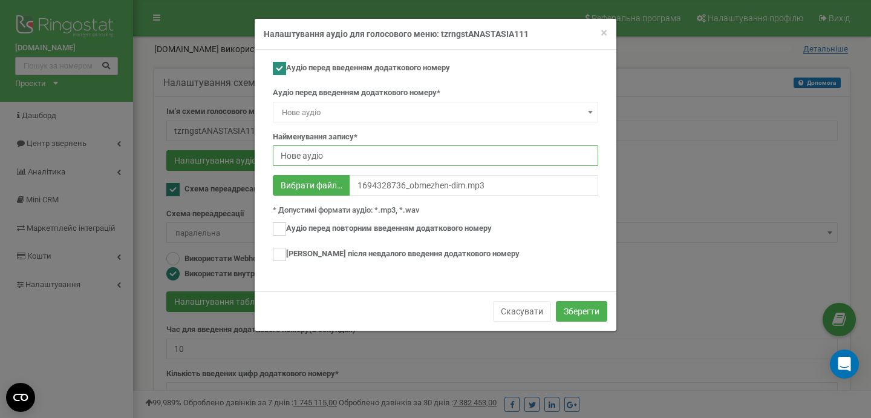
click at [355, 158] on input "Нове аудіо" at bounding box center [436, 155] width 326 height 21
type input "Нове аудіо1"
click at [596, 314] on button "Зберегти" at bounding box center [581, 311] width 51 height 21
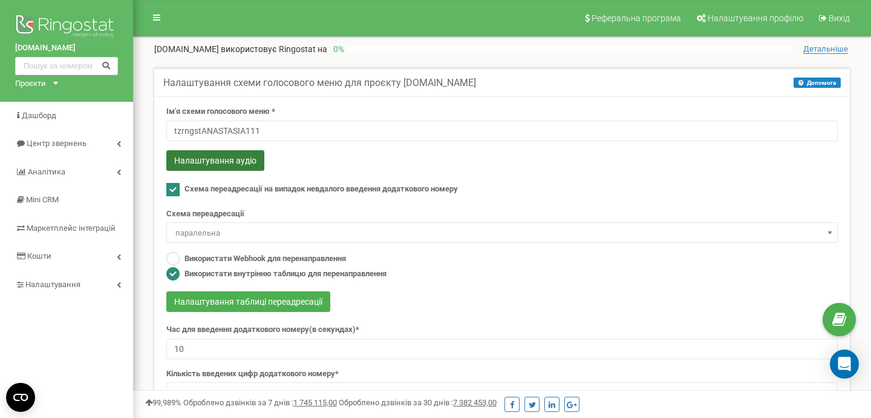
click at [231, 166] on button "Налаштування аудіо" at bounding box center [215, 160] width 98 height 21
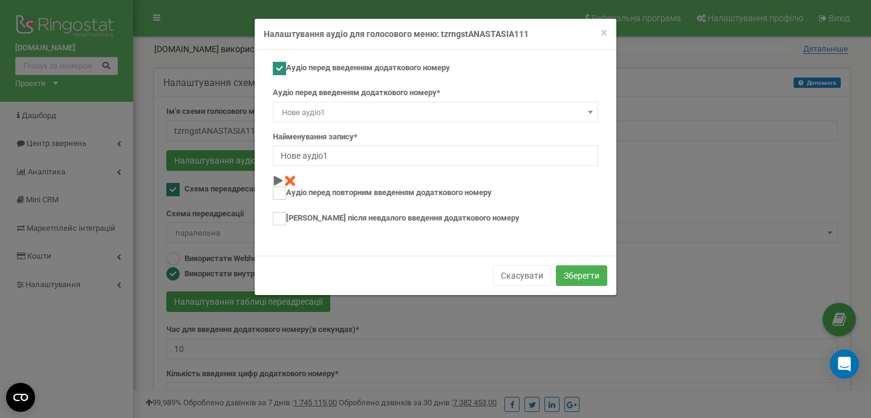
click at [585, 113] on span at bounding box center [591, 112] width 12 height 16
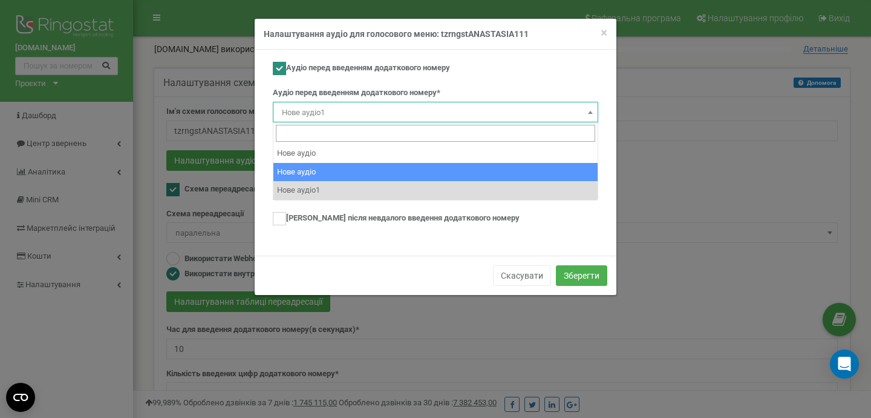
select select "14336"
type input "Нове аудіо"
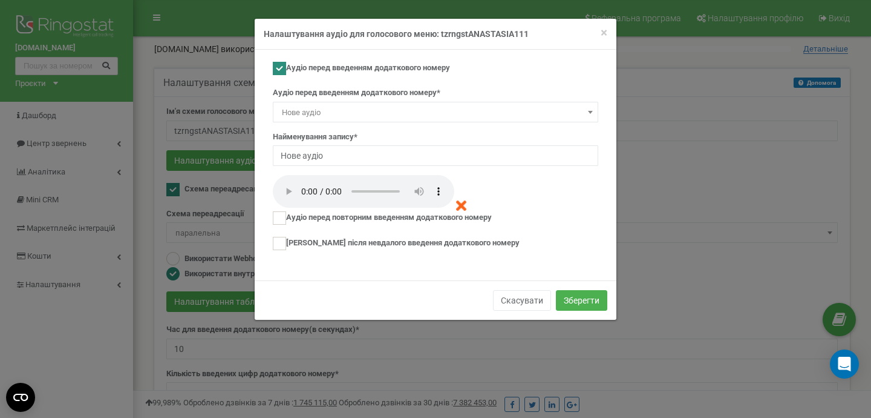
click at [577, 111] on span "Нове аудіо" at bounding box center [435, 112] width 317 height 17
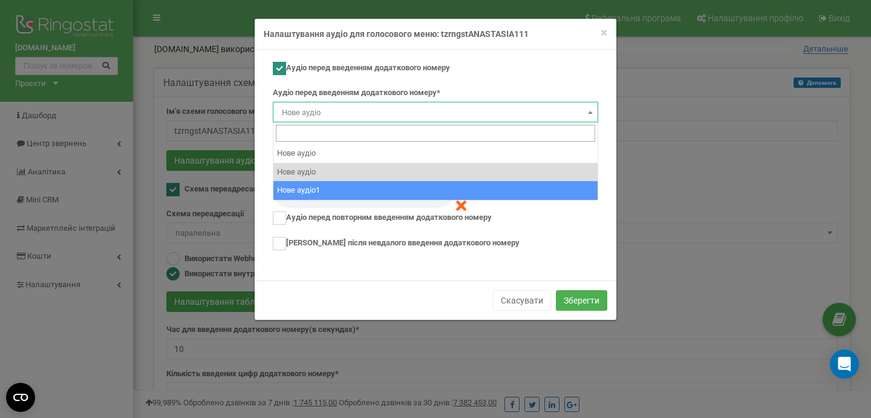
select select "14341"
type input "Нове аудіо1"
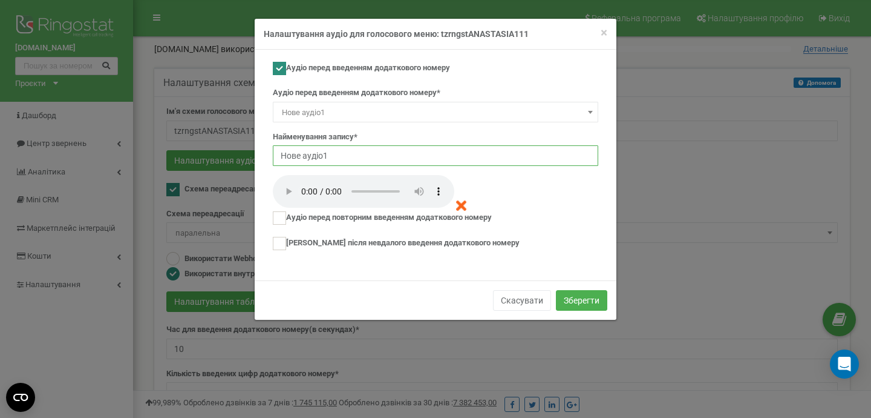
click at [511, 151] on input "Нове аудіо1" at bounding box center [436, 155] width 326 height 21
click at [589, 111] on b at bounding box center [590, 112] width 5 height 3
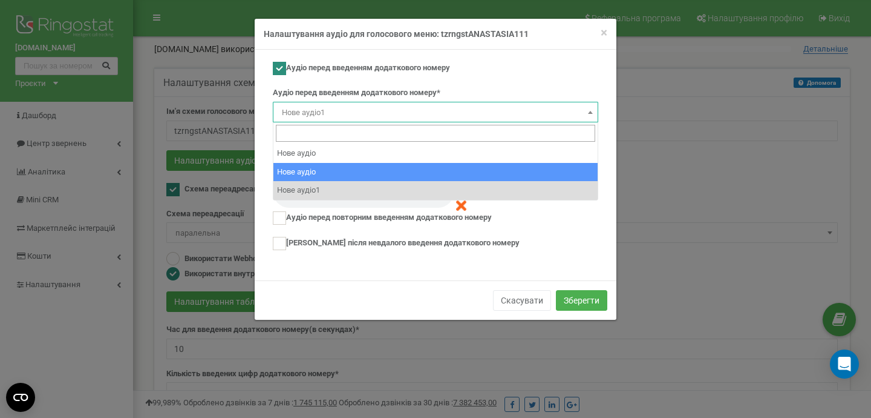
select select "14336"
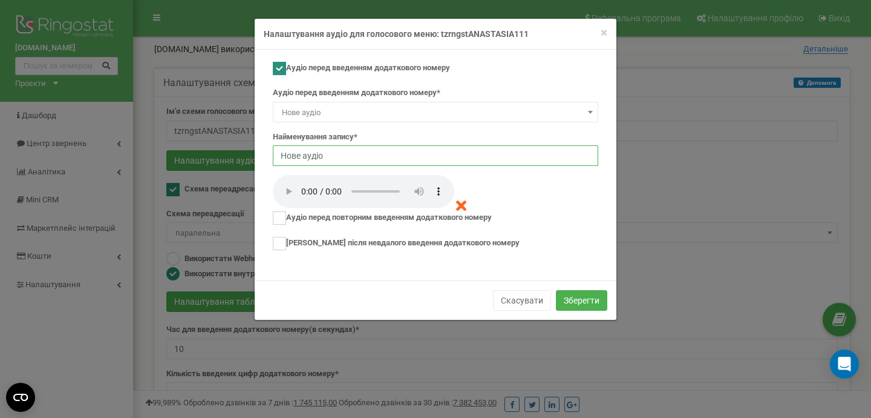
click at [335, 154] on input "Нове аудіо" at bounding box center [436, 155] width 326 height 21
type input "Нове аудіо2"
click at [574, 307] on button "Зберегти" at bounding box center [581, 300] width 51 height 21
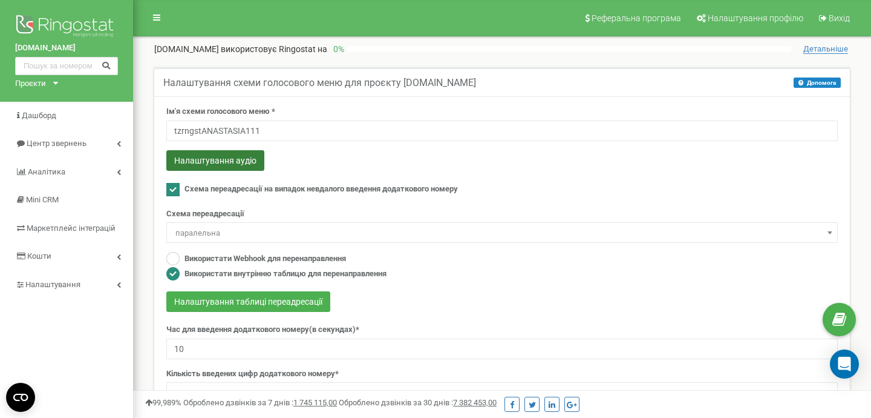
click at [201, 157] on button "Налаштування аудіо" at bounding box center [215, 160] width 98 height 21
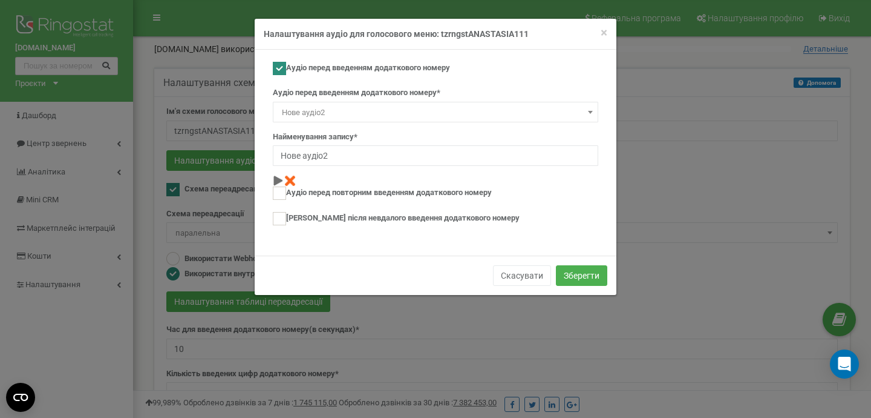
click at [580, 119] on span "Нове аудіо2" at bounding box center [435, 112] width 317 height 17
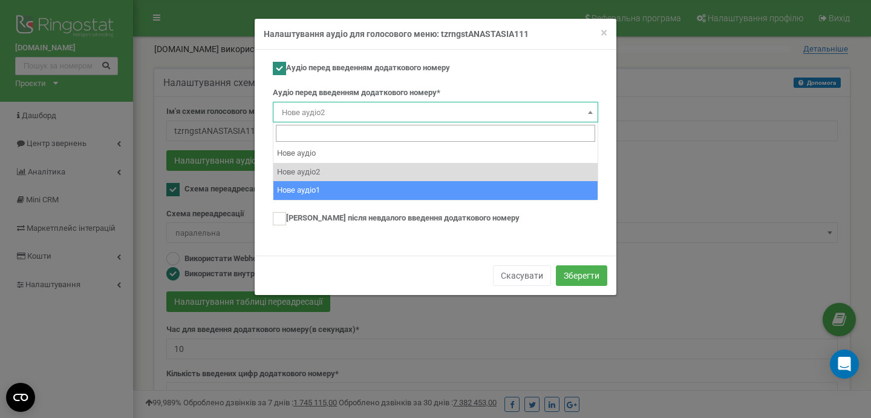
select select "14341"
type input "Нове аудіо1"
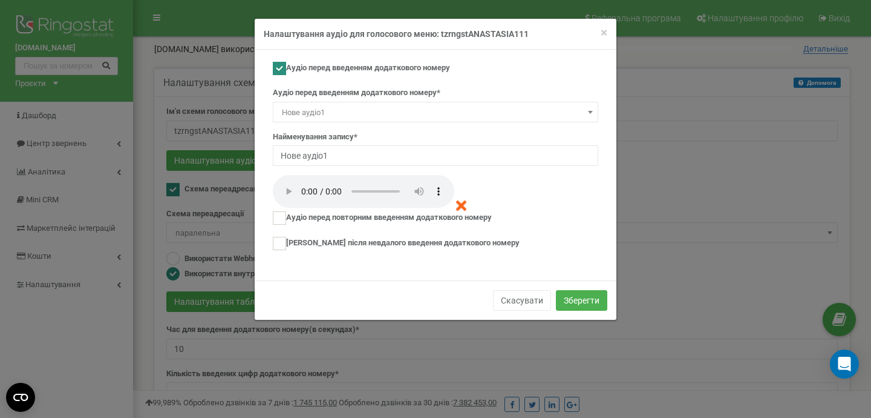
click at [483, 108] on span "Нове аудіо1" at bounding box center [435, 112] width 317 height 17
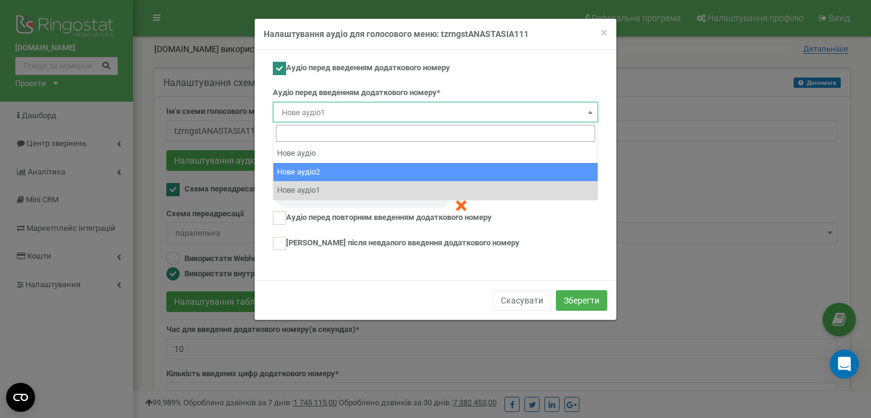
select select "14336"
type input "Нове аудіо2"
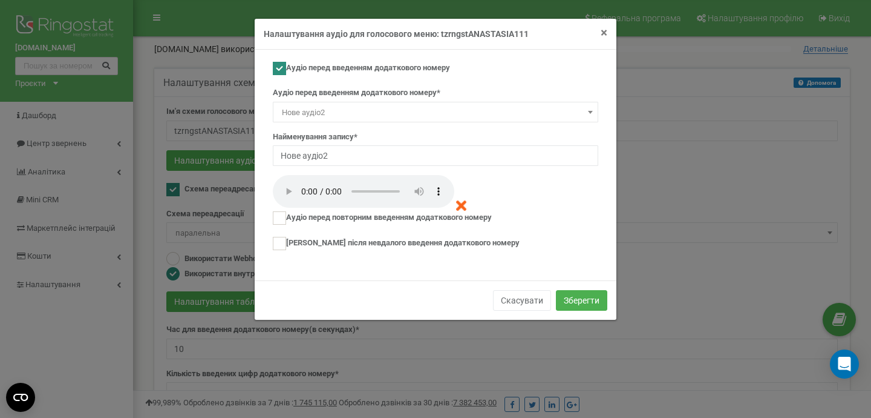
click at [604, 31] on span "×" at bounding box center [604, 32] width 7 height 15
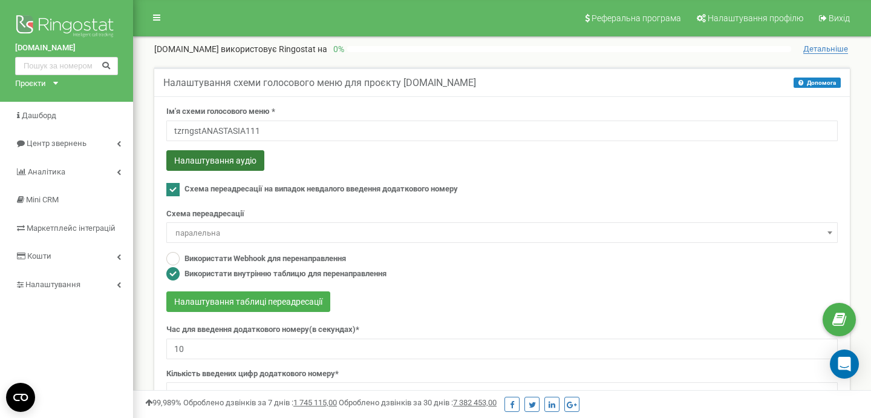
click at [211, 163] on button "Налаштування аудіо" at bounding box center [215, 160] width 98 height 21
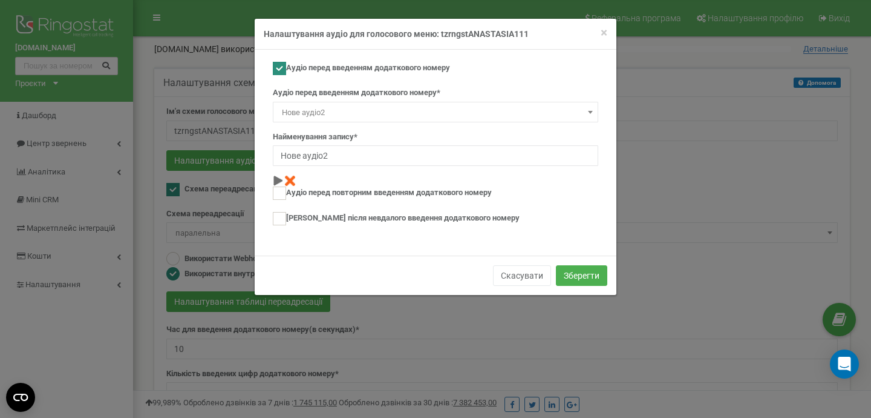
click at [591, 118] on span at bounding box center [591, 112] width 12 height 16
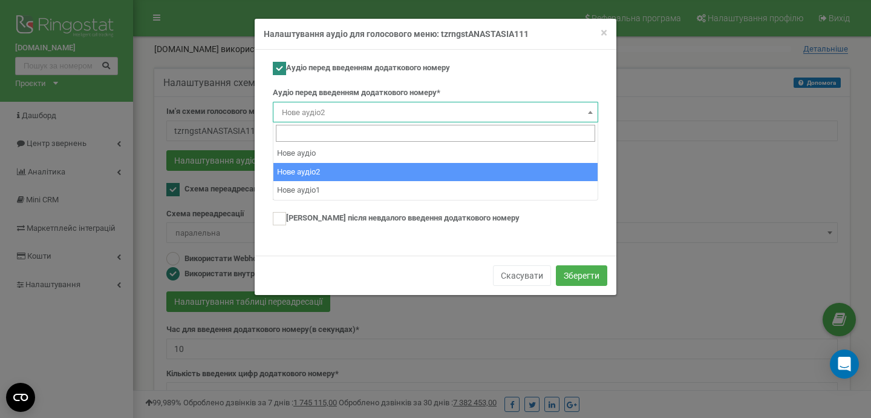
click at [591, 118] on span at bounding box center [591, 112] width 12 height 16
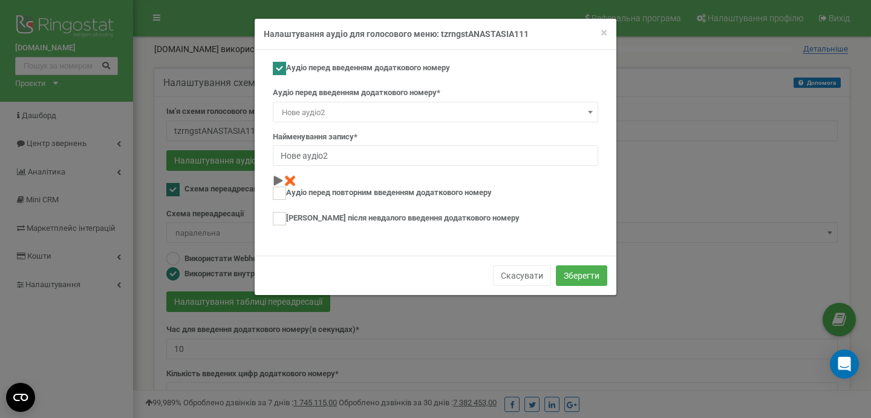
click at [591, 118] on span at bounding box center [591, 112] width 12 height 16
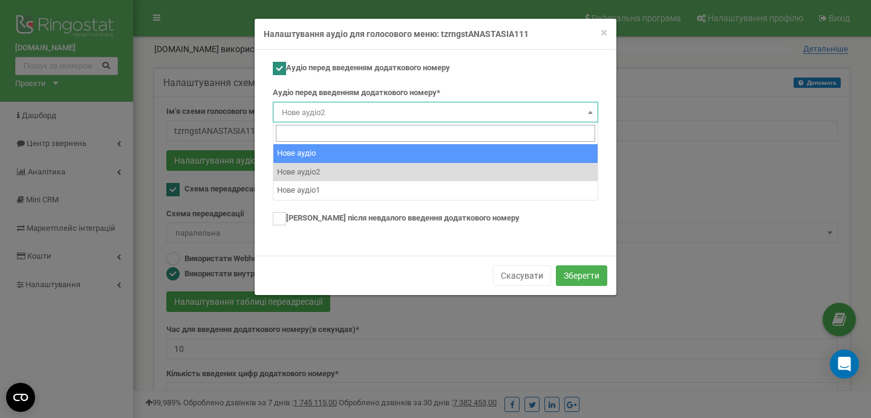
click at [600, 152] on div "Аудіо перед введенням додаткового номеру Аудіо перед введенням додаткового номе…" at bounding box center [436, 149] width 344 height 175
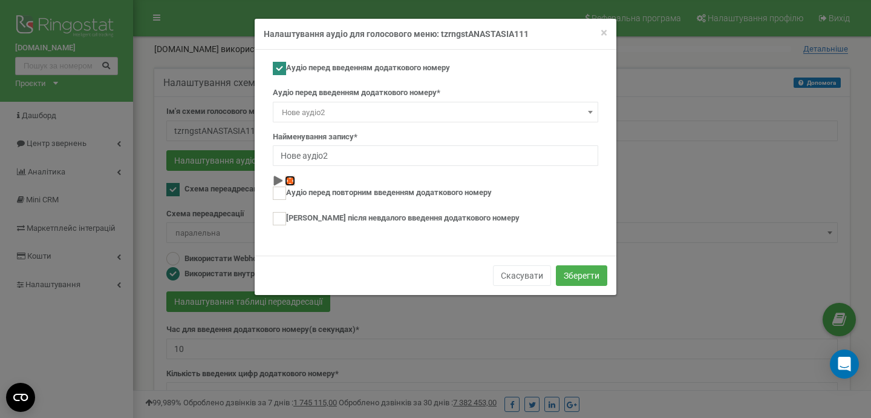
click at [292, 177] on img at bounding box center [290, 180] width 10 height 10
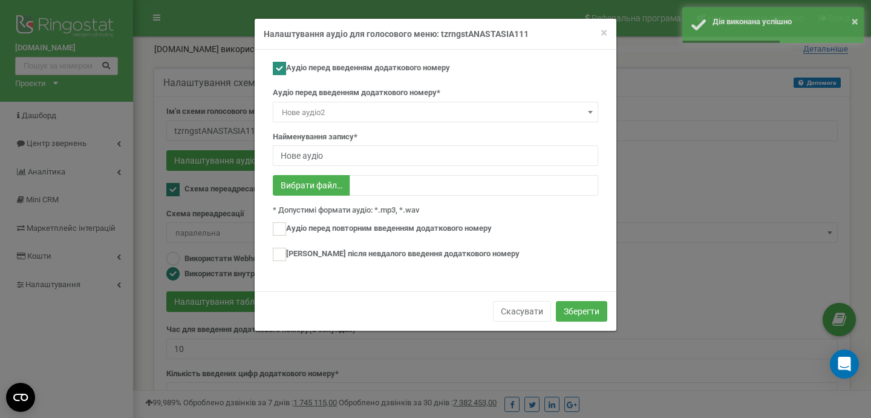
click at [585, 112] on span at bounding box center [591, 112] width 12 height 16
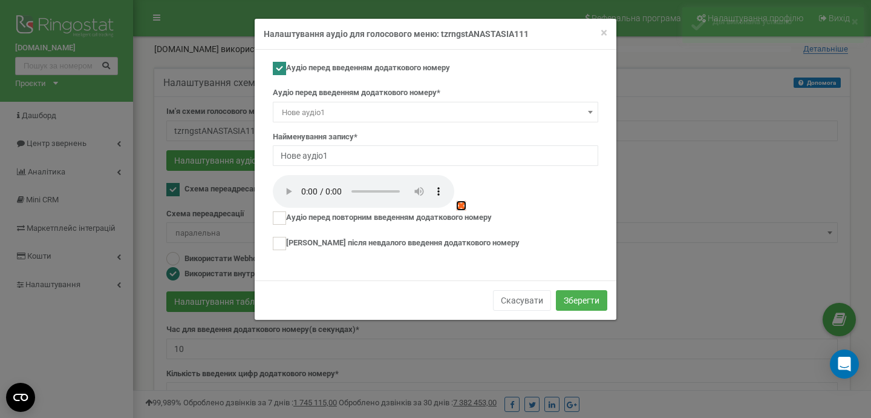
click at [463, 206] on img at bounding box center [461, 205] width 10 height 10
type input "Нове аудіо"
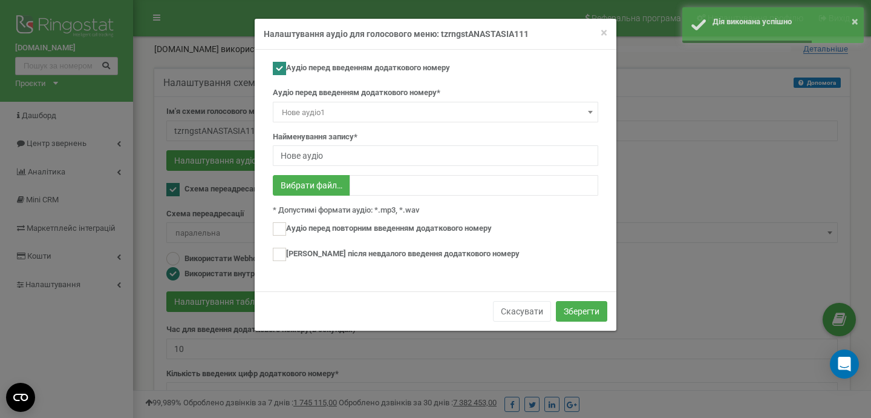
click at [580, 111] on span "Нове аудіо1" at bounding box center [435, 112] width 317 height 17
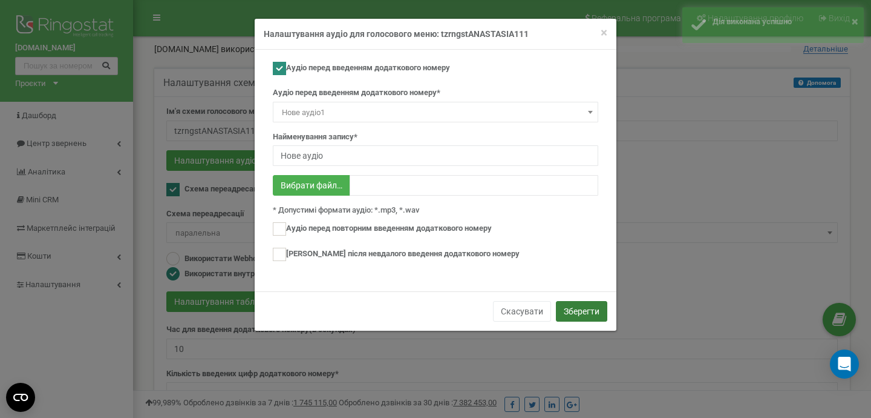
click at [575, 311] on button "Зберегти" at bounding box center [581, 311] width 51 height 21
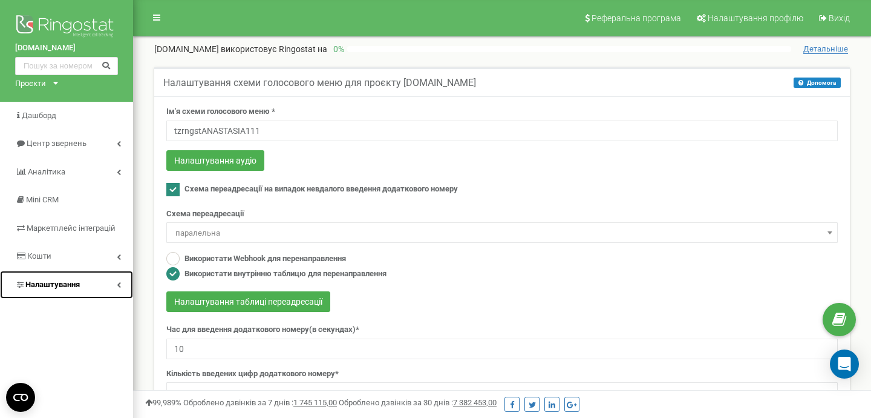
click at [77, 284] on span "Налаштування" at bounding box center [52, 284] width 54 height 9
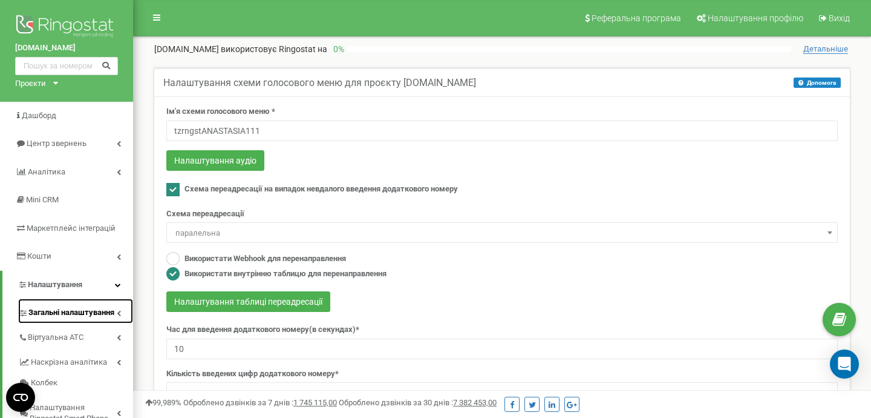
click at [71, 318] on span "Загальні налаштування" at bounding box center [71, 312] width 86 height 11
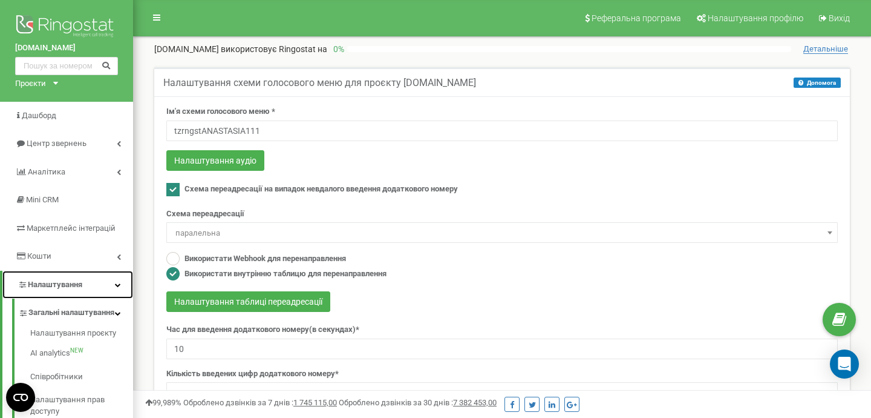
click at [85, 287] on link "Налаштування" at bounding box center [67, 284] width 131 height 28
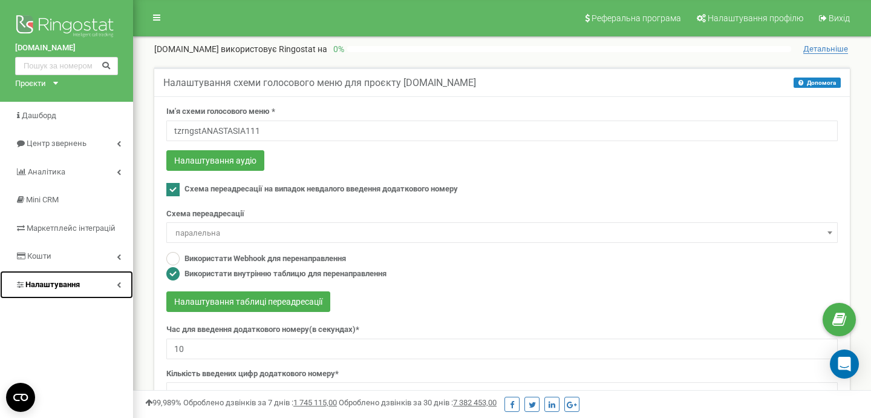
click at [85, 287] on link "Налаштування" at bounding box center [66, 284] width 133 height 28
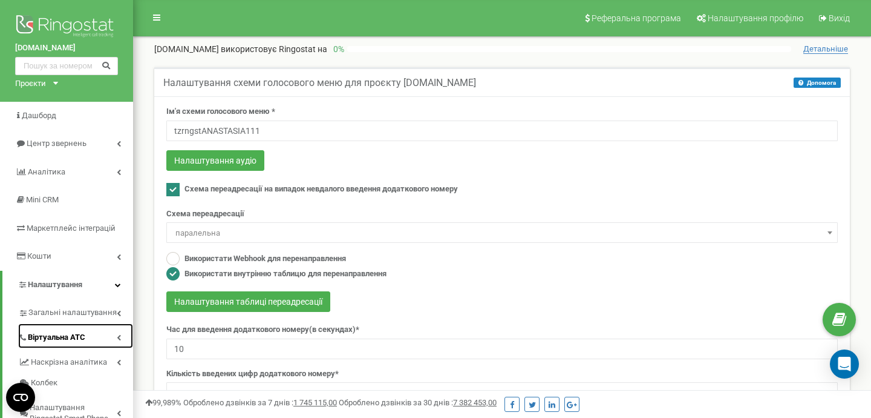
click at [96, 333] on link "Віртуальна АТС" at bounding box center [75, 335] width 115 height 25
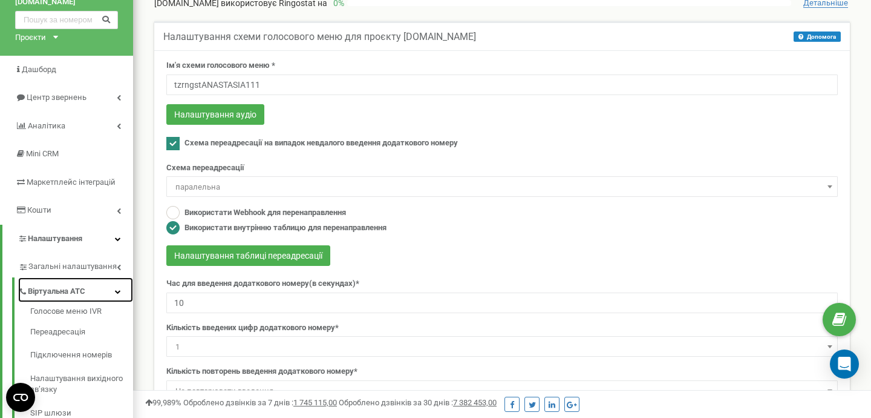
scroll to position [47, 0]
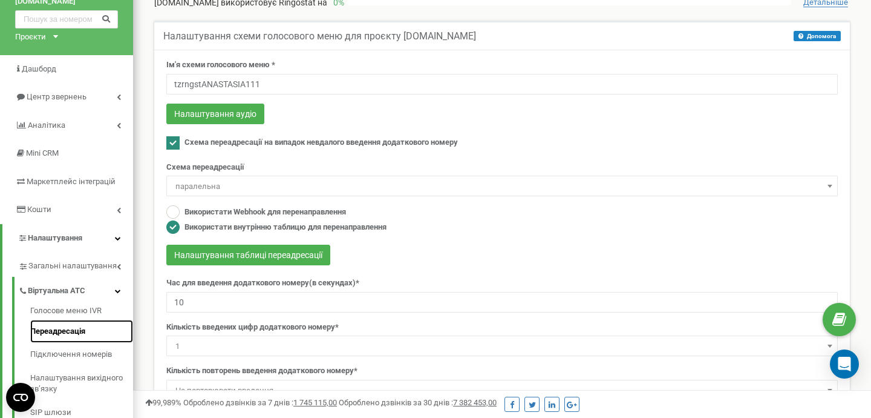
click at [83, 333] on link "Переадресація" at bounding box center [81, 331] width 103 height 24
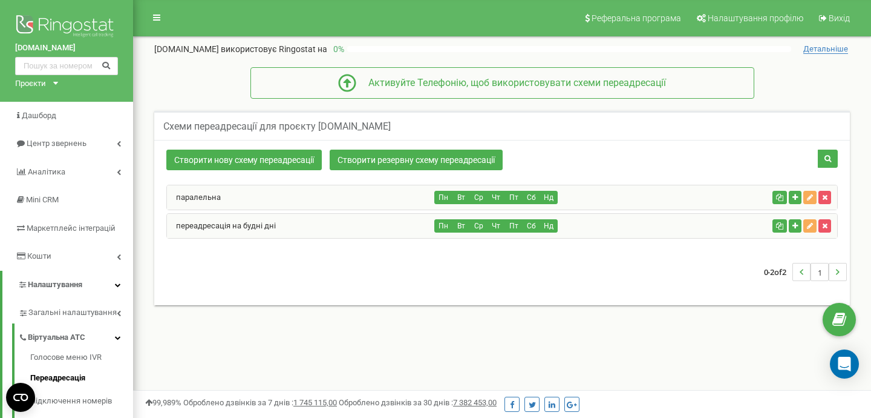
click at [404, 230] on div "переадресація на будні дні" at bounding box center [301, 226] width 268 height 24
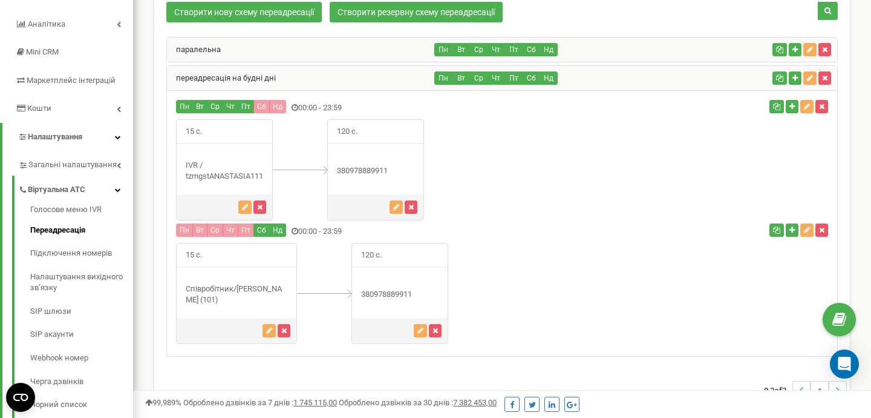
scroll to position [150, 0]
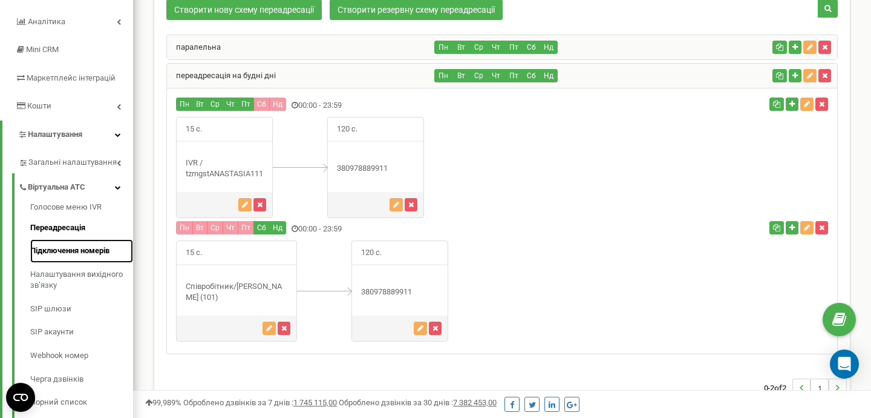
click at [99, 249] on link "Підключення номерів" at bounding box center [81, 251] width 103 height 24
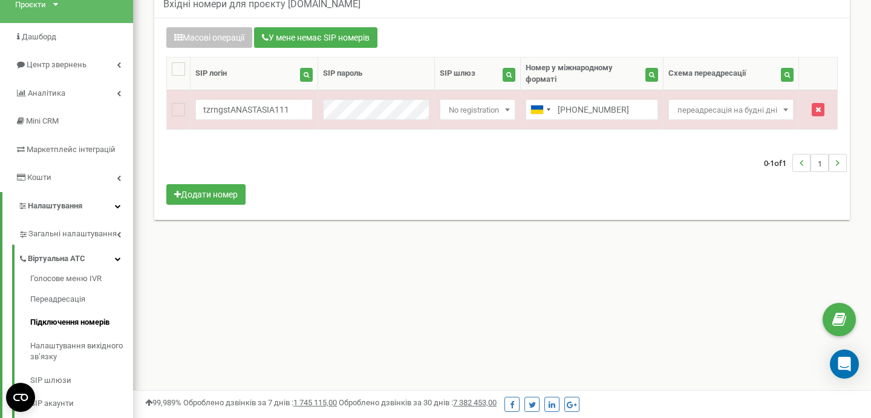
scroll to position [79, 0]
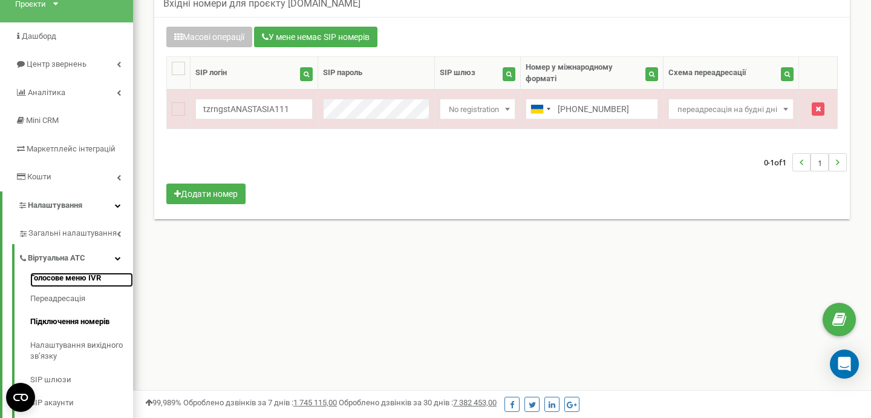
click at [79, 284] on link "Голосове меню IVR" at bounding box center [81, 279] width 103 height 15
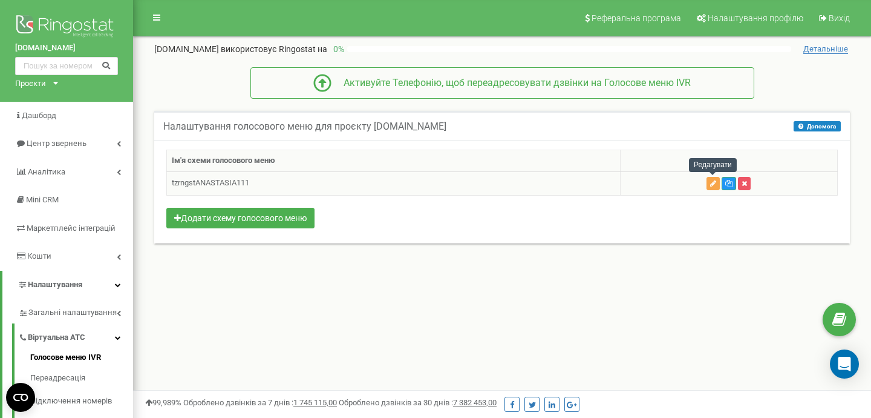
click at [710, 183] on icon "button" at bounding box center [713, 183] width 6 height 7
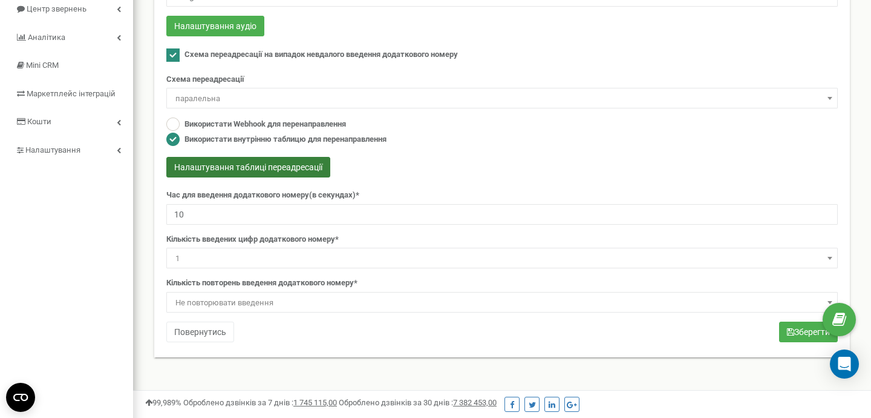
click at [255, 162] on button "Налаштування таблиці переадресації" at bounding box center [248, 167] width 164 height 21
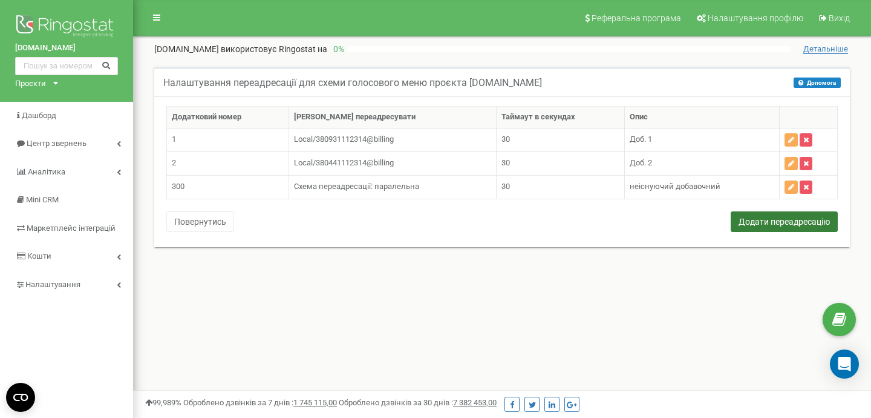
click at [770, 218] on button "Додати переадресацію" at bounding box center [784, 221] width 107 height 21
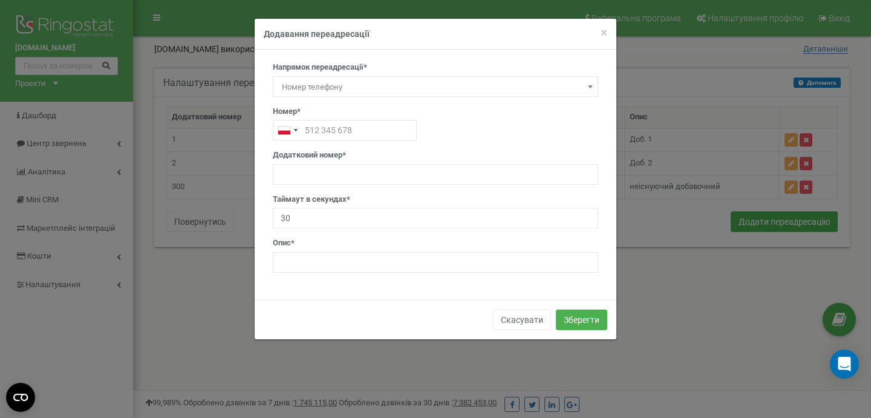
click at [506, 89] on span "Номер телефону" at bounding box center [435, 87] width 317 height 17
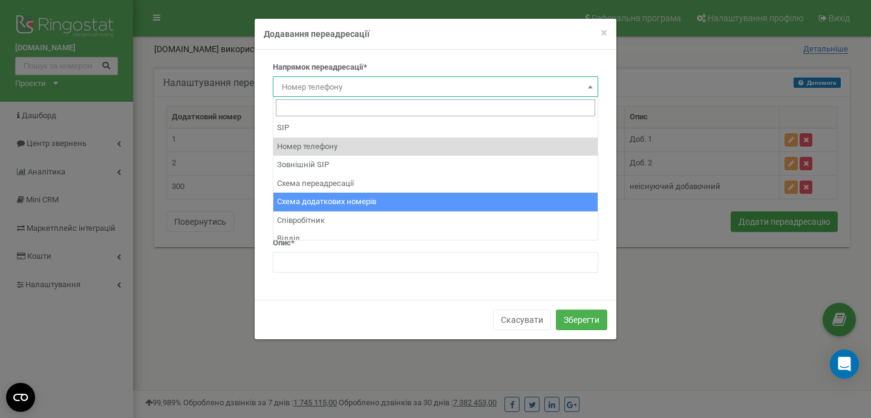
scroll to position [8, 0]
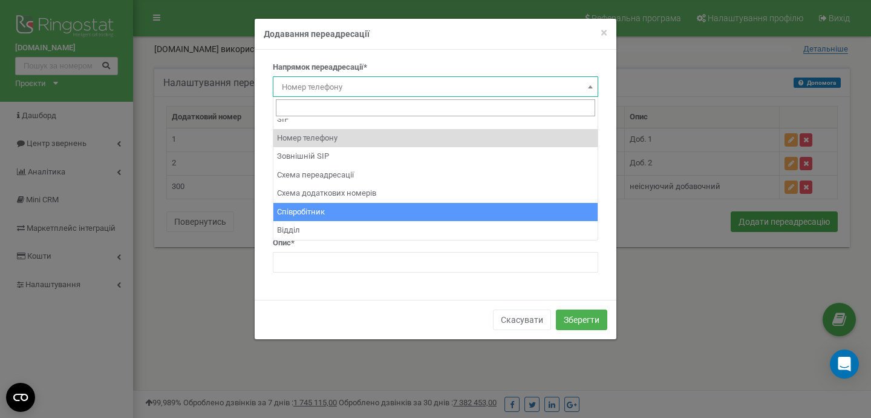
select select "Employee"
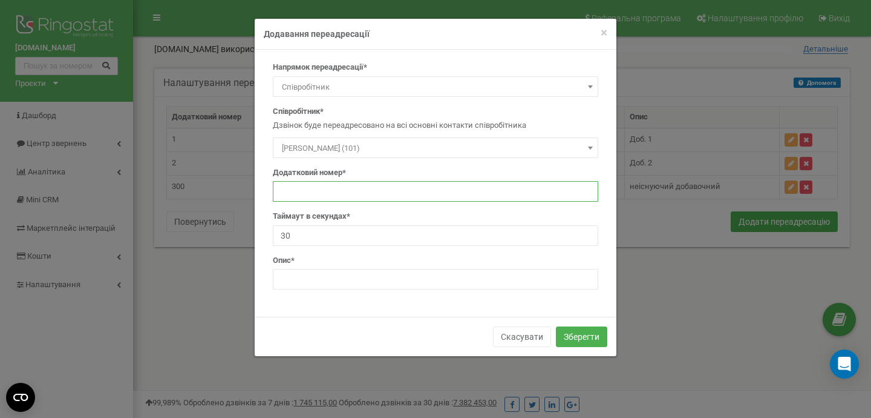
click at [374, 185] on input "text" at bounding box center [436, 191] width 326 height 21
type input "о"
type input "0"
click at [336, 282] on input "text" at bounding box center [436, 279] width 326 height 21
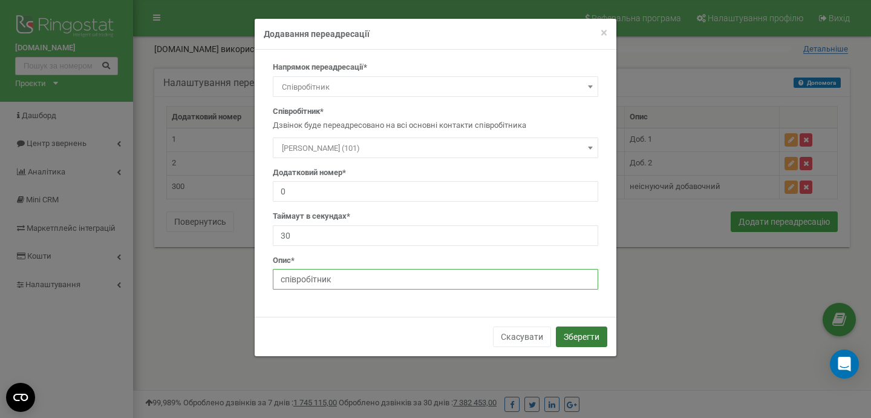
type input "співробітник"
click at [586, 338] on button "Зберегти" at bounding box center [581, 336] width 51 height 21
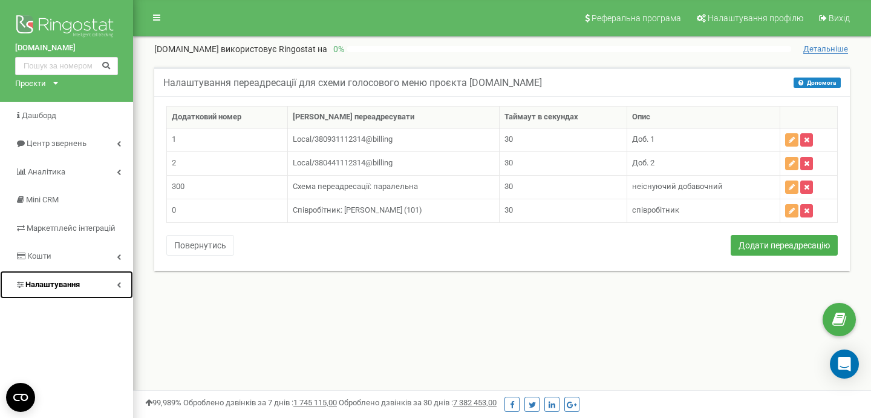
click at [99, 290] on link "Налаштування" at bounding box center [66, 284] width 133 height 28
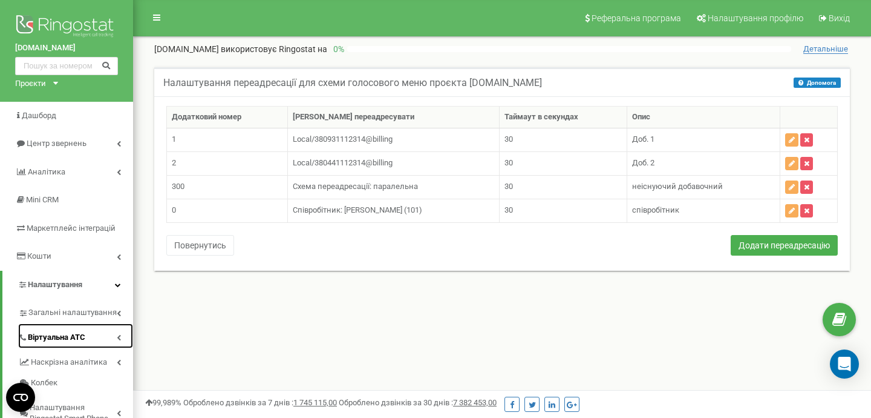
click at [76, 341] on span "Віртуальна АТС" at bounding box center [56, 337] width 57 height 11
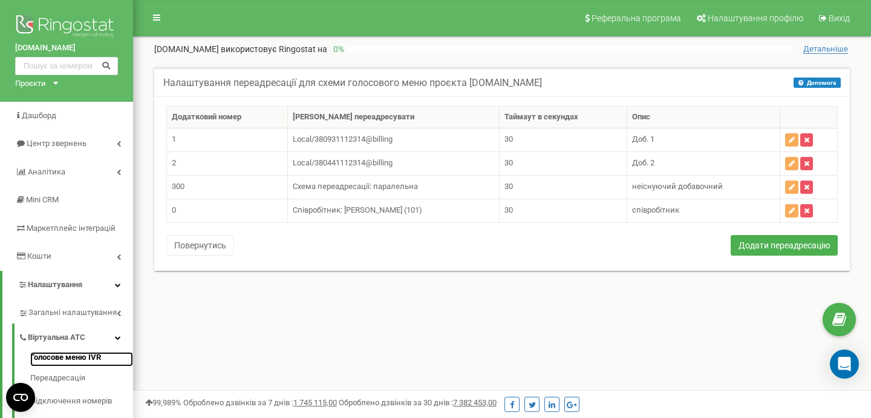
click at [77, 355] on link "Голосове меню IVR" at bounding box center [81, 359] width 103 height 15
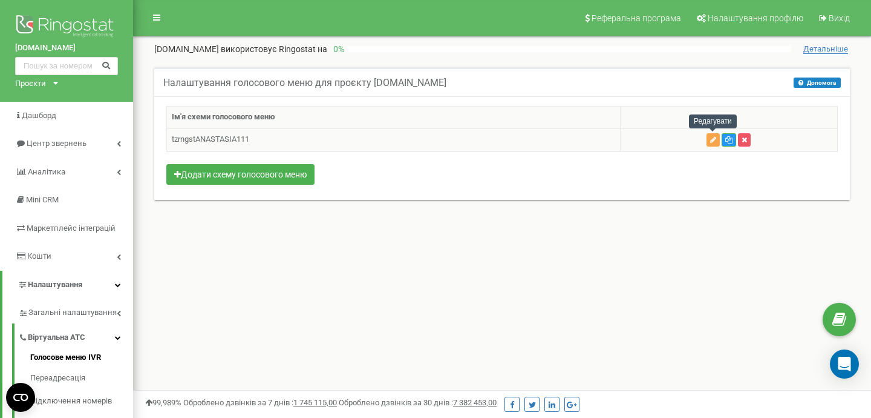
click at [717, 141] on button "button" at bounding box center [713, 139] width 13 height 13
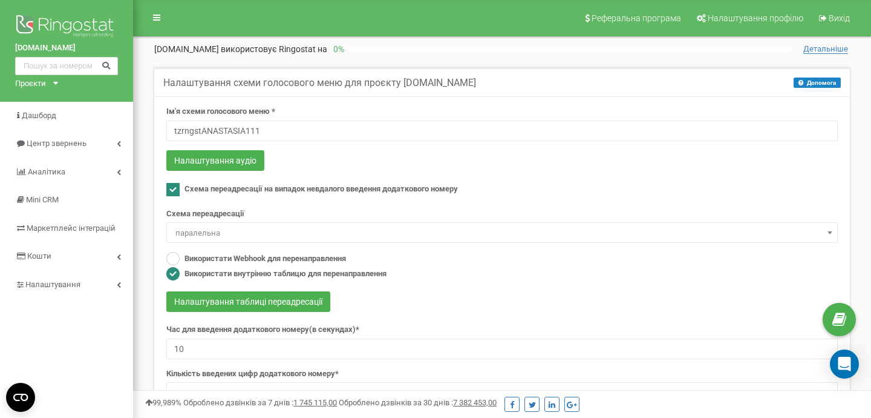
scroll to position [5, 0]
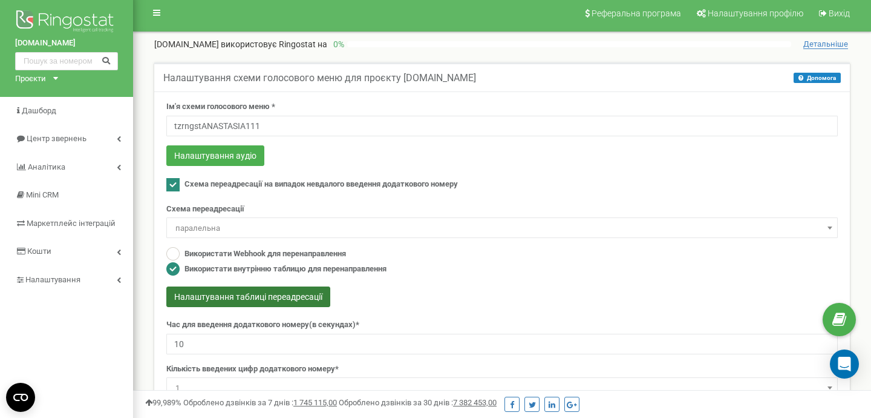
click at [270, 298] on button "Налаштування таблиці переадресації" at bounding box center [248, 296] width 164 height 21
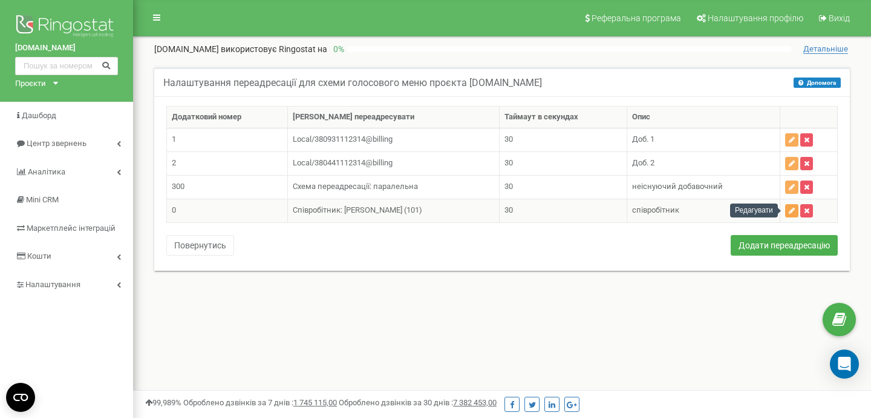
click at [793, 214] on button "button" at bounding box center [791, 210] width 13 height 13
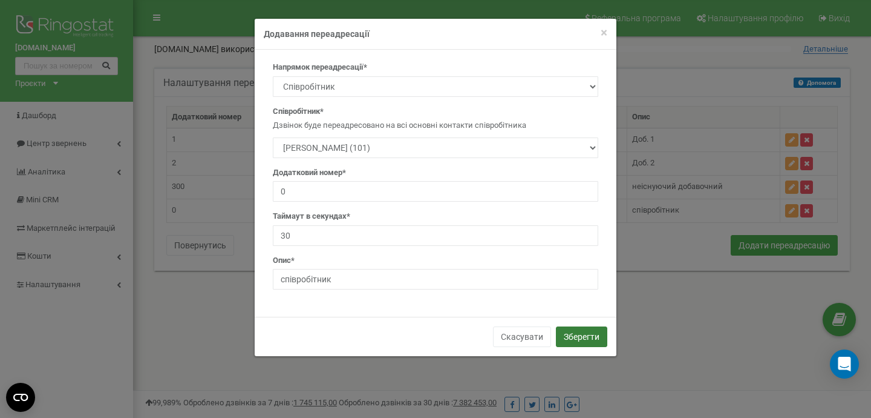
click at [569, 341] on button "Зберегти" at bounding box center [581, 336] width 51 height 21
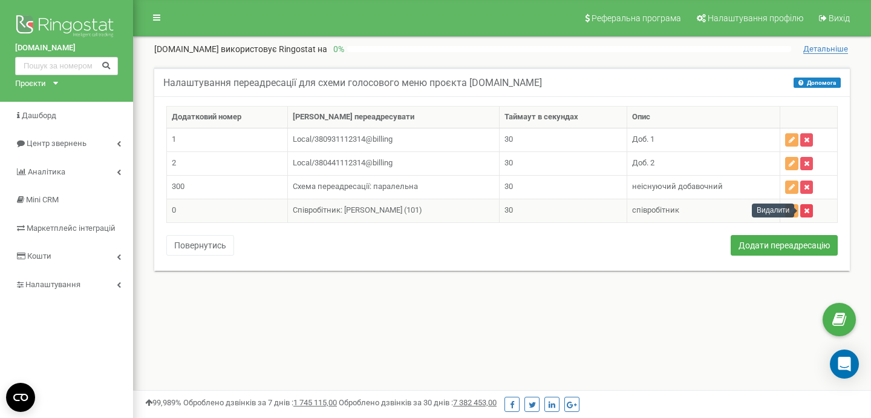
click at [805, 211] on icon "button" at bounding box center [806, 210] width 5 height 7
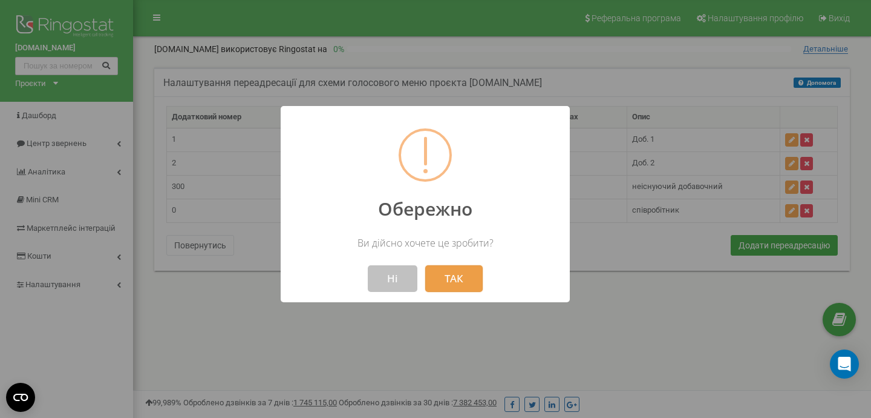
click at [451, 275] on button "ТАК" at bounding box center [453, 278] width 57 height 27
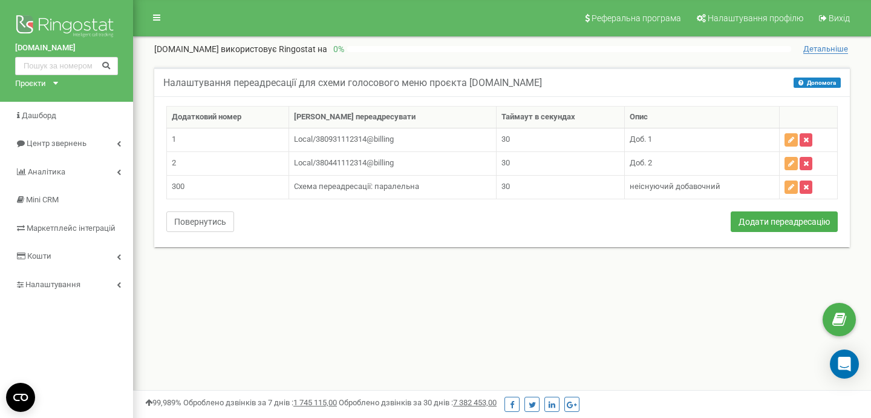
click at [201, 220] on button "Повернутись" at bounding box center [200, 221] width 68 height 21
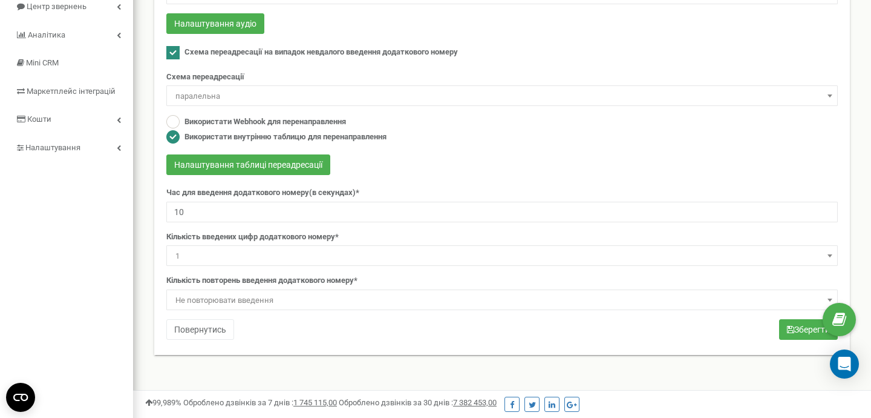
scroll to position [138, 0]
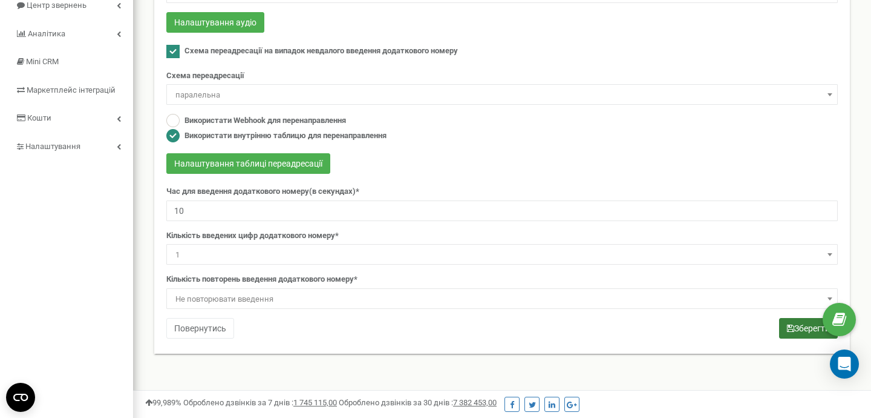
click at [794, 332] on button "Зберегти" at bounding box center [808, 328] width 59 height 21
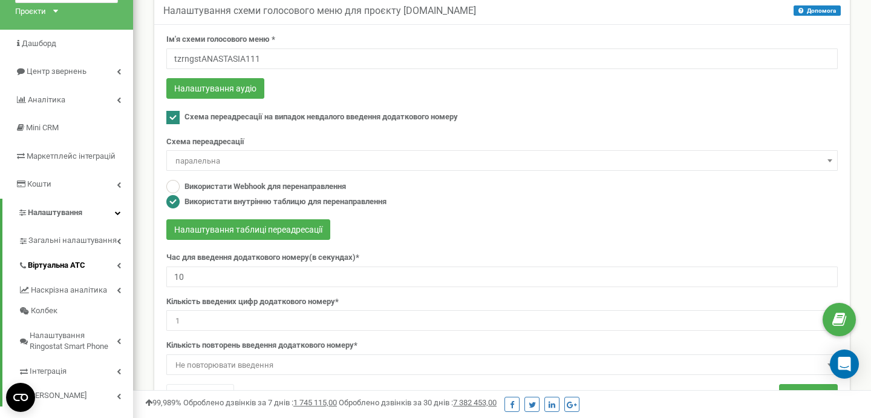
scroll to position [74, 0]
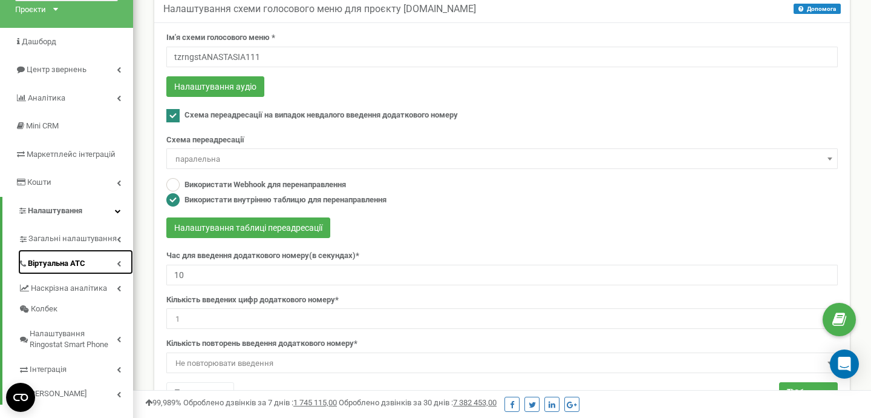
click at [88, 272] on link "Віртуальна АТС" at bounding box center [75, 261] width 115 height 25
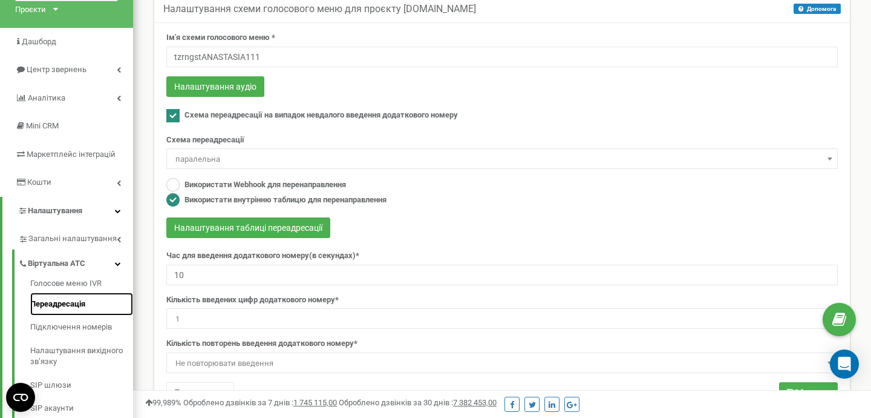
click at [78, 296] on link "Переадресація" at bounding box center [81, 304] width 103 height 24
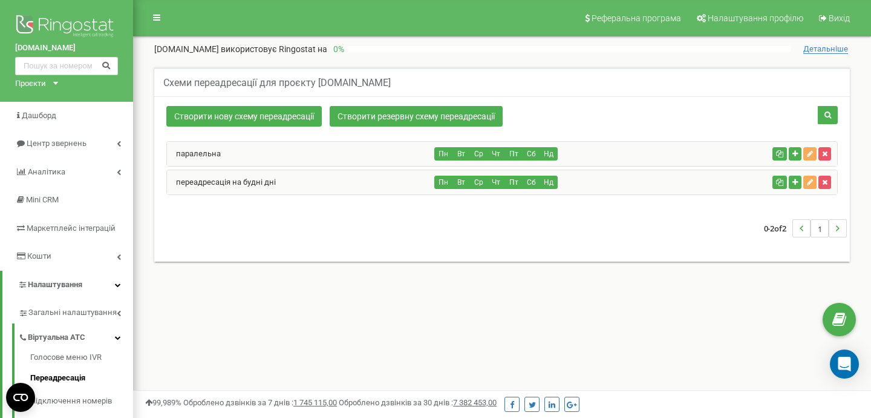
click at [653, 181] on div "Пн Вт Ср Чт Пт Сб Нд" at bounding box center [601, 181] width 333 height 13
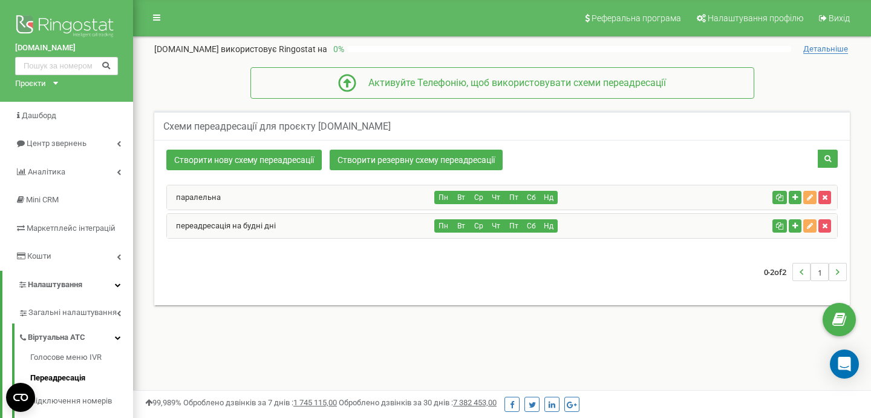
click at [357, 228] on div "переадресація на будні дні" at bounding box center [301, 226] width 268 height 24
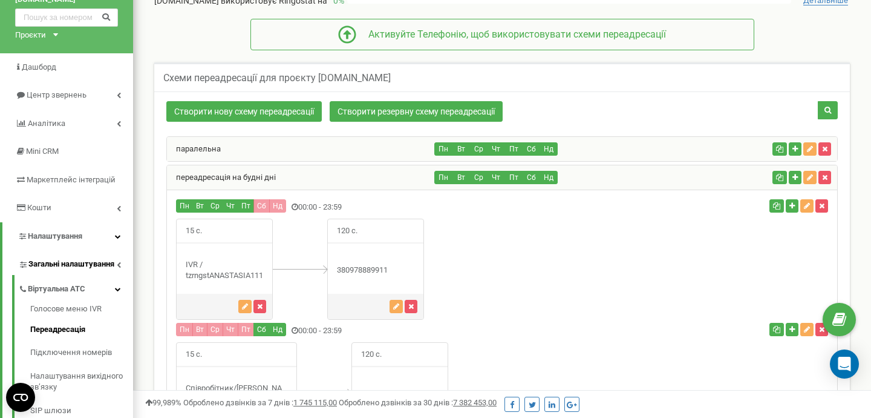
scroll to position [52, 0]
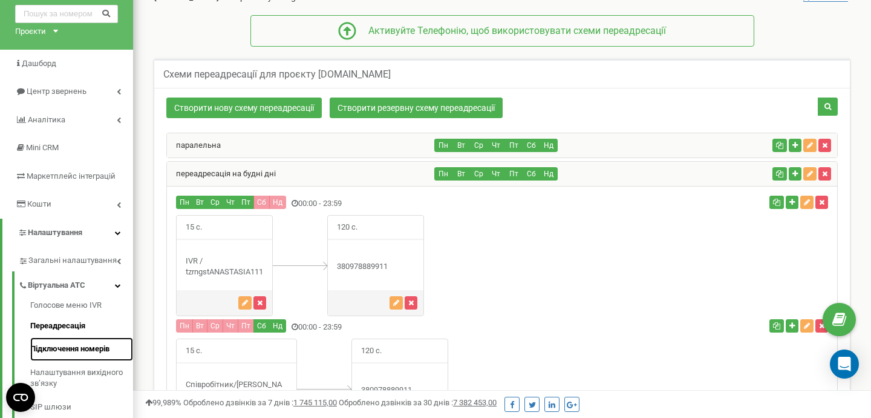
click at [89, 344] on link "Підключення номерів" at bounding box center [81, 349] width 103 height 24
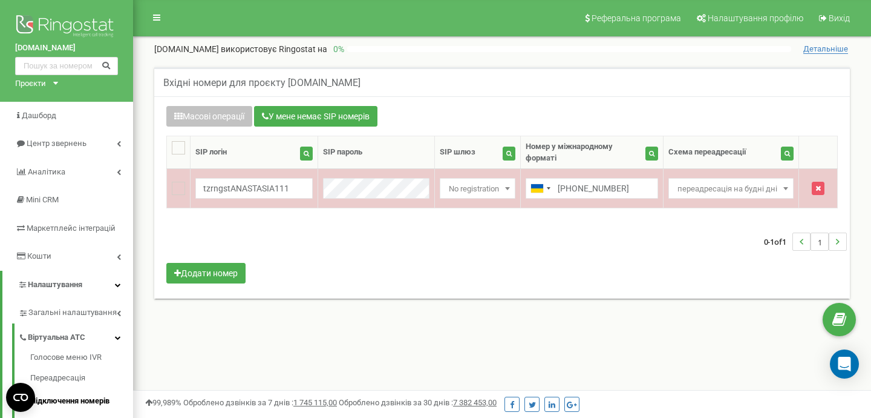
click at [704, 180] on span "переадресація на будні дні" at bounding box center [731, 188] width 117 height 17
